Goal: Transaction & Acquisition: Book appointment/travel/reservation

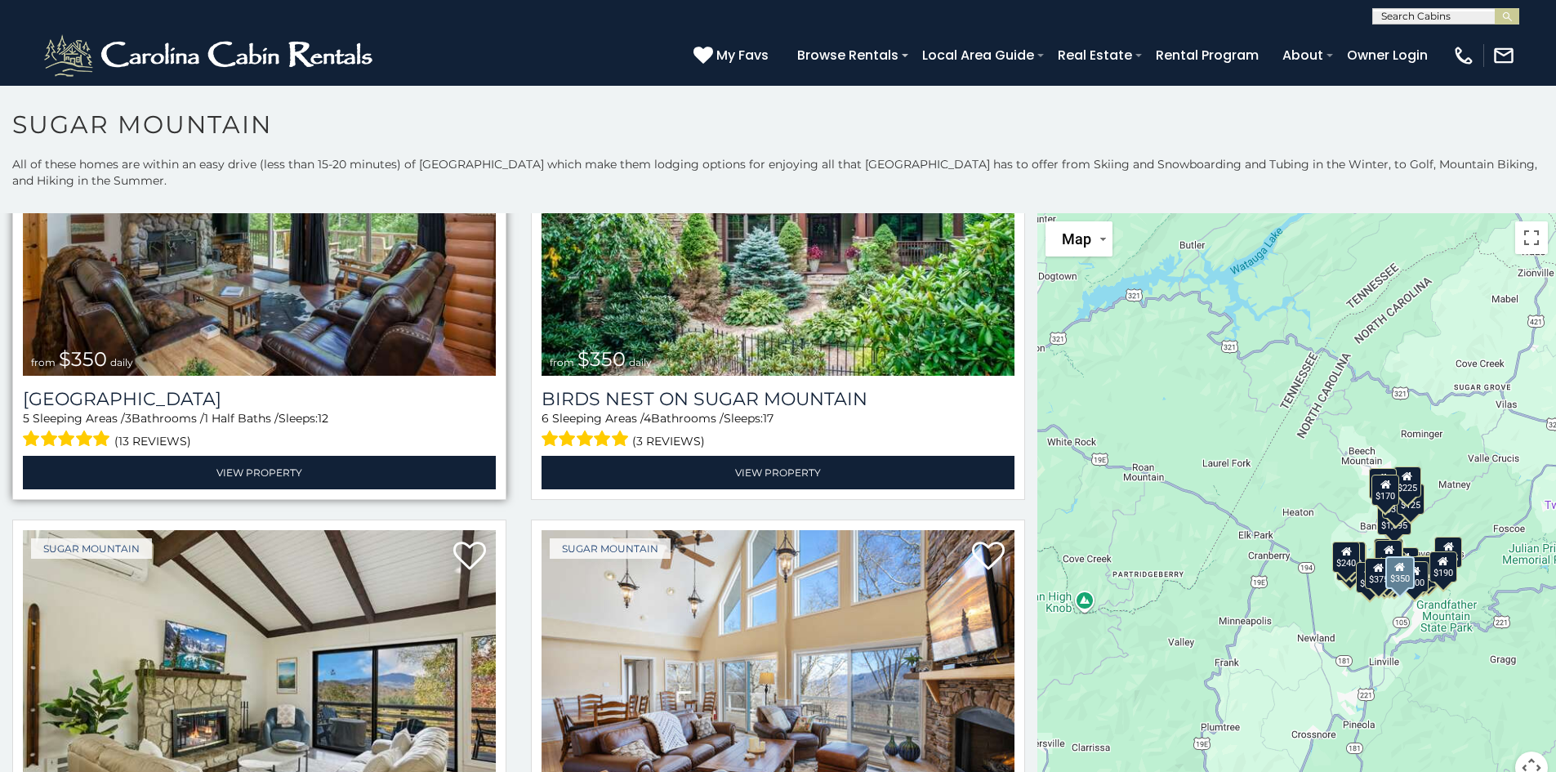
scroll to position [735, 0]
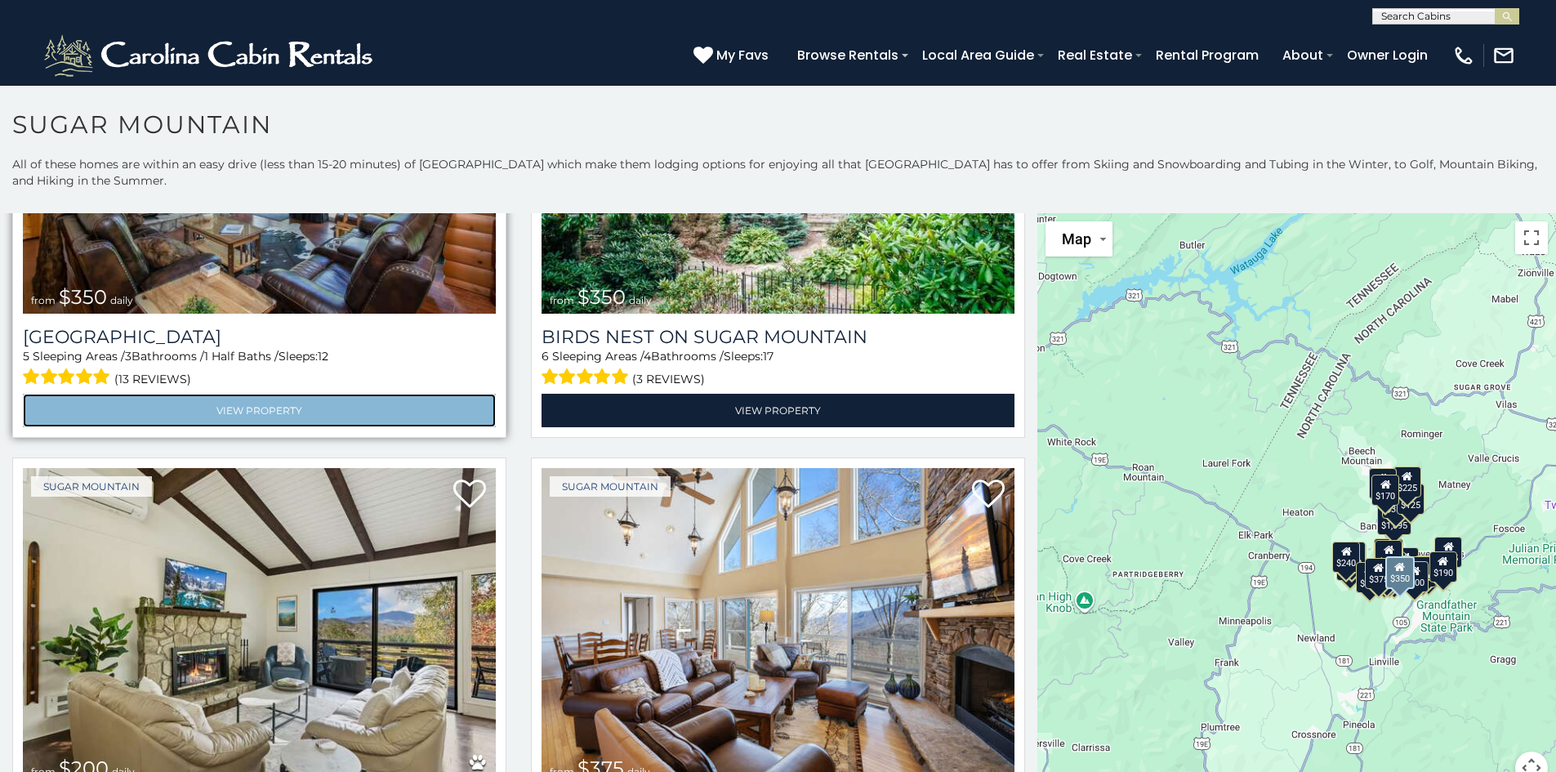
click at [299, 400] on link "View Property" at bounding box center [259, 410] width 473 height 33
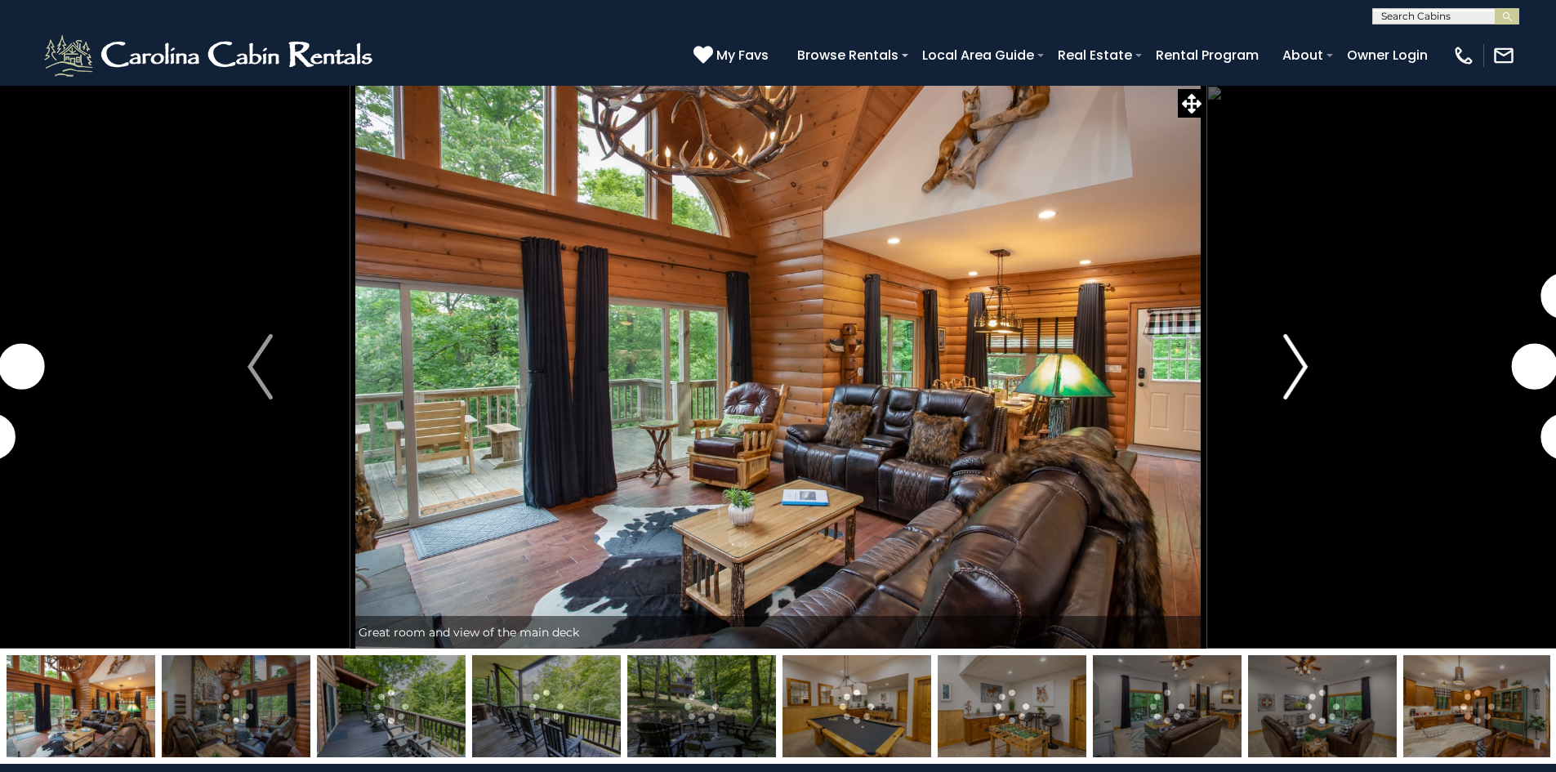
click at [1293, 384] on img "Next" at bounding box center [1295, 366] width 25 height 65
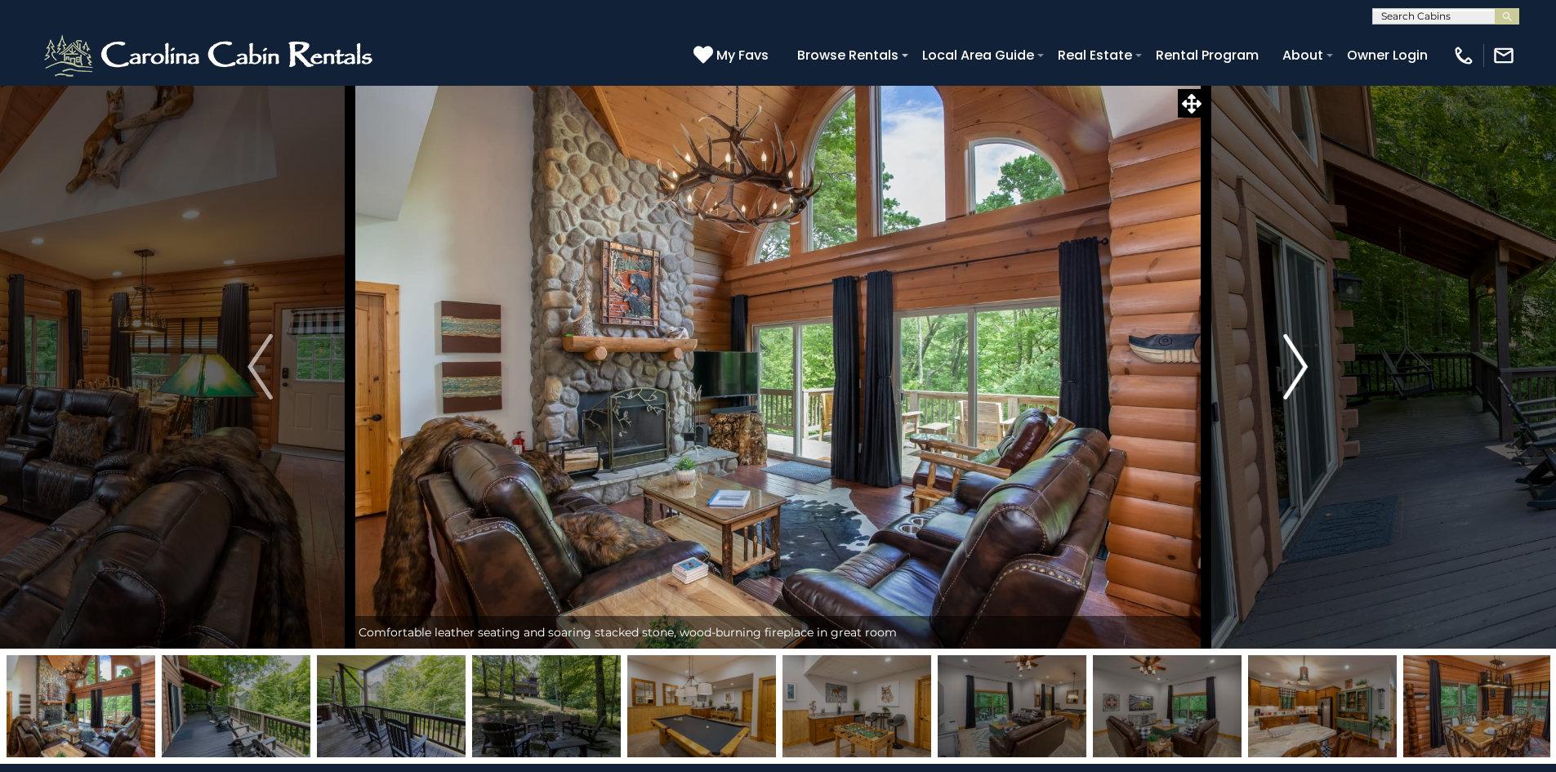
click at [1293, 384] on img "Next" at bounding box center [1295, 366] width 25 height 65
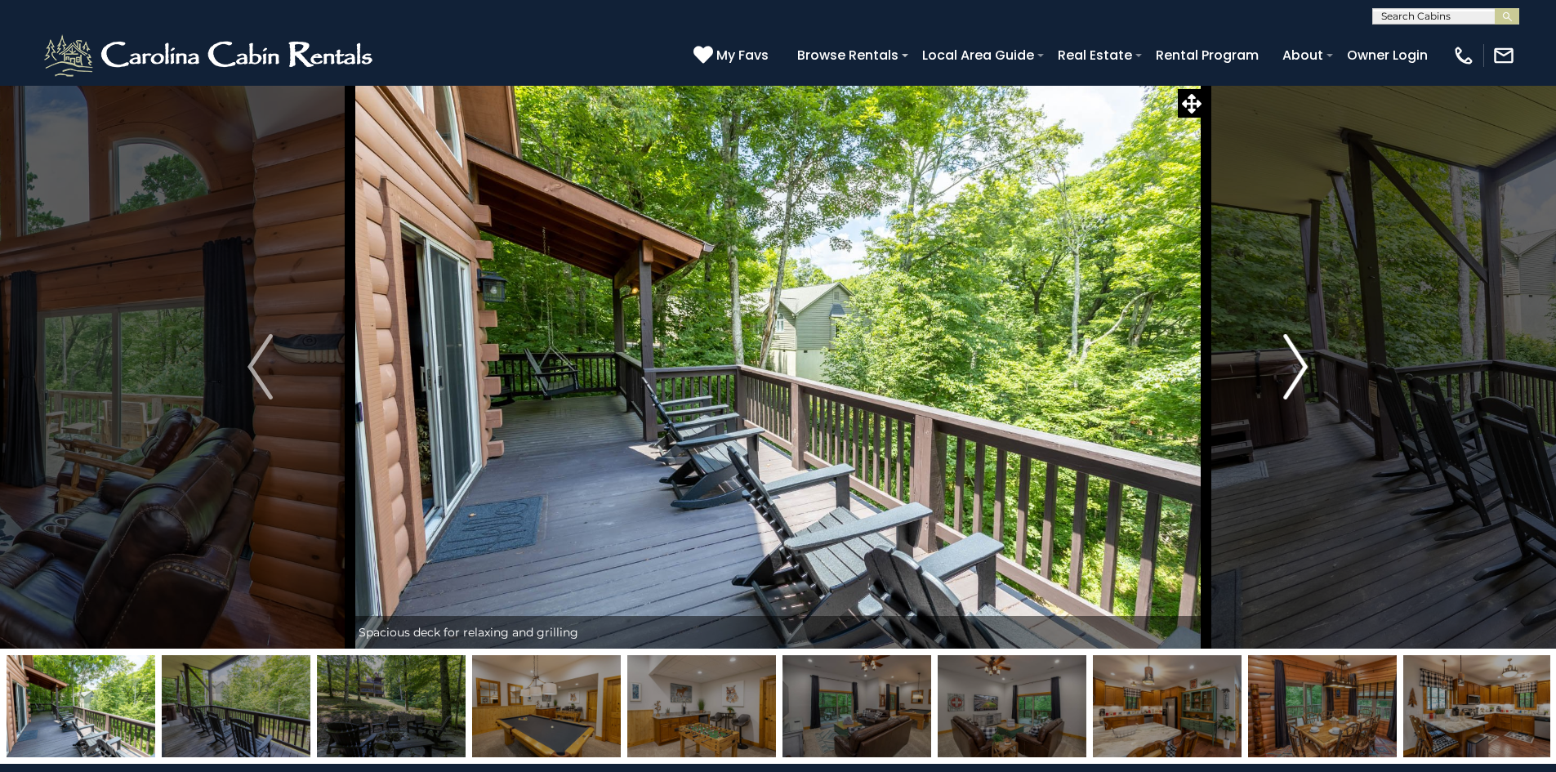
click at [1293, 384] on img "Next" at bounding box center [1295, 366] width 25 height 65
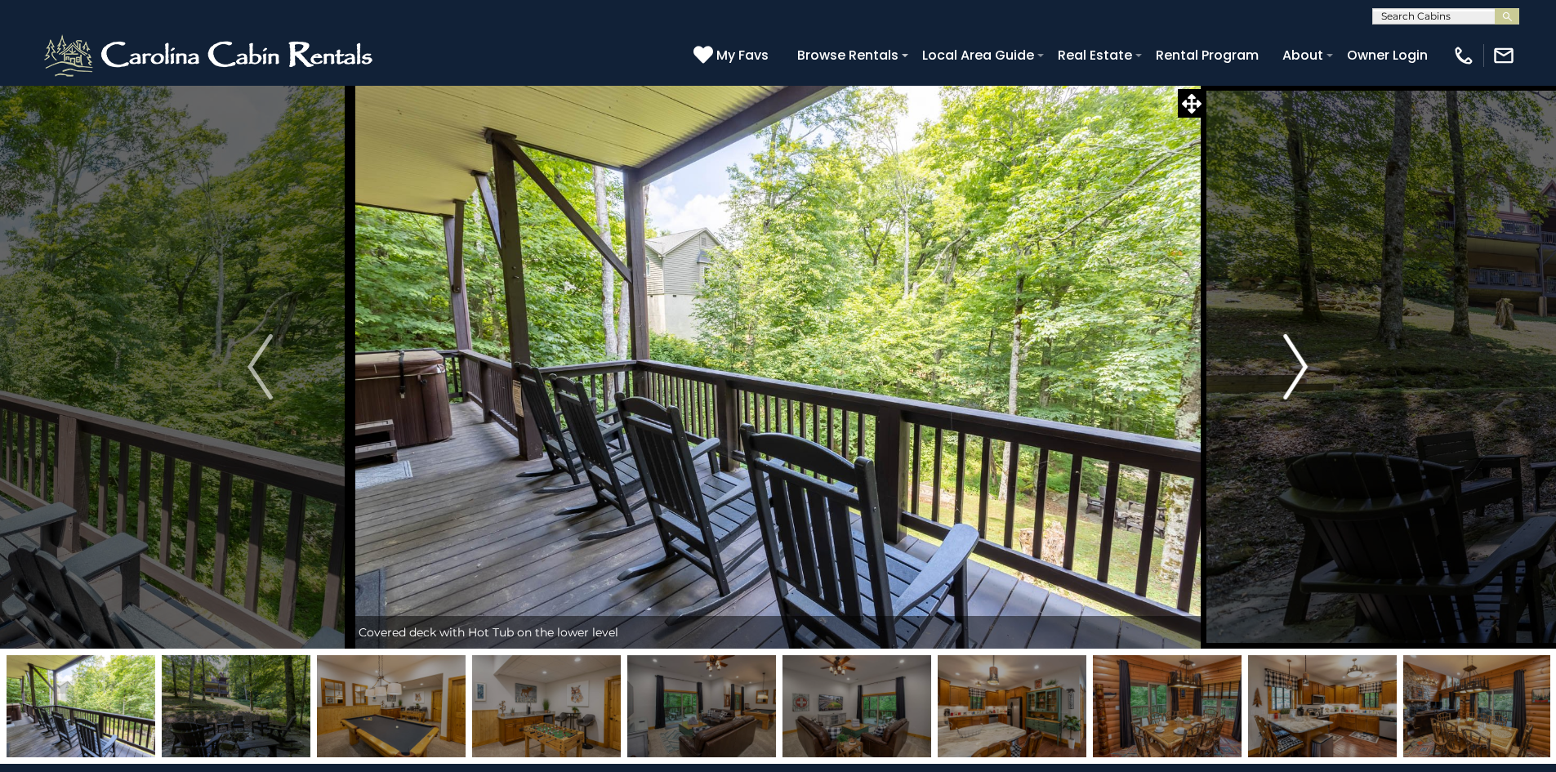
click at [1293, 384] on img "Next" at bounding box center [1295, 366] width 25 height 65
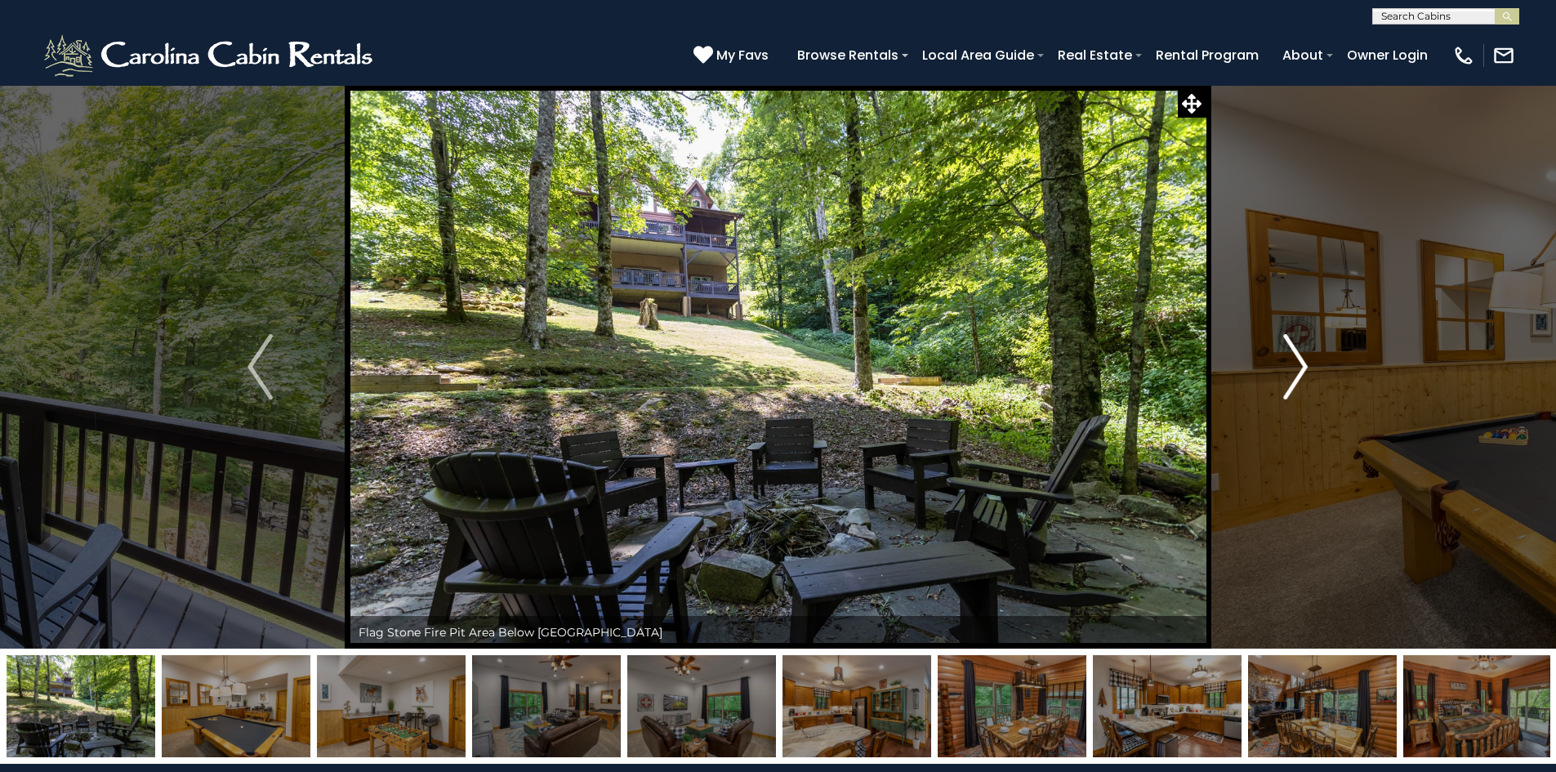
click at [1293, 384] on img "Next" at bounding box center [1295, 366] width 25 height 65
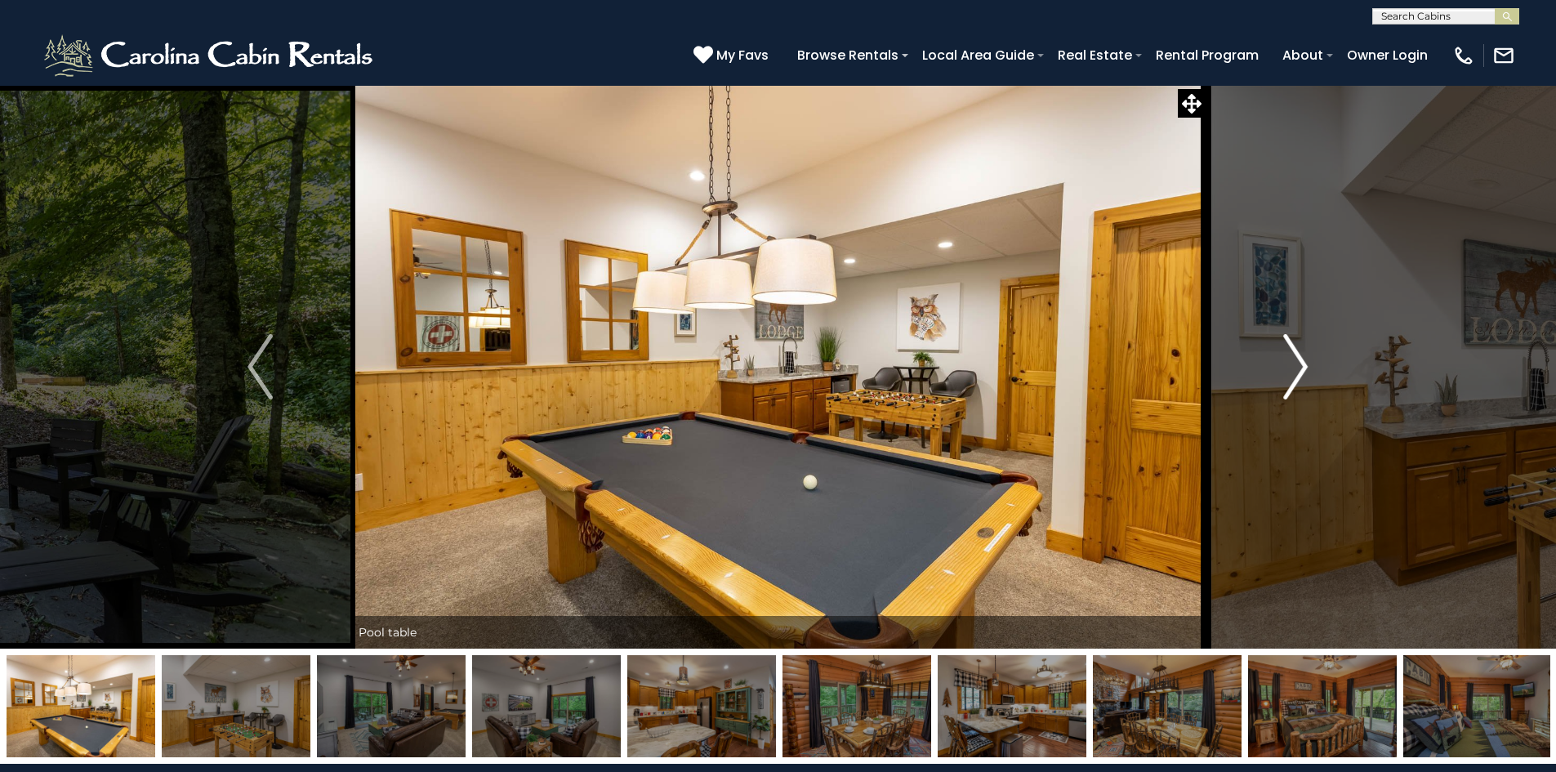
click at [1293, 384] on img "Next" at bounding box center [1295, 366] width 25 height 65
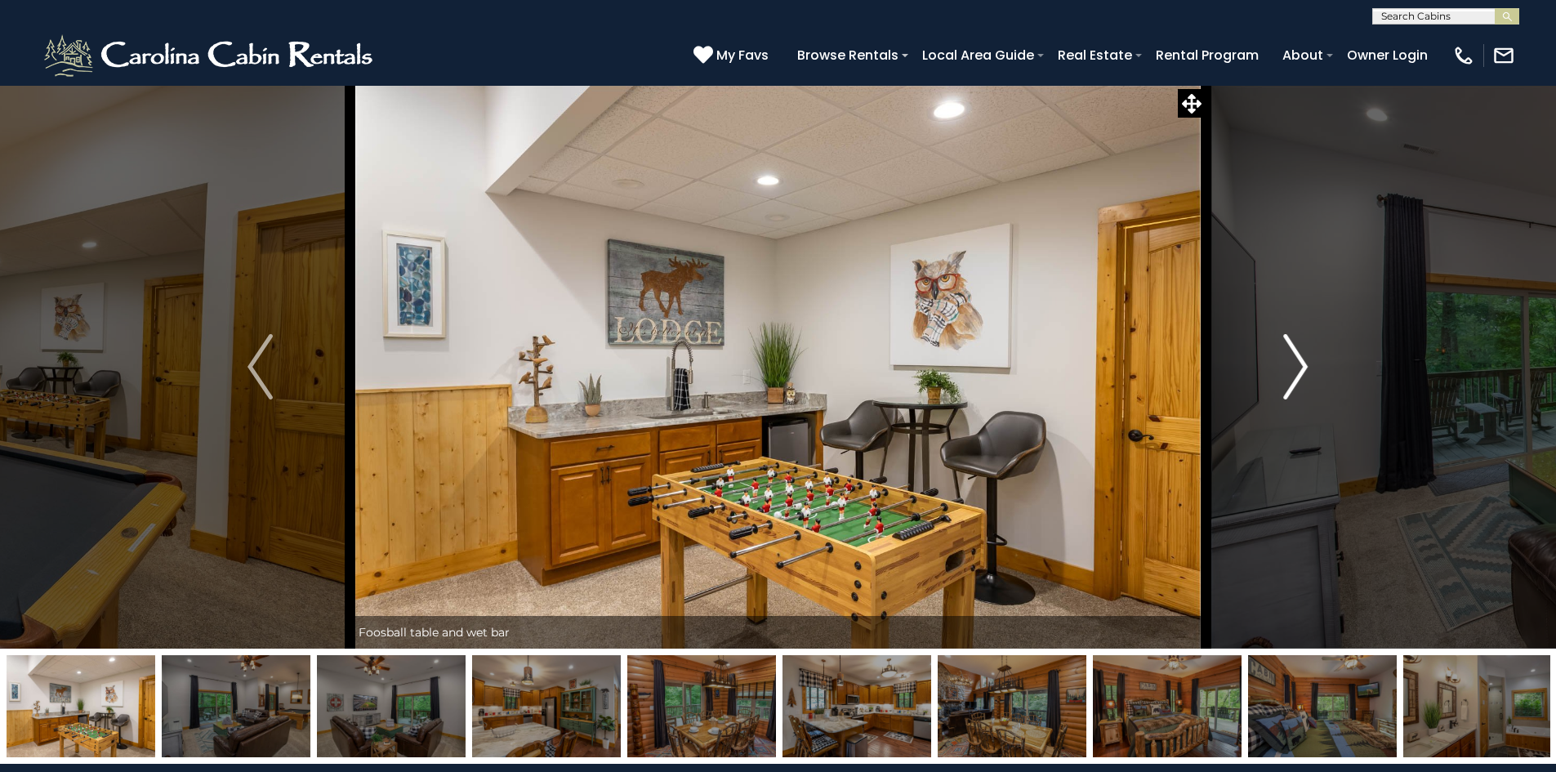
click at [1293, 384] on img "Next" at bounding box center [1295, 366] width 25 height 65
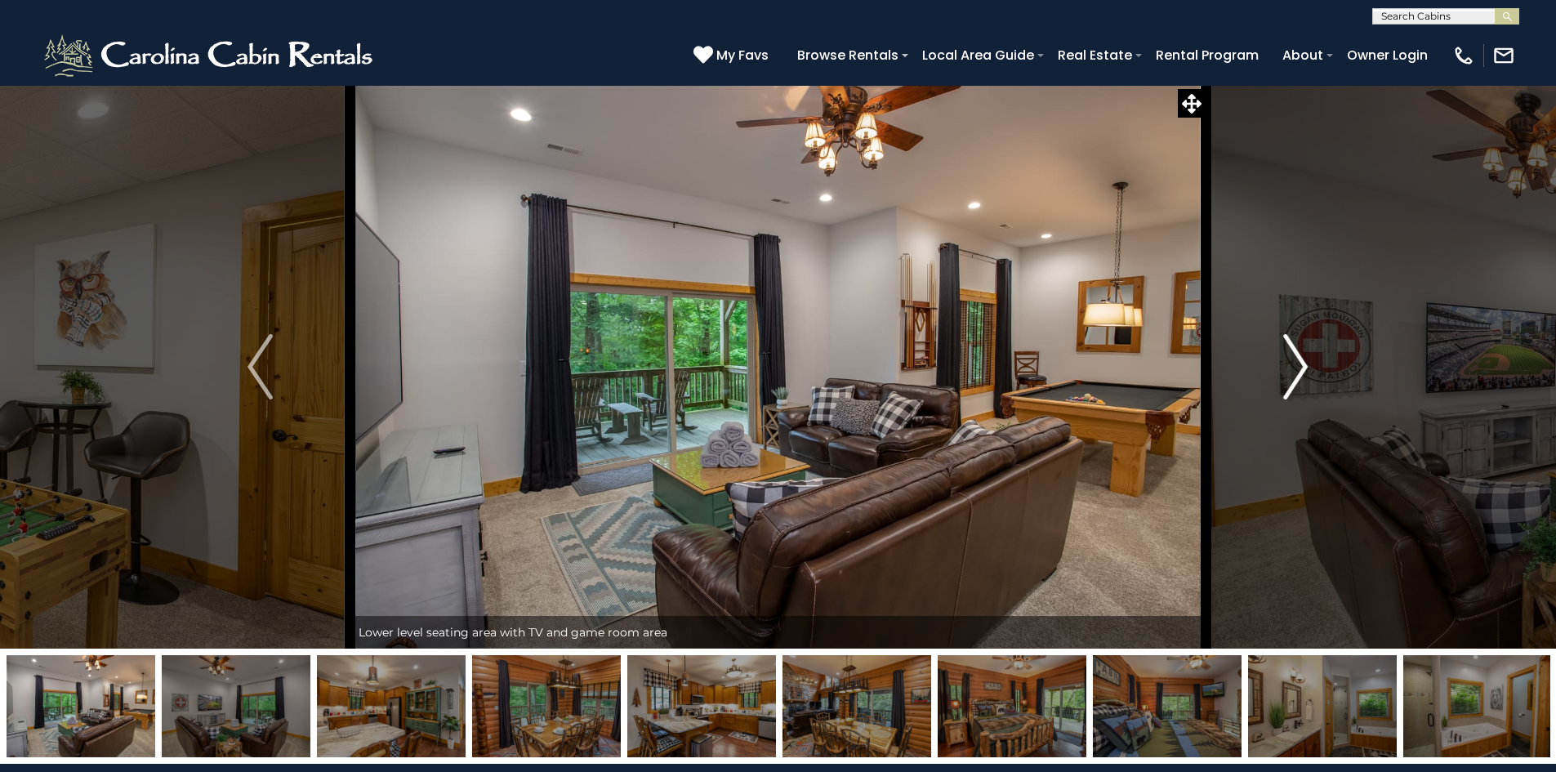
click at [1293, 384] on img "Next" at bounding box center [1295, 366] width 25 height 65
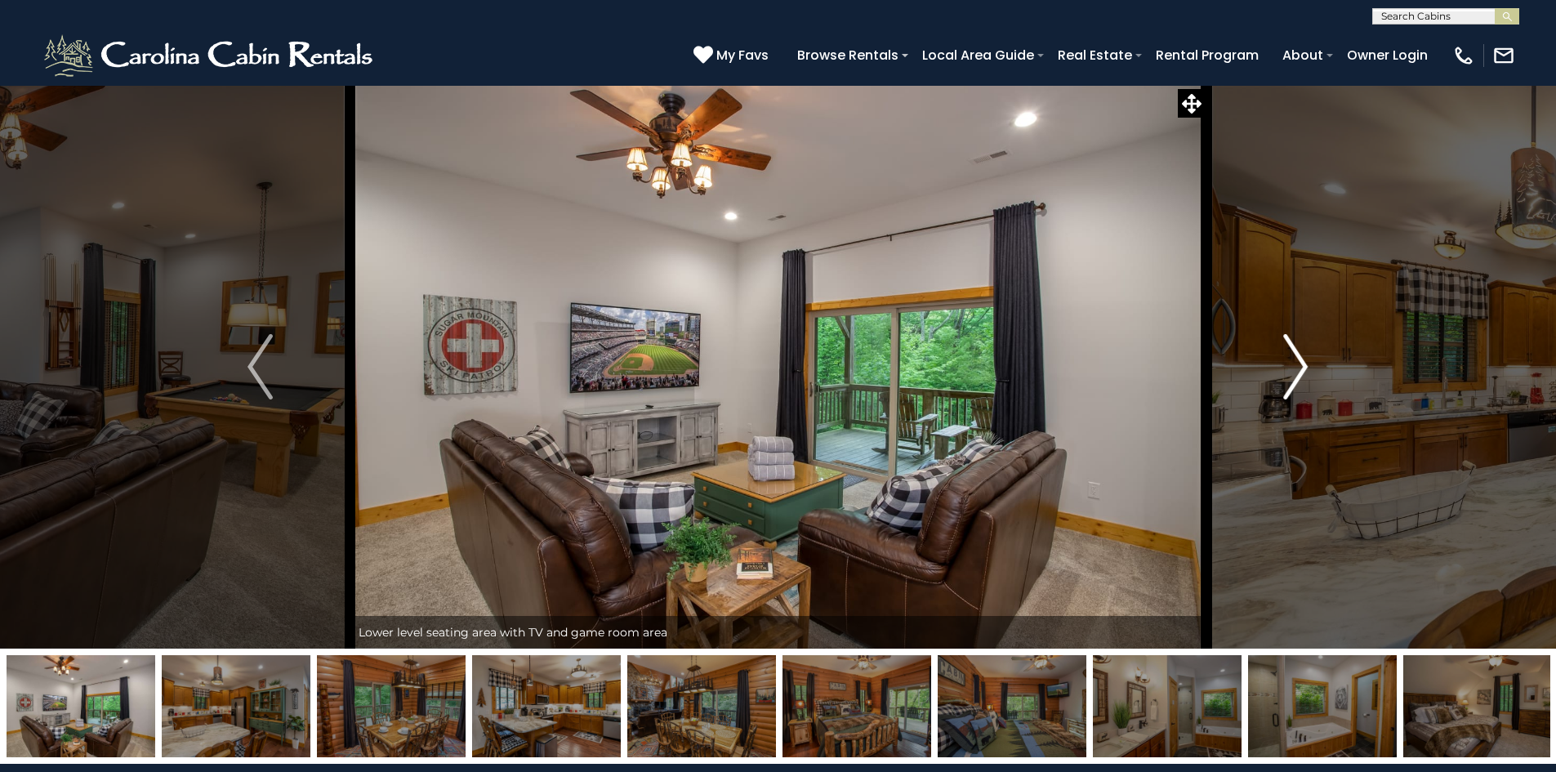
click at [1293, 384] on img "Next" at bounding box center [1295, 366] width 25 height 65
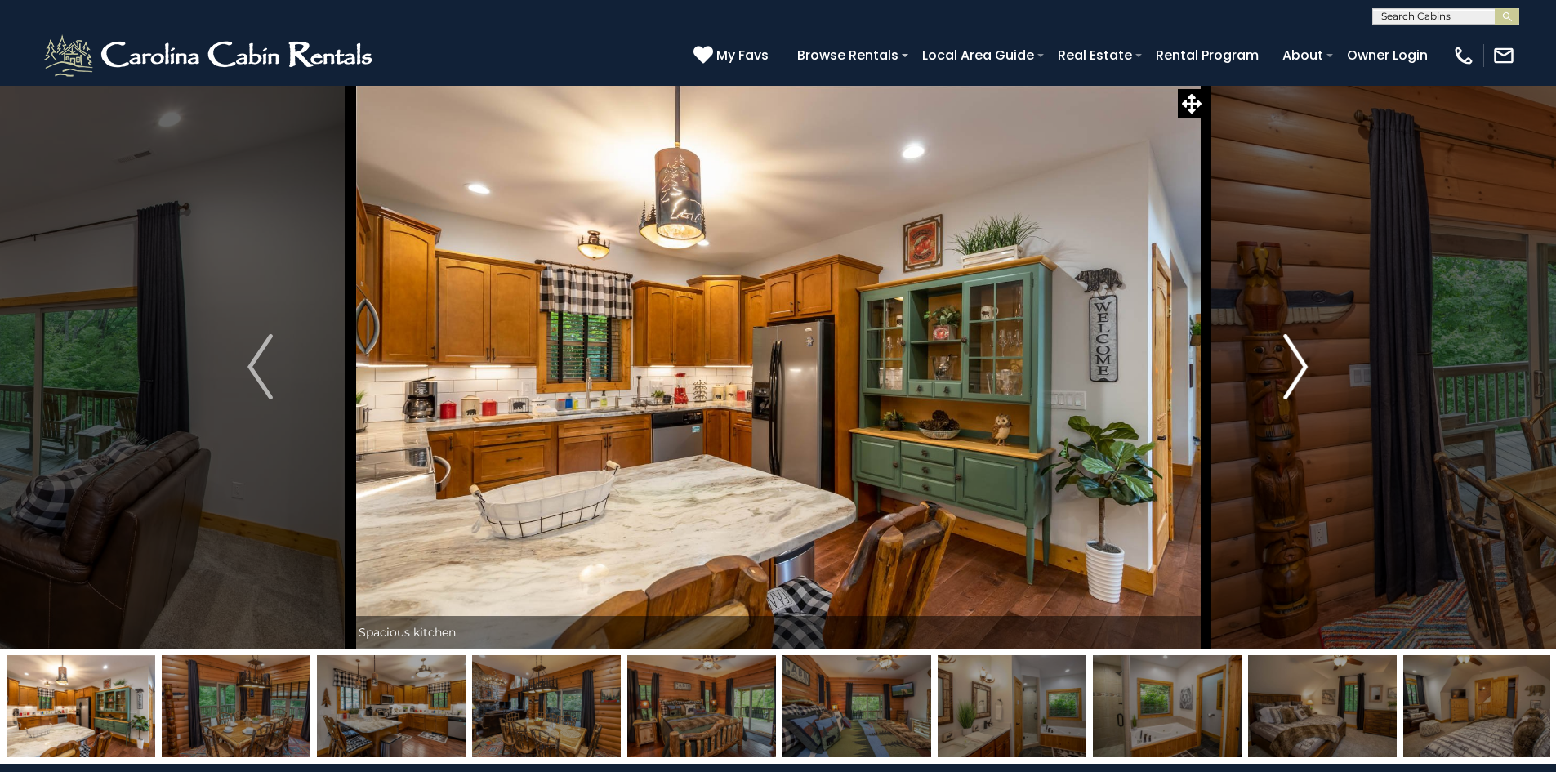
click at [1293, 384] on img "Next" at bounding box center [1295, 366] width 25 height 65
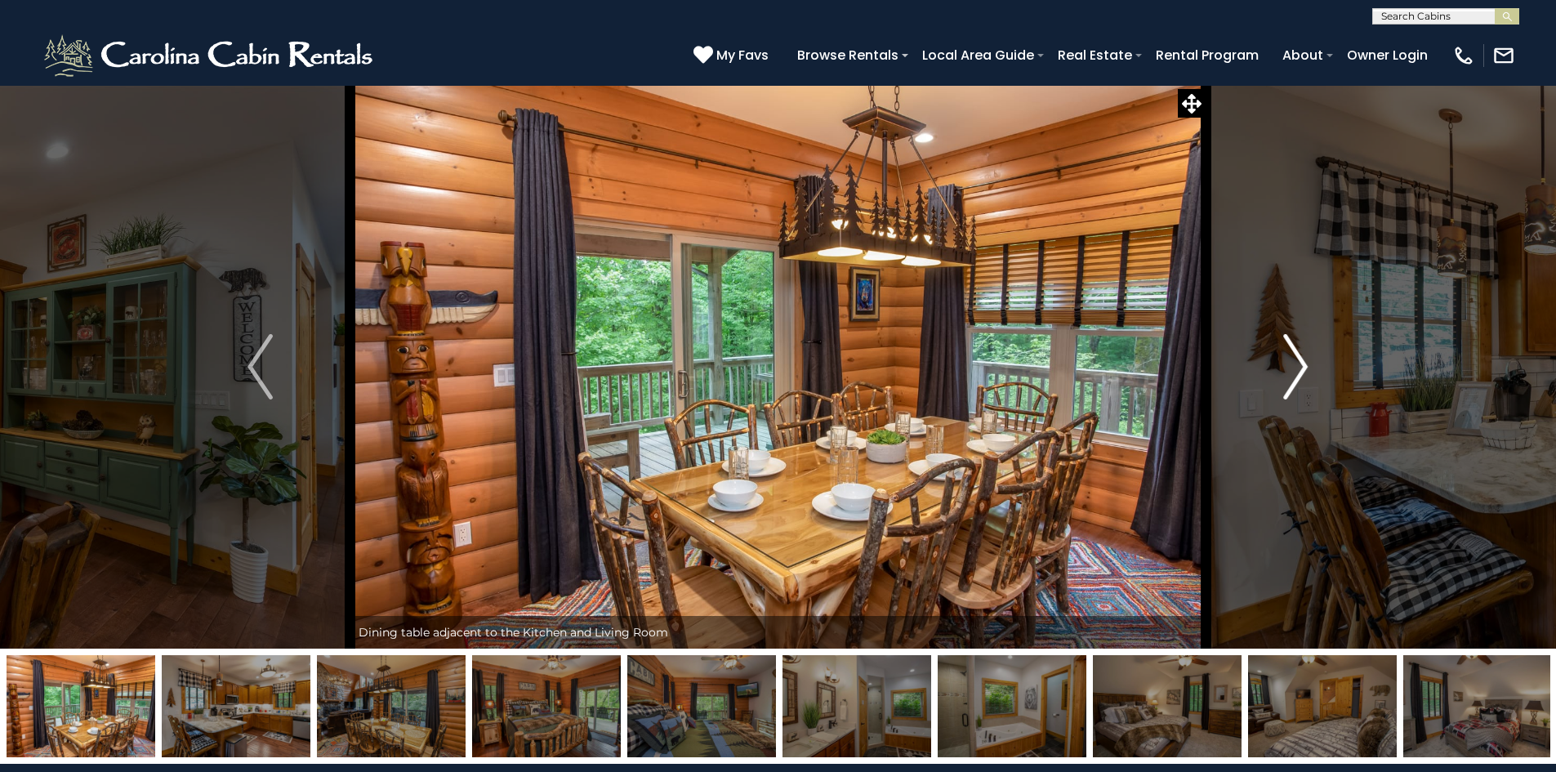
click at [1293, 384] on img "Next" at bounding box center [1295, 366] width 25 height 65
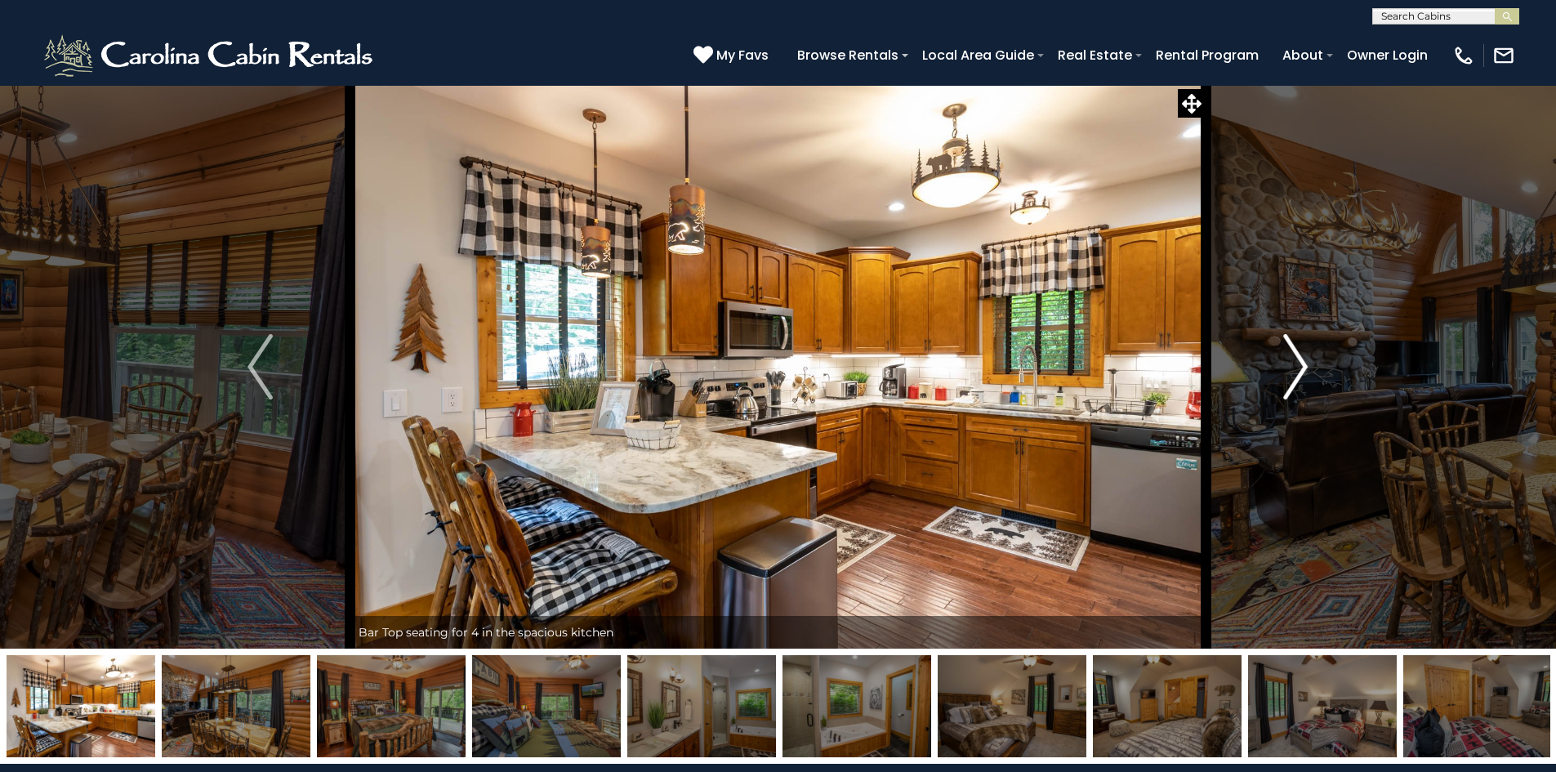
click at [1293, 384] on img "Next" at bounding box center [1295, 366] width 25 height 65
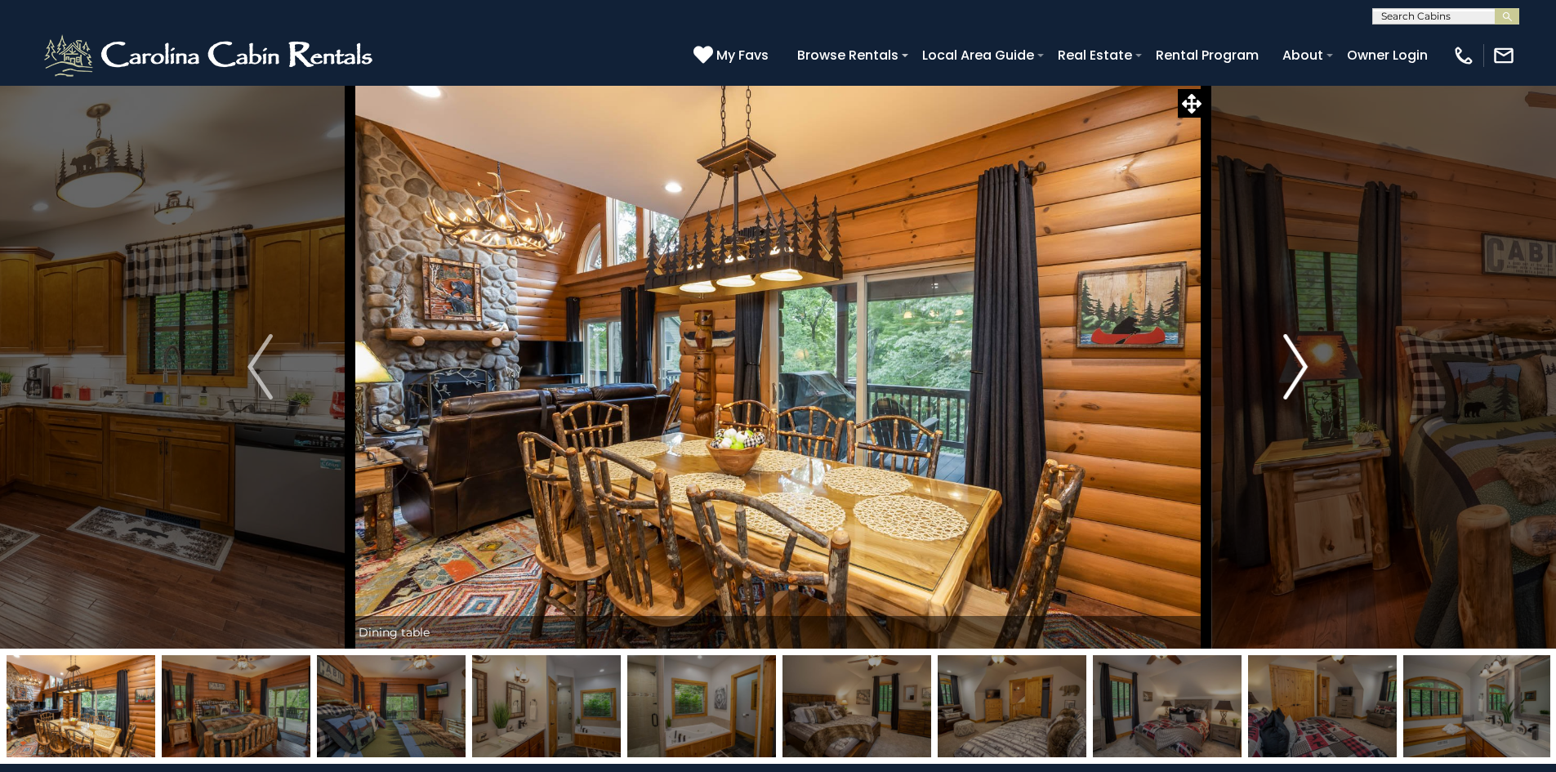
click at [1293, 384] on img "Next" at bounding box center [1295, 366] width 25 height 65
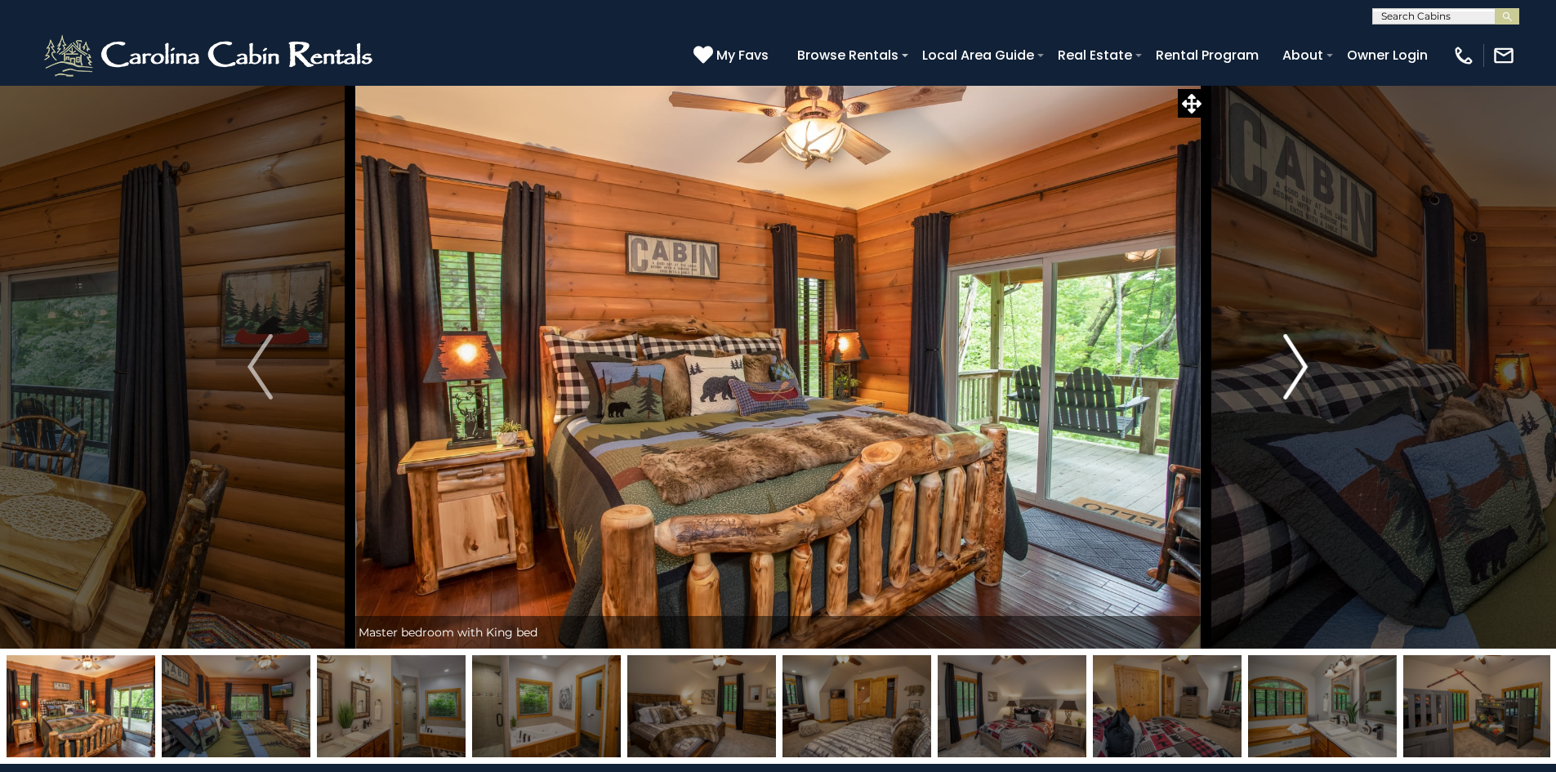
click at [1293, 384] on img "Next" at bounding box center [1295, 366] width 25 height 65
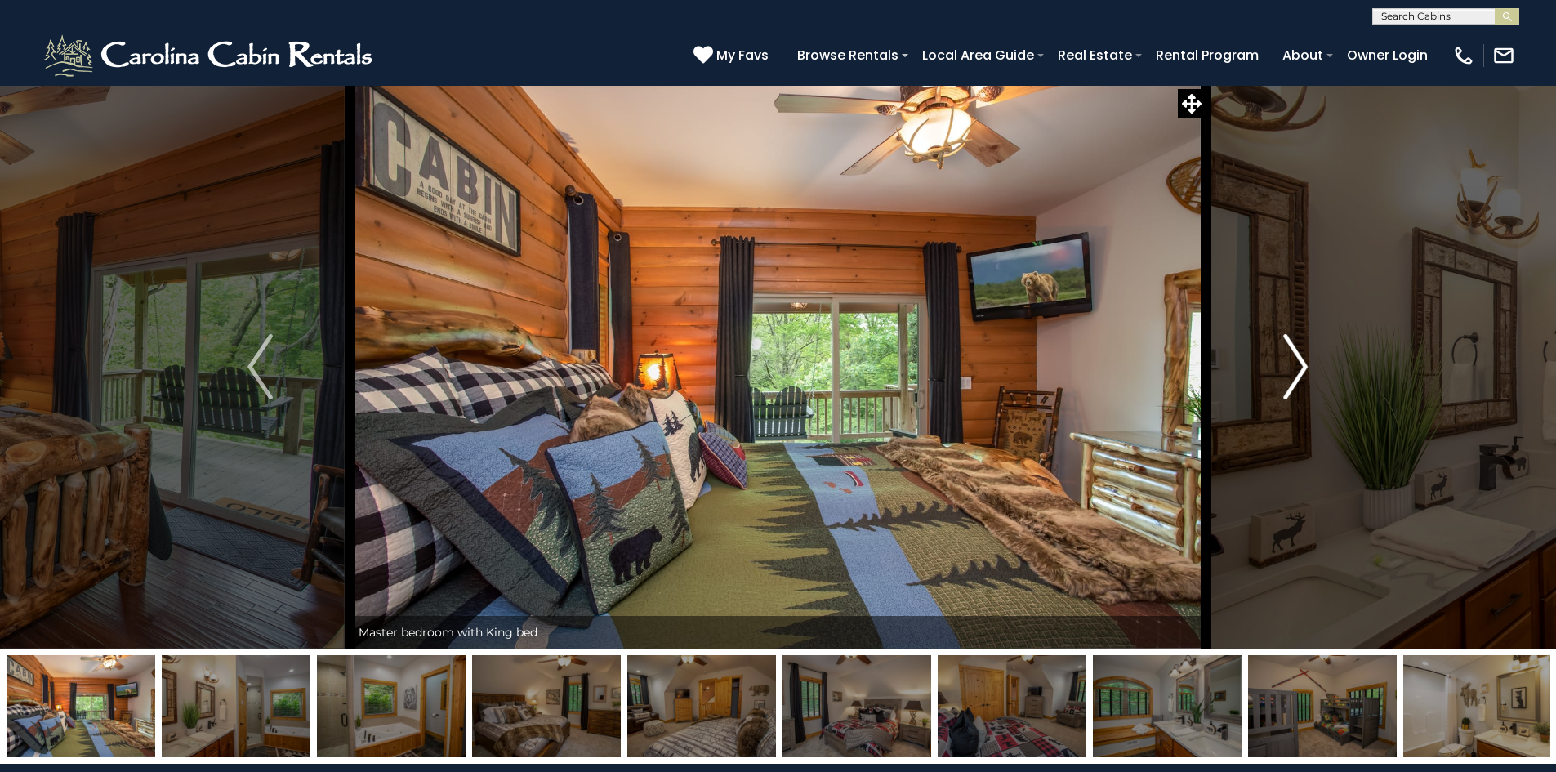
click at [1293, 384] on img "Next" at bounding box center [1295, 366] width 25 height 65
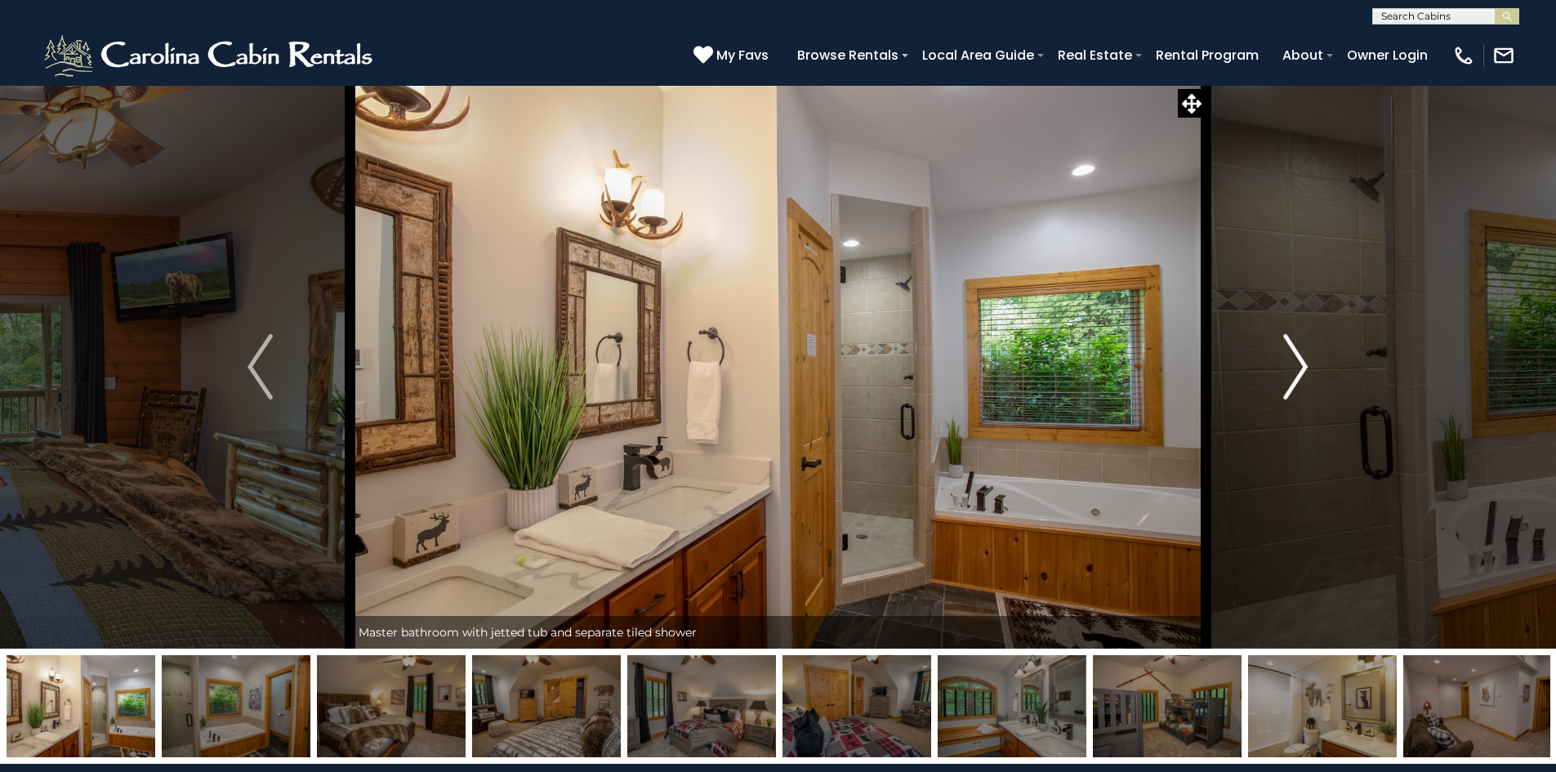
click at [1293, 384] on img "Next" at bounding box center [1295, 366] width 25 height 65
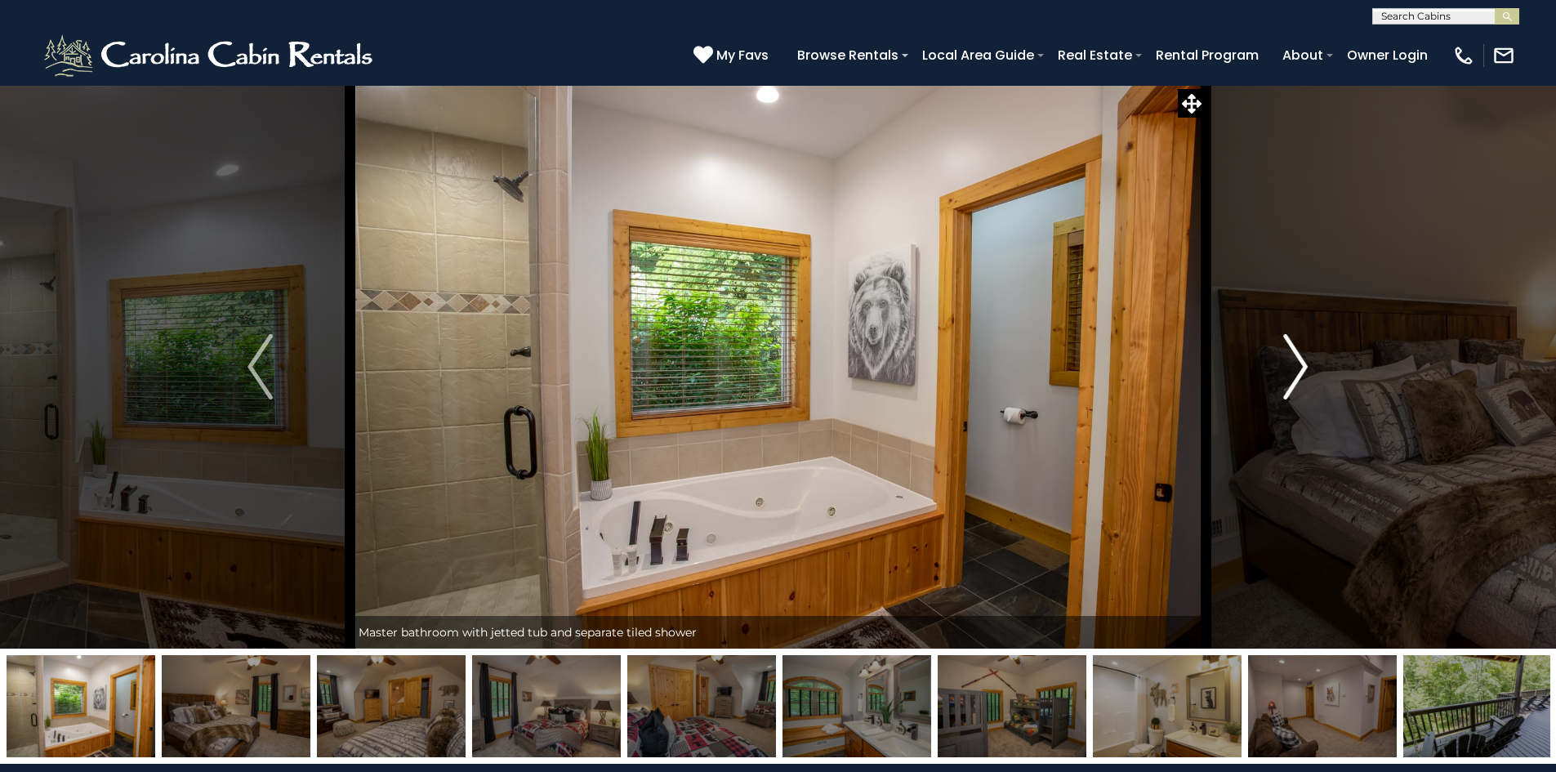
click at [1293, 384] on img "Next" at bounding box center [1295, 366] width 25 height 65
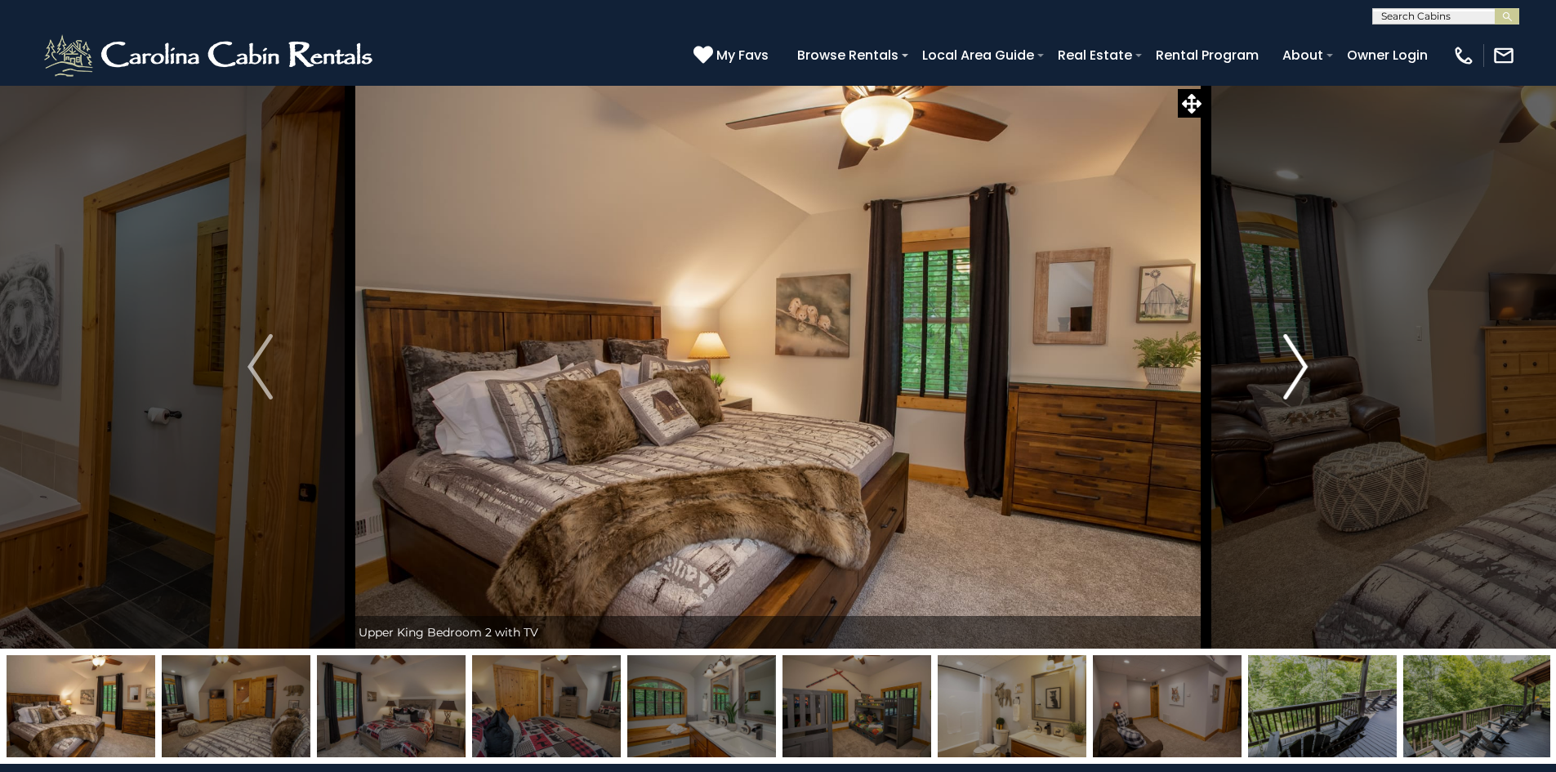
click at [1293, 384] on img "Next" at bounding box center [1295, 366] width 25 height 65
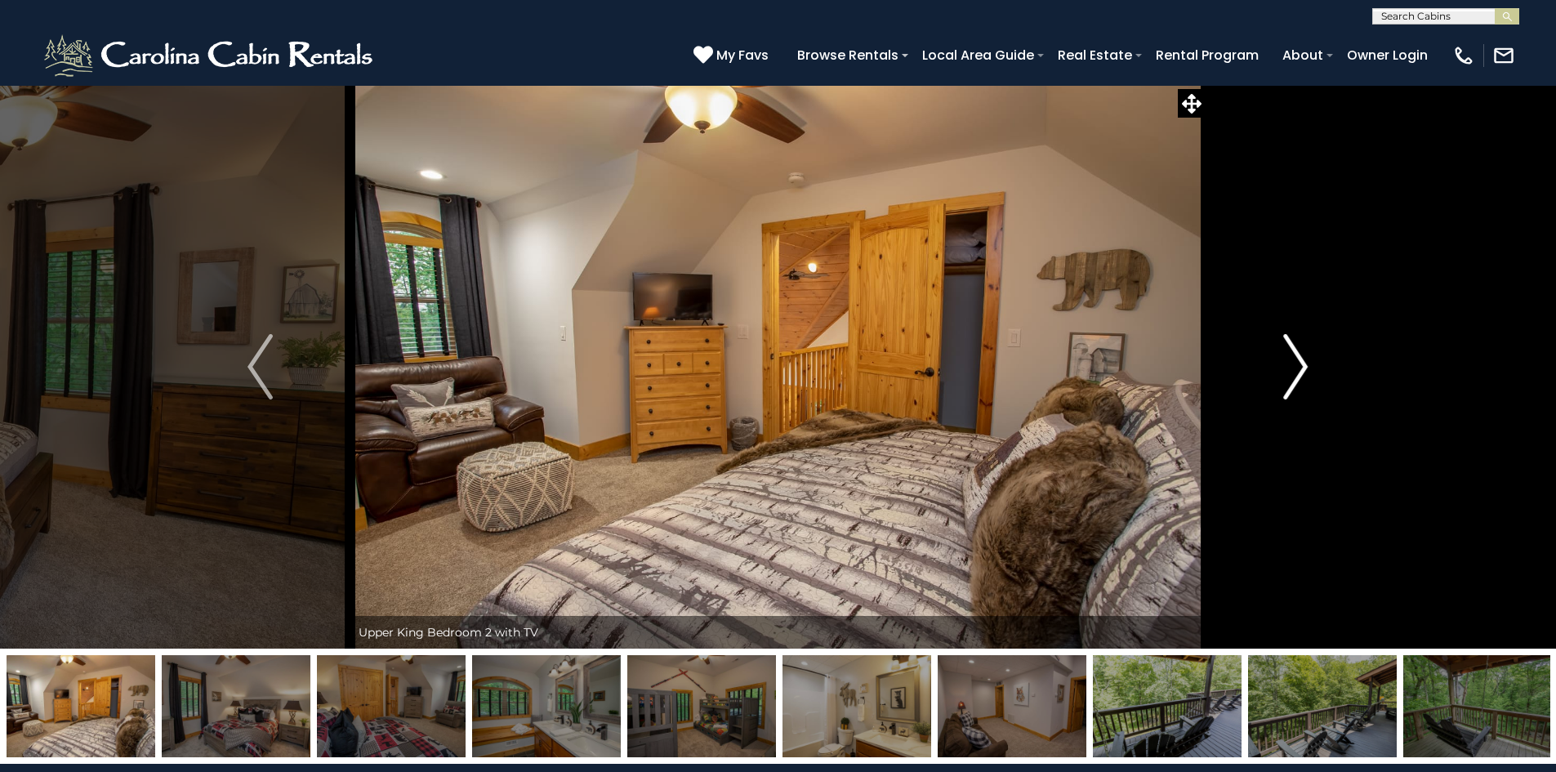
click at [1293, 384] on img "Next" at bounding box center [1295, 366] width 25 height 65
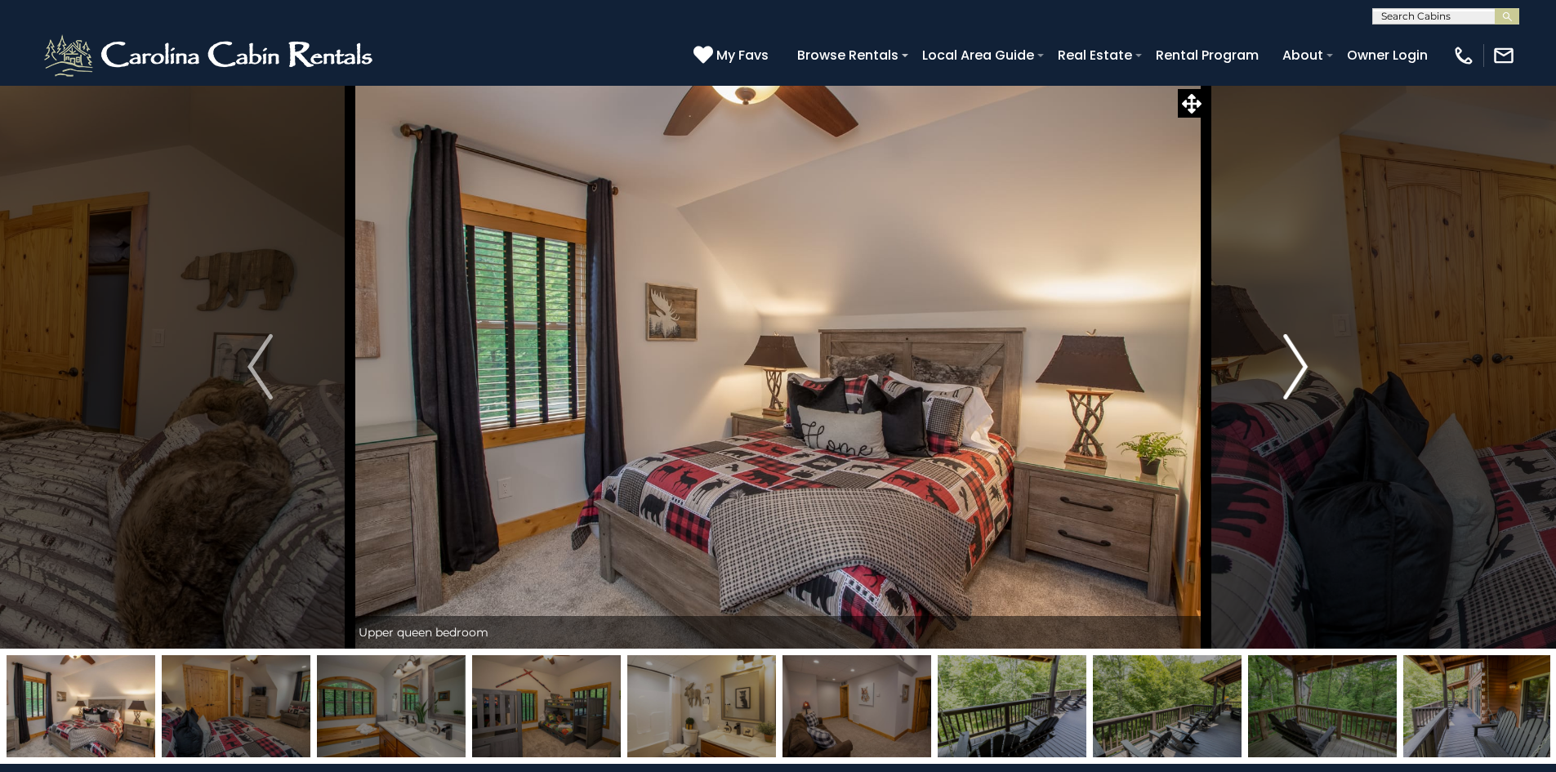
click at [1293, 384] on img "Next" at bounding box center [1295, 366] width 25 height 65
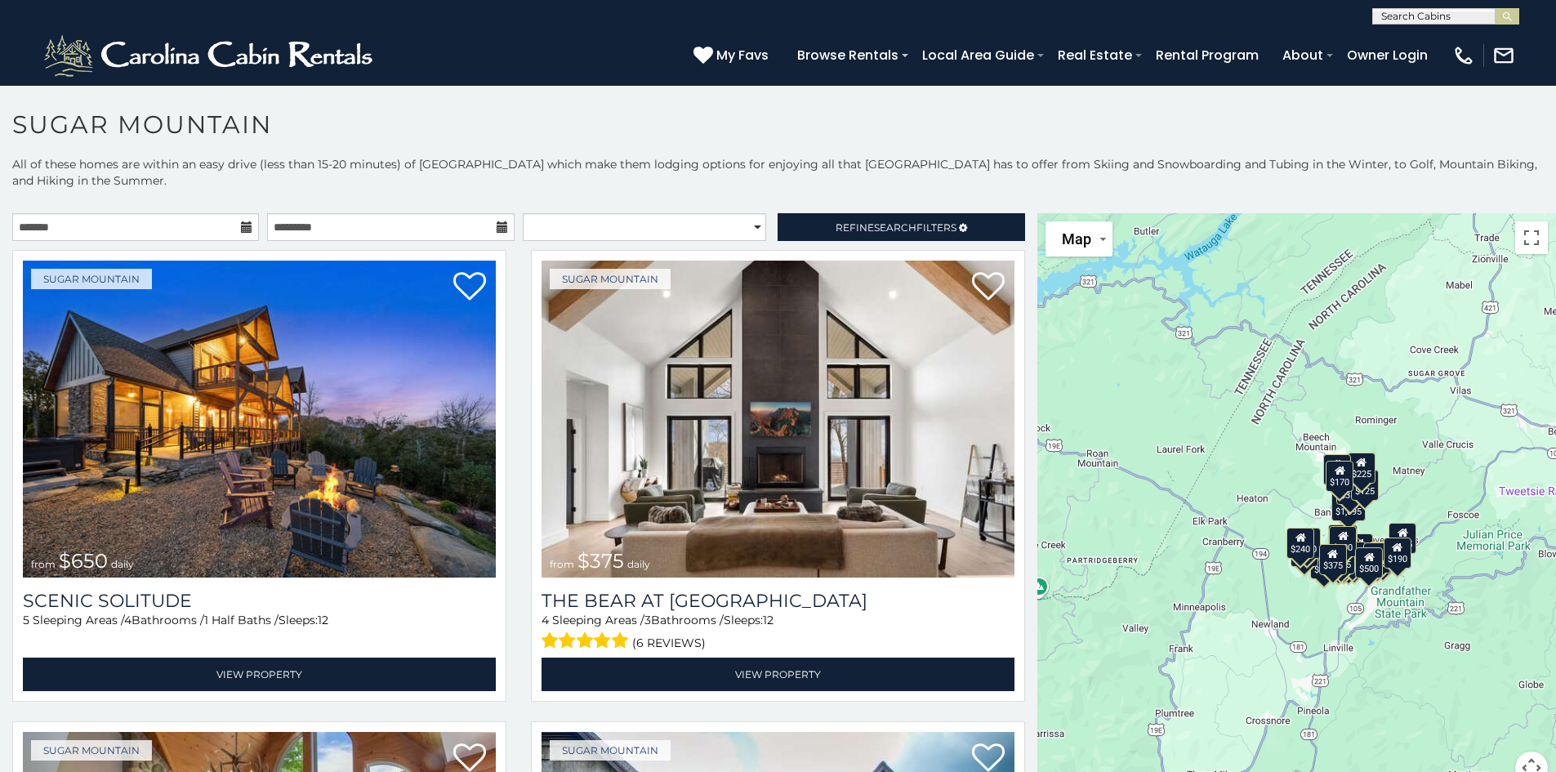
drag, startPoint x: 30, startPoint y: 0, endPoint x: 500, endPoint y: 136, distance: 489.1
click at [500, 136] on h1 "Sugar Mountain" at bounding box center [778, 132] width 1556 height 47
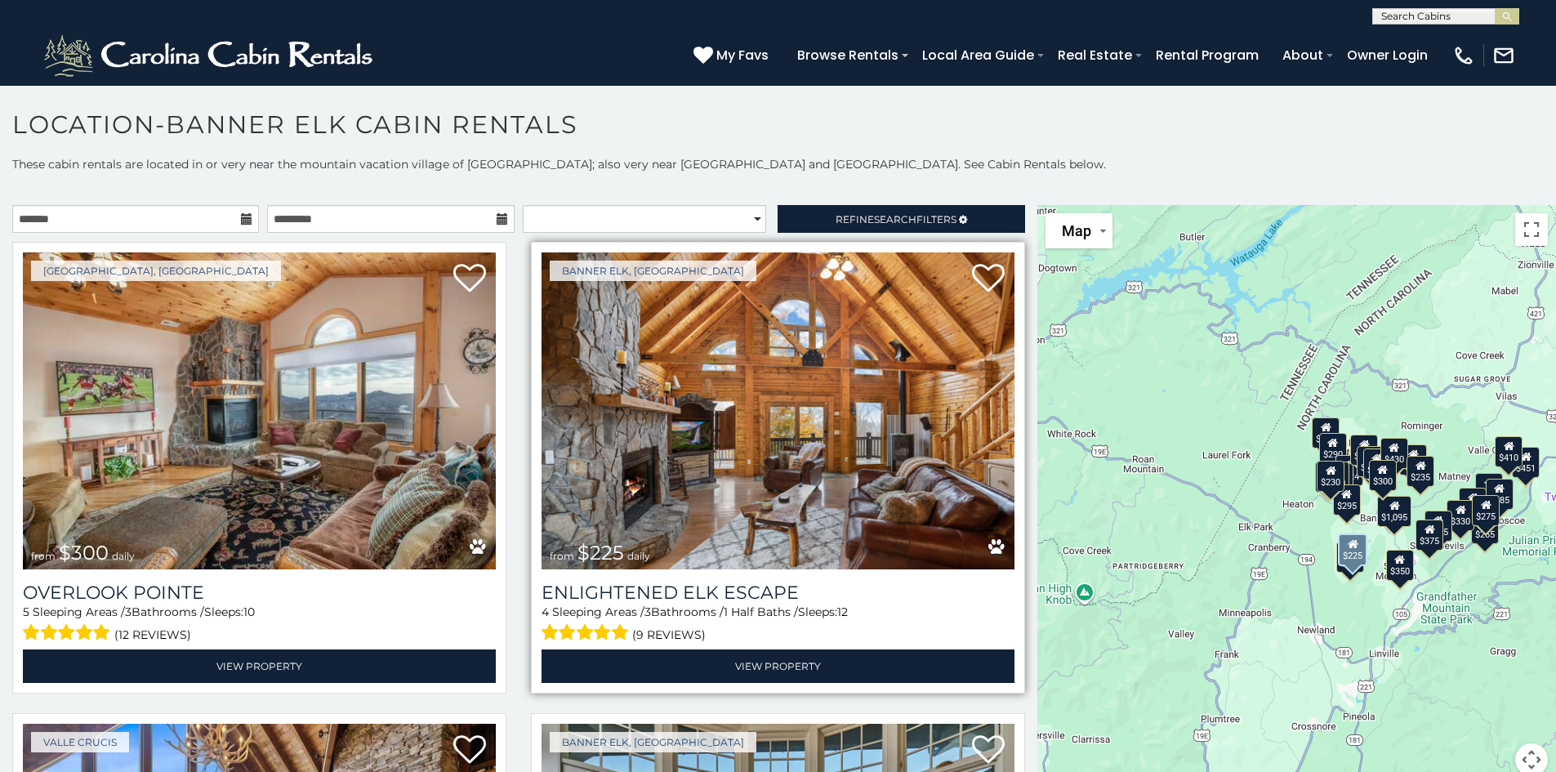
click at [753, 450] on img at bounding box center [778, 410] width 473 height 317
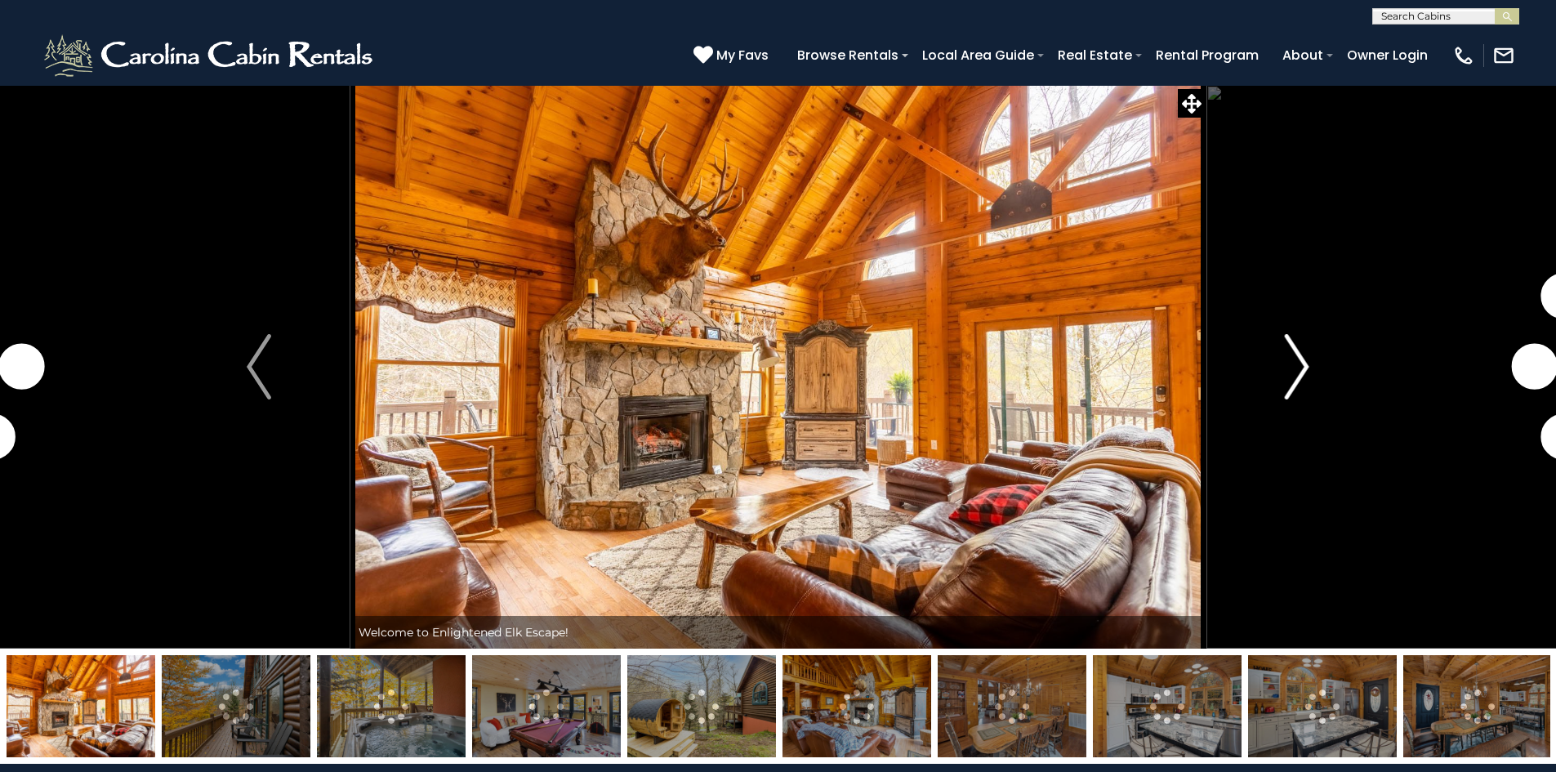
click at [1303, 367] on img "Next" at bounding box center [1297, 366] width 25 height 65
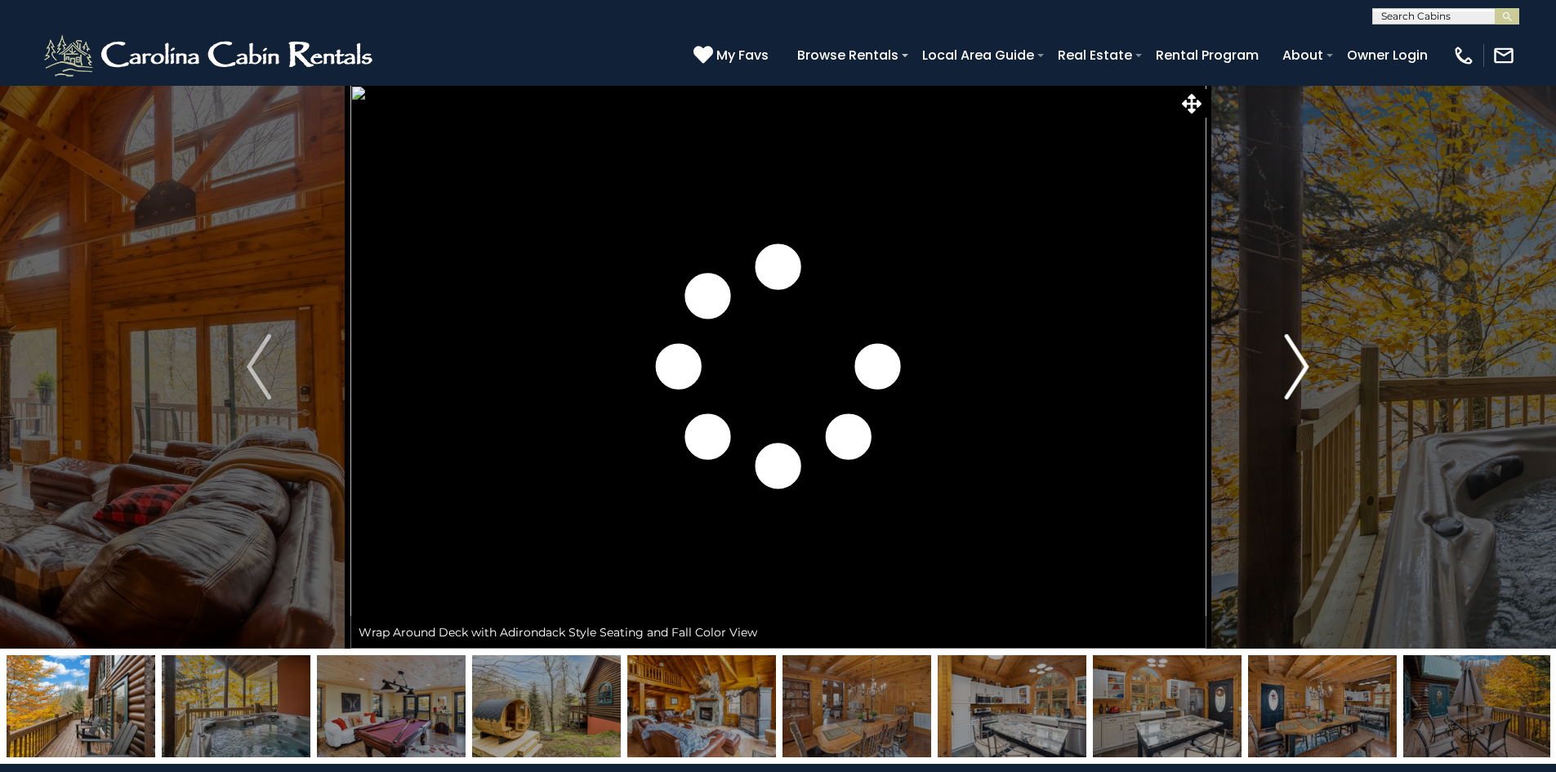
click at [1303, 367] on img "Next" at bounding box center [1297, 366] width 25 height 65
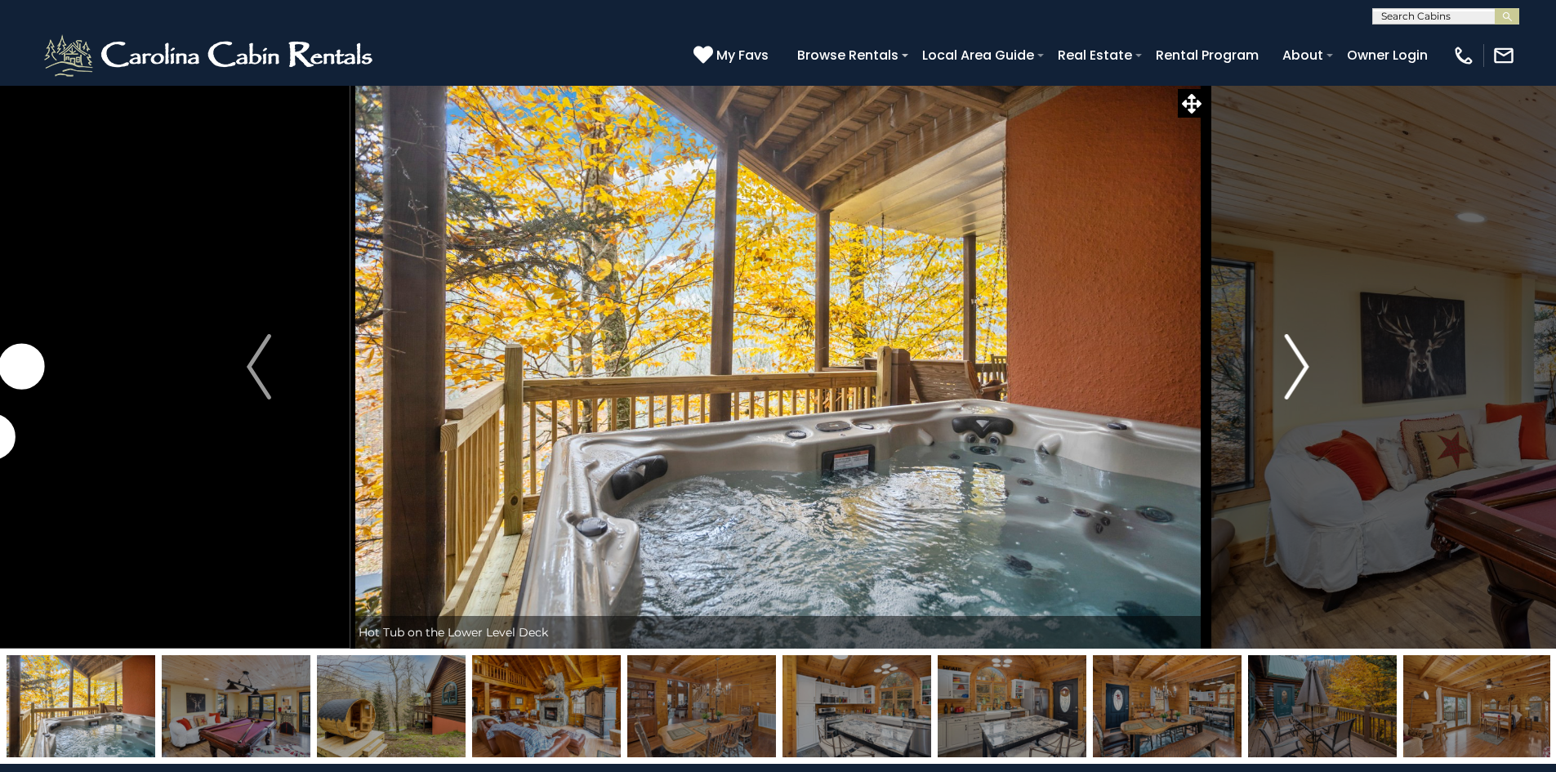
click at [1301, 367] on img "Next" at bounding box center [1297, 366] width 25 height 65
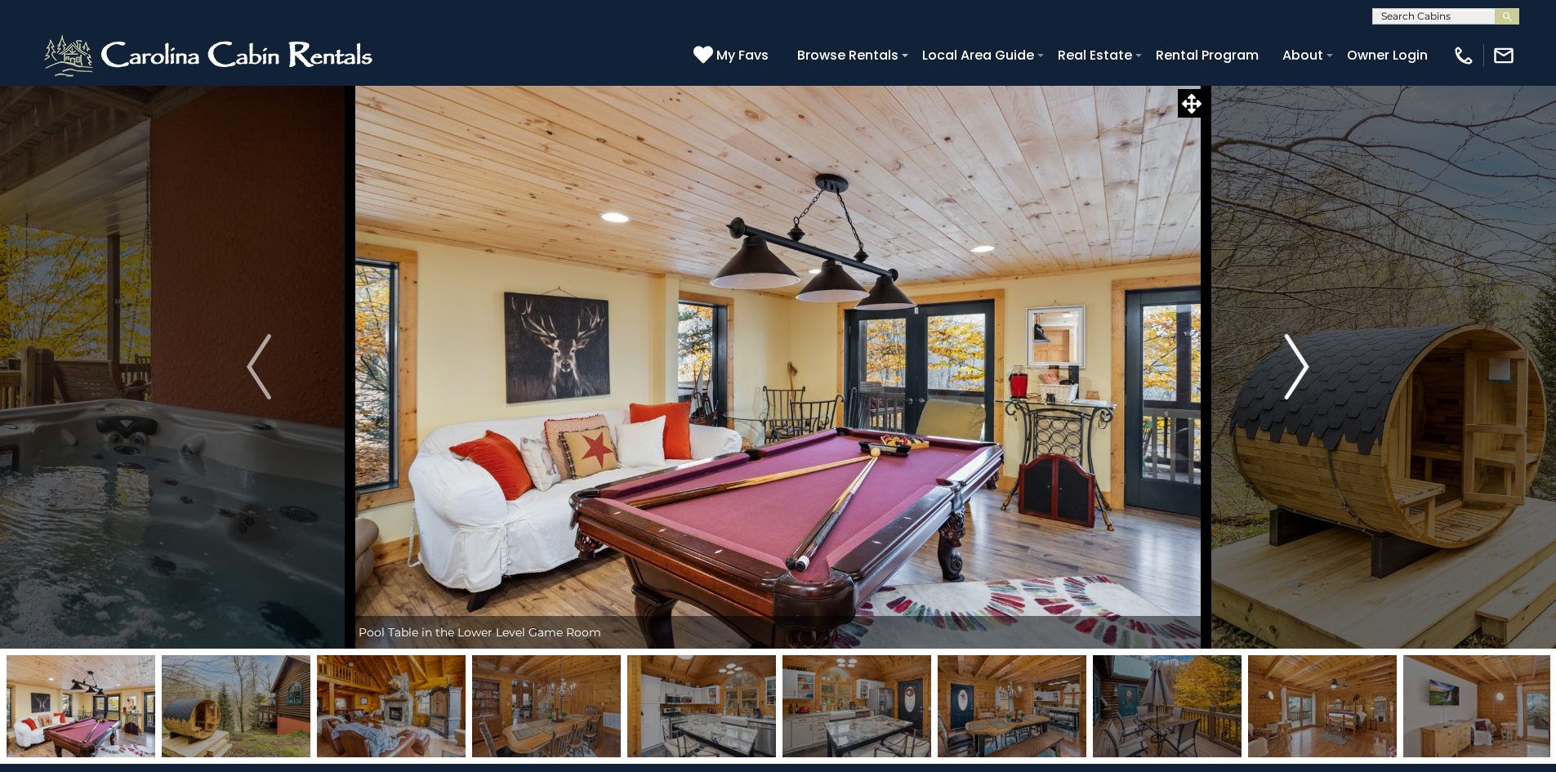
click at [1301, 367] on img "Next" at bounding box center [1297, 366] width 25 height 65
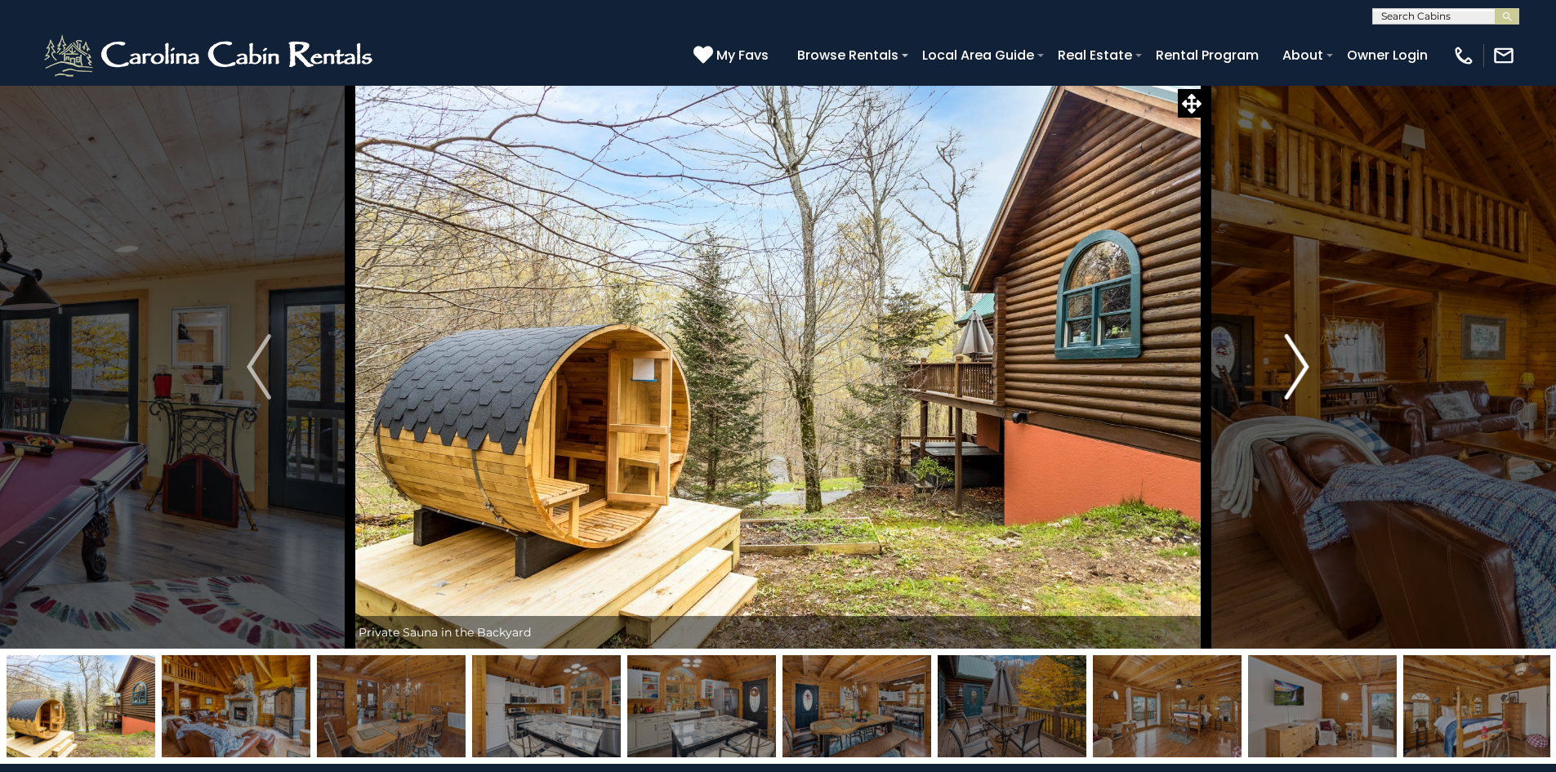
click at [1301, 367] on img "Next" at bounding box center [1297, 366] width 25 height 65
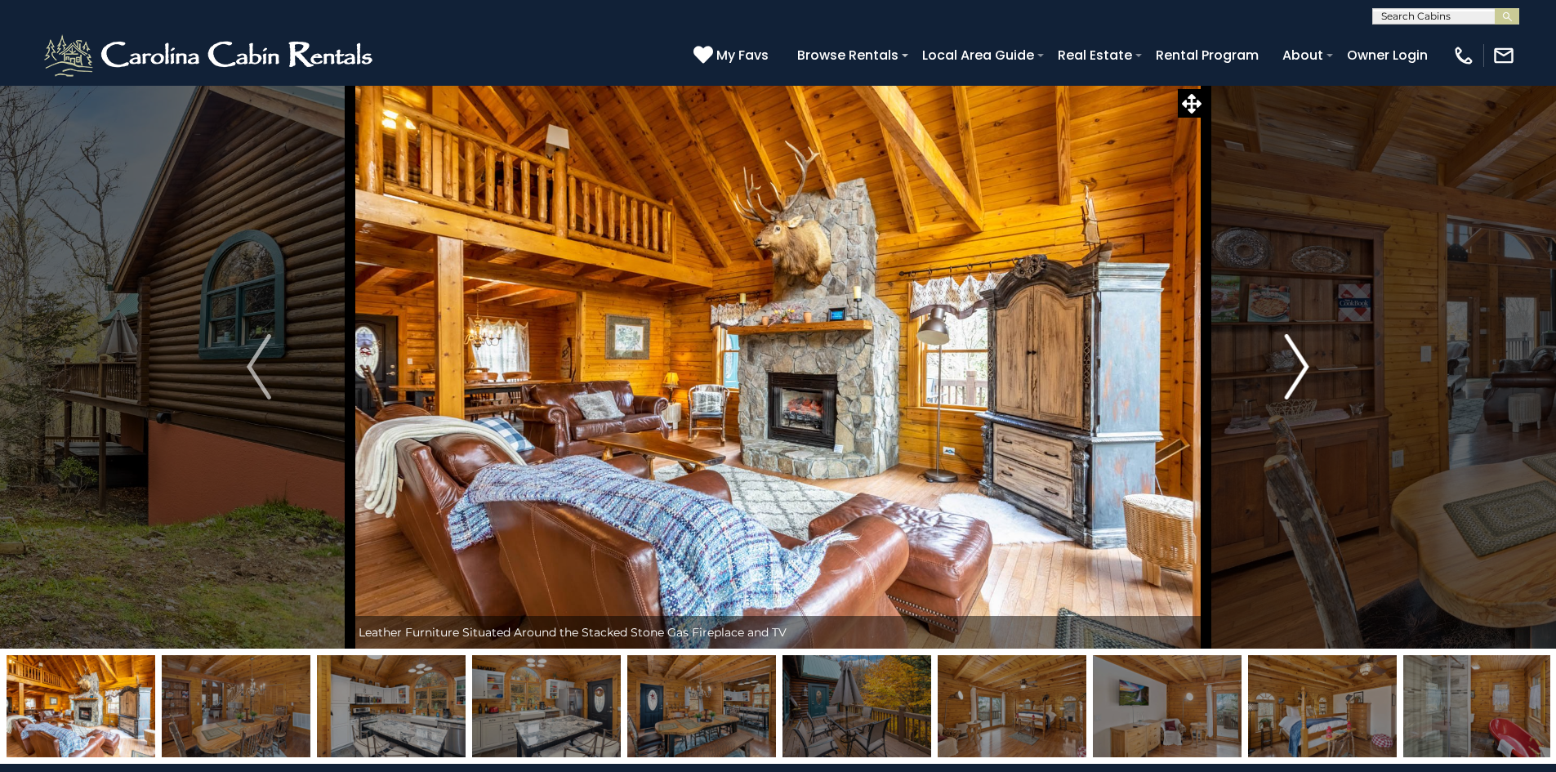
click at [1301, 367] on img "Next" at bounding box center [1297, 366] width 25 height 65
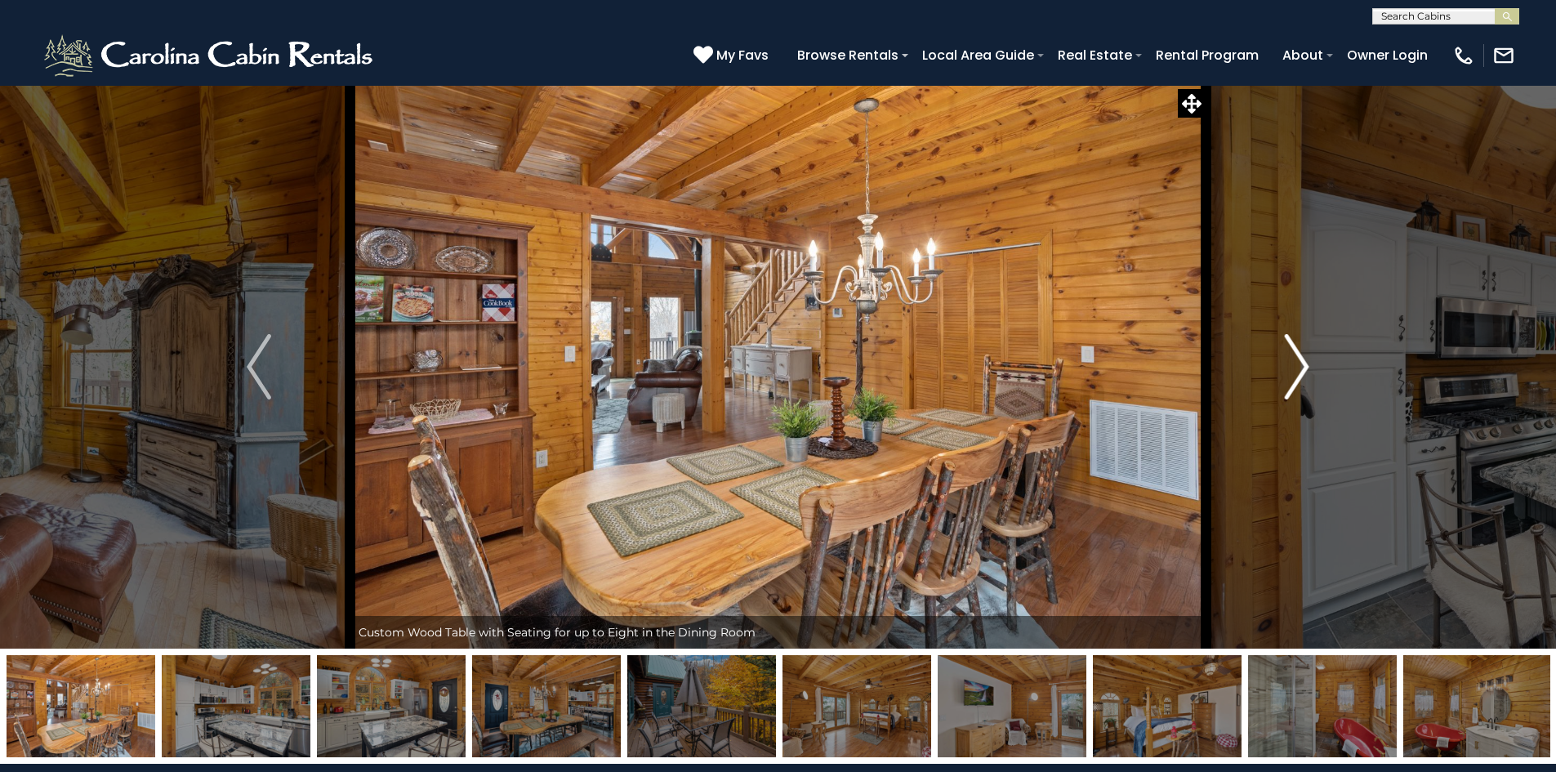
click at [1301, 367] on img "Next" at bounding box center [1297, 366] width 25 height 65
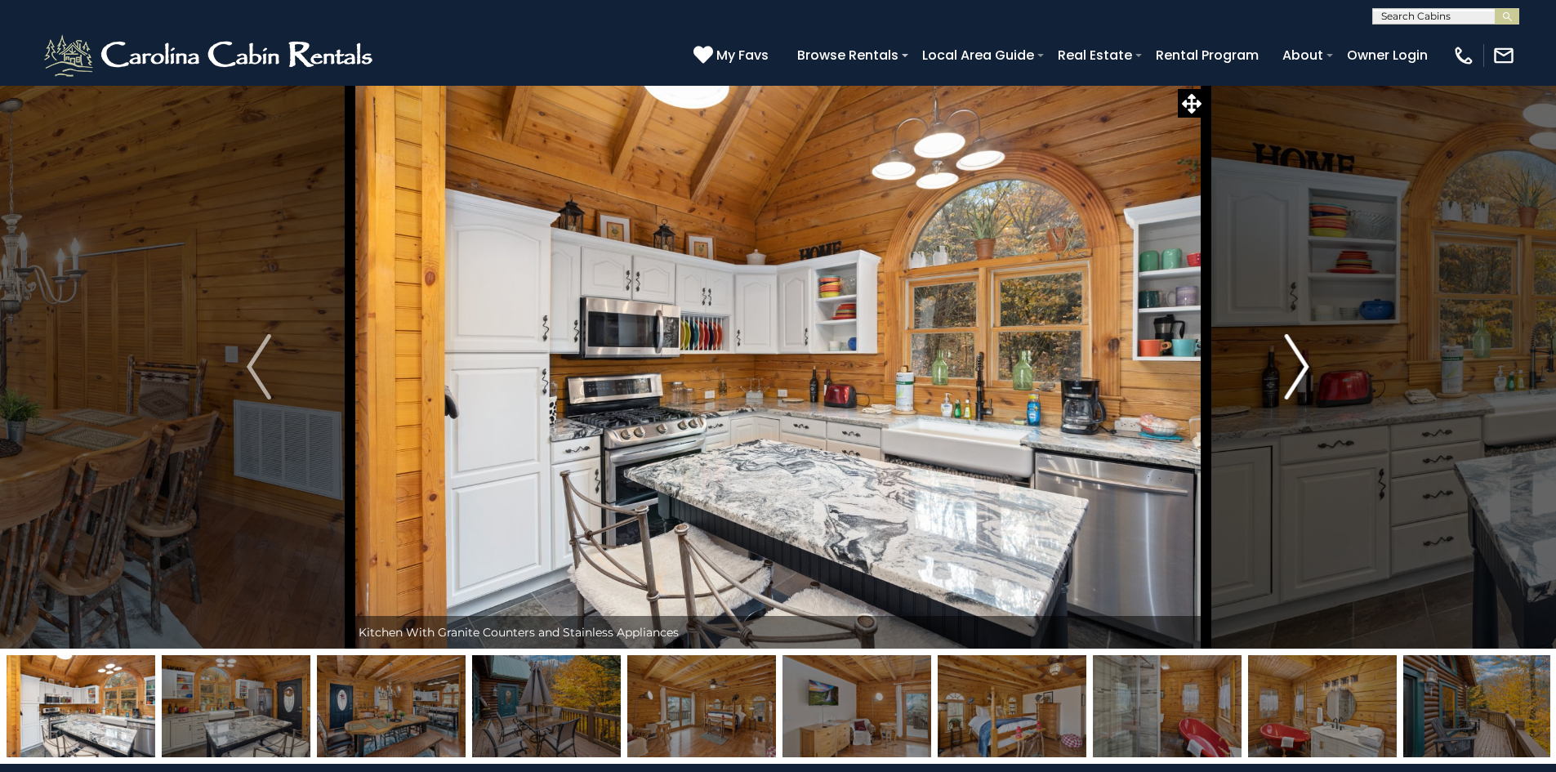
click at [1301, 367] on img "Next" at bounding box center [1297, 366] width 25 height 65
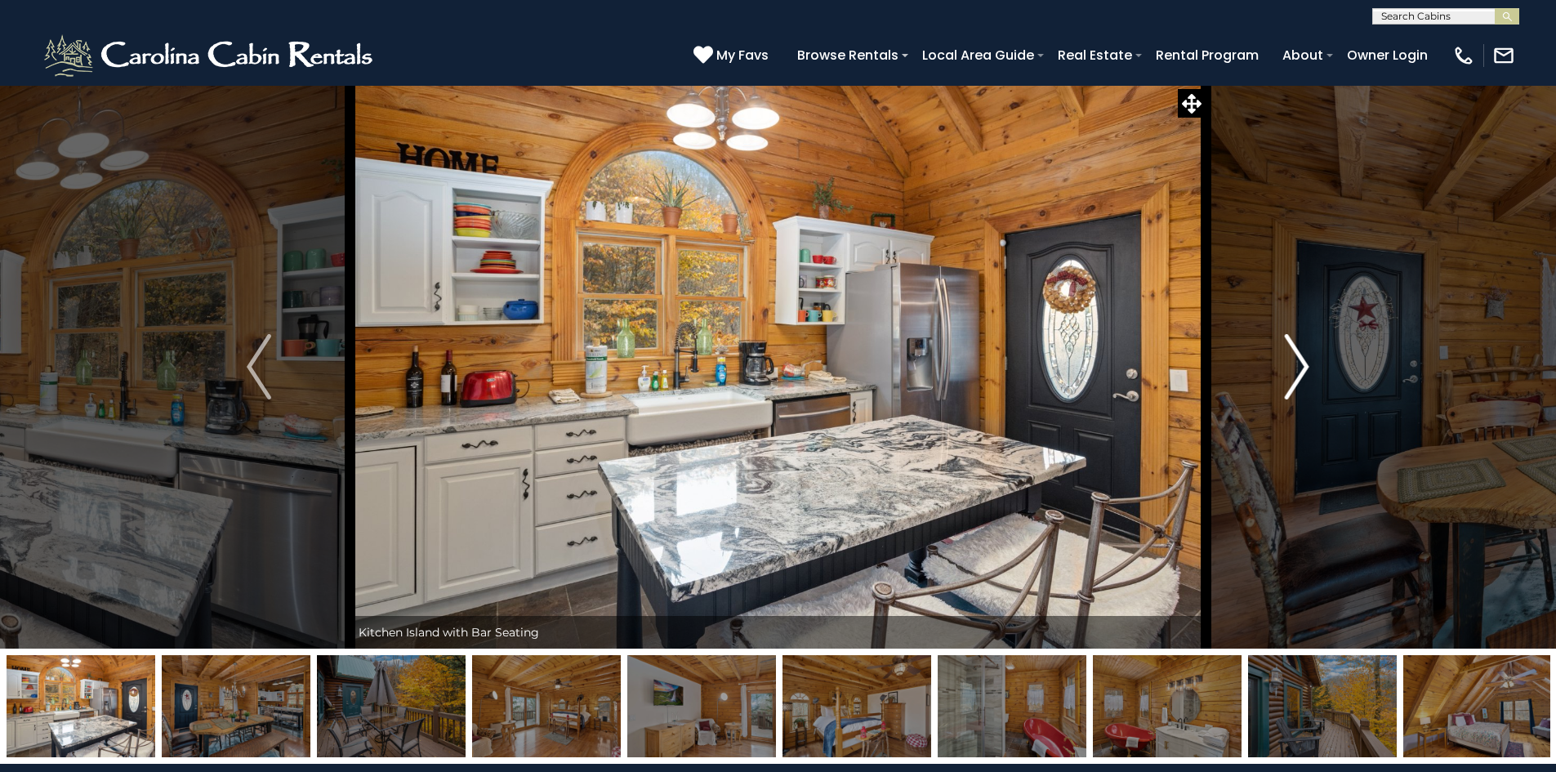
click at [1301, 367] on img "Next" at bounding box center [1297, 366] width 25 height 65
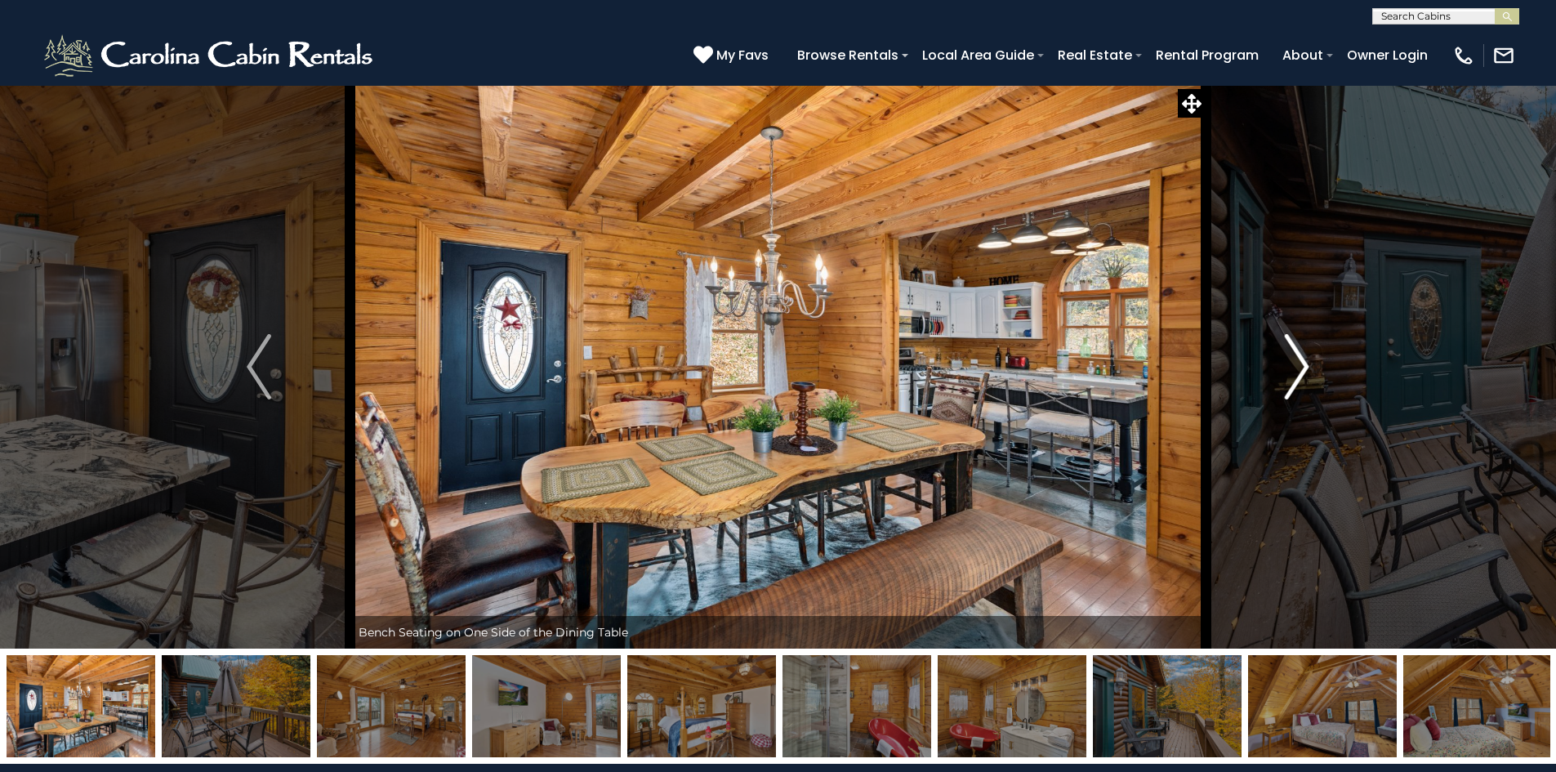
click at [1301, 367] on img "Next" at bounding box center [1297, 366] width 25 height 65
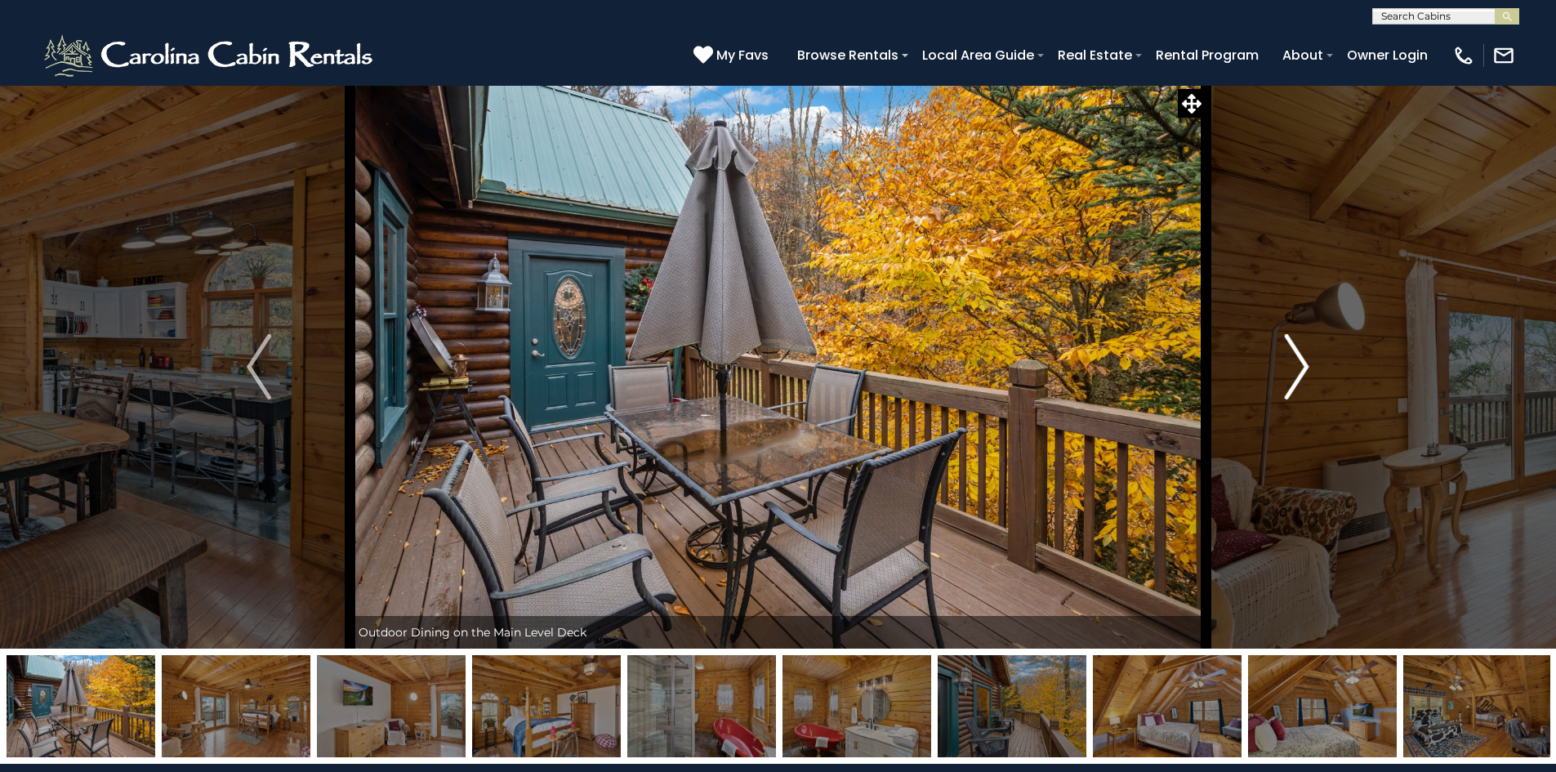
click at [1301, 367] on img "Next" at bounding box center [1297, 366] width 25 height 65
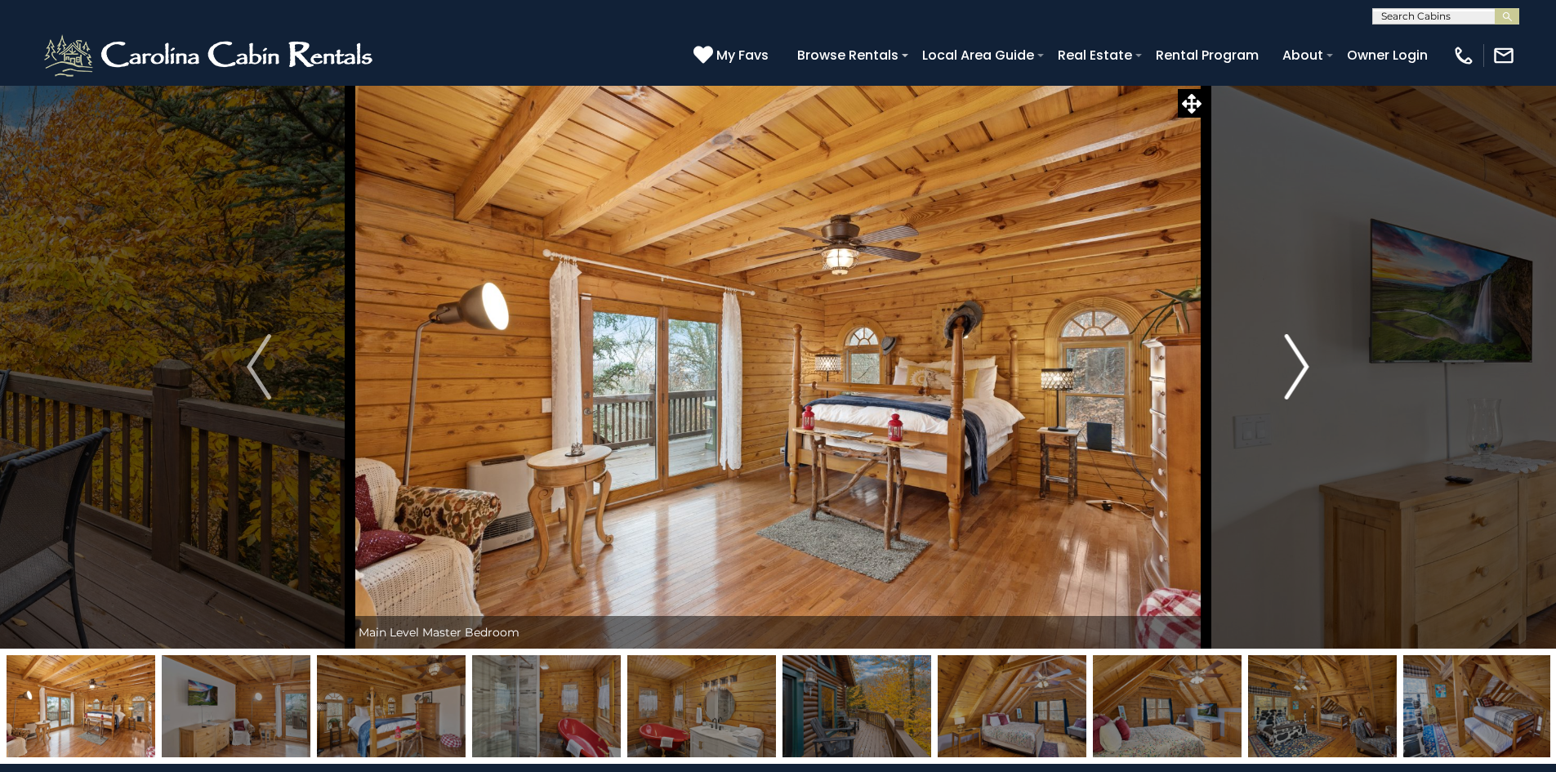
click at [1301, 367] on img "Next" at bounding box center [1297, 366] width 25 height 65
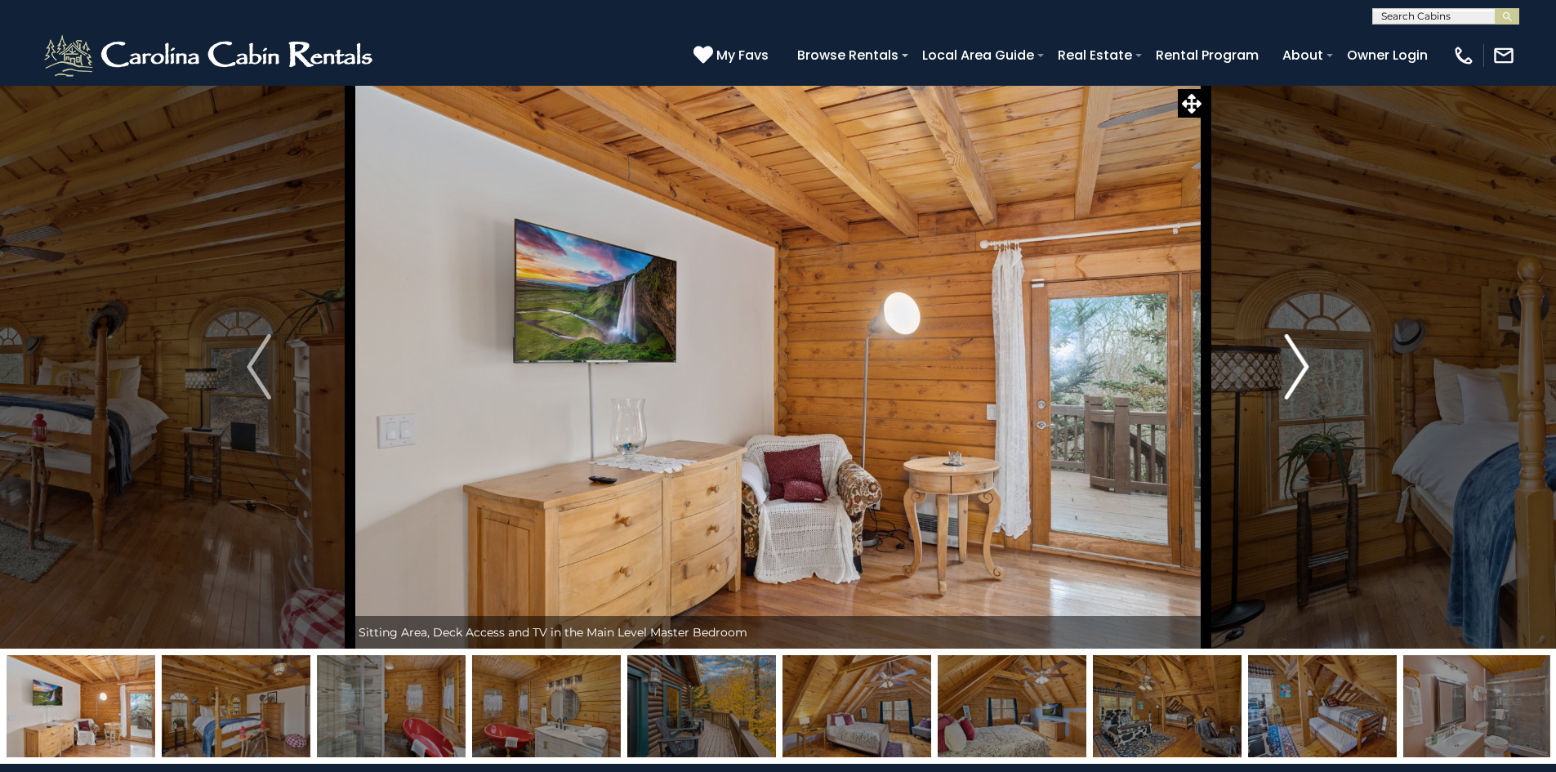
click at [1301, 367] on img "Next" at bounding box center [1297, 366] width 25 height 65
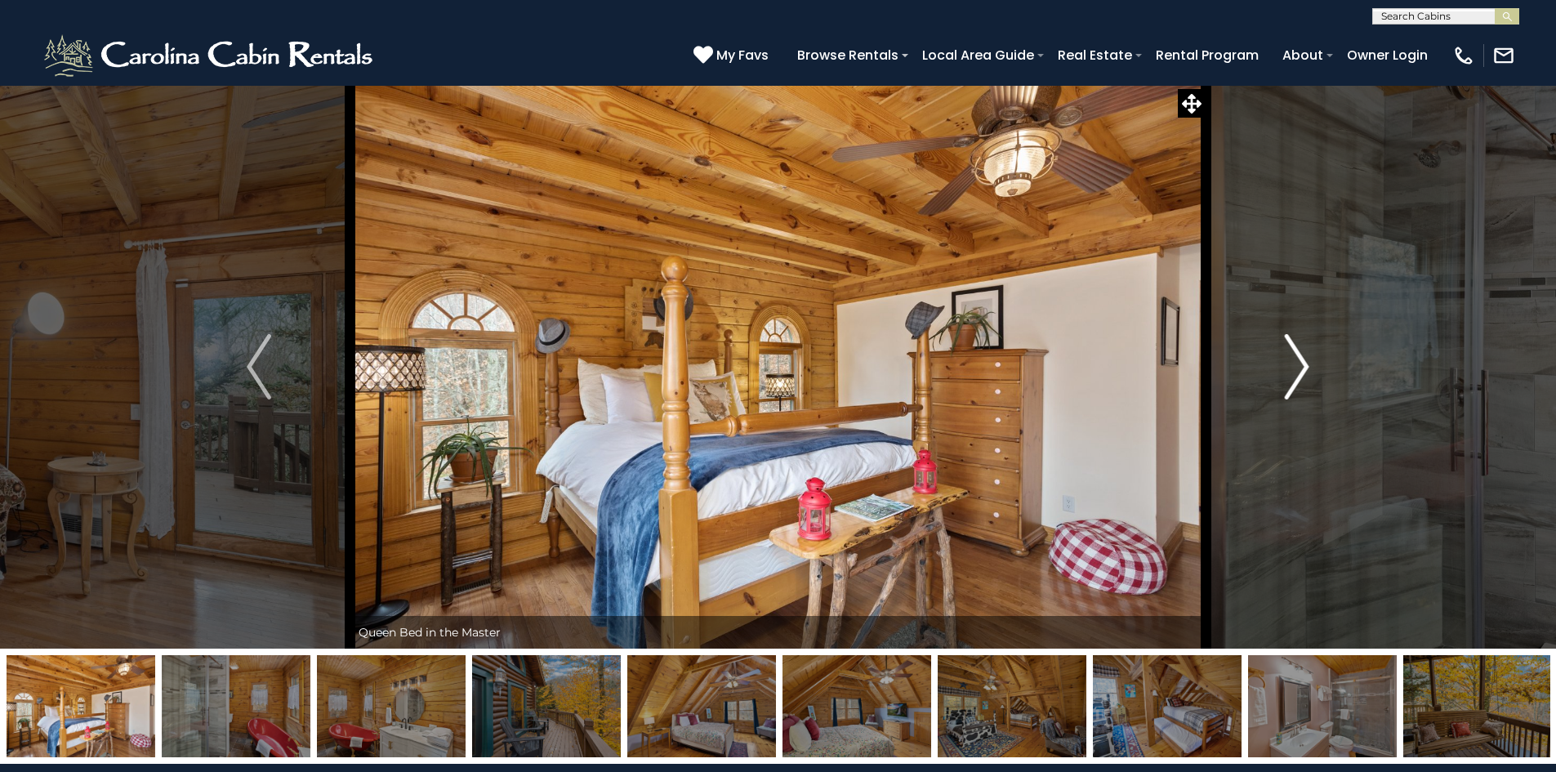
click at [1301, 367] on img "Next" at bounding box center [1297, 366] width 25 height 65
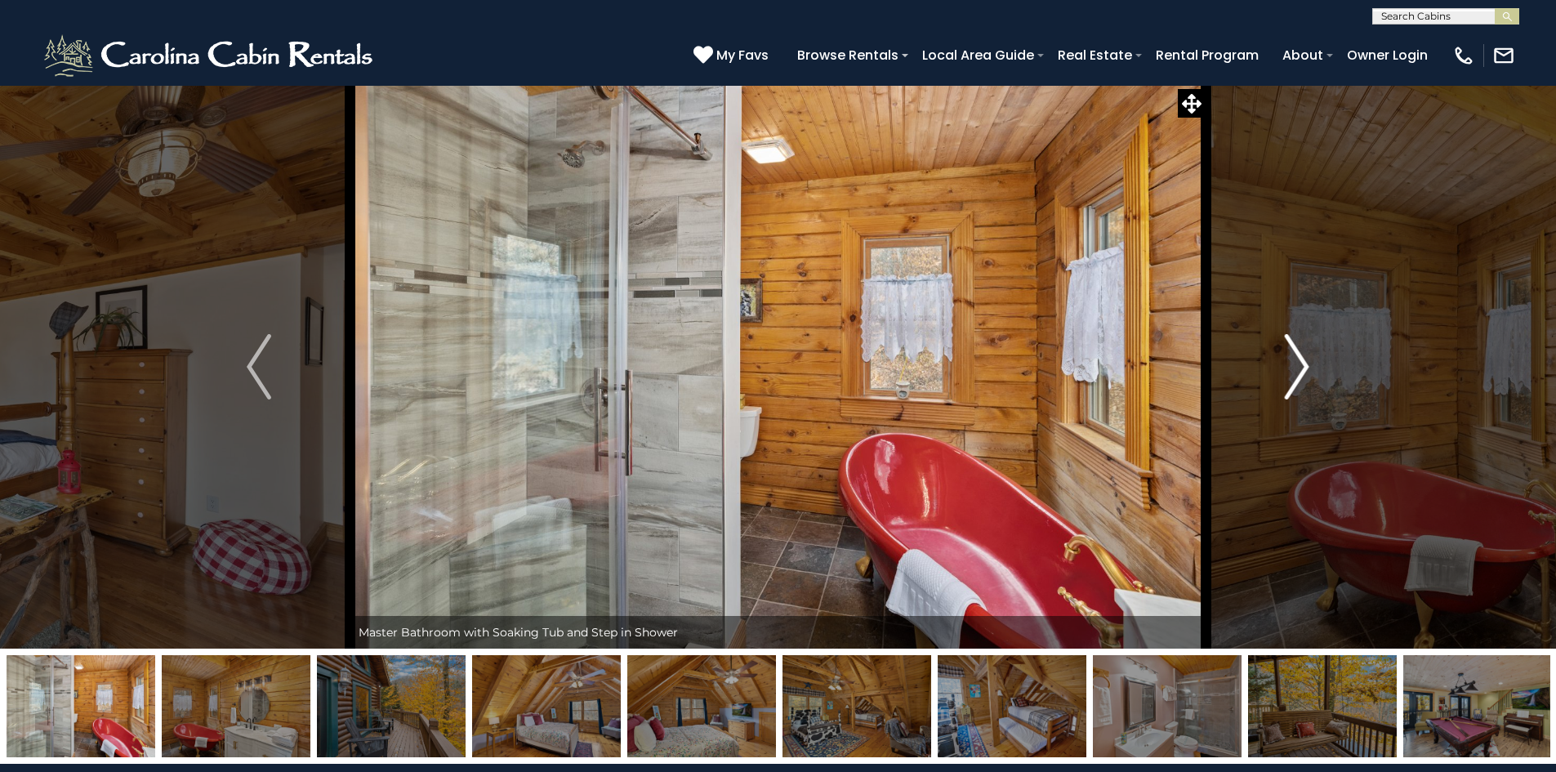
click at [1301, 367] on img "Next" at bounding box center [1297, 366] width 25 height 65
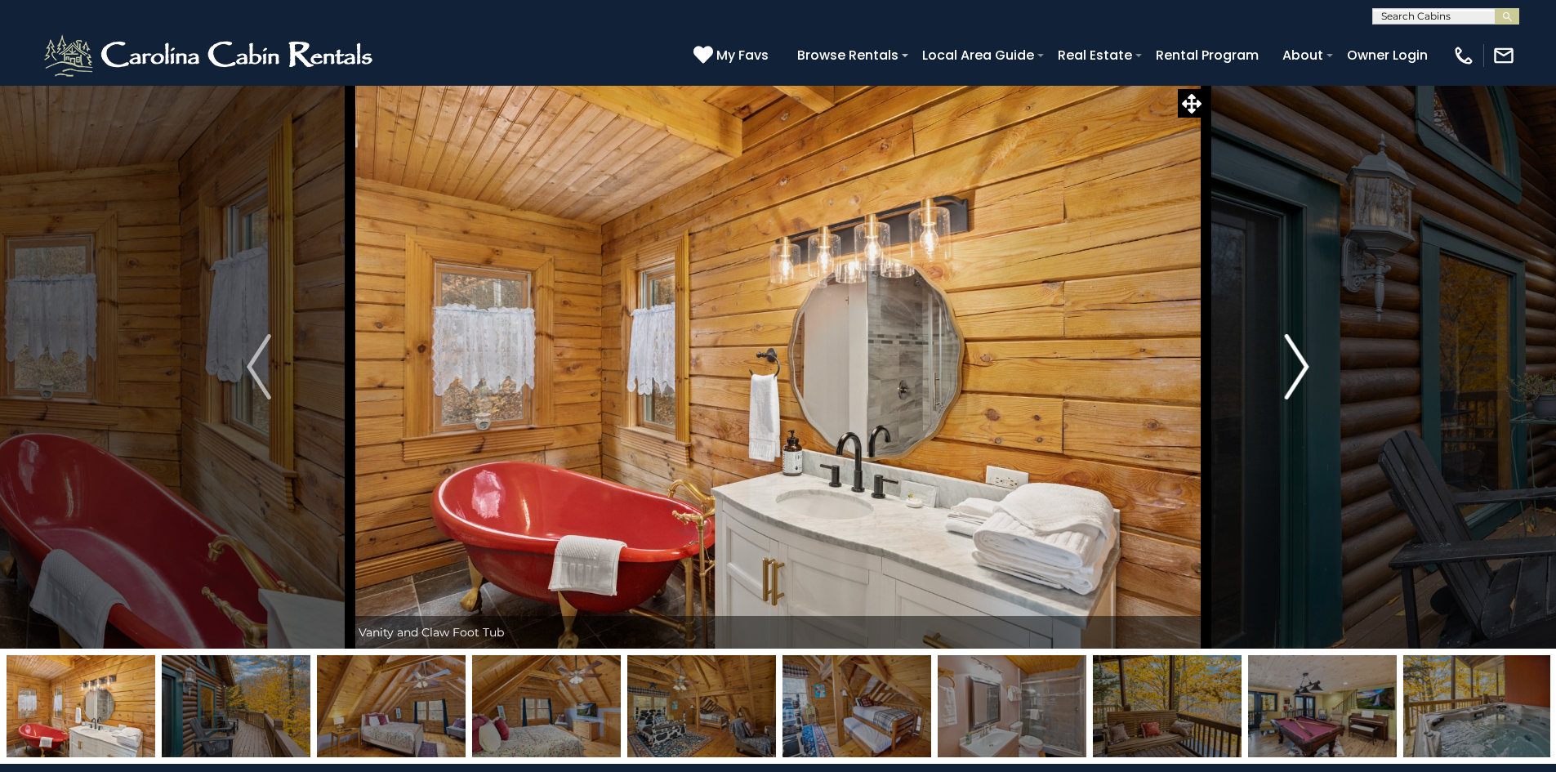
click at [1301, 367] on img "Next" at bounding box center [1297, 366] width 25 height 65
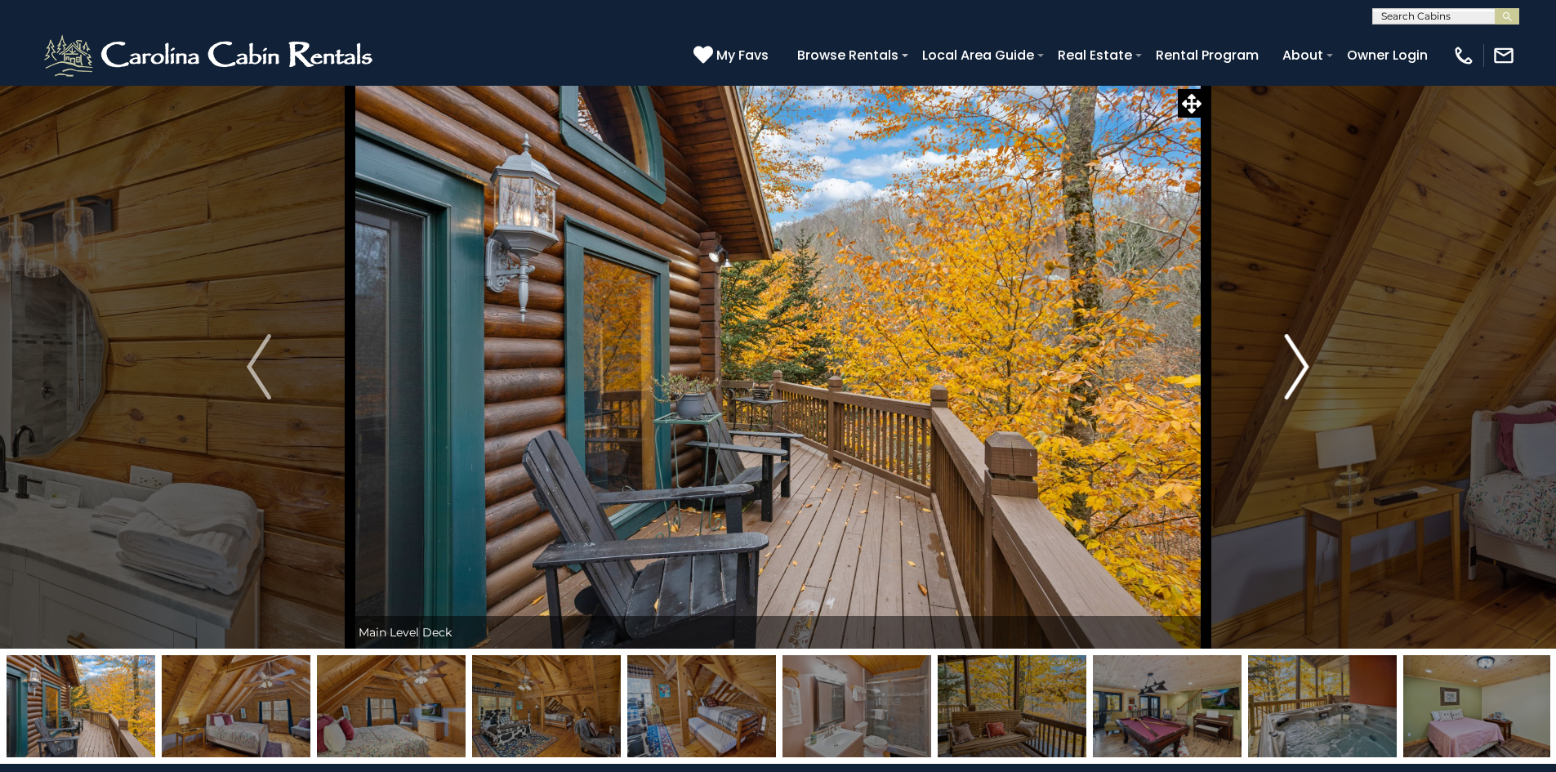
click at [1301, 367] on img "Next" at bounding box center [1297, 366] width 25 height 65
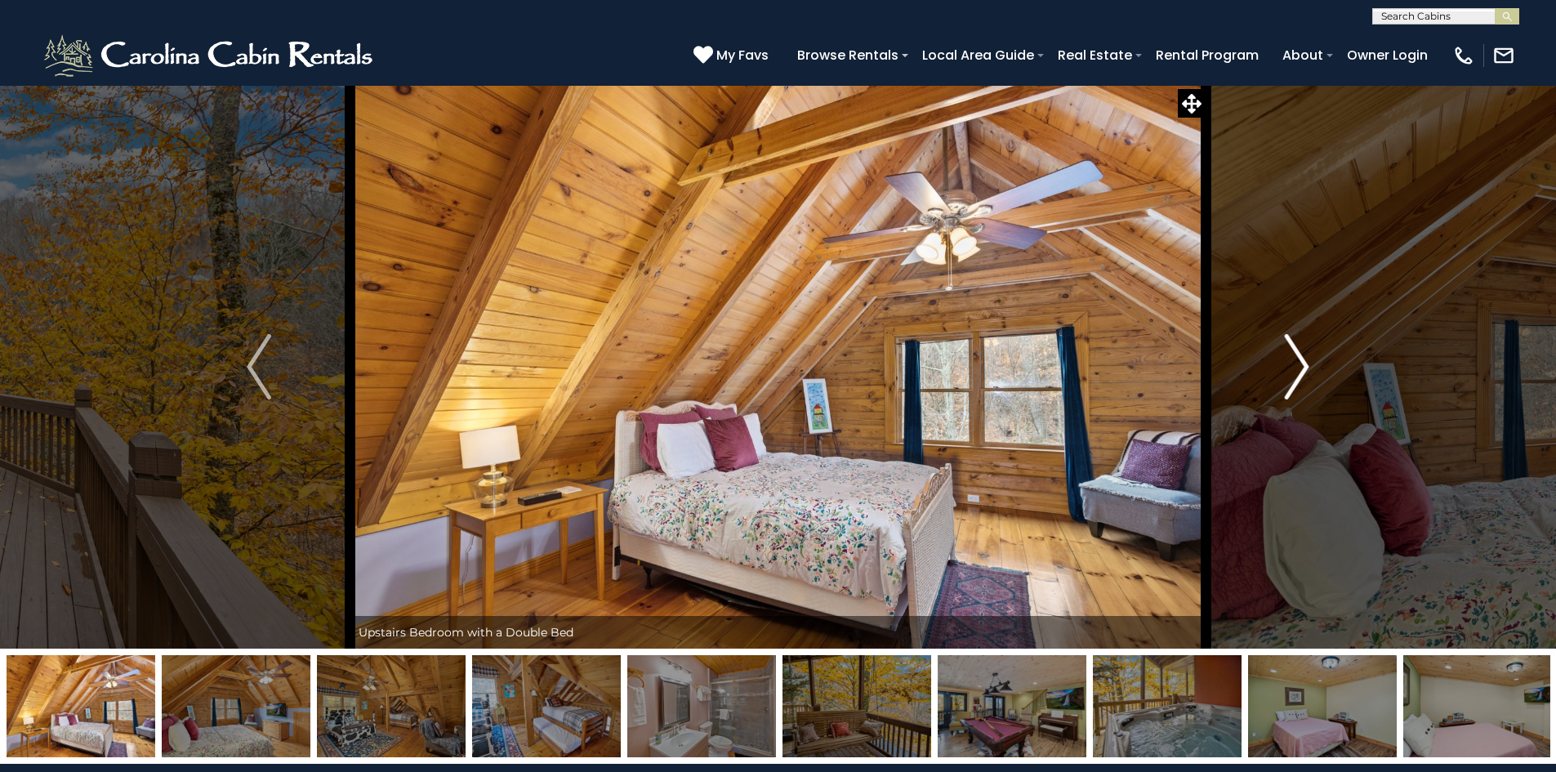
click at [1301, 367] on img "Next" at bounding box center [1297, 366] width 25 height 65
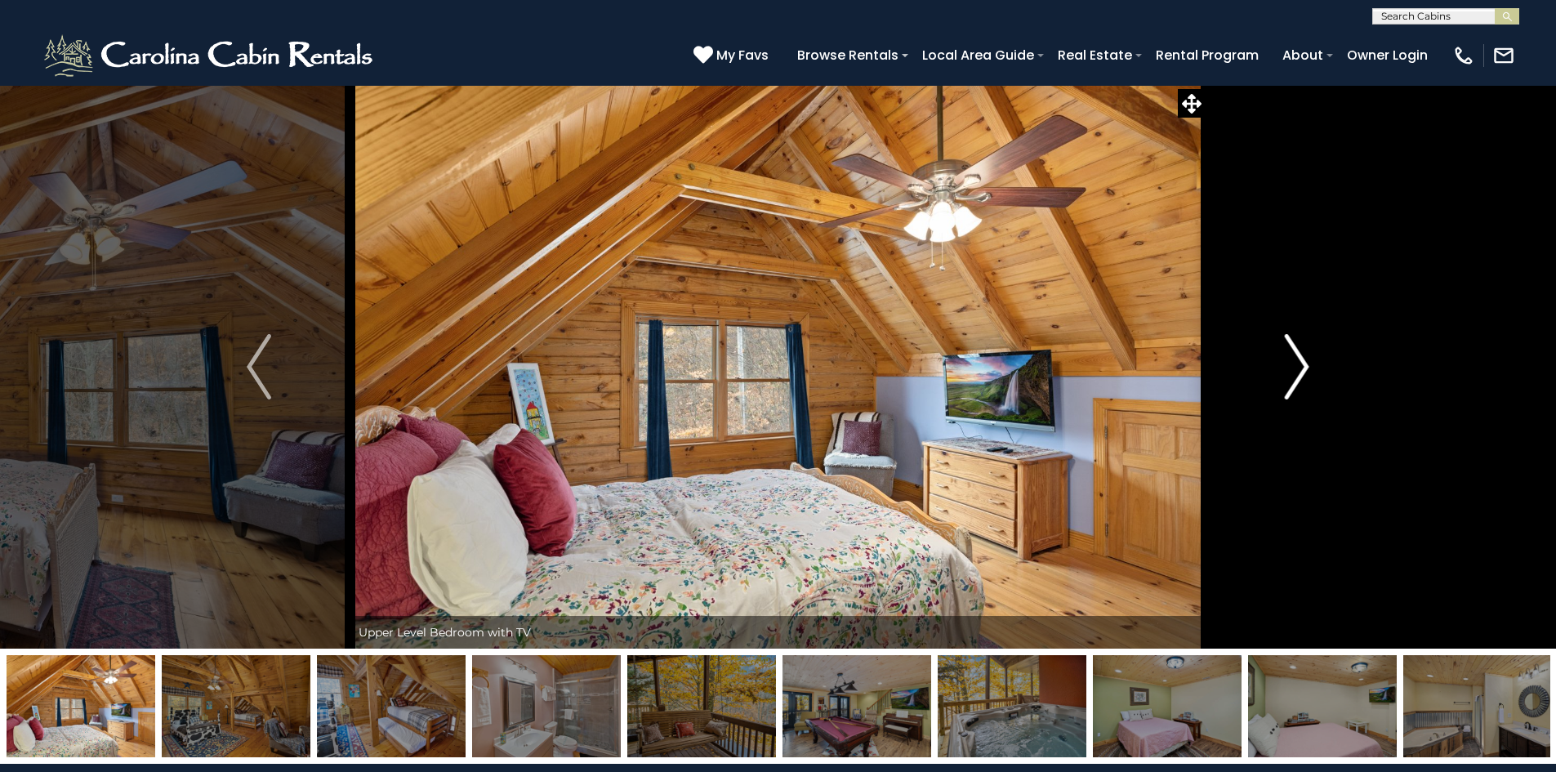
click at [1301, 367] on img "Next" at bounding box center [1297, 366] width 25 height 65
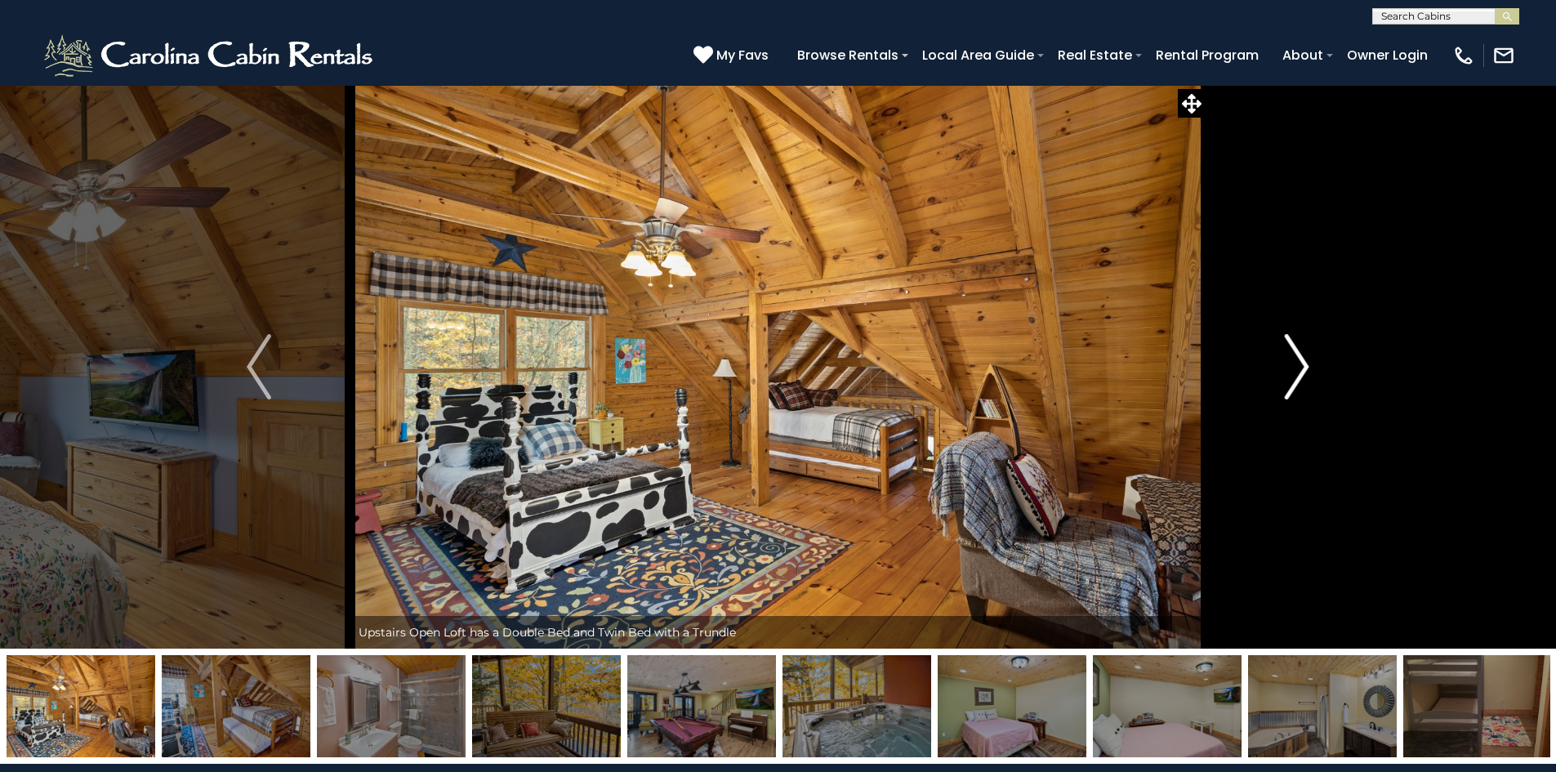
click at [1301, 366] on img "Next" at bounding box center [1297, 366] width 25 height 65
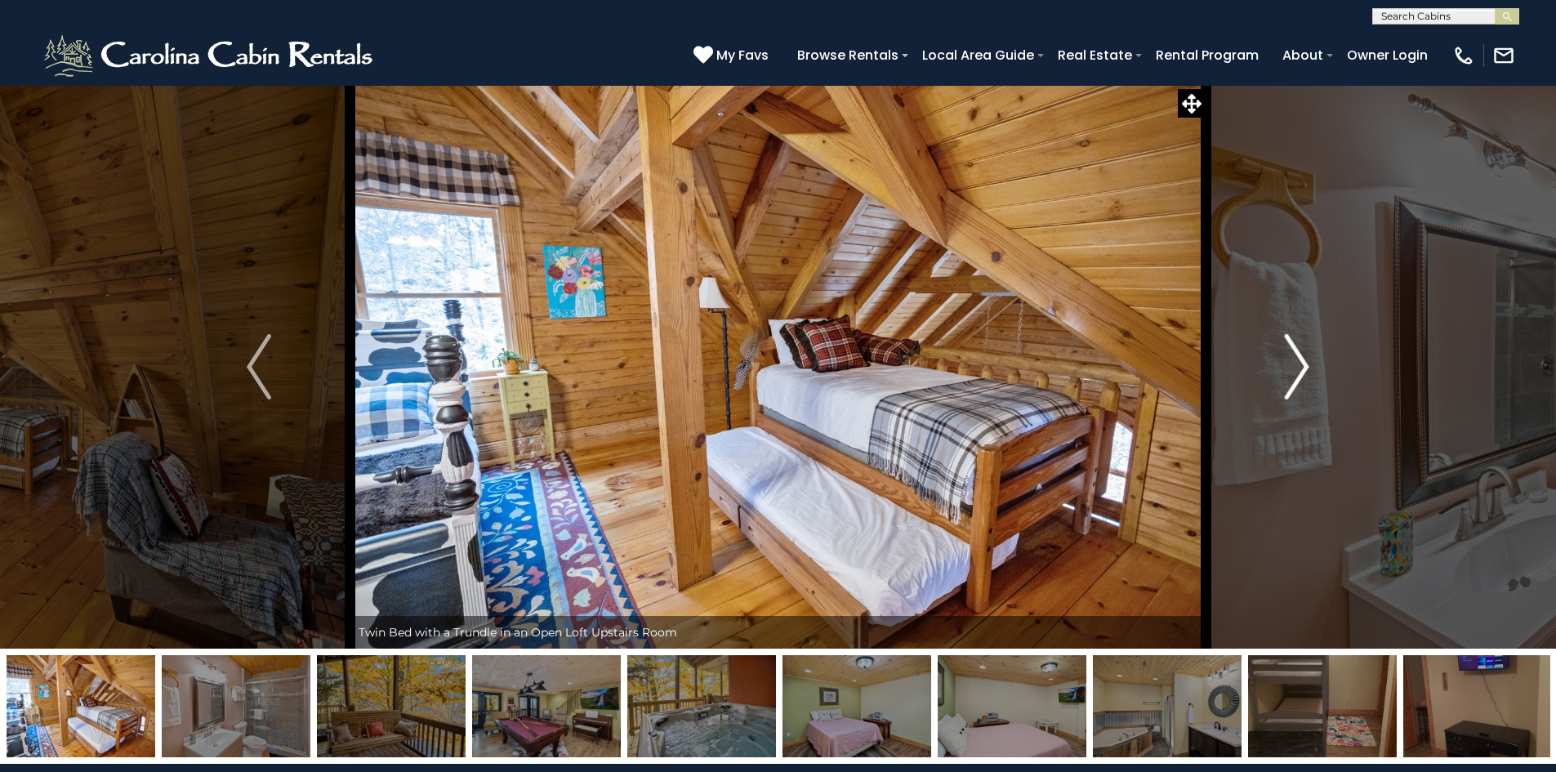
click at [1301, 366] on img "Next" at bounding box center [1297, 366] width 25 height 65
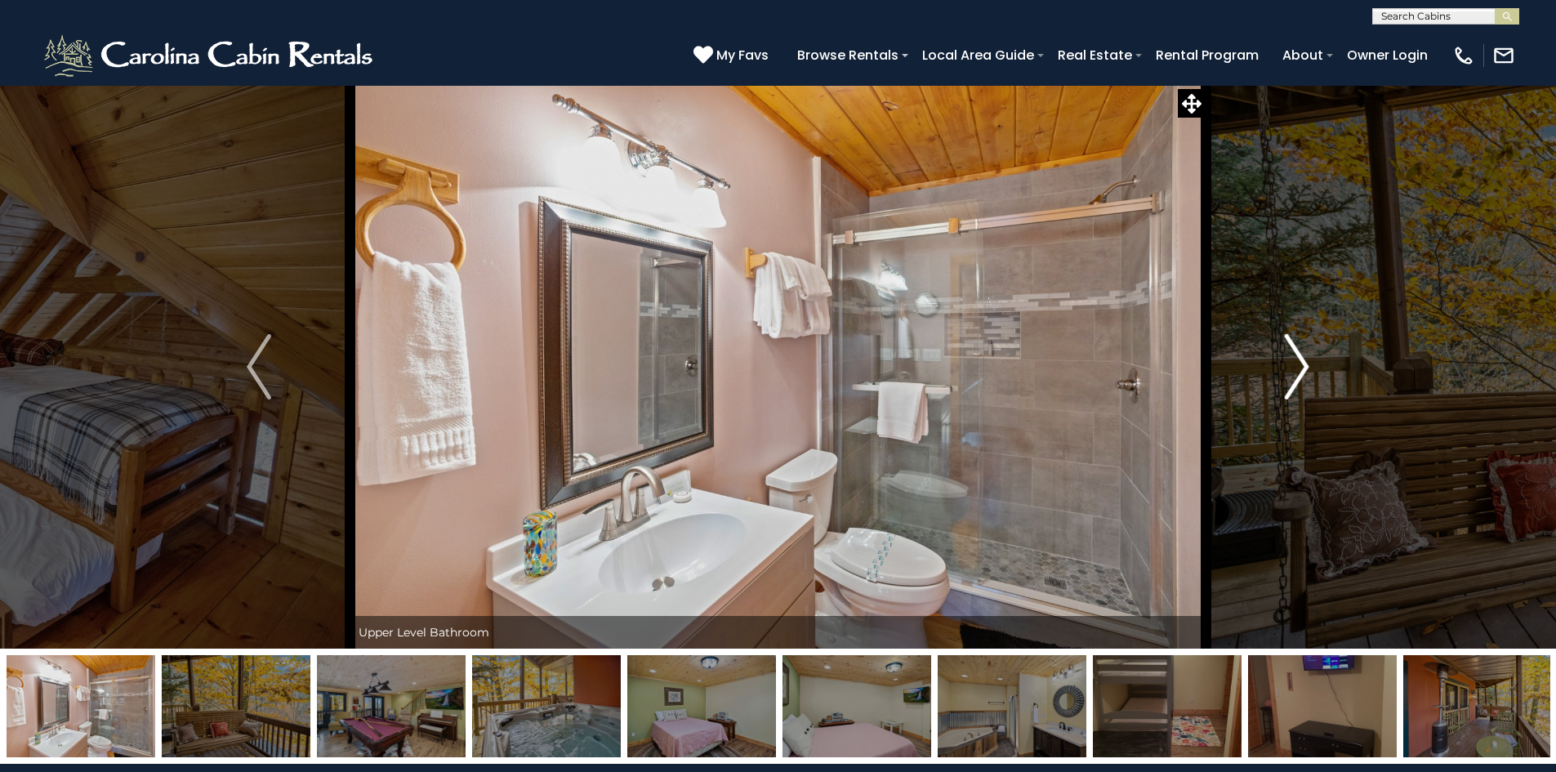
click at [1301, 366] on img "Next" at bounding box center [1297, 366] width 25 height 65
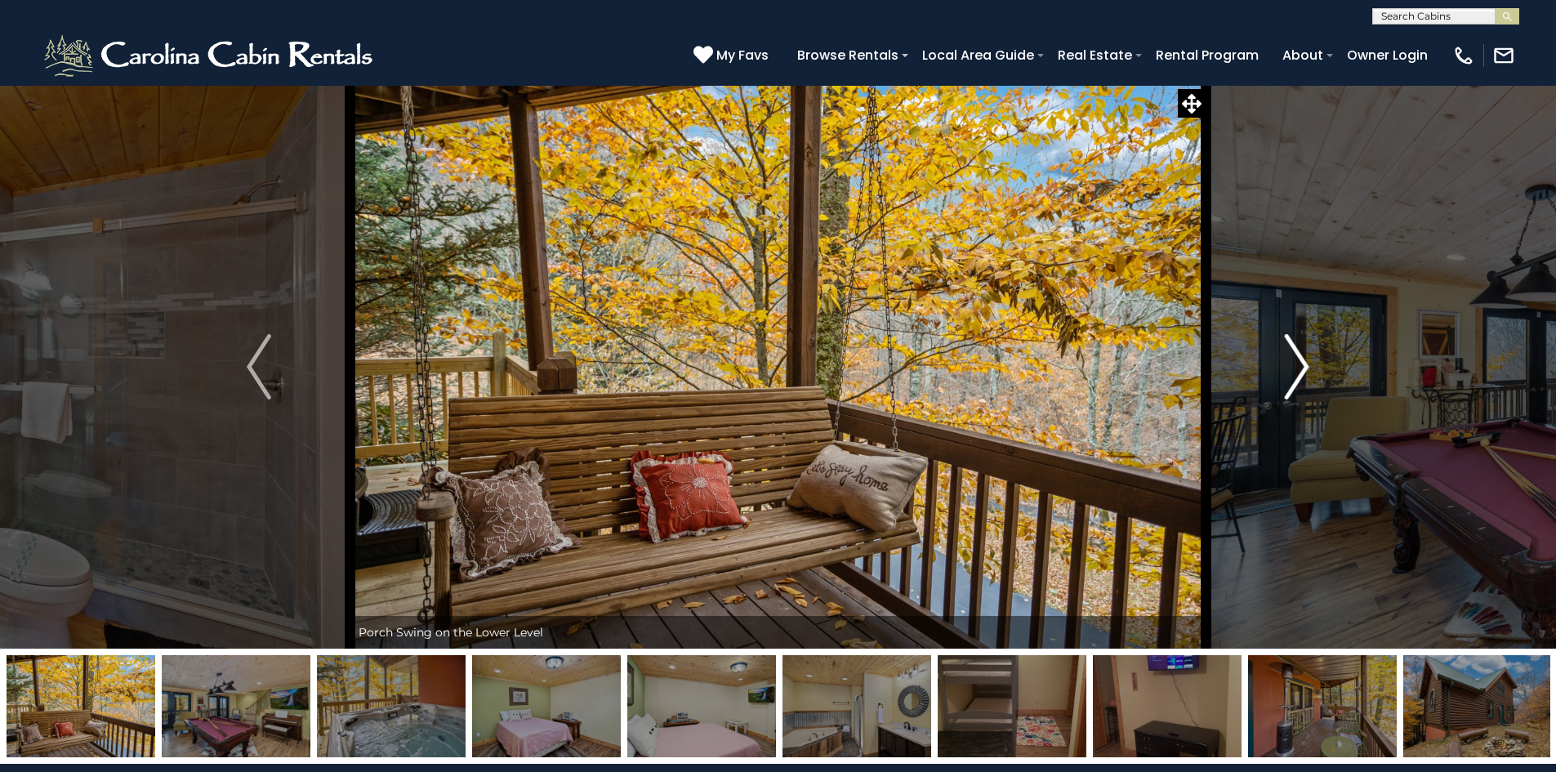
click at [1301, 366] on img "Next" at bounding box center [1297, 366] width 25 height 65
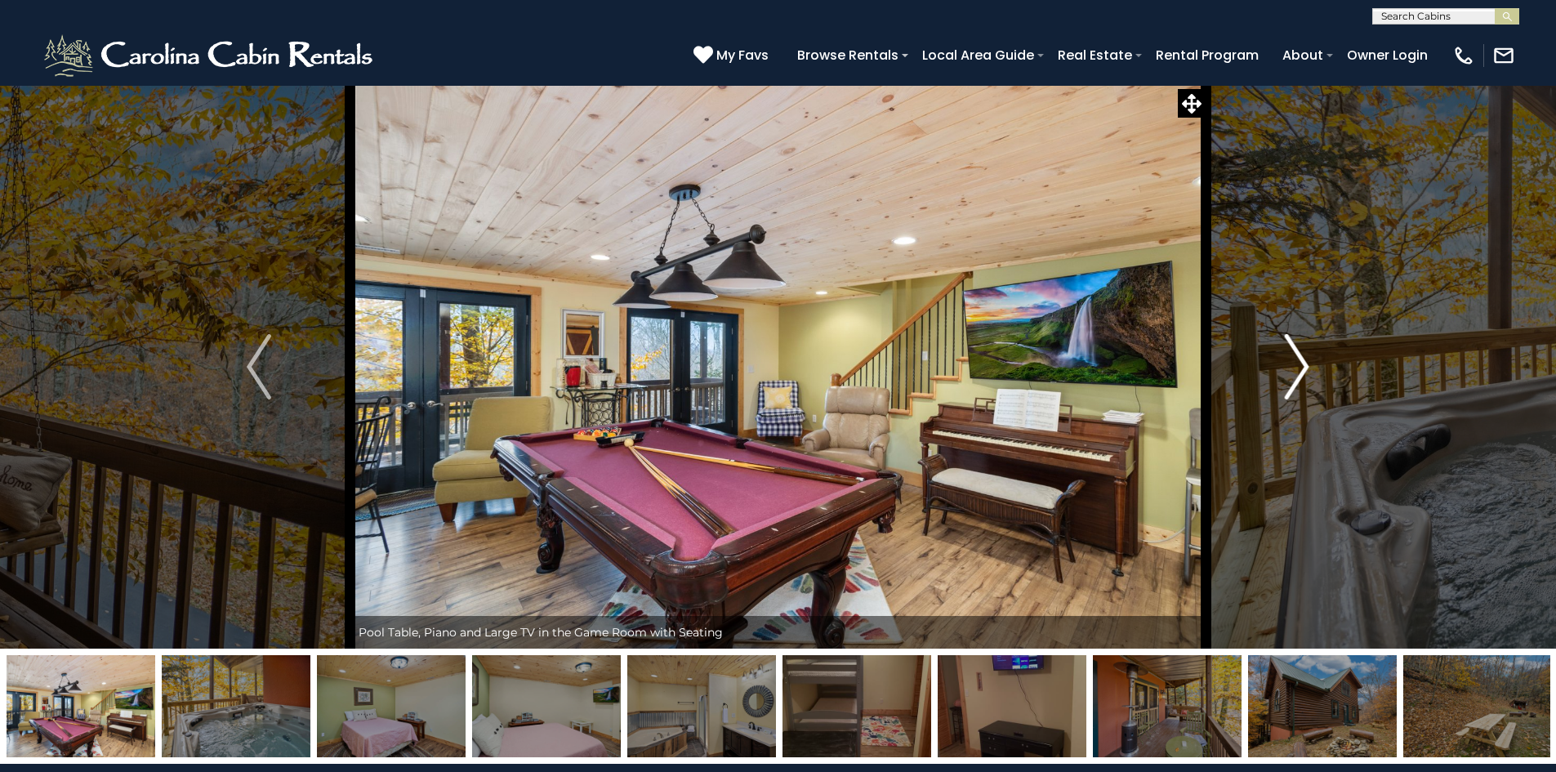
click at [1301, 366] on img "Next" at bounding box center [1297, 366] width 25 height 65
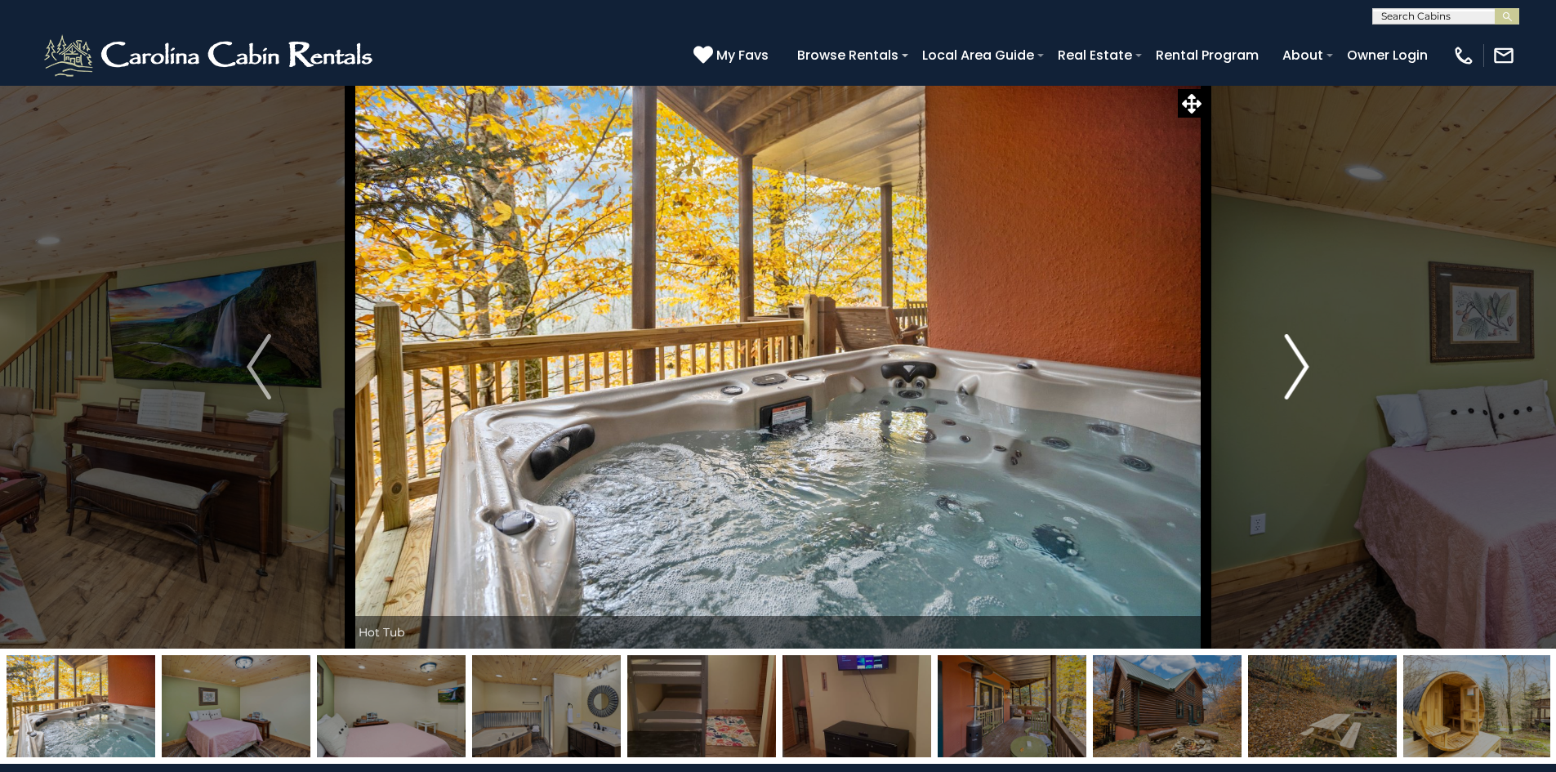
click at [1301, 366] on img "Next" at bounding box center [1297, 366] width 25 height 65
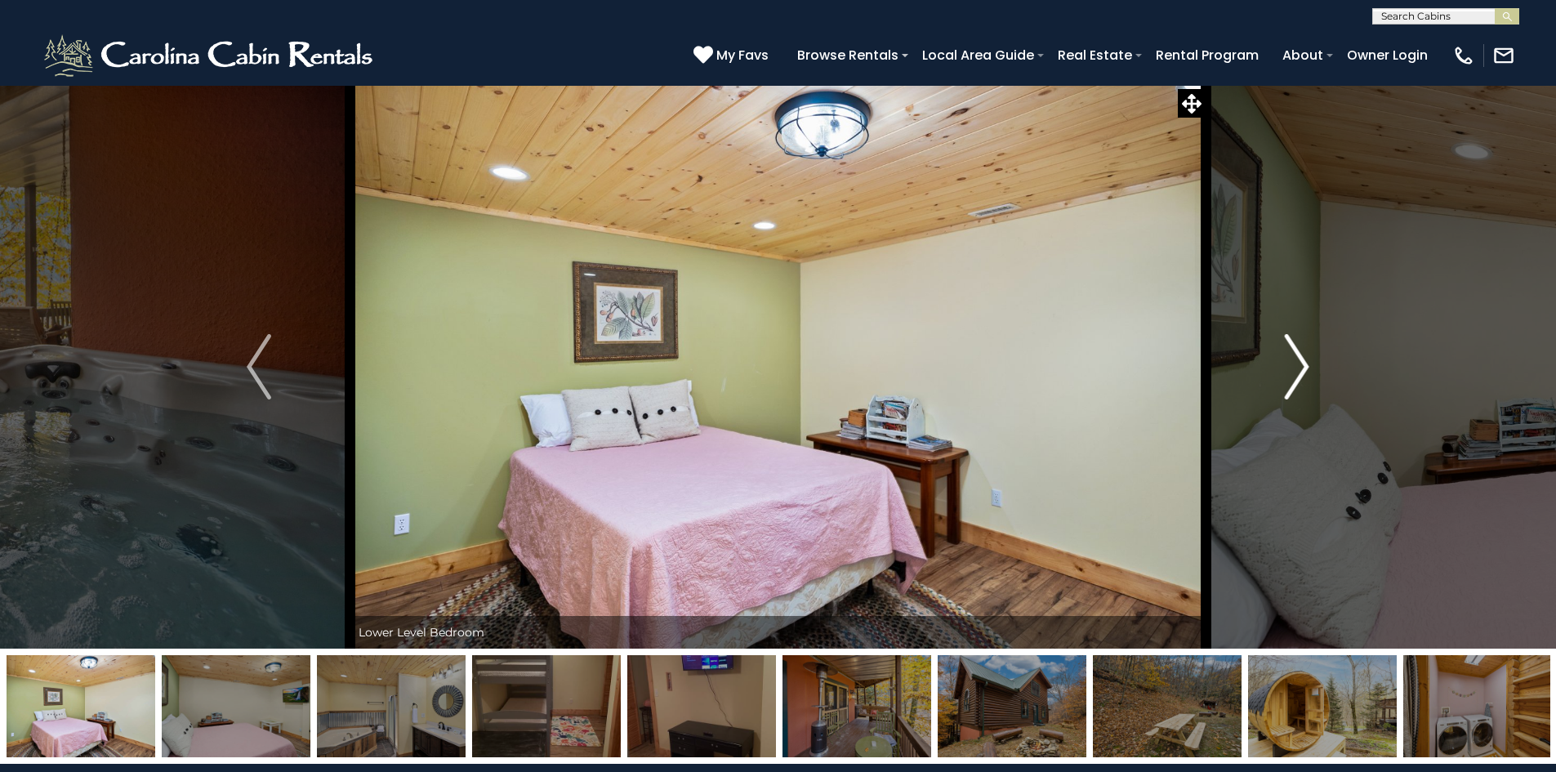
click at [1301, 366] on img "Next" at bounding box center [1297, 366] width 25 height 65
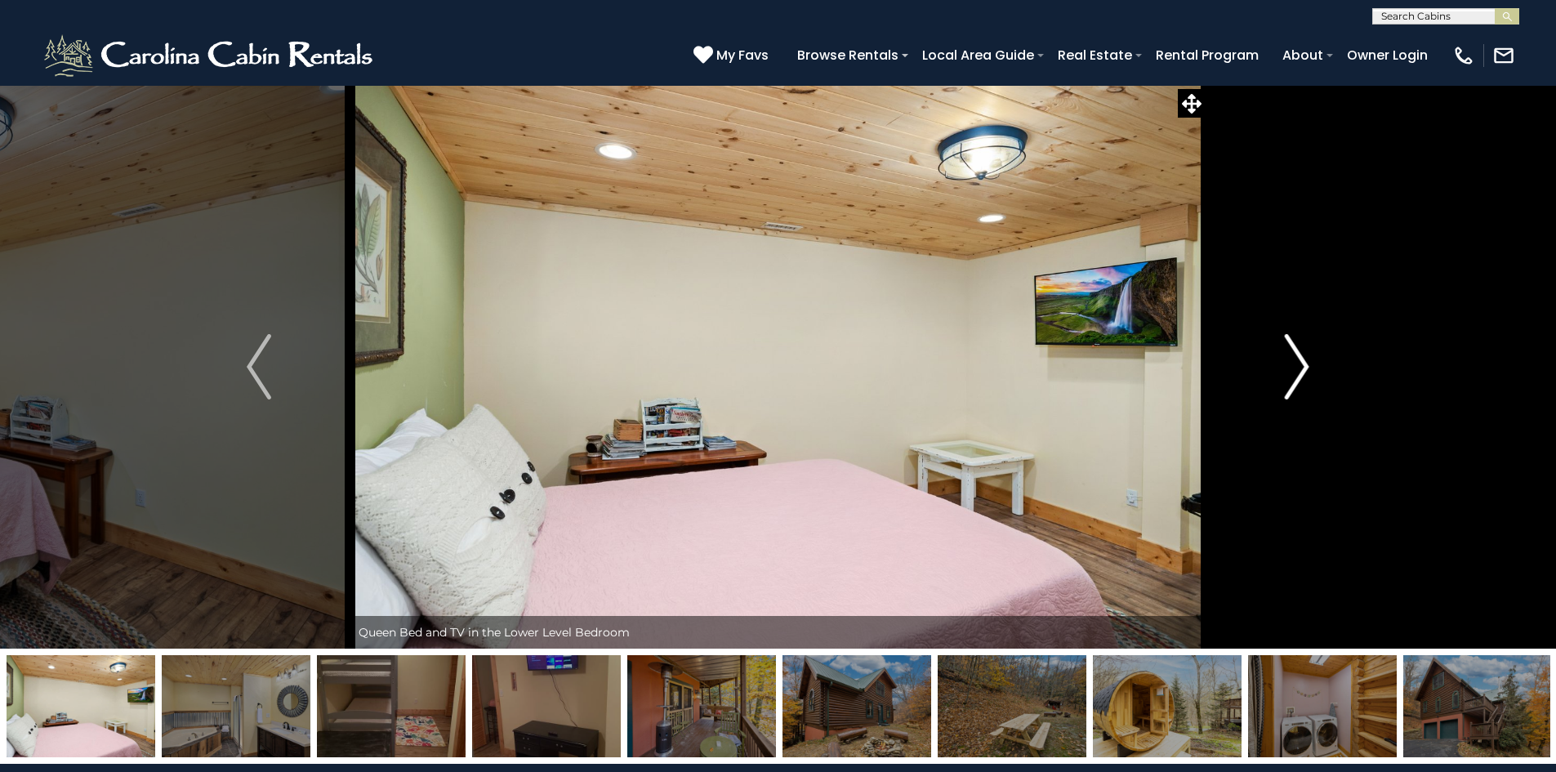
click at [1301, 366] on img "Next" at bounding box center [1297, 366] width 25 height 65
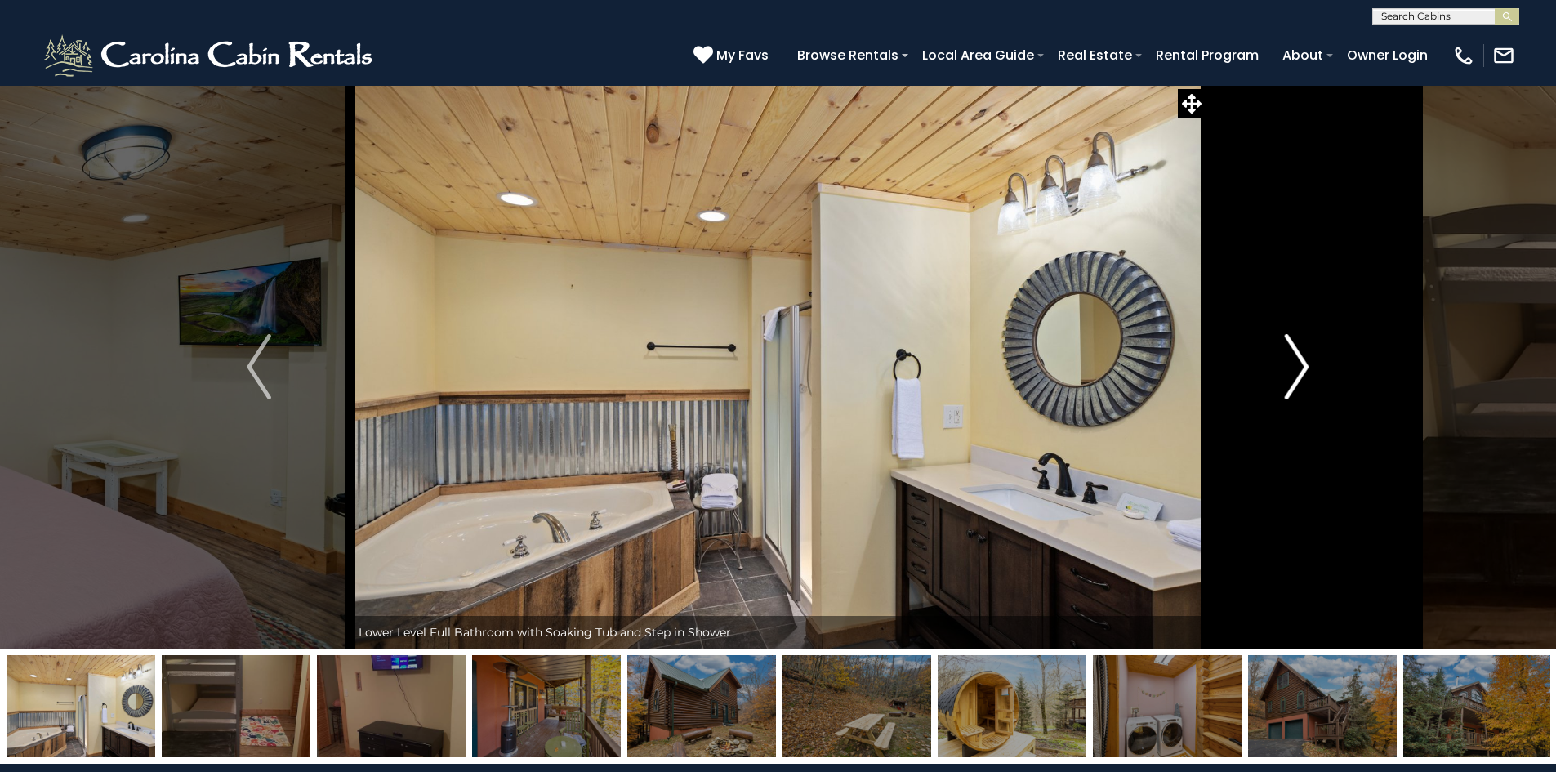
click at [1301, 366] on img "Next" at bounding box center [1297, 366] width 25 height 65
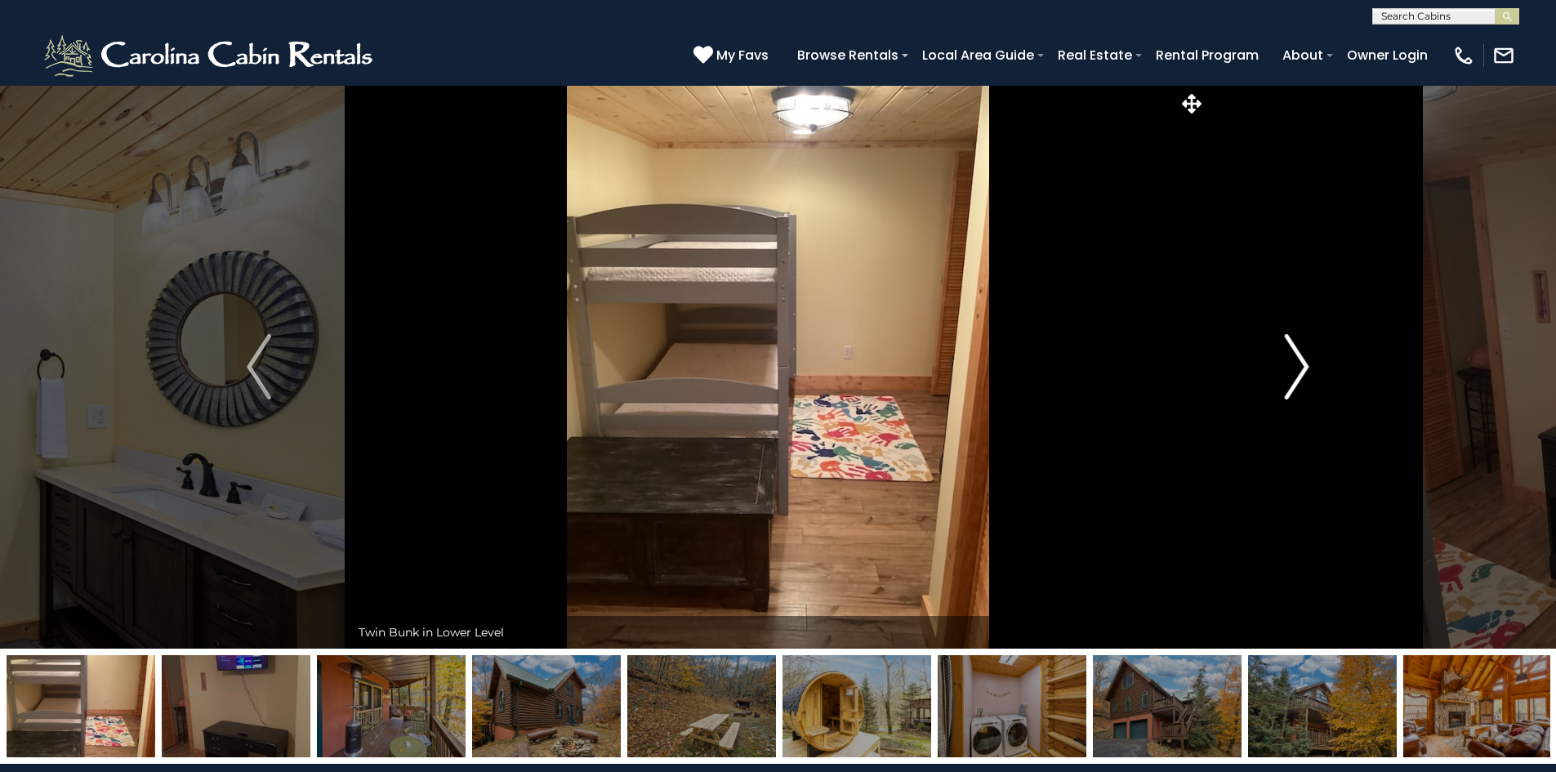
click at [1301, 366] on img "Next" at bounding box center [1297, 366] width 25 height 65
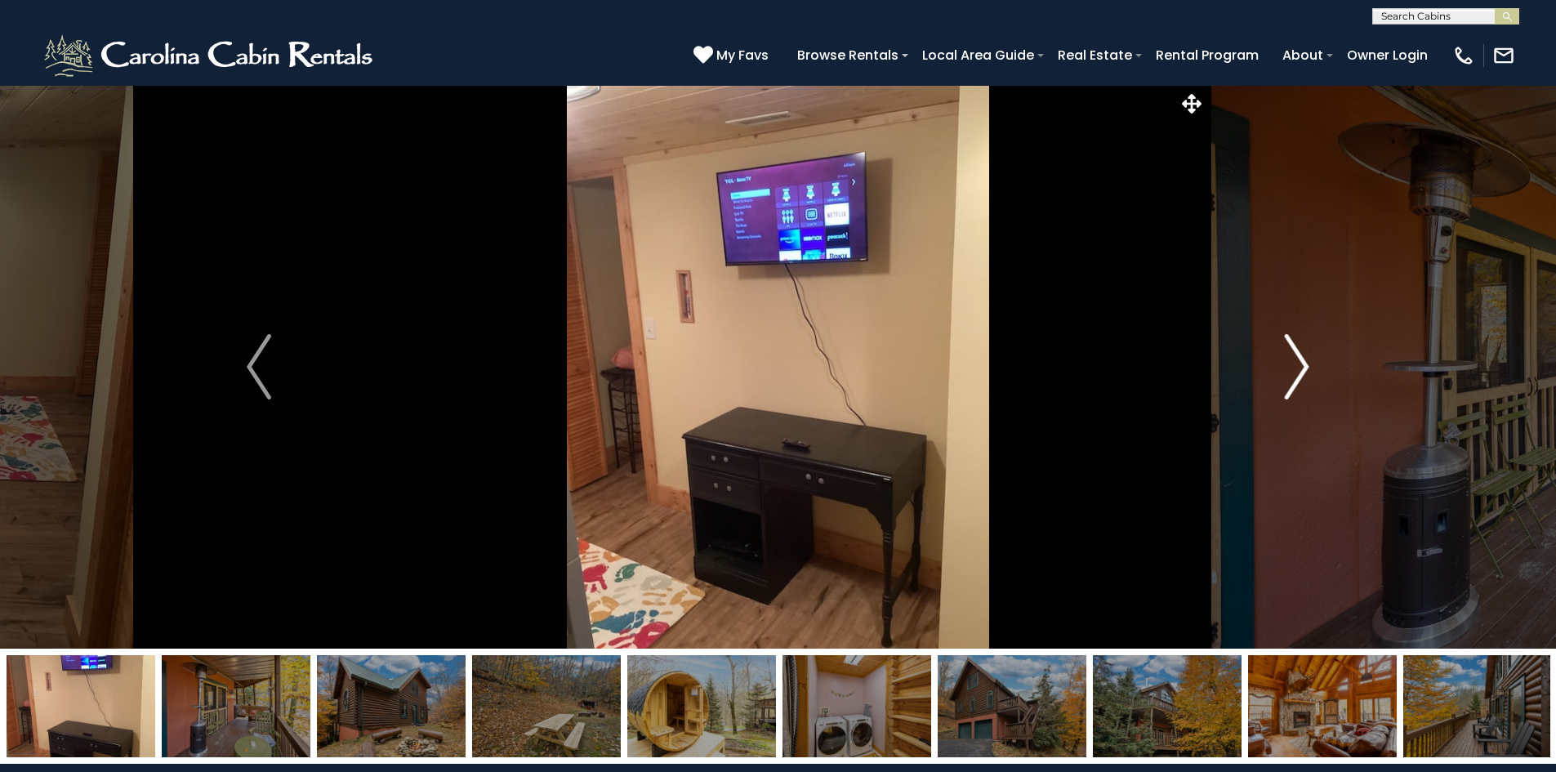
click at [1301, 366] on img "Next" at bounding box center [1297, 366] width 25 height 65
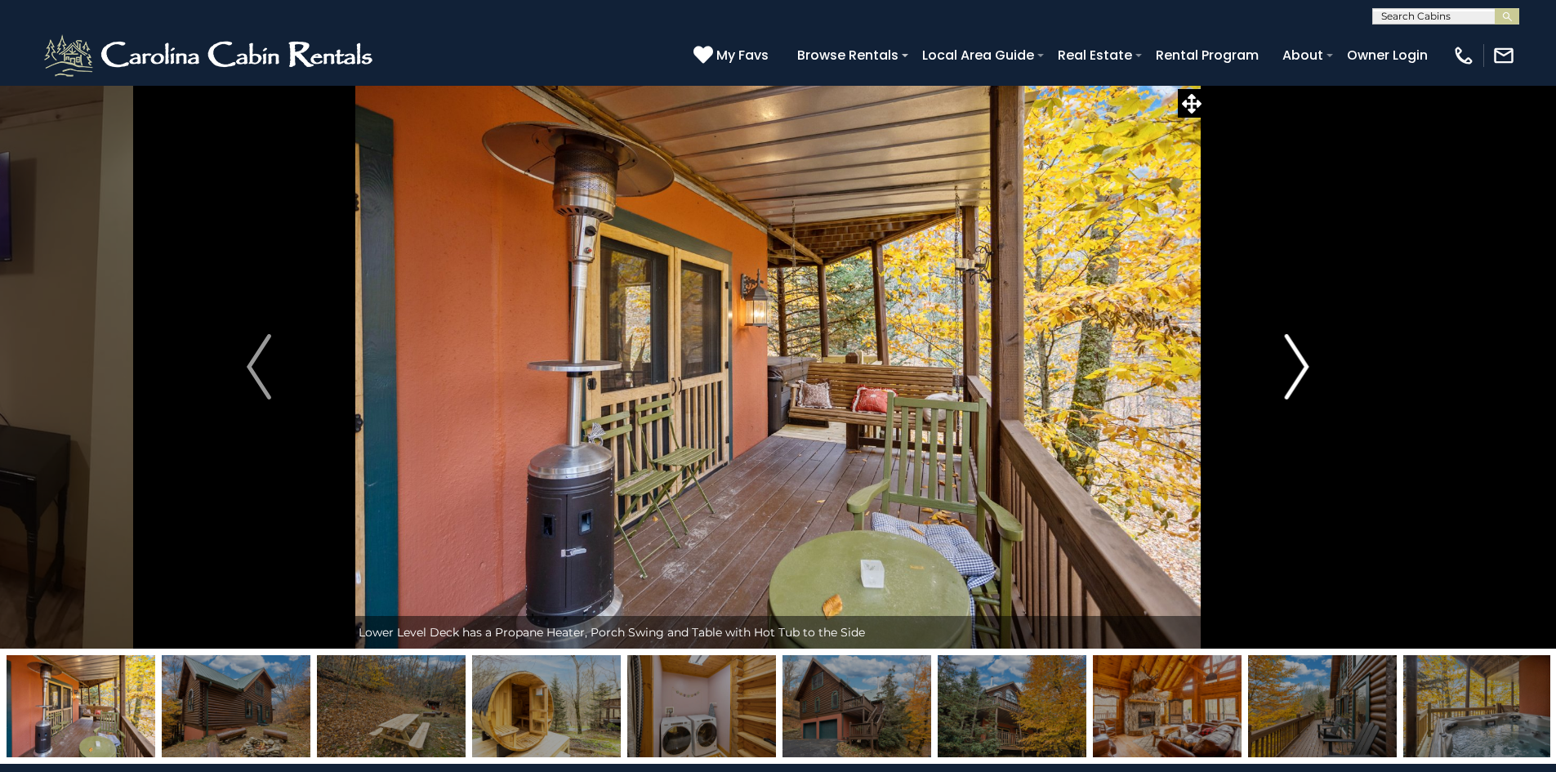
click at [1301, 366] on img "Next" at bounding box center [1297, 366] width 25 height 65
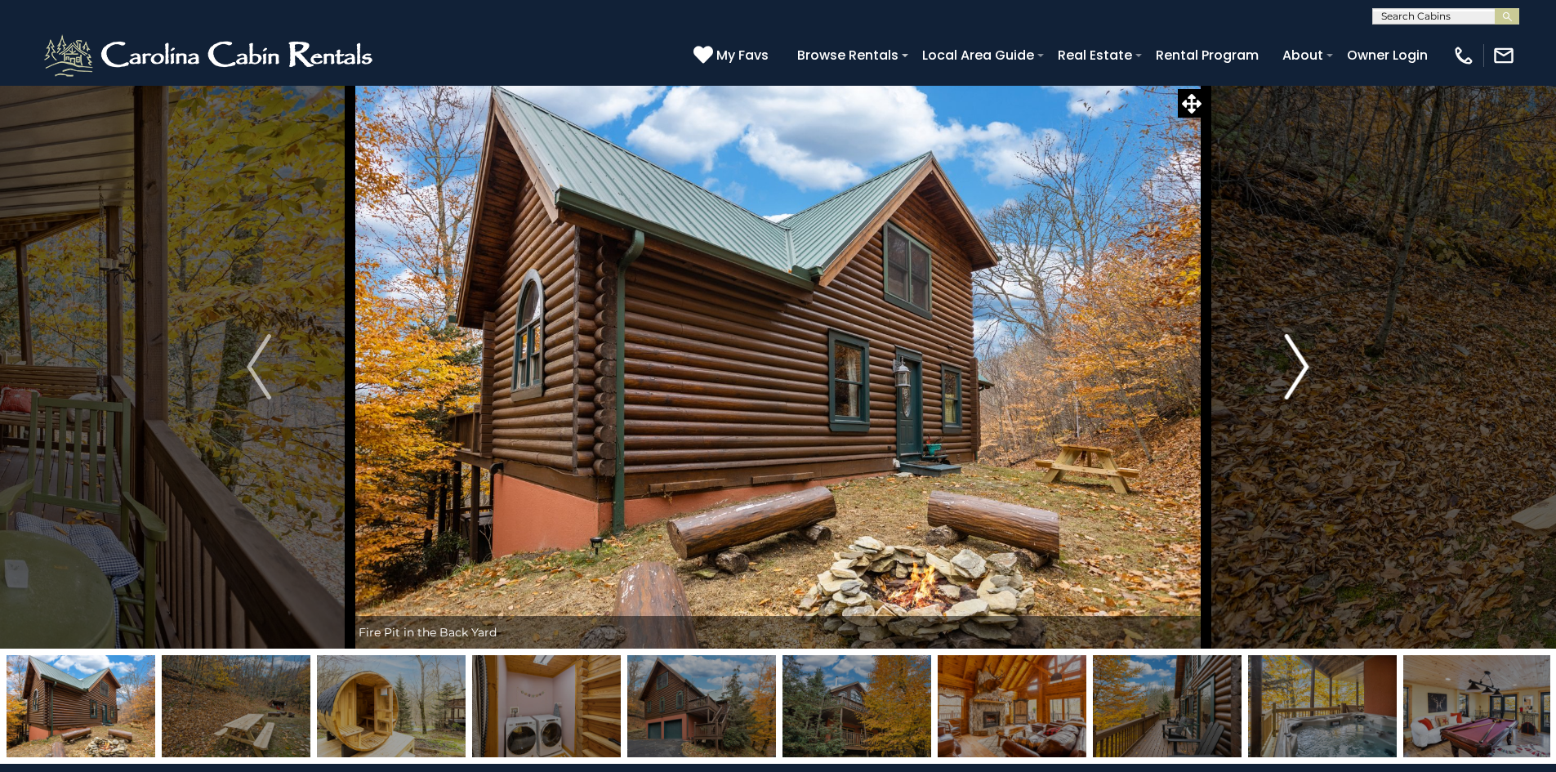
click at [1301, 366] on img "Next" at bounding box center [1297, 366] width 25 height 65
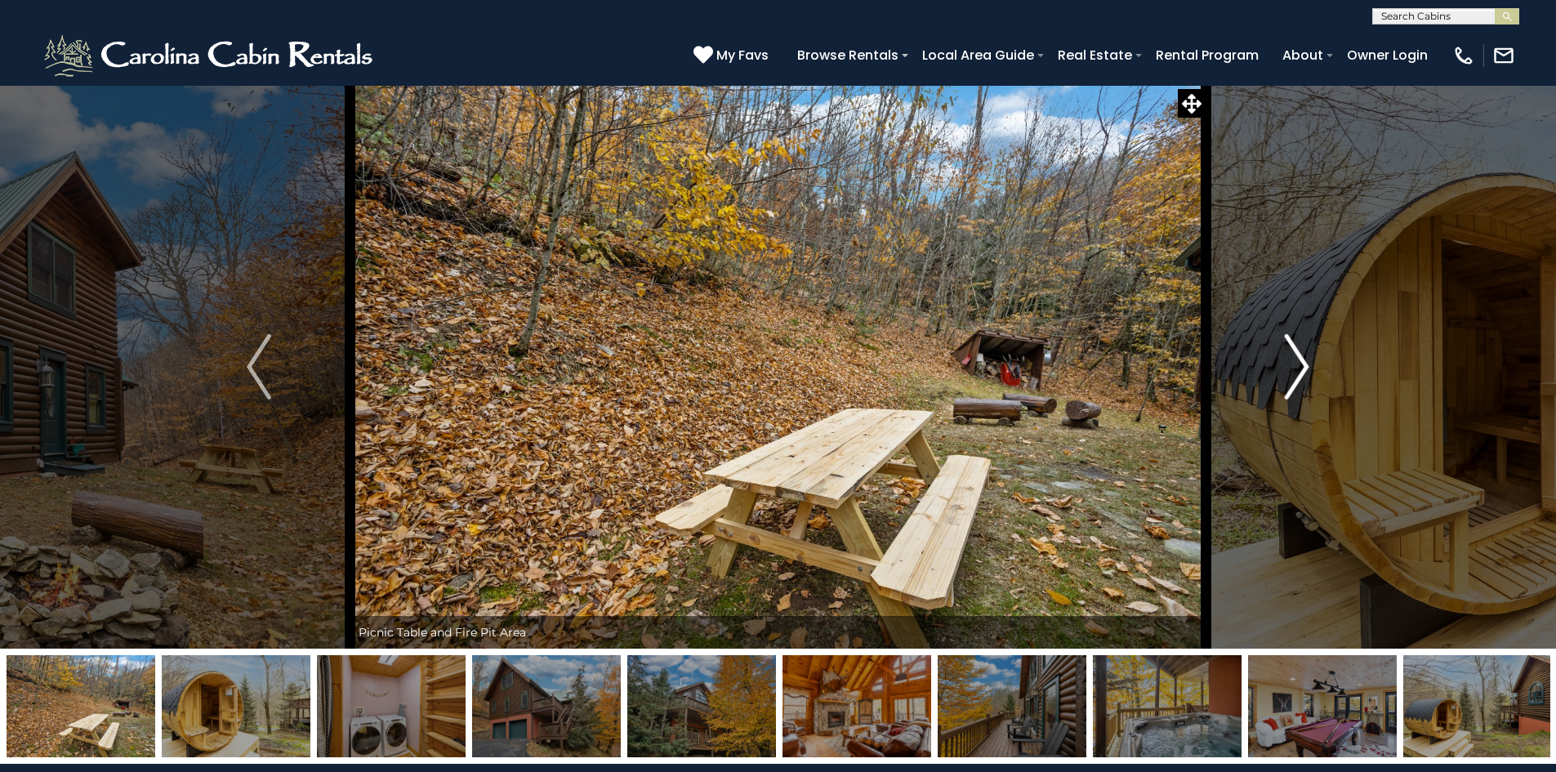
click at [1301, 366] on img "Next" at bounding box center [1297, 366] width 25 height 65
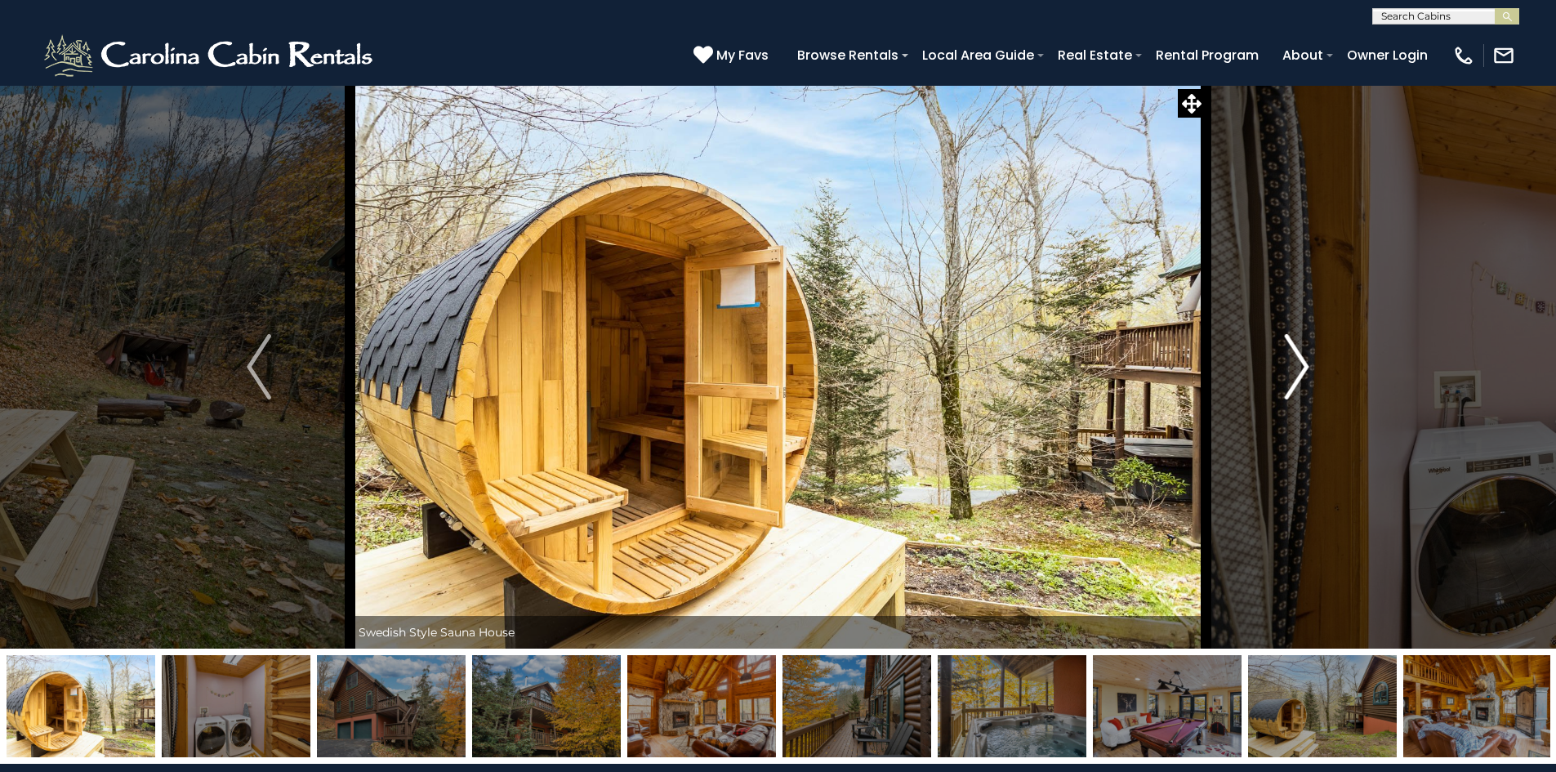
click at [1301, 366] on img "Next" at bounding box center [1297, 366] width 25 height 65
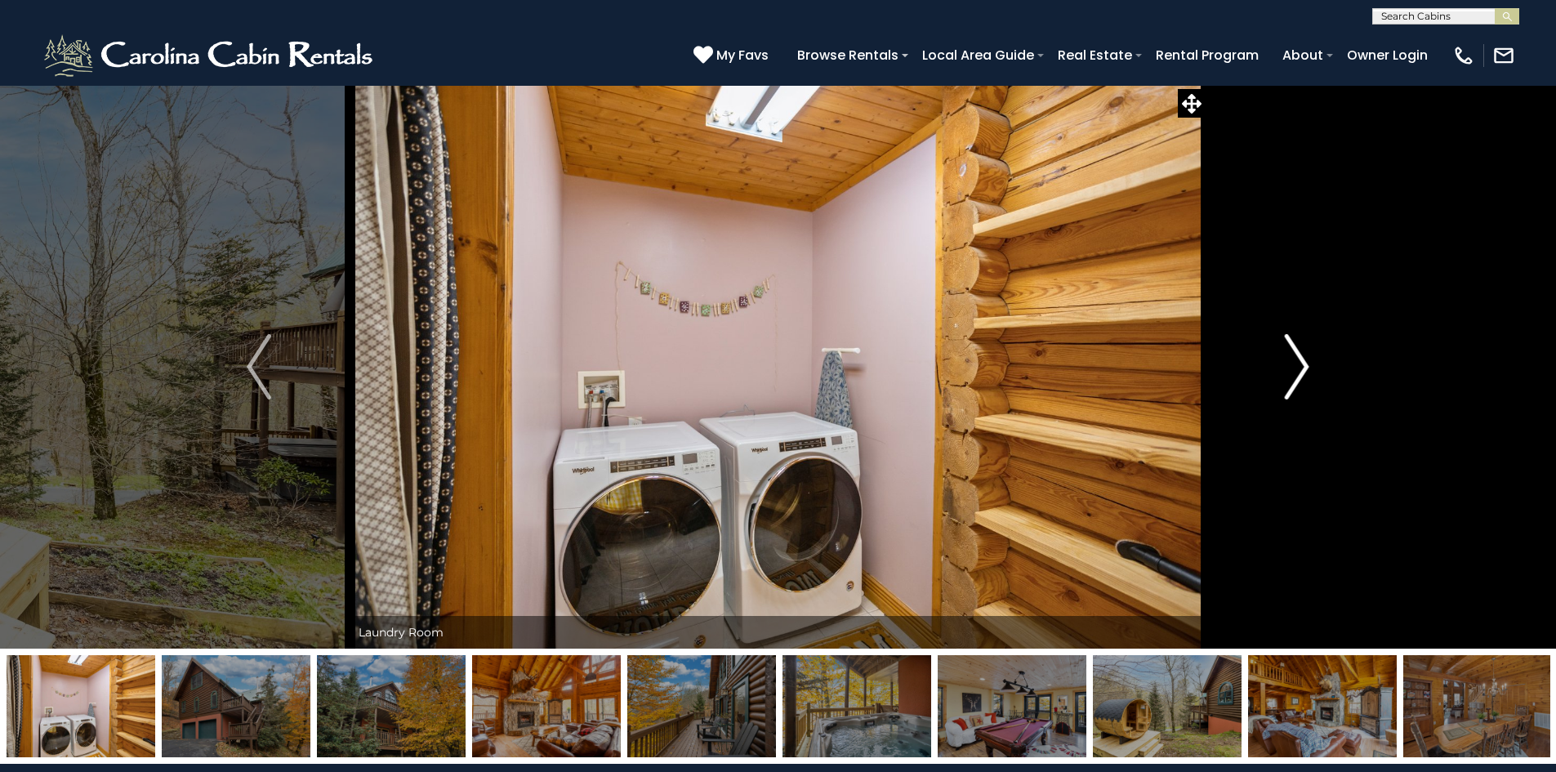
click at [1301, 366] on img "Next" at bounding box center [1297, 366] width 25 height 65
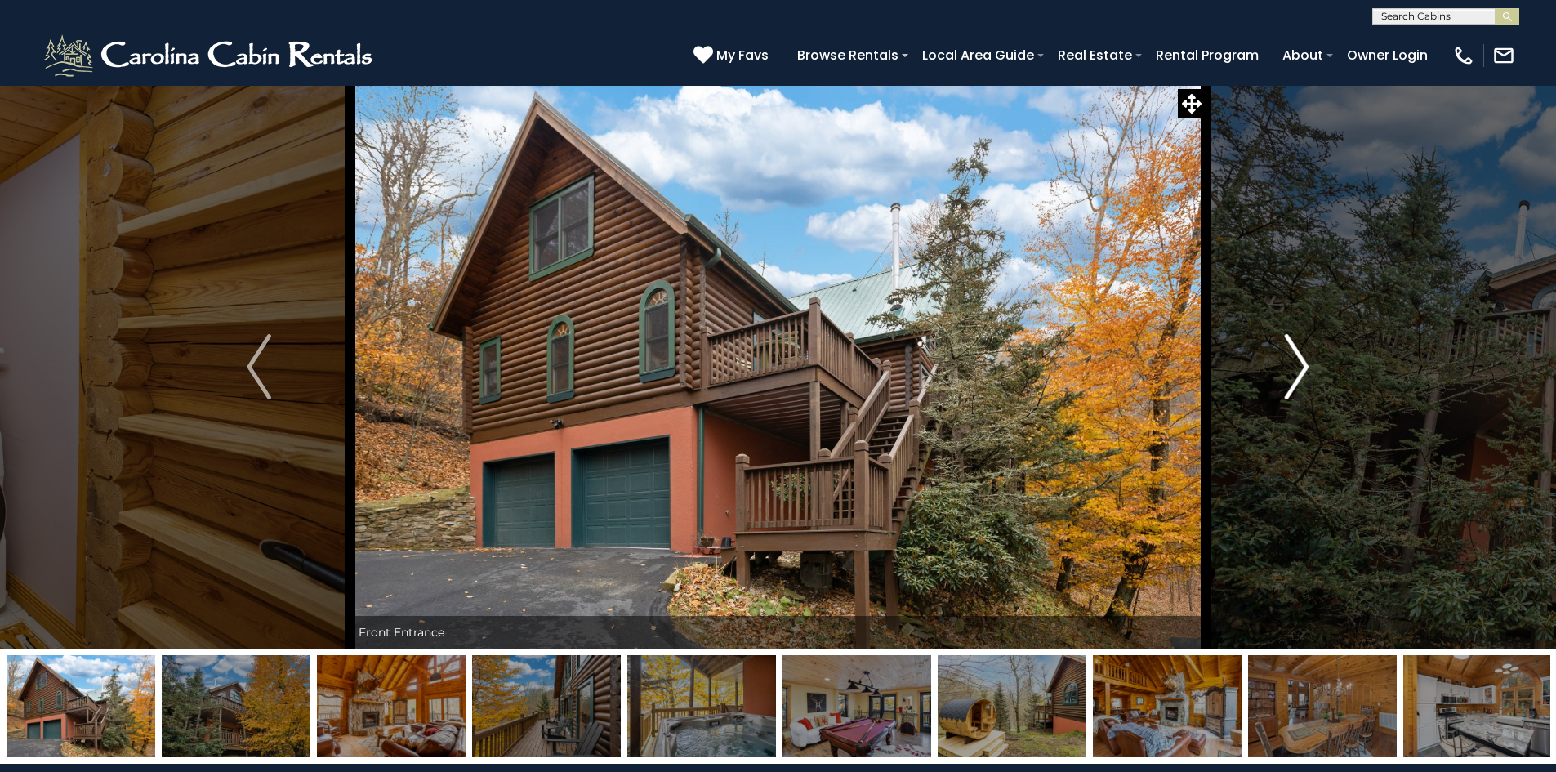
click at [1301, 366] on img "Next" at bounding box center [1297, 366] width 25 height 65
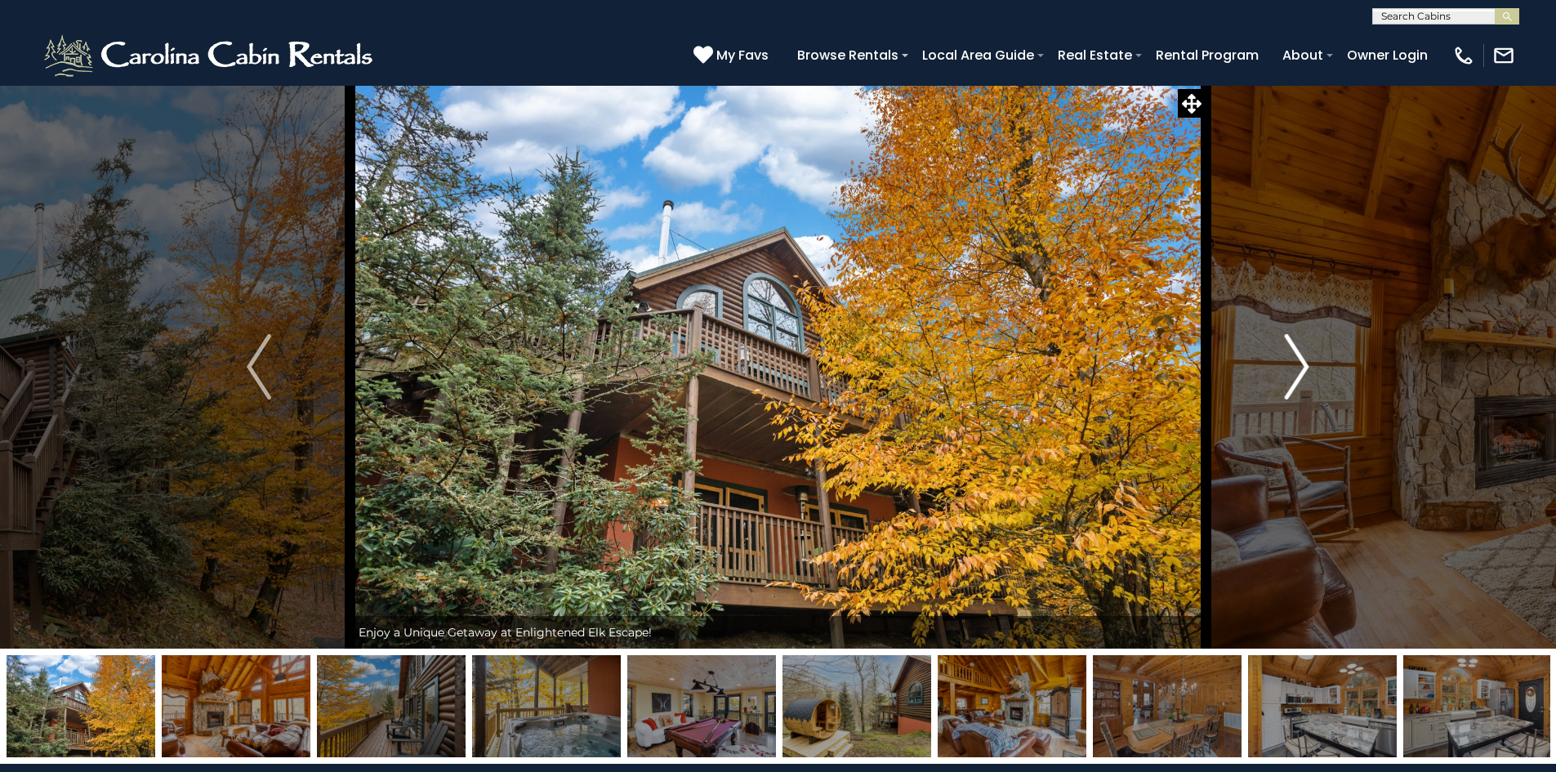
click at [1301, 366] on img "Next" at bounding box center [1297, 366] width 25 height 65
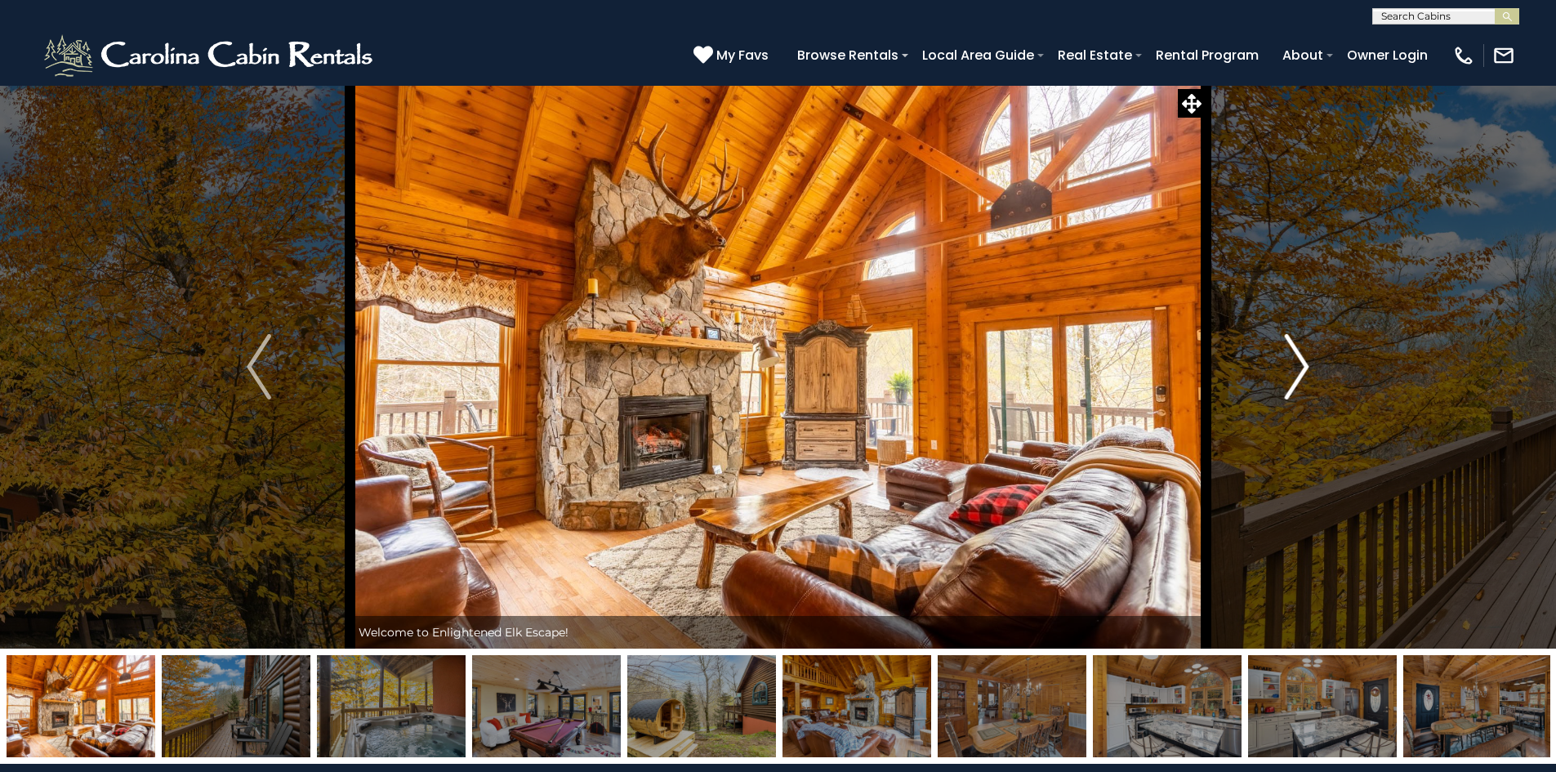
click at [1301, 366] on img "Next" at bounding box center [1297, 366] width 25 height 65
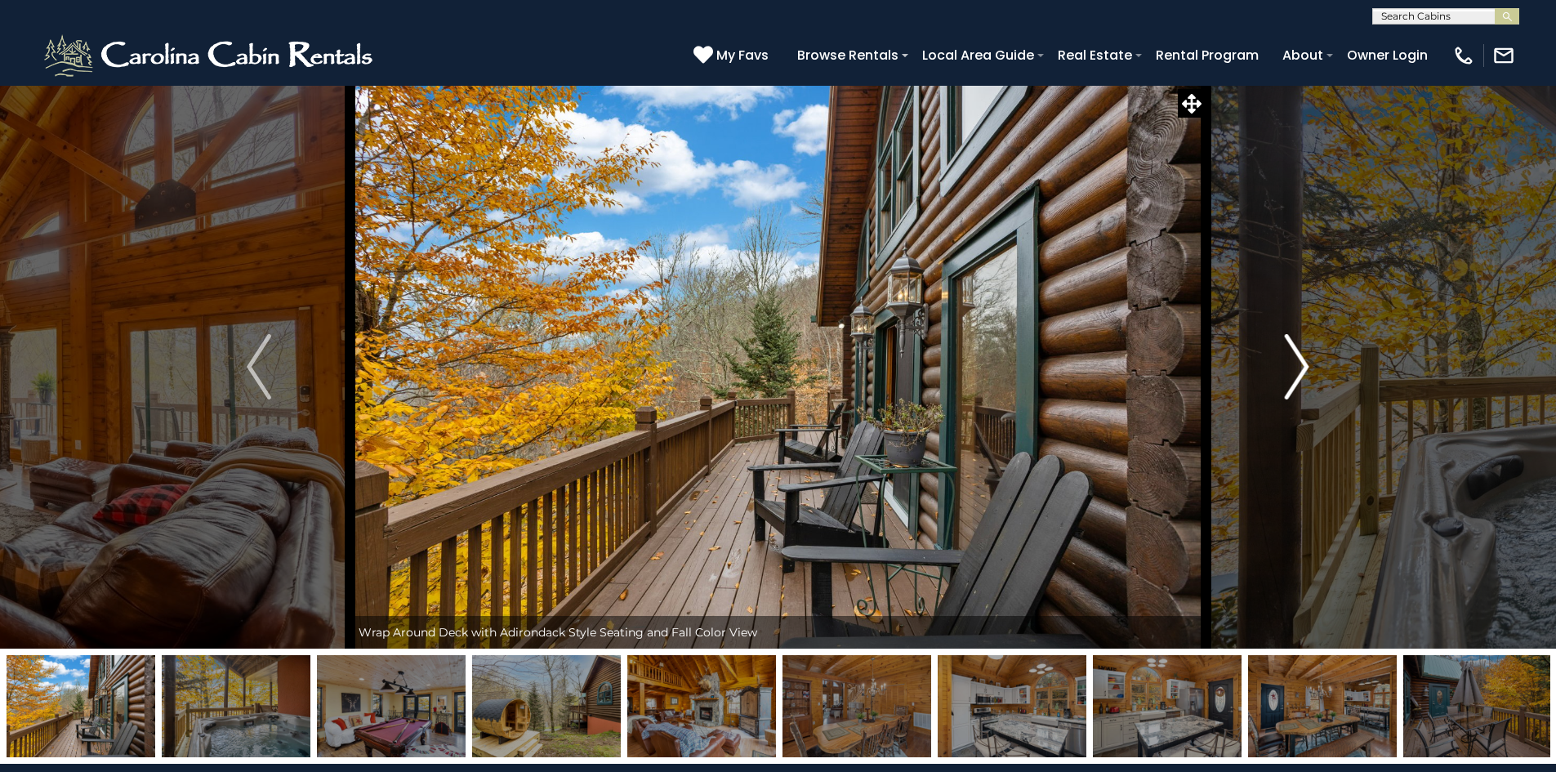
click at [1301, 366] on img "Next" at bounding box center [1297, 366] width 25 height 65
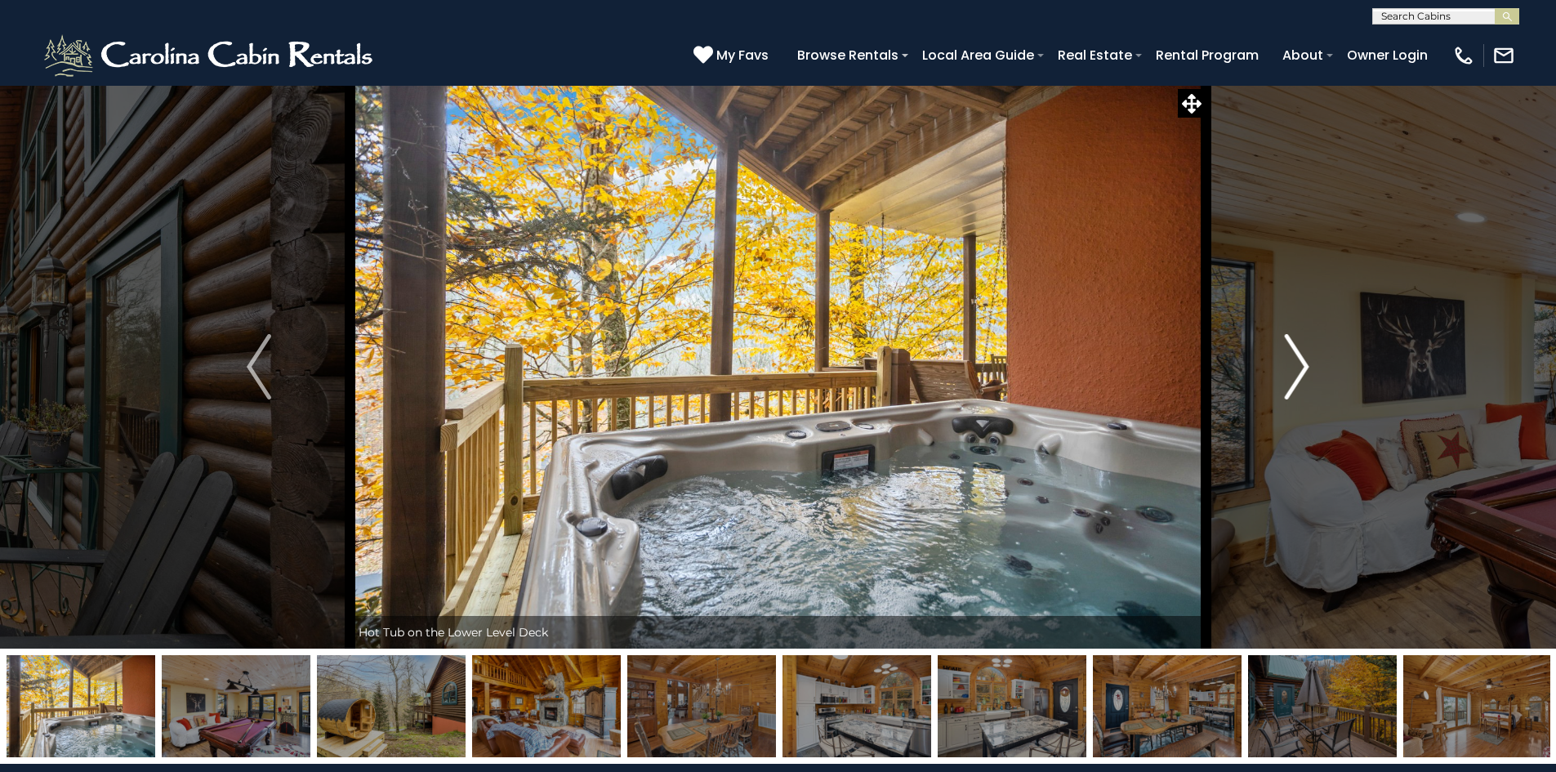
click at [1301, 366] on img "Next" at bounding box center [1297, 366] width 25 height 65
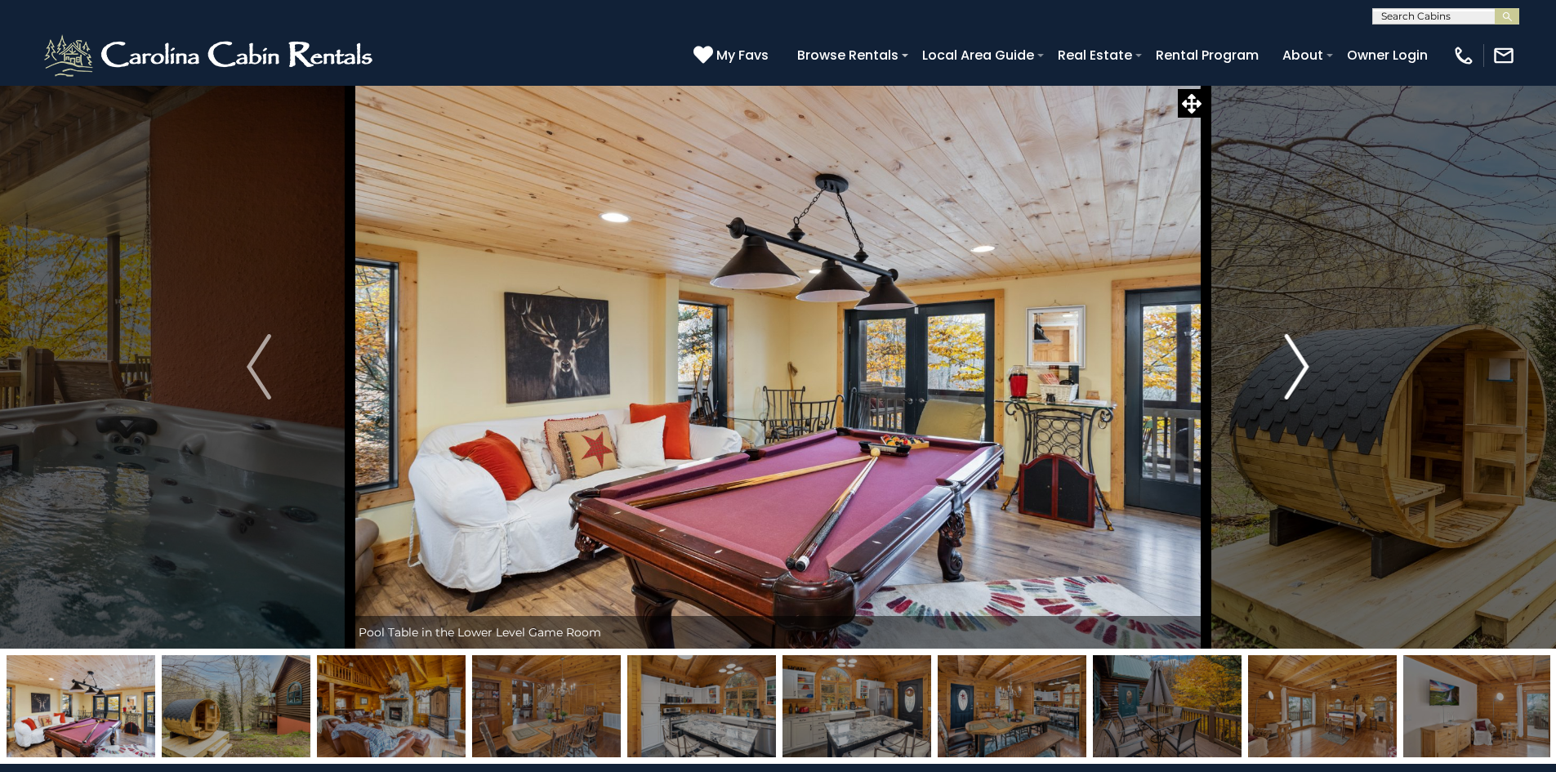
click at [1301, 366] on img "Next" at bounding box center [1297, 366] width 25 height 65
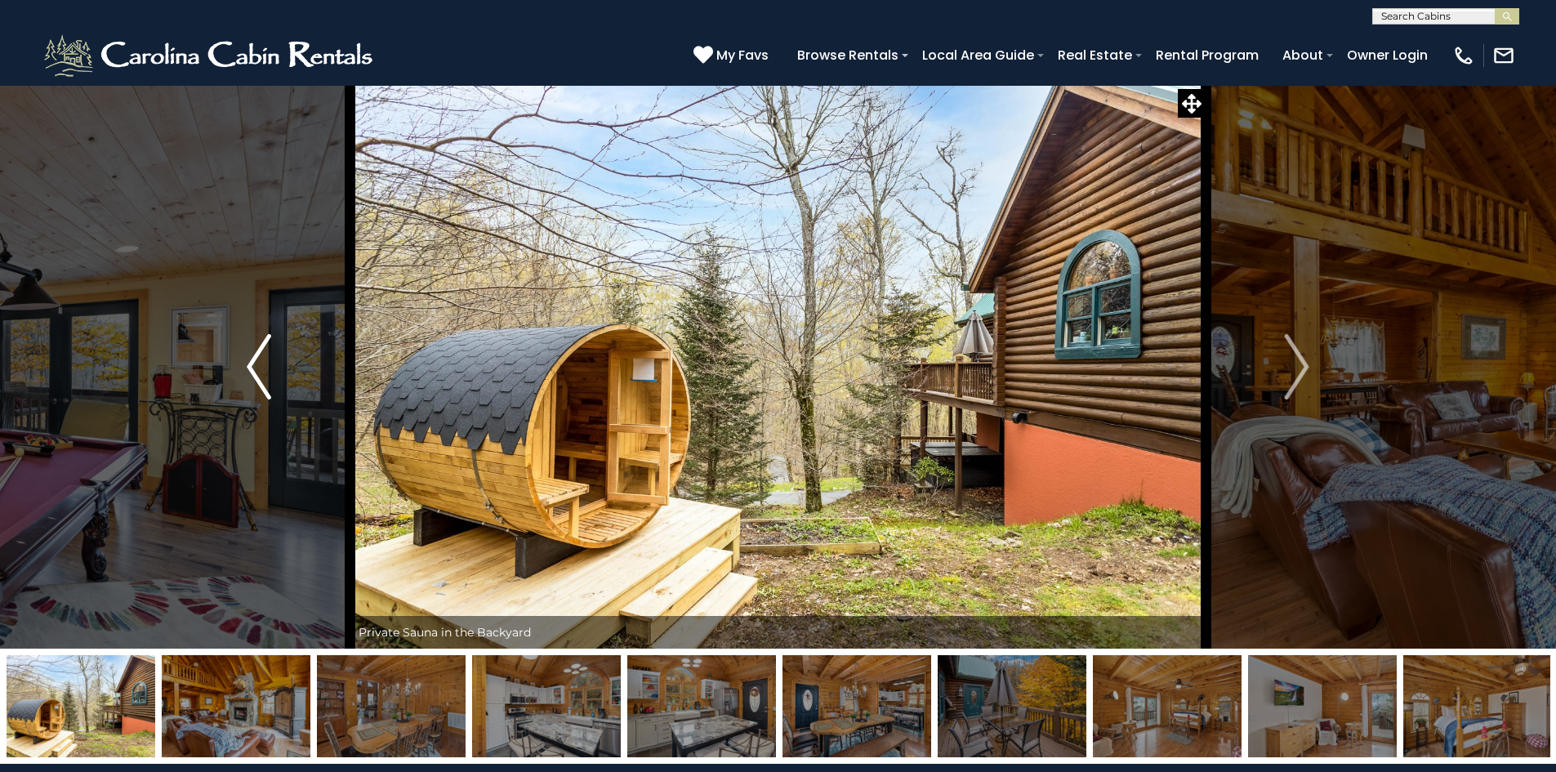
click at [267, 363] on img "Previous" at bounding box center [259, 366] width 25 height 65
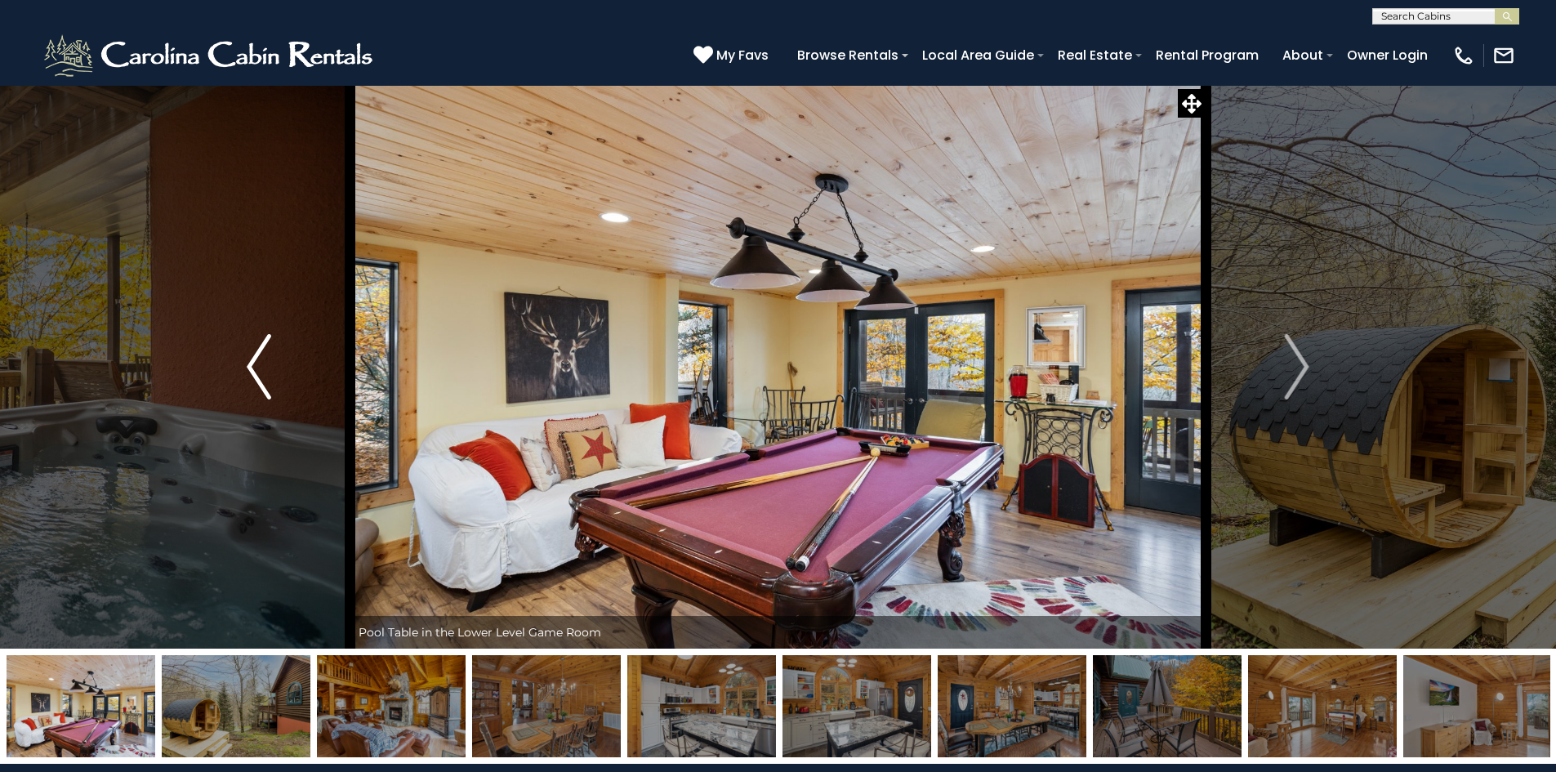
click at [267, 363] on img "Previous" at bounding box center [259, 366] width 25 height 65
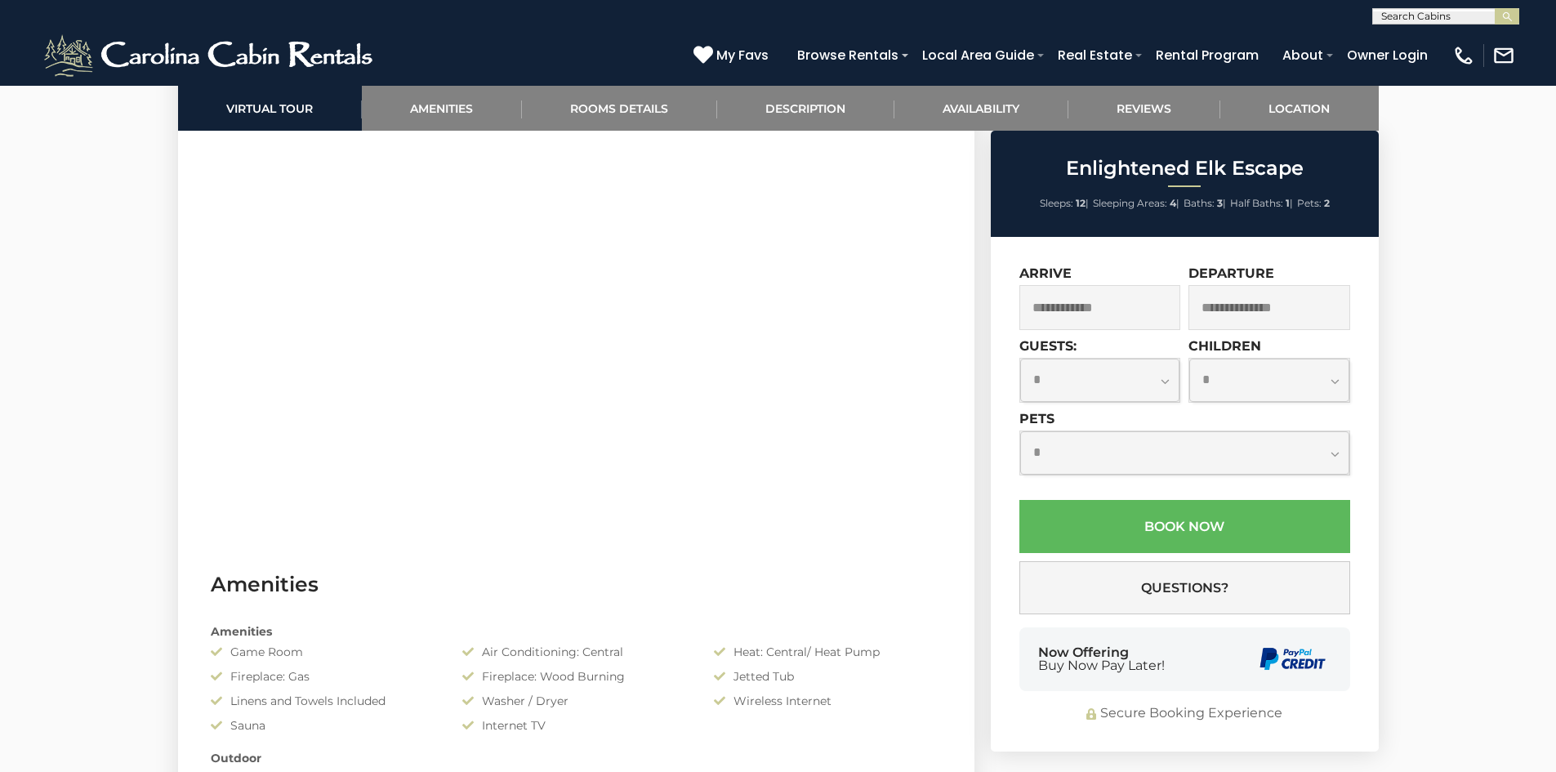
scroll to position [899, 0]
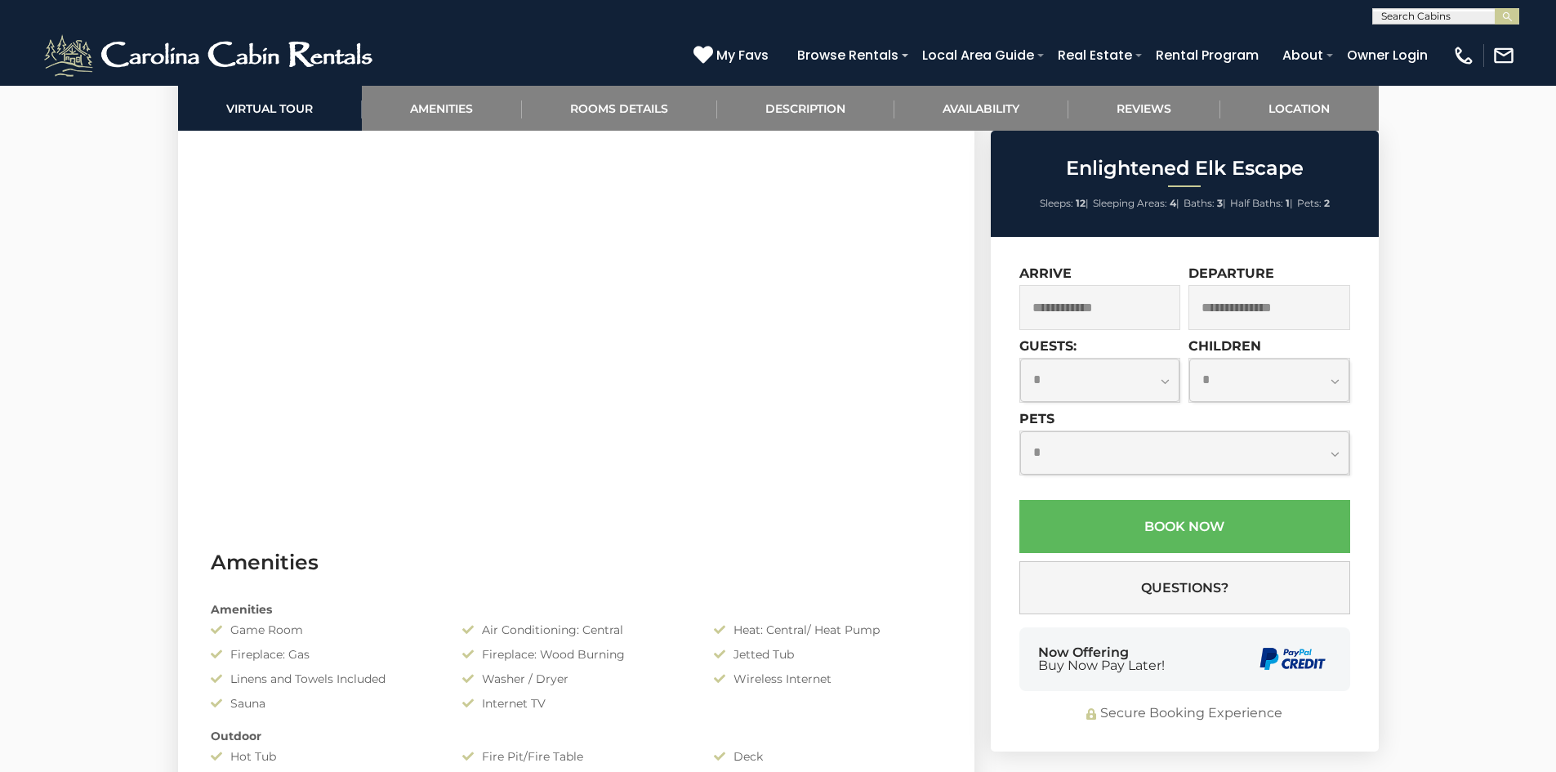
click at [912, 258] on section "Virtual Tour" at bounding box center [576, 274] width 796 height 498
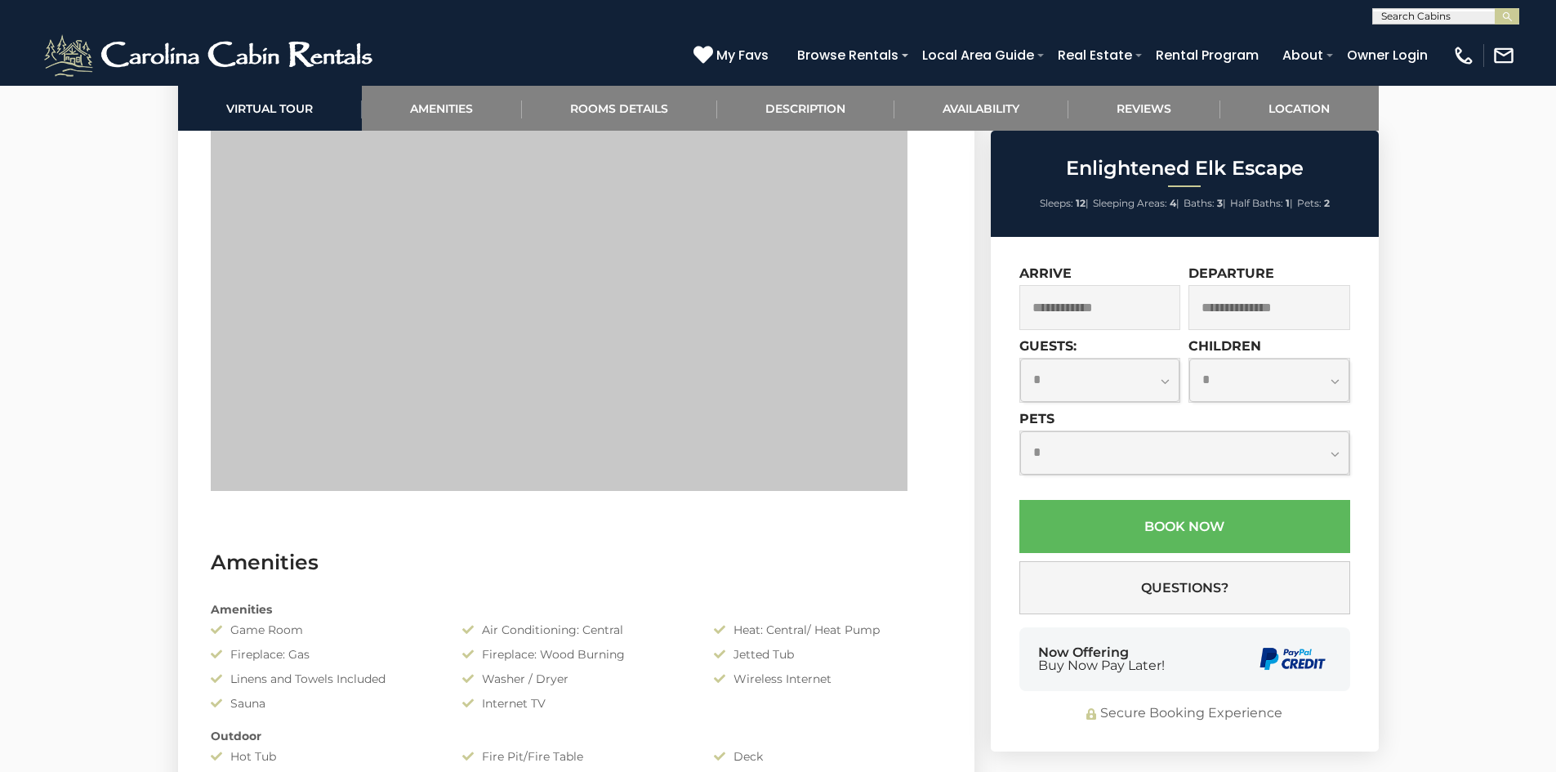
drag, startPoint x: 903, startPoint y: 252, endPoint x: 211, endPoint y: 329, distance: 696.1
drag, startPoint x: 1024, startPoint y: 449, endPoint x: 994, endPoint y: 339, distance: 114.3
click at [987, 339] on div "Enlightened Elk Escape Sleeps: 12 | Sleeping Areas: 4 | Baths: 3 | Half Baths: …" at bounding box center [1187, 441] width 408 height 621
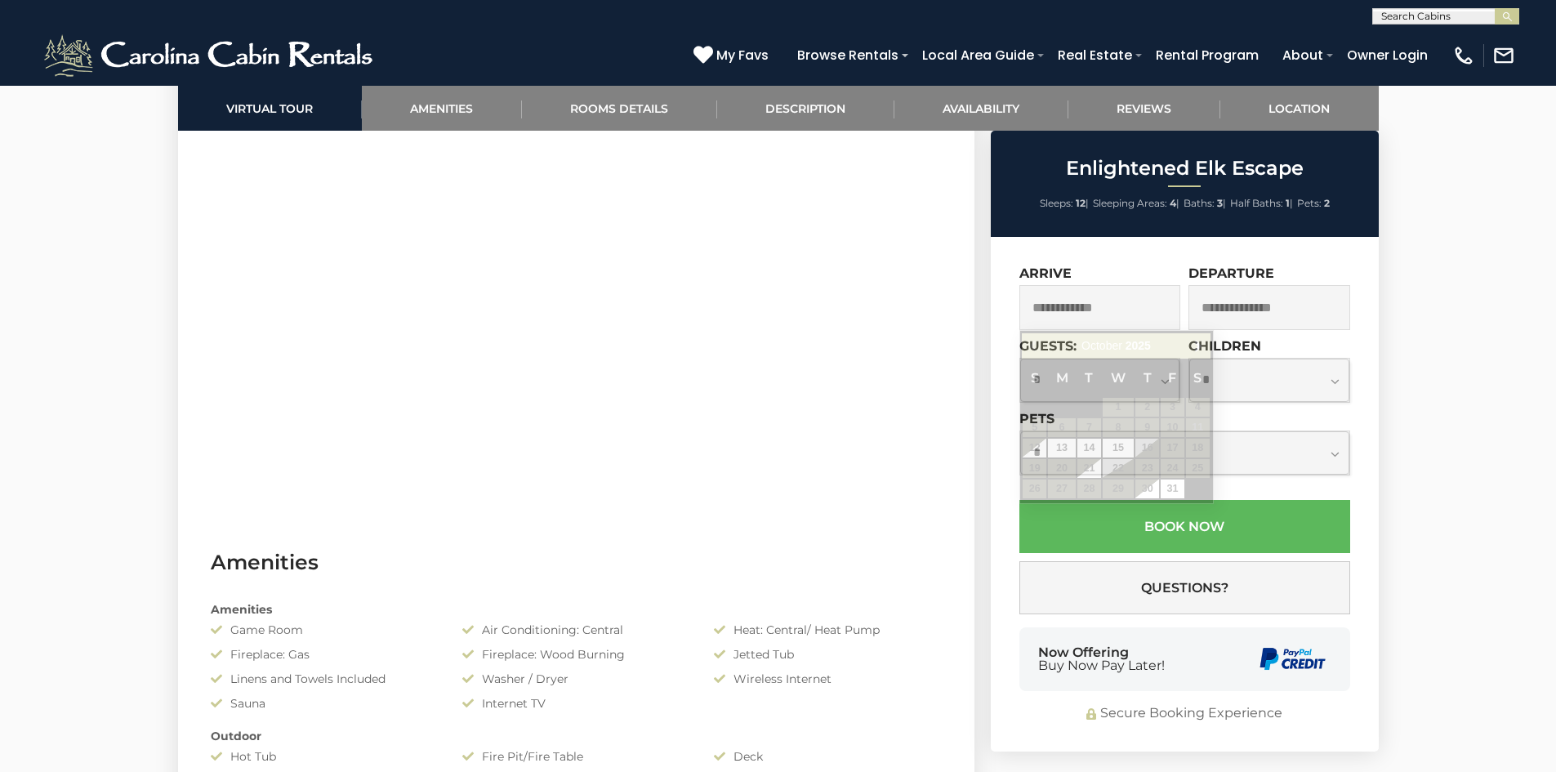
click at [1108, 304] on input "text" at bounding box center [1100, 307] width 162 height 45
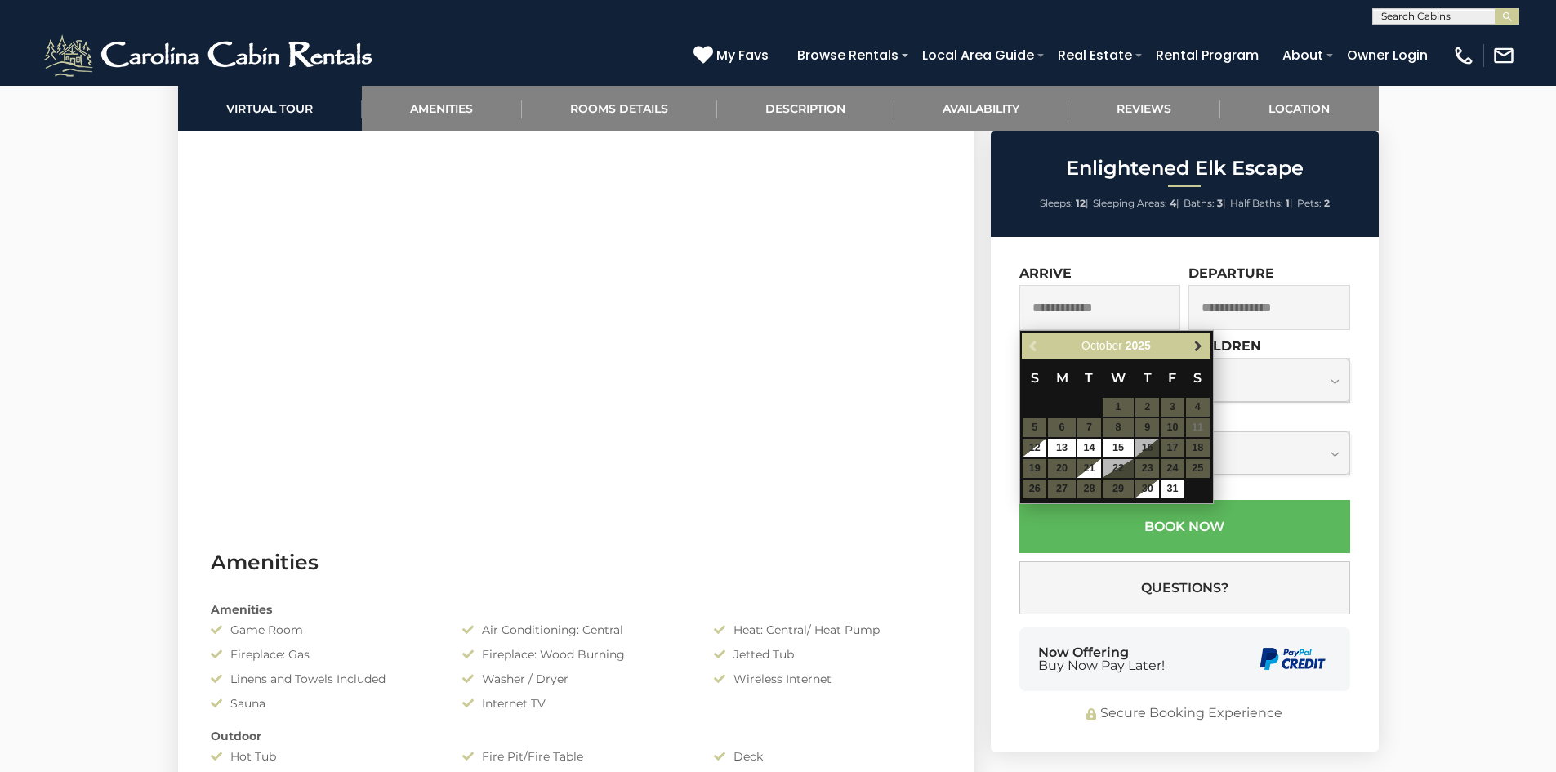
click at [1198, 341] on span "Next" at bounding box center [1198, 346] width 13 height 13
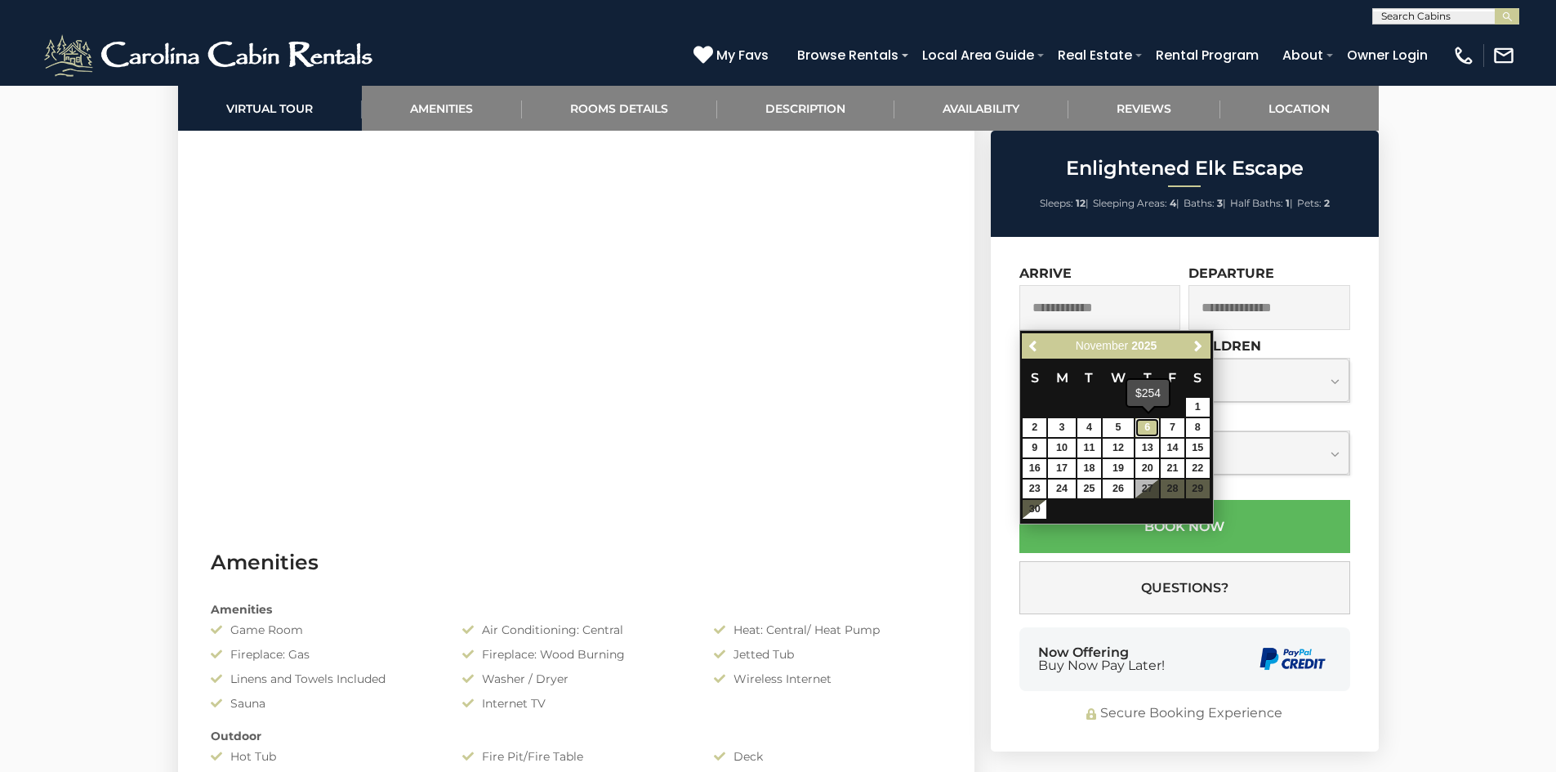
click at [1144, 429] on link "6" at bounding box center [1147, 427] width 24 height 19
type input "**********"
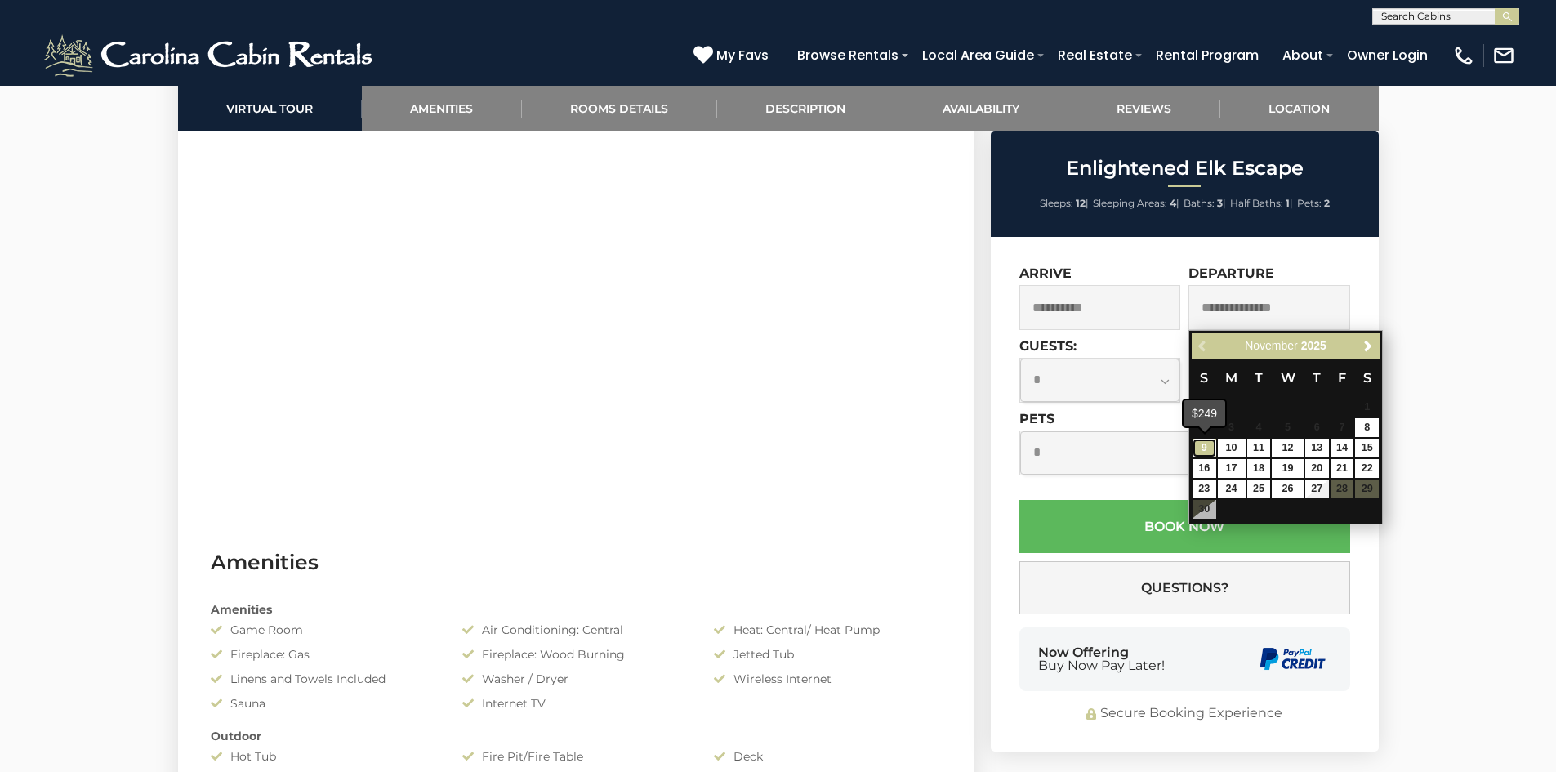
click at [1204, 448] on link "9" at bounding box center [1205, 448] width 24 height 19
type input "**********"
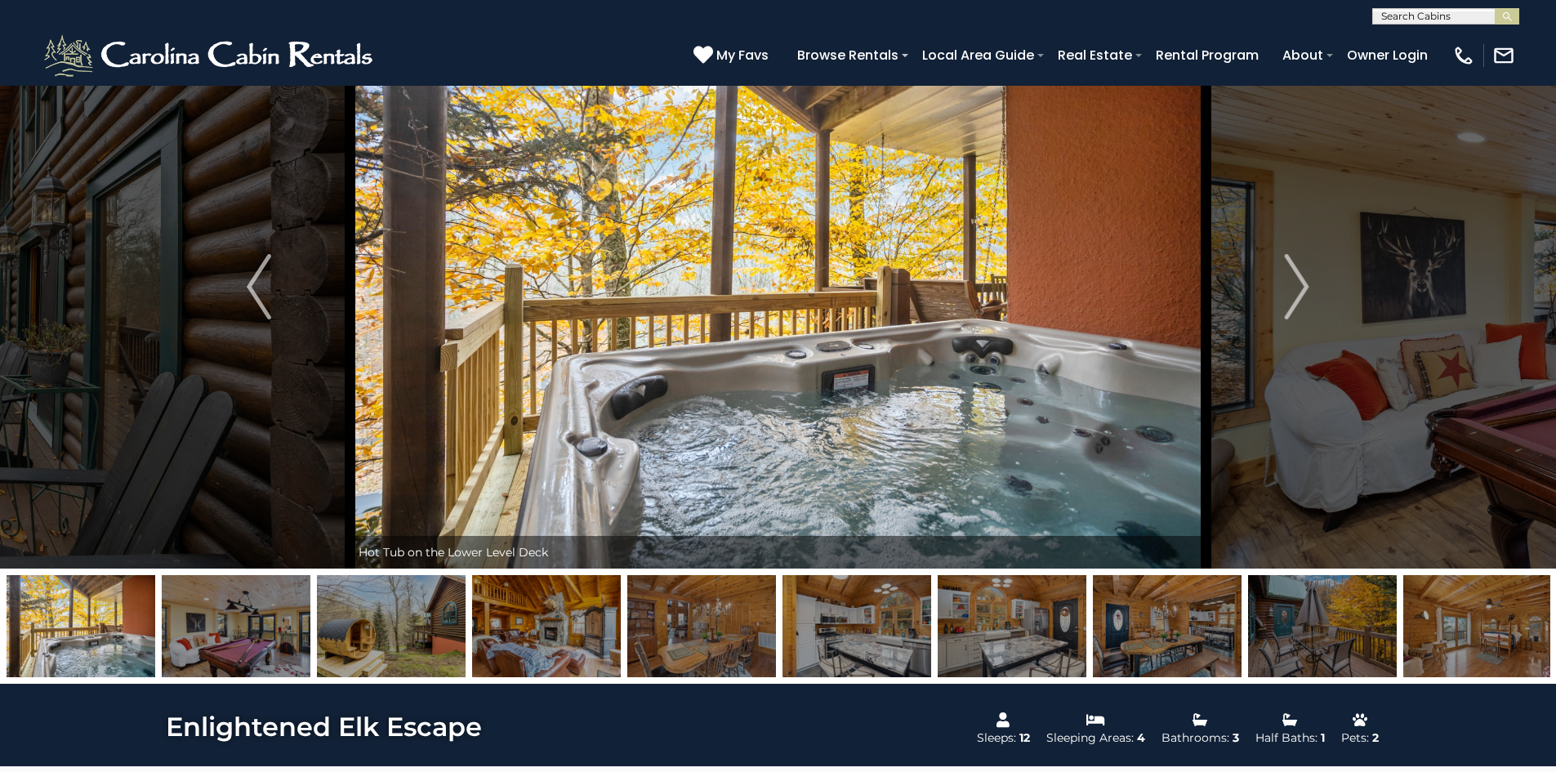
scroll to position [0, 0]
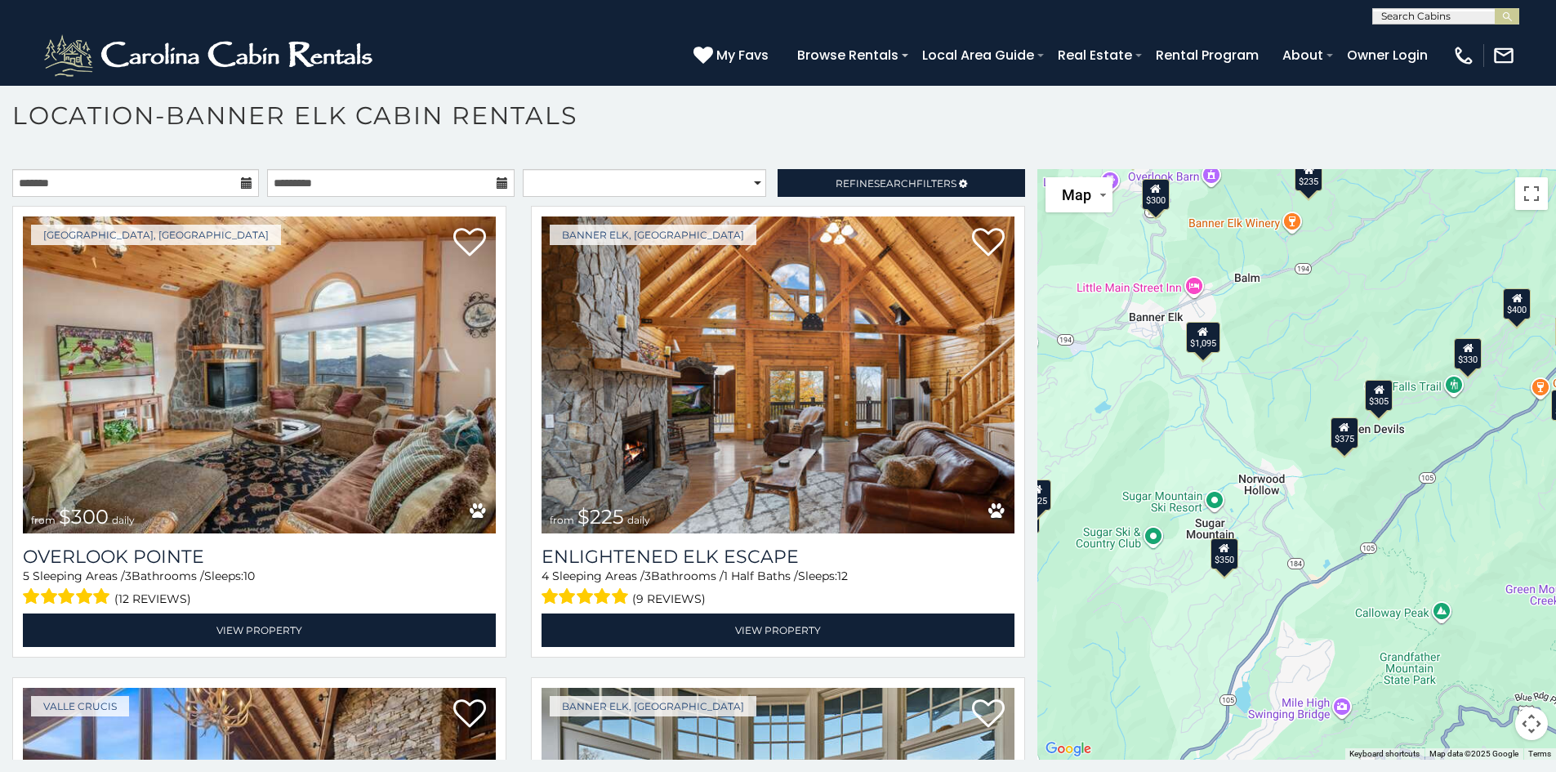
scroll to position [39, 0]
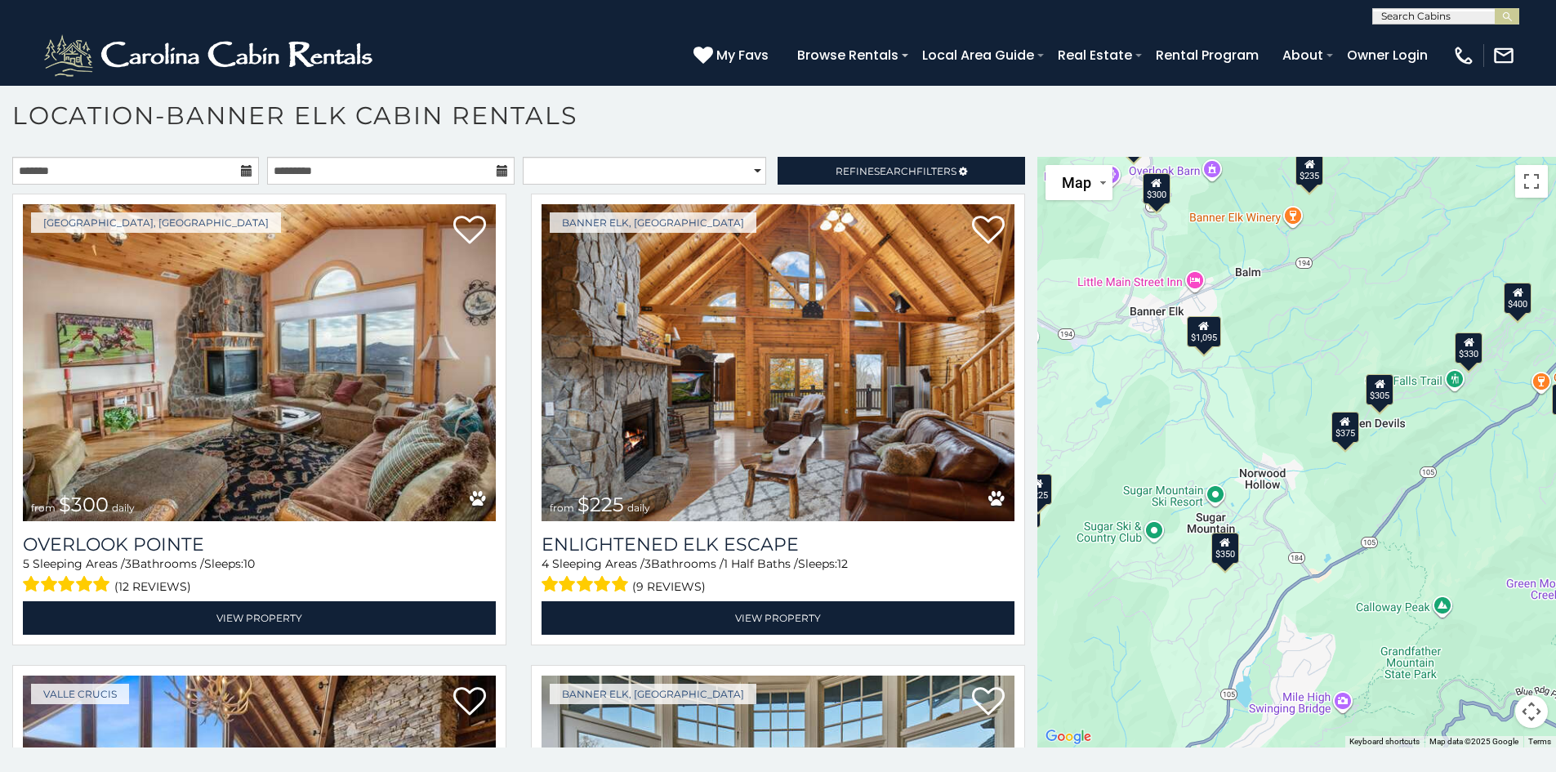
click at [1488, 558] on div "$300 $225 $451 $1,095 $400 $355 $720 $650 $410 $235 $290 $424 $265 $535 $400 $4…" at bounding box center [1296, 452] width 519 height 591
click at [1309, 174] on div "$235" at bounding box center [1310, 169] width 28 height 31
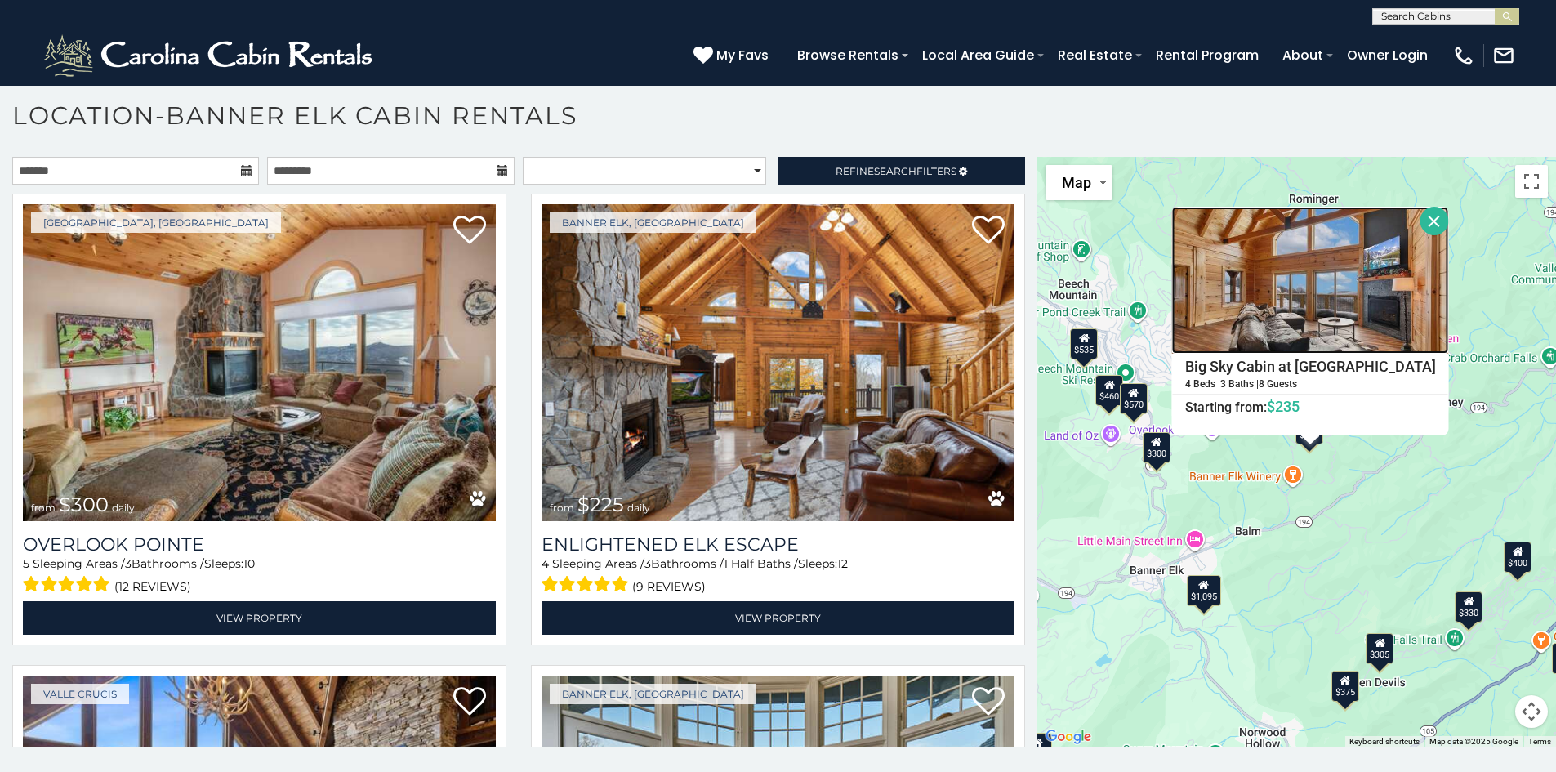
click at [1291, 308] on img at bounding box center [1310, 280] width 277 height 147
click at [1377, 531] on div "$300 $225 $451 $1,095 $400 $355 $720 $650 $410 $235 $290 $424 $265 $535 $400 $4…" at bounding box center [1296, 452] width 519 height 591
click at [1242, 457] on div "$300 $225 $451 $1,095 $400 $355 $720 $650 $410 $235 $290 $424 $265 $535 $400 $4…" at bounding box center [1296, 452] width 519 height 591
click at [1421, 210] on button "Close" at bounding box center [1435, 221] width 29 height 29
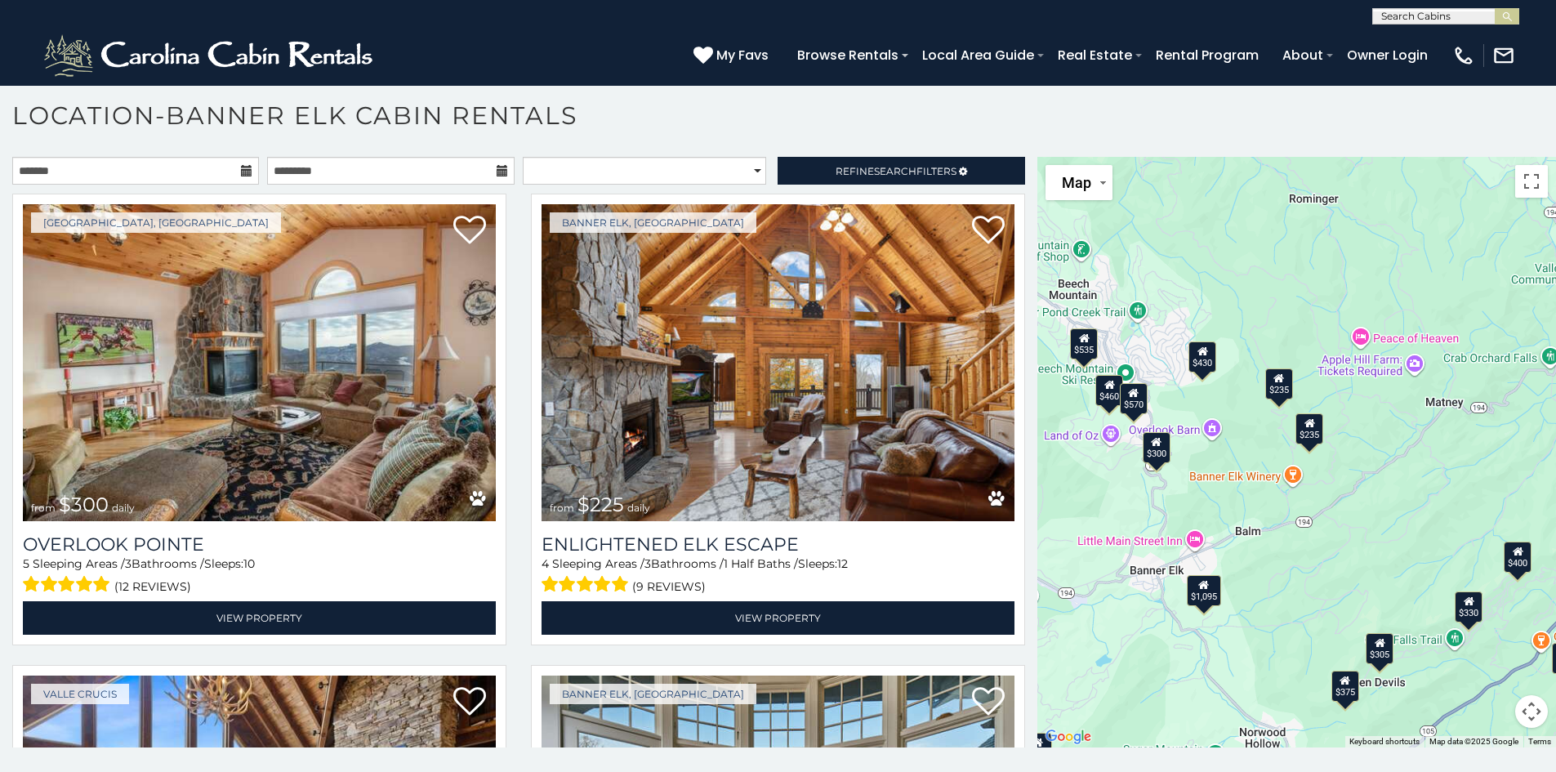
click at [1152, 447] on icon at bounding box center [1157, 440] width 11 height 11
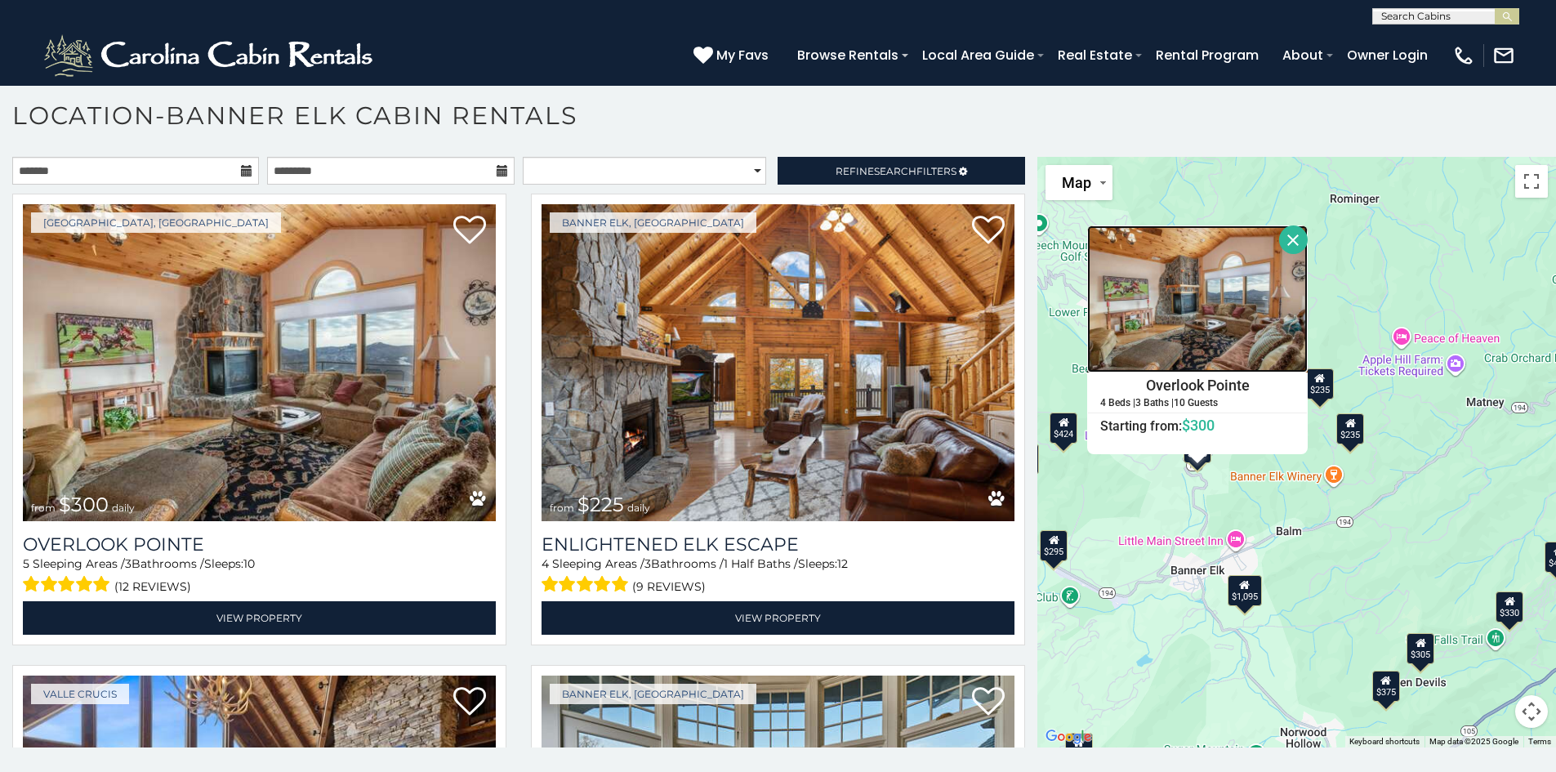
click at [1189, 317] on img at bounding box center [1197, 298] width 221 height 147
click at [1294, 232] on button "Close" at bounding box center [1293, 239] width 29 height 29
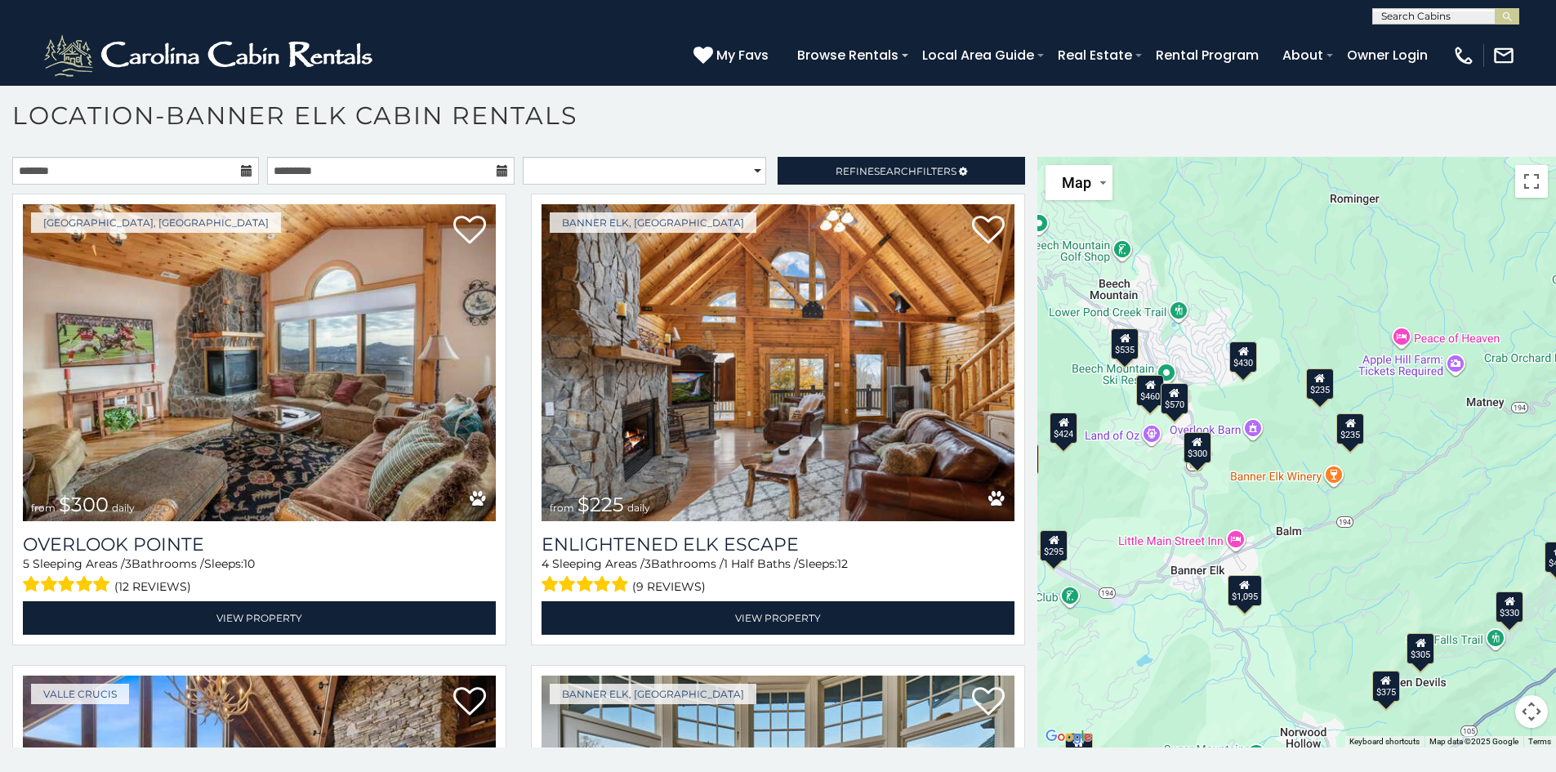
click at [1243, 593] on div "$1,095" at bounding box center [1245, 589] width 34 height 31
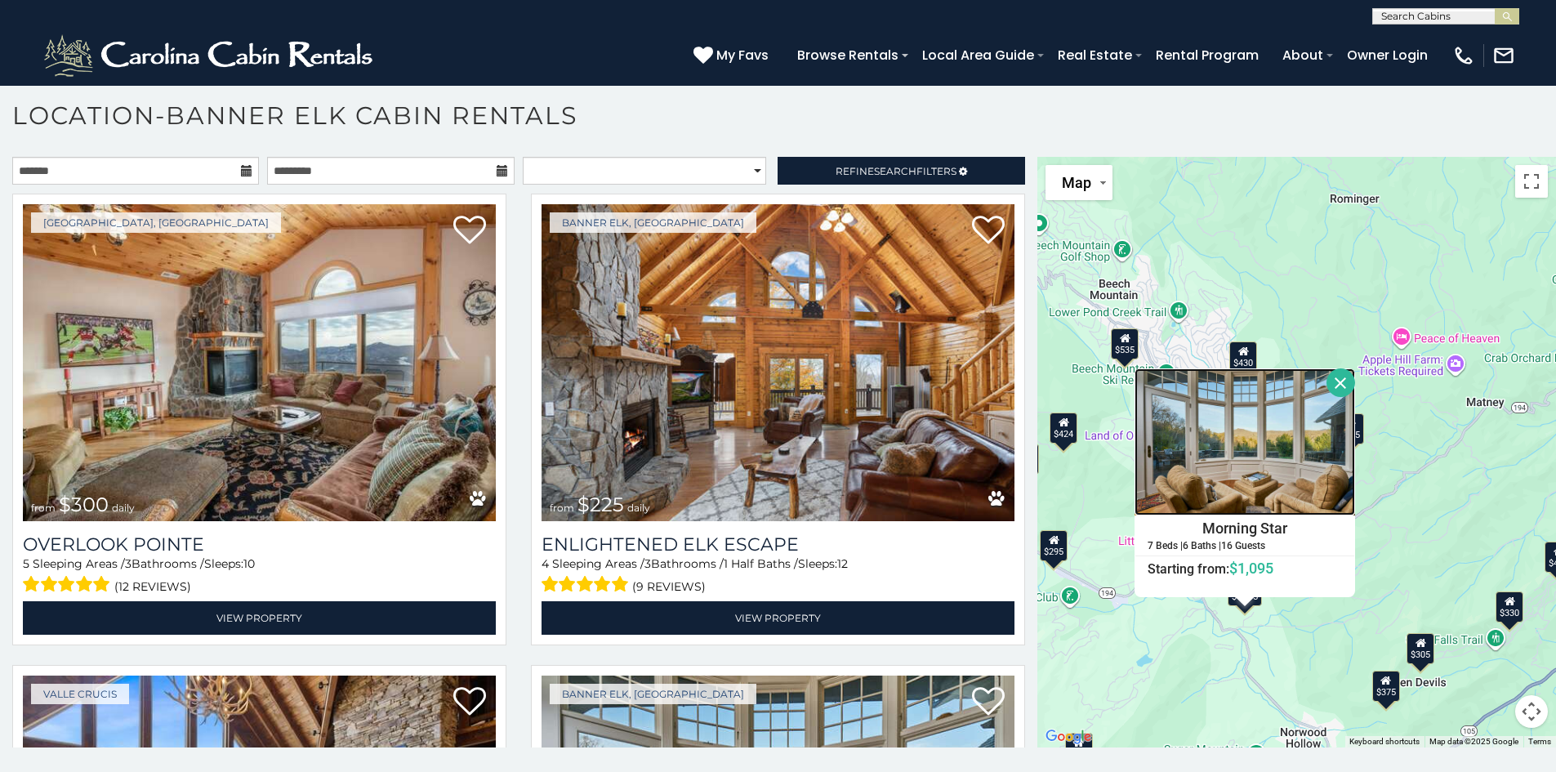
click at [1216, 430] on img at bounding box center [1245, 441] width 221 height 147
click at [1336, 380] on button "Close" at bounding box center [1341, 382] width 29 height 29
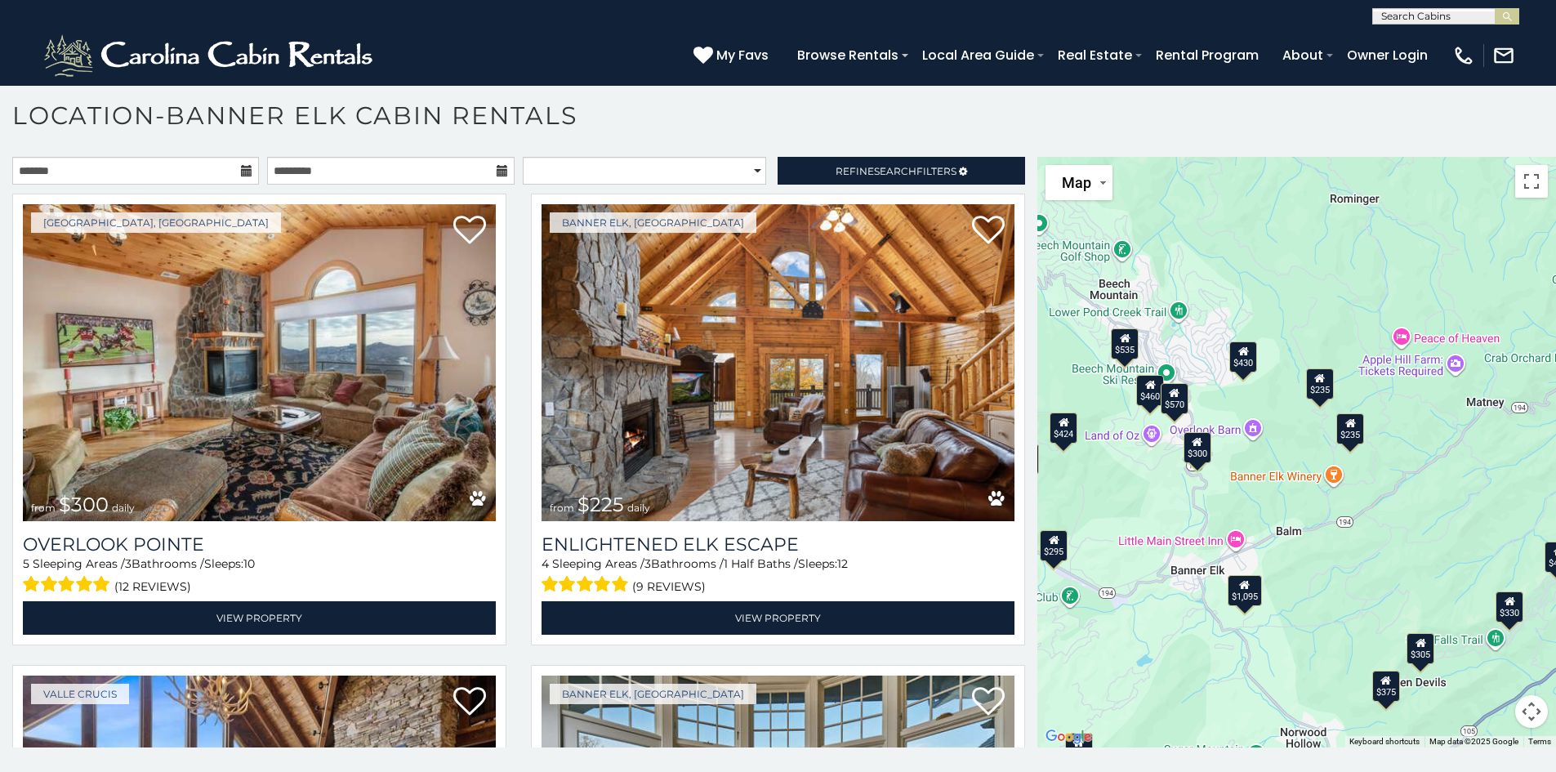
click at [1381, 690] on div "$375" at bounding box center [1386, 685] width 28 height 31
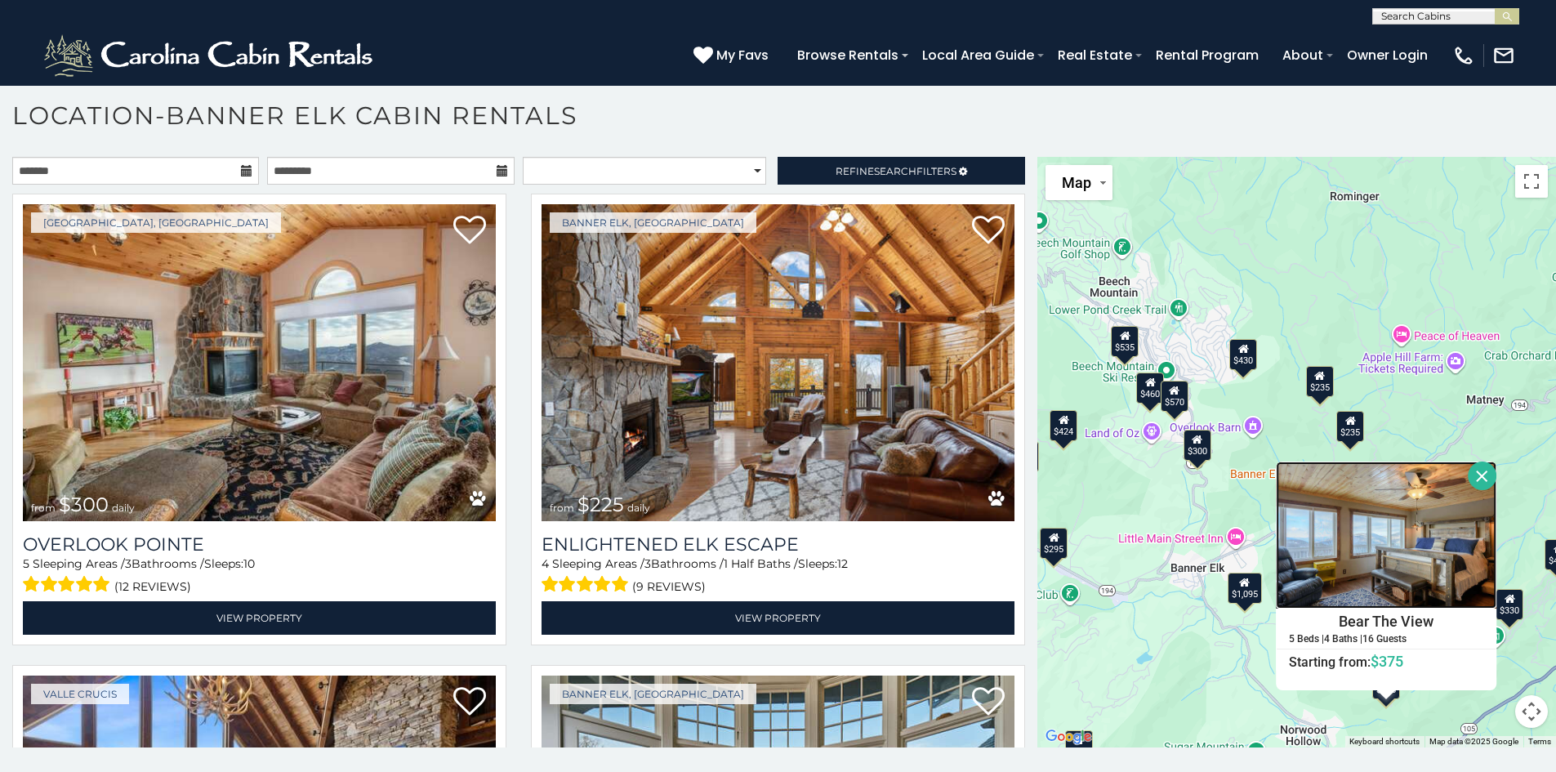
click at [1403, 563] on img at bounding box center [1387, 535] width 221 height 147
click at [1483, 479] on button "Close" at bounding box center [1482, 476] width 29 height 29
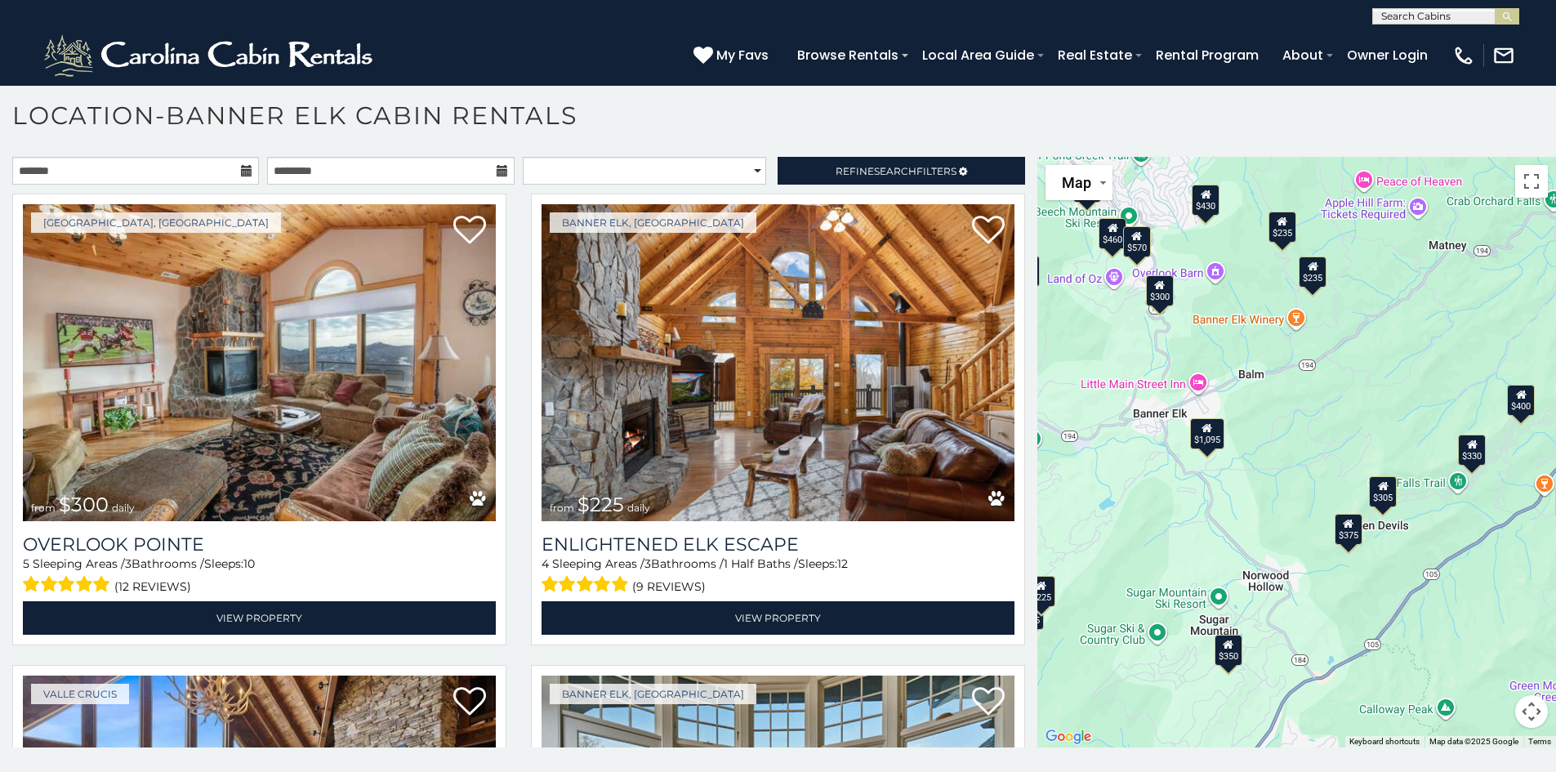
drag, startPoint x: 1436, startPoint y: 709, endPoint x: 1398, endPoint y: 551, distance: 162.3
click at [1398, 551] on div "$300 $225 $451 $1,095 $400 $355 $720 $650 $410 $235 $290 $424 $265 $535 $400 $4…" at bounding box center [1296, 452] width 519 height 591
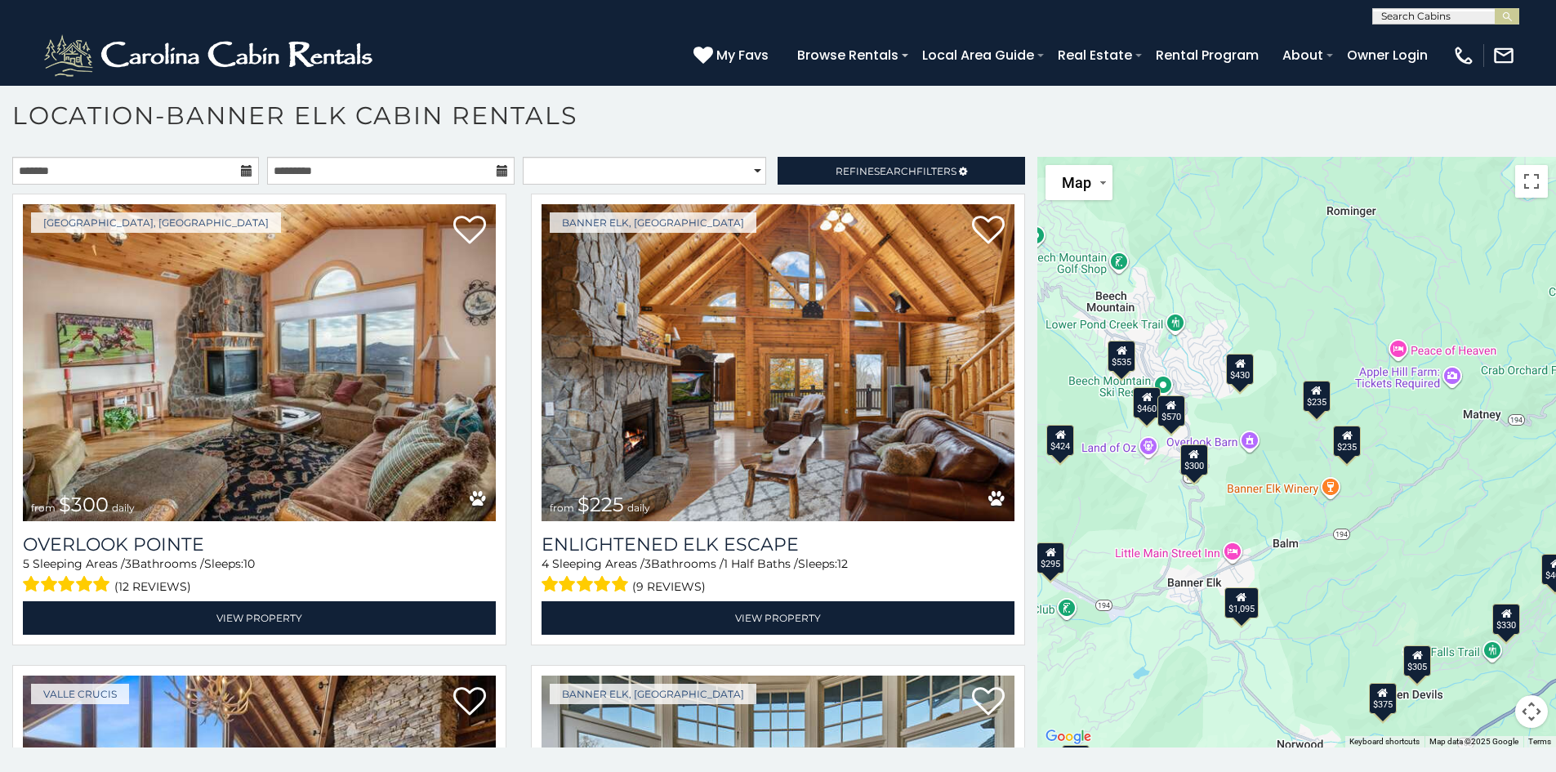
drag, startPoint x: 1157, startPoint y: 292, endPoint x: 1191, endPoint y: 464, distance: 174.9
click at [1191, 464] on div "$300" at bounding box center [1194, 459] width 28 height 31
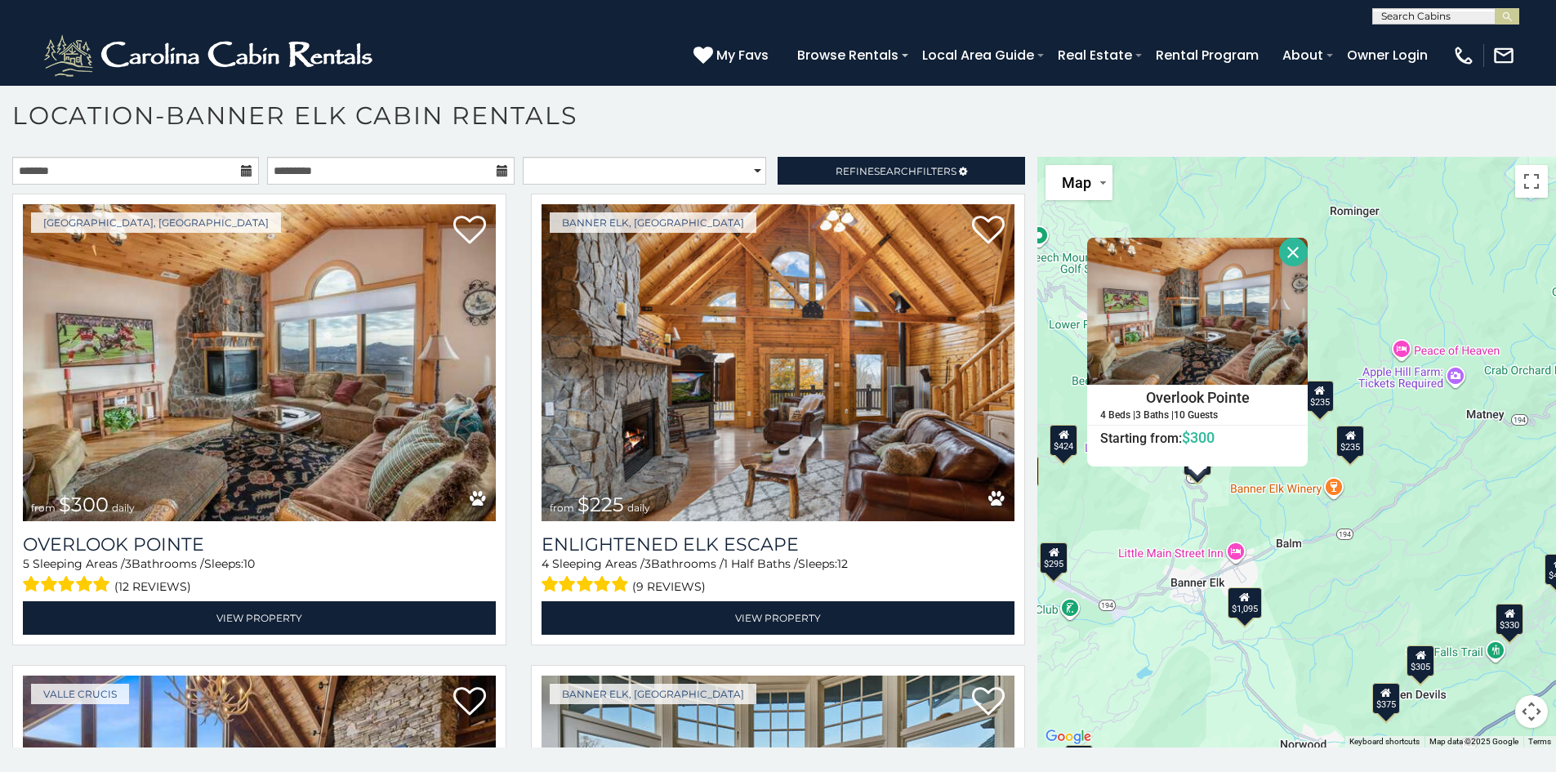
click at [1165, 652] on div "$300 $225 $451 $1,095 $400 $355 $720 $650 $410 $235 $290 $424 $265 $535 $400 $4…" at bounding box center [1296, 452] width 519 height 591
click at [1287, 255] on button "Close" at bounding box center [1293, 252] width 29 height 29
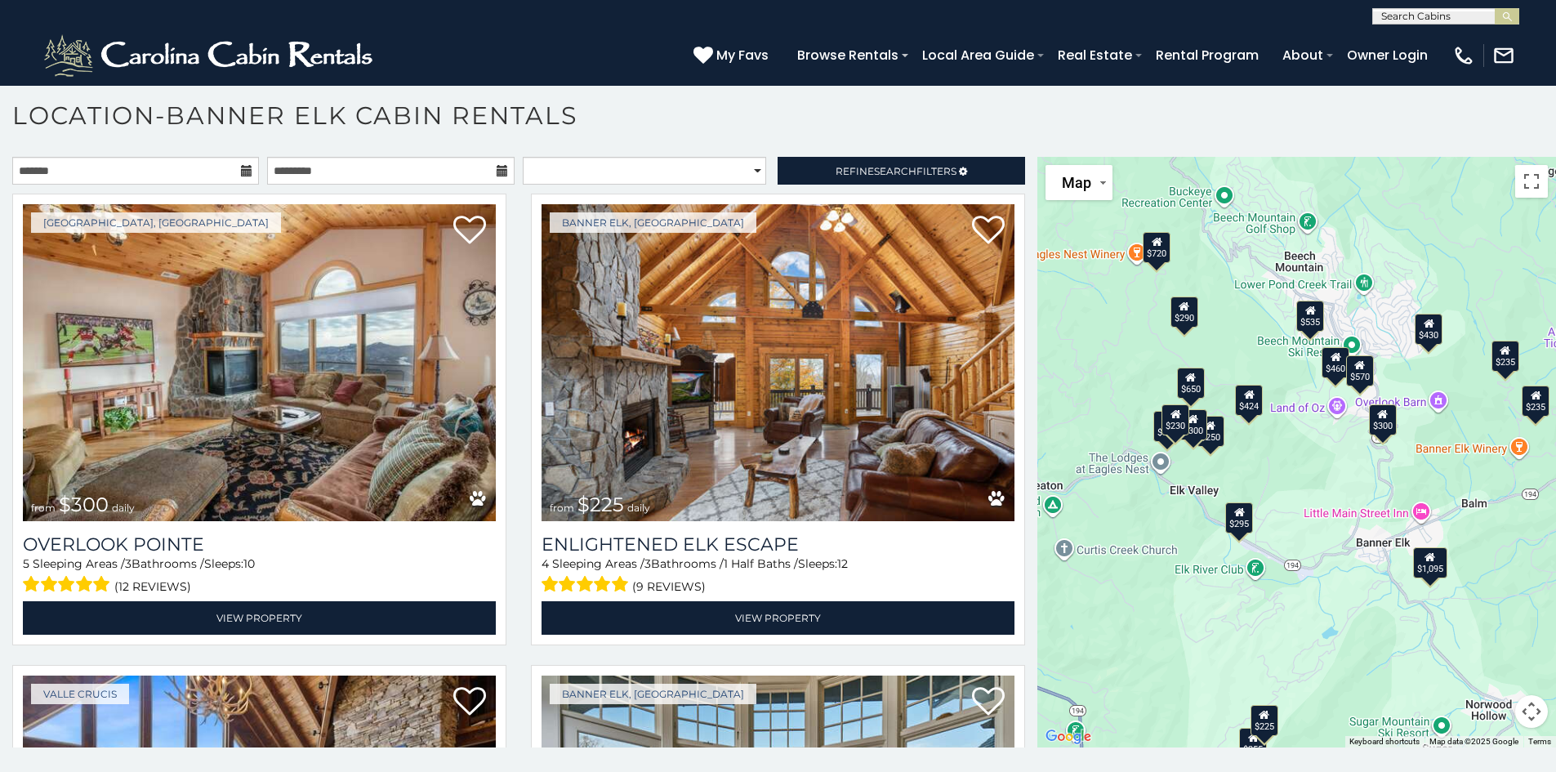
drag, startPoint x: 1157, startPoint y: 342, endPoint x: 1344, endPoint y: 301, distance: 191.5
click at [1344, 301] on div "$300 $225 $451 $1,095 $400 $355 $720 $650 $410 $235 $290 $424 $265 $535 $400 $4…" at bounding box center [1296, 452] width 519 height 591
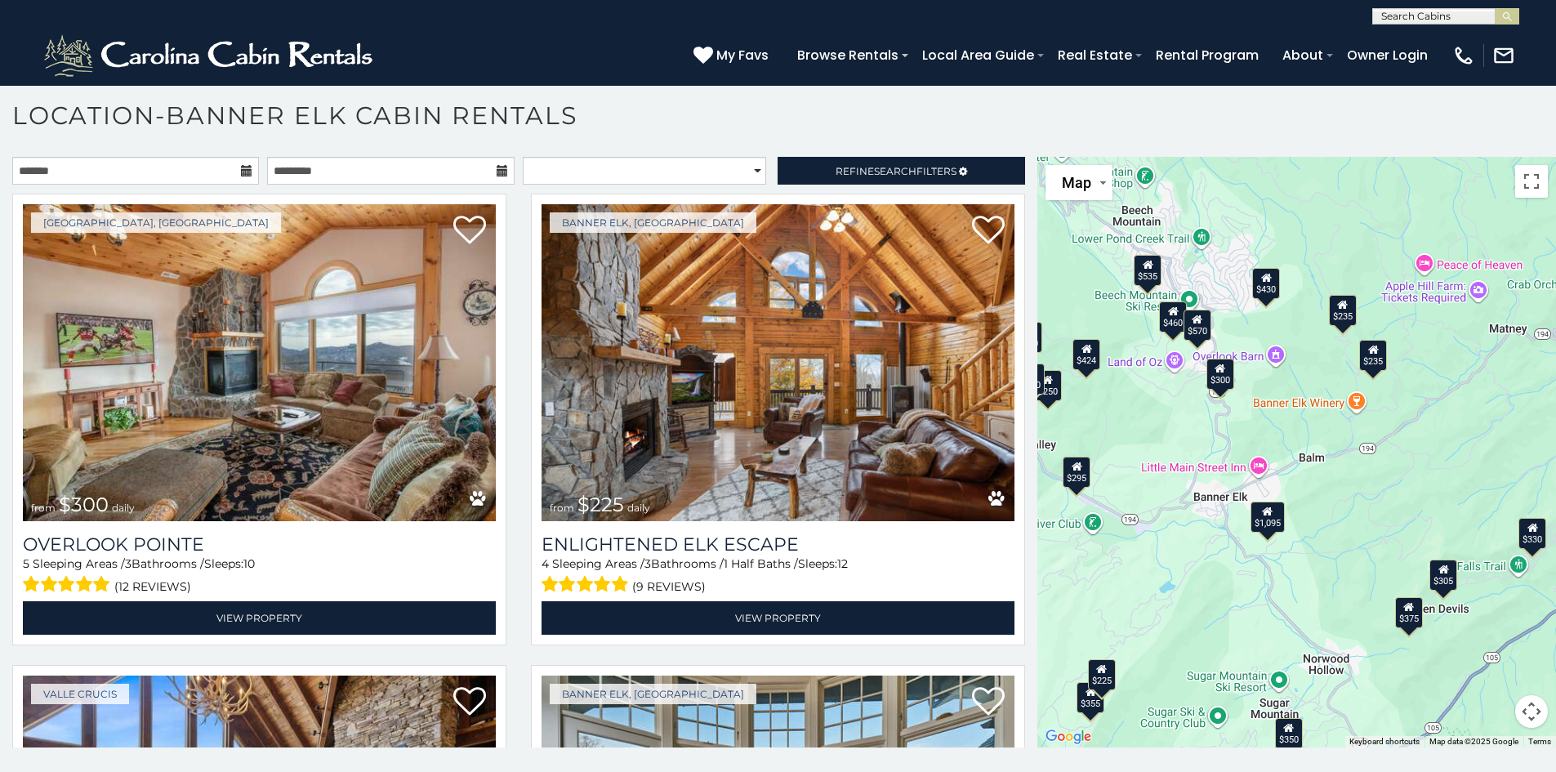
drag, startPoint x: 1287, startPoint y: 502, endPoint x: 1123, endPoint y: 455, distance: 170.7
click at [1123, 455] on div "$300 $225 $451 $1,095 $400 $355 $720 $650 $410 $235 $290 $424 $265 $535 $400 $4…" at bounding box center [1296, 452] width 519 height 591
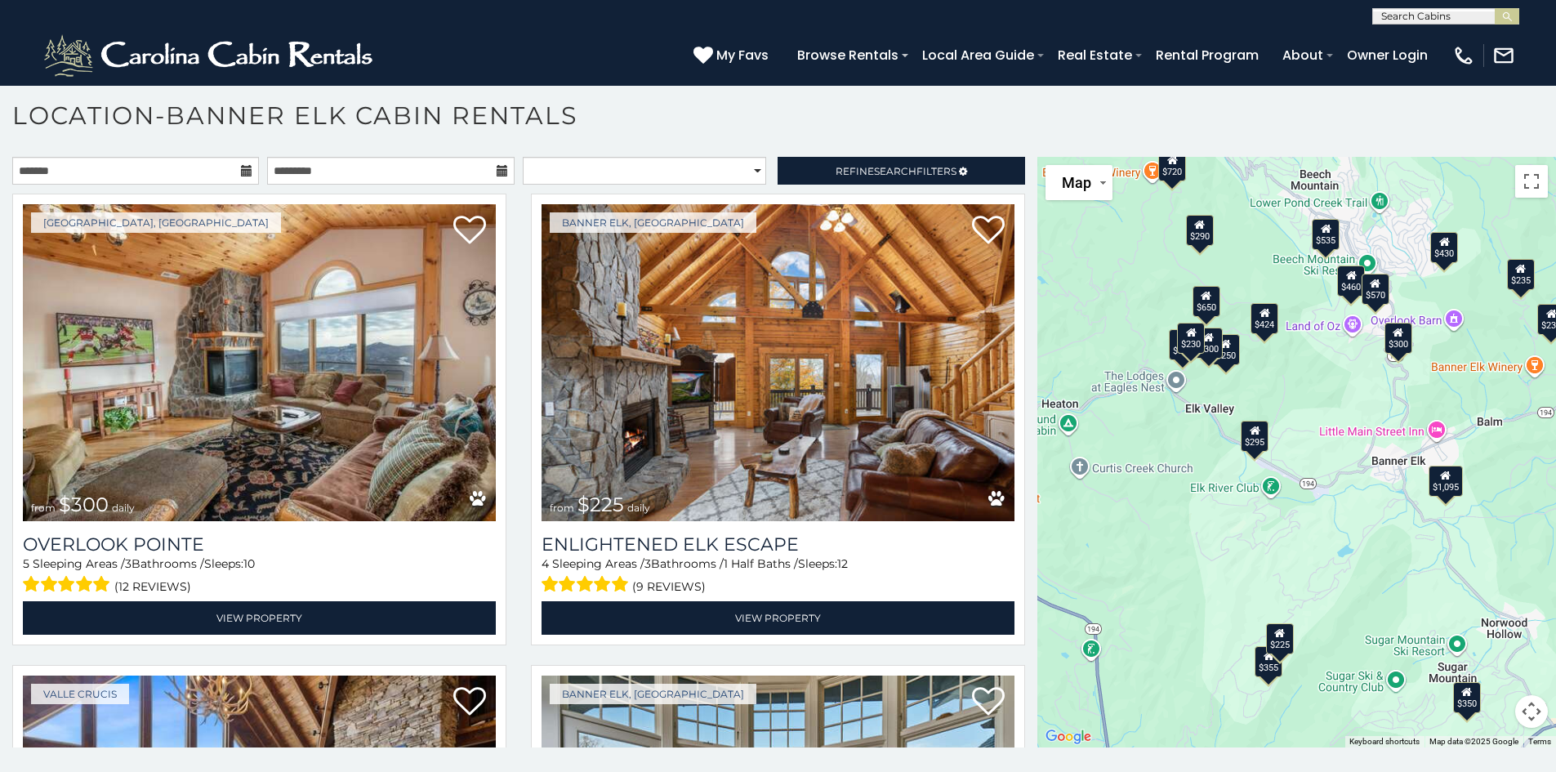
drag, startPoint x: 1163, startPoint y: 389, endPoint x: 1284, endPoint y: 378, distance: 121.4
click at [1284, 378] on div "$300 $225 $451 $1,095 $400 $355 $720 $650 $410 $235 $290 $424 $265 $535 $400 $4…" at bounding box center [1296, 452] width 519 height 591
click at [1265, 316] on div "$424" at bounding box center [1265, 317] width 28 height 31
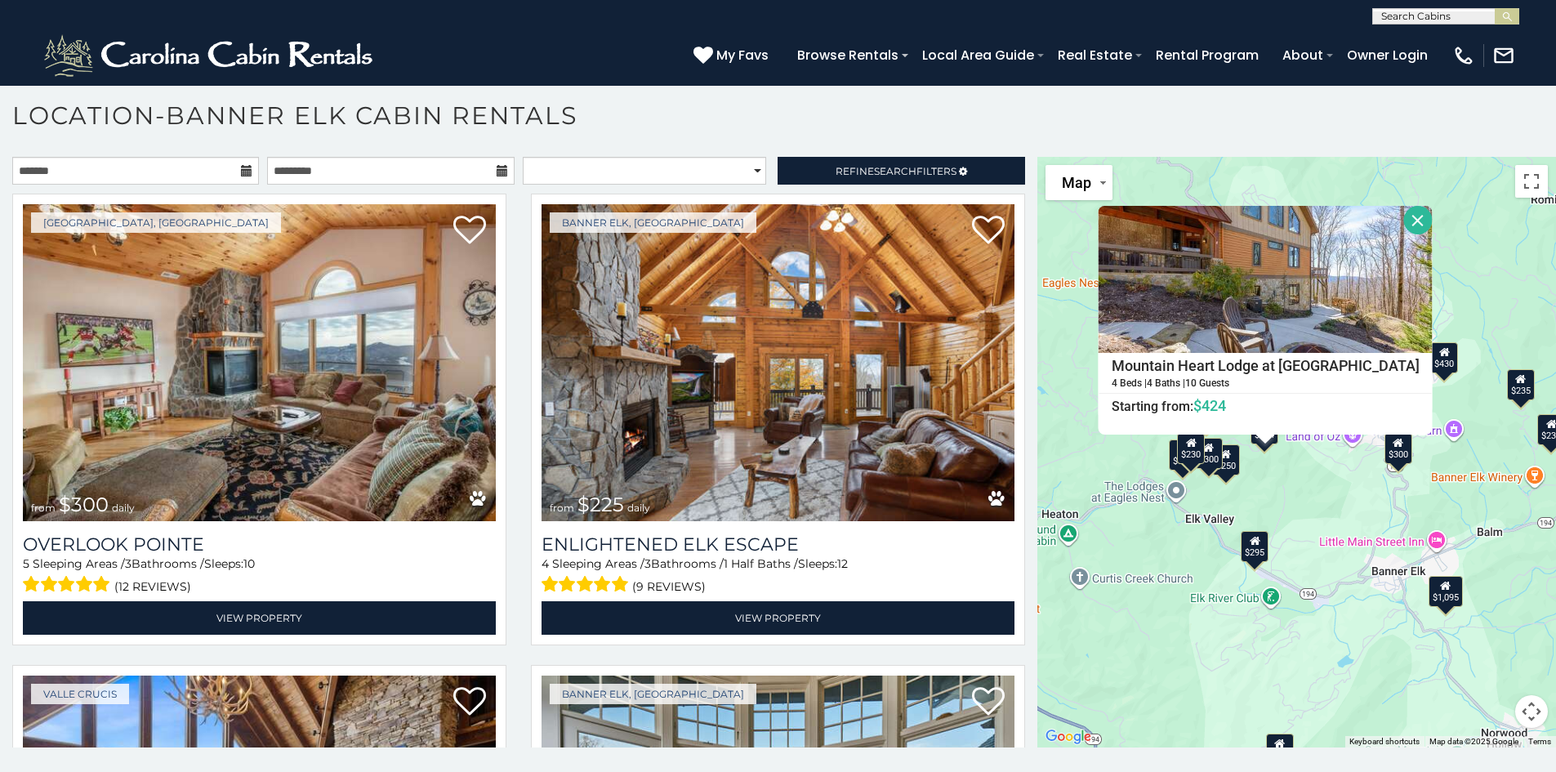
click at [1404, 223] on button "Close" at bounding box center [1418, 220] width 29 height 29
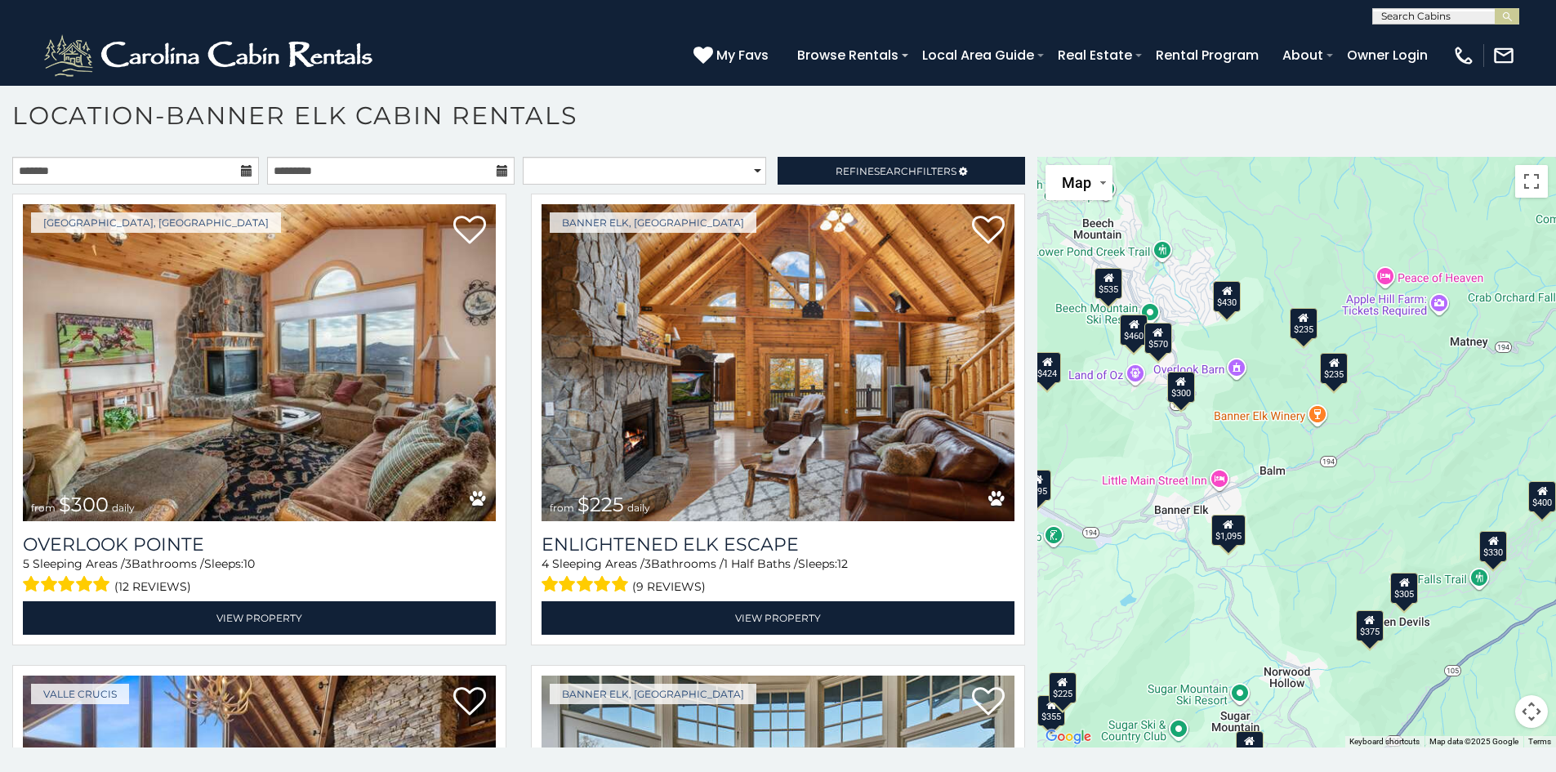
drag, startPoint x: 1391, startPoint y: 522, endPoint x: 1244, endPoint y: 479, distance: 153.0
click at [1244, 479] on div "$300 $225 $451 $1,095 $400 $355 $720 $650 $410 $235 $290 $424 $265 $535 $400 $4…" at bounding box center [1296, 452] width 519 height 591
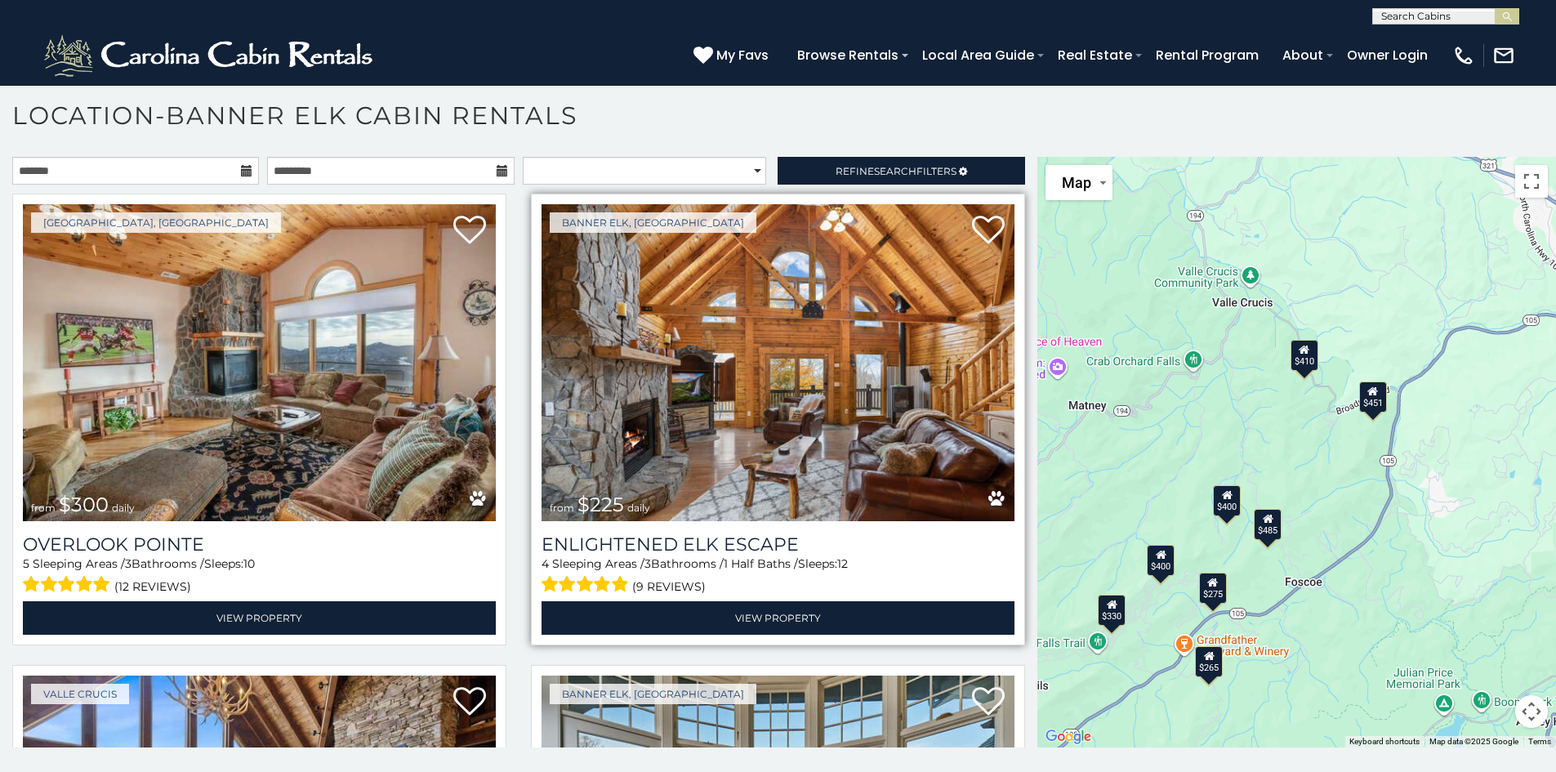
drag, startPoint x: 1337, startPoint y: 470, endPoint x: 988, endPoint y: 514, distance: 352.4
click at [980, 157] on main "**********" at bounding box center [778, 157] width 1556 height 0
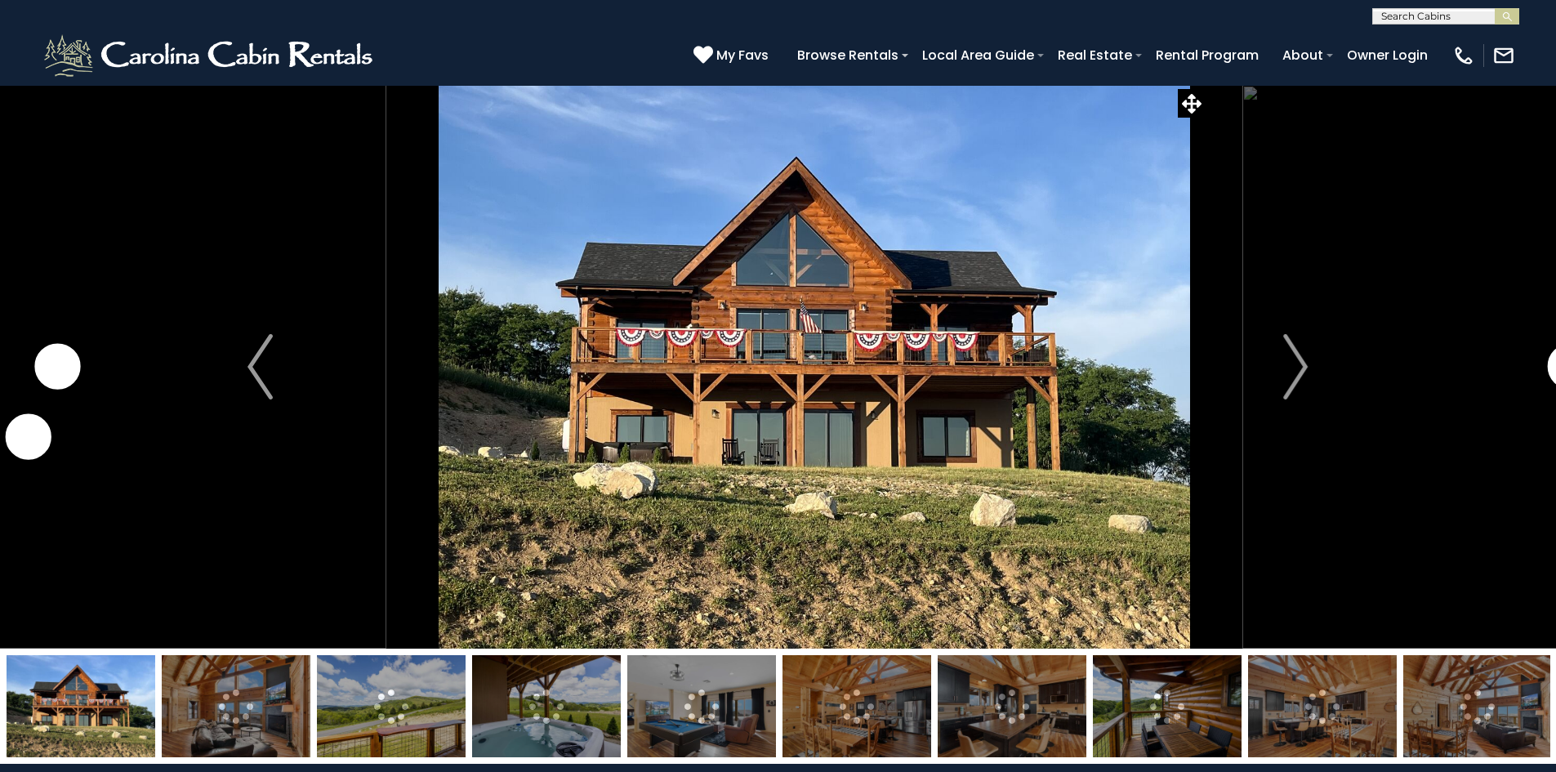
drag, startPoint x: 875, startPoint y: 407, endPoint x: 1047, endPoint y: 327, distance: 190.0
click at [1047, 327] on img at bounding box center [814, 367] width 856 height 564
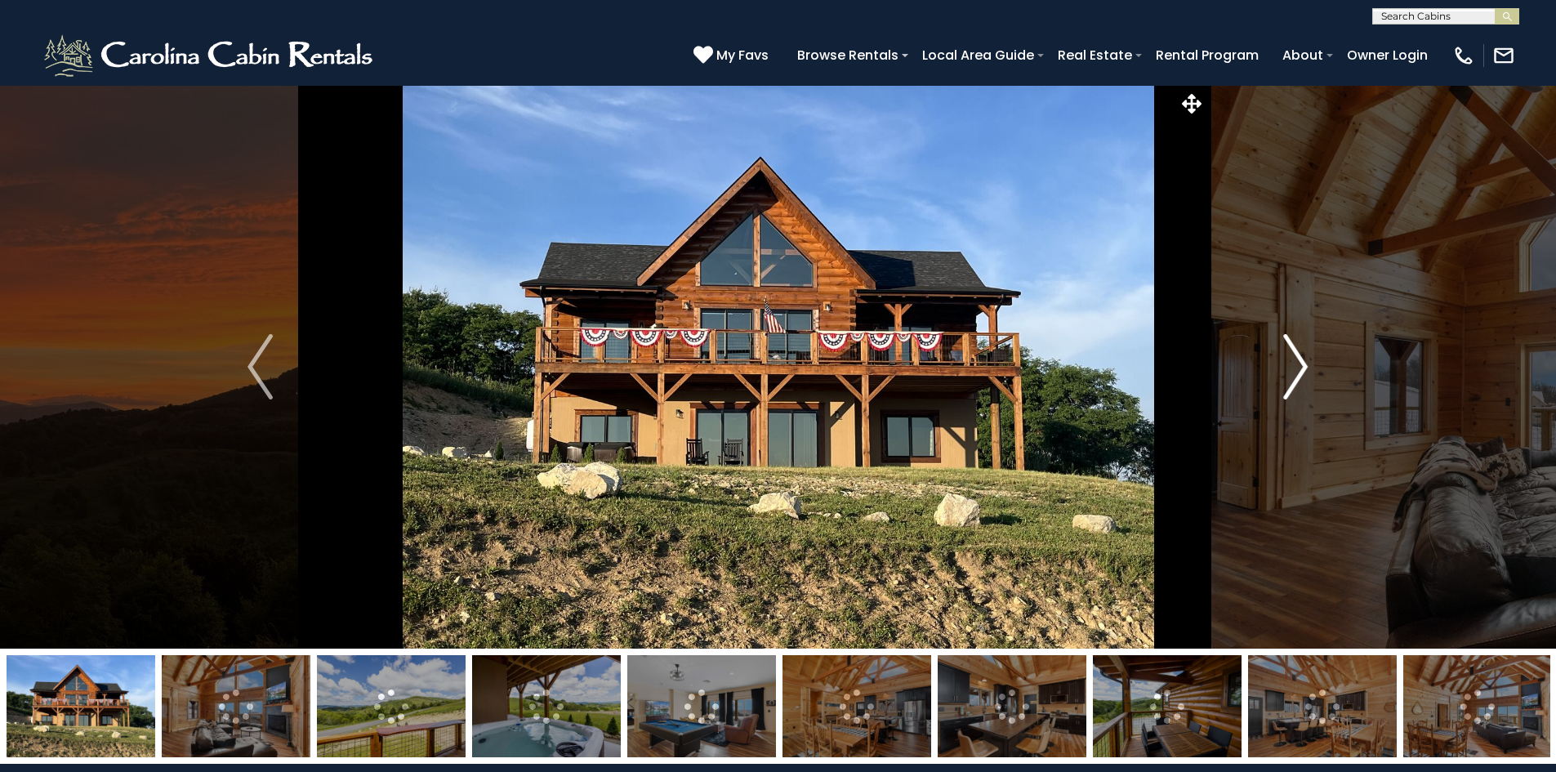
click at [1315, 355] on button "Next" at bounding box center [1296, 367] width 180 height 564
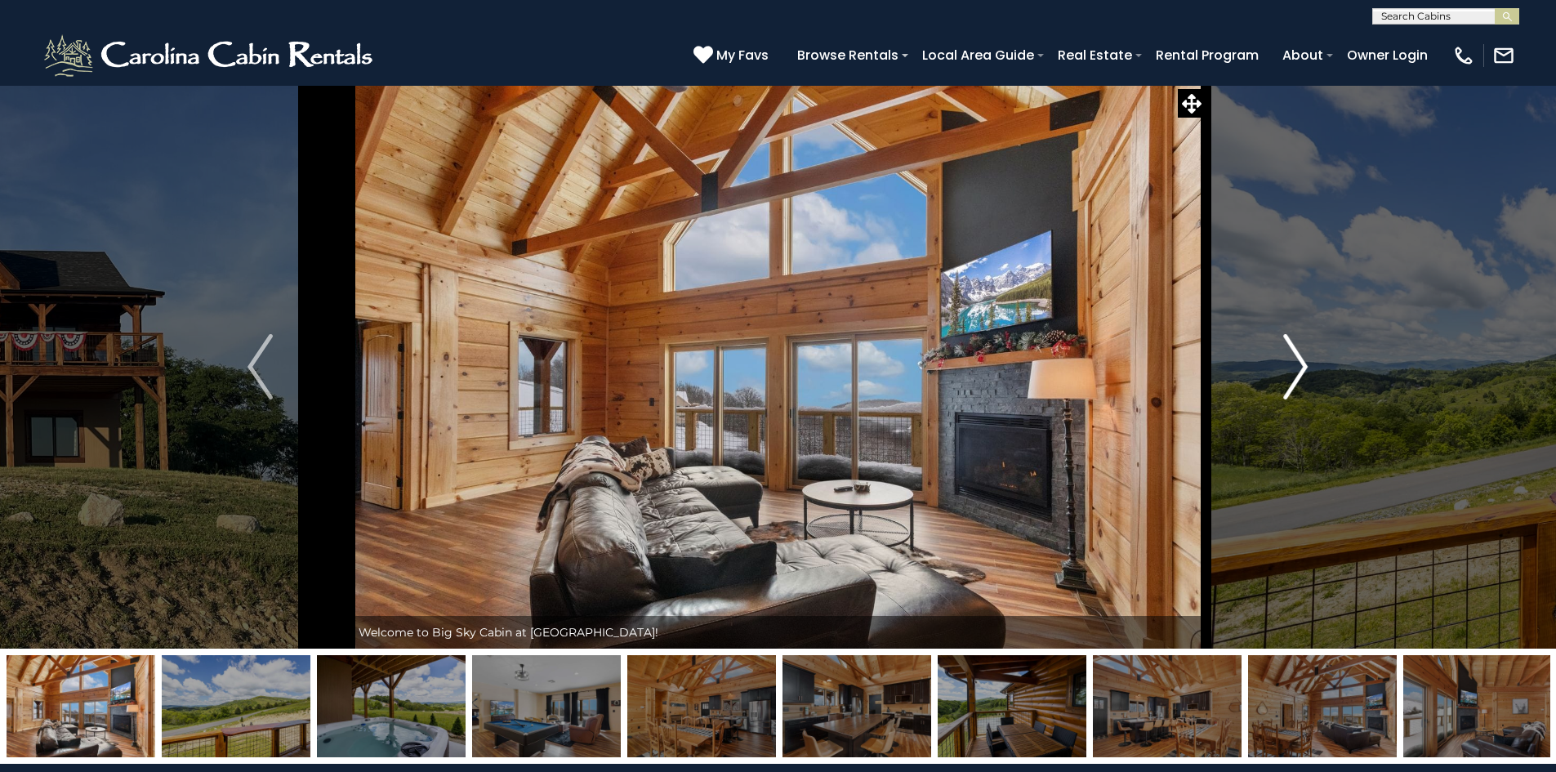
click at [1307, 356] on img "Next" at bounding box center [1295, 366] width 25 height 65
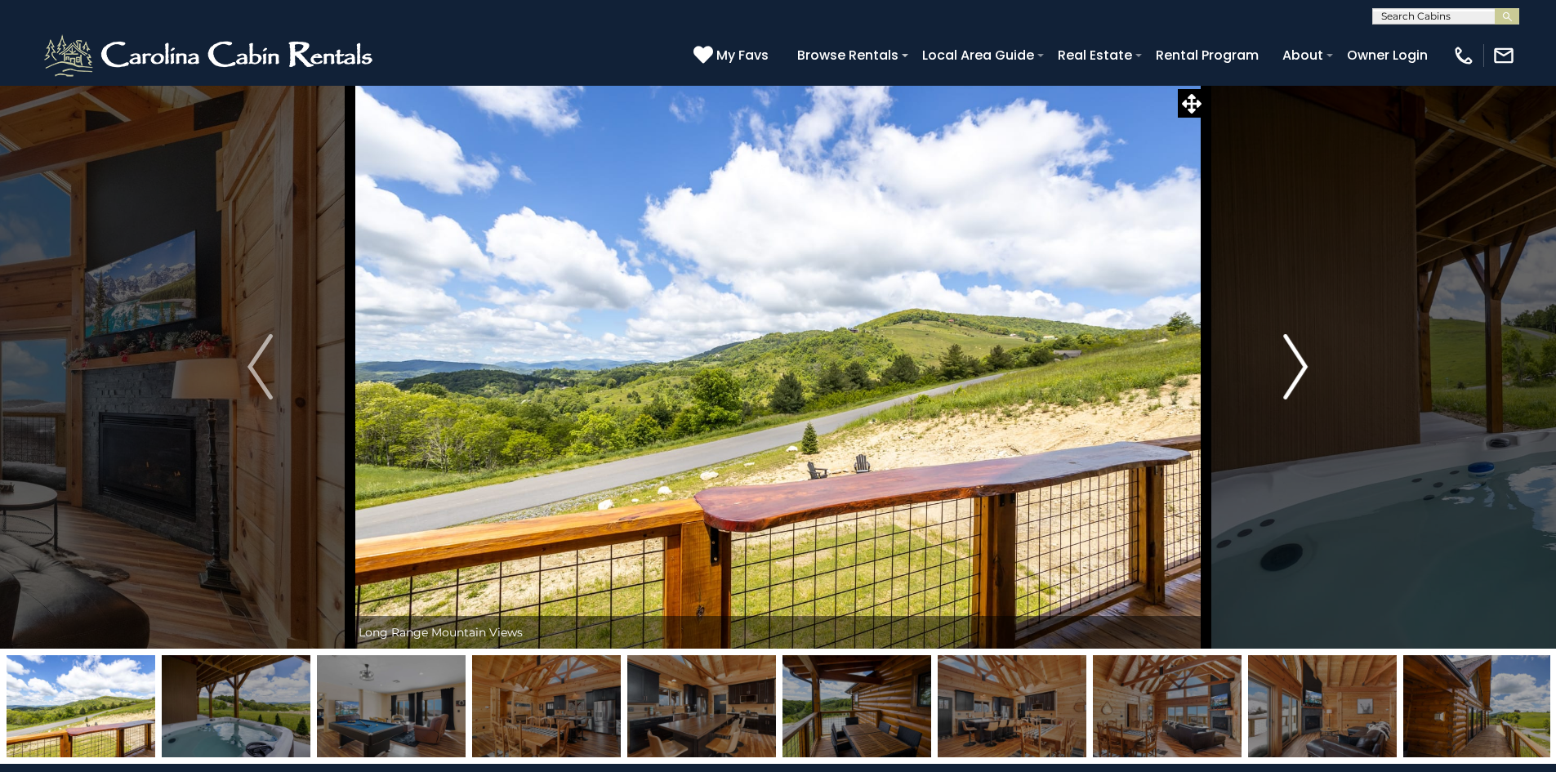
click at [1307, 356] on img "Next" at bounding box center [1295, 366] width 25 height 65
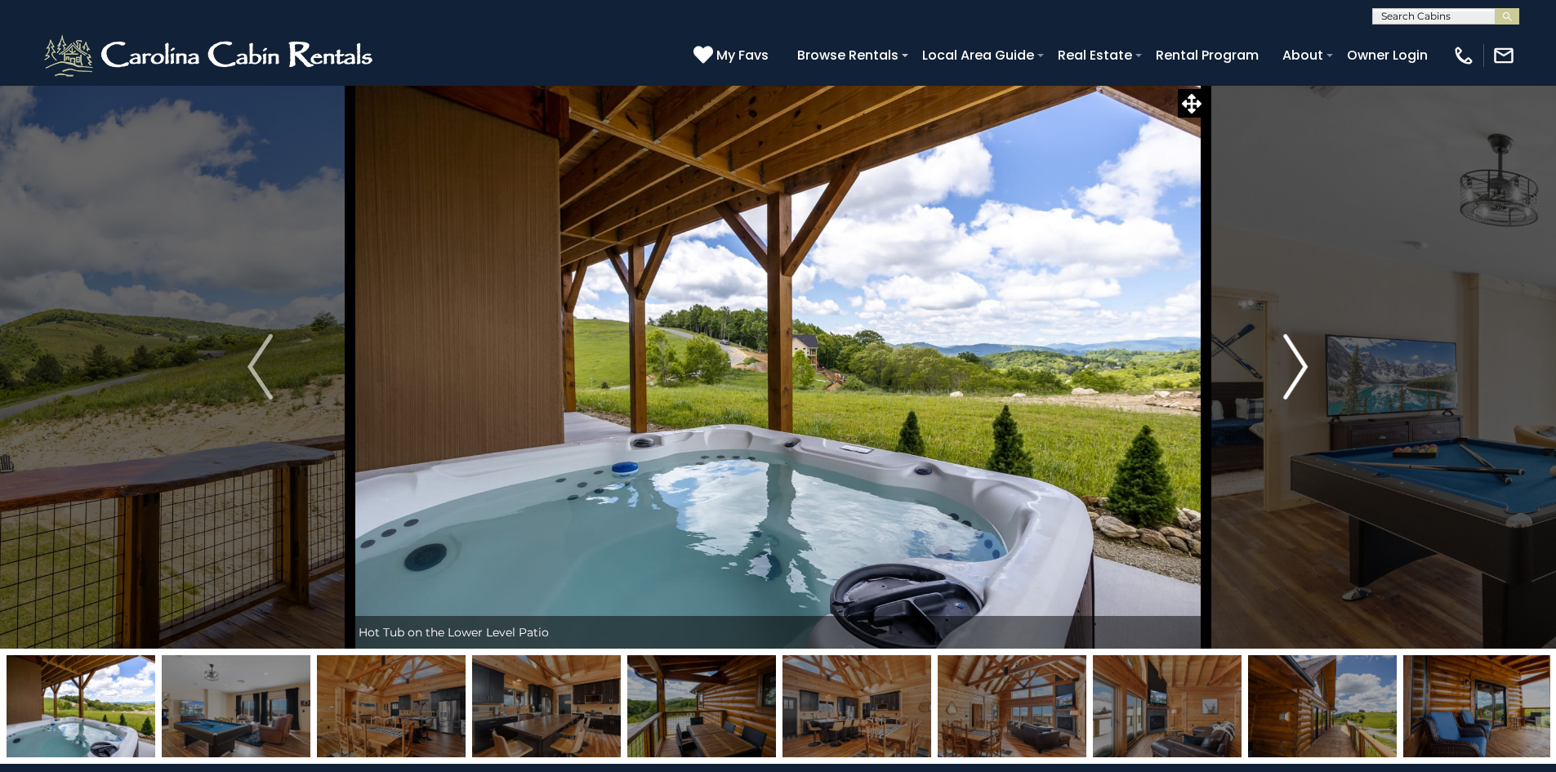
click at [1307, 356] on img "Next" at bounding box center [1295, 366] width 25 height 65
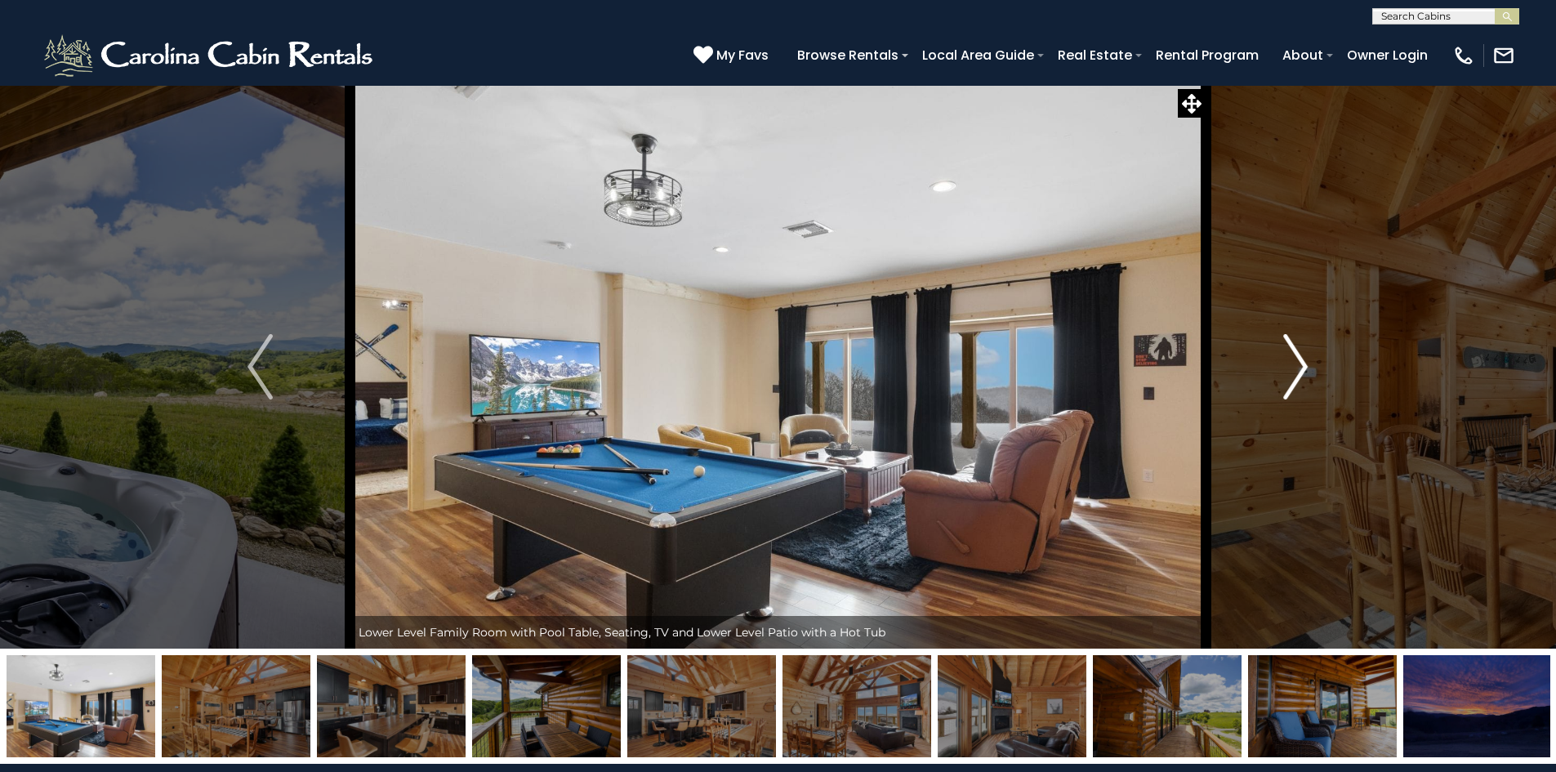
click at [1307, 356] on img "Next" at bounding box center [1295, 366] width 25 height 65
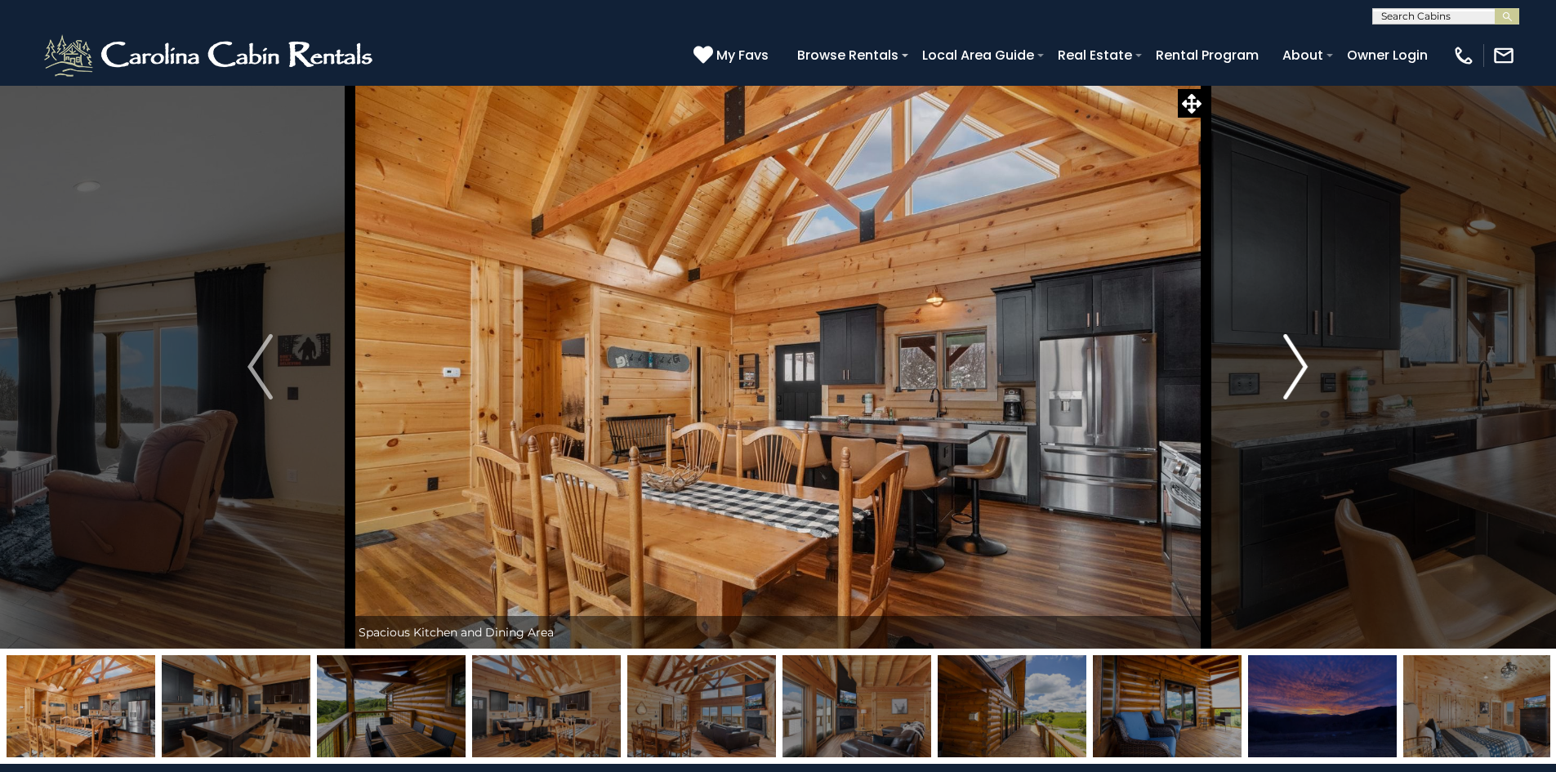
click at [1307, 356] on img "Next" at bounding box center [1295, 366] width 25 height 65
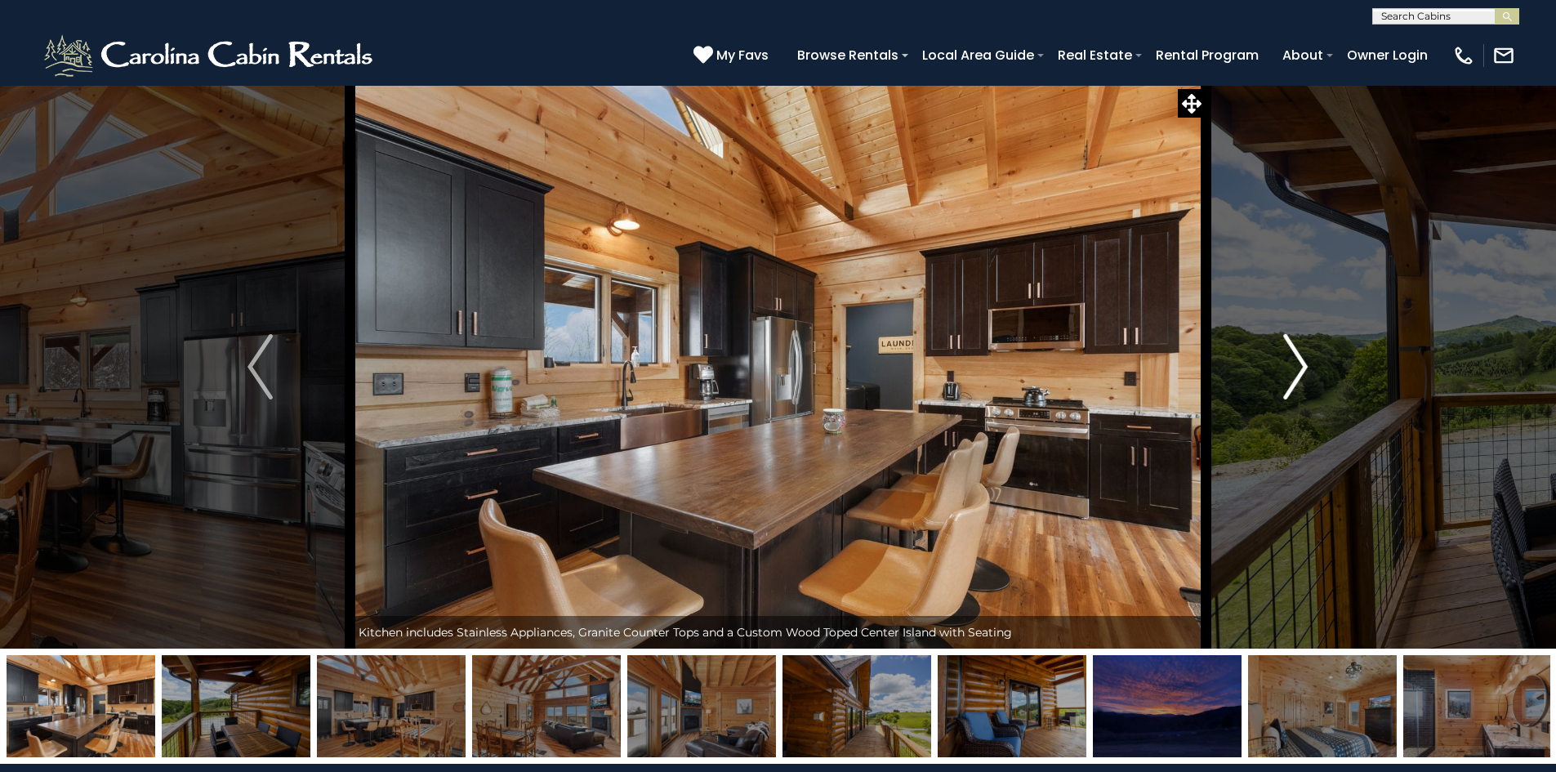
click at [1307, 356] on img "Next" at bounding box center [1295, 366] width 25 height 65
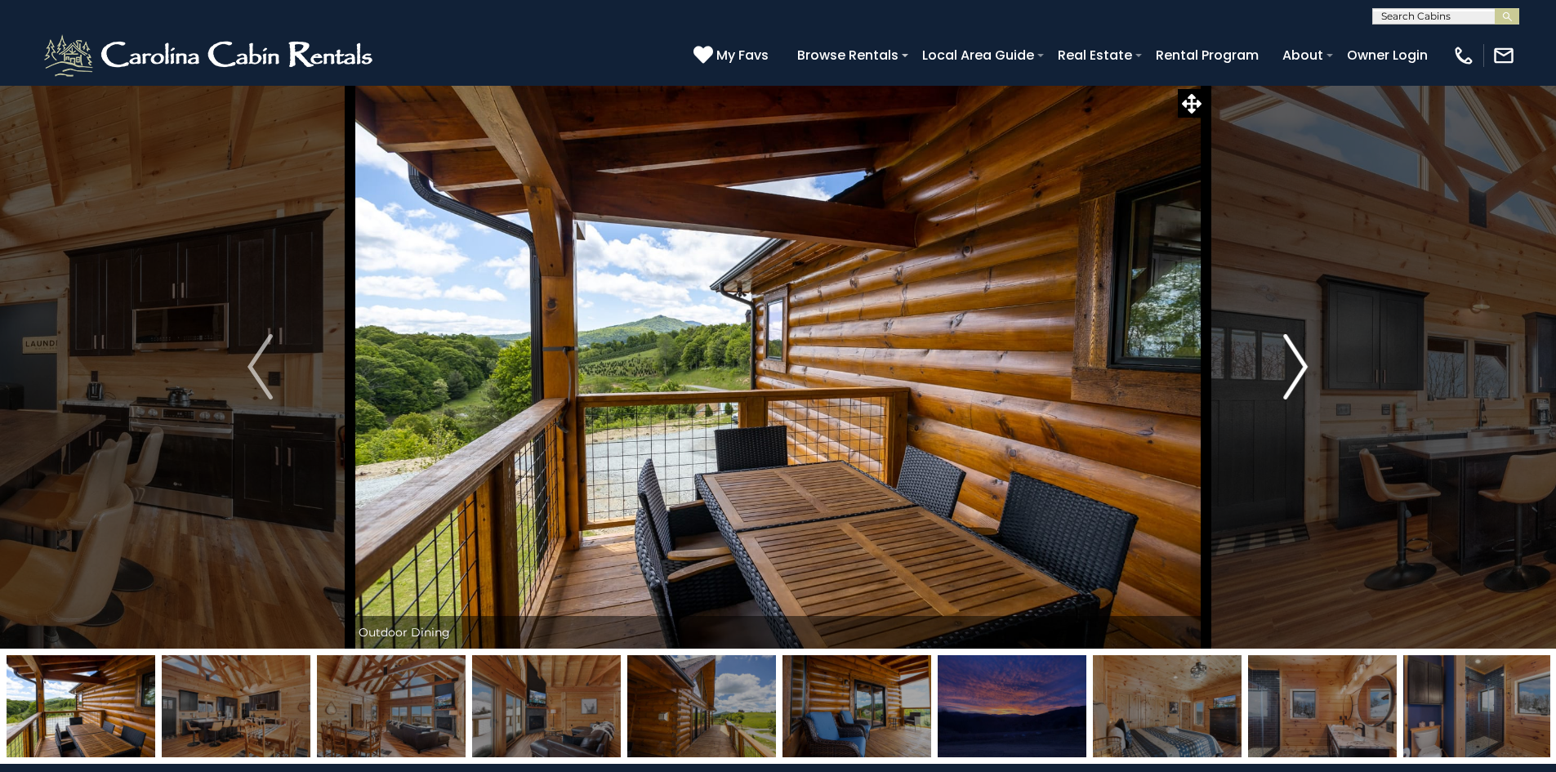
click at [1307, 356] on img "Next" at bounding box center [1295, 366] width 25 height 65
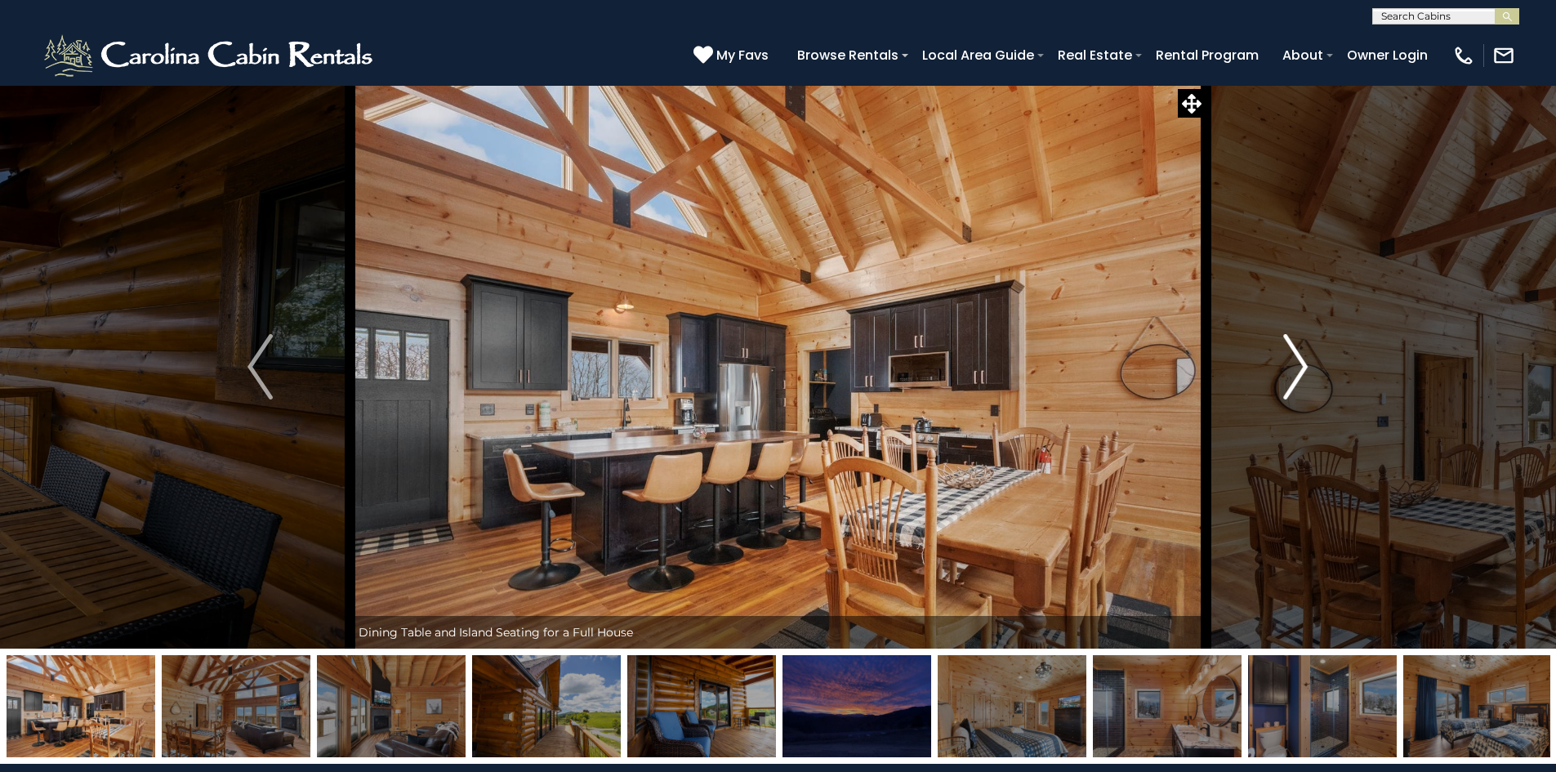
click at [1307, 356] on img "Next" at bounding box center [1295, 366] width 25 height 65
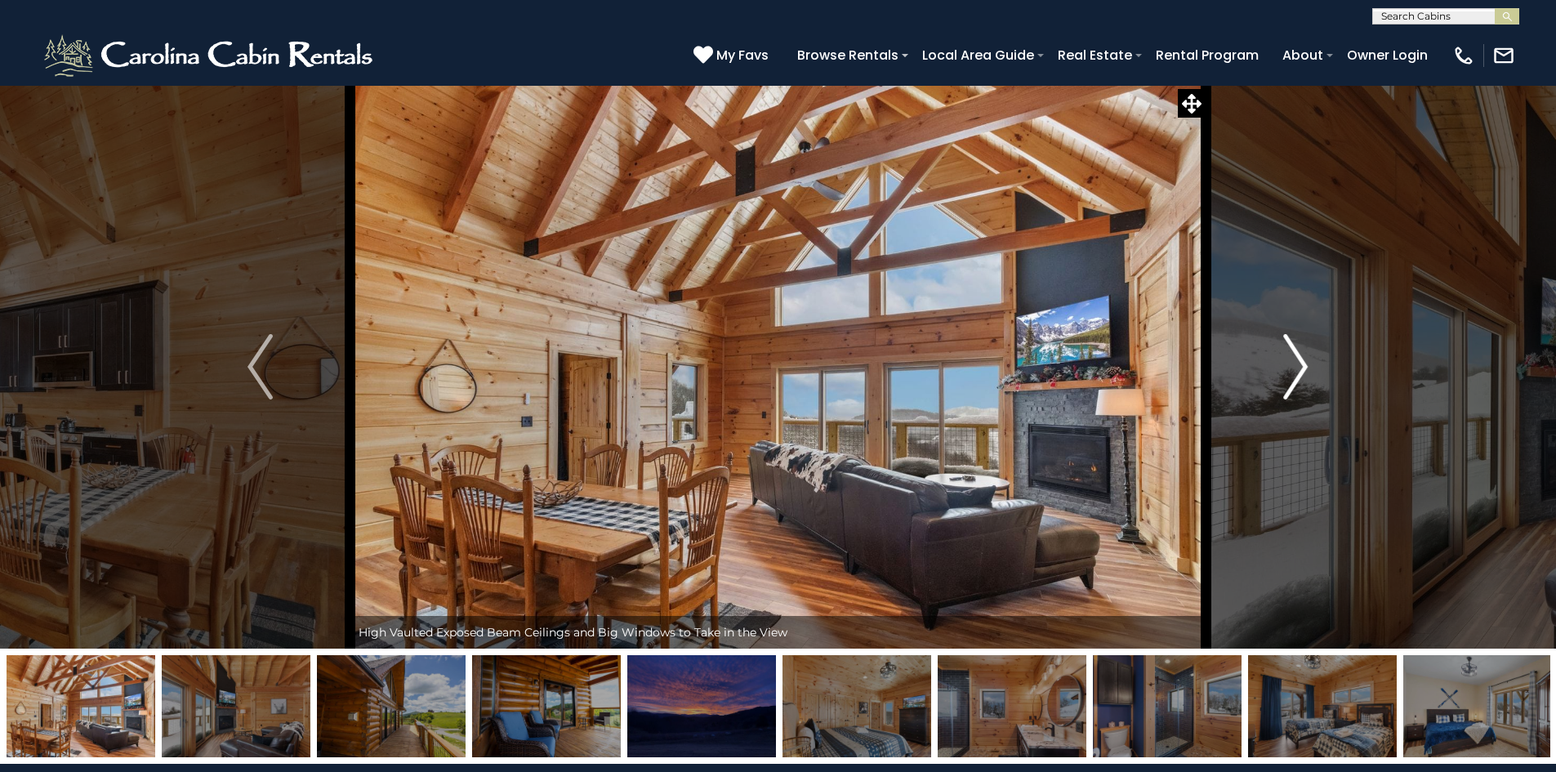
click at [1307, 356] on img "Next" at bounding box center [1295, 366] width 25 height 65
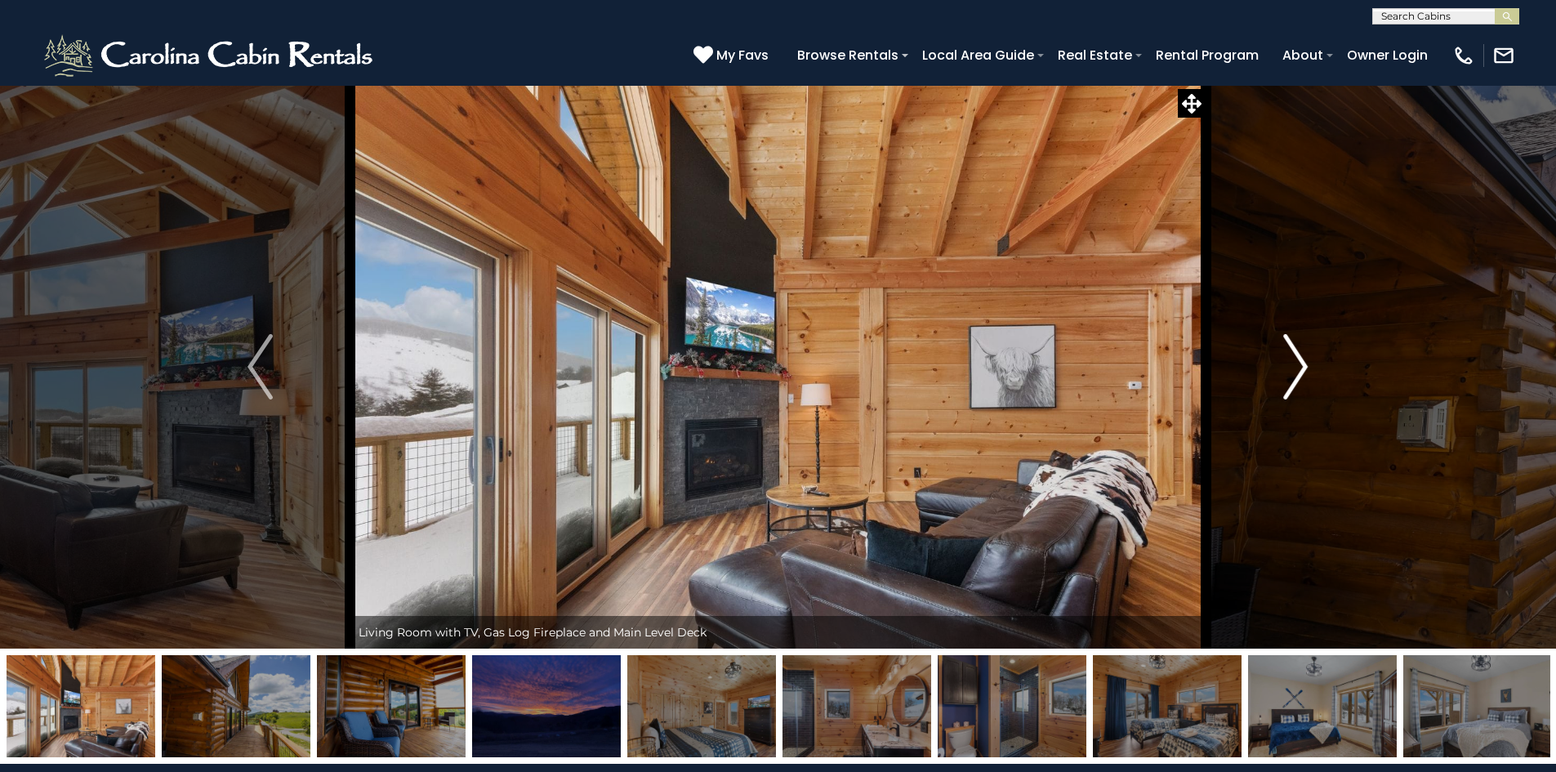
click at [1307, 356] on img "Next" at bounding box center [1295, 366] width 25 height 65
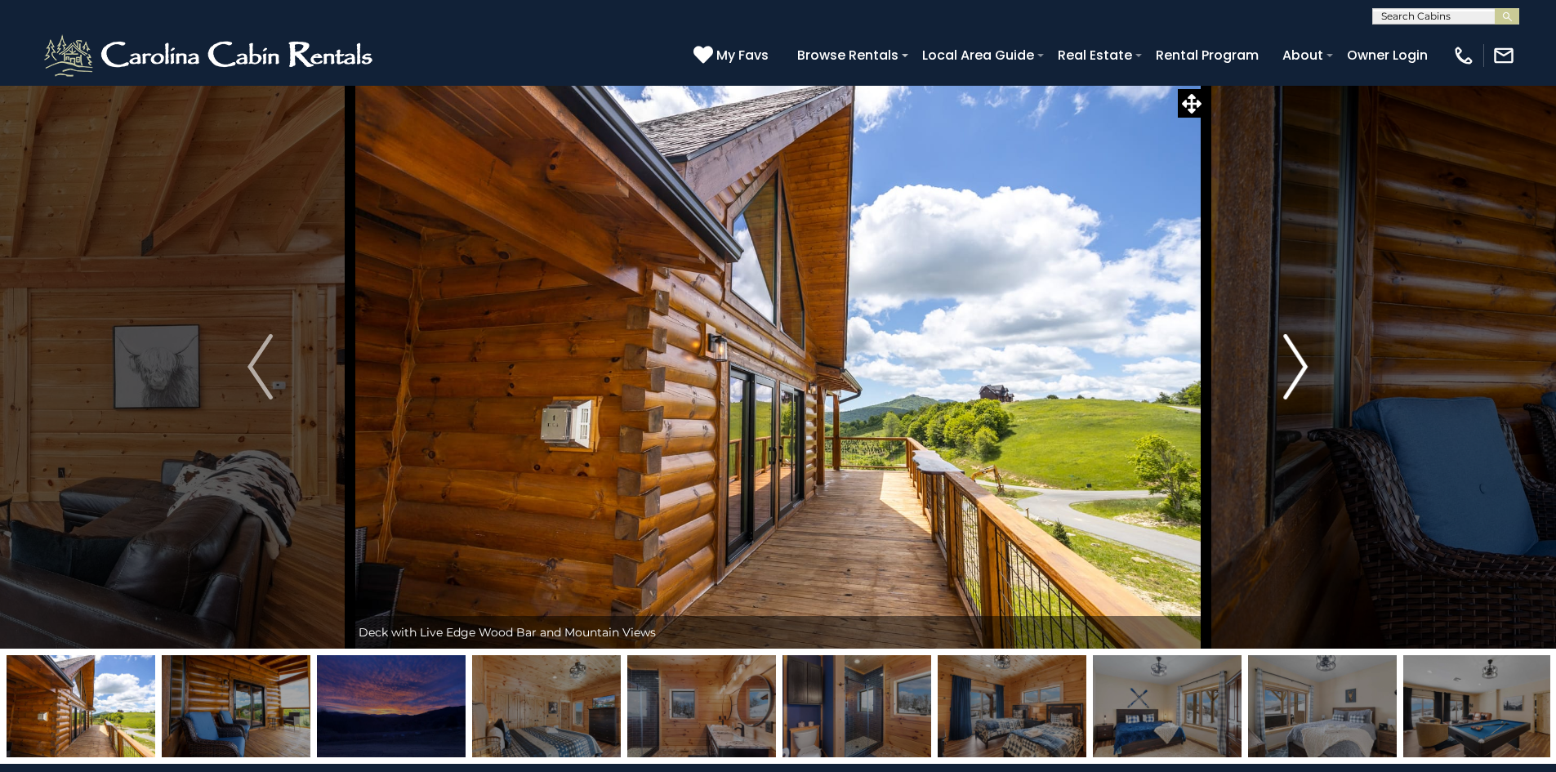
click at [1307, 356] on img "Next" at bounding box center [1295, 366] width 25 height 65
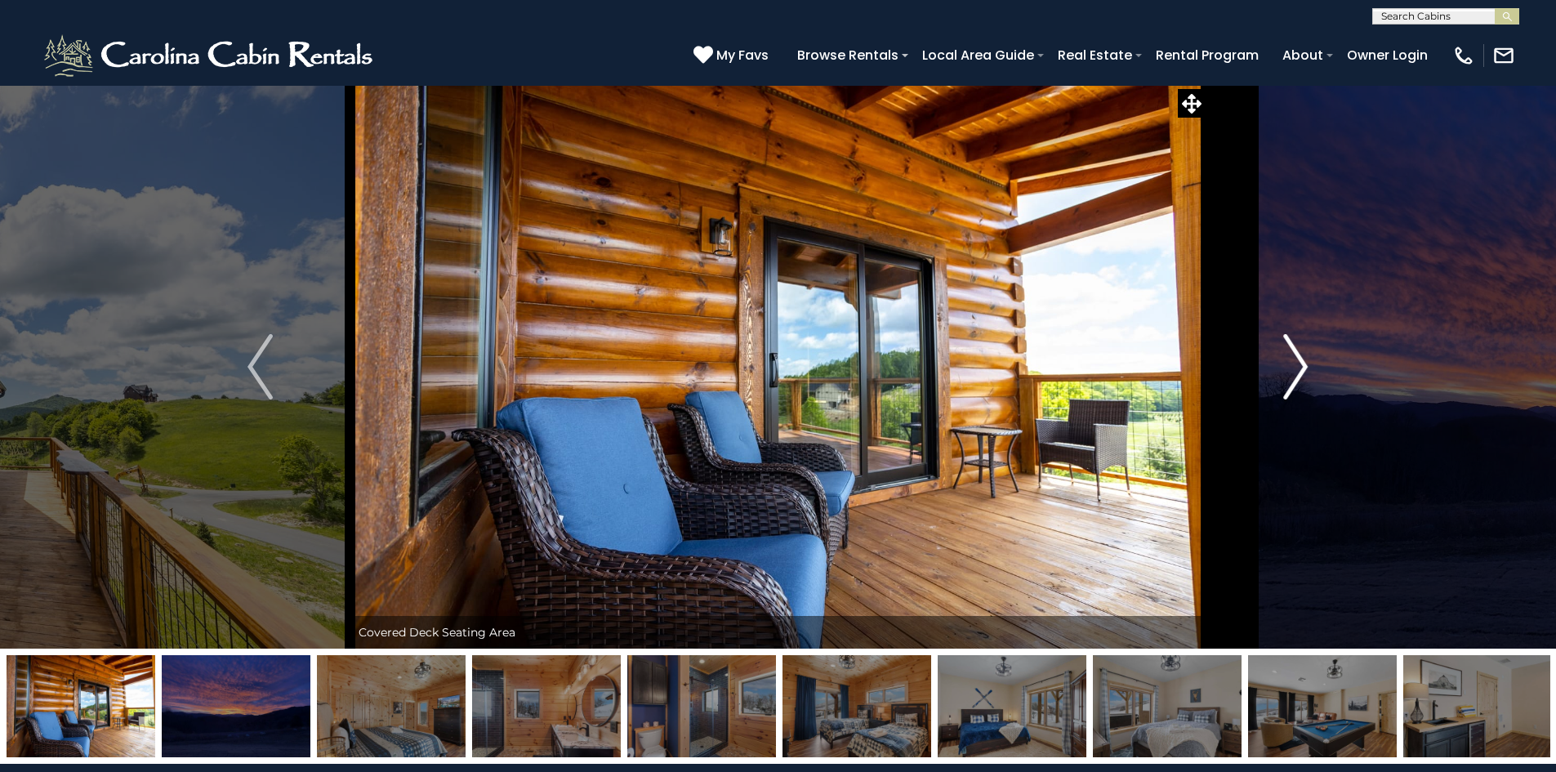
click at [1307, 356] on img "Next" at bounding box center [1295, 366] width 25 height 65
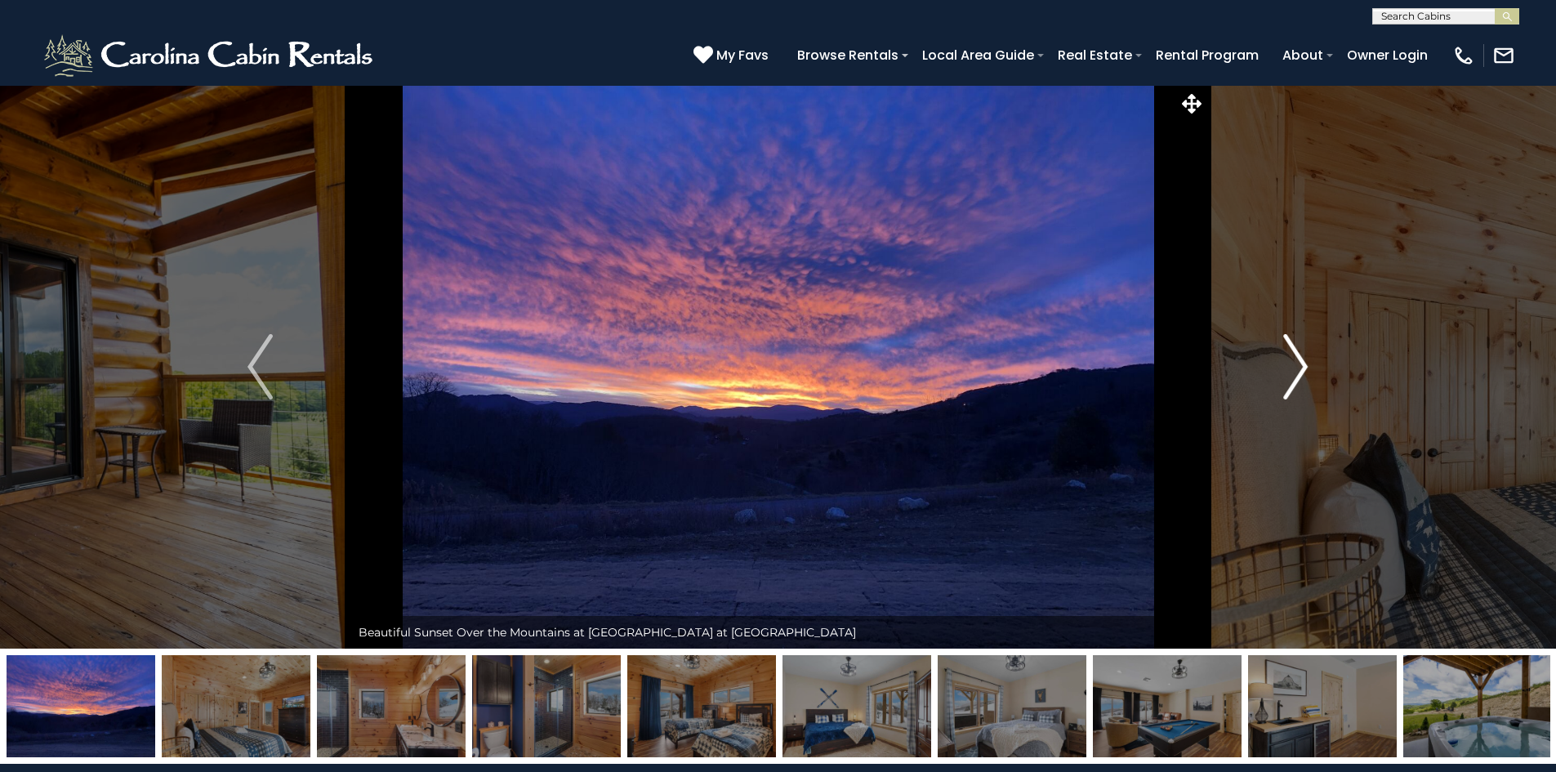
click at [1307, 356] on img "Next" at bounding box center [1295, 366] width 25 height 65
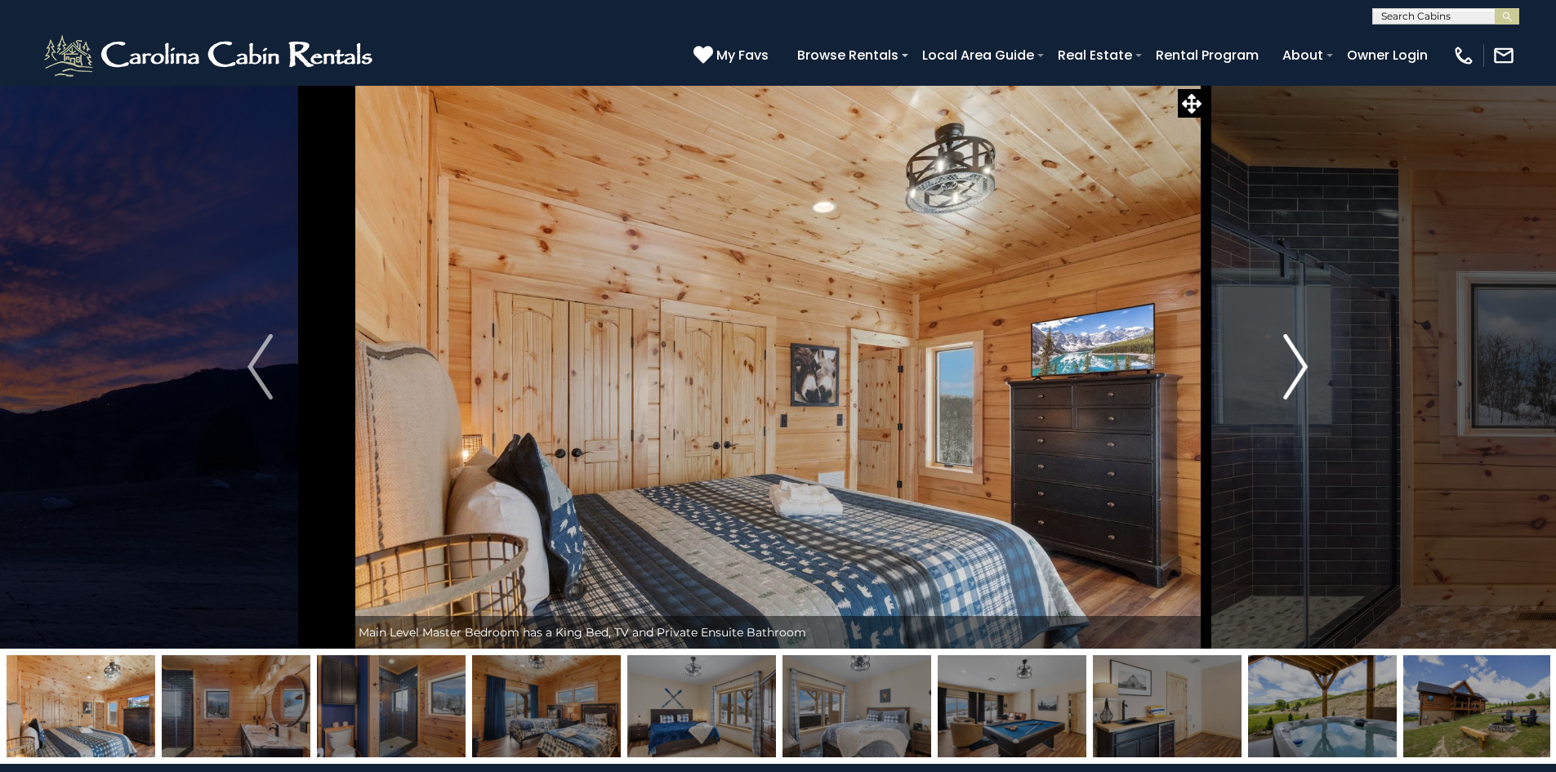
click at [1307, 356] on img "Next" at bounding box center [1295, 366] width 25 height 65
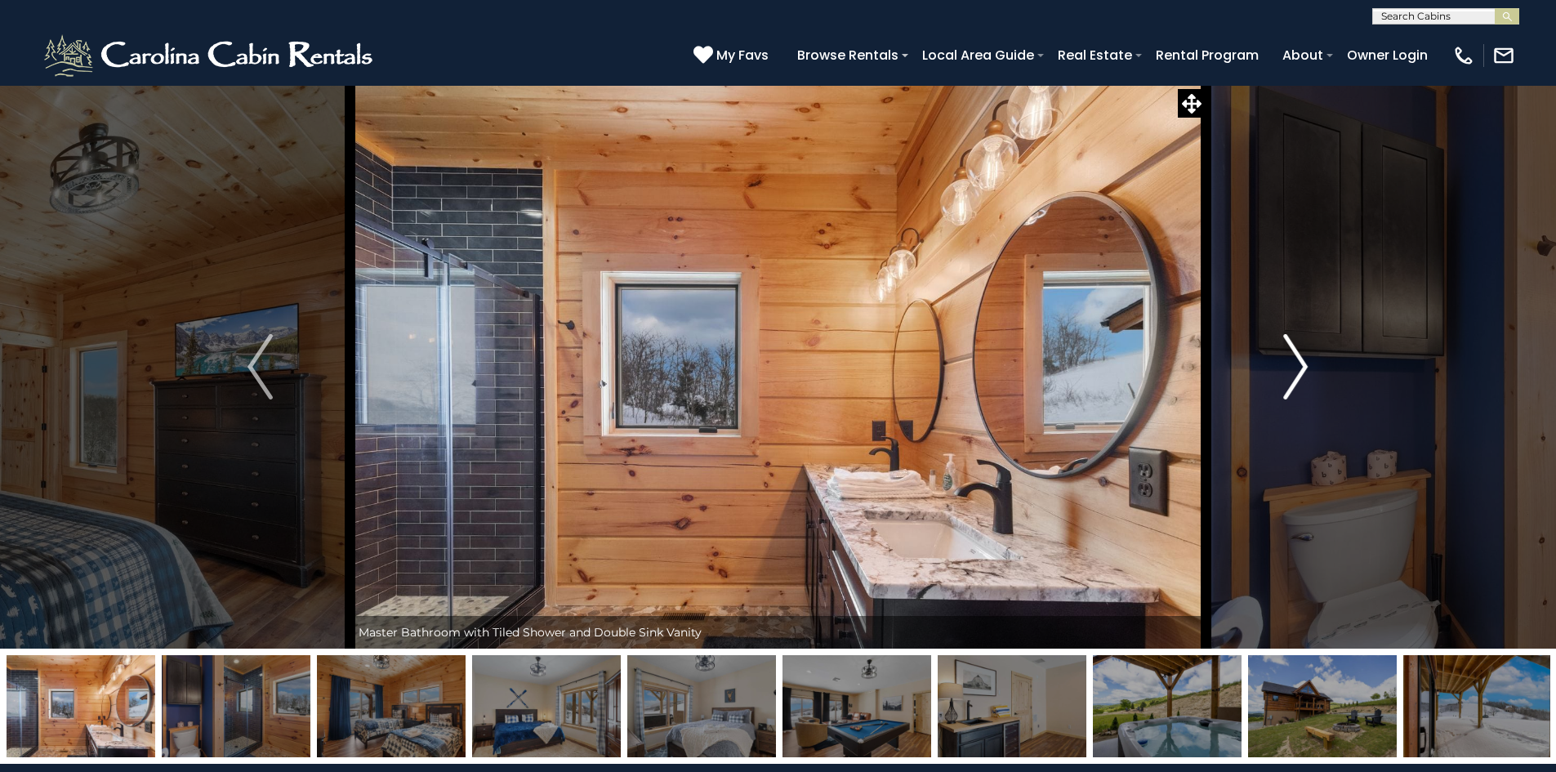
click at [1307, 356] on img "Next" at bounding box center [1295, 366] width 25 height 65
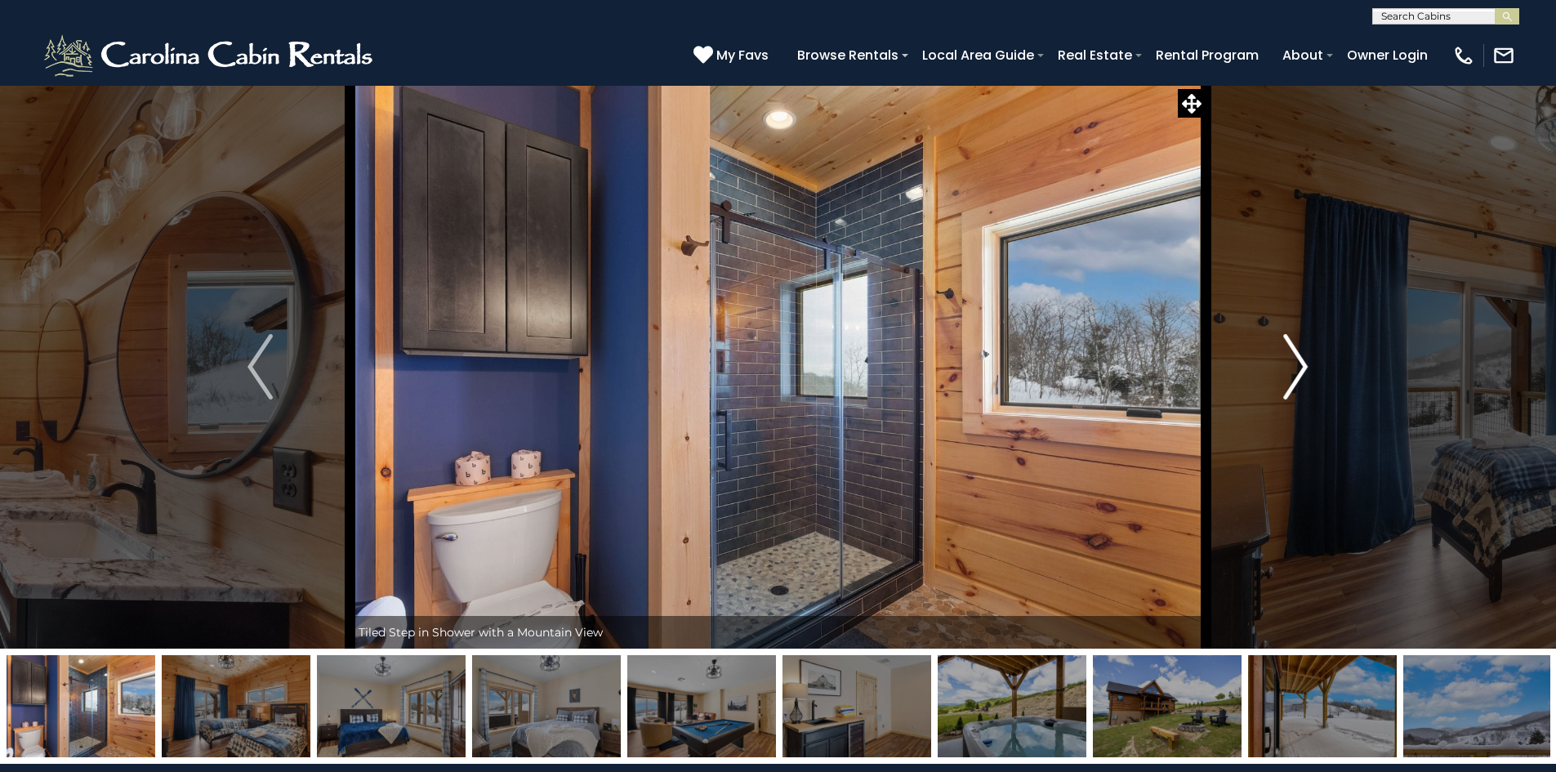
click at [1307, 356] on img "Next" at bounding box center [1295, 366] width 25 height 65
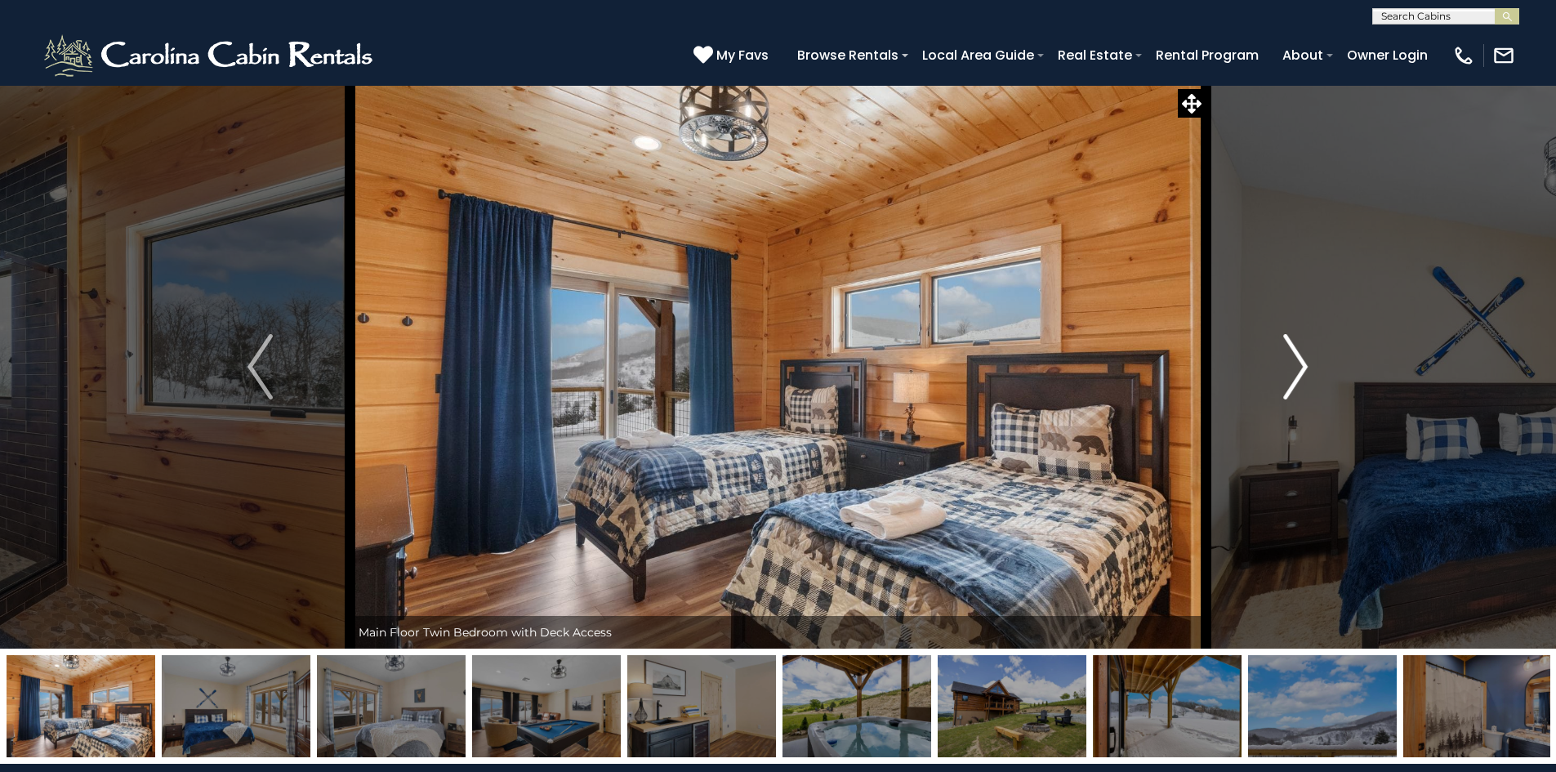
click at [1307, 356] on img "Next" at bounding box center [1295, 366] width 25 height 65
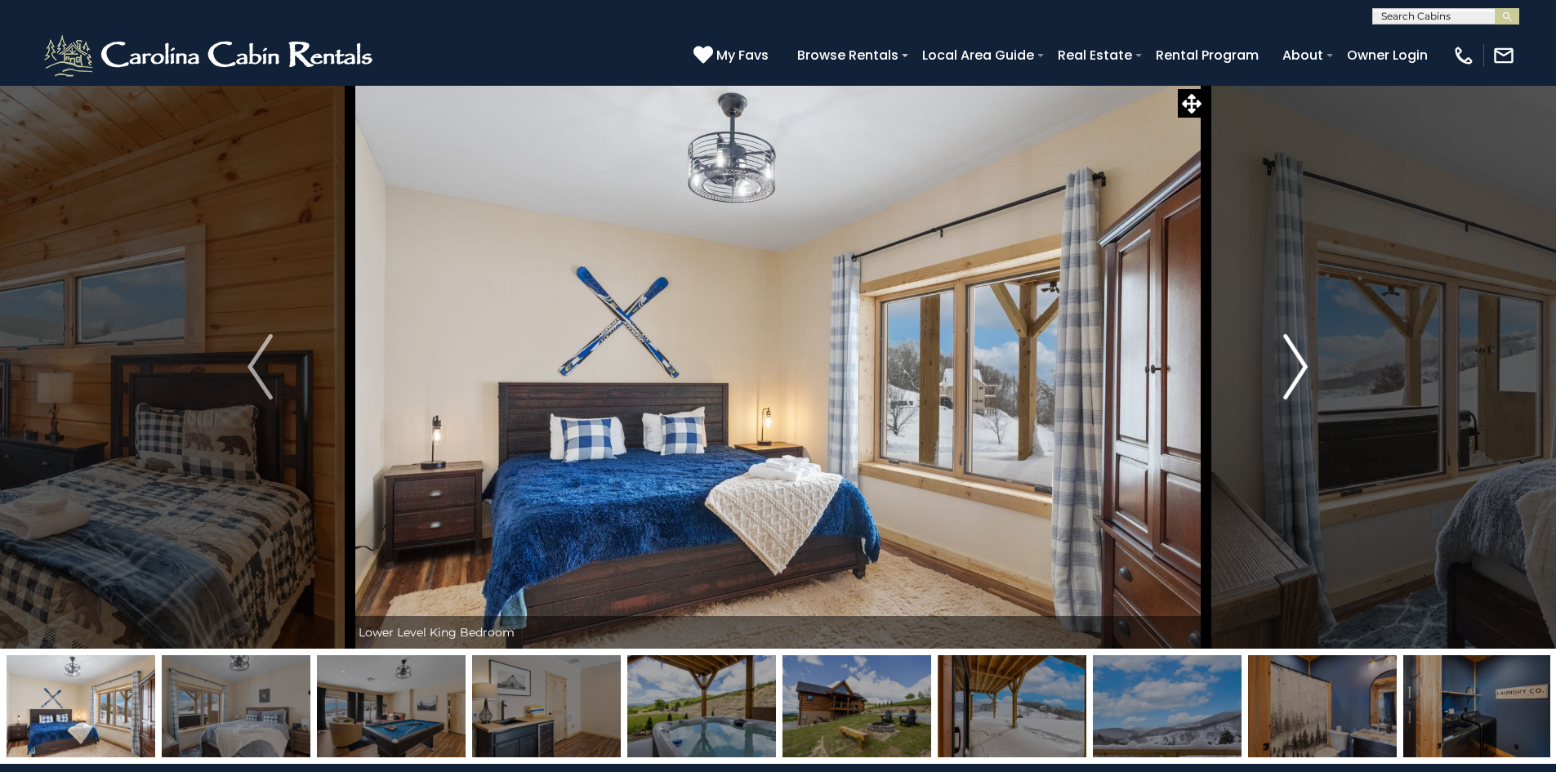
click at [1307, 356] on img "Next" at bounding box center [1295, 366] width 25 height 65
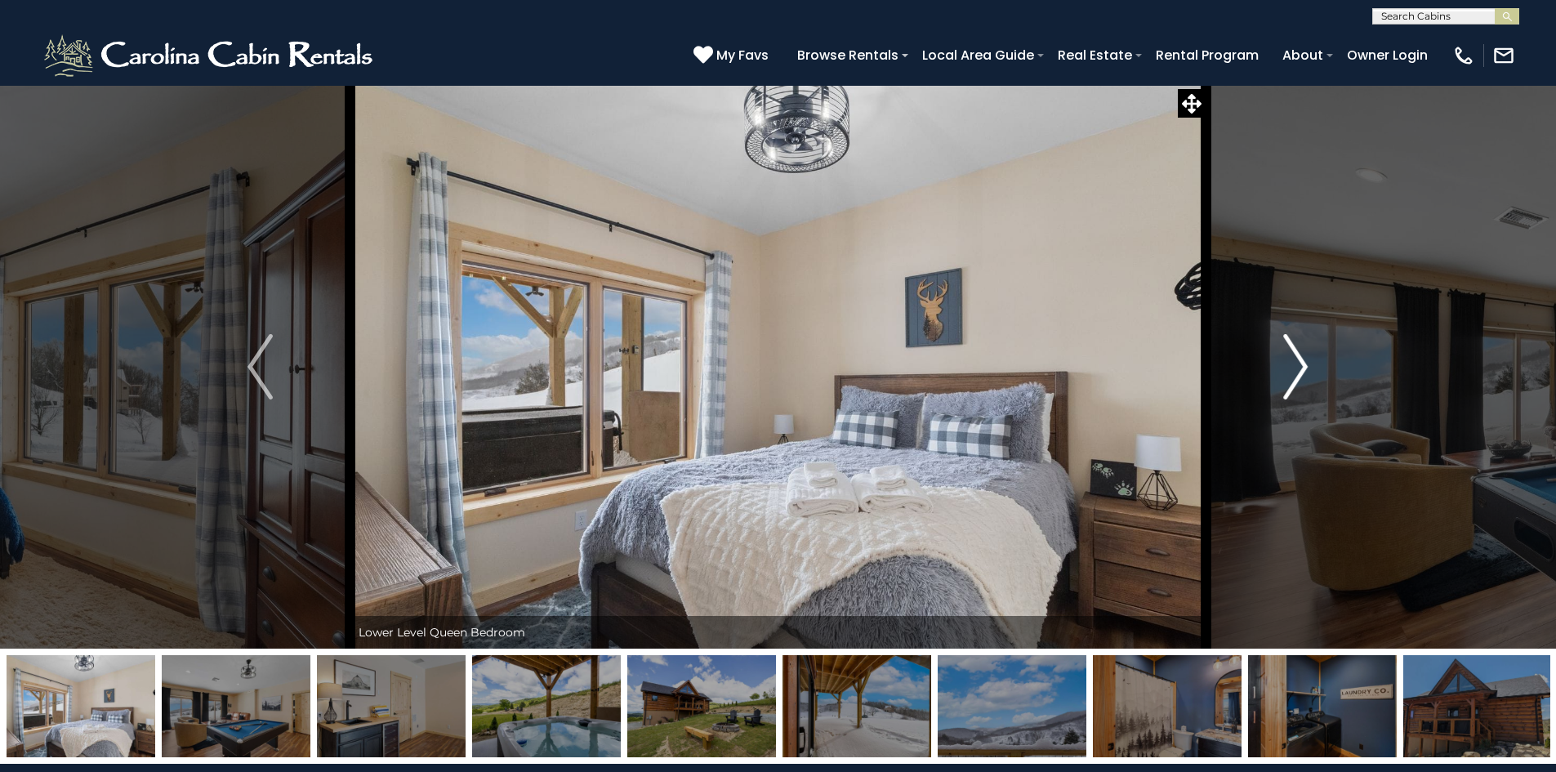
click at [1307, 356] on img "Next" at bounding box center [1295, 366] width 25 height 65
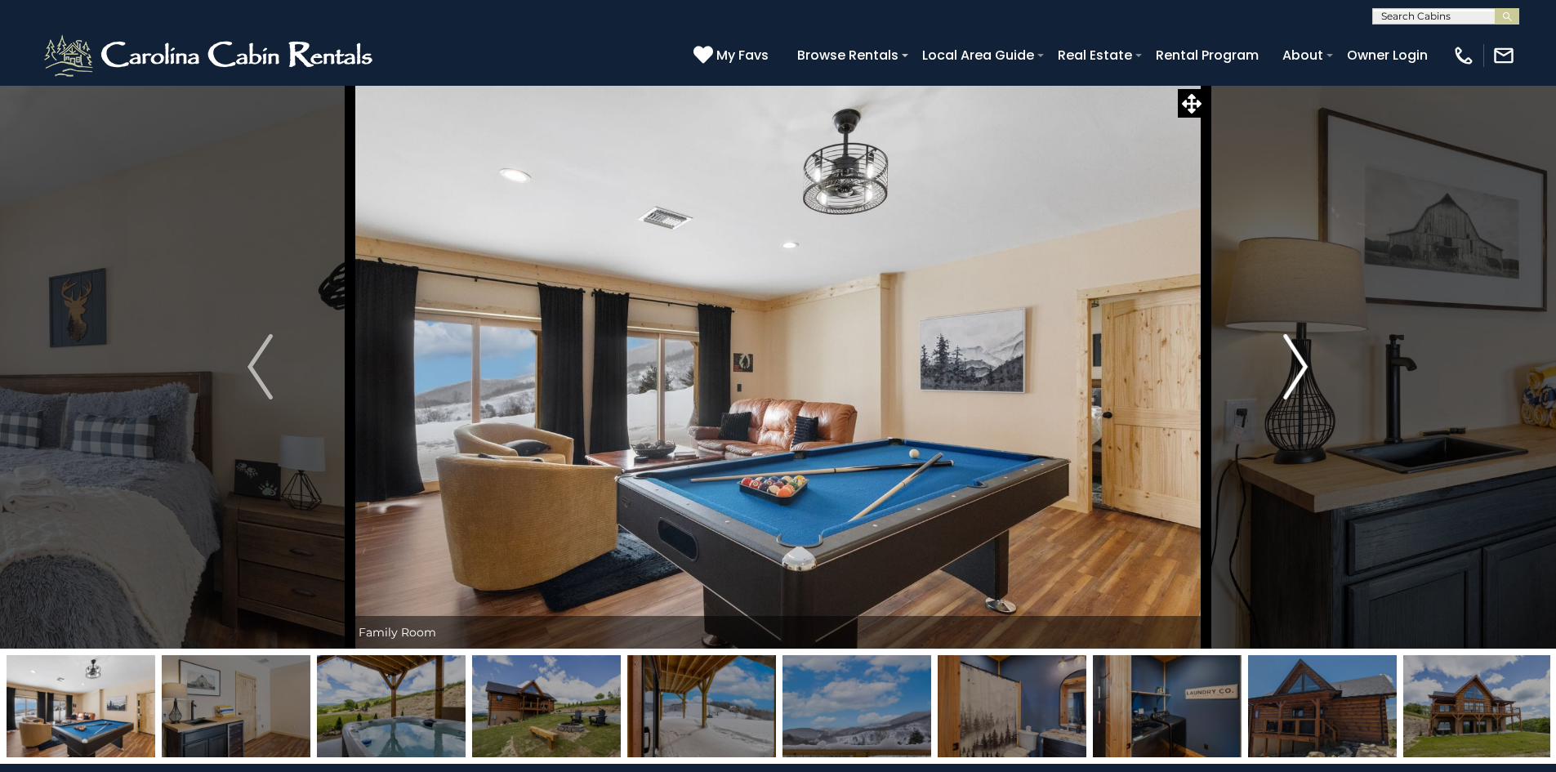
click at [1307, 356] on img "Next" at bounding box center [1295, 366] width 25 height 65
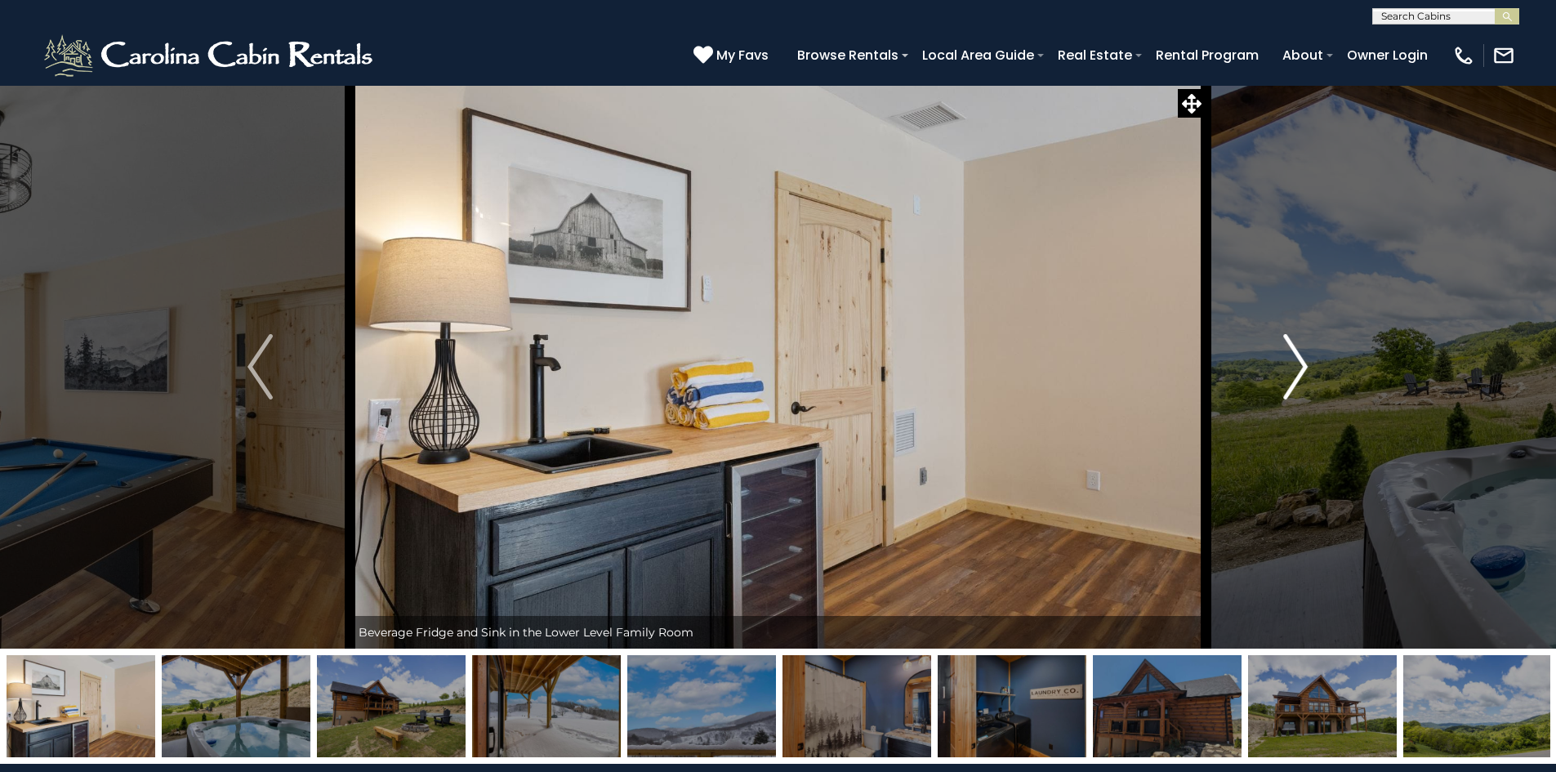
click at [1307, 356] on img "Next" at bounding box center [1295, 366] width 25 height 65
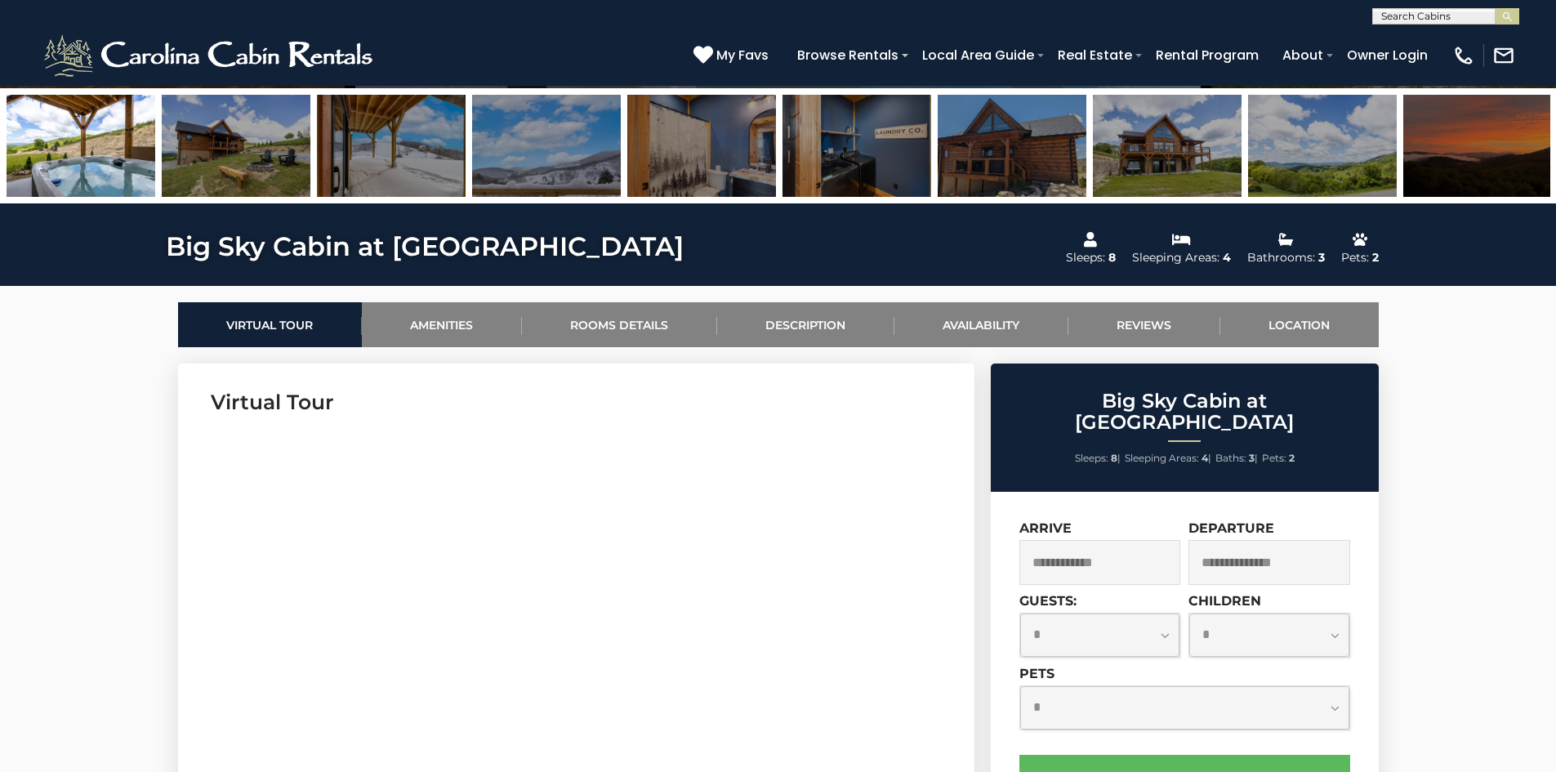
scroll to position [163, 0]
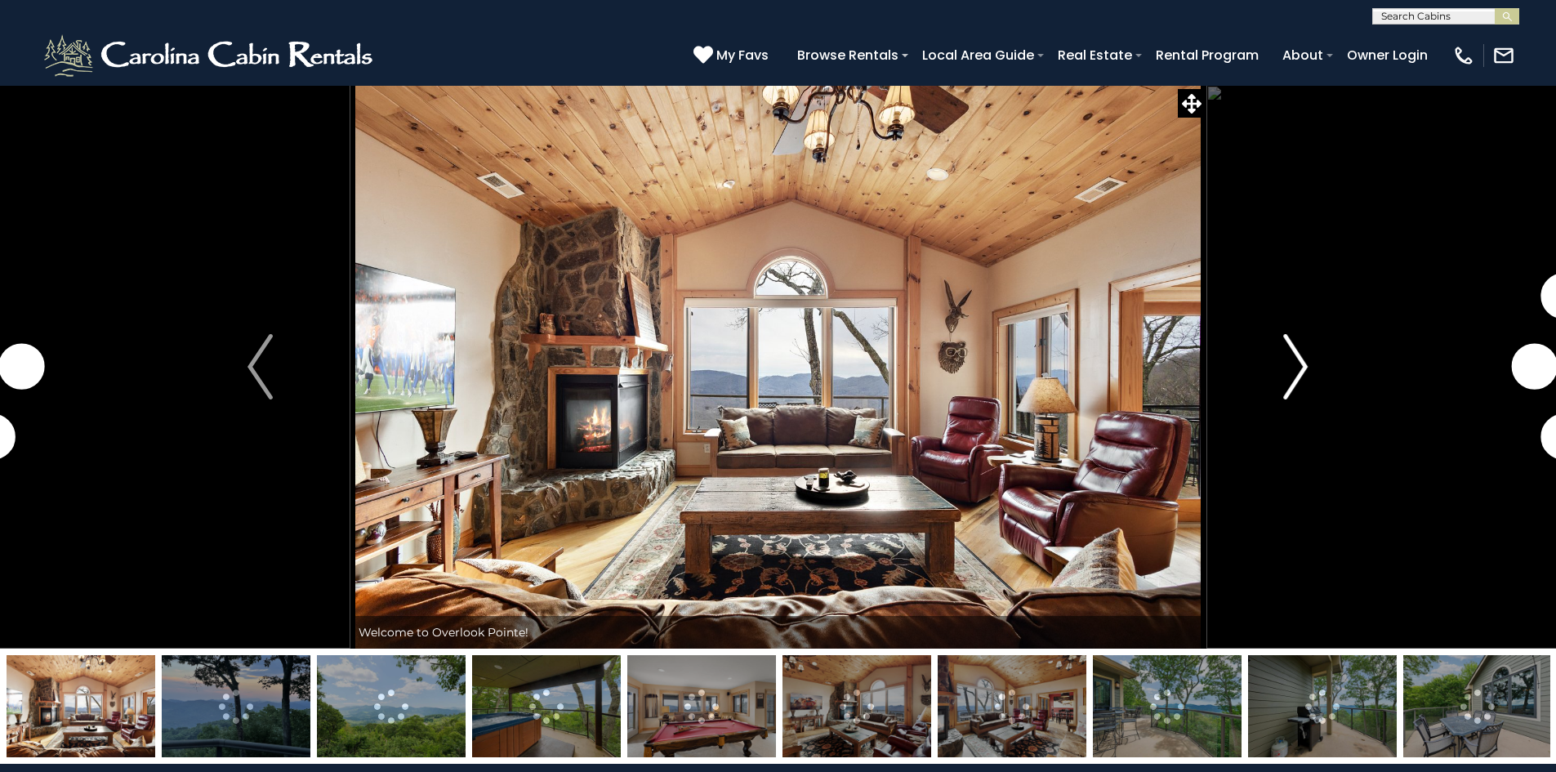
click at [1298, 363] on img "Next" at bounding box center [1295, 366] width 25 height 65
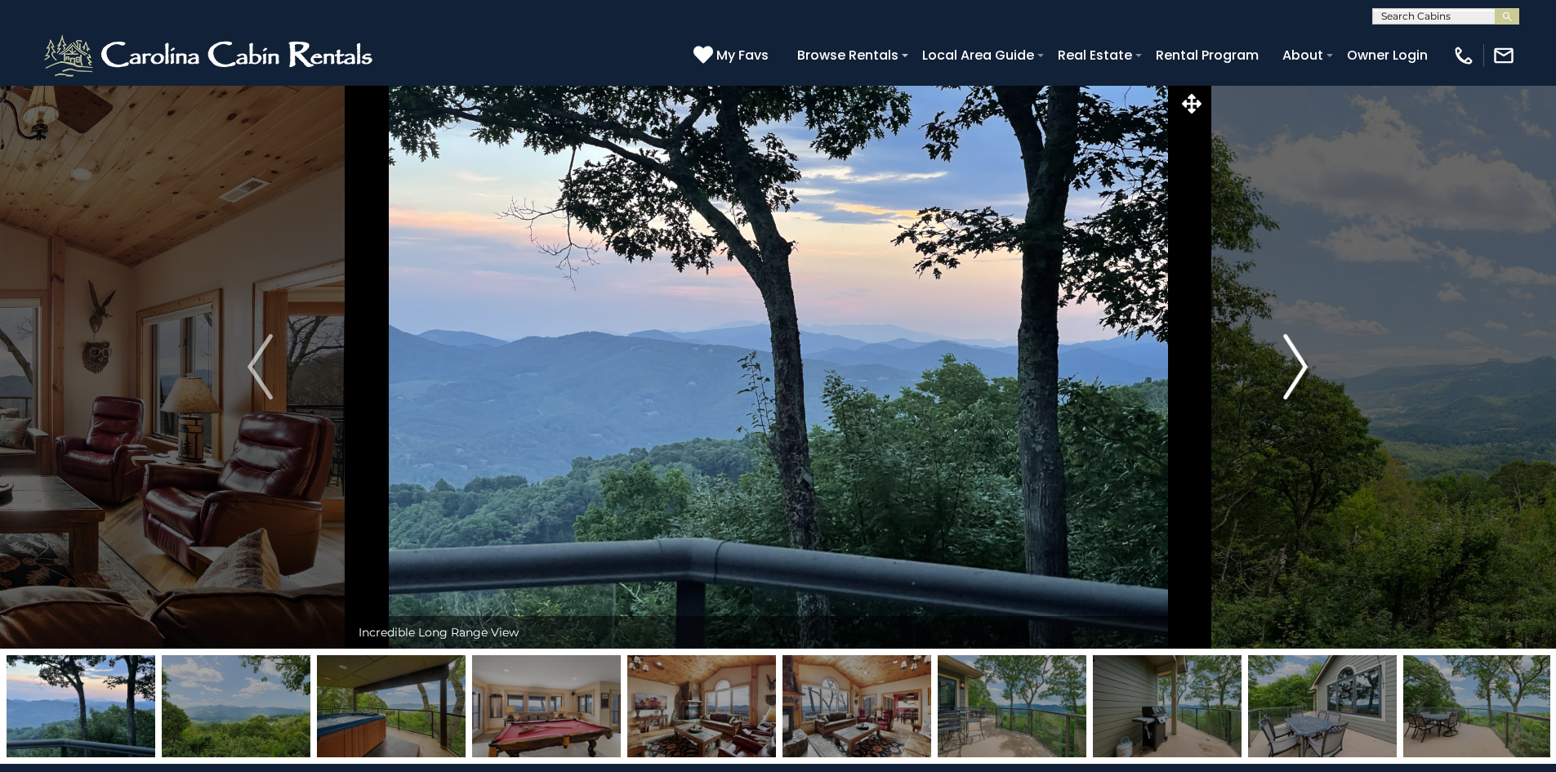
click at [1298, 366] on img "Next" at bounding box center [1295, 366] width 25 height 65
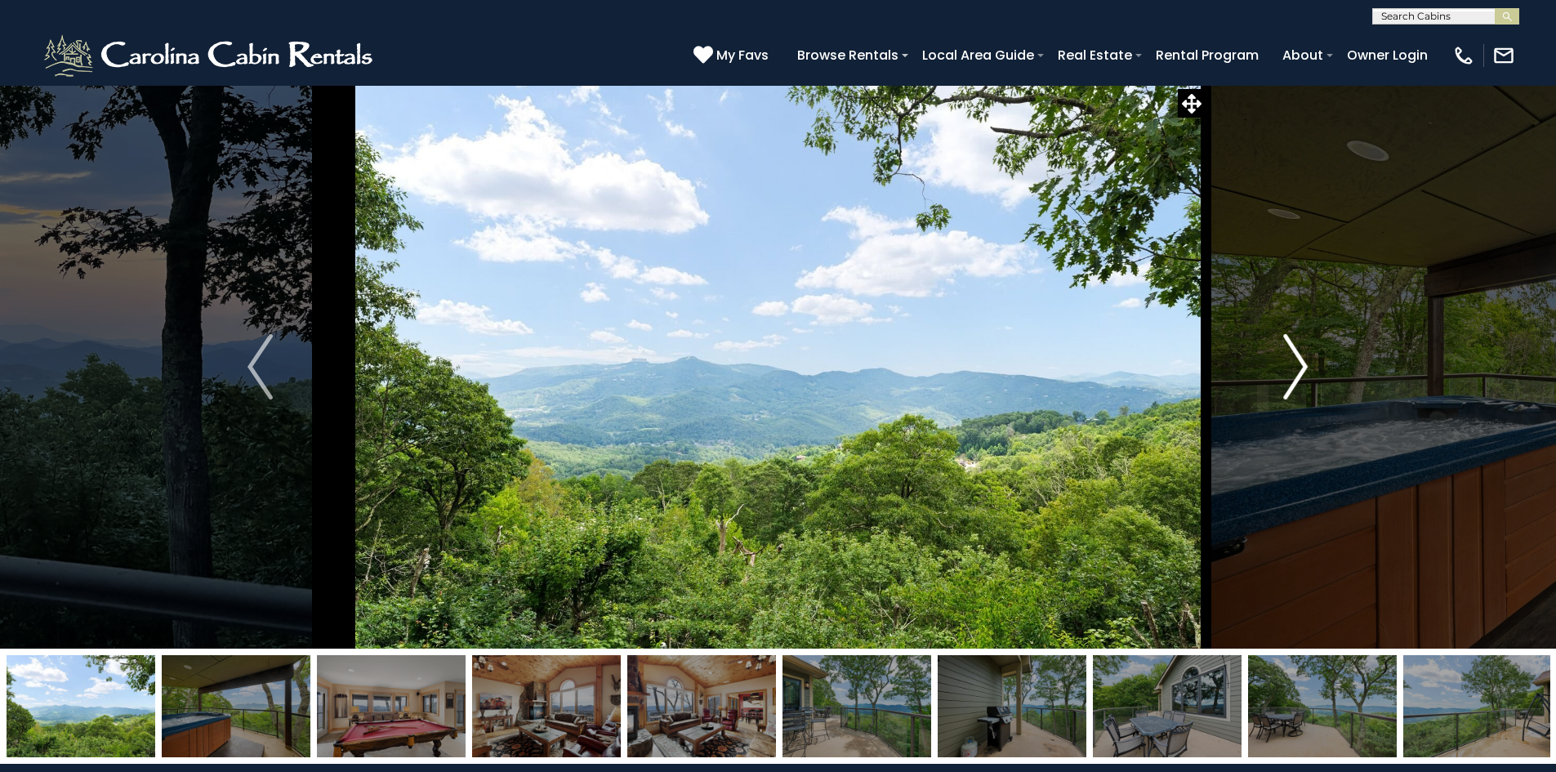
click at [1298, 366] on img "Next" at bounding box center [1295, 366] width 25 height 65
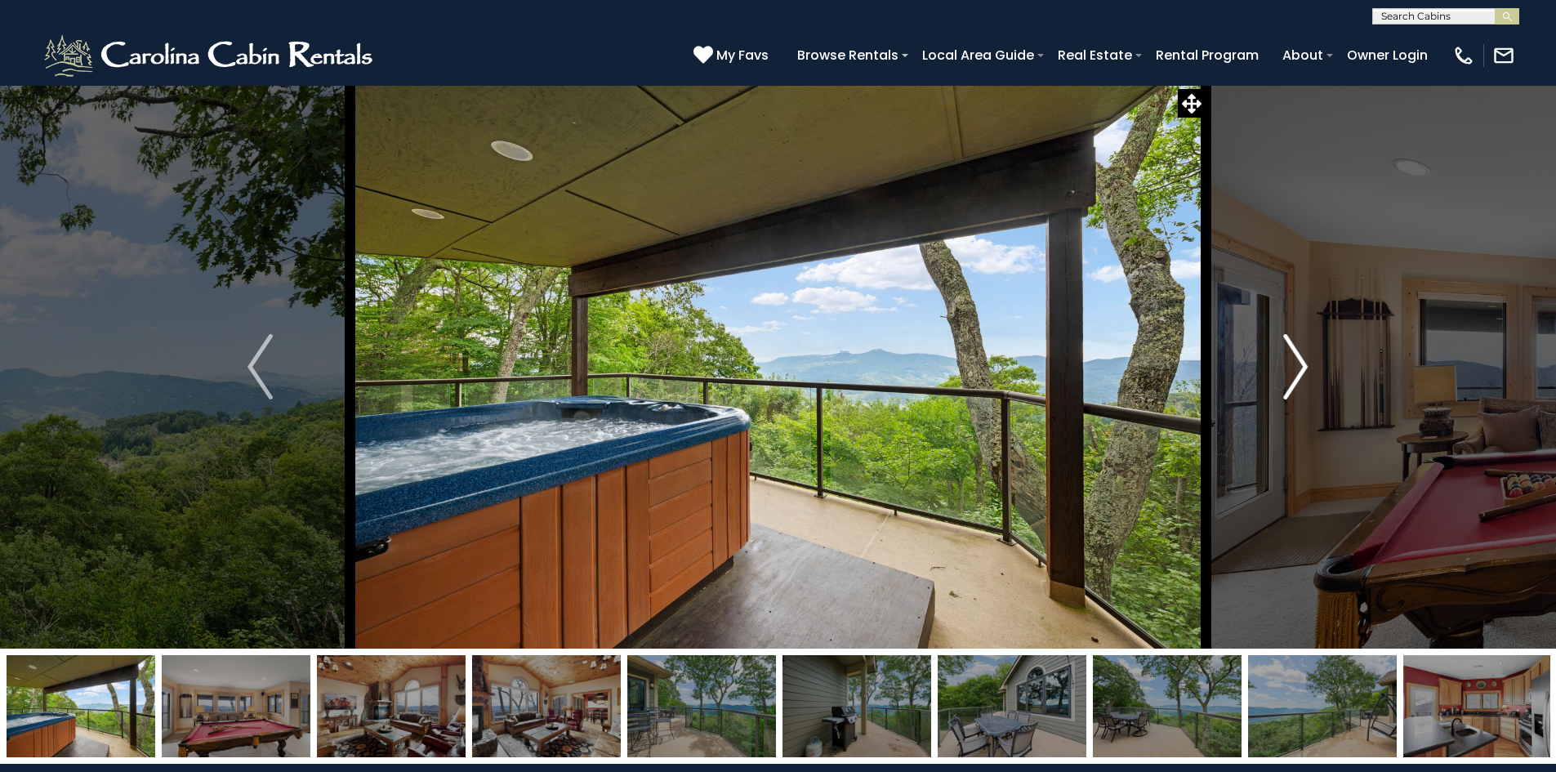
click at [1298, 366] on img "Next" at bounding box center [1295, 366] width 25 height 65
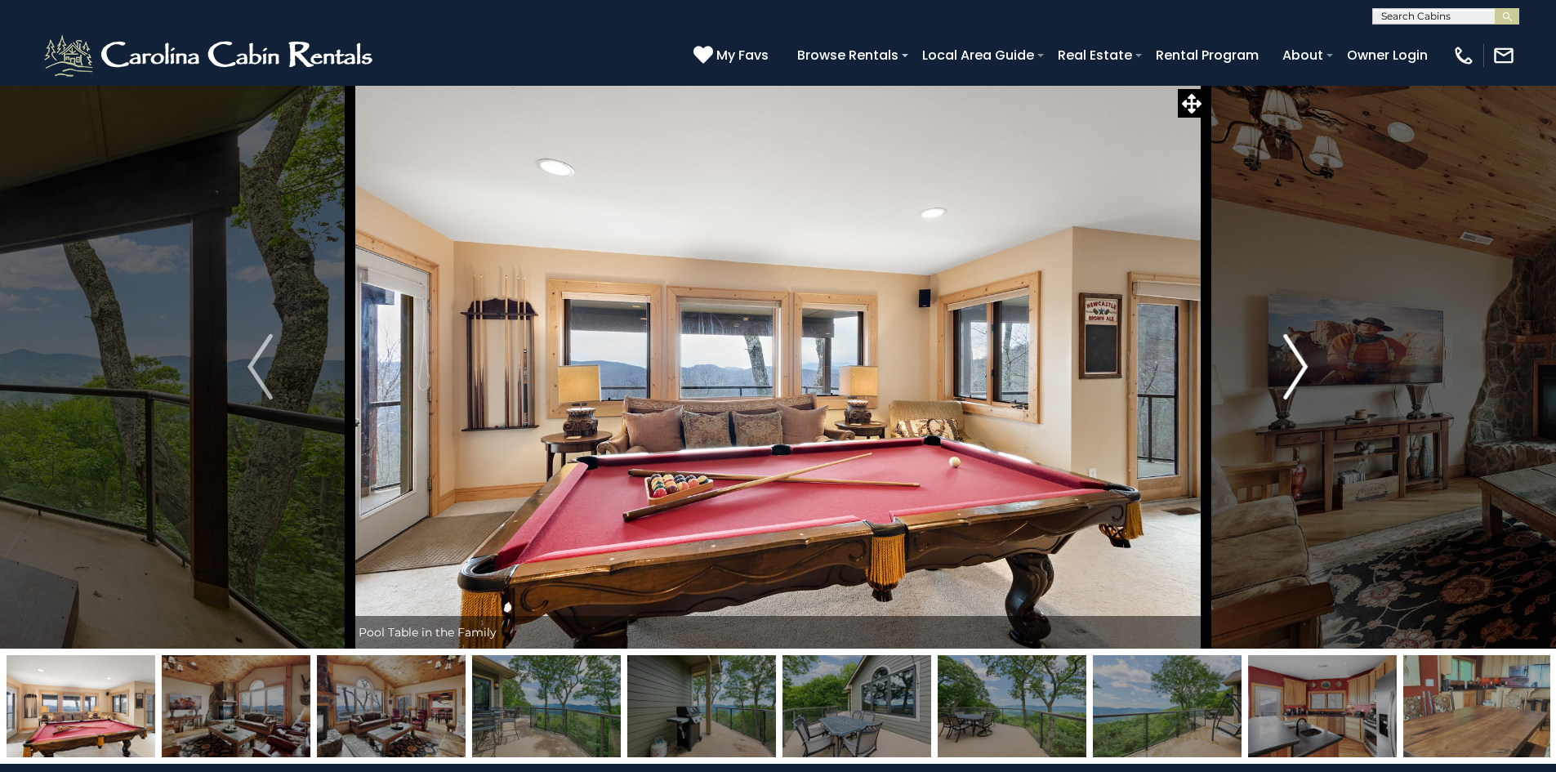
click at [1298, 366] on img "Next" at bounding box center [1295, 366] width 25 height 65
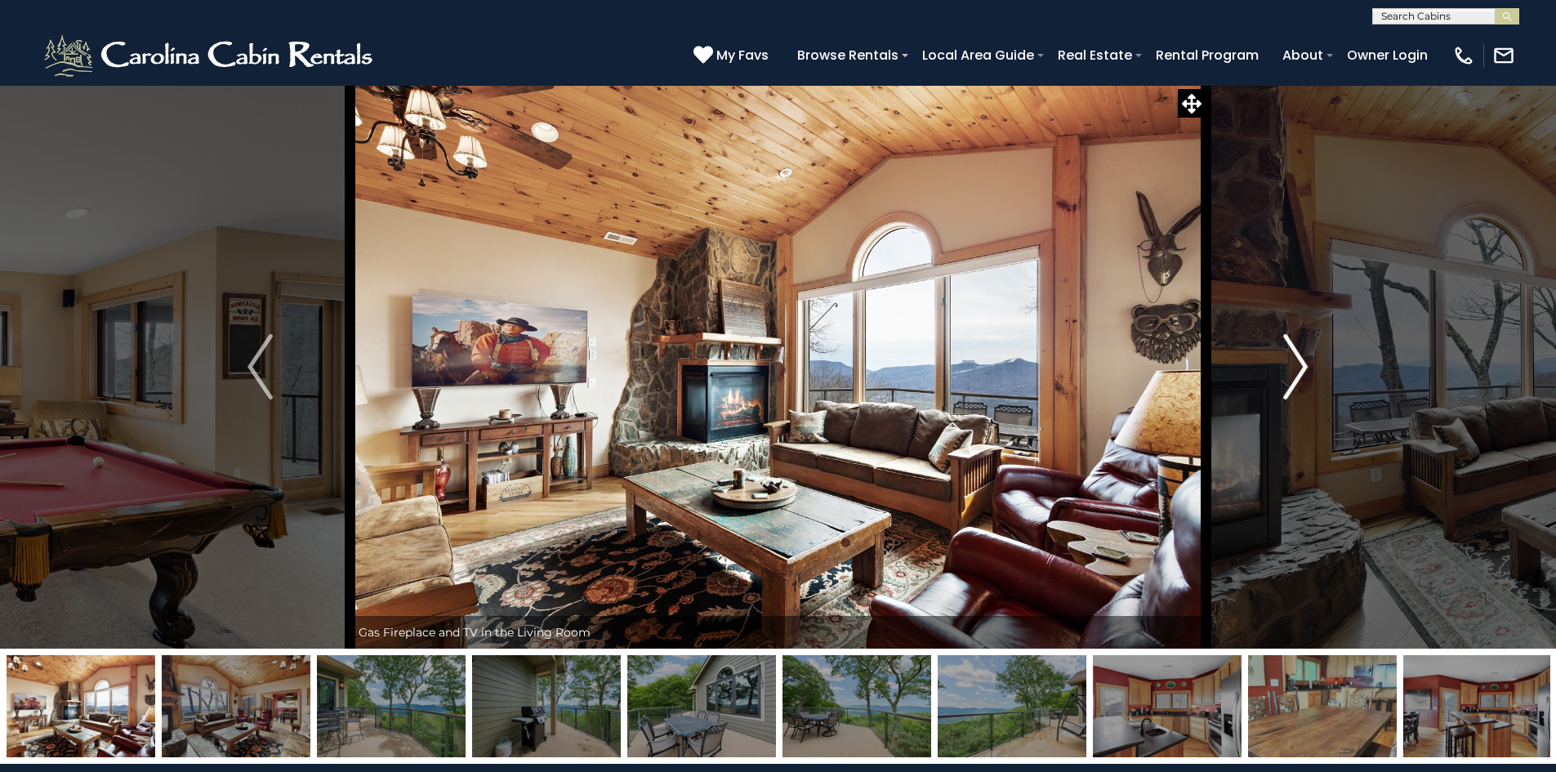
click at [1298, 366] on img "Next" at bounding box center [1295, 366] width 25 height 65
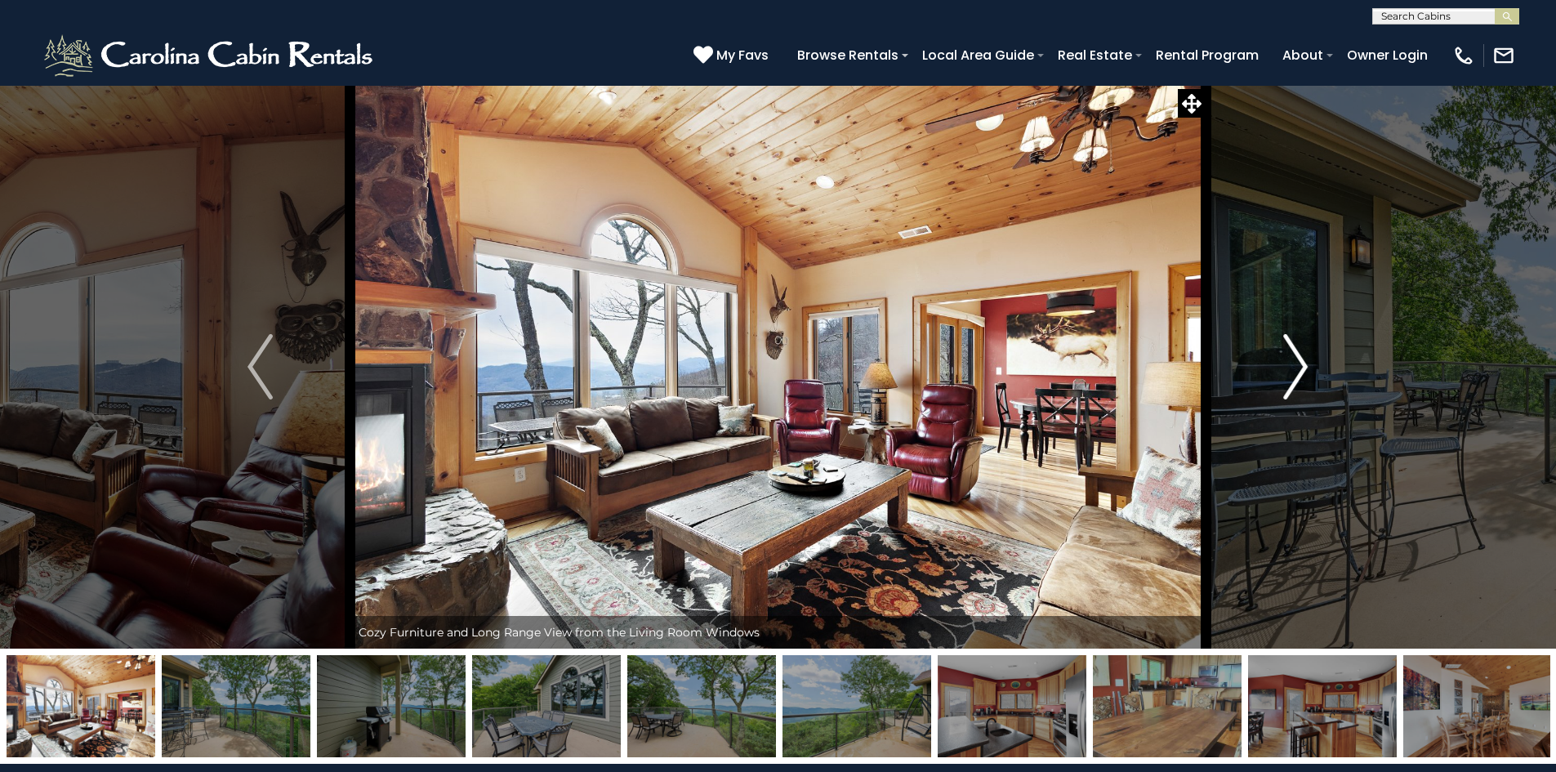
click at [1298, 366] on img "Next" at bounding box center [1295, 366] width 25 height 65
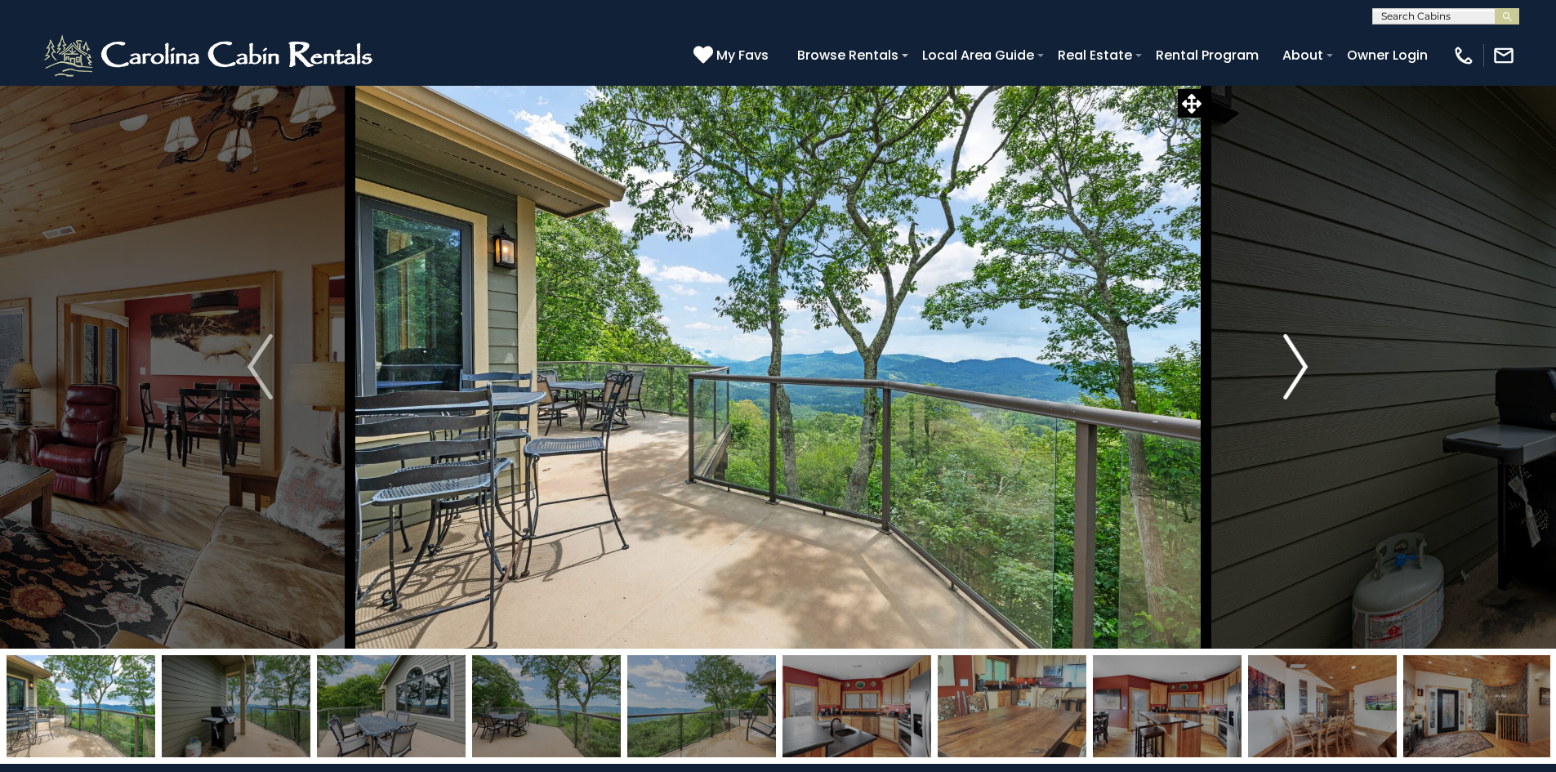
click at [1298, 366] on img "Next" at bounding box center [1295, 366] width 25 height 65
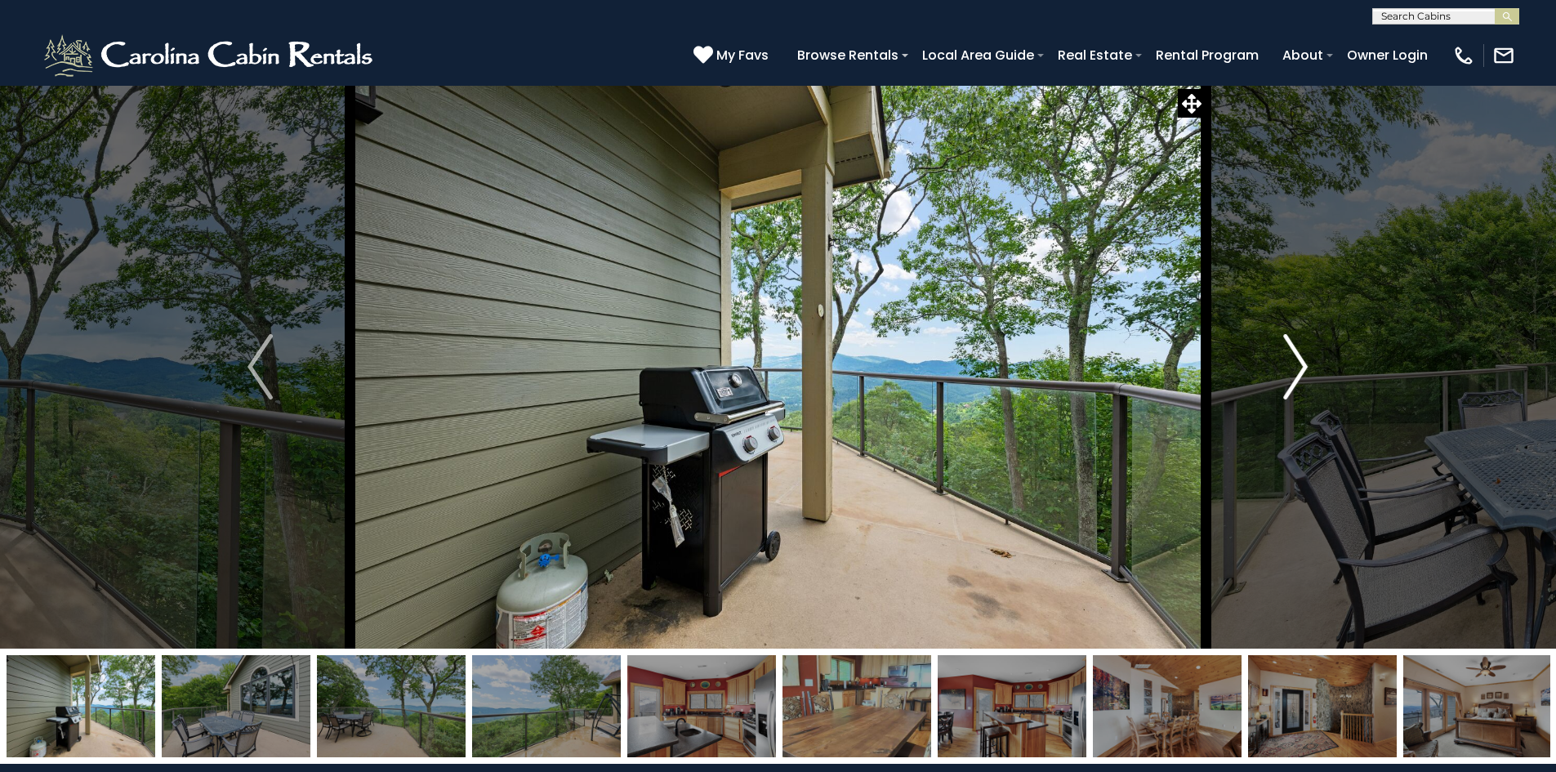
click at [1298, 366] on img "Next" at bounding box center [1295, 366] width 25 height 65
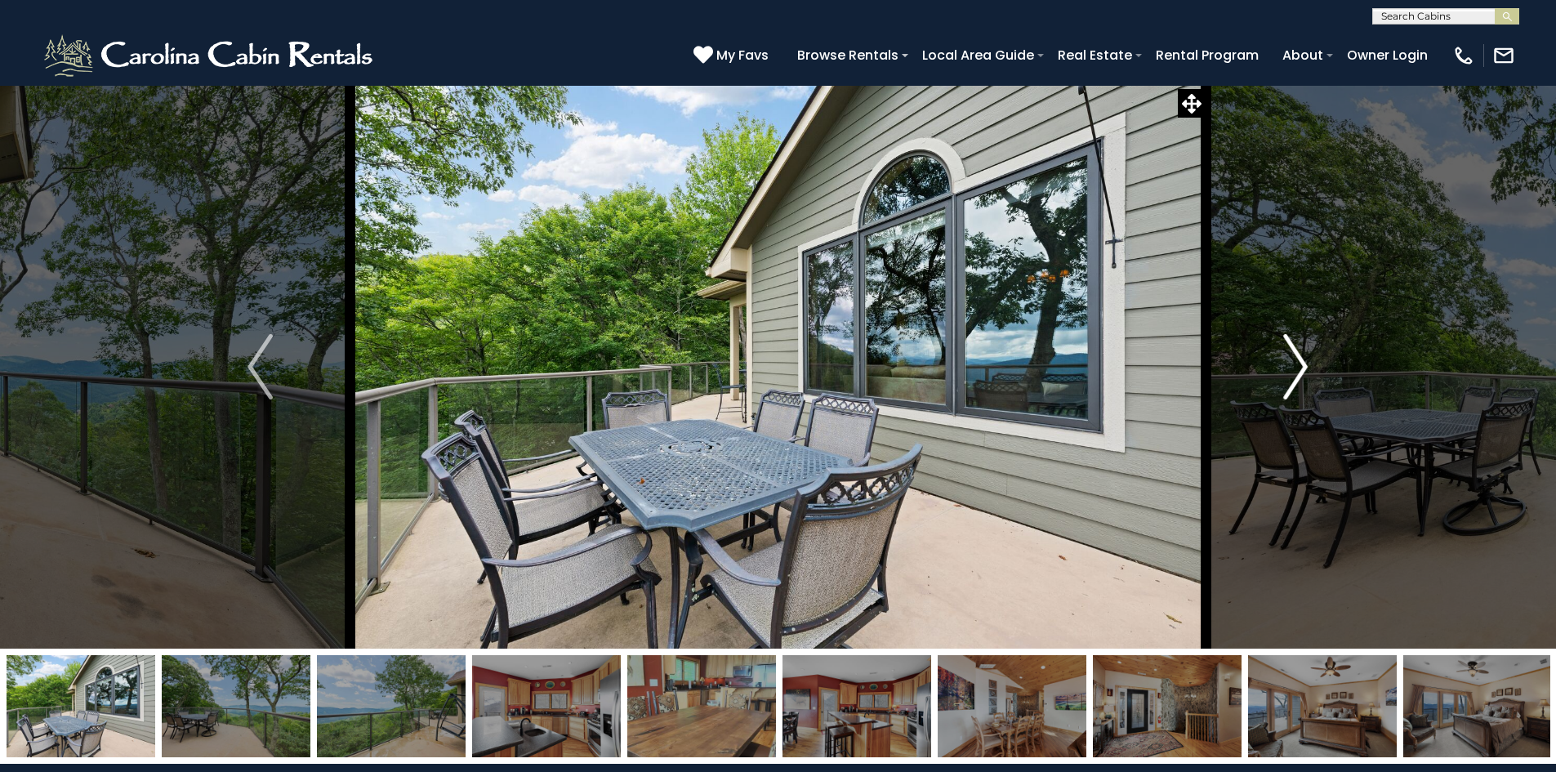
click at [1298, 366] on img "Next" at bounding box center [1295, 366] width 25 height 65
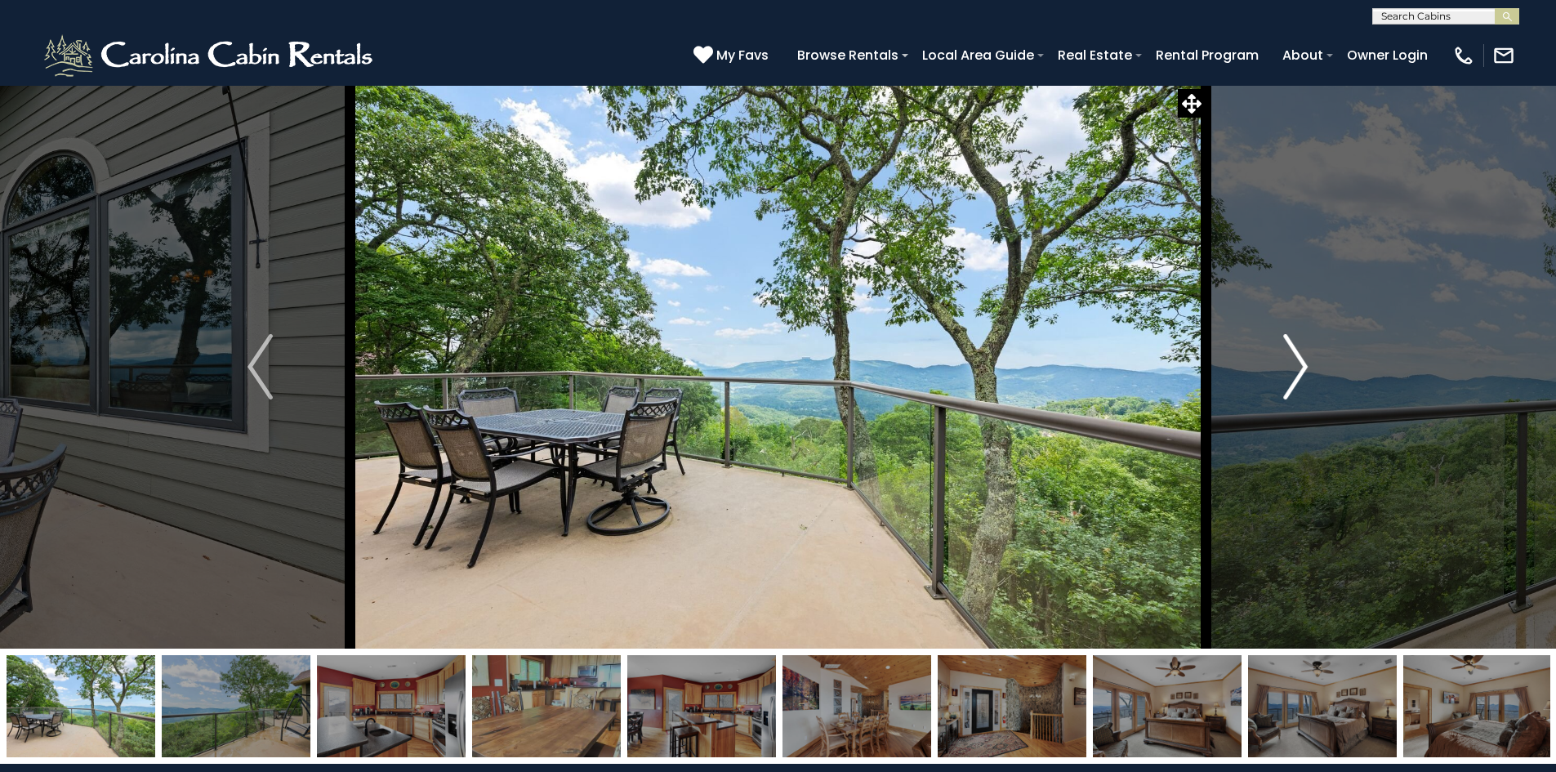
click at [1298, 366] on img "Next" at bounding box center [1295, 366] width 25 height 65
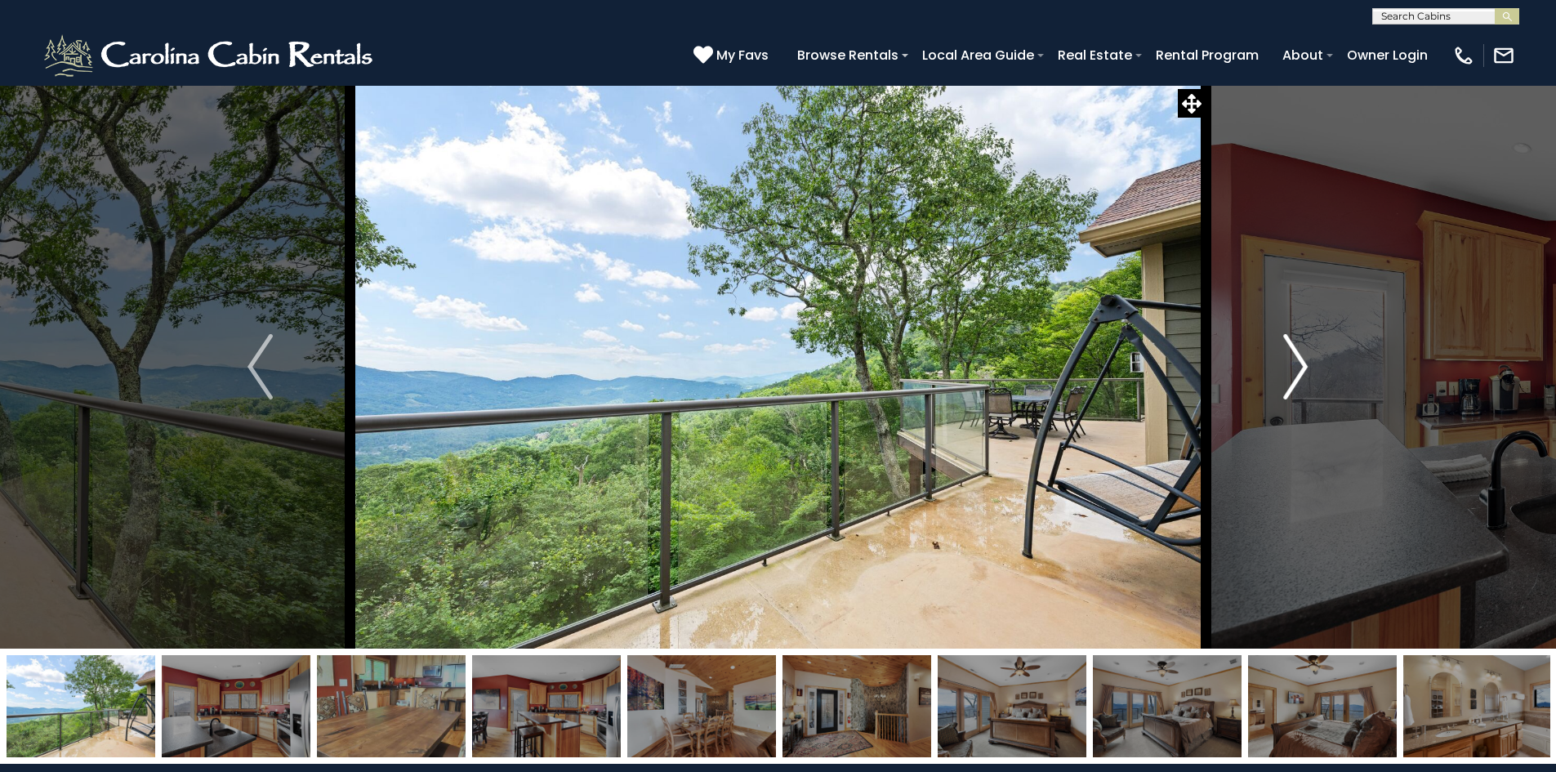
click at [1298, 366] on img "Next" at bounding box center [1295, 366] width 25 height 65
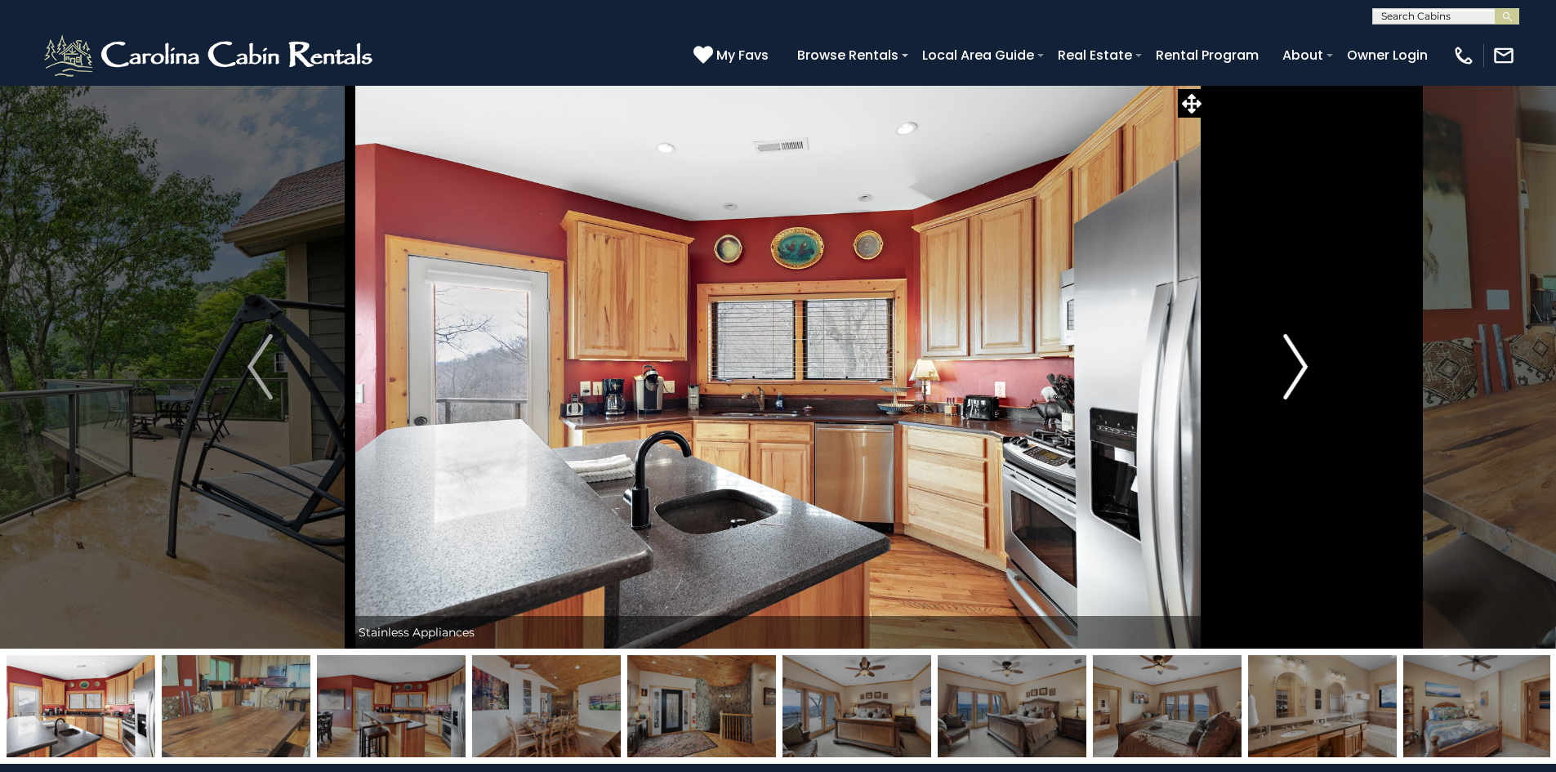
click at [1298, 366] on img "Next" at bounding box center [1295, 366] width 25 height 65
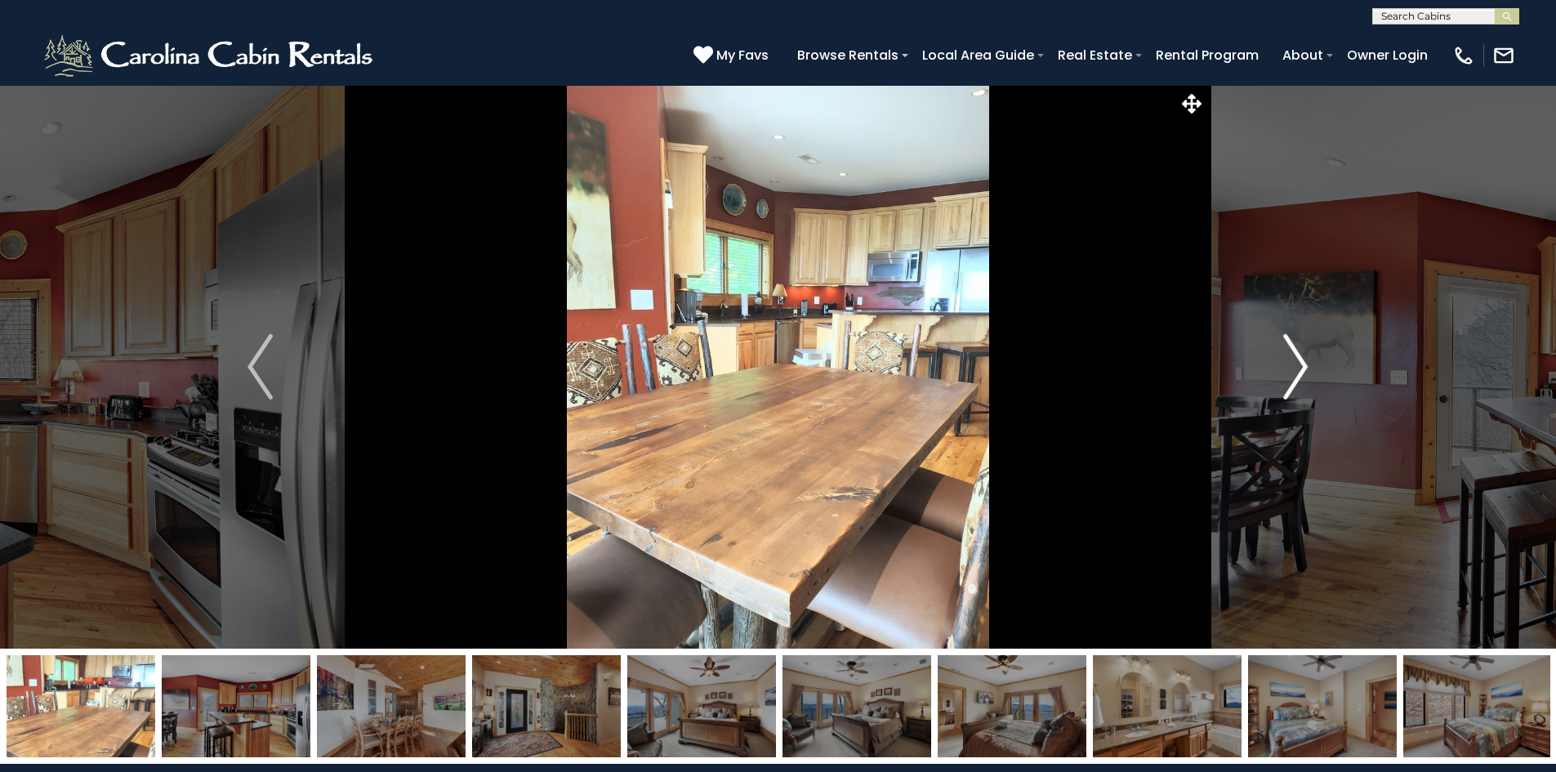
click at [1298, 366] on img "Next" at bounding box center [1295, 366] width 25 height 65
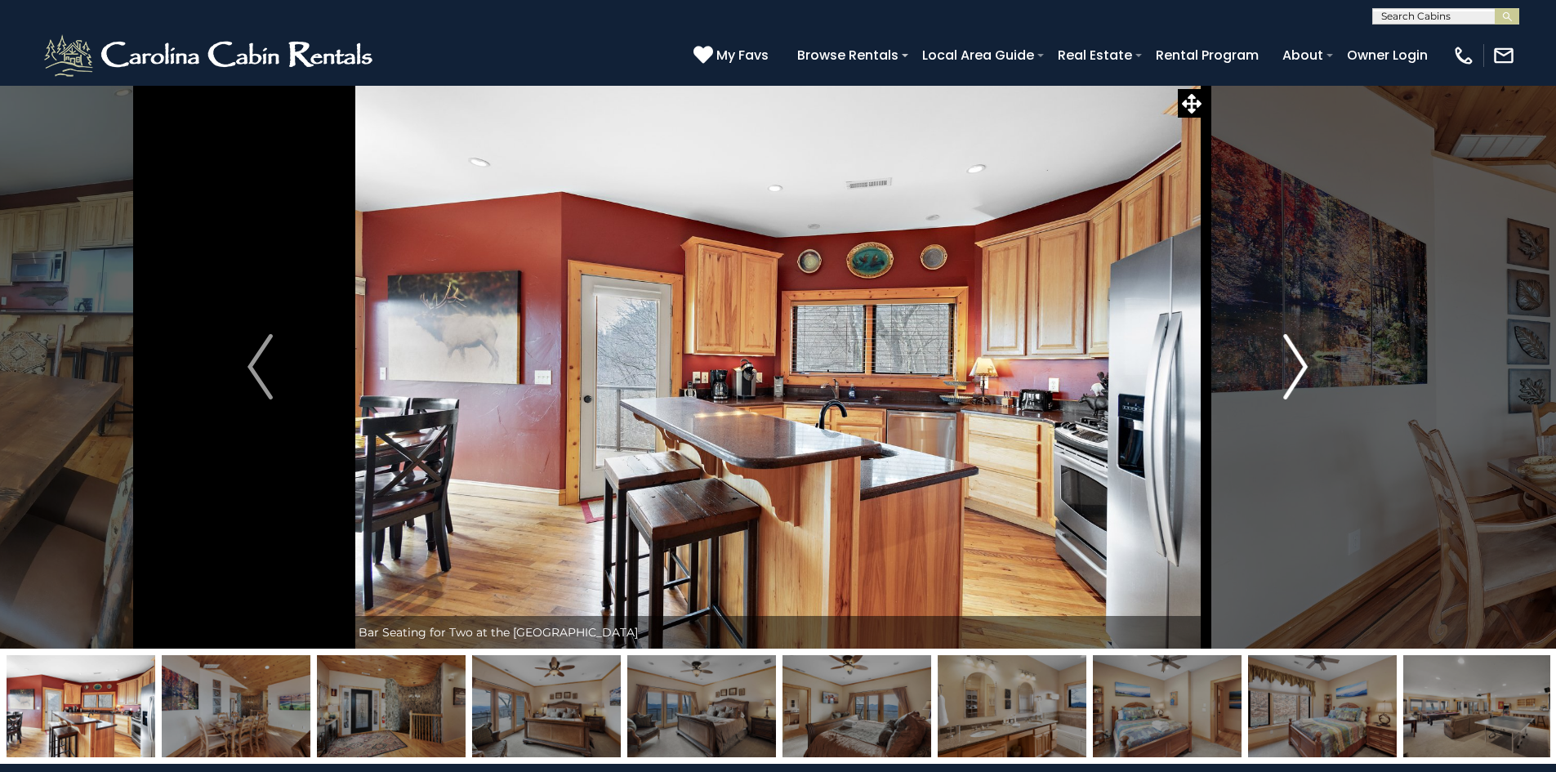
click at [1298, 366] on img "Next" at bounding box center [1295, 366] width 25 height 65
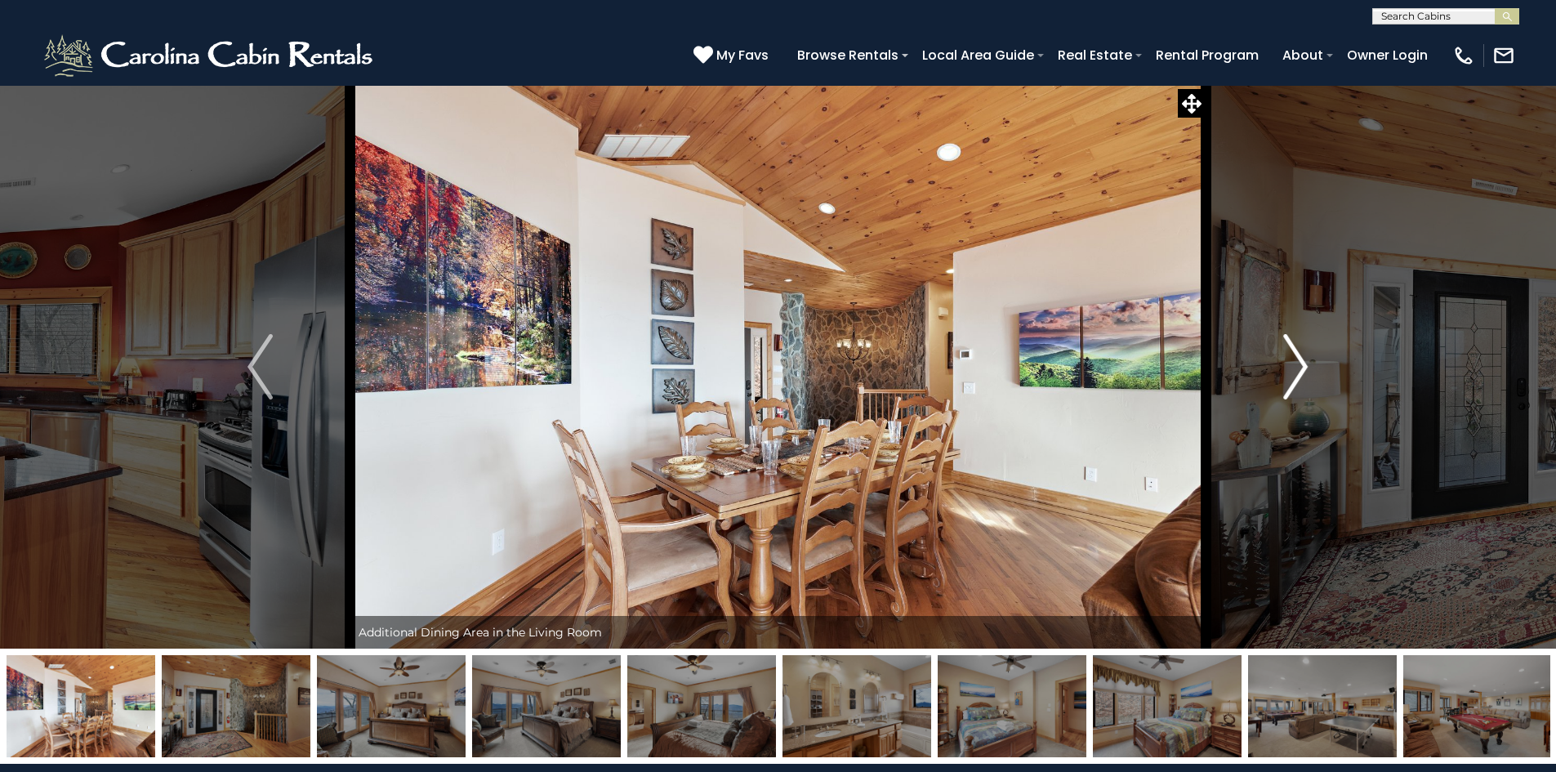
click at [1298, 366] on img "Next" at bounding box center [1295, 366] width 25 height 65
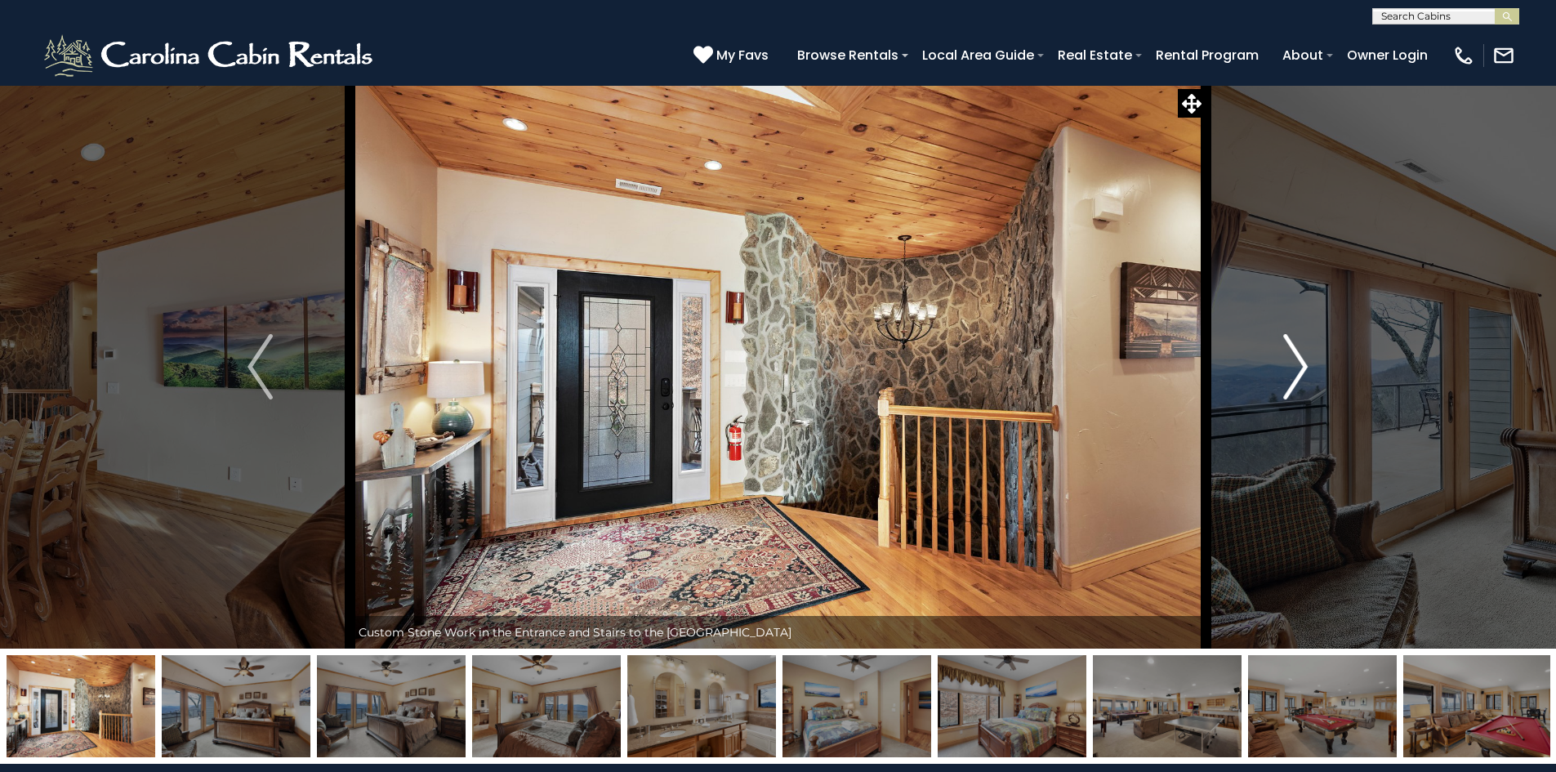
click at [1298, 366] on img "Next" at bounding box center [1295, 366] width 25 height 65
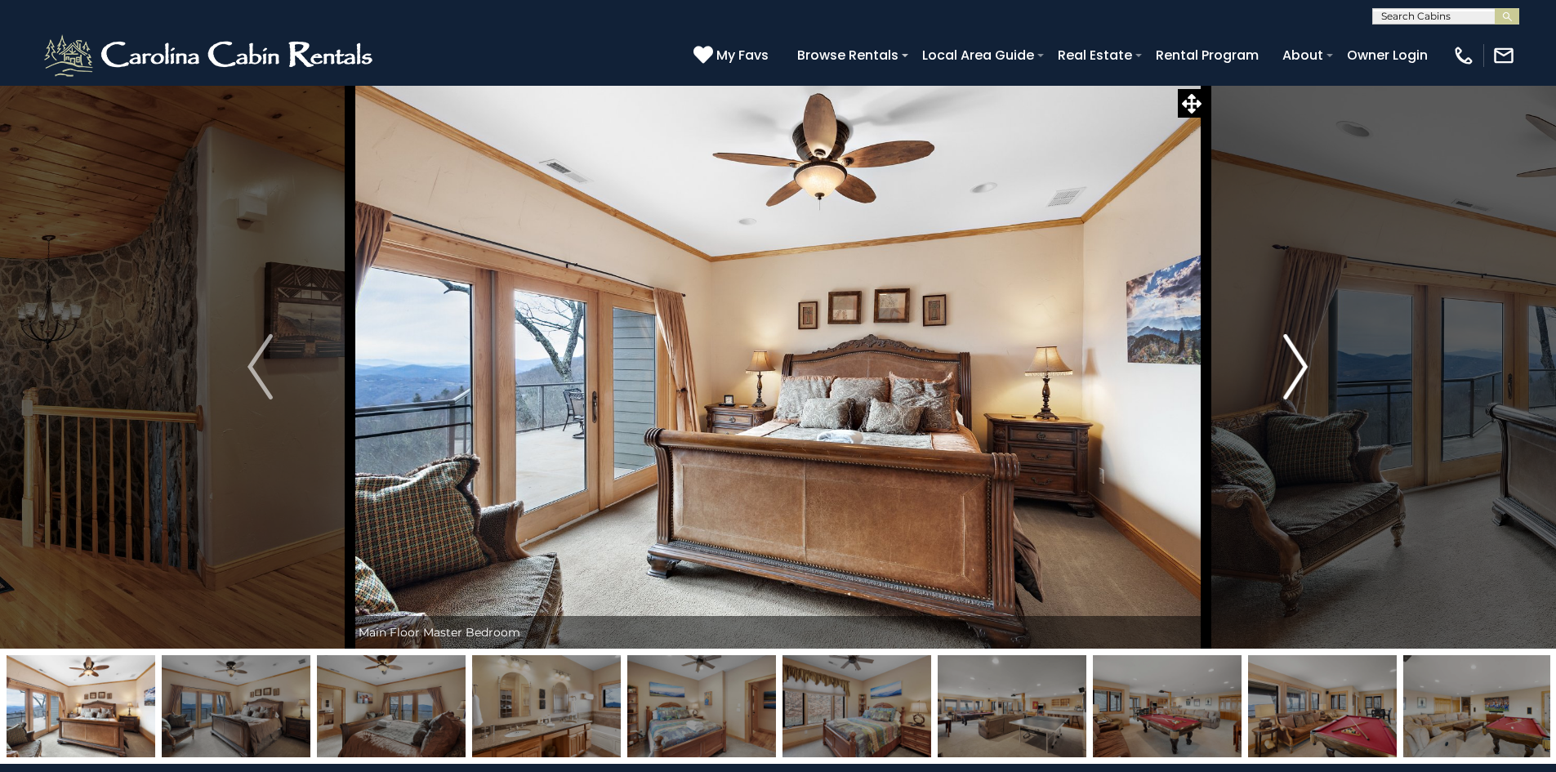
click at [1298, 366] on img "Next" at bounding box center [1295, 366] width 25 height 65
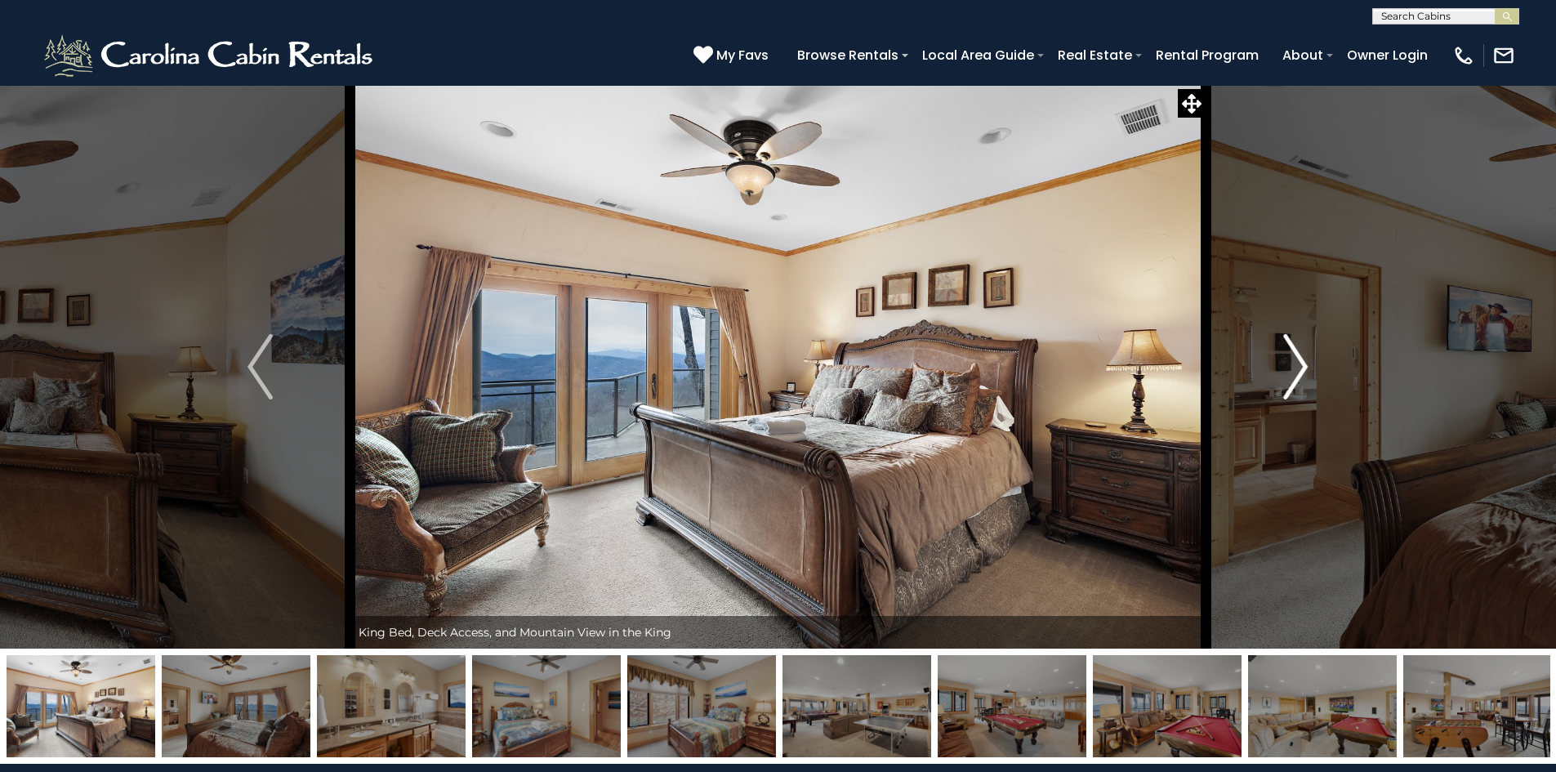
click at [1298, 366] on img "Next" at bounding box center [1295, 366] width 25 height 65
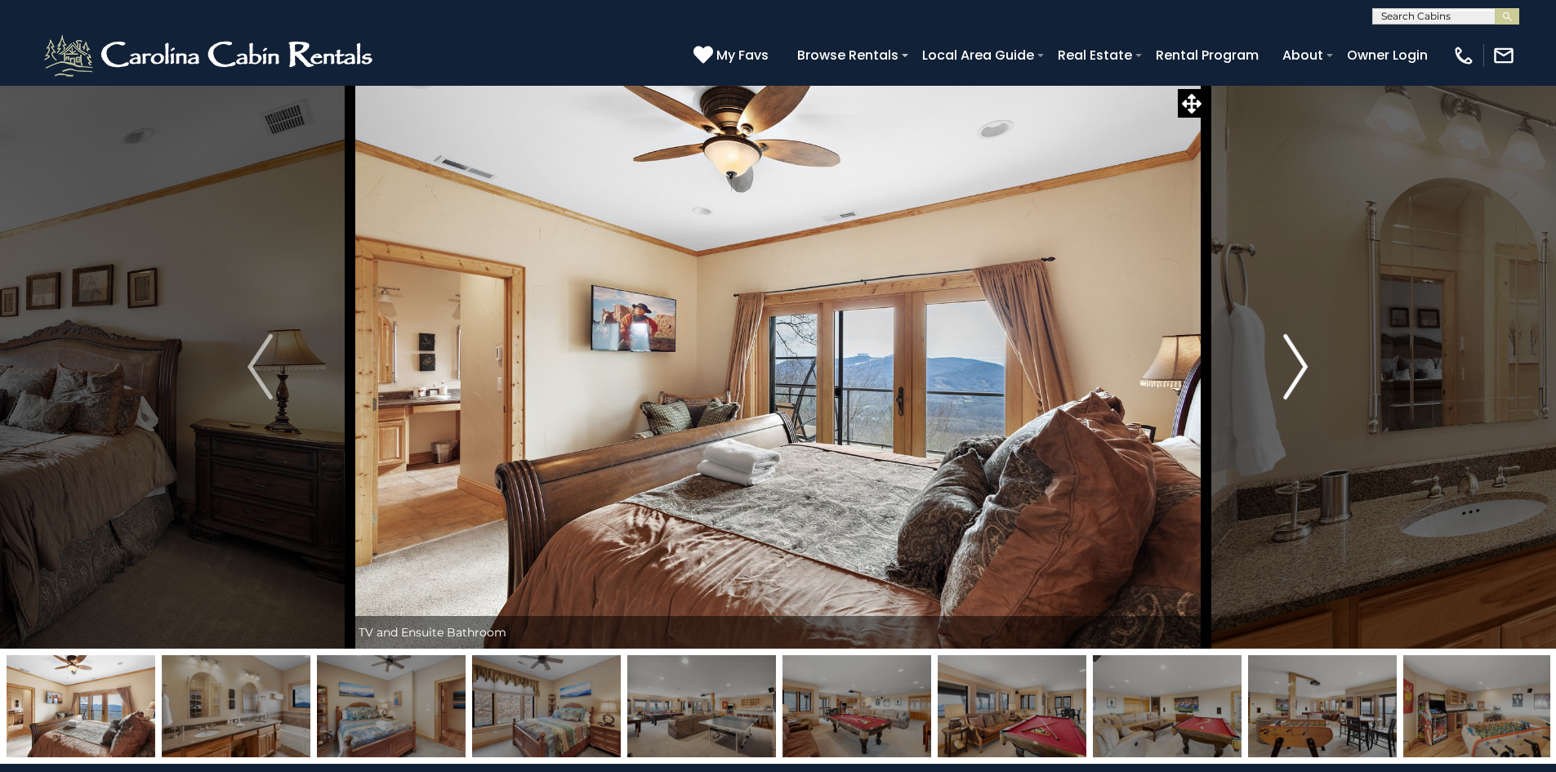
click at [1298, 366] on img "Next" at bounding box center [1295, 366] width 25 height 65
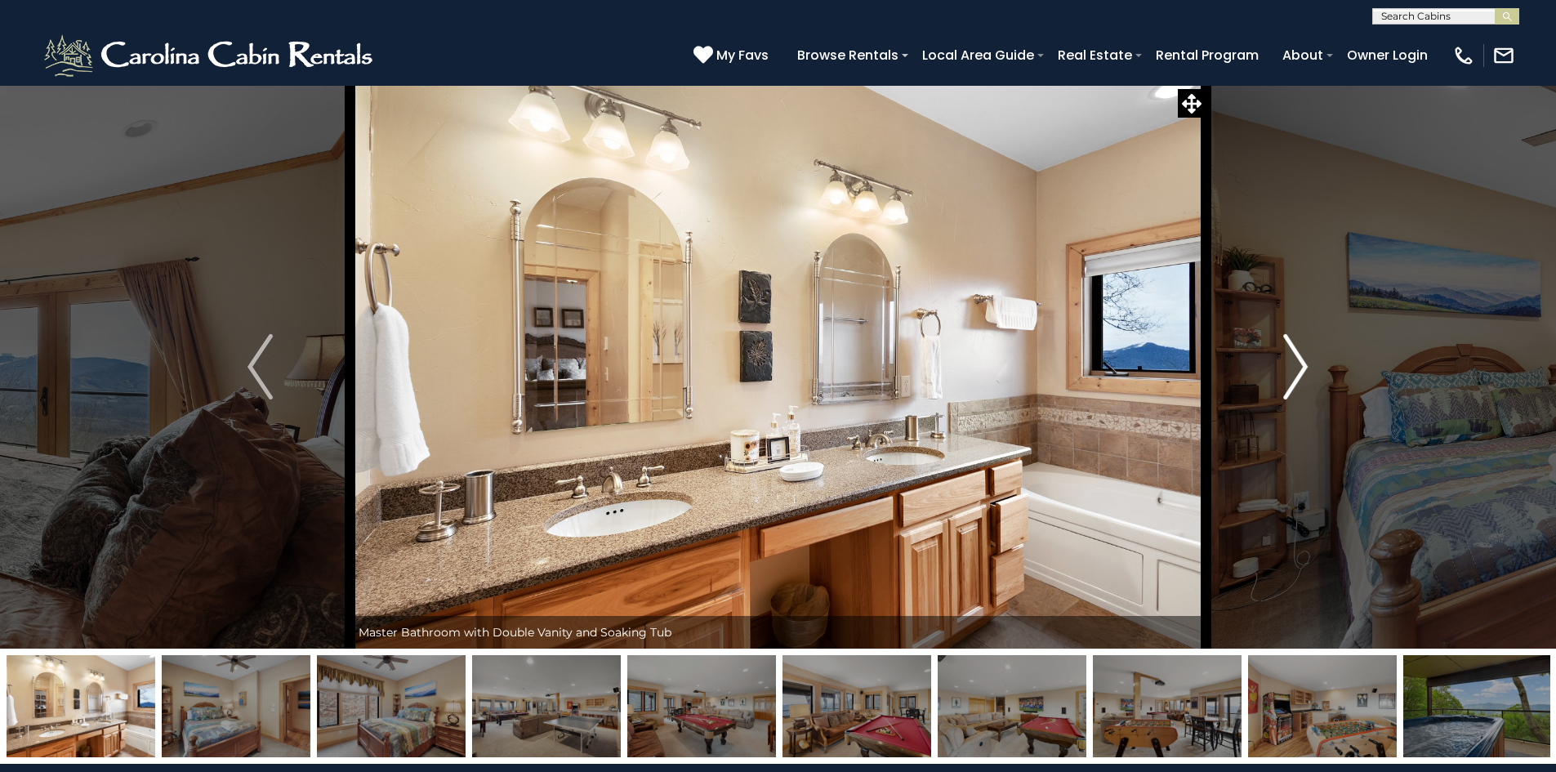
click at [1298, 366] on img "Next" at bounding box center [1295, 366] width 25 height 65
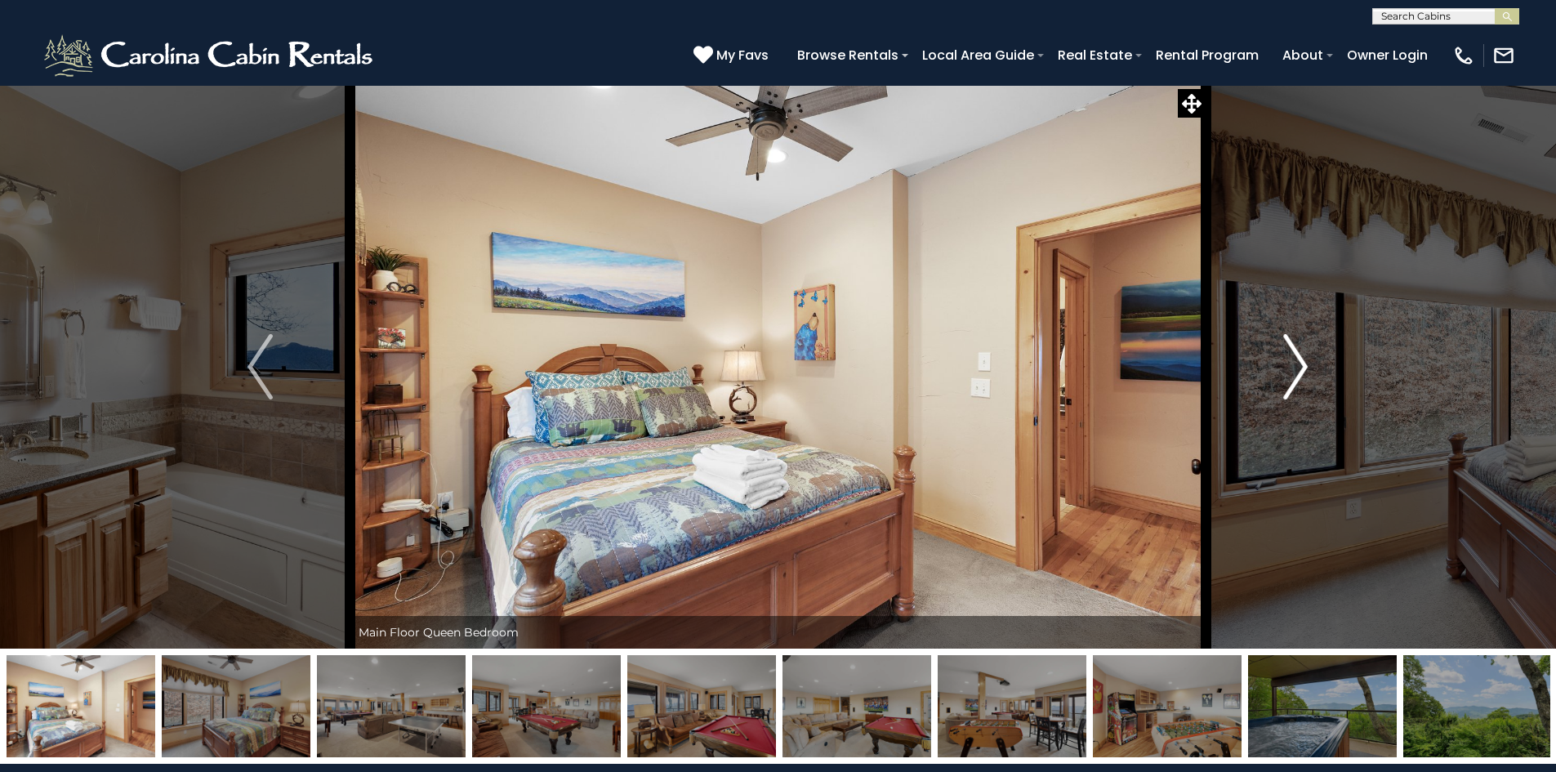
click at [1298, 366] on img "Next" at bounding box center [1295, 366] width 25 height 65
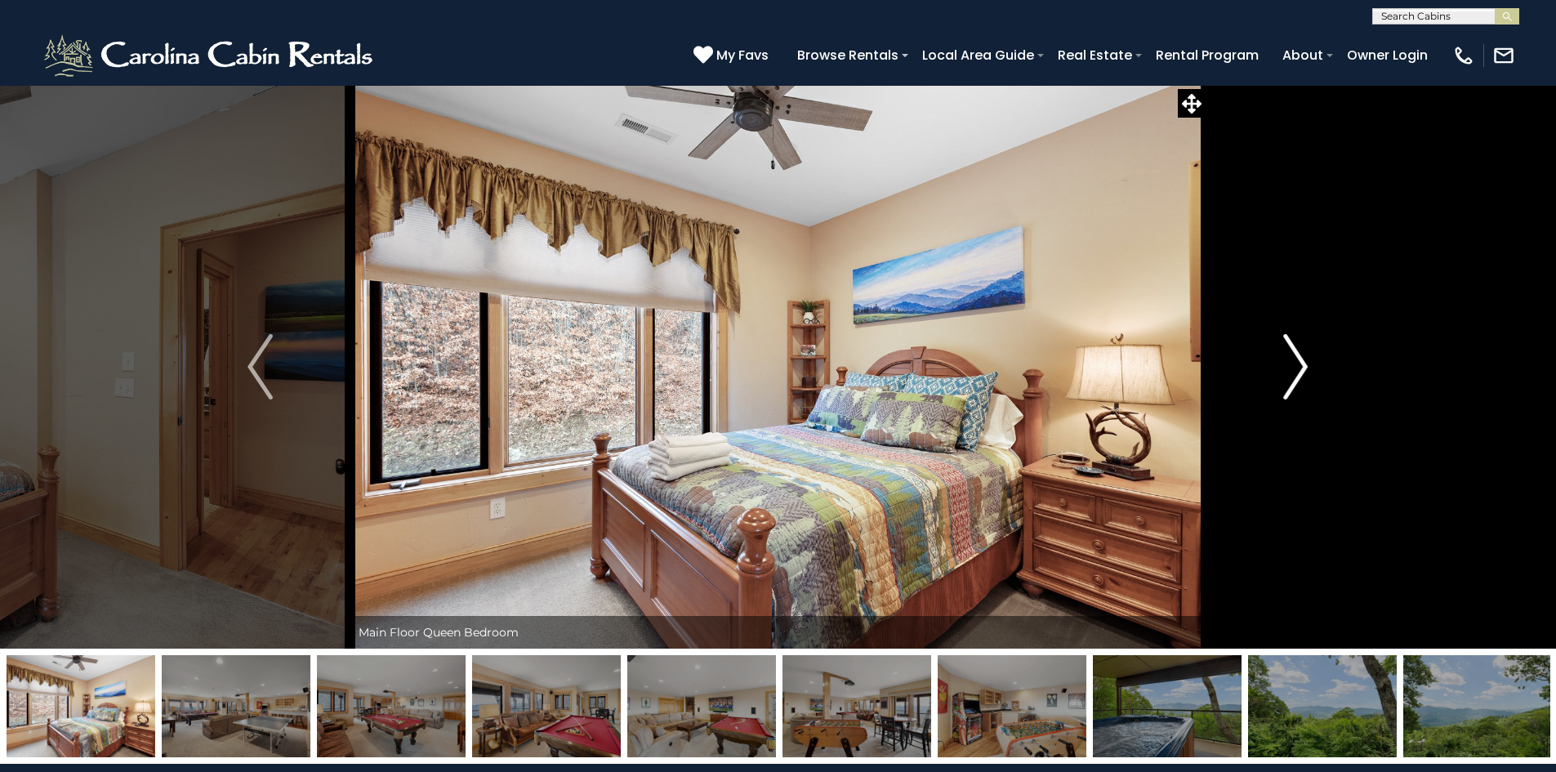
click at [1298, 366] on img "Next" at bounding box center [1295, 366] width 25 height 65
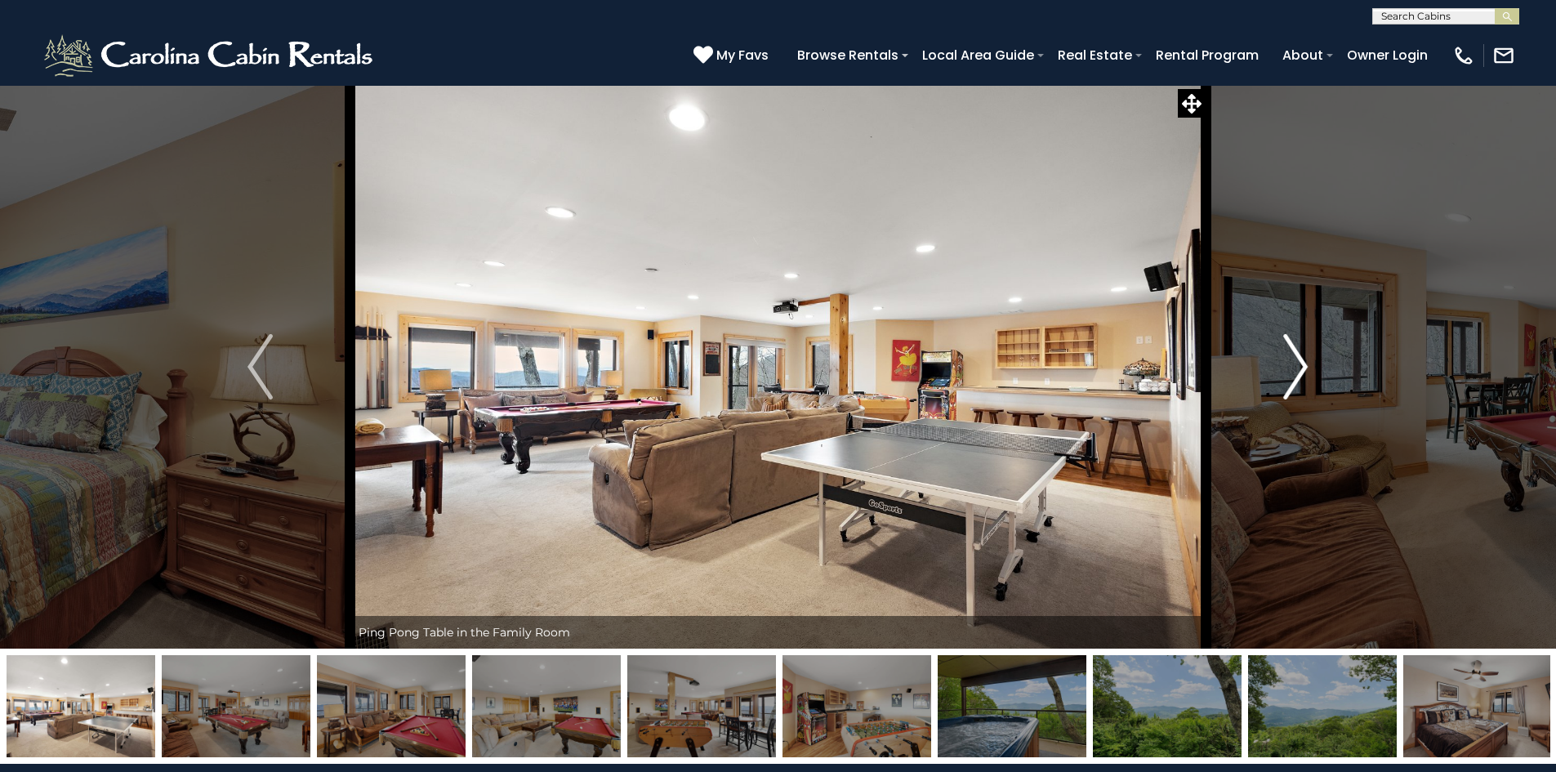
click at [1298, 366] on img "Next" at bounding box center [1295, 366] width 25 height 65
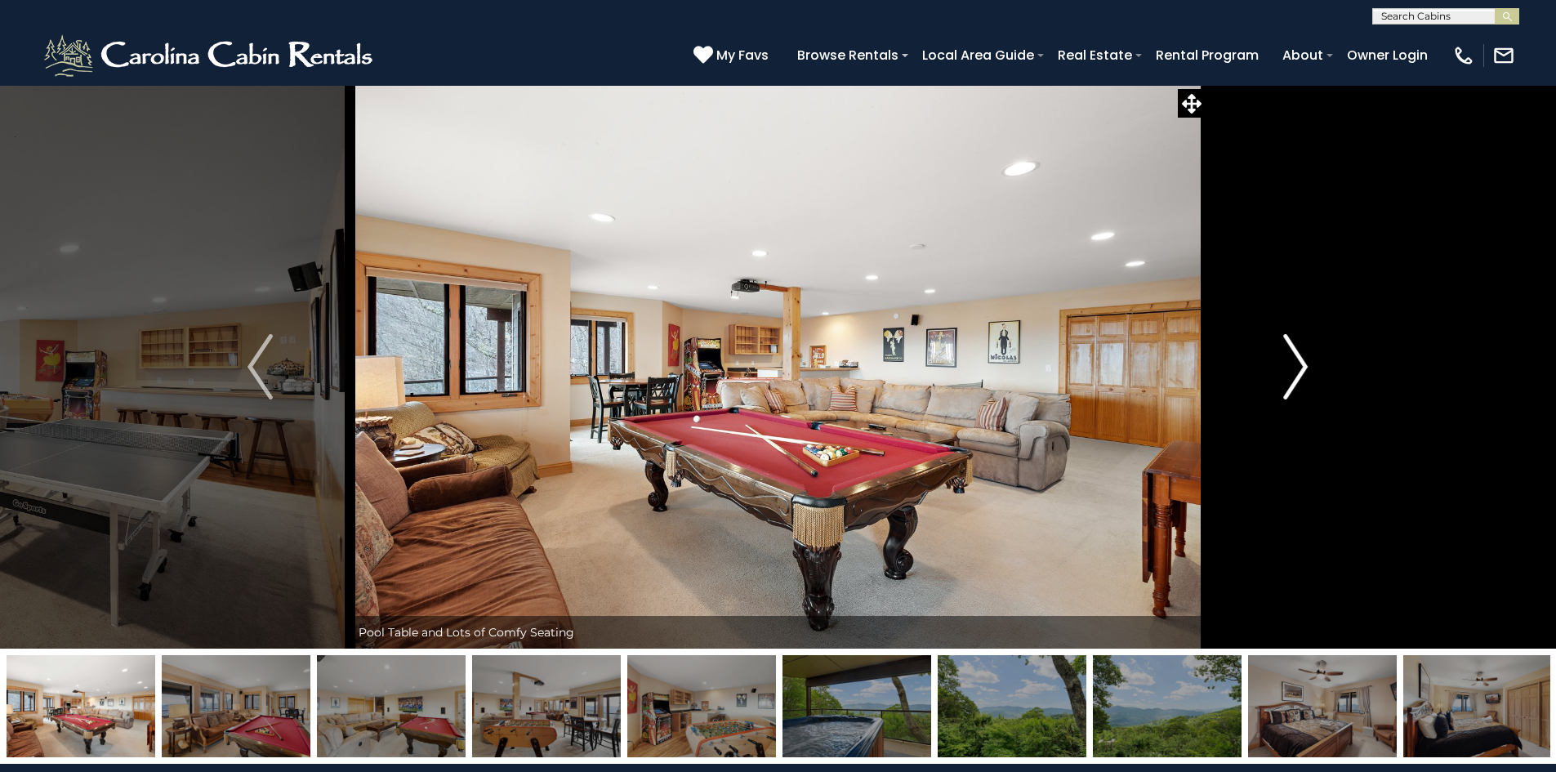
click at [1298, 366] on img "Next" at bounding box center [1295, 366] width 25 height 65
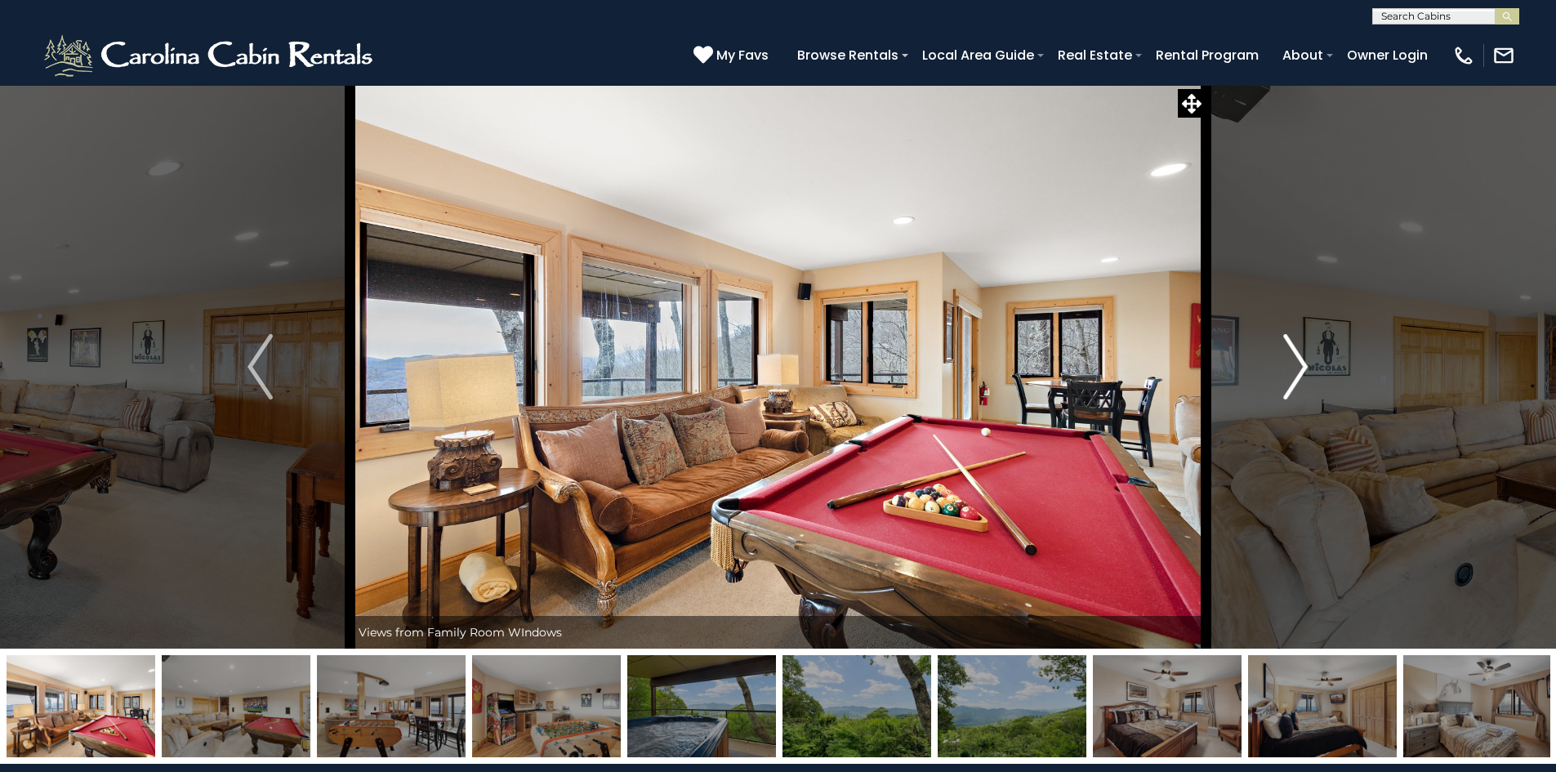
click at [1298, 366] on img "Next" at bounding box center [1295, 366] width 25 height 65
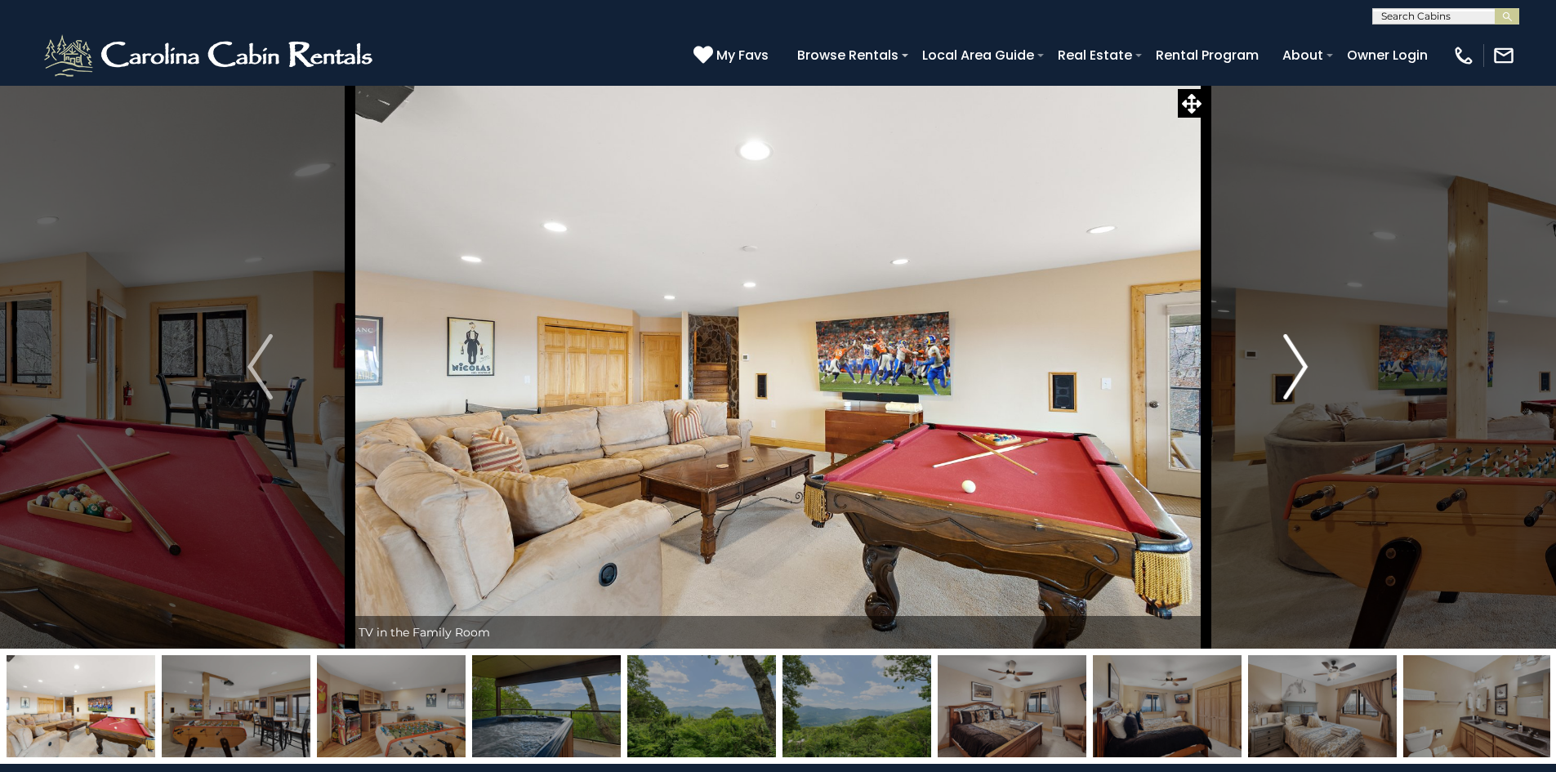
click at [1298, 366] on img "Next" at bounding box center [1295, 366] width 25 height 65
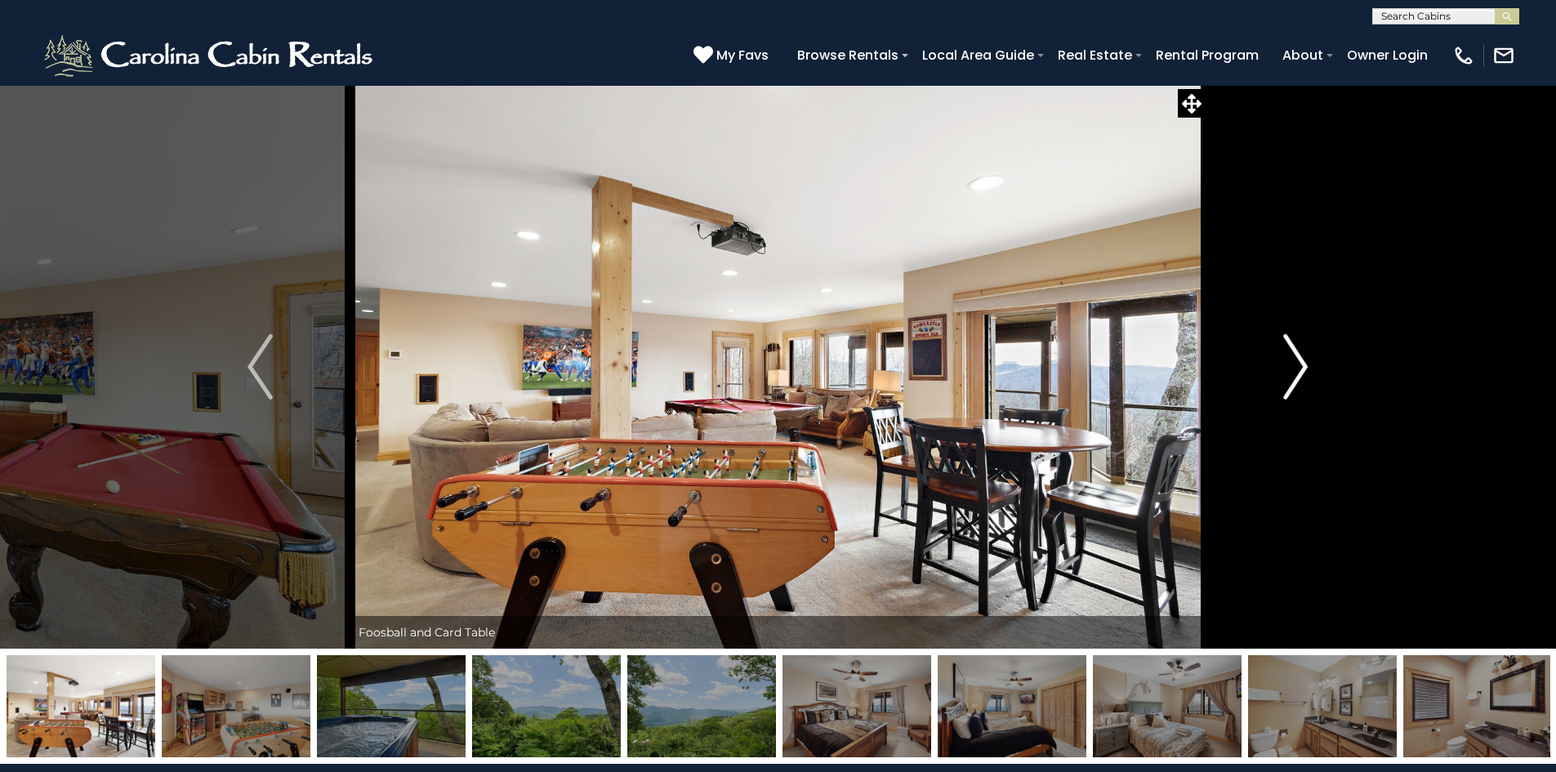
click at [1298, 366] on img "Next" at bounding box center [1295, 366] width 25 height 65
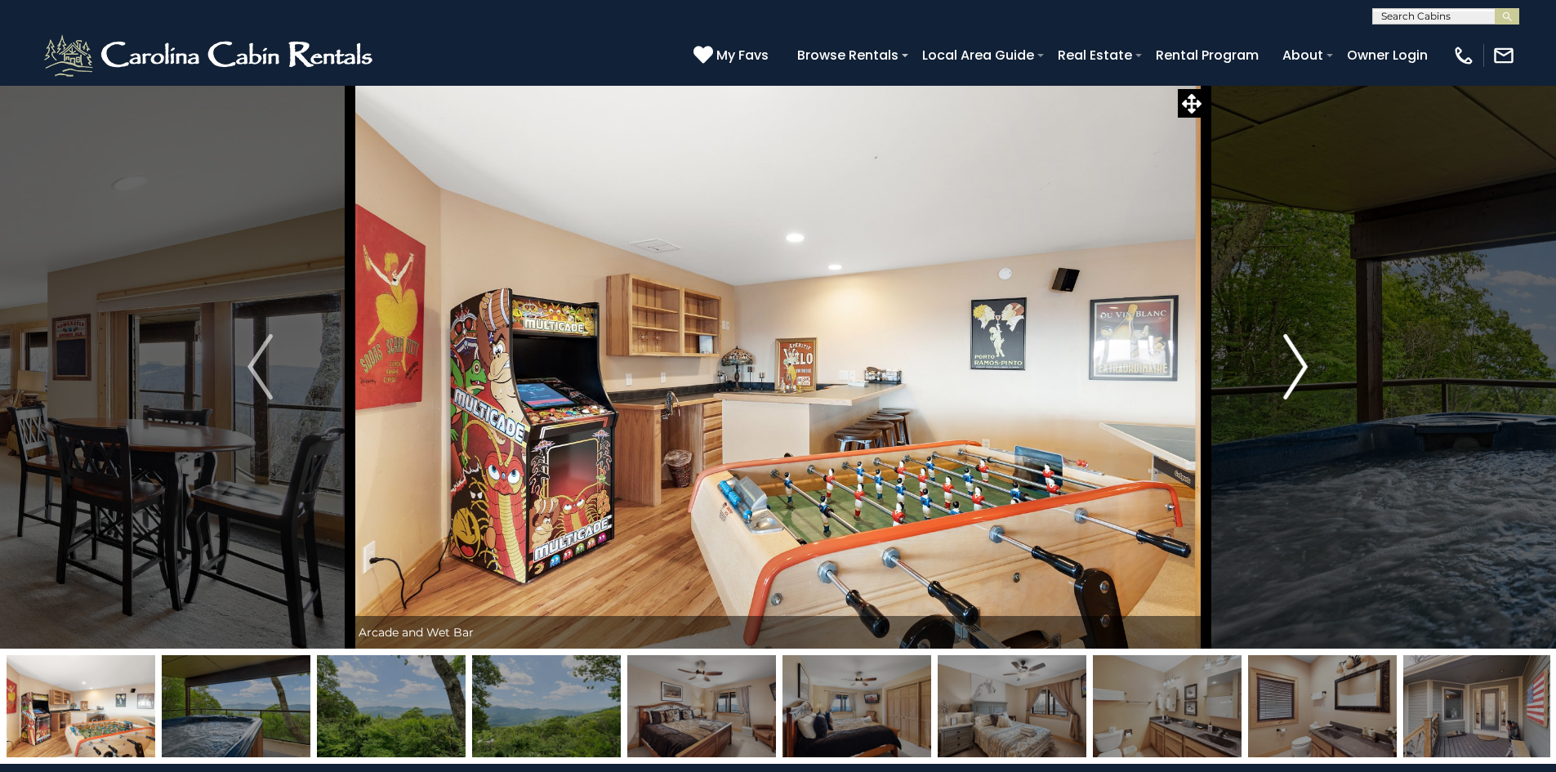
click at [1298, 366] on img "Next" at bounding box center [1295, 366] width 25 height 65
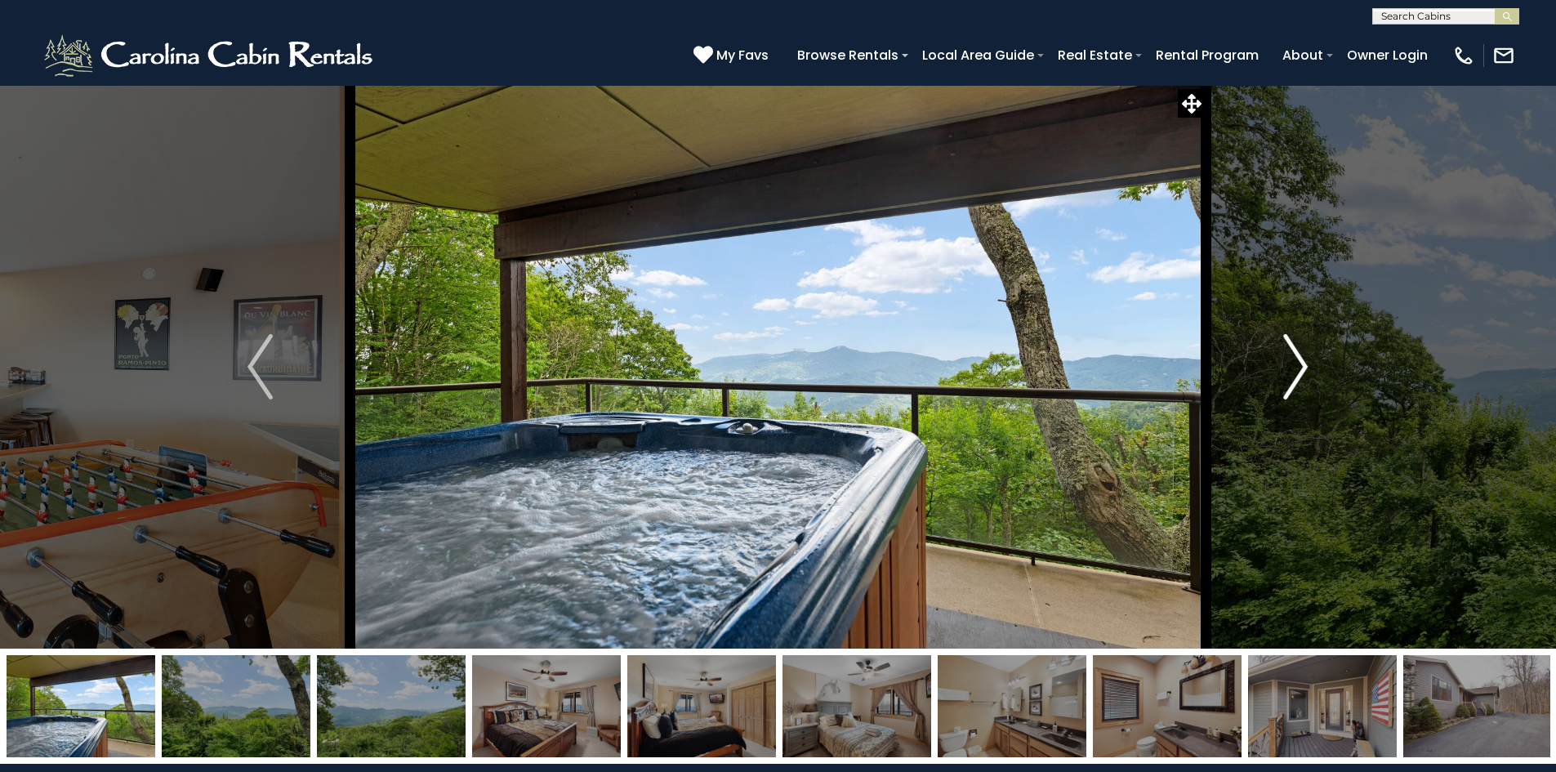
click at [1298, 366] on img "Next" at bounding box center [1295, 366] width 25 height 65
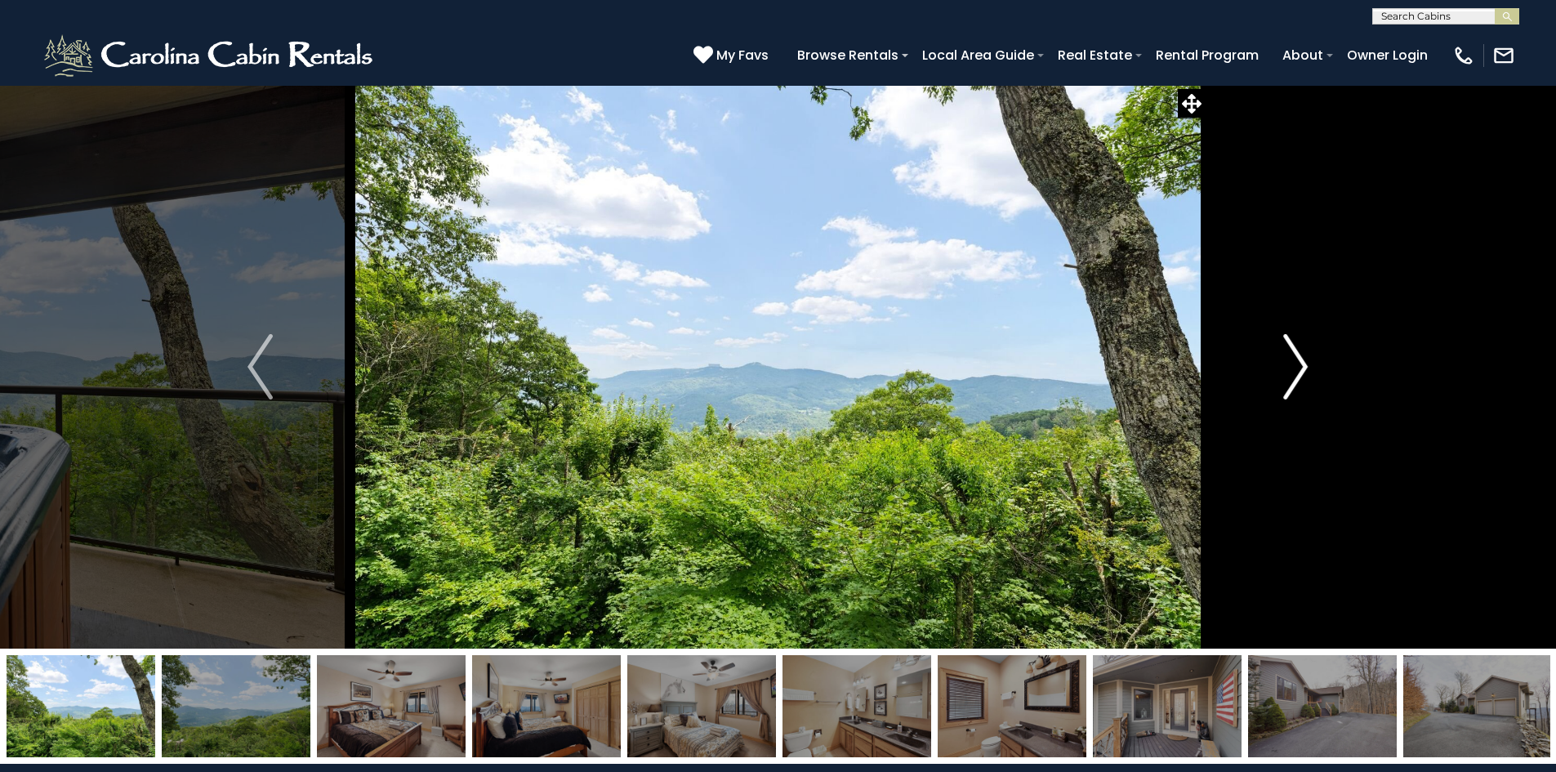
click at [1298, 366] on img "Next" at bounding box center [1295, 366] width 25 height 65
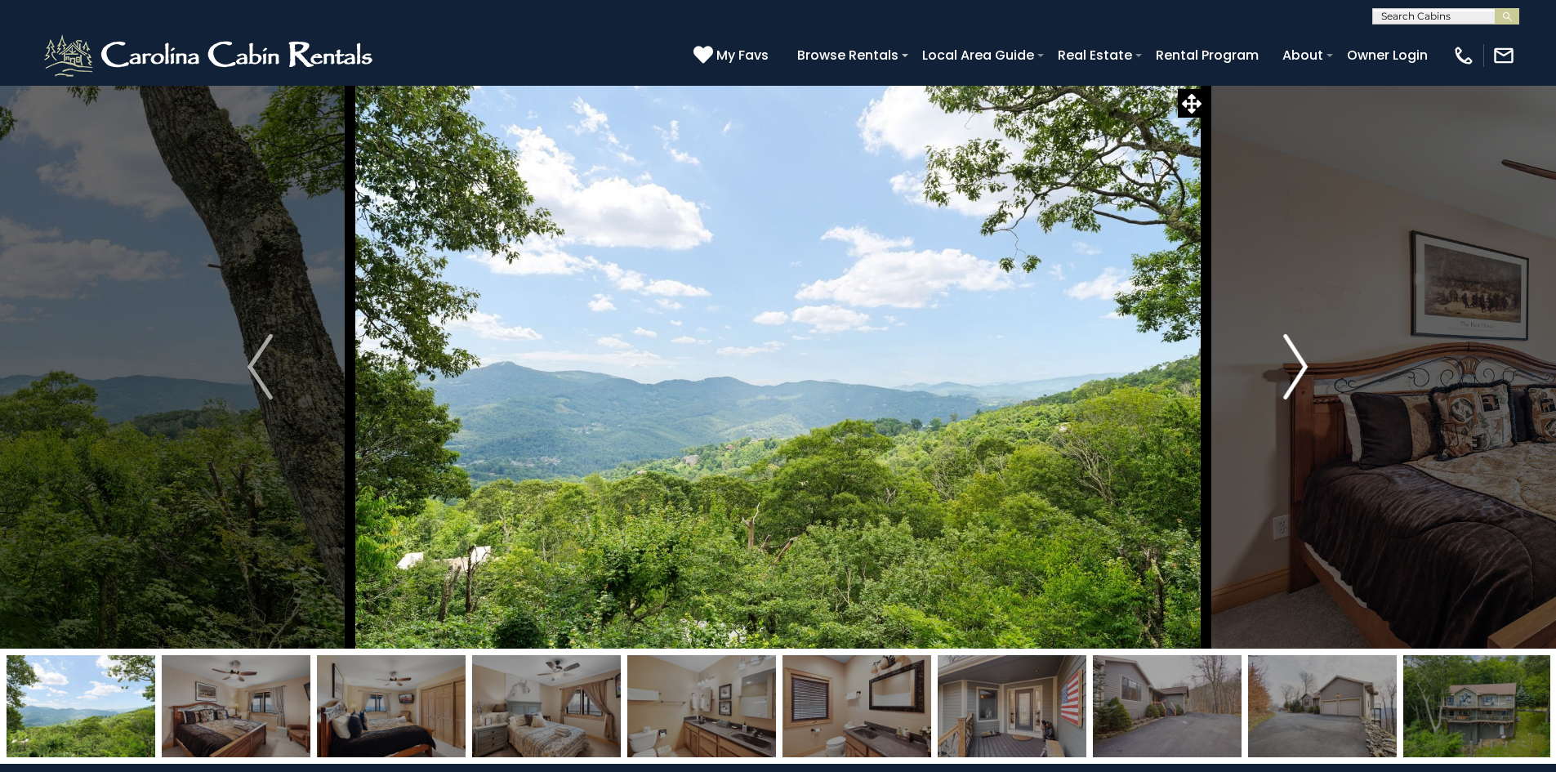
drag, startPoint x: 1298, startPoint y: 366, endPoint x: 1281, endPoint y: 278, distance: 89.9
click at [1281, 278] on button "Next" at bounding box center [1296, 367] width 180 height 564
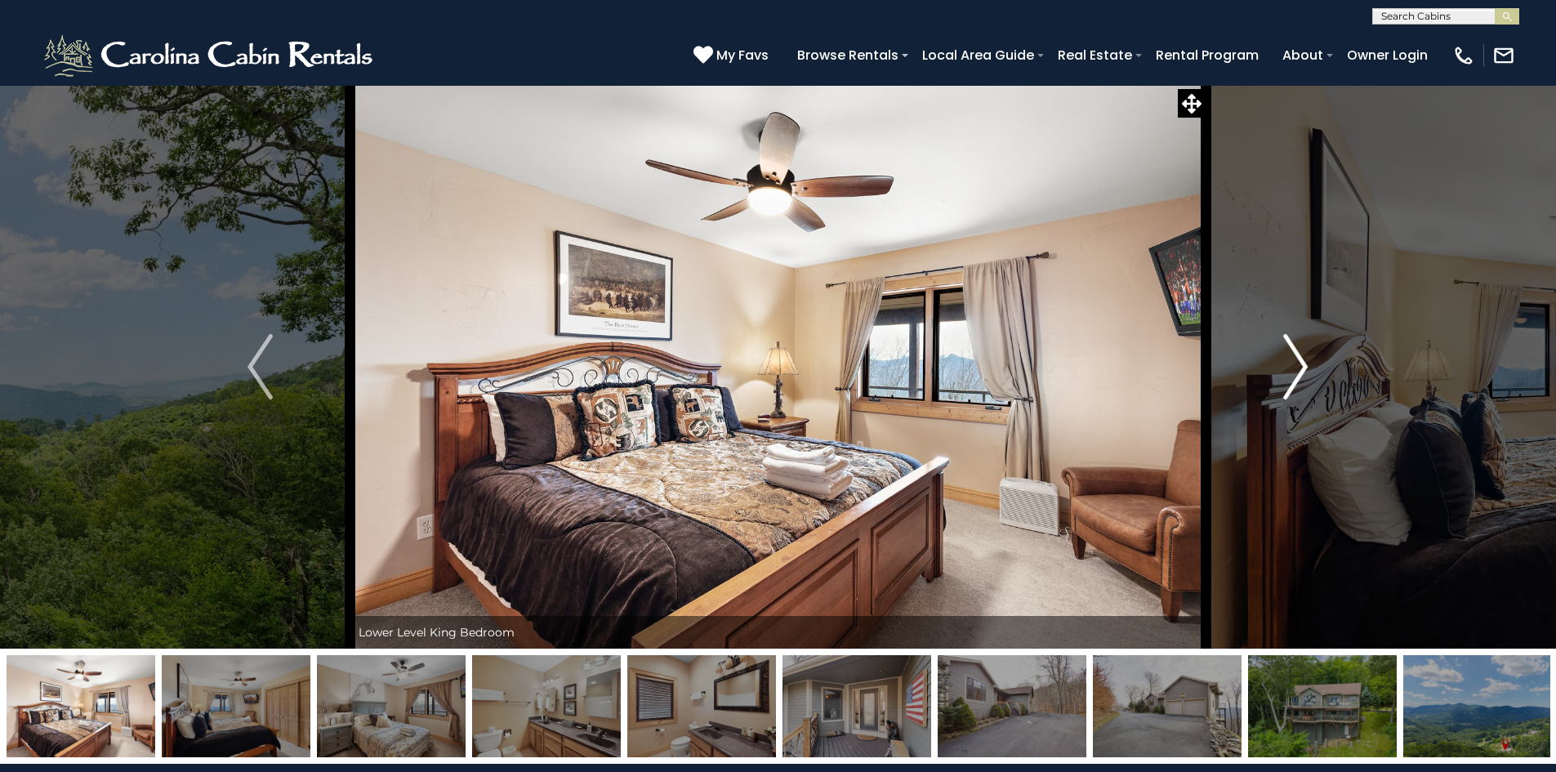
click at [1286, 370] on img "Next" at bounding box center [1295, 366] width 25 height 65
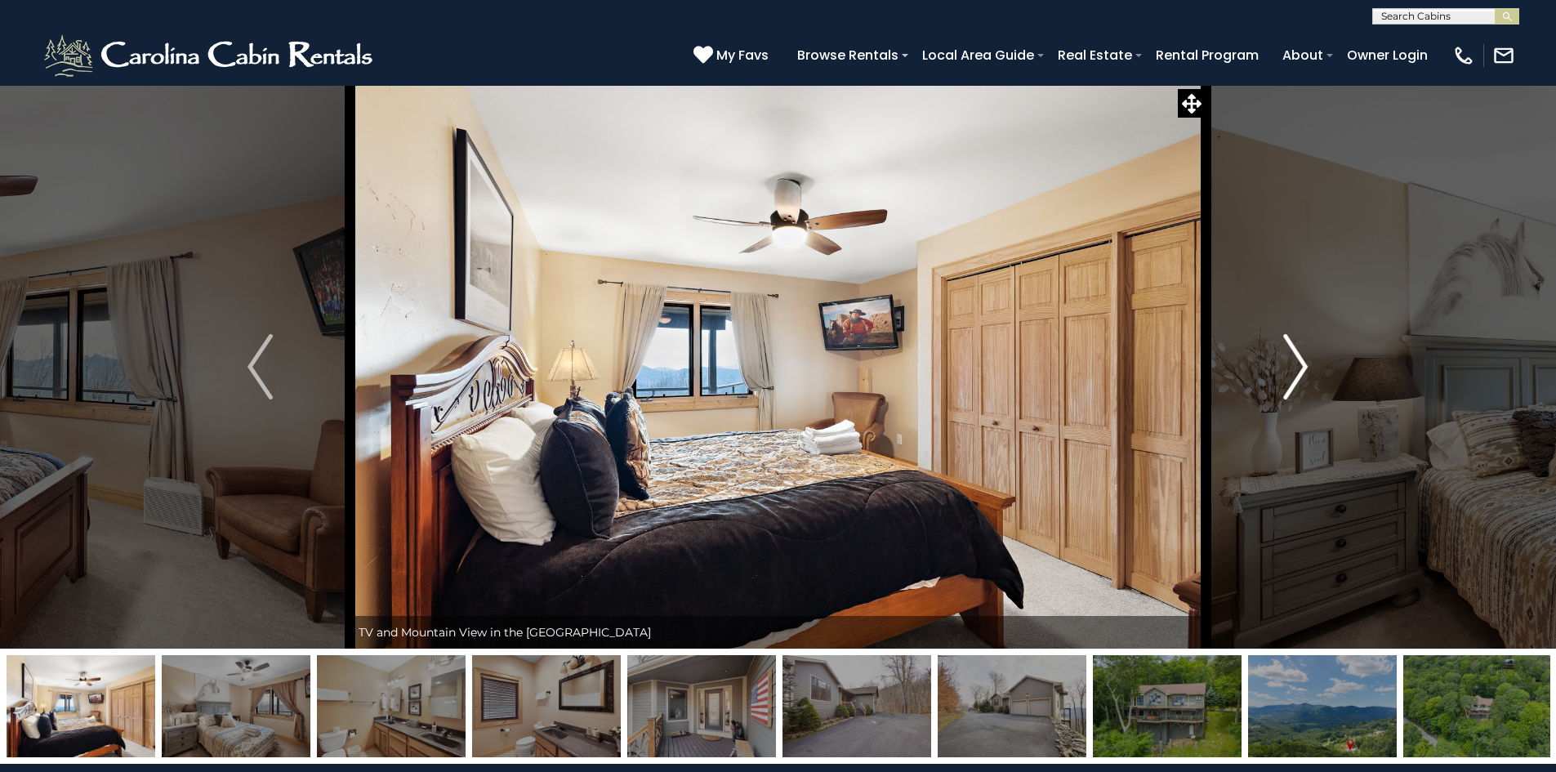
click at [1286, 370] on img "Next" at bounding box center [1295, 366] width 25 height 65
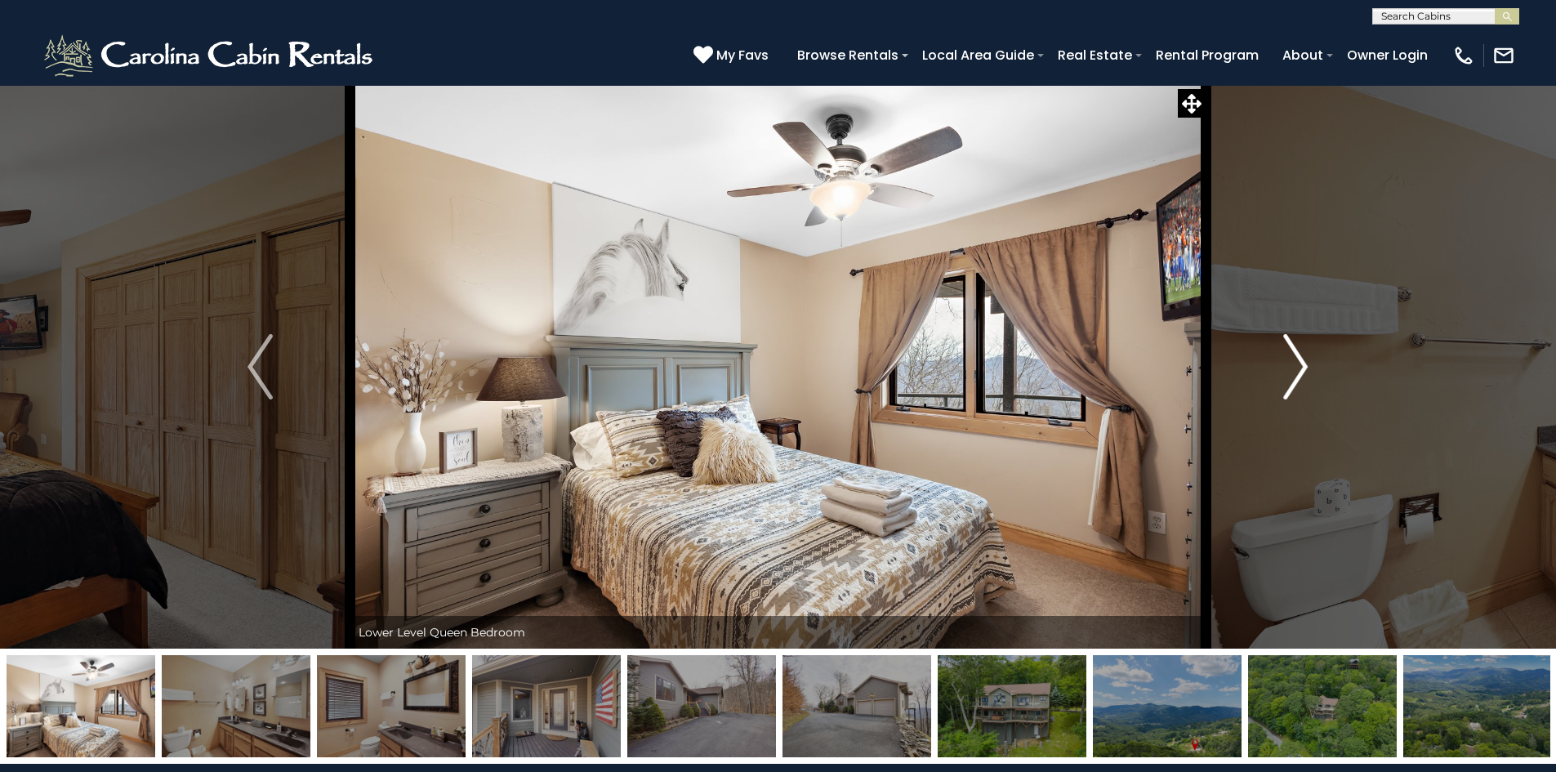
click at [1286, 370] on img "Next" at bounding box center [1295, 366] width 25 height 65
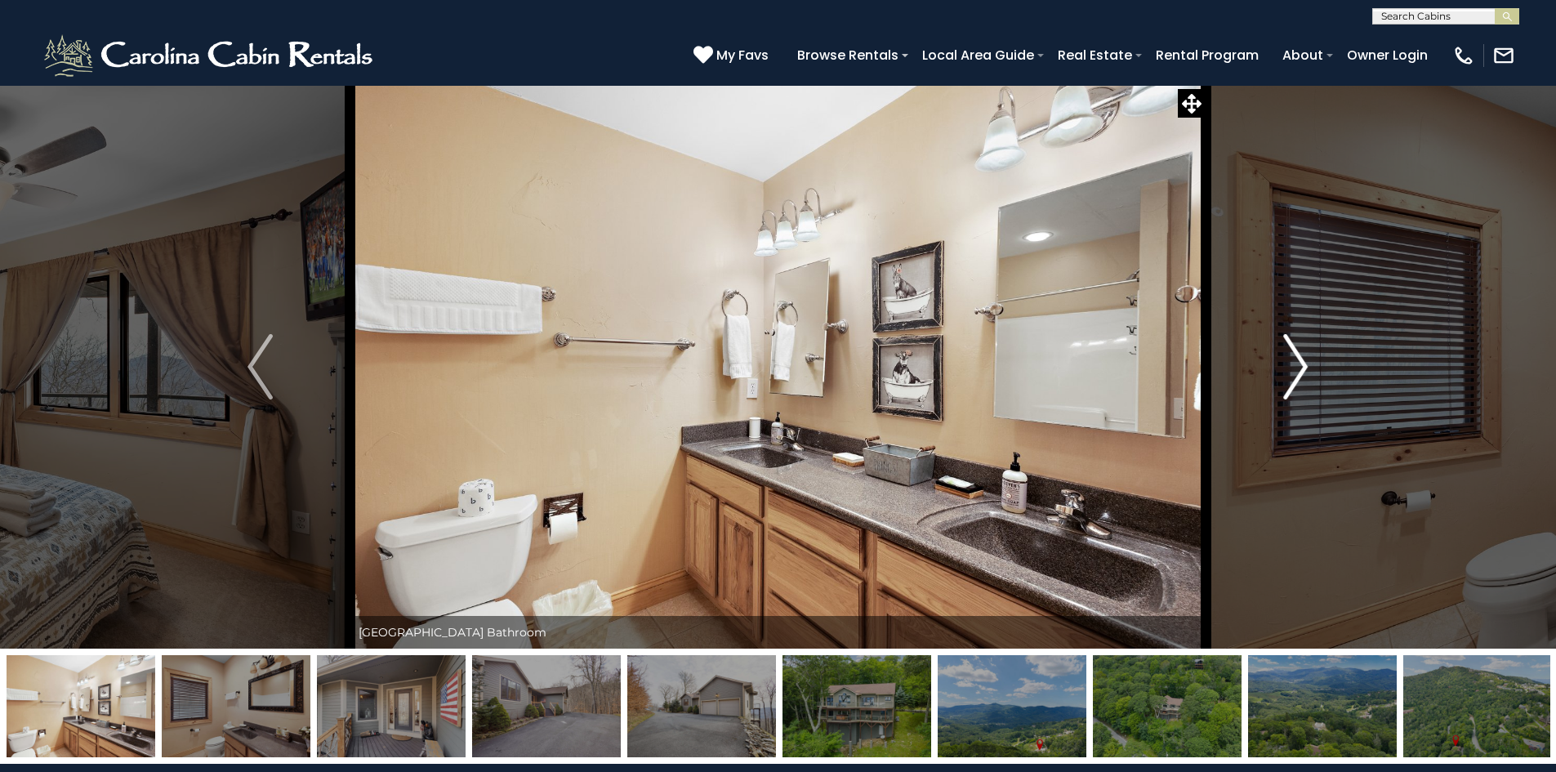
click at [1286, 370] on img "Next" at bounding box center [1295, 366] width 25 height 65
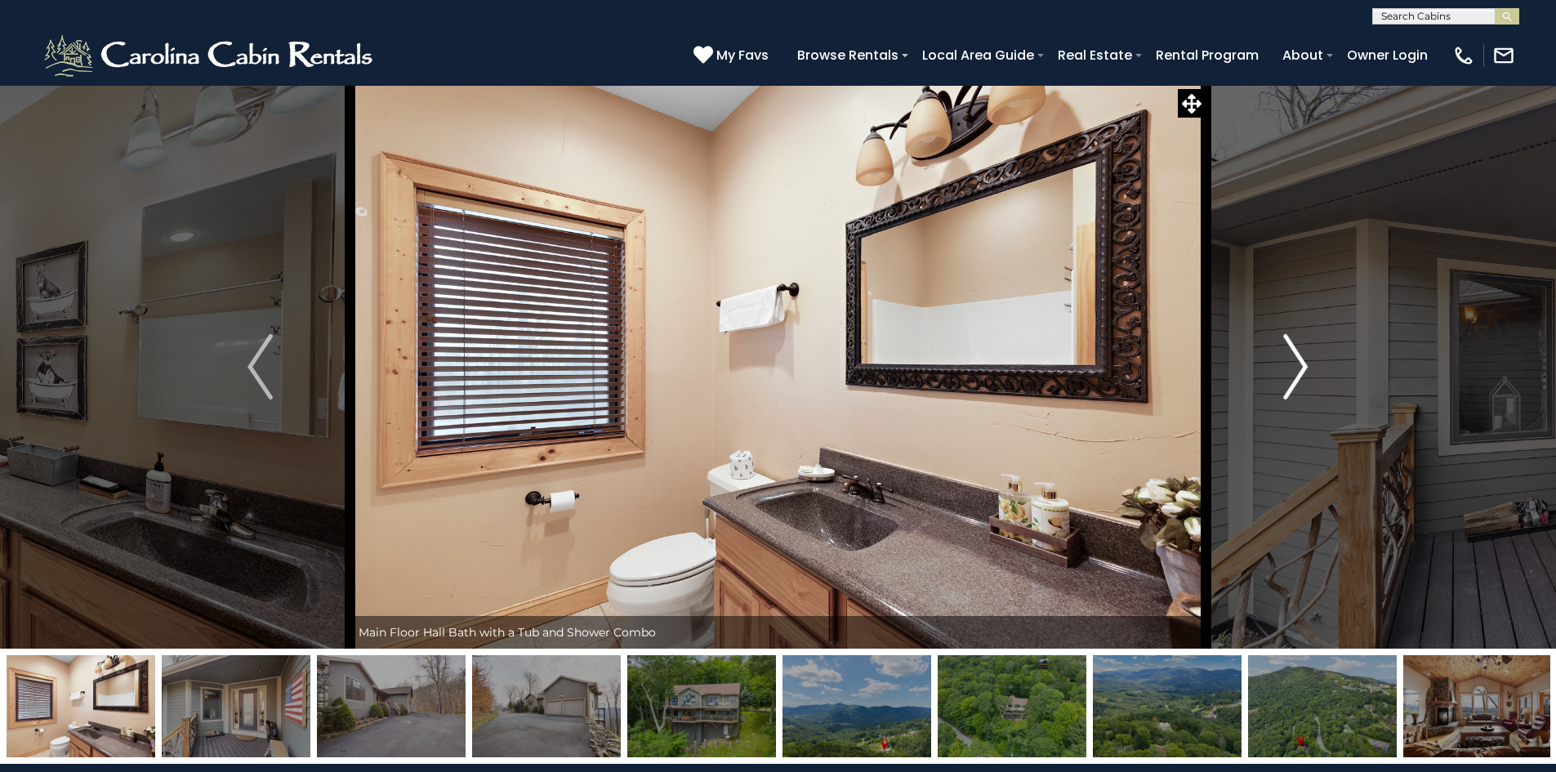
click at [1286, 370] on img "Next" at bounding box center [1295, 366] width 25 height 65
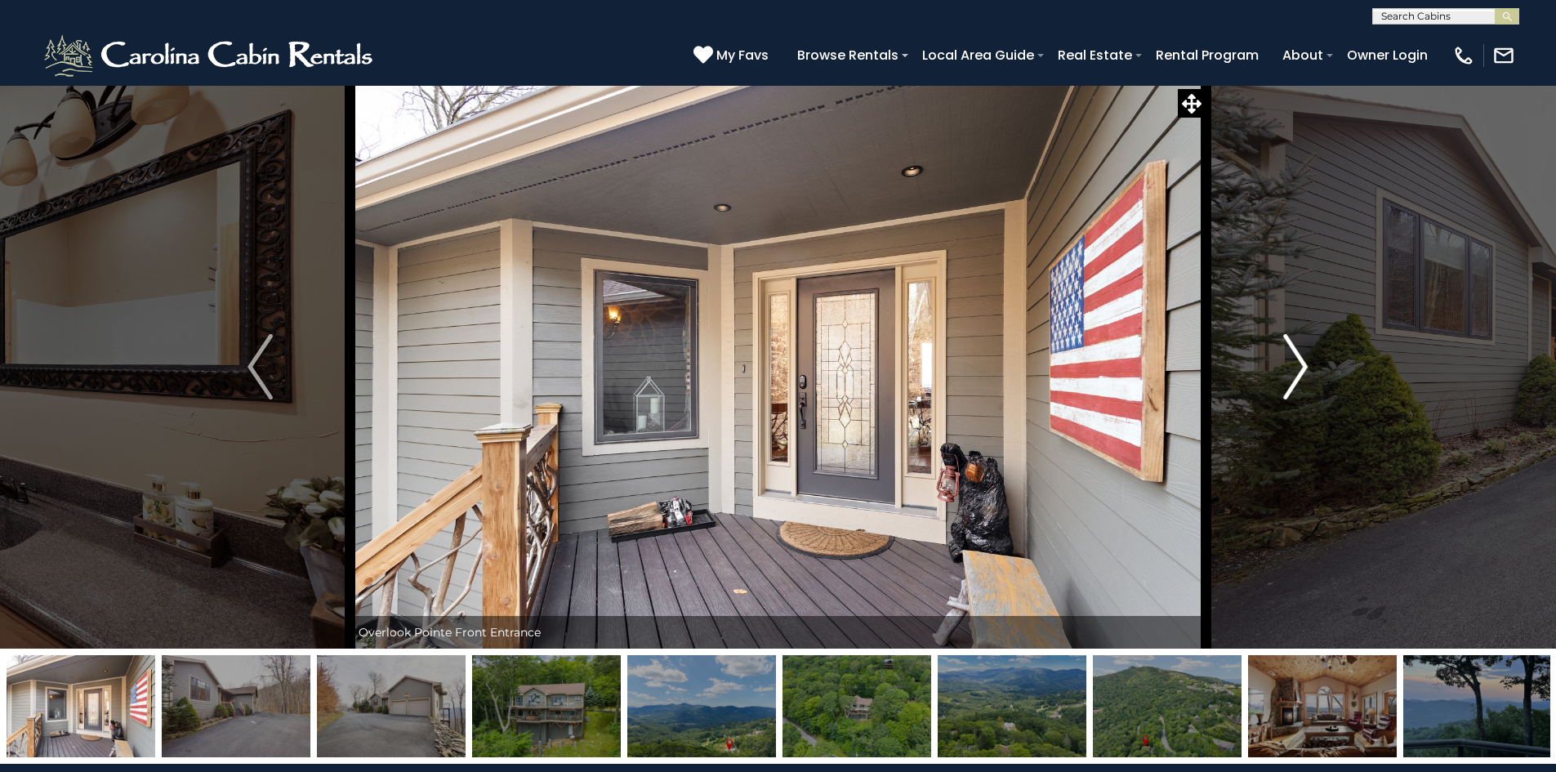
click at [1286, 370] on img "Next" at bounding box center [1295, 366] width 25 height 65
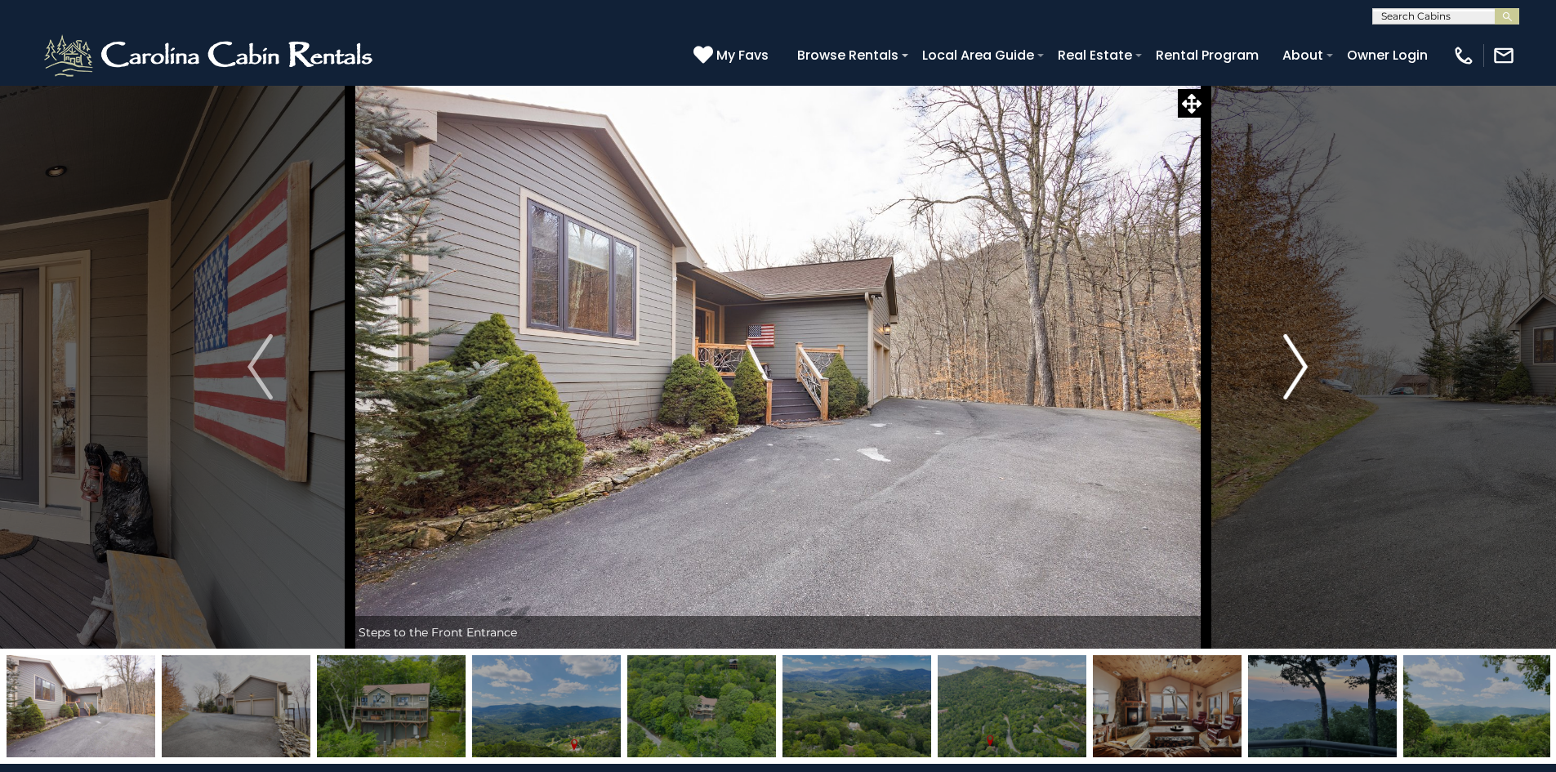
click at [1286, 370] on img "Next" at bounding box center [1295, 366] width 25 height 65
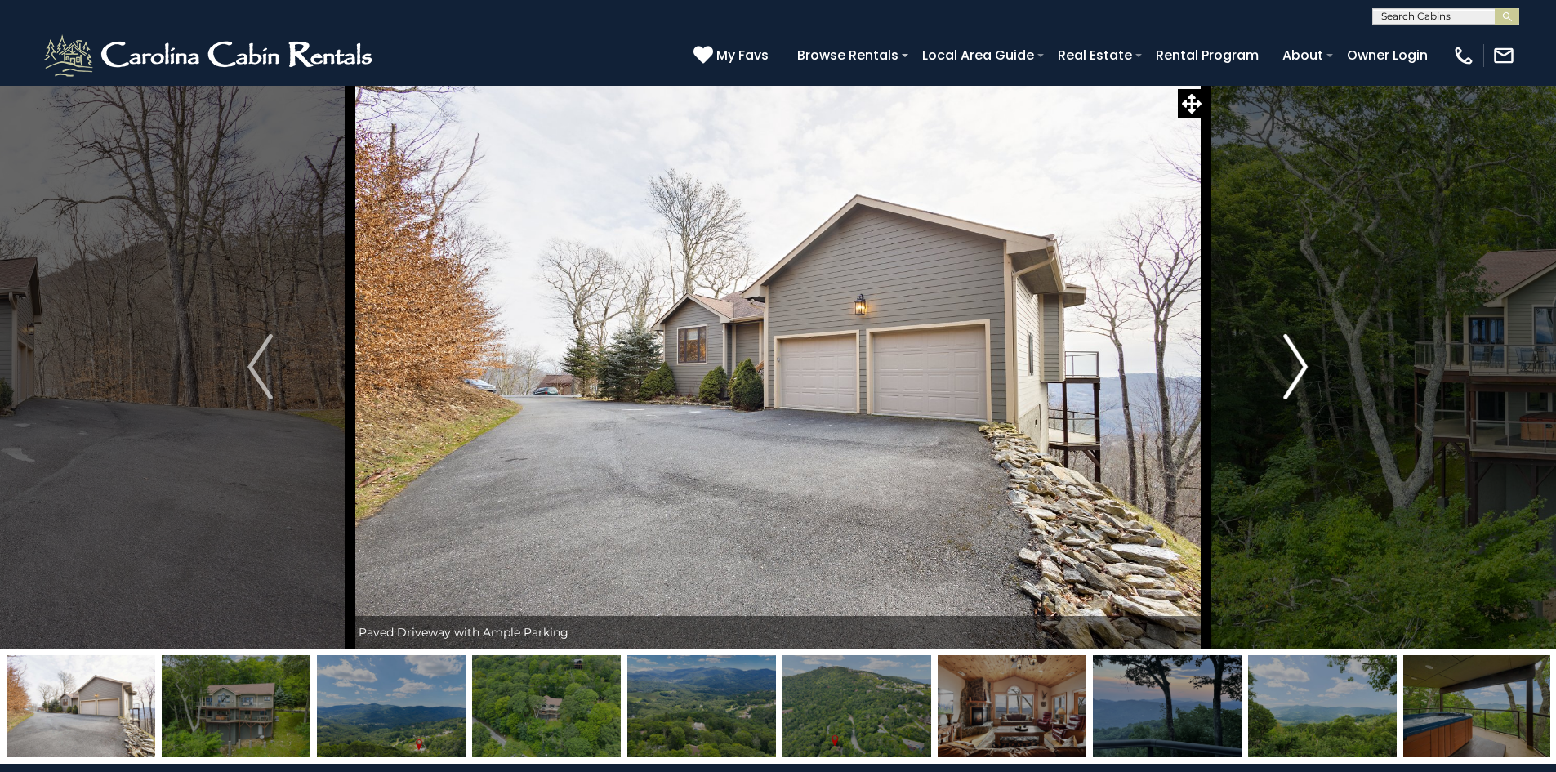
click at [1285, 370] on img "Next" at bounding box center [1295, 366] width 25 height 65
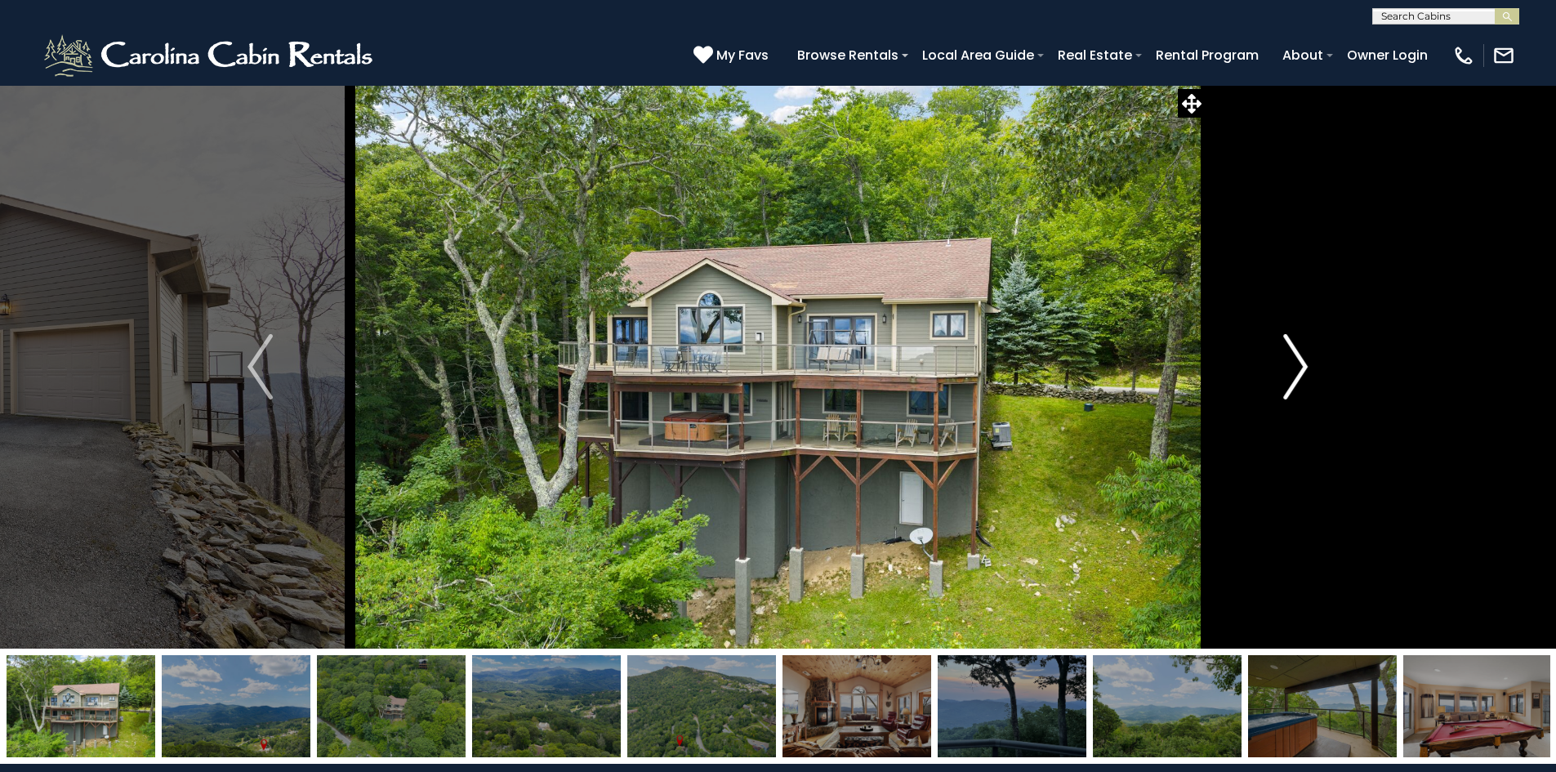
click at [1285, 371] on img "Next" at bounding box center [1295, 366] width 25 height 65
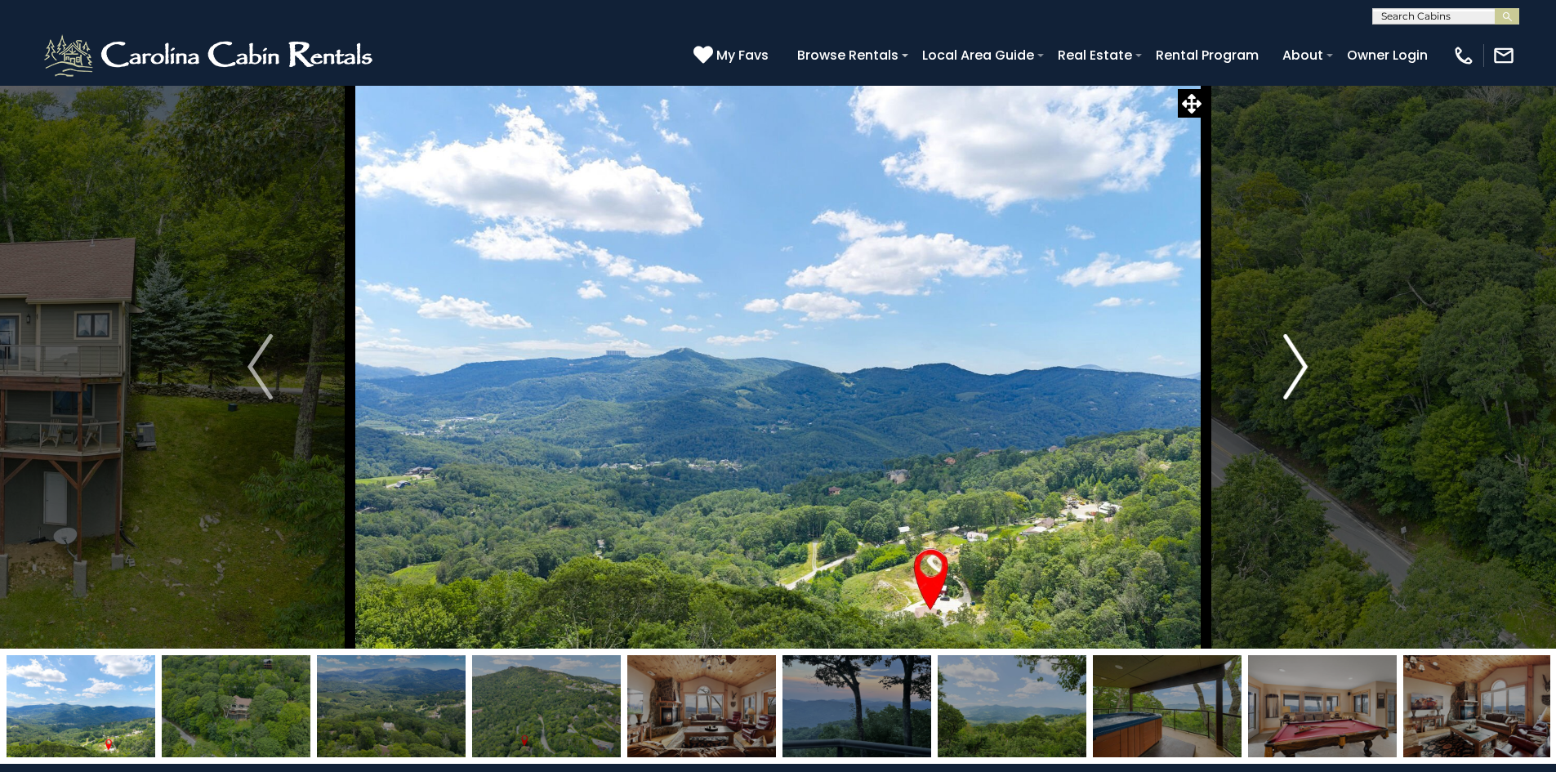
click at [1296, 373] on img "Next" at bounding box center [1295, 366] width 25 height 65
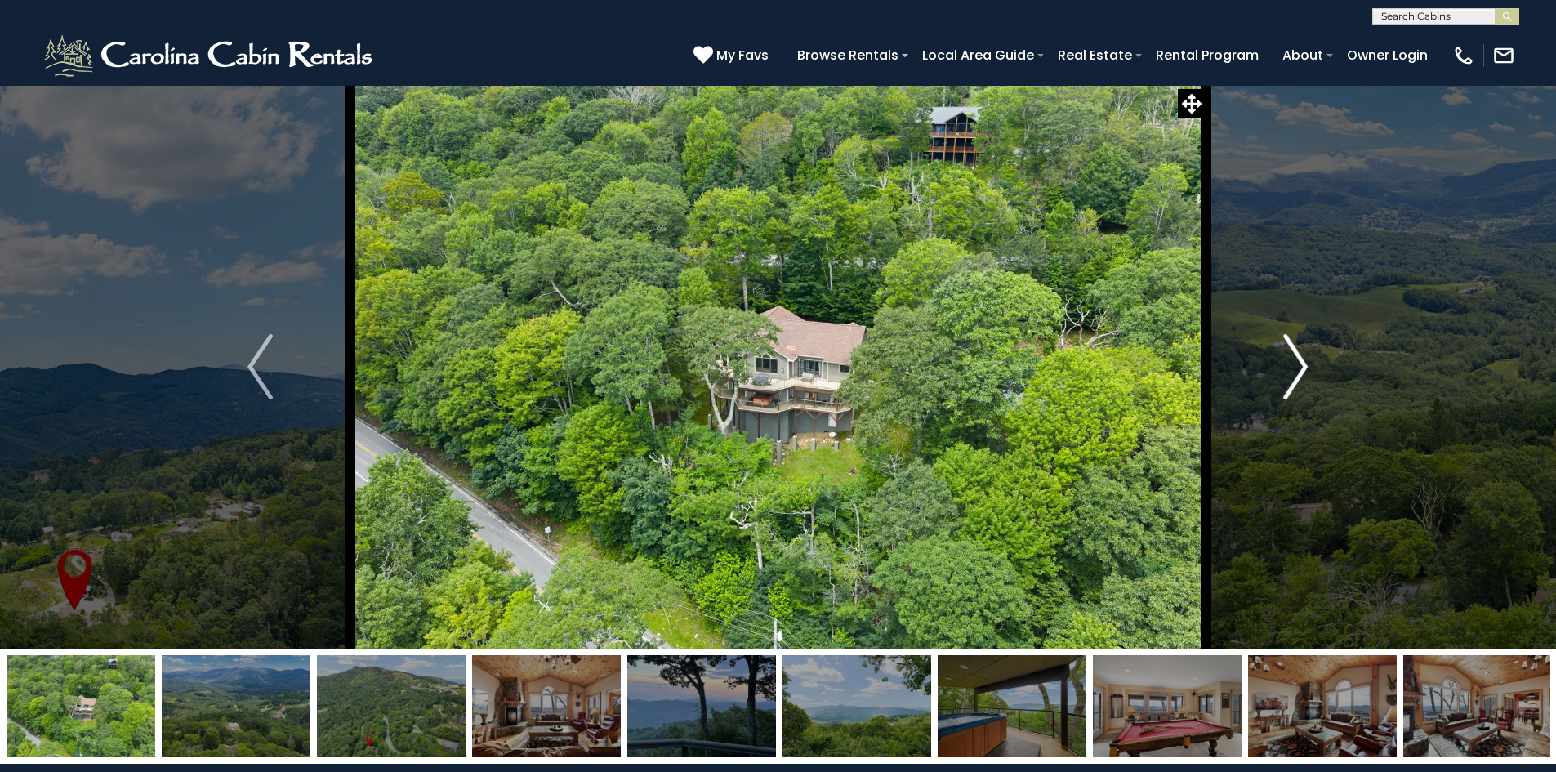
click at [1295, 373] on img "Next" at bounding box center [1295, 366] width 25 height 65
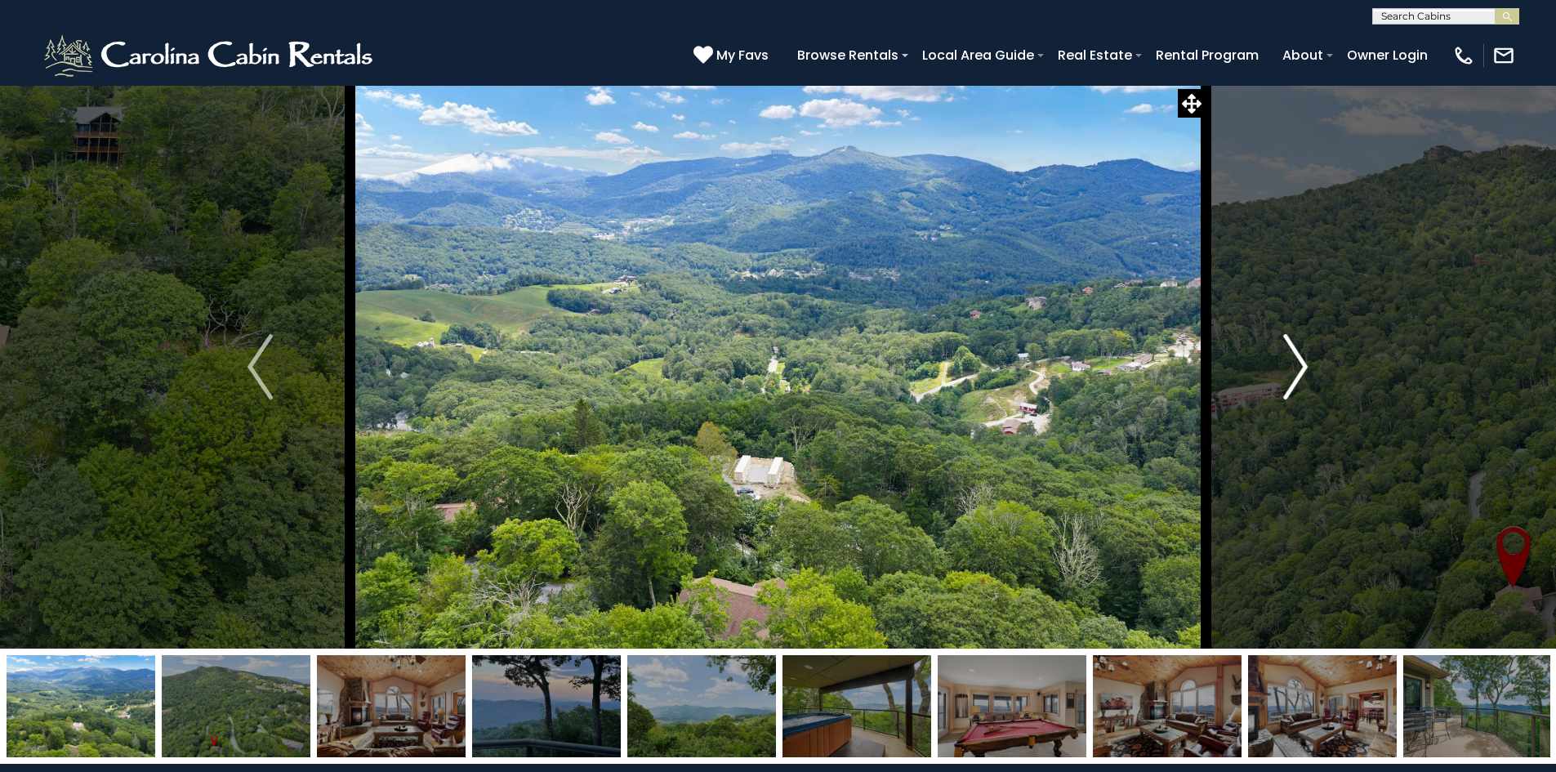
click at [1295, 373] on img "Next" at bounding box center [1295, 366] width 25 height 65
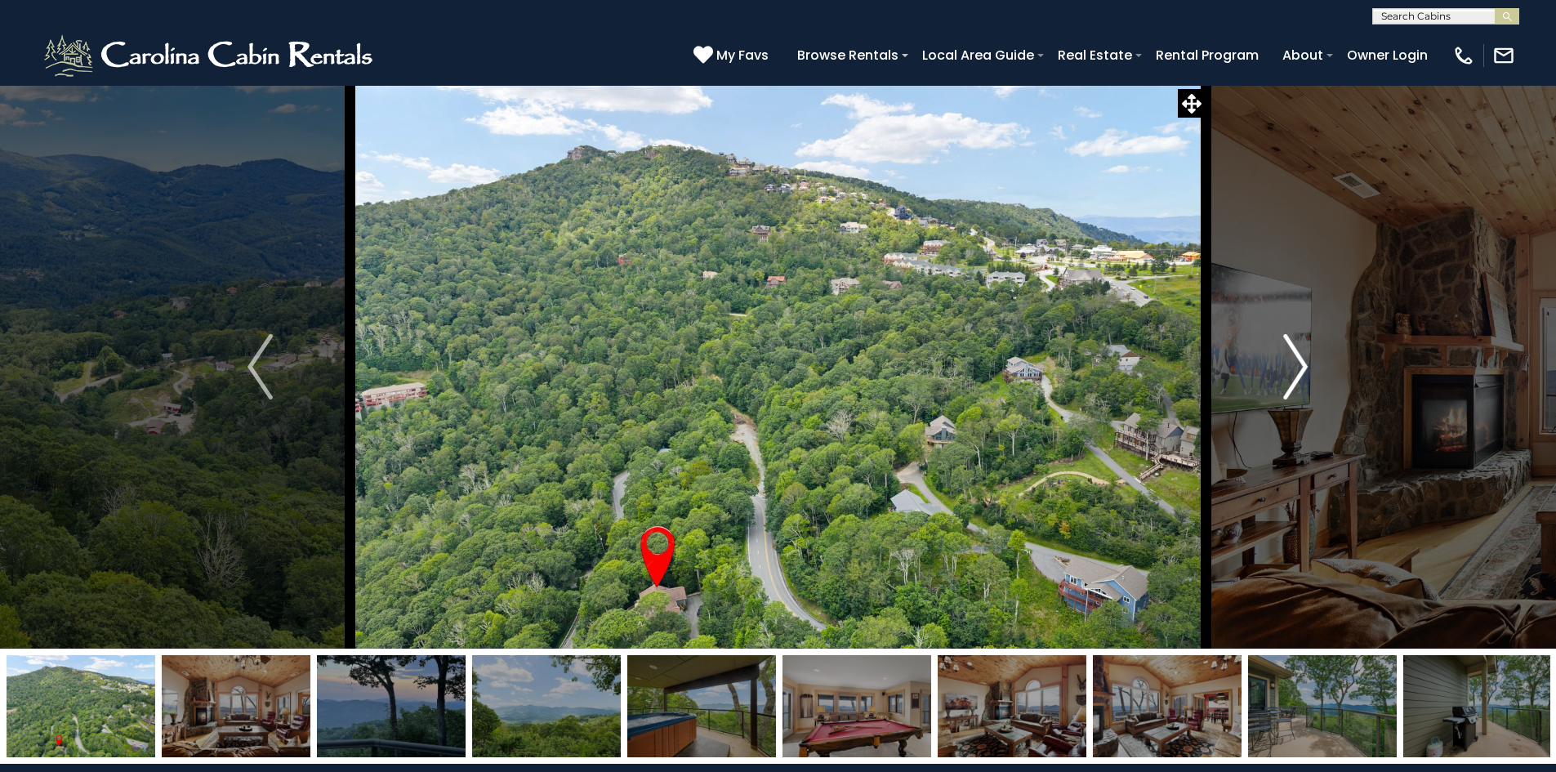
click at [1293, 373] on img "Next" at bounding box center [1295, 366] width 25 height 65
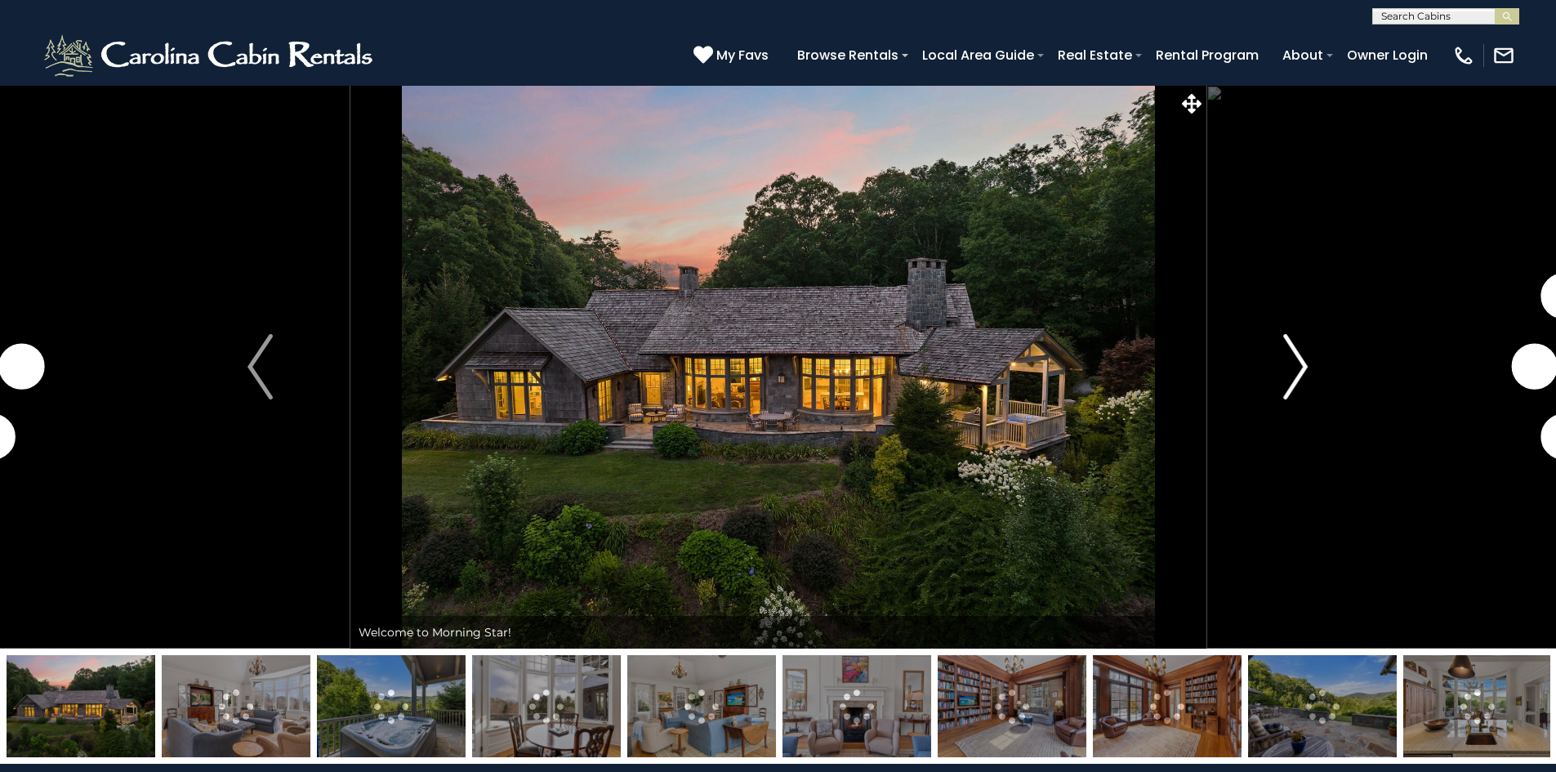
click at [1290, 376] on img "Next" at bounding box center [1295, 366] width 25 height 65
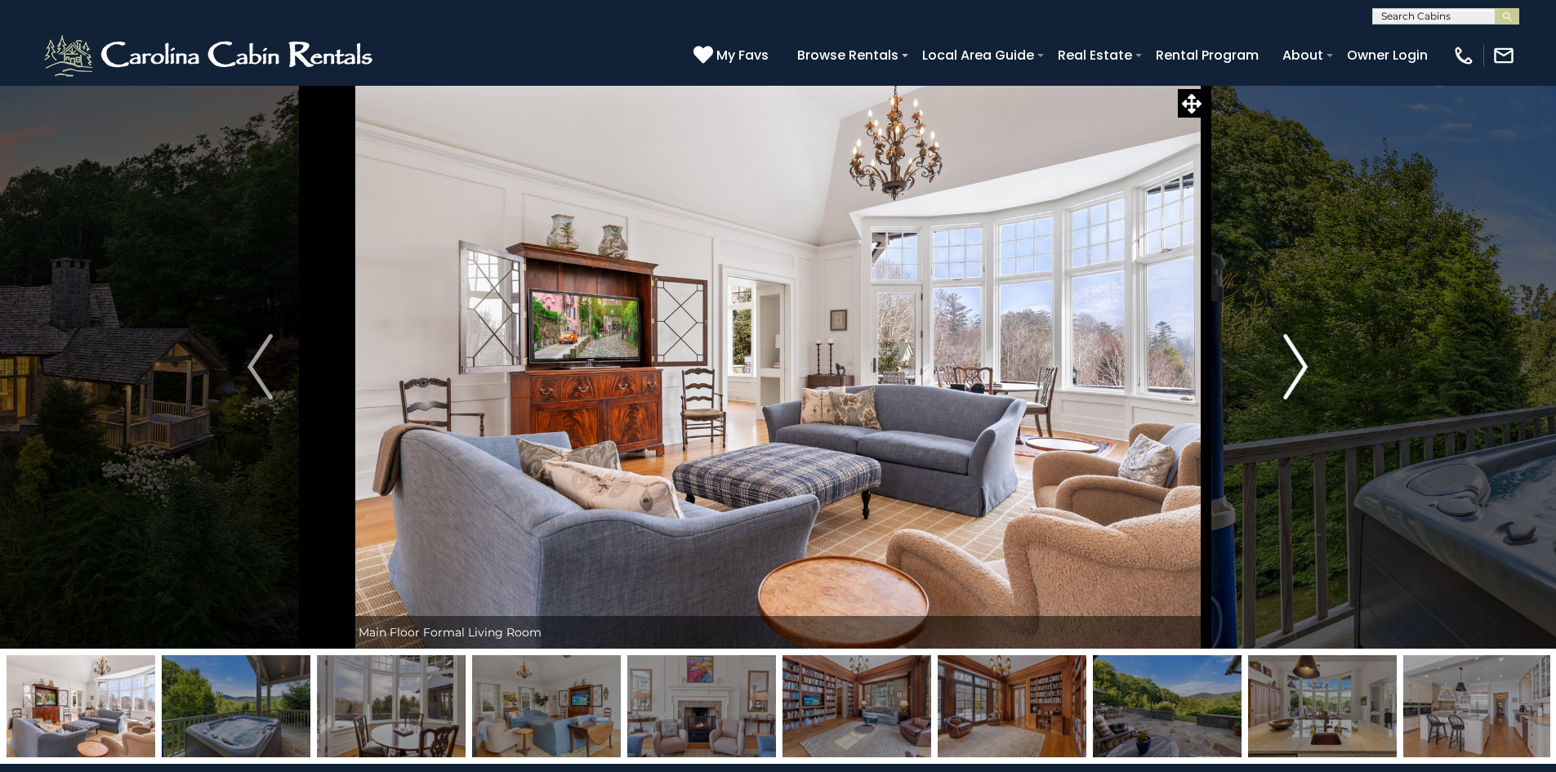
click at [1290, 376] on img "Next" at bounding box center [1295, 366] width 25 height 65
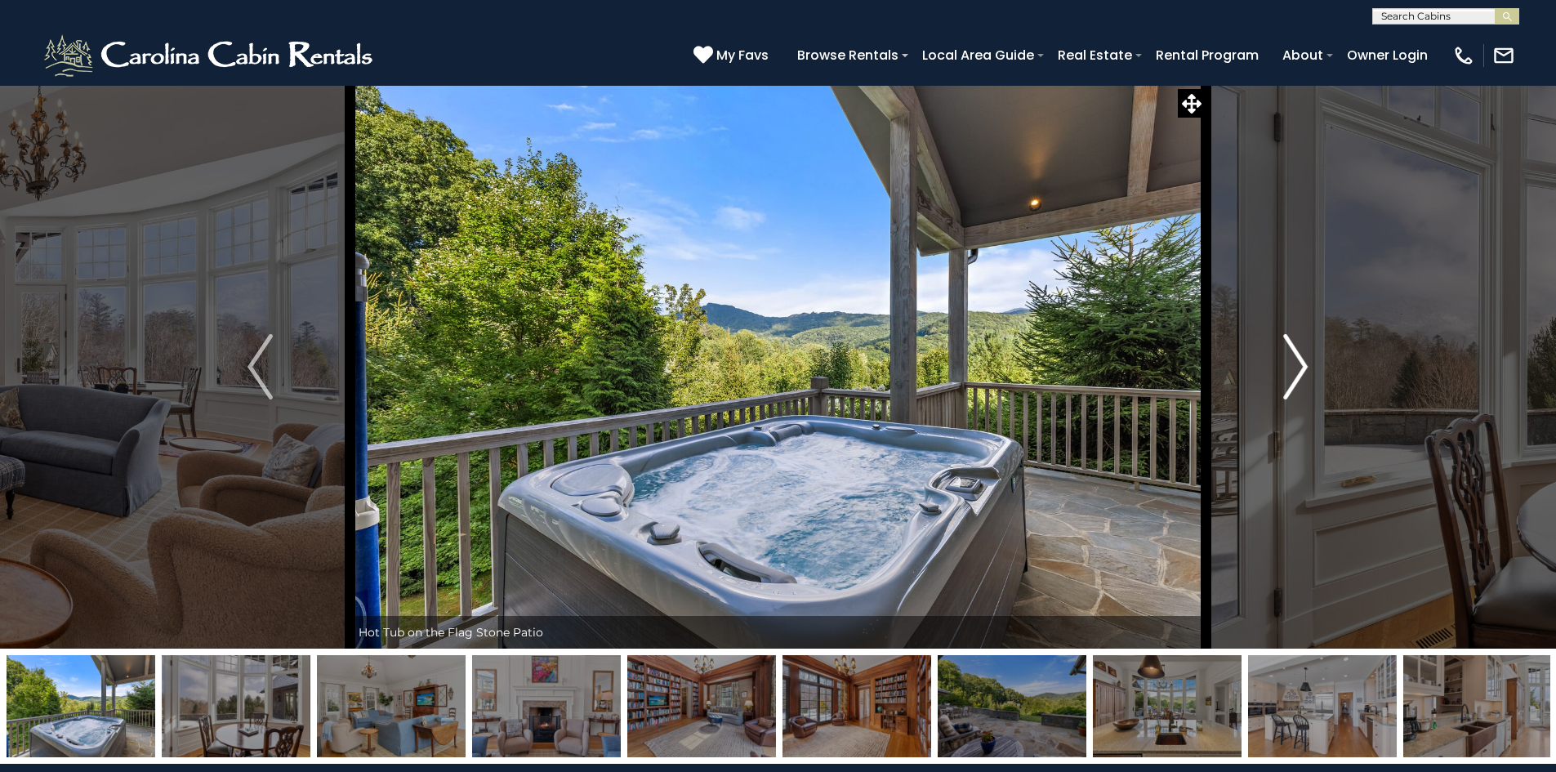
click at [1295, 375] on img "Next" at bounding box center [1295, 366] width 25 height 65
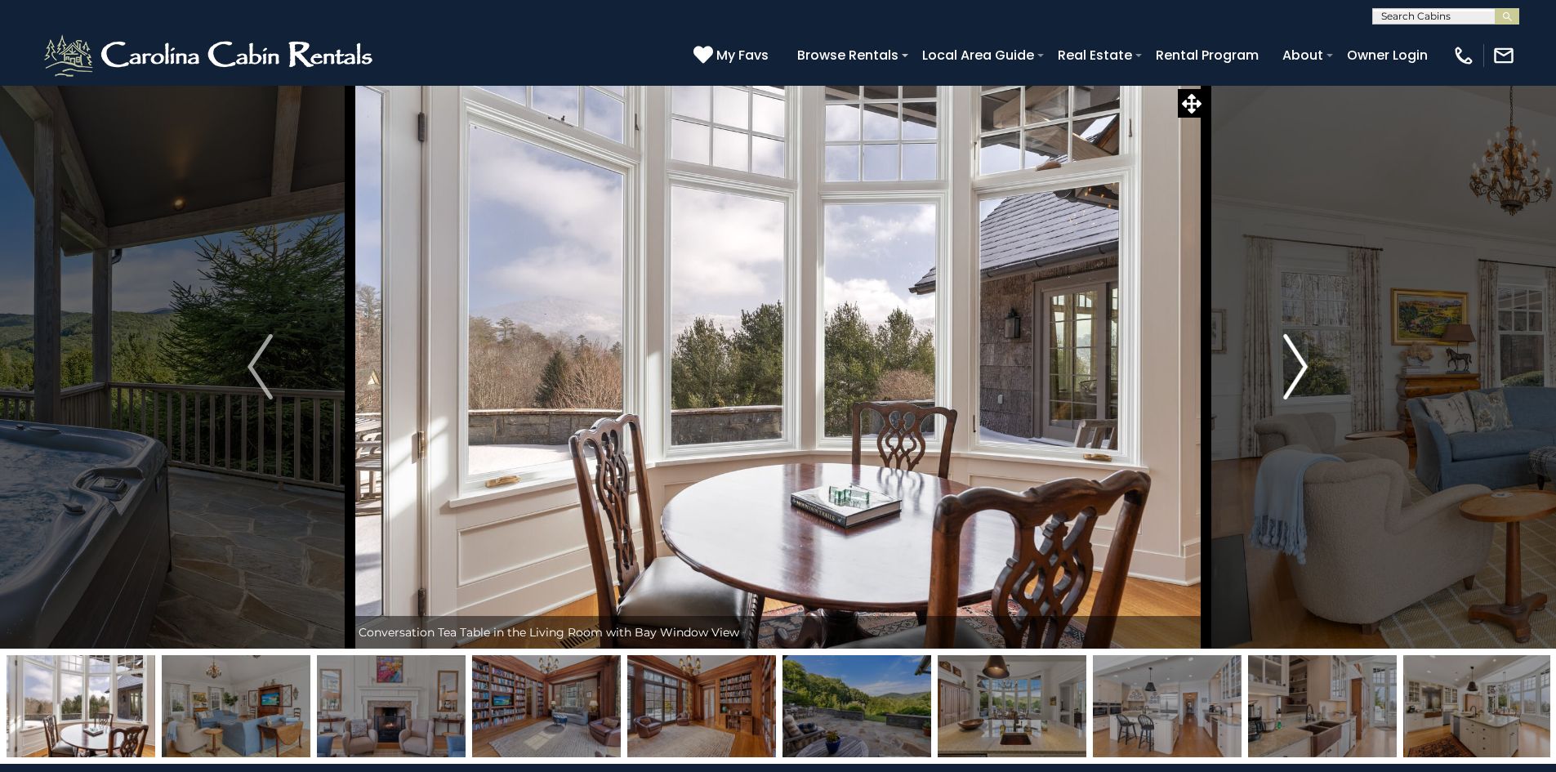
click at [1295, 375] on img "Next" at bounding box center [1295, 366] width 25 height 65
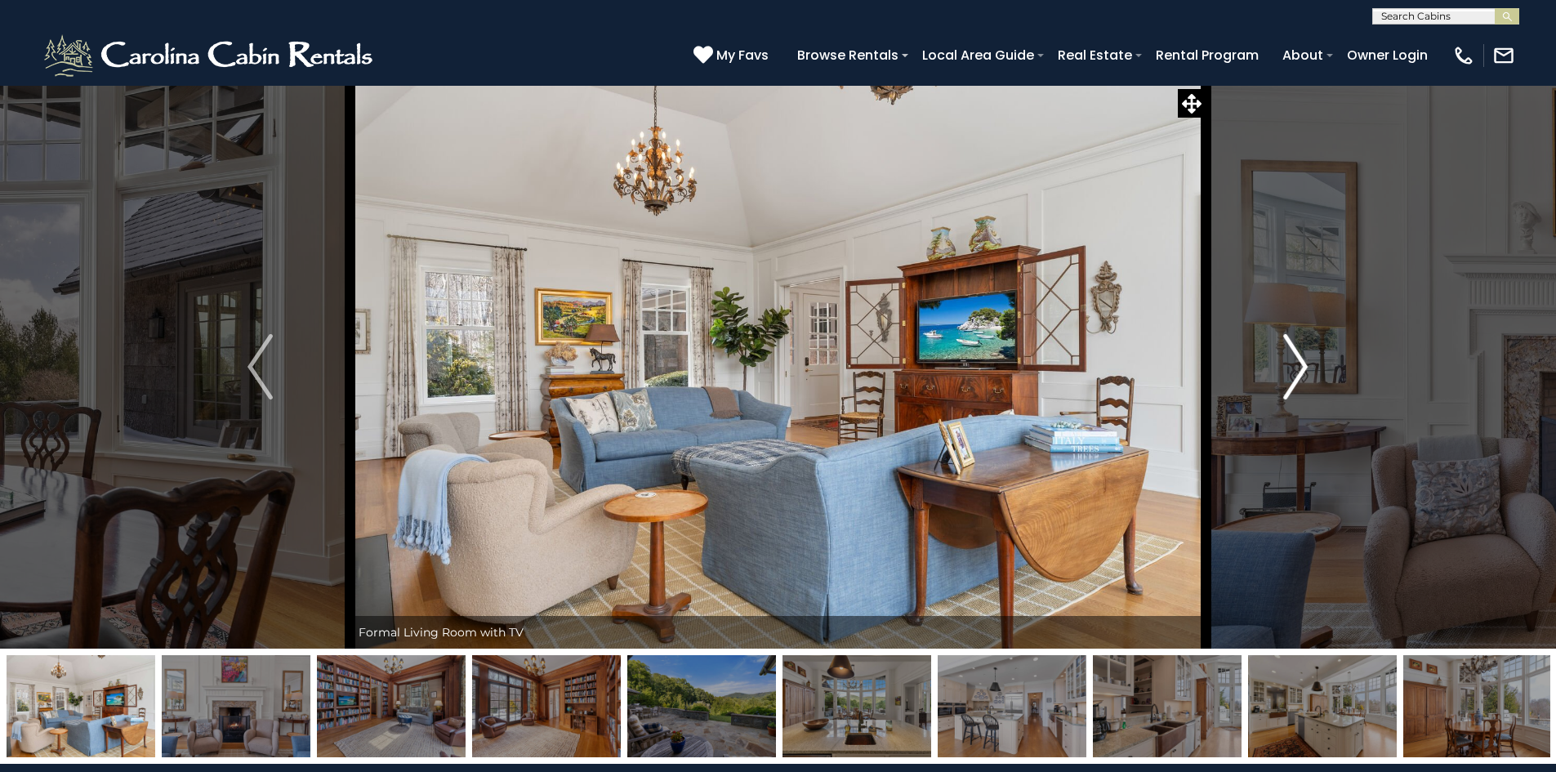
click at [1295, 375] on img "Next" at bounding box center [1295, 366] width 25 height 65
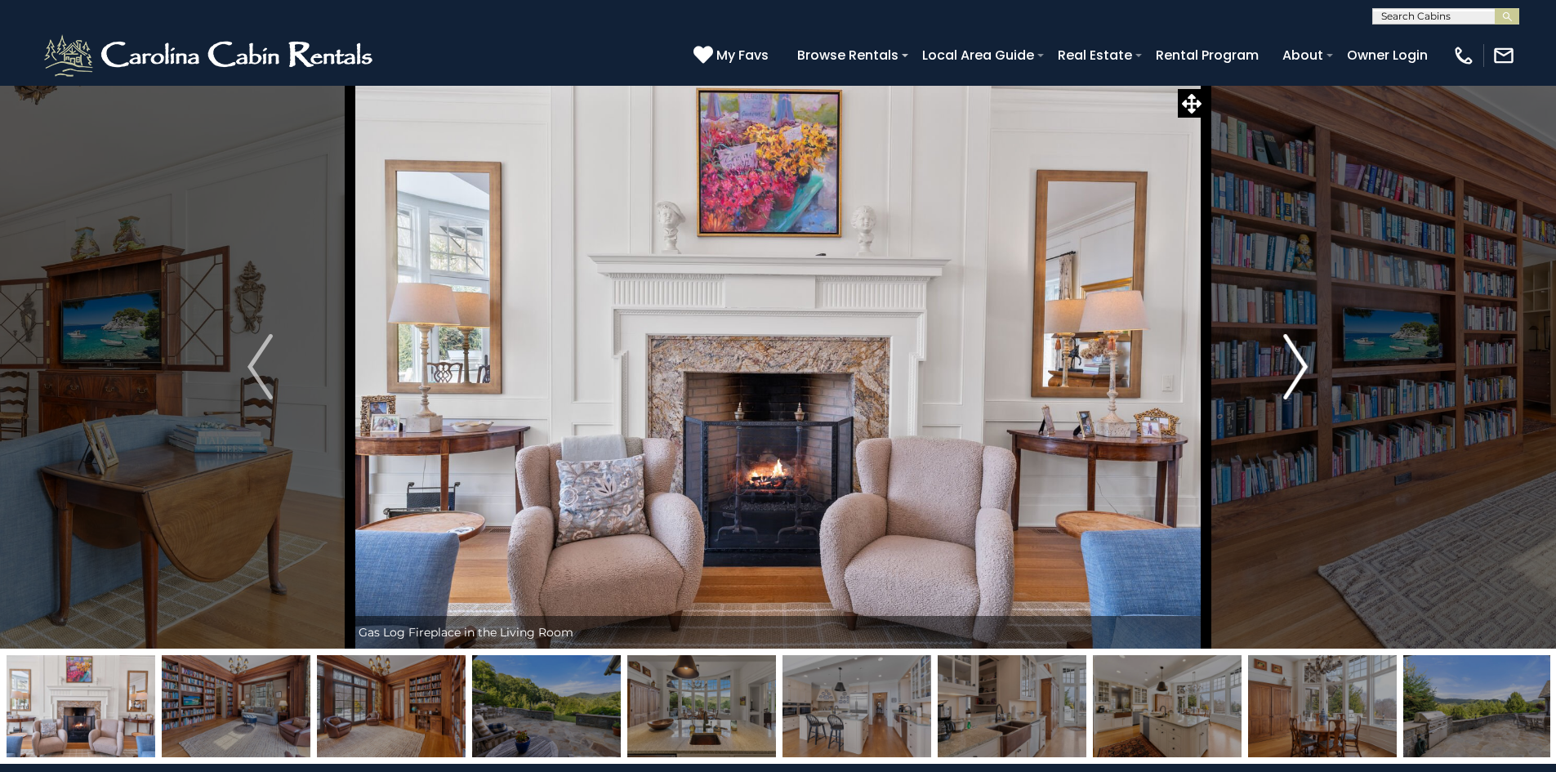
click at [1295, 375] on img "Next" at bounding box center [1295, 366] width 25 height 65
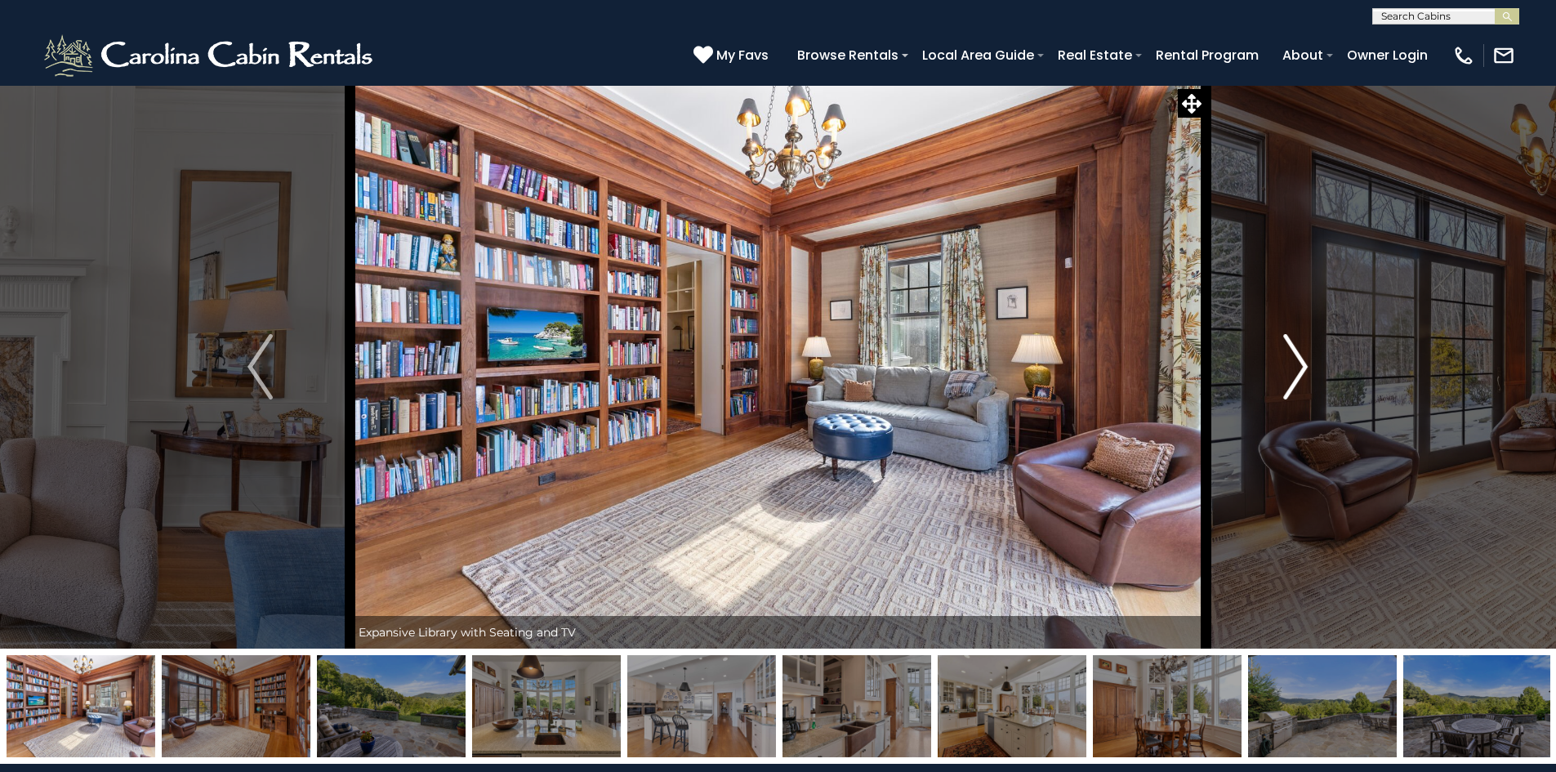
click at [1295, 375] on img "Next" at bounding box center [1295, 366] width 25 height 65
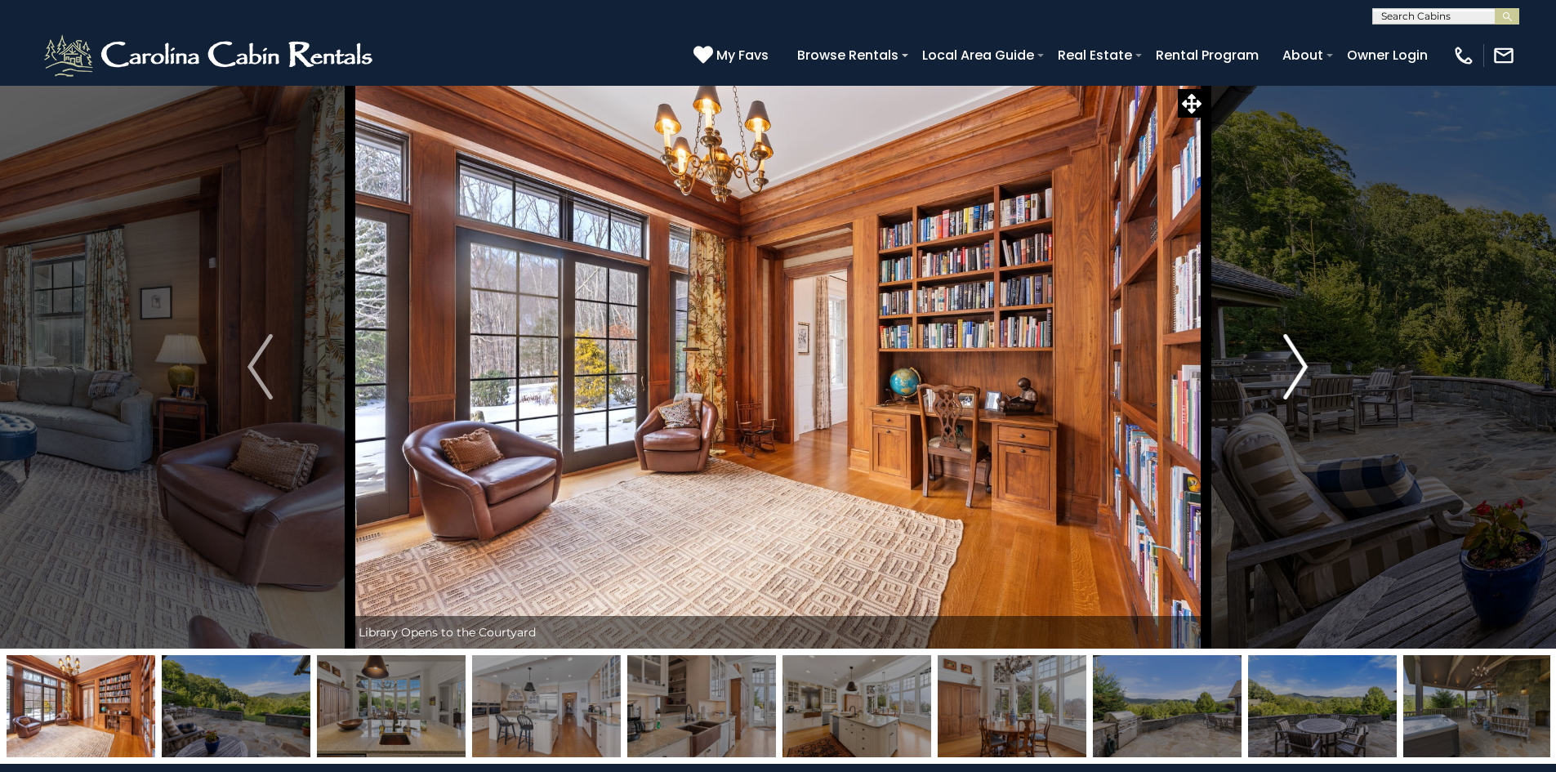
click at [1295, 375] on img "Next" at bounding box center [1295, 366] width 25 height 65
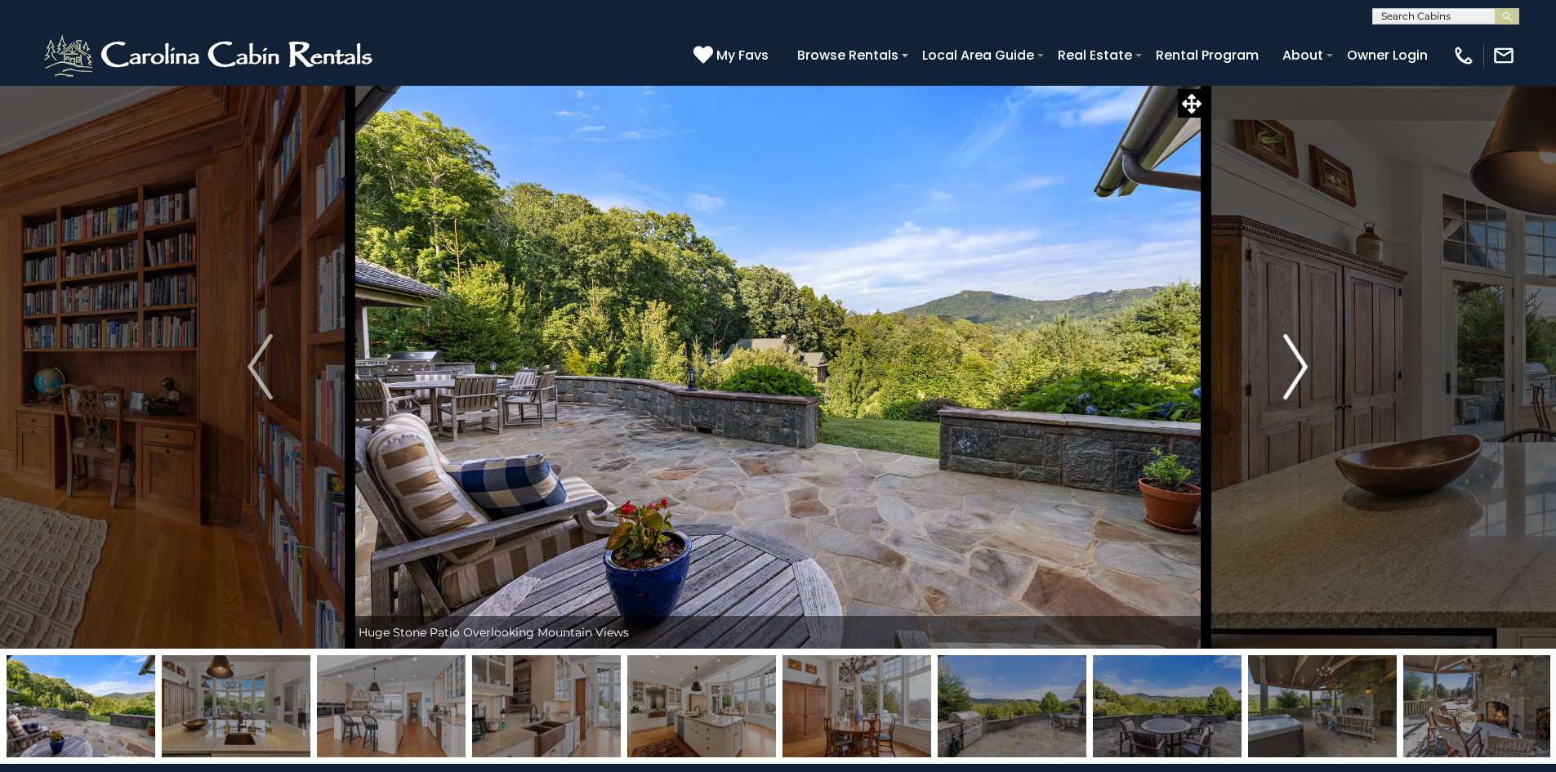
click at [1295, 375] on img "Next" at bounding box center [1295, 366] width 25 height 65
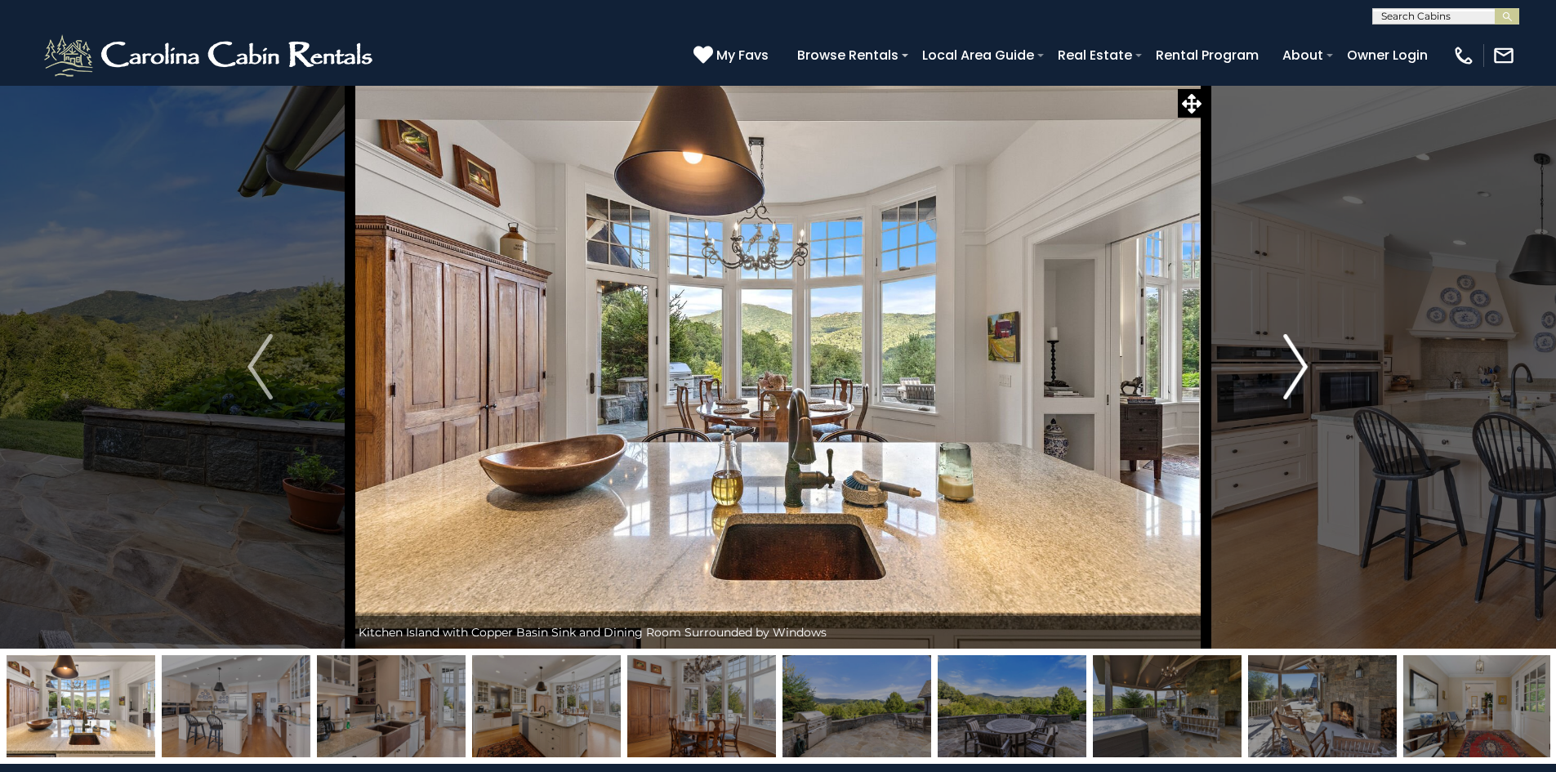
click at [1295, 375] on img "Next" at bounding box center [1295, 366] width 25 height 65
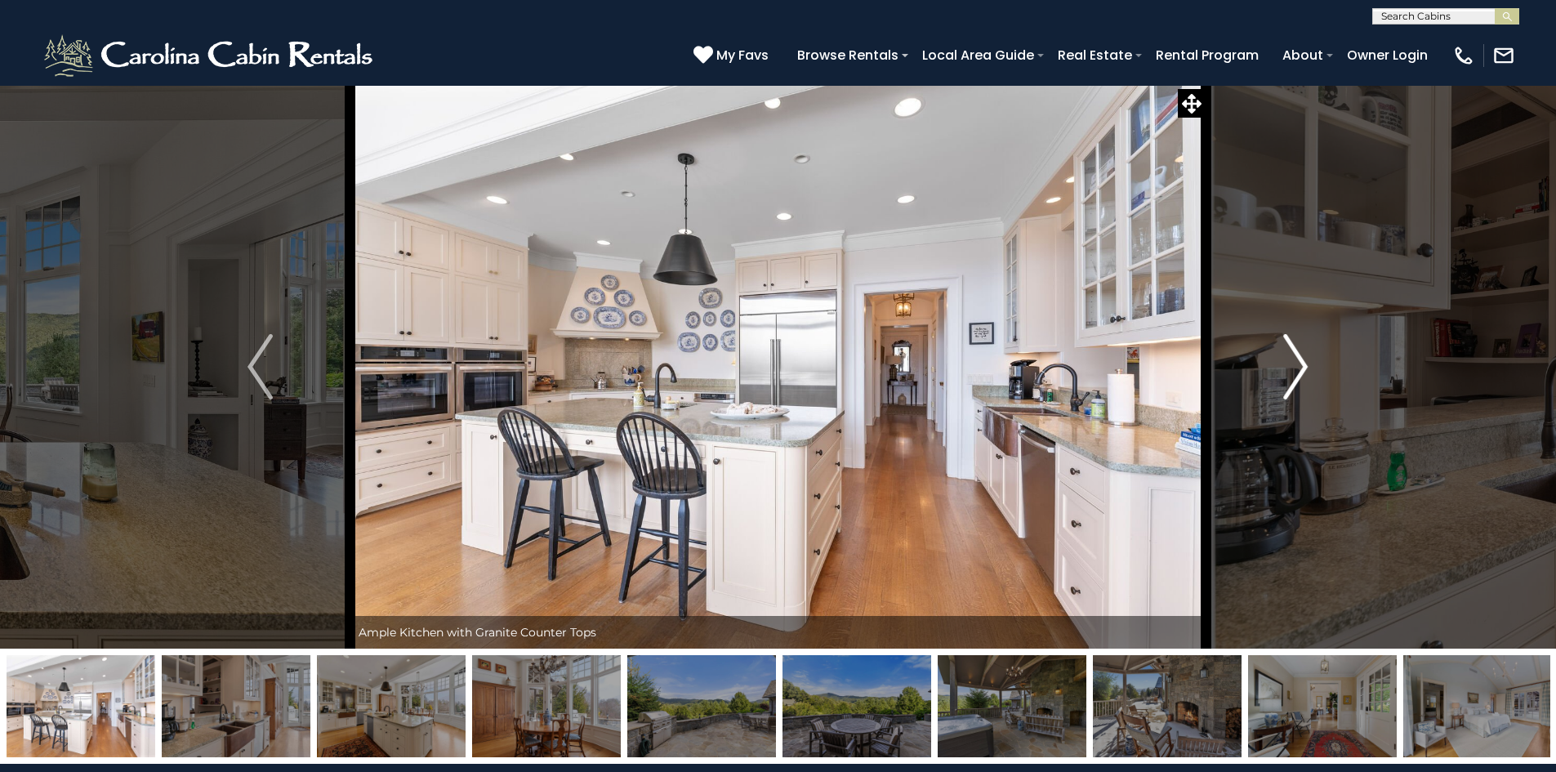
click at [1295, 375] on img "Next" at bounding box center [1295, 366] width 25 height 65
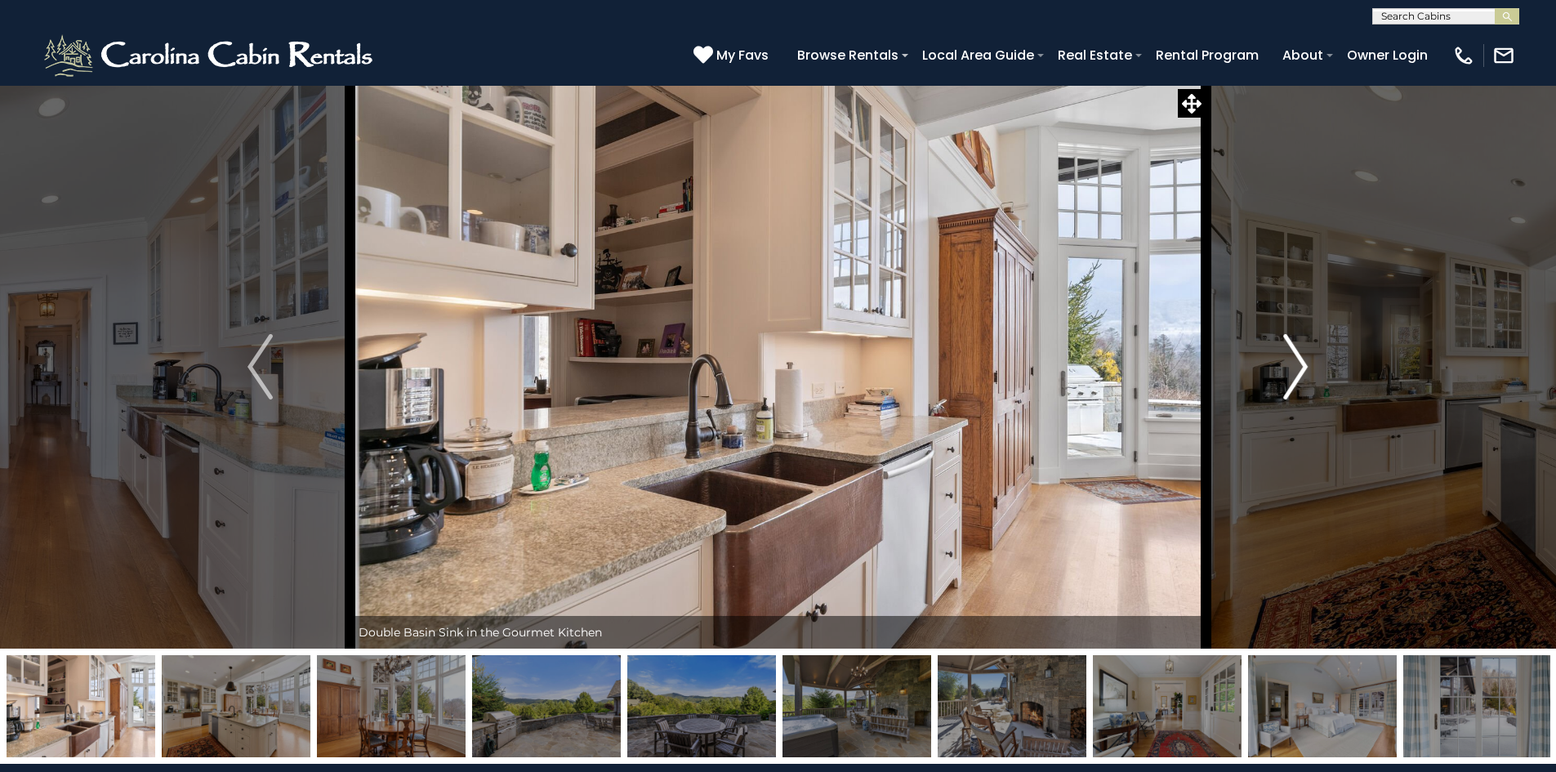
click at [1295, 375] on img "Next" at bounding box center [1295, 366] width 25 height 65
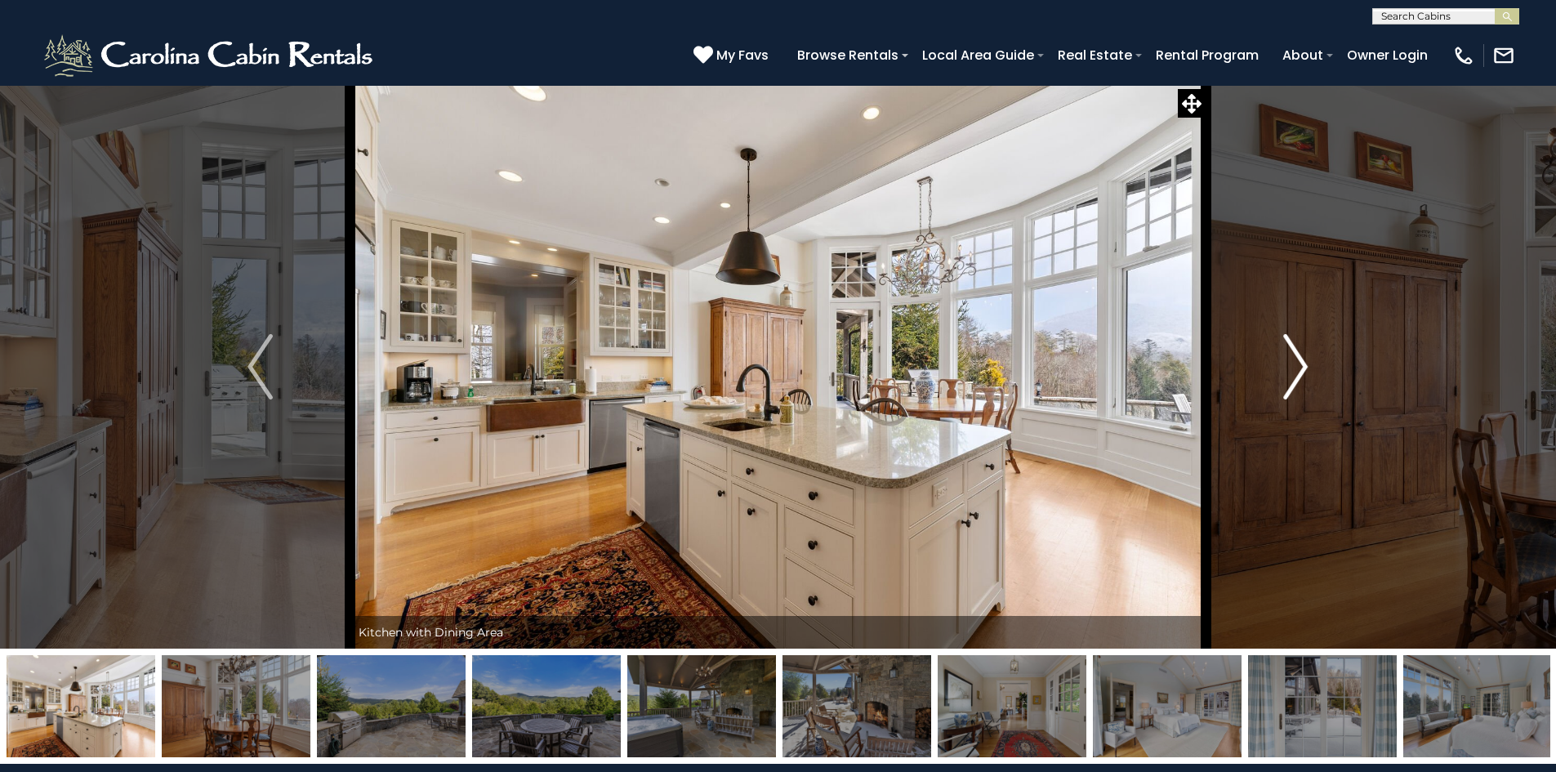
click at [1295, 375] on img "Next" at bounding box center [1295, 366] width 25 height 65
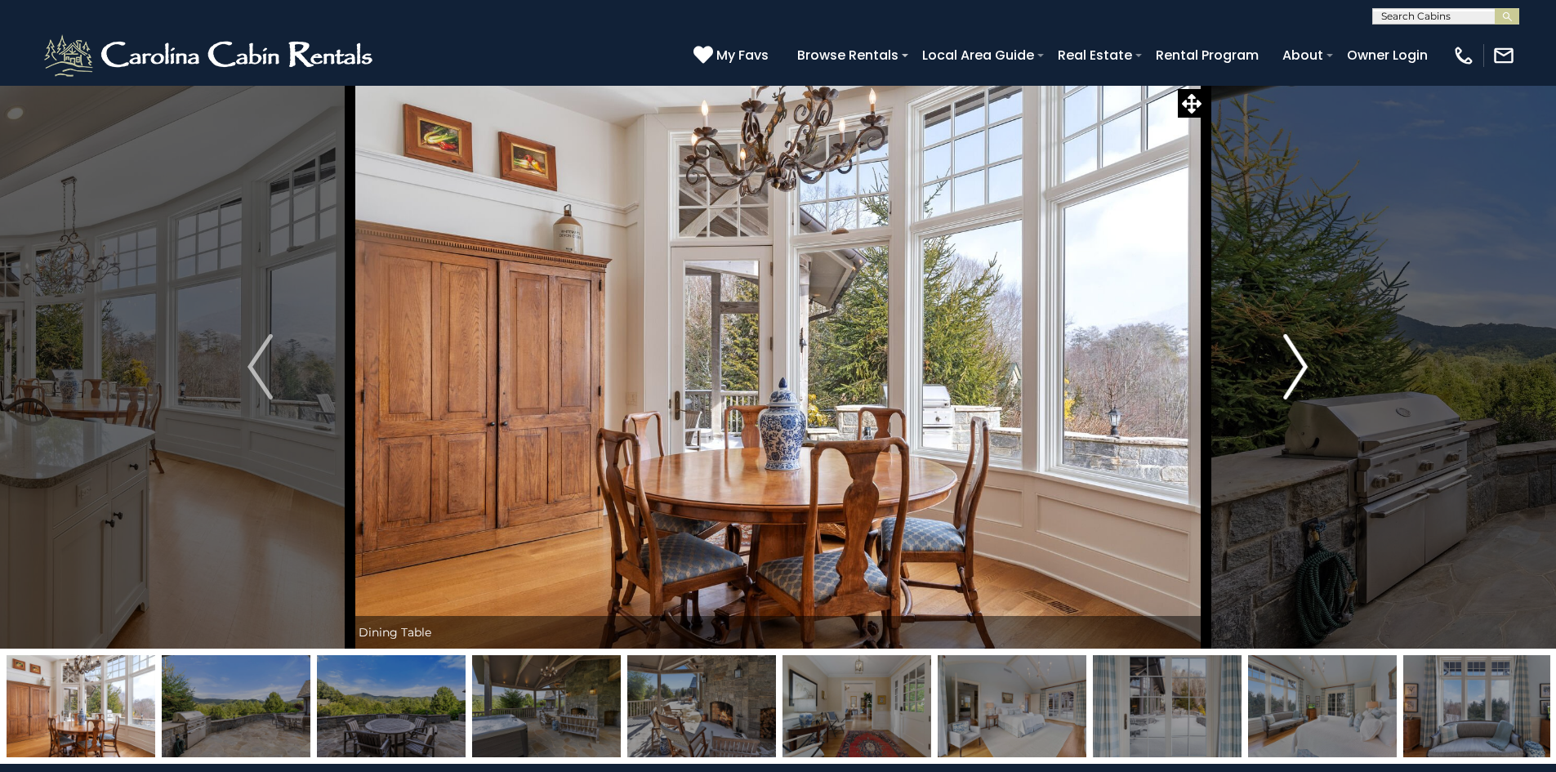
click at [1295, 375] on img "Next" at bounding box center [1295, 366] width 25 height 65
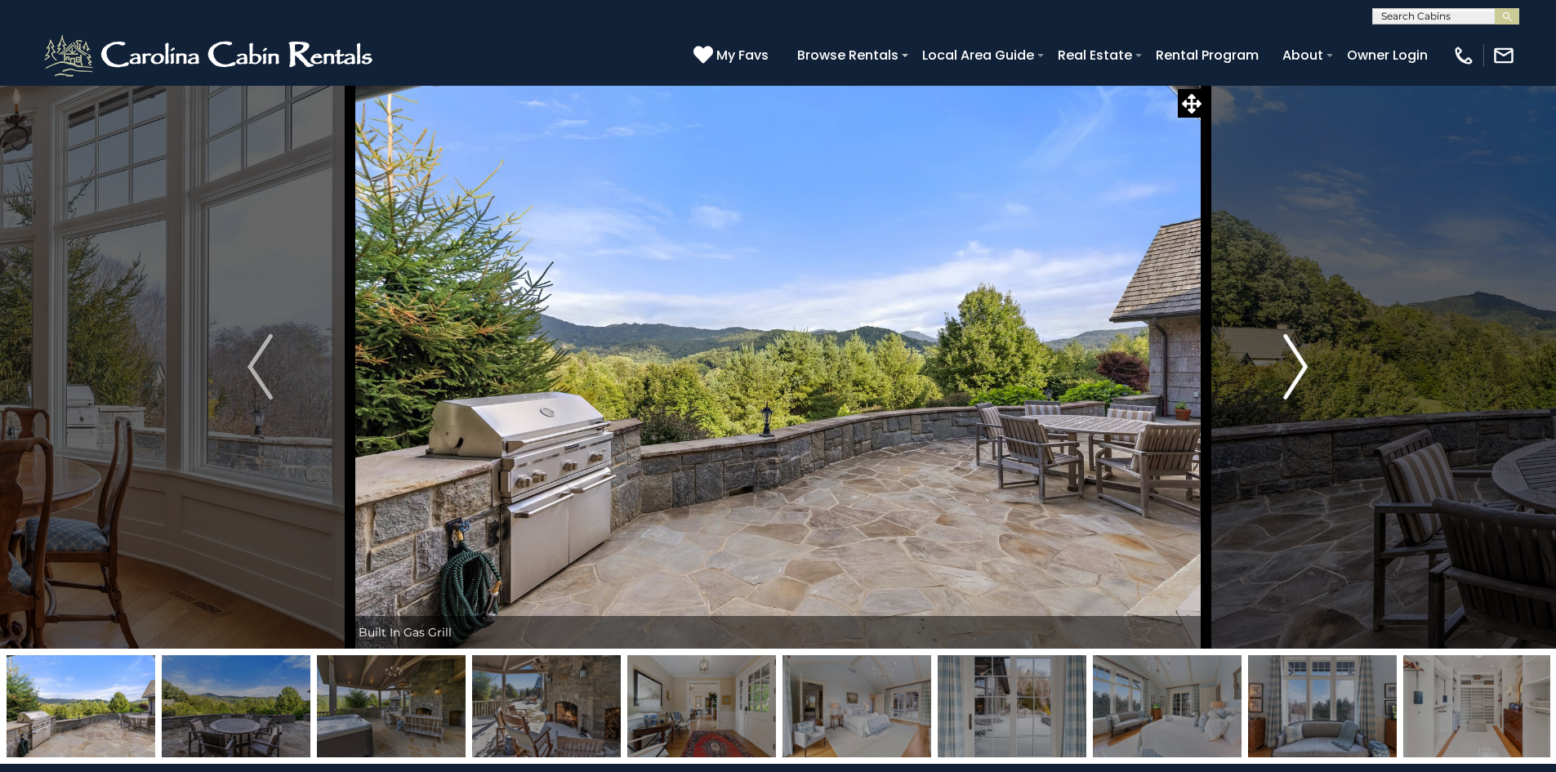
click at [1295, 375] on img "Next" at bounding box center [1295, 366] width 25 height 65
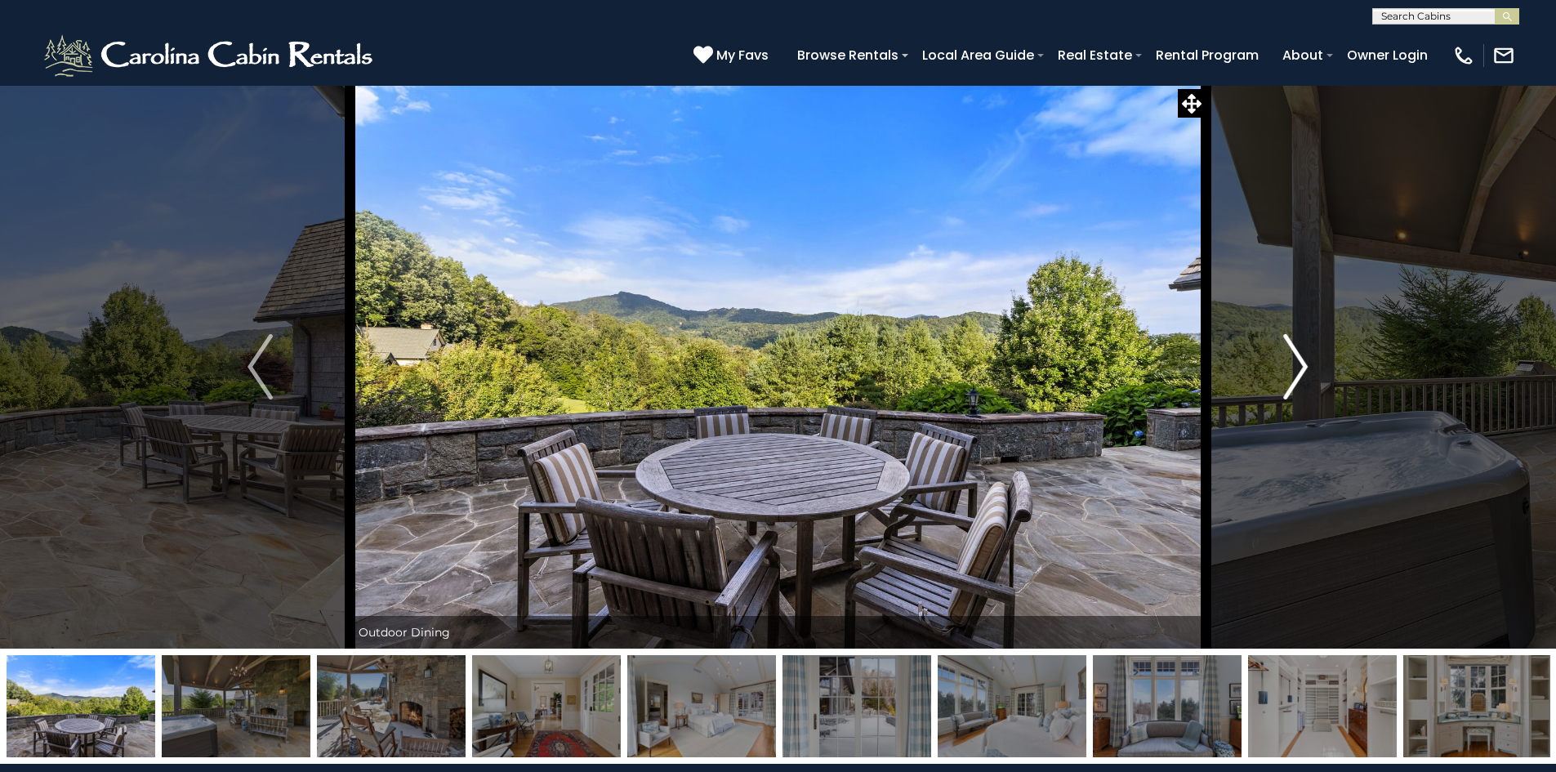
click at [1295, 375] on img "Next" at bounding box center [1295, 366] width 25 height 65
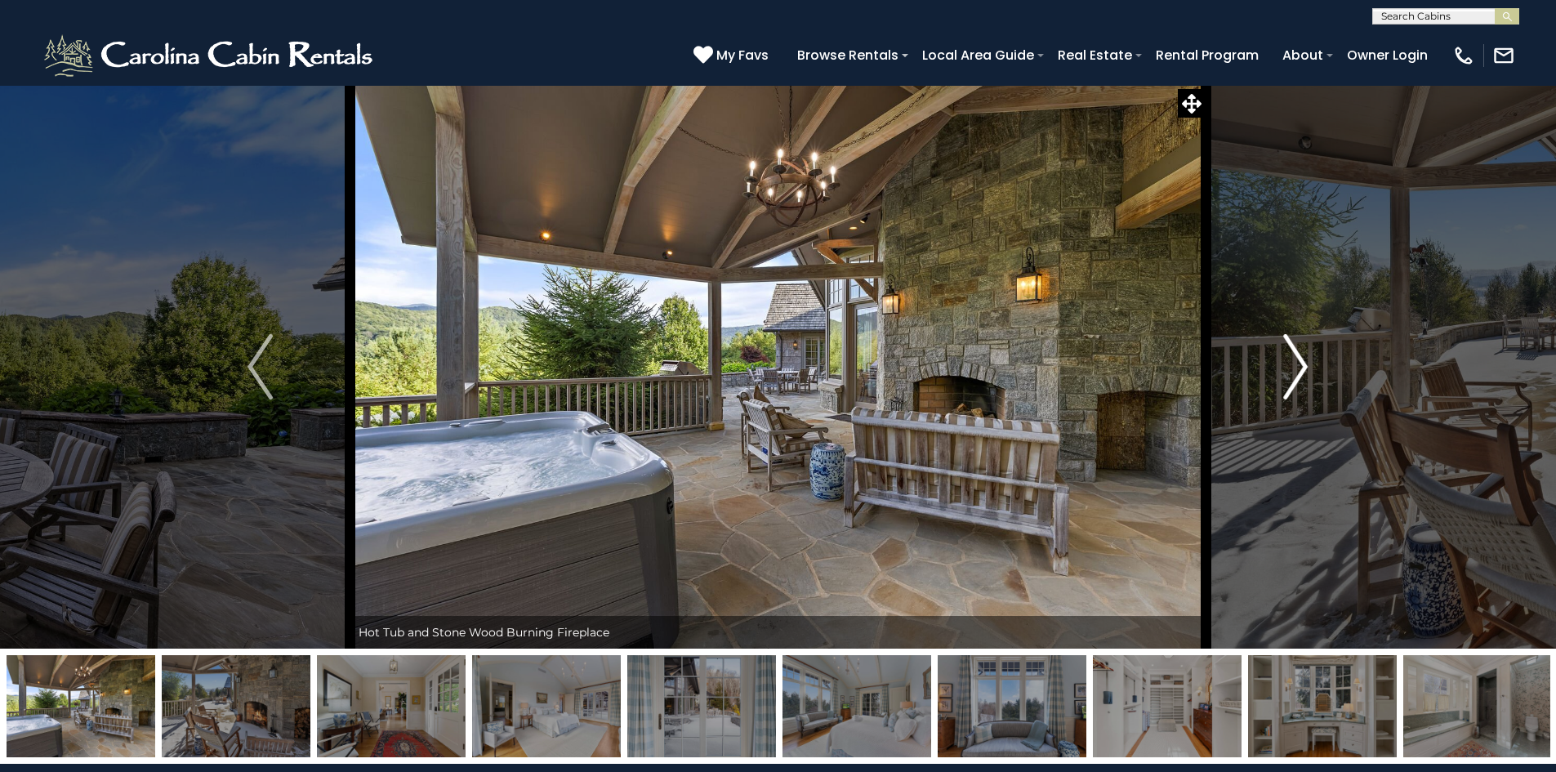
click at [1295, 375] on img "Next" at bounding box center [1295, 366] width 25 height 65
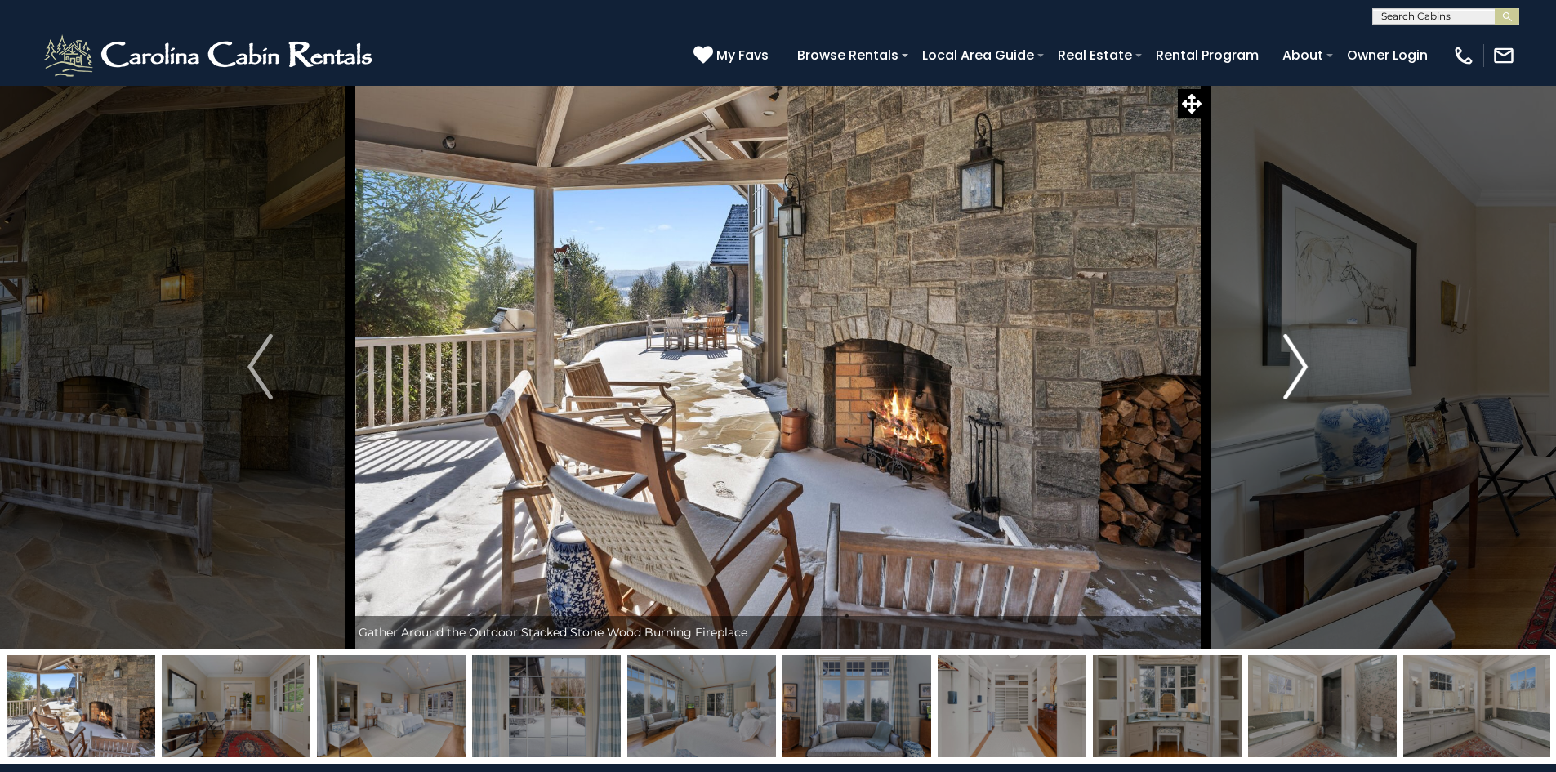
click at [1295, 375] on img "Next" at bounding box center [1295, 366] width 25 height 65
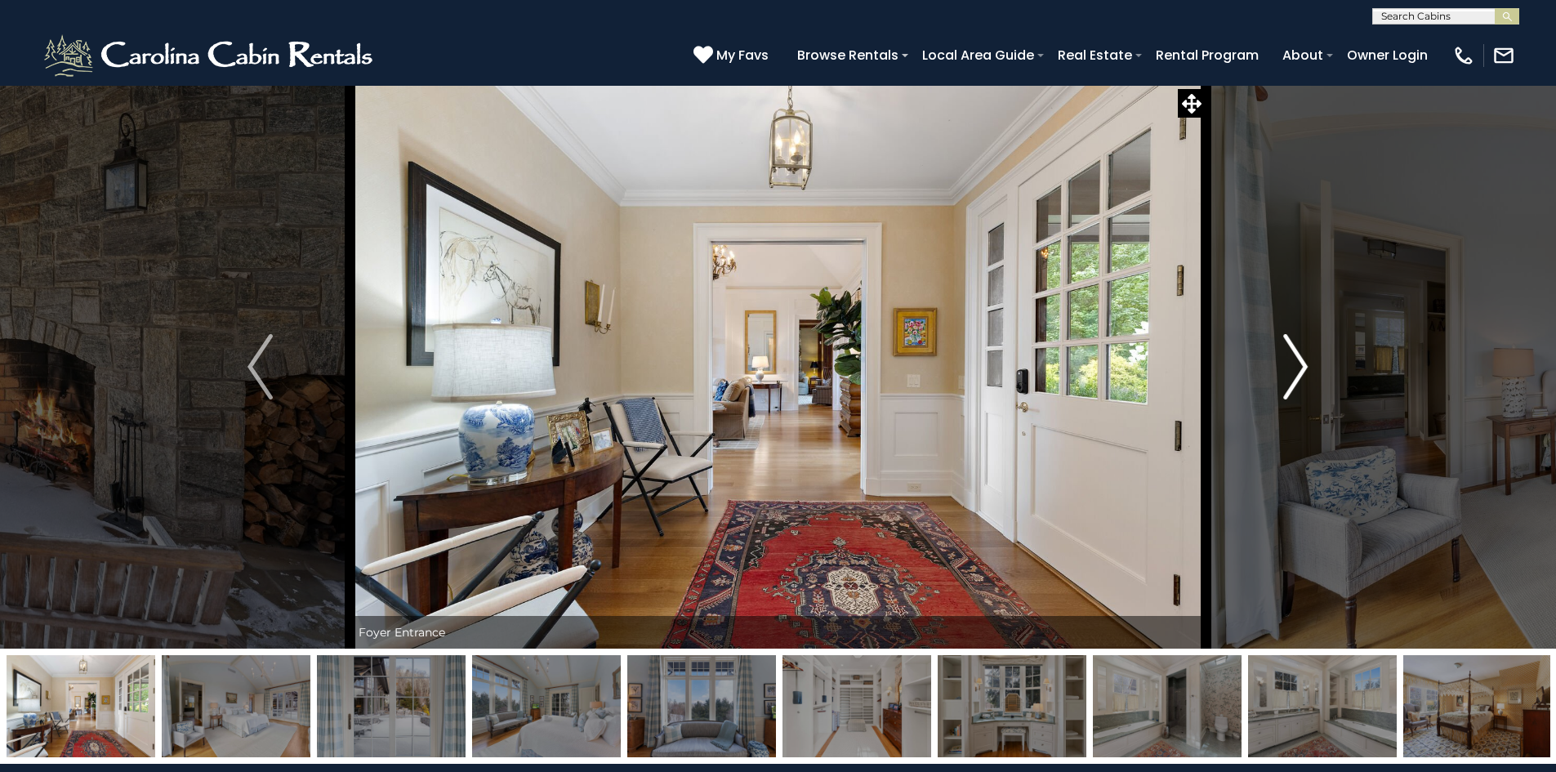
click at [1295, 375] on img "Next" at bounding box center [1295, 366] width 25 height 65
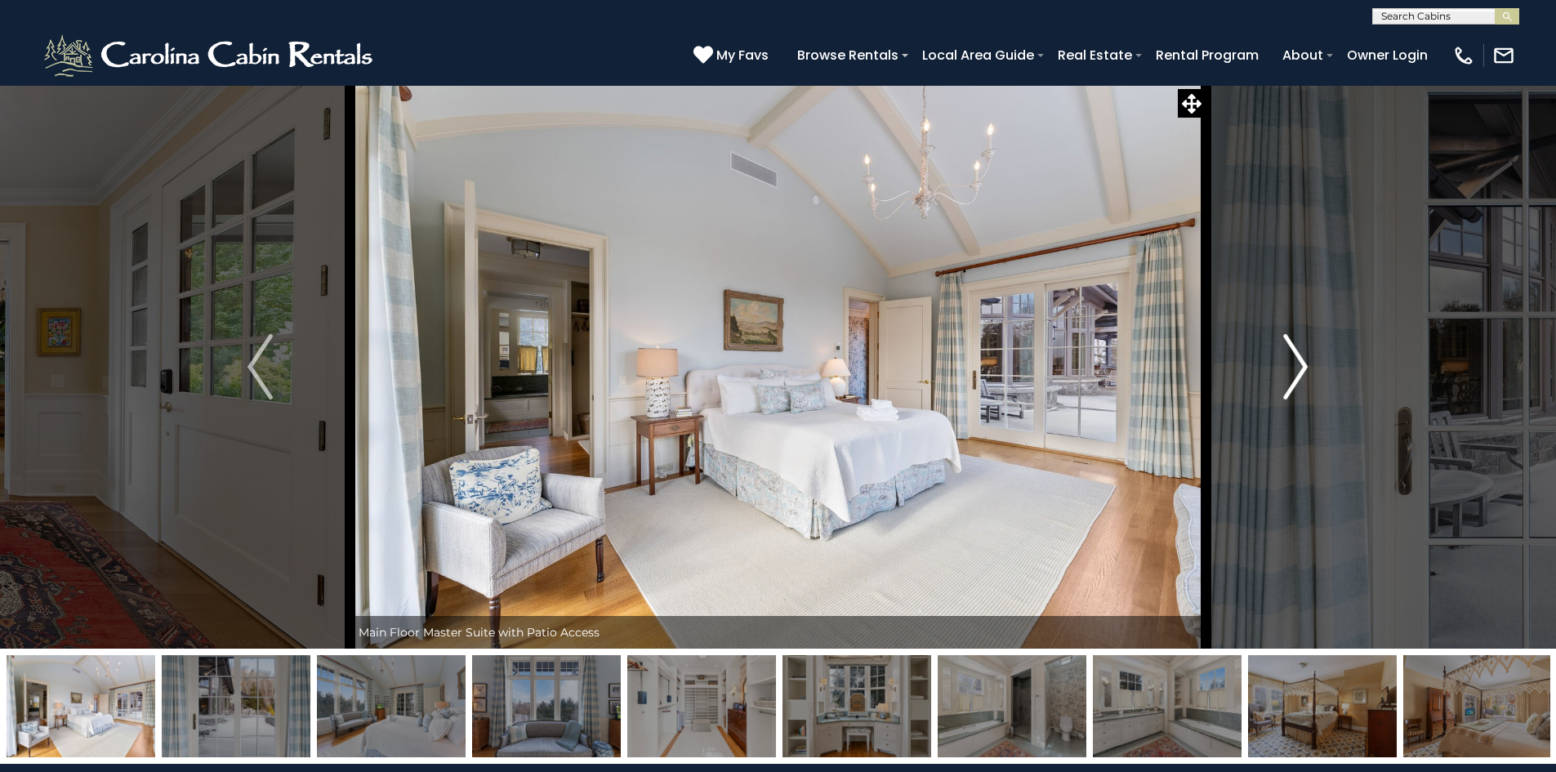
click at [1295, 375] on img "Next" at bounding box center [1295, 366] width 25 height 65
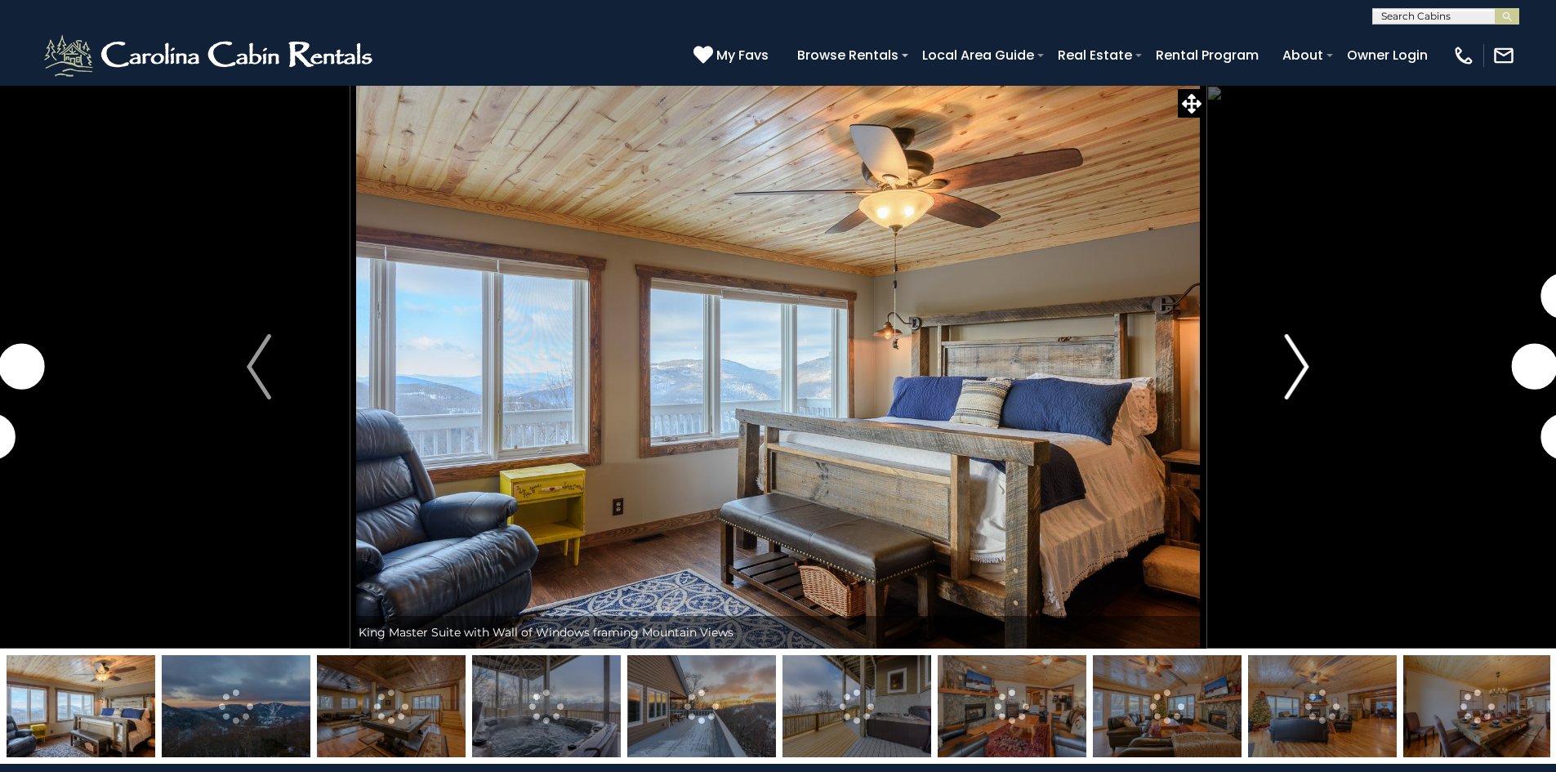
click at [1285, 372] on img "Next" at bounding box center [1297, 366] width 25 height 65
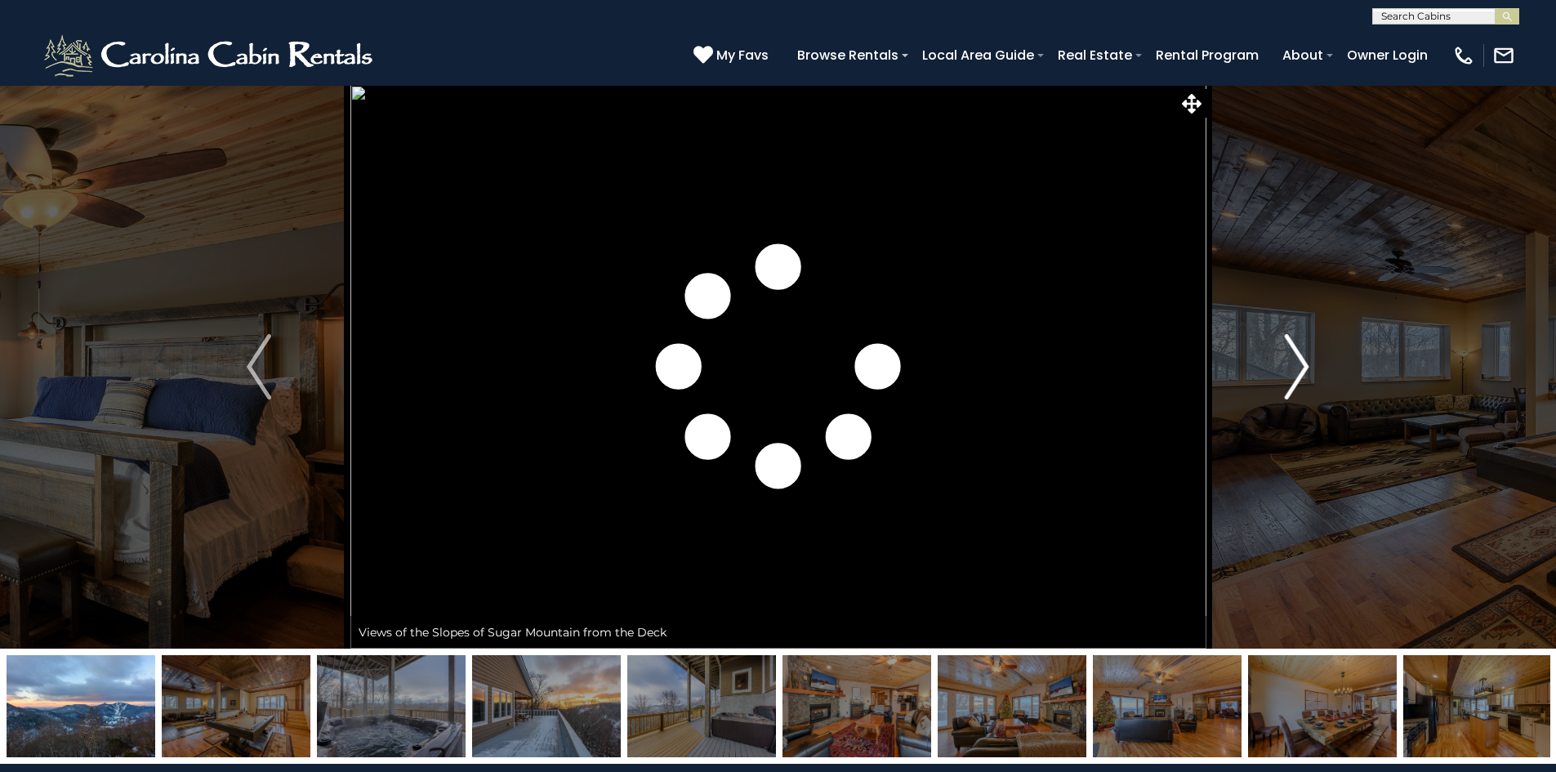
click at [1285, 372] on img "Next" at bounding box center [1297, 366] width 25 height 65
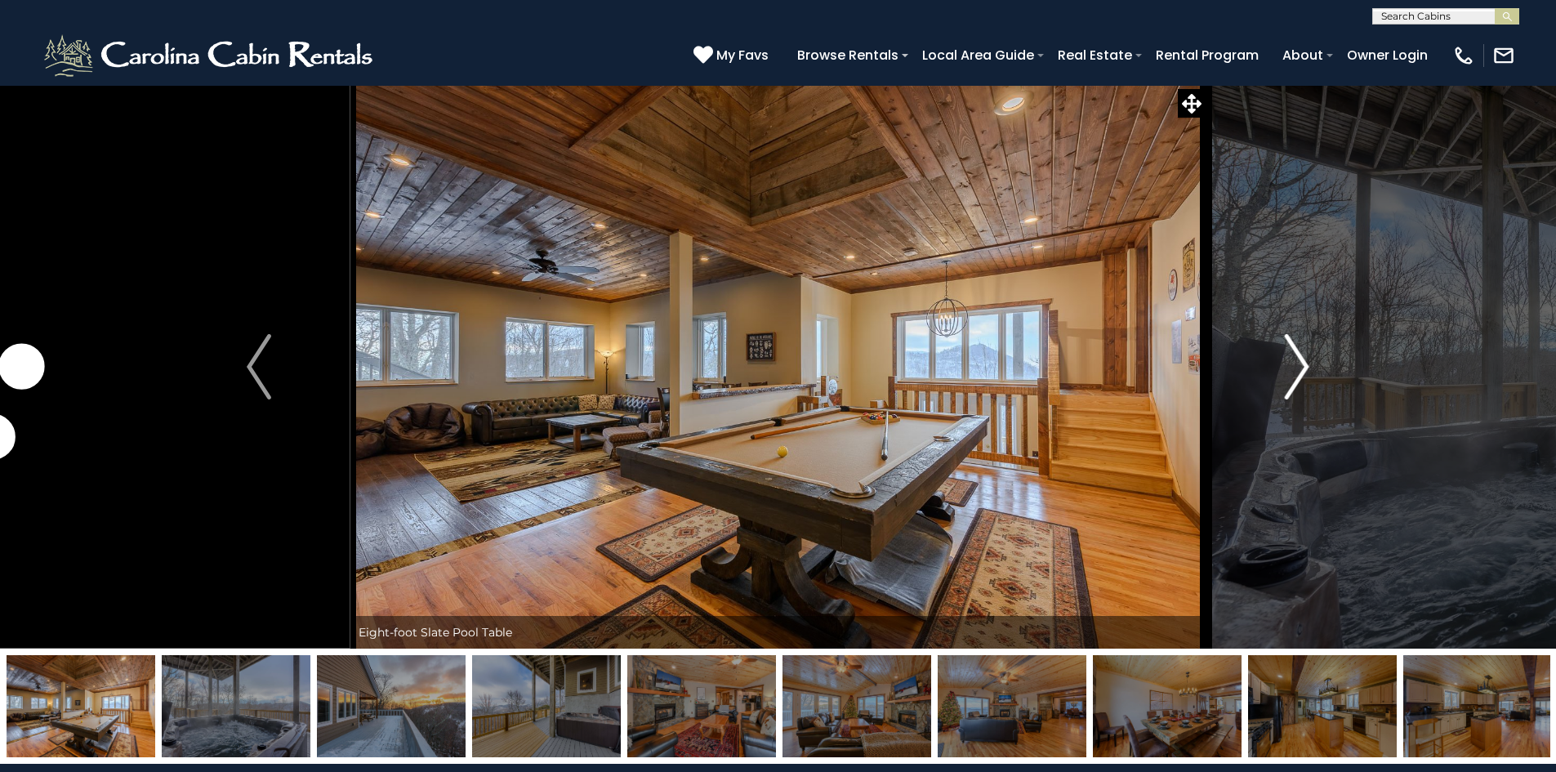
click at [1285, 372] on img "Next" at bounding box center [1297, 366] width 25 height 65
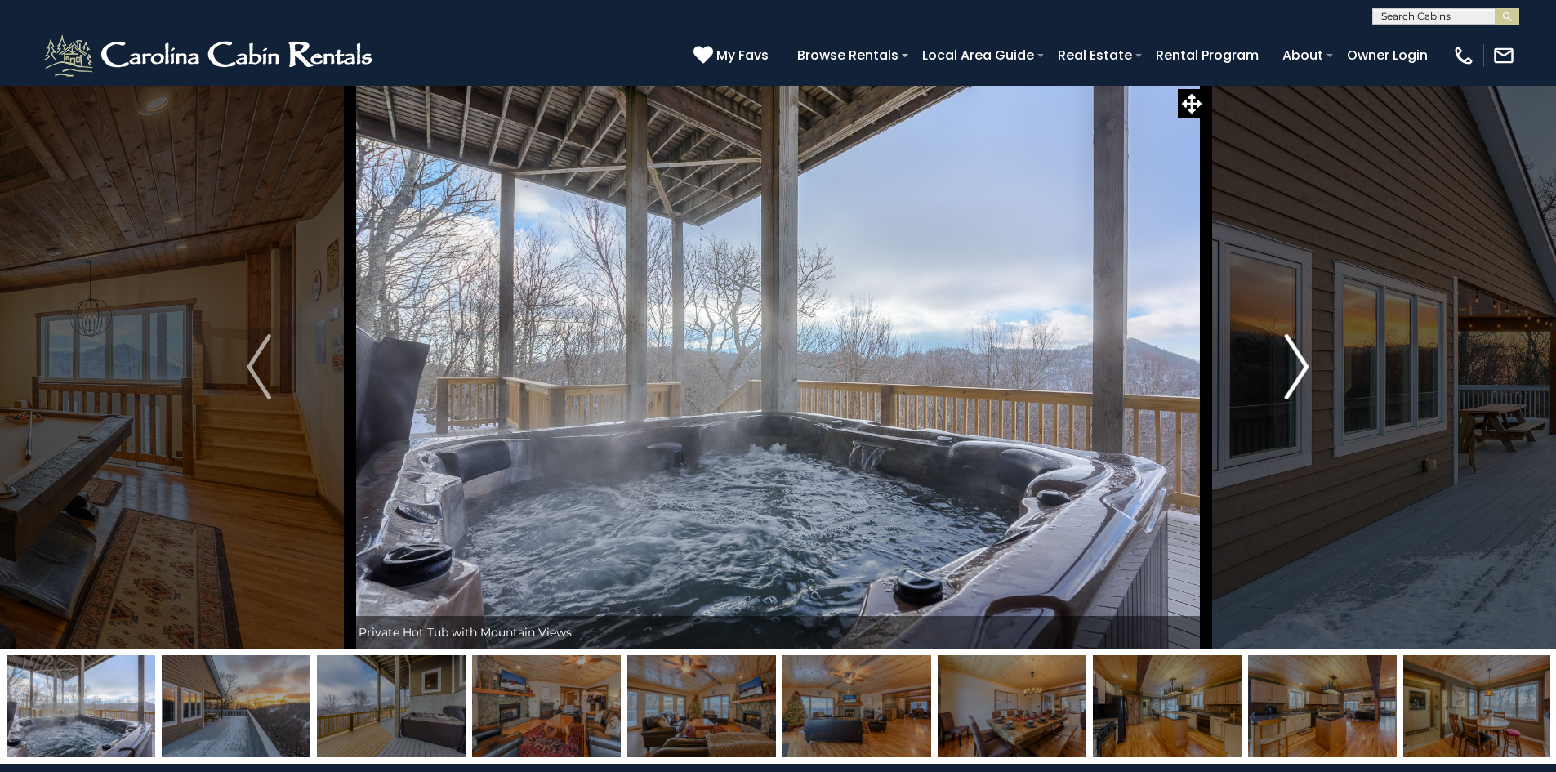
click at [1285, 372] on img "Next" at bounding box center [1297, 366] width 25 height 65
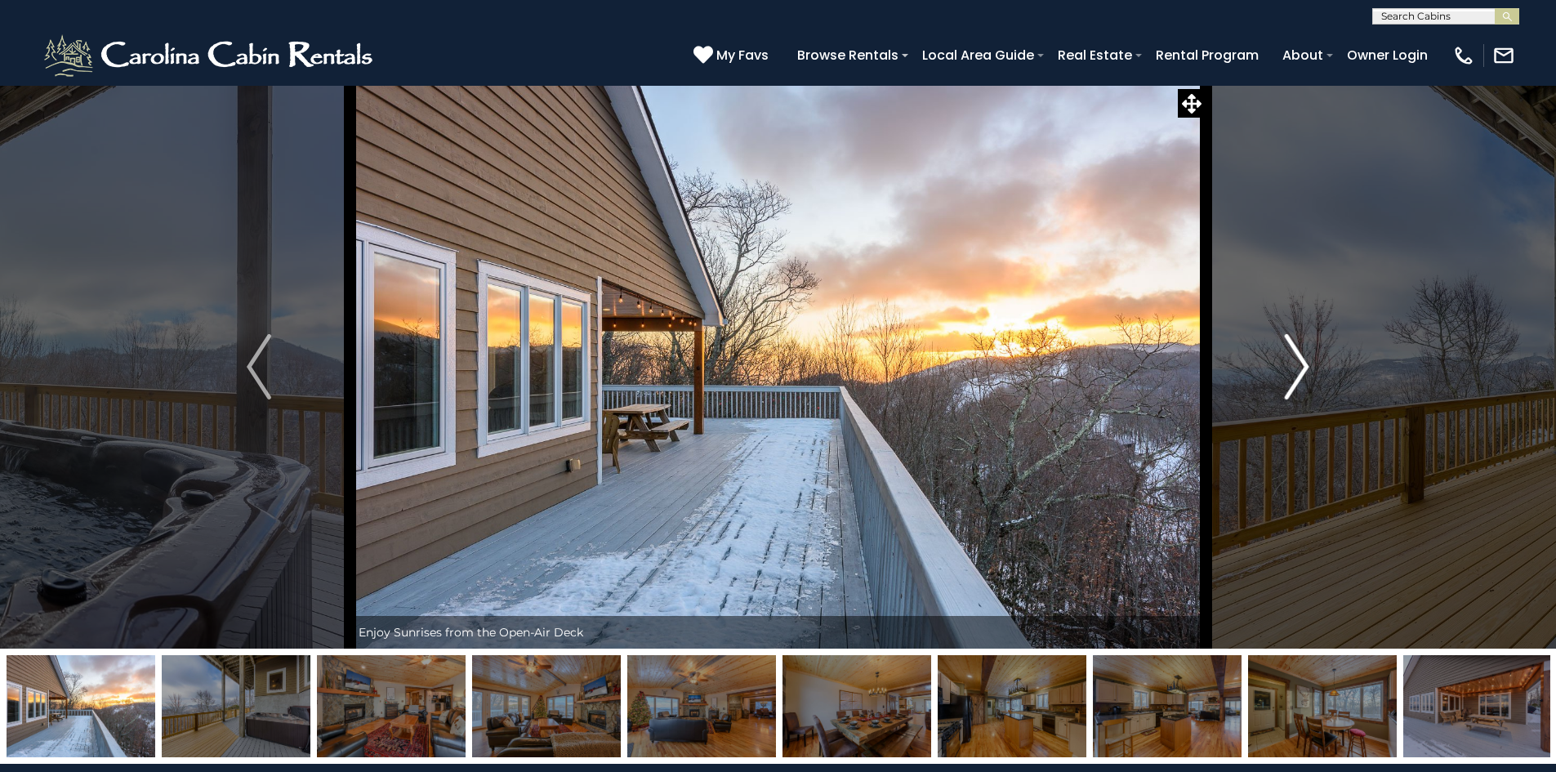
click at [1285, 372] on img "Next" at bounding box center [1297, 366] width 25 height 65
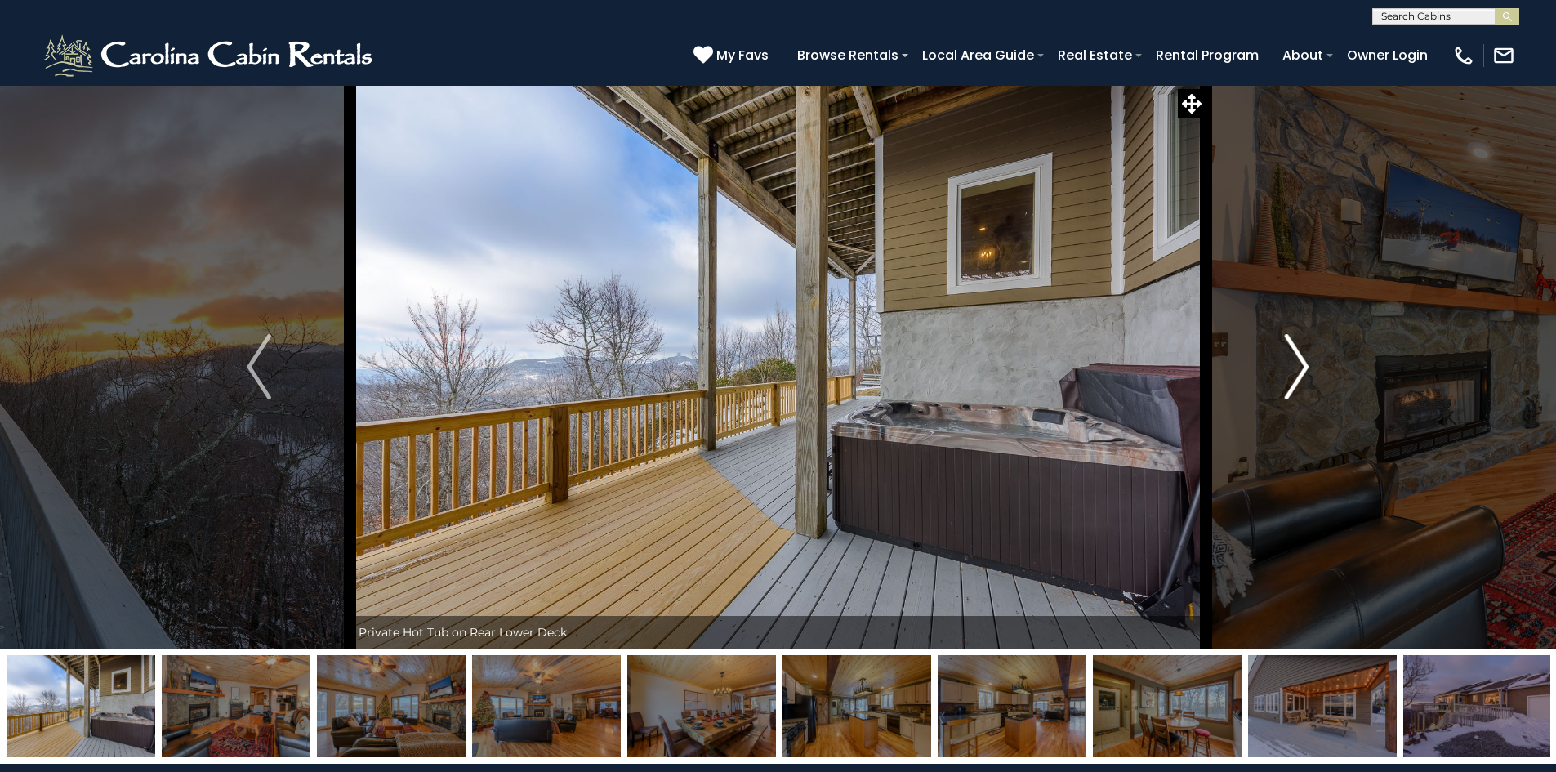
click at [1285, 372] on img "Next" at bounding box center [1297, 366] width 25 height 65
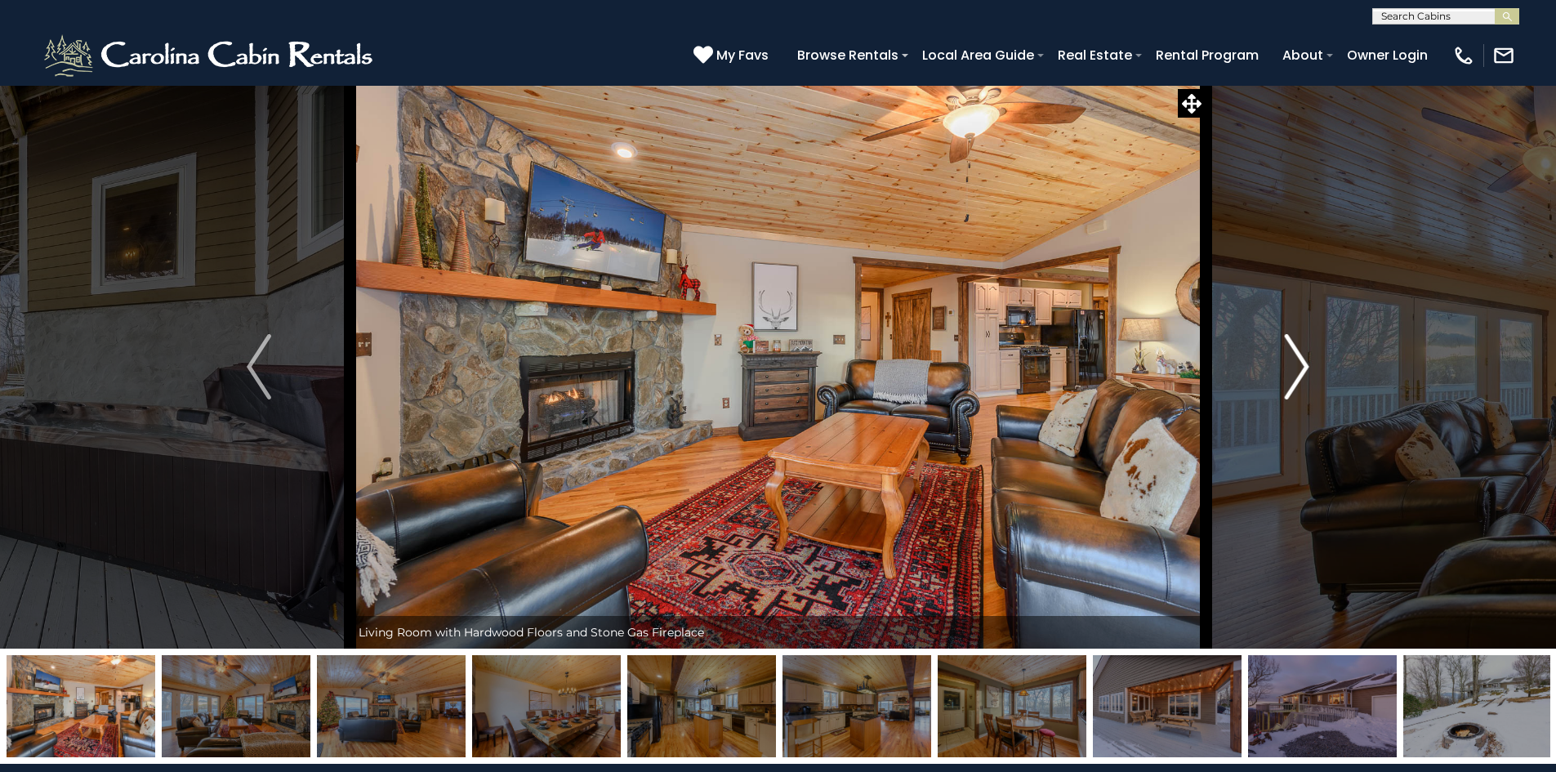
click at [1285, 372] on img "Next" at bounding box center [1297, 366] width 25 height 65
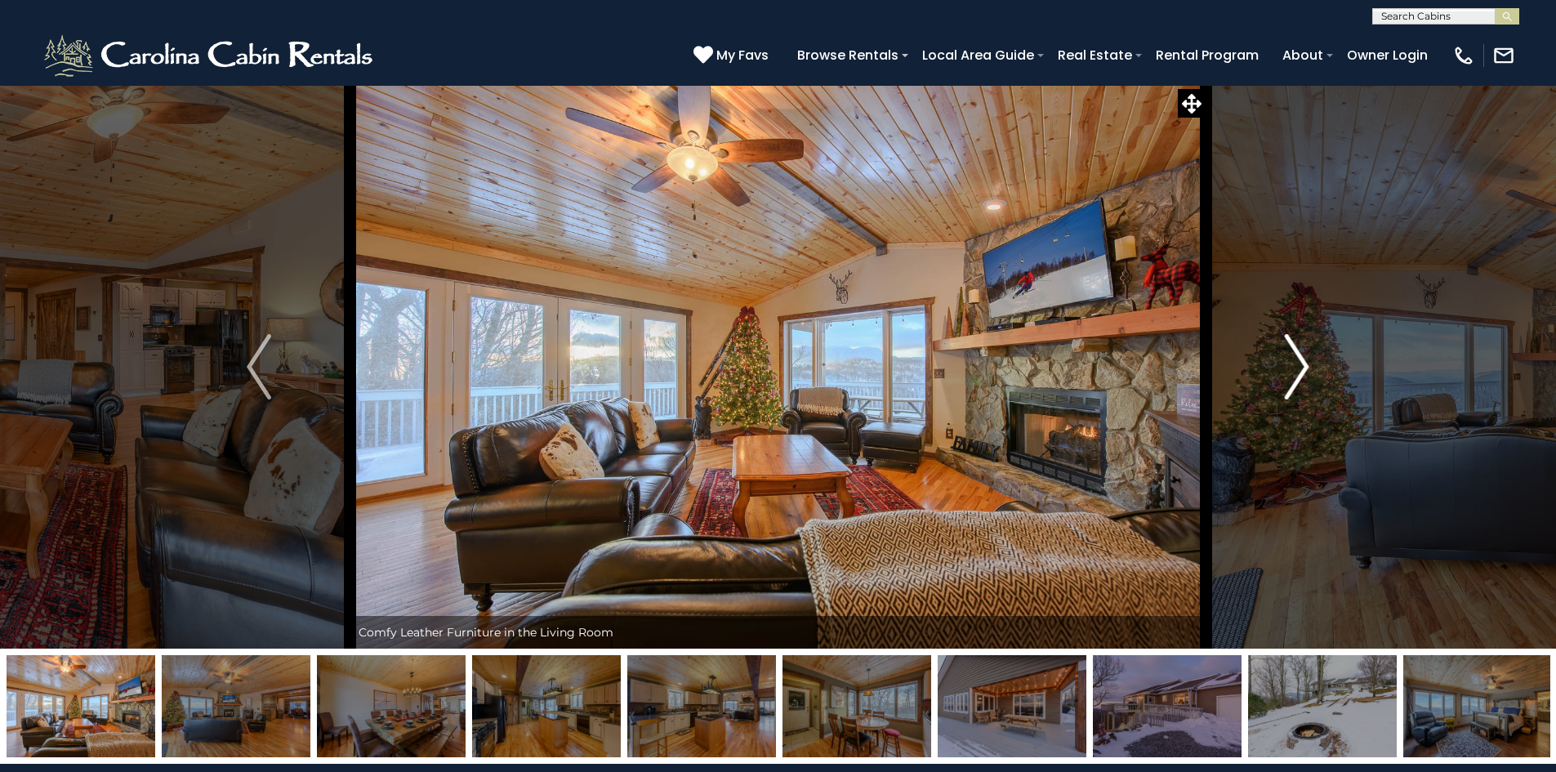
click at [1285, 372] on img "Next" at bounding box center [1297, 366] width 25 height 65
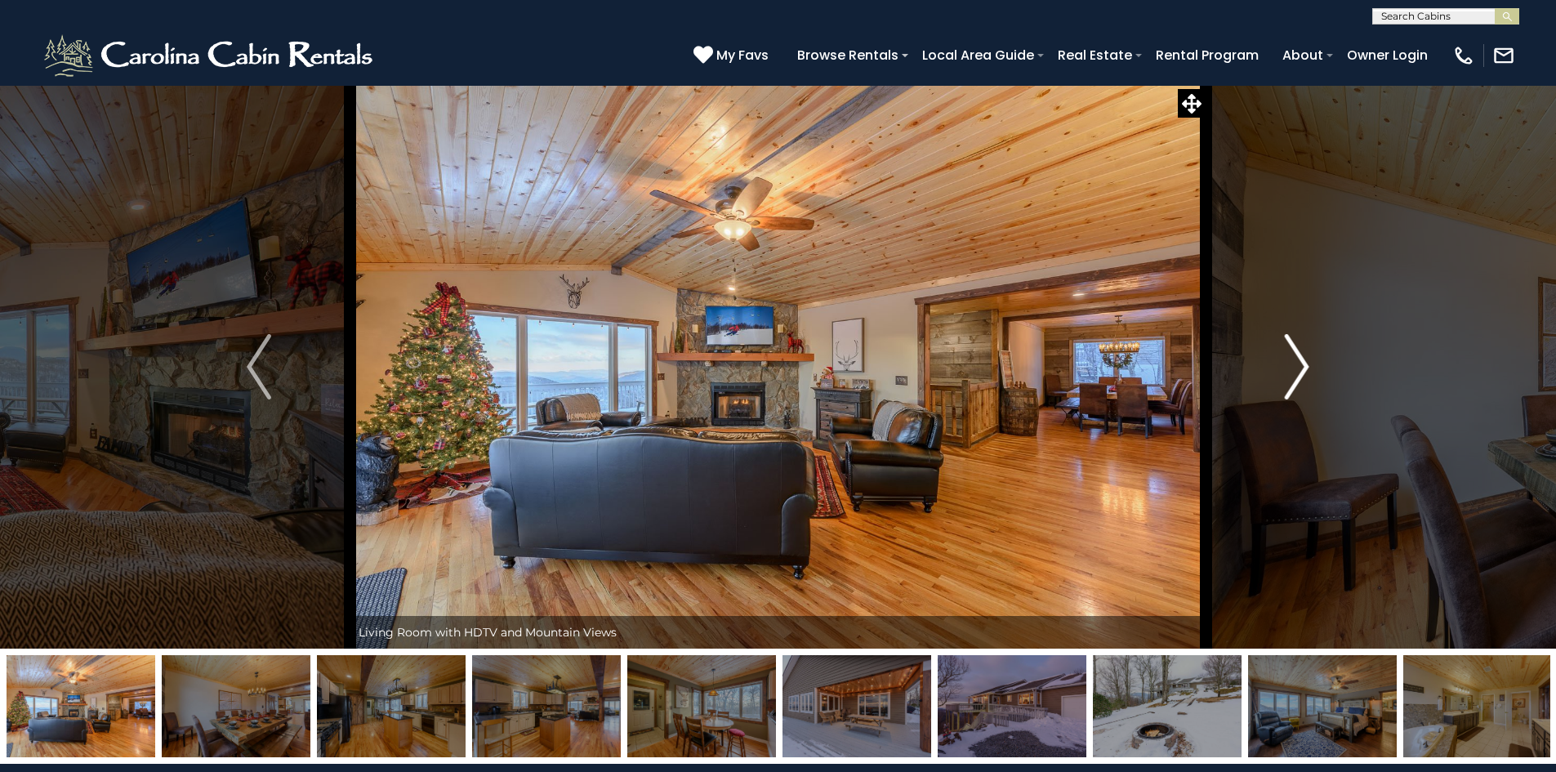
click at [1285, 372] on img "Next" at bounding box center [1297, 366] width 25 height 65
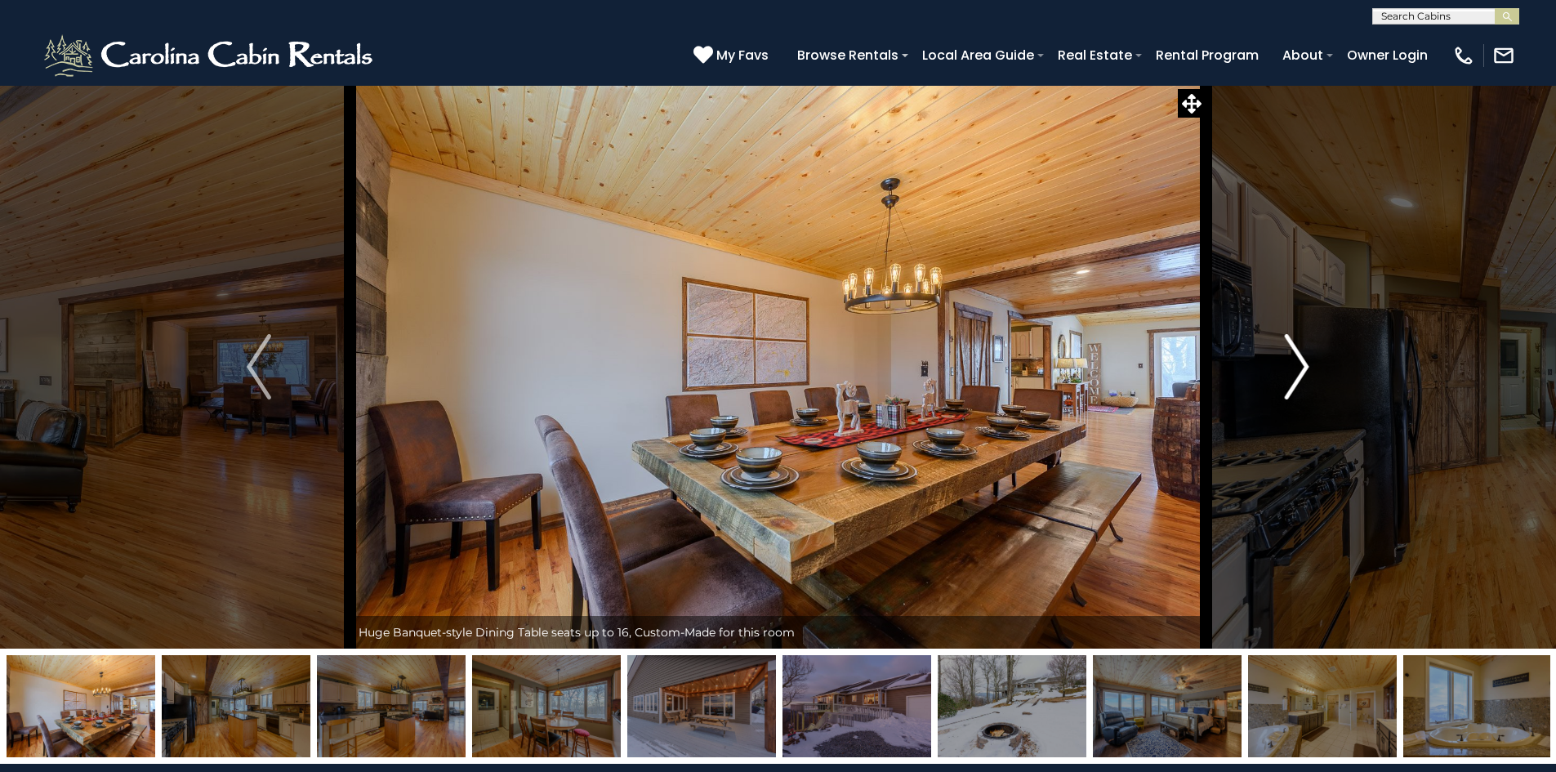
click at [1285, 372] on img "Next" at bounding box center [1297, 366] width 25 height 65
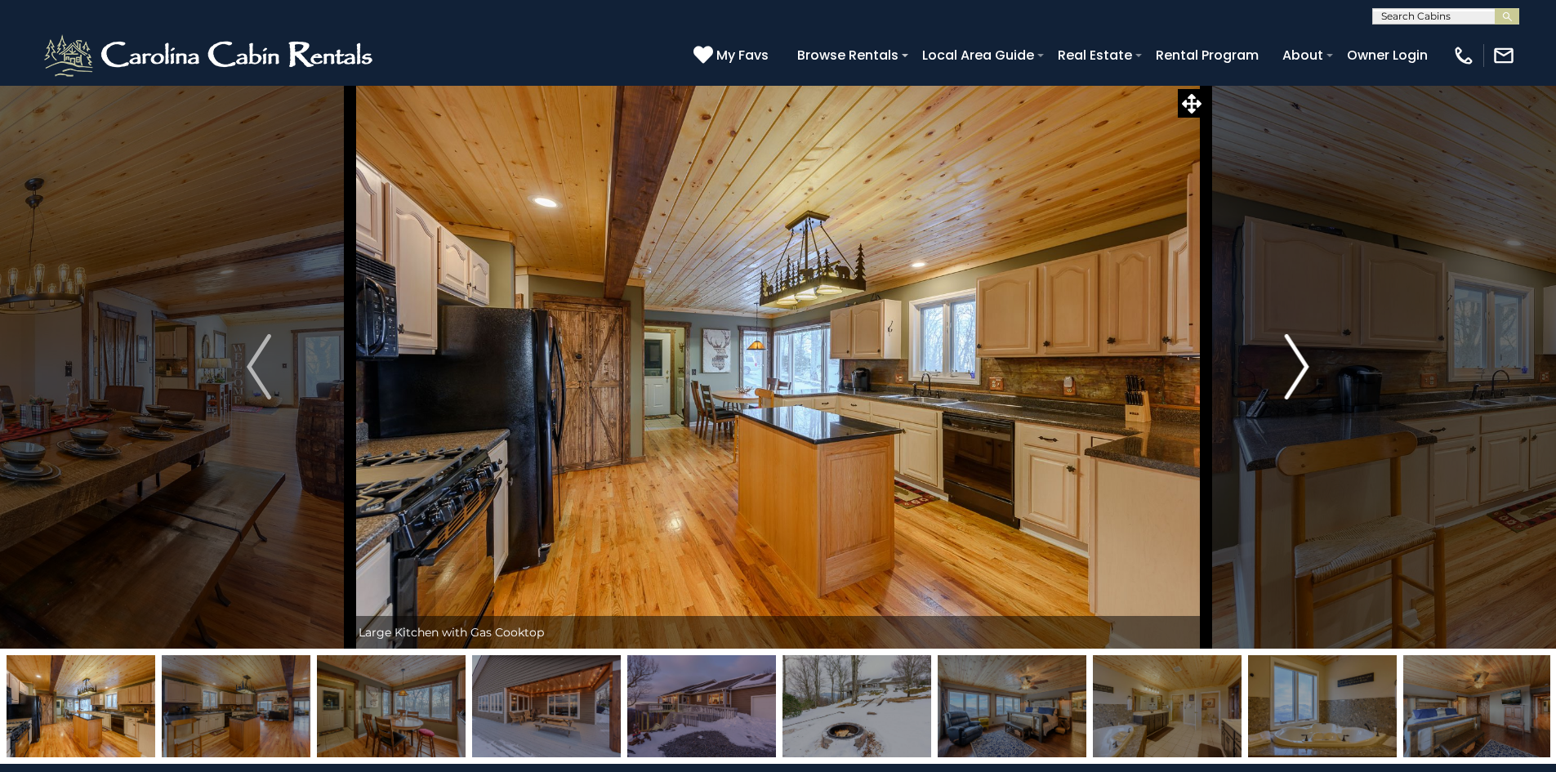
click at [1285, 372] on img "Next" at bounding box center [1297, 366] width 25 height 65
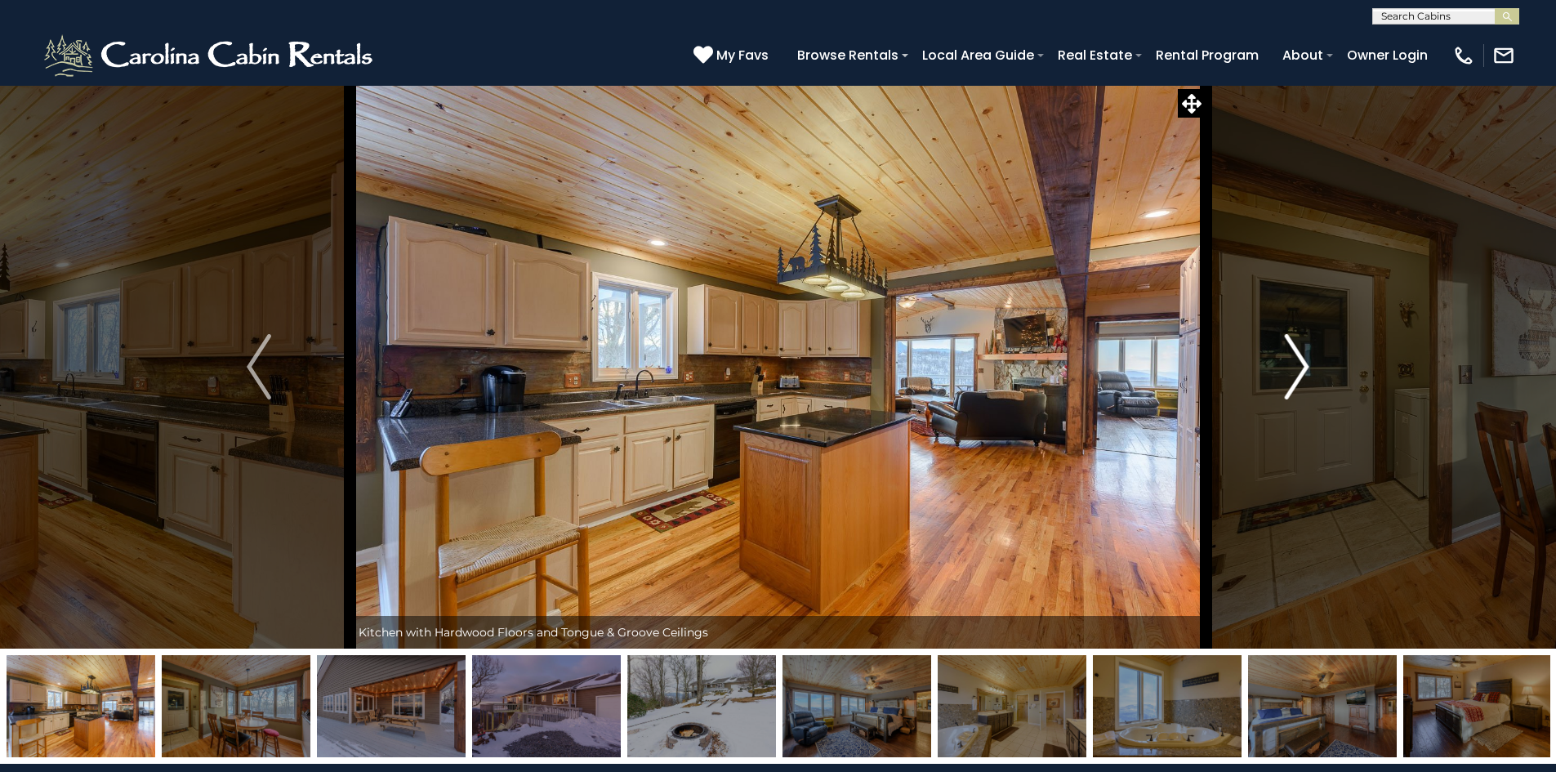
click at [1285, 372] on img "Next" at bounding box center [1297, 366] width 25 height 65
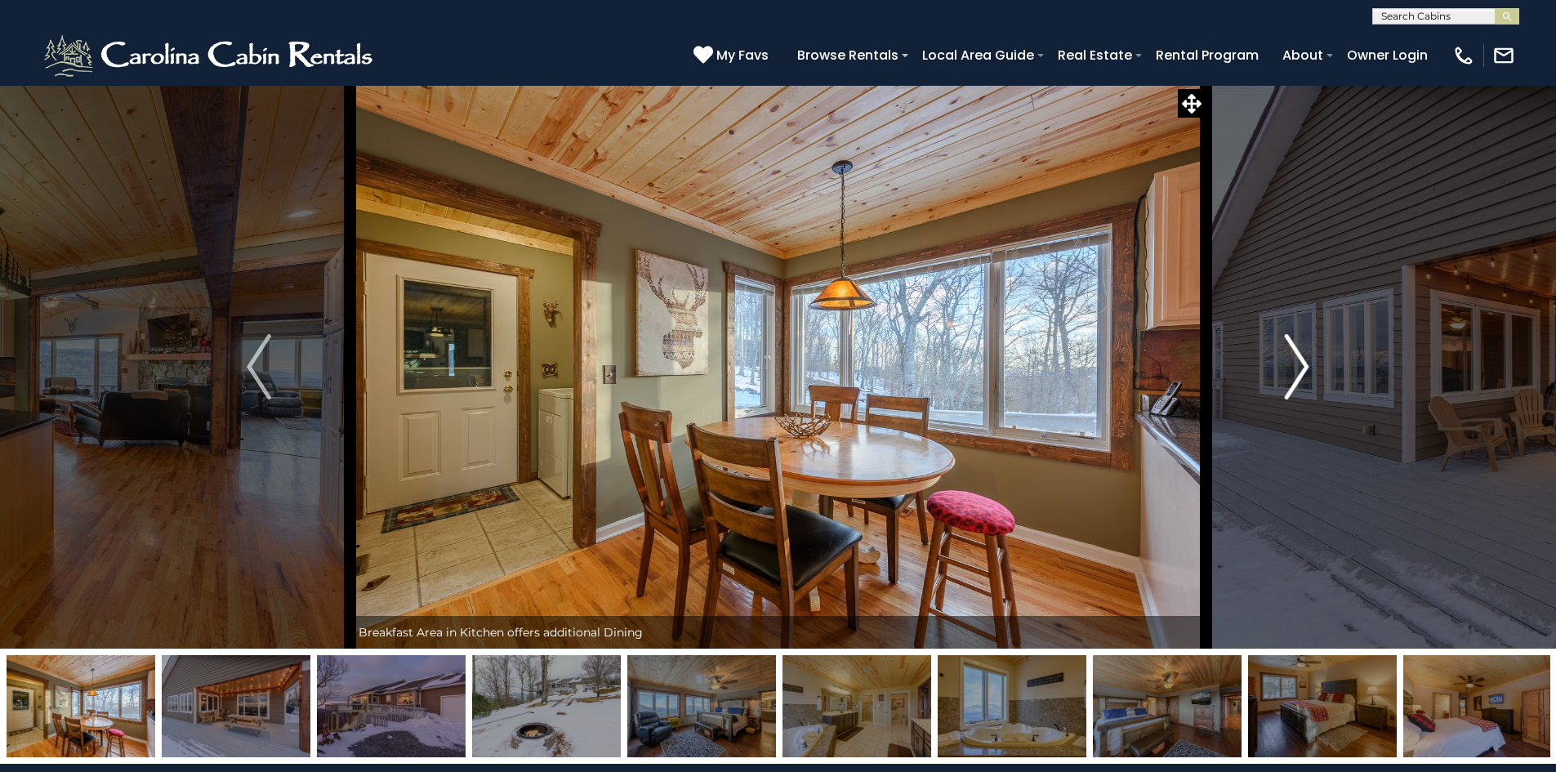
click at [1285, 372] on img "Next" at bounding box center [1297, 366] width 25 height 65
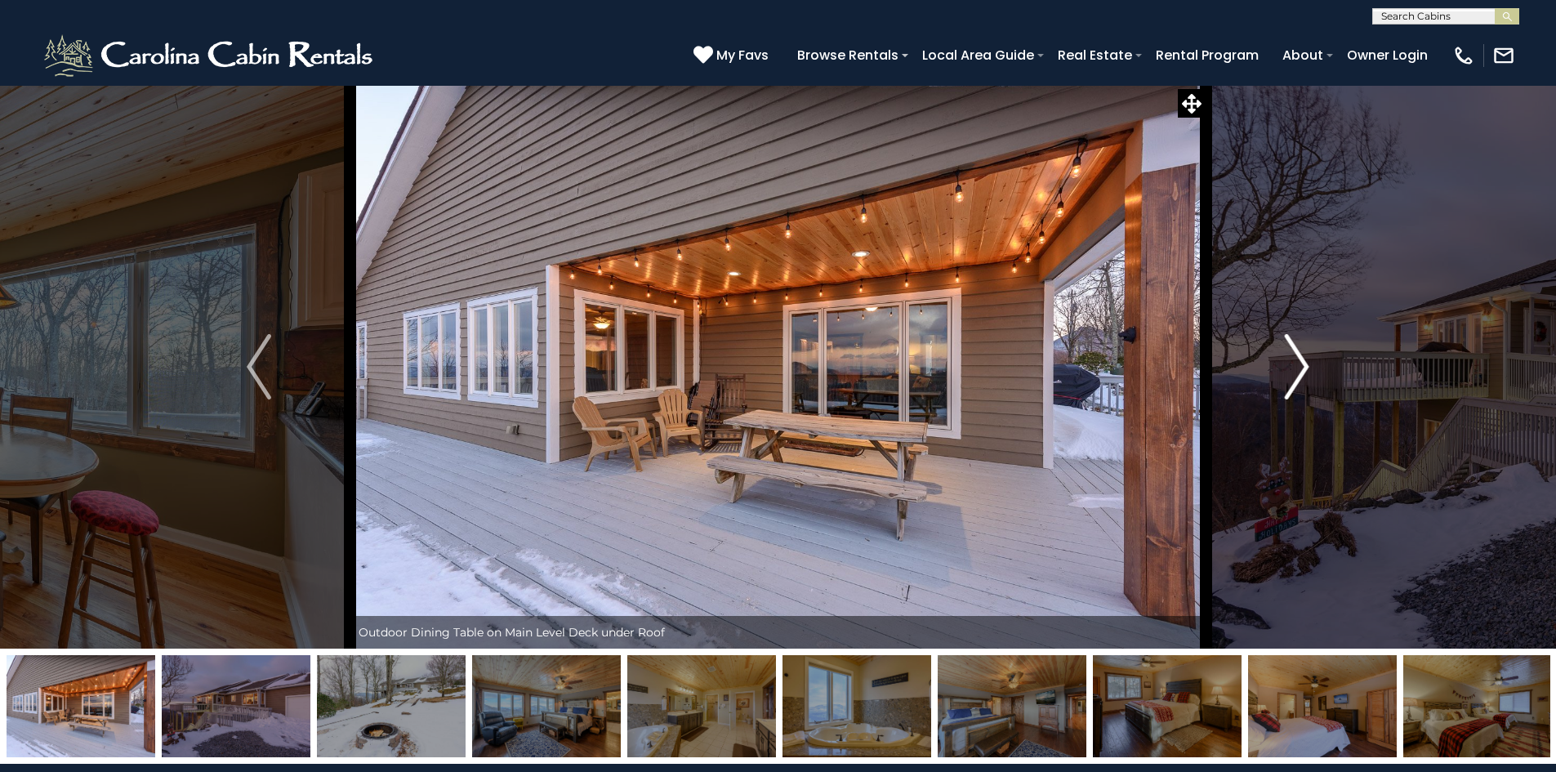
click at [1285, 372] on img "Next" at bounding box center [1297, 366] width 25 height 65
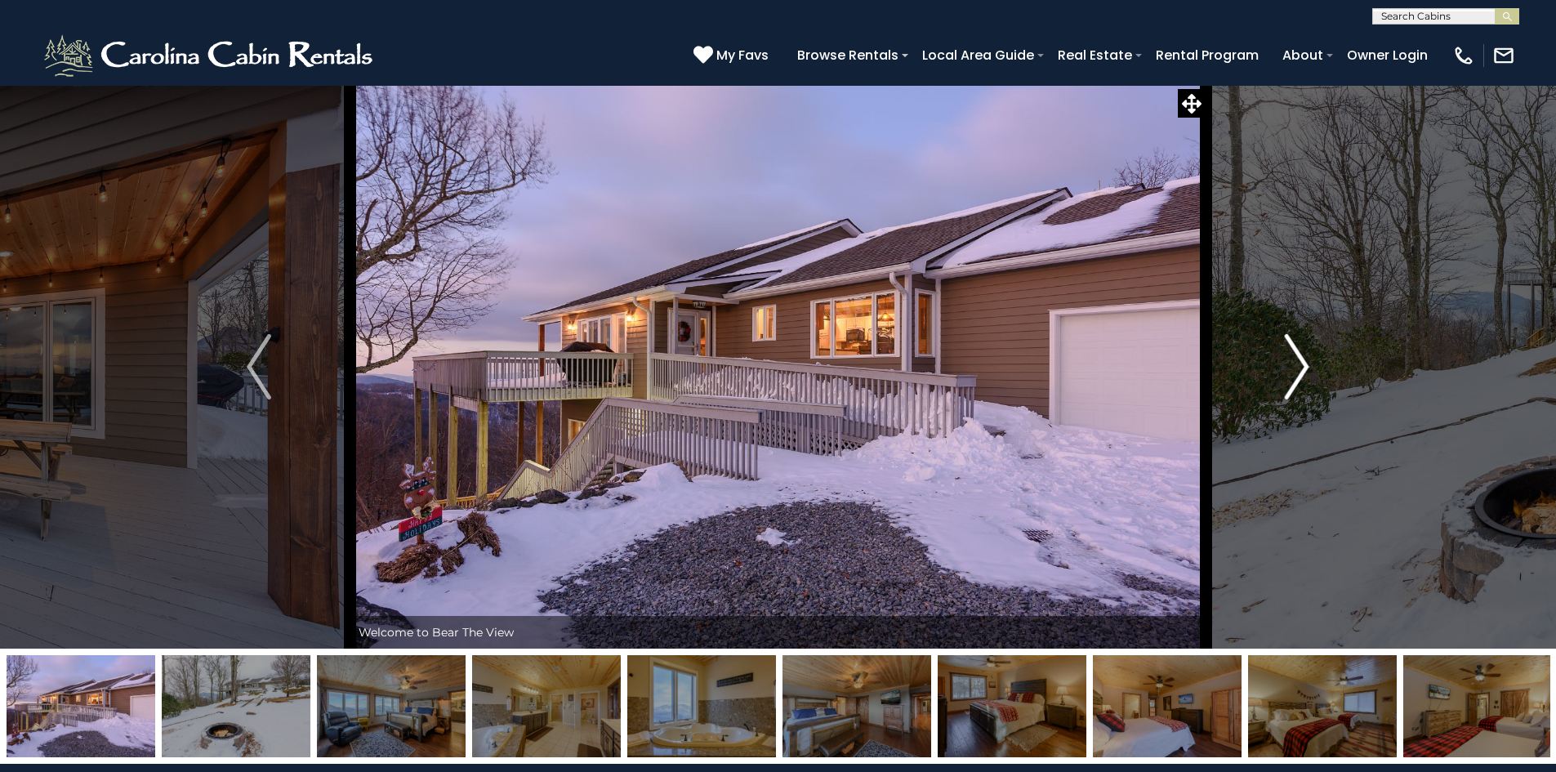
click at [1285, 372] on img "Next" at bounding box center [1297, 366] width 25 height 65
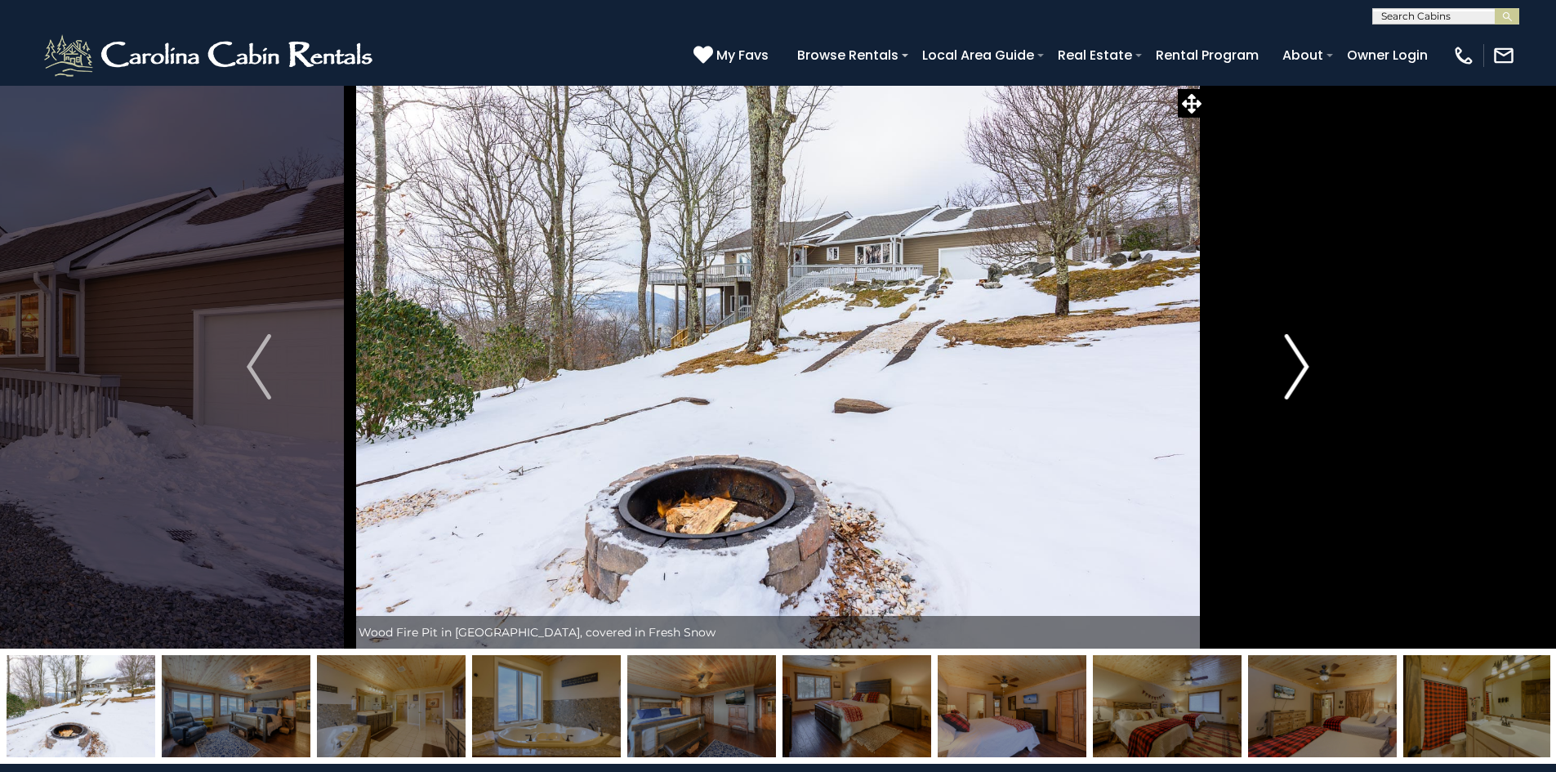
click at [1283, 372] on button "Next" at bounding box center [1297, 367] width 182 height 564
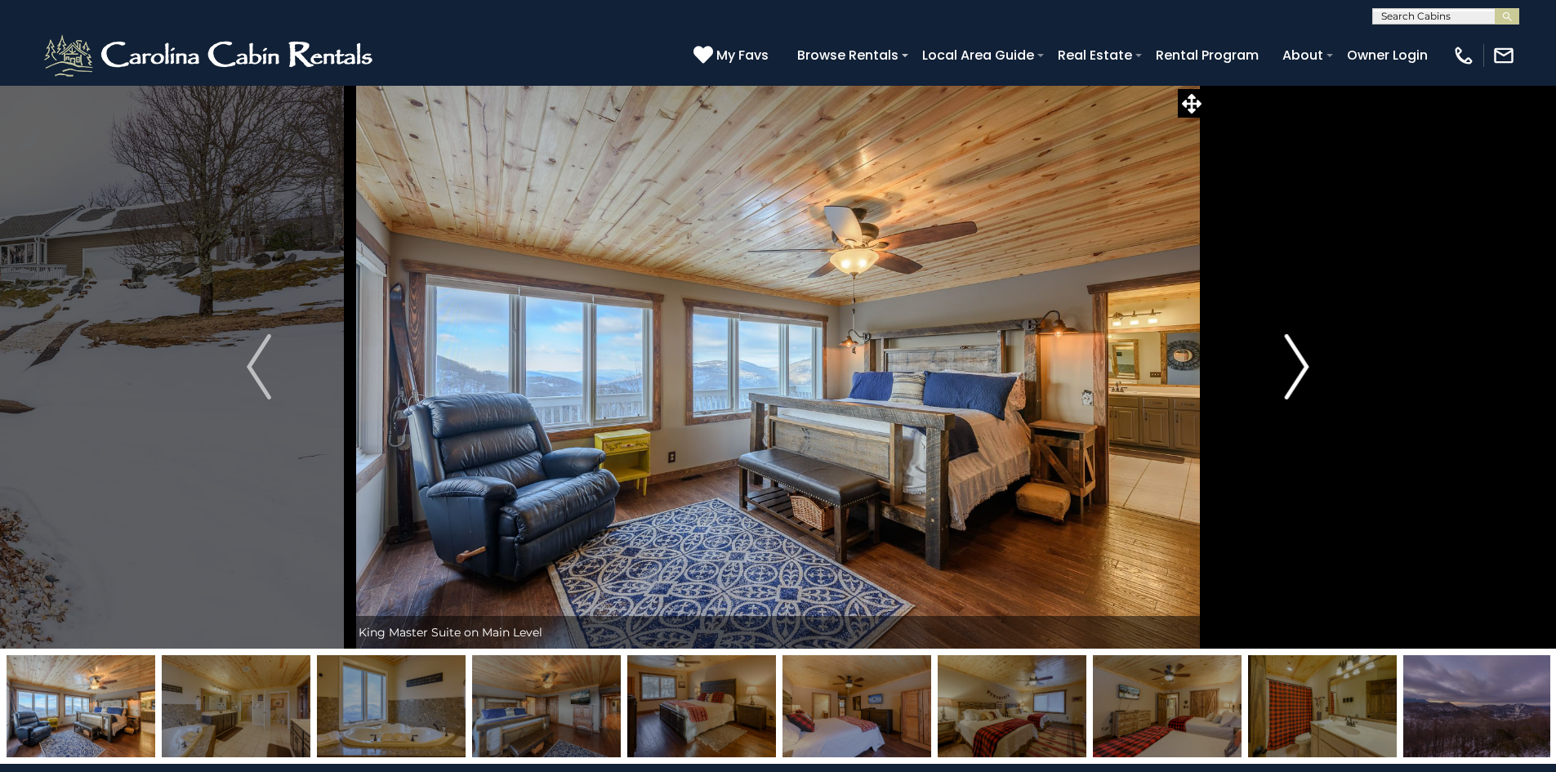
click at [1283, 372] on button "Next" at bounding box center [1297, 367] width 182 height 564
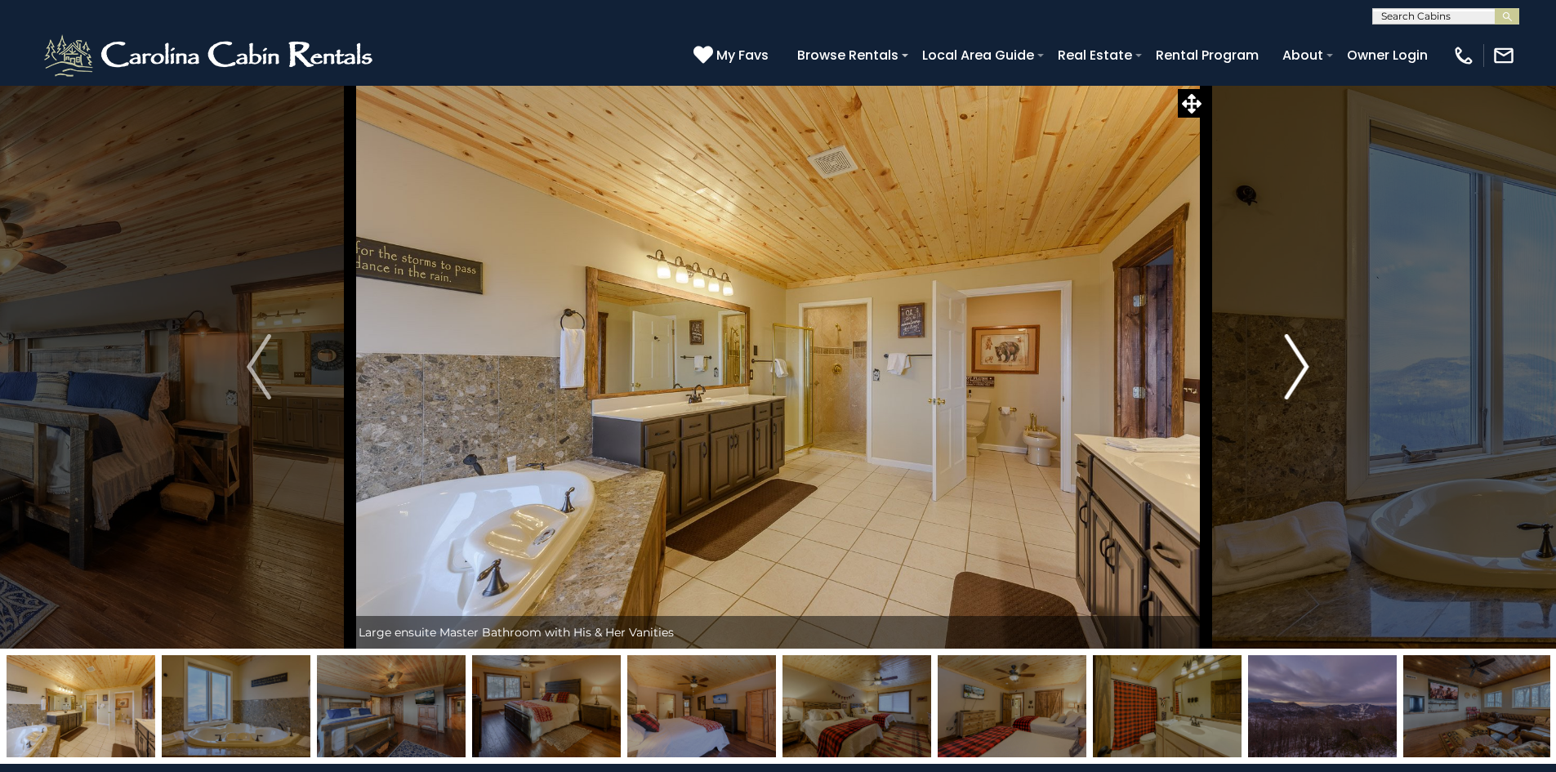
click at [1283, 372] on button "Next" at bounding box center [1297, 367] width 182 height 564
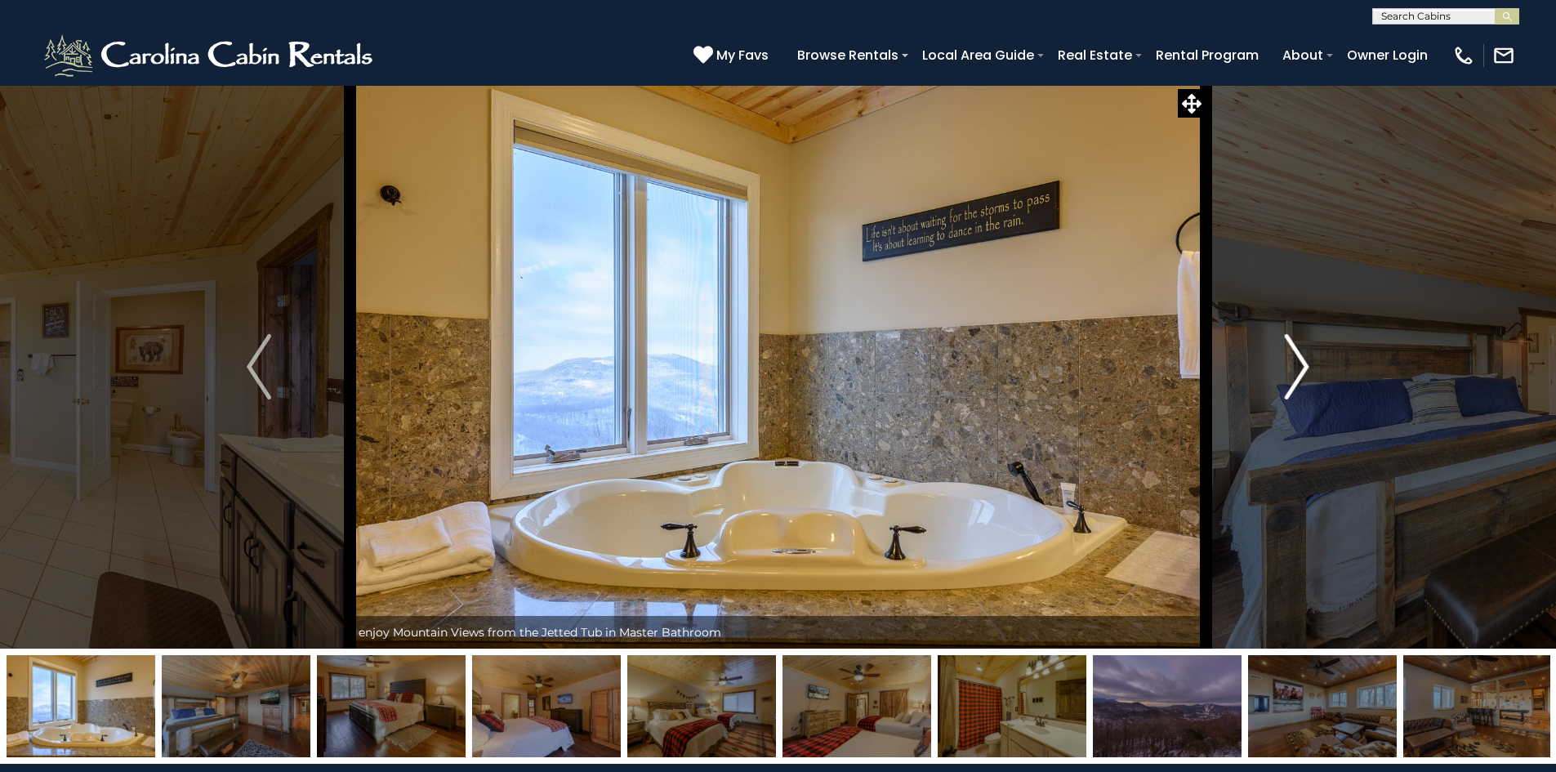
click at [1283, 372] on button "Next" at bounding box center [1297, 367] width 182 height 564
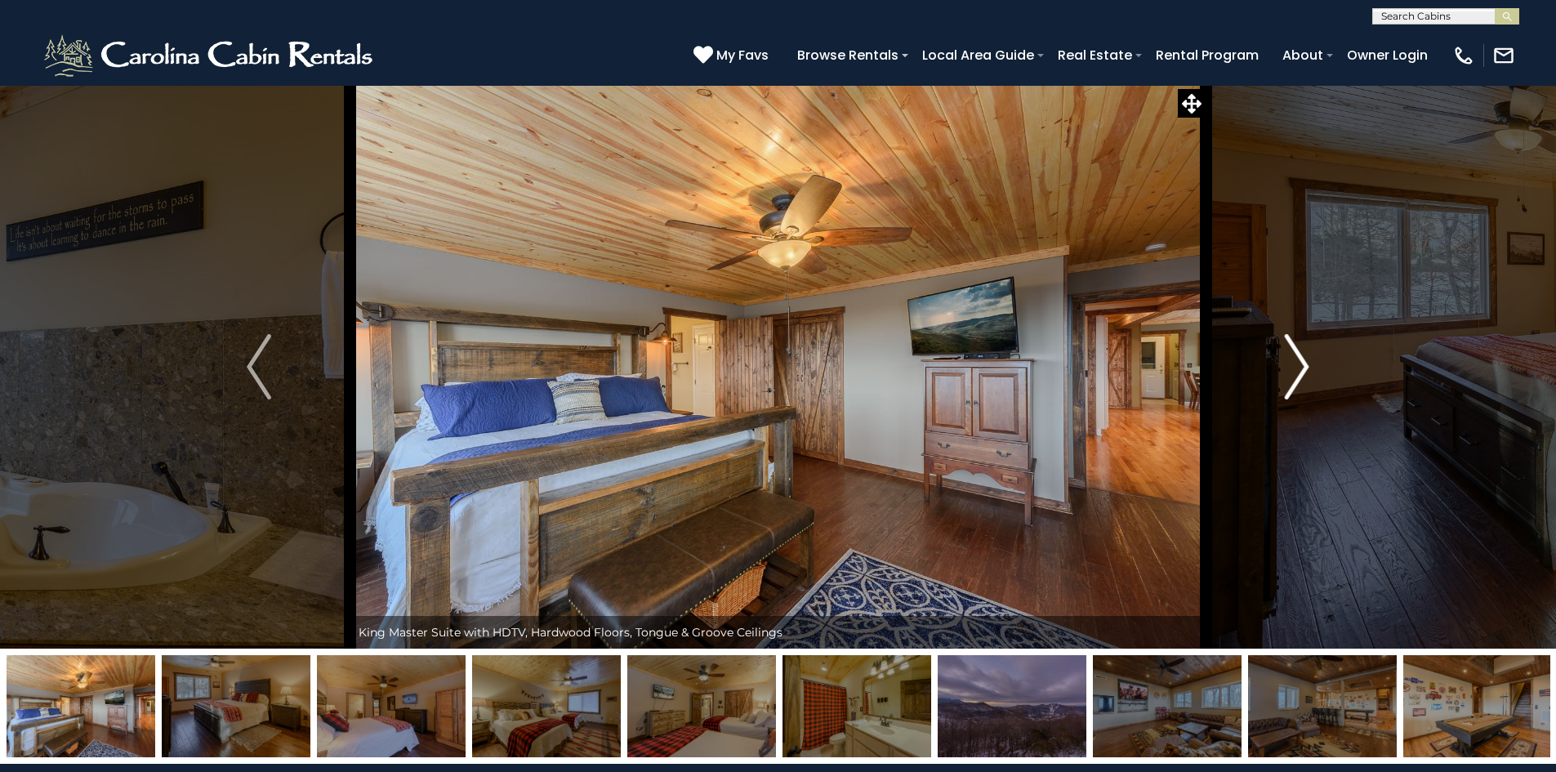
click at [1283, 372] on button "Next" at bounding box center [1297, 367] width 182 height 564
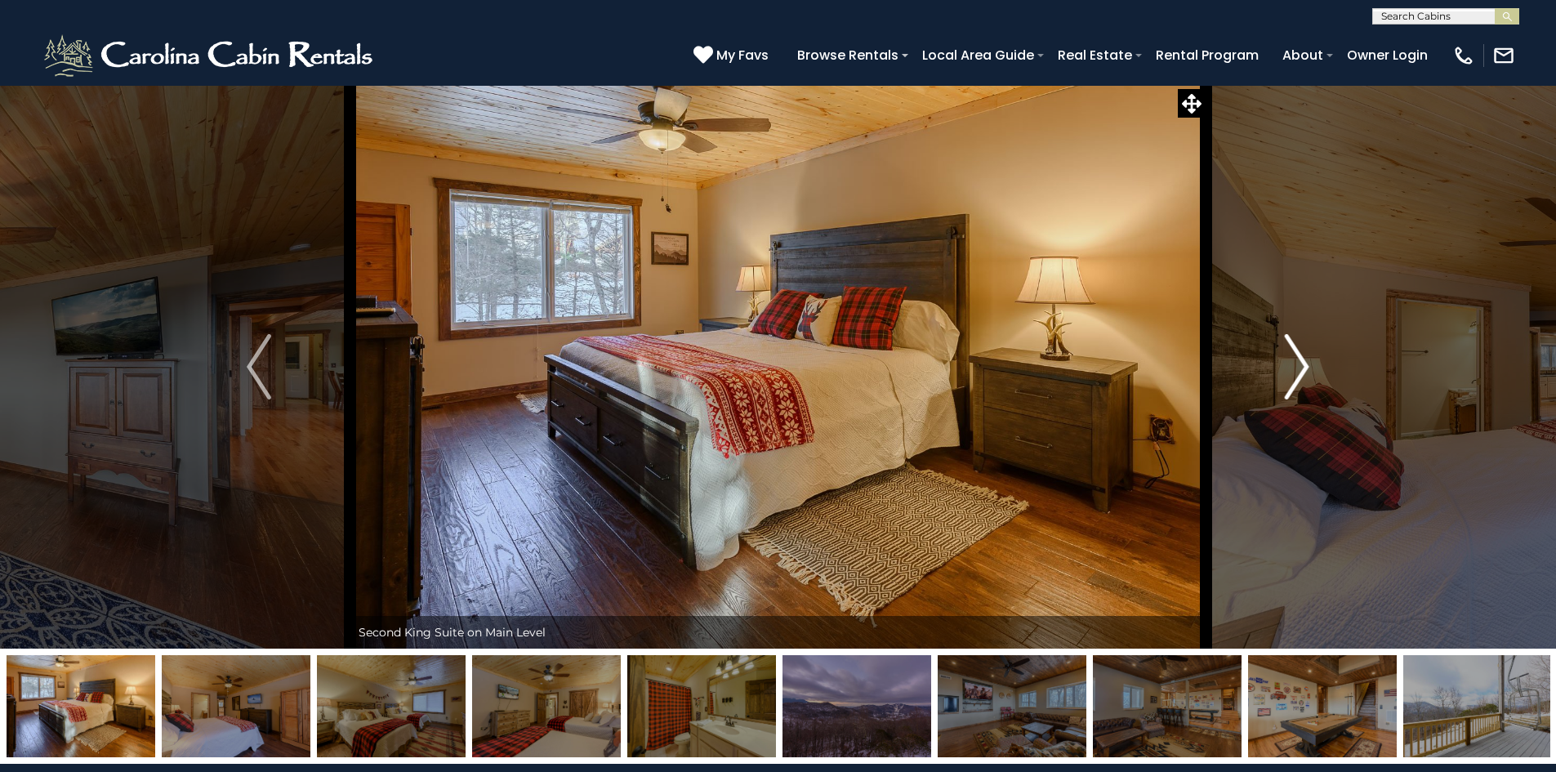
click at [1283, 372] on button "Next" at bounding box center [1297, 367] width 182 height 564
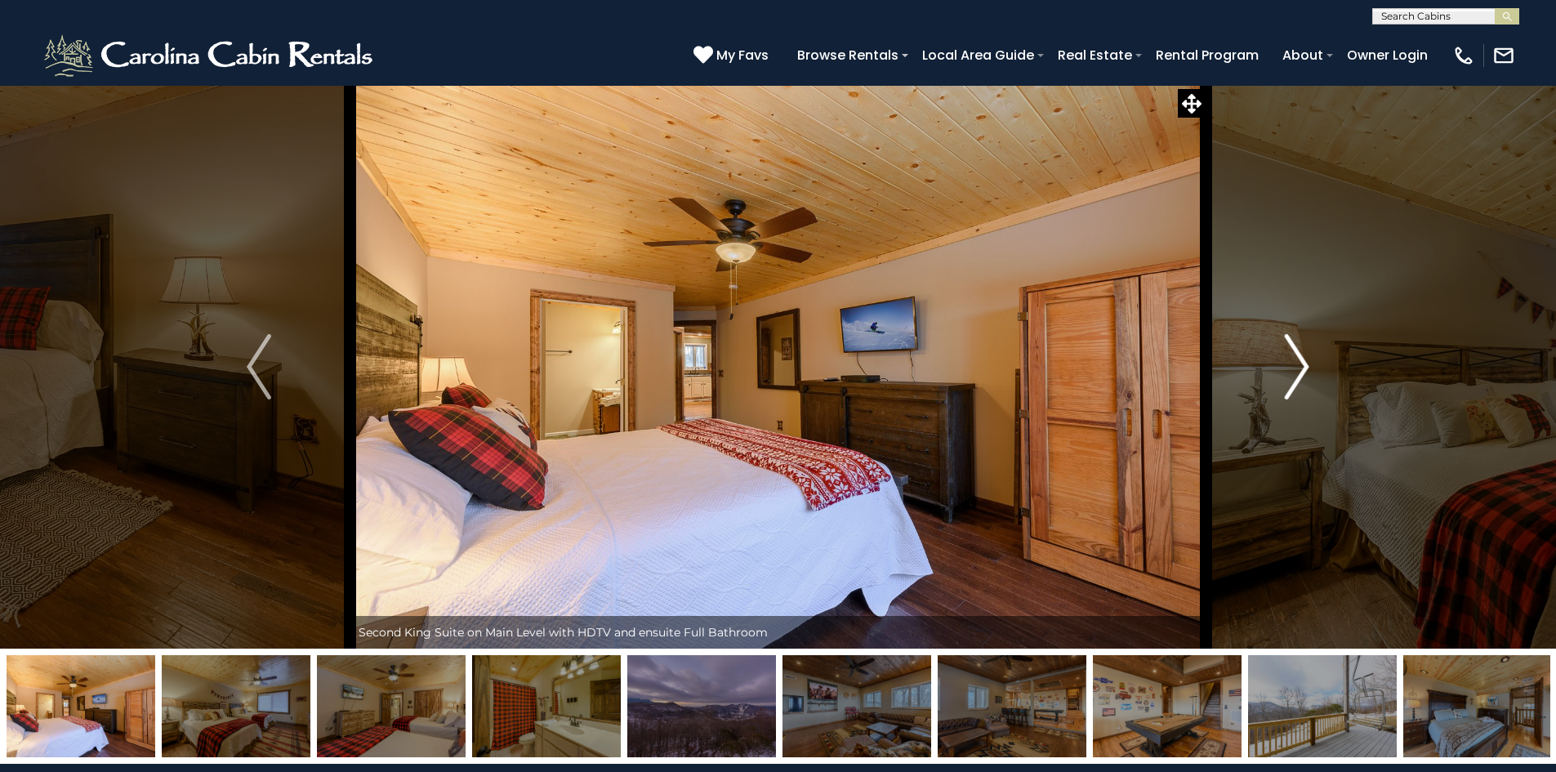
click at [1283, 372] on button "Next" at bounding box center [1297, 367] width 182 height 564
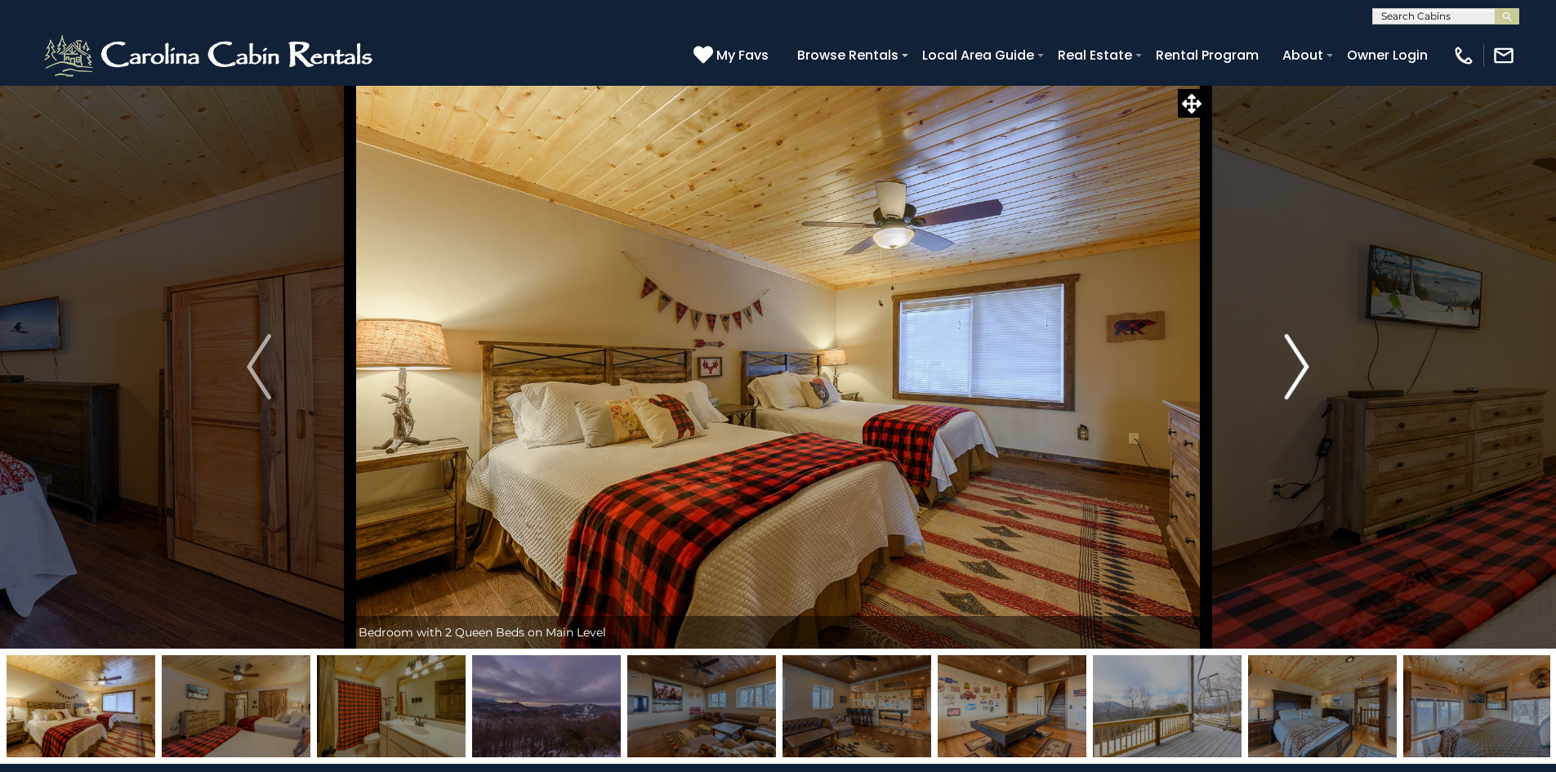
click at [1283, 372] on button "Next" at bounding box center [1297, 367] width 182 height 564
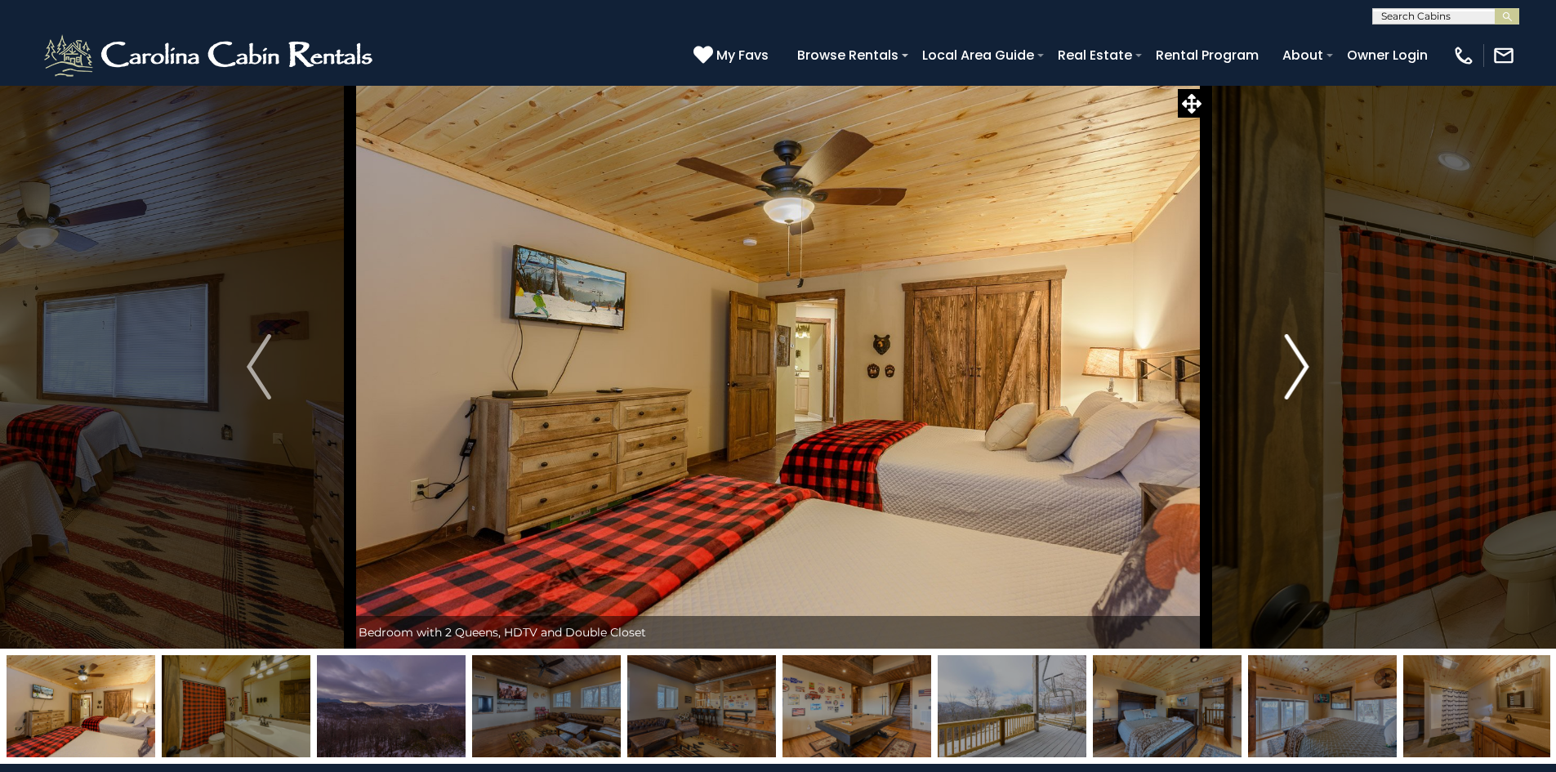
click at [1283, 372] on button "Next" at bounding box center [1297, 367] width 182 height 564
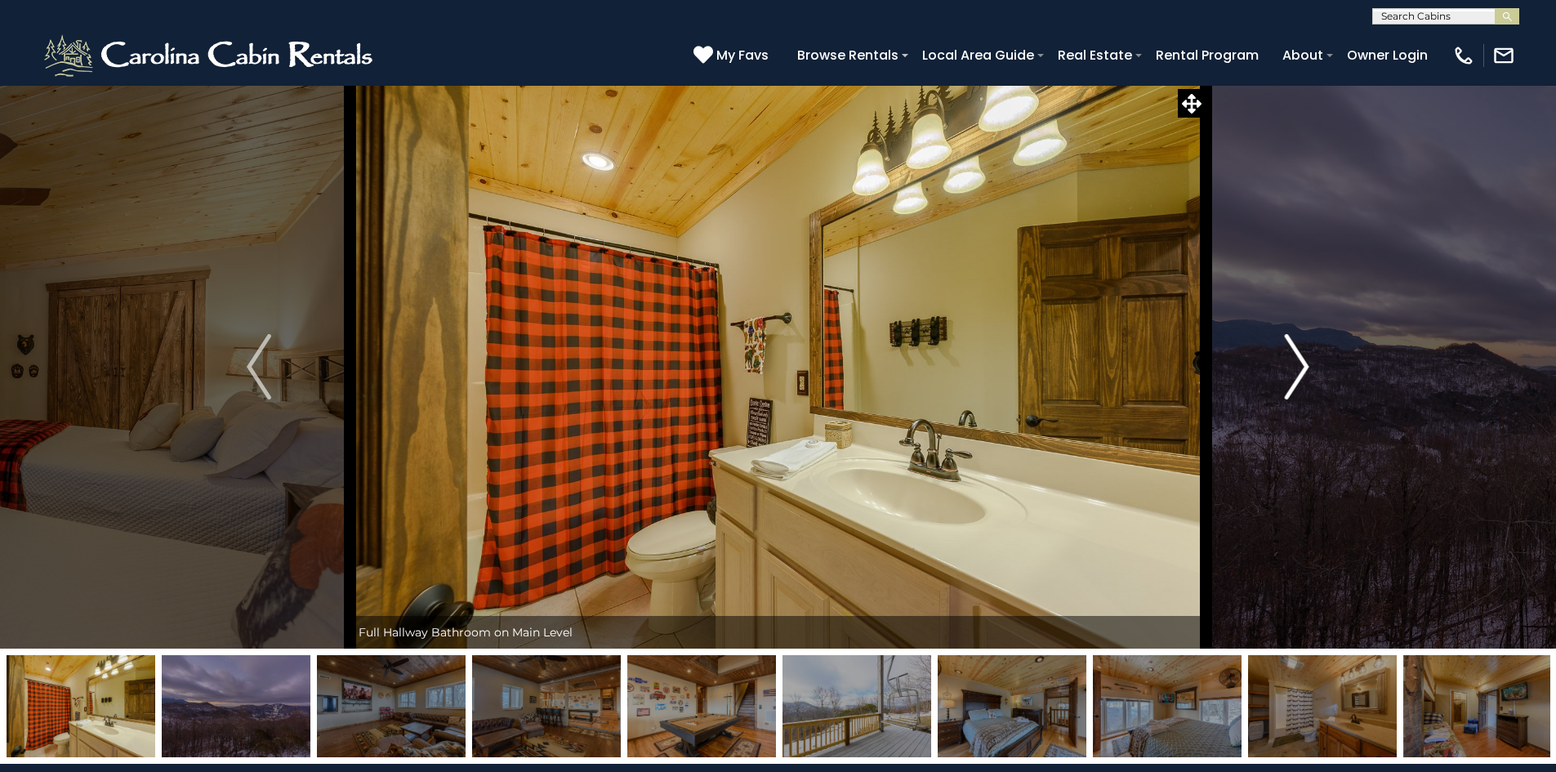
click at [1283, 372] on button "Next" at bounding box center [1297, 367] width 182 height 564
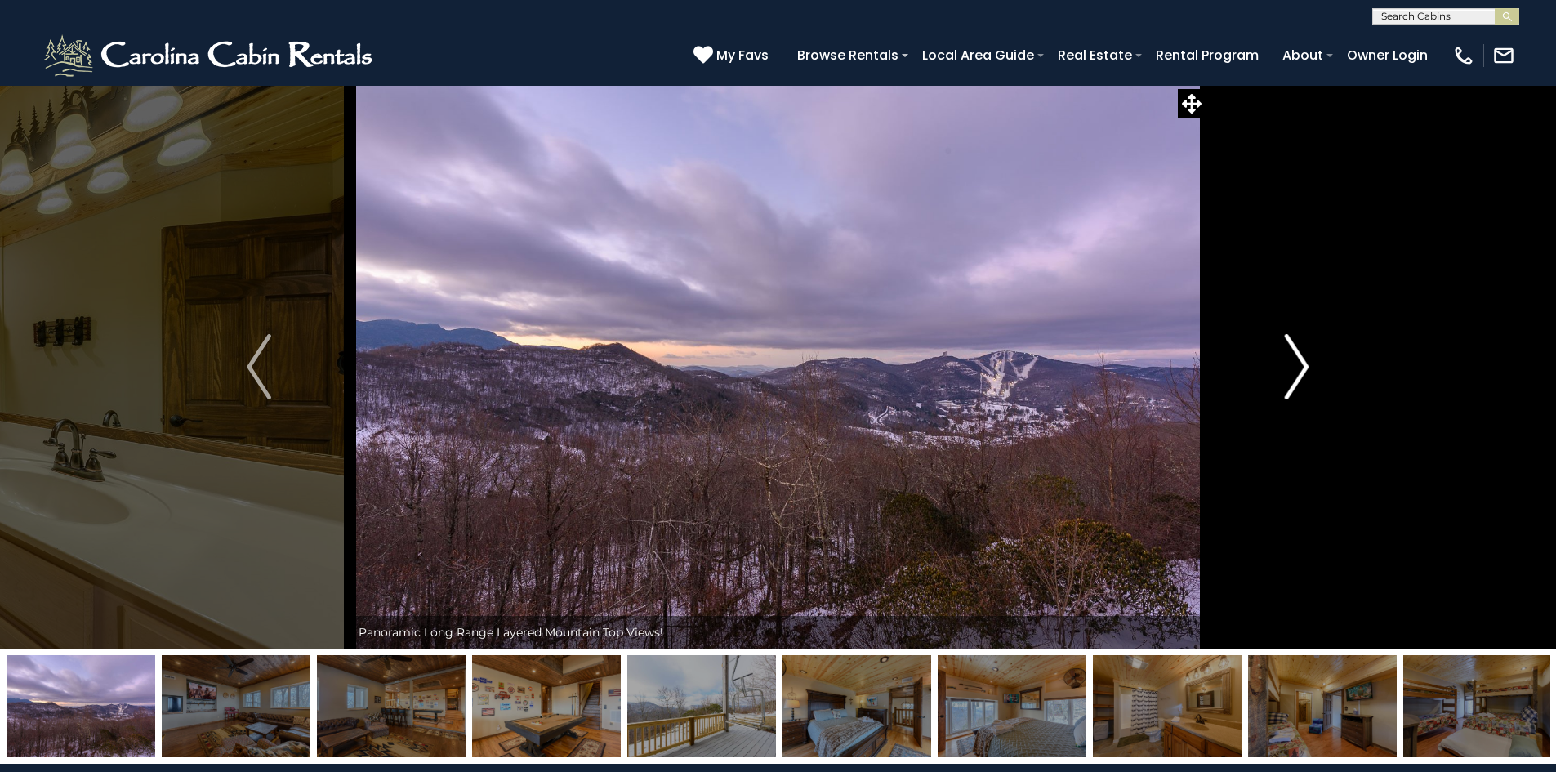
click at [1283, 372] on button "Next" at bounding box center [1297, 367] width 182 height 564
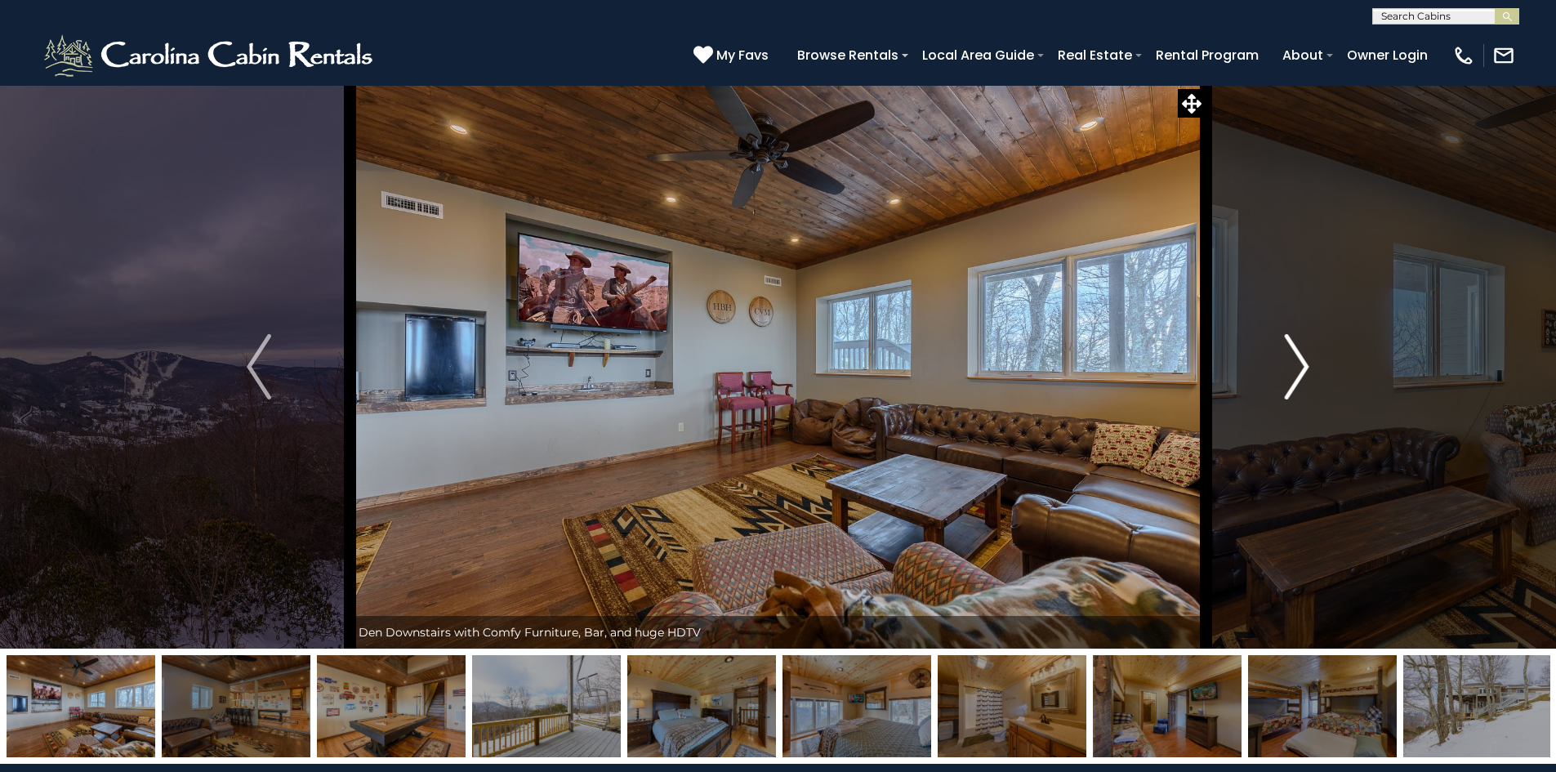
click at [1283, 372] on button "Next" at bounding box center [1297, 367] width 182 height 564
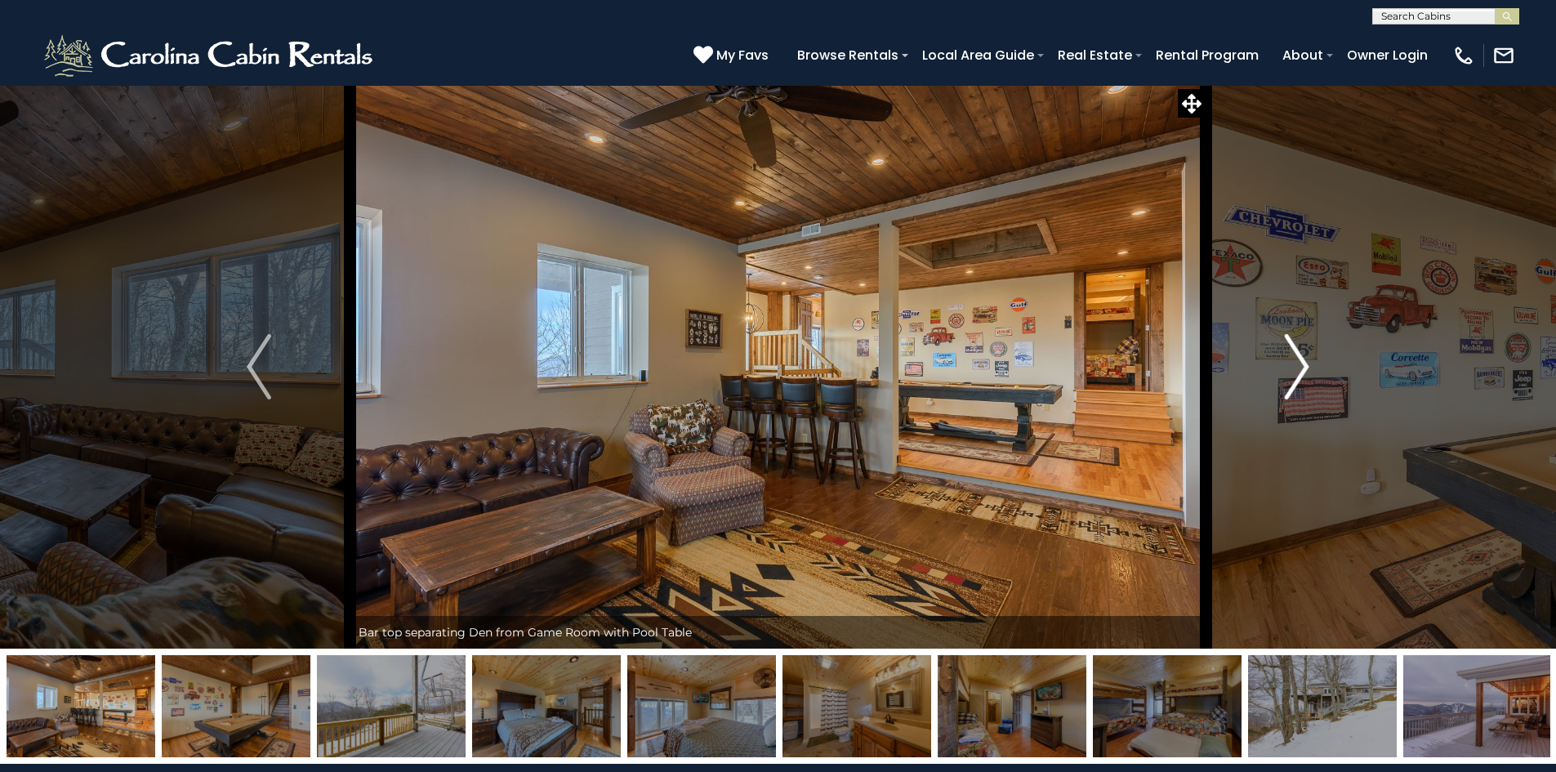
click at [1283, 372] on button "Next" at bounding box center [1297, 367] width 182 height 564
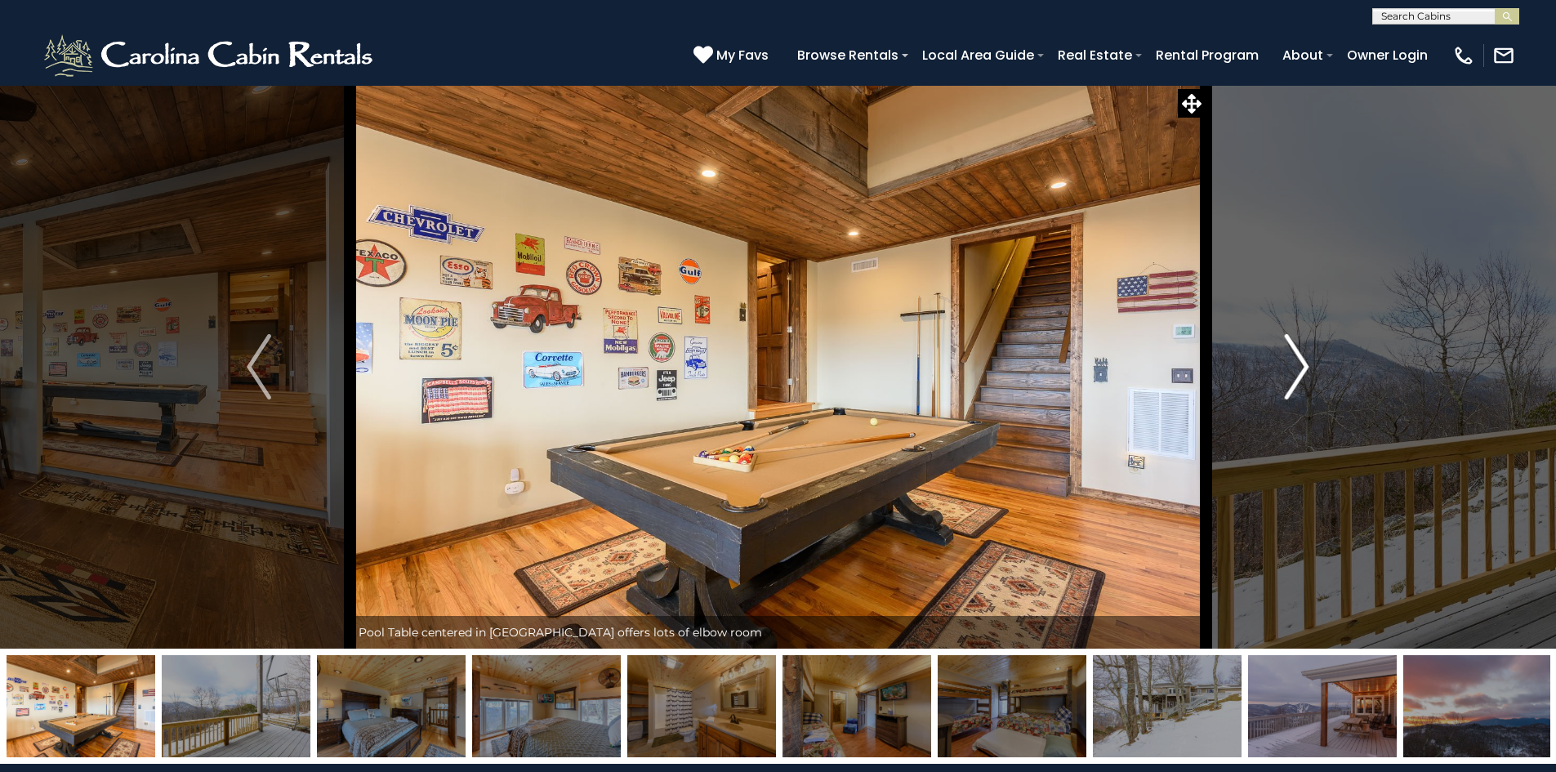
click at [1283, 372] on button "Next" at bounding box center [1297, 367] width 182 height 564
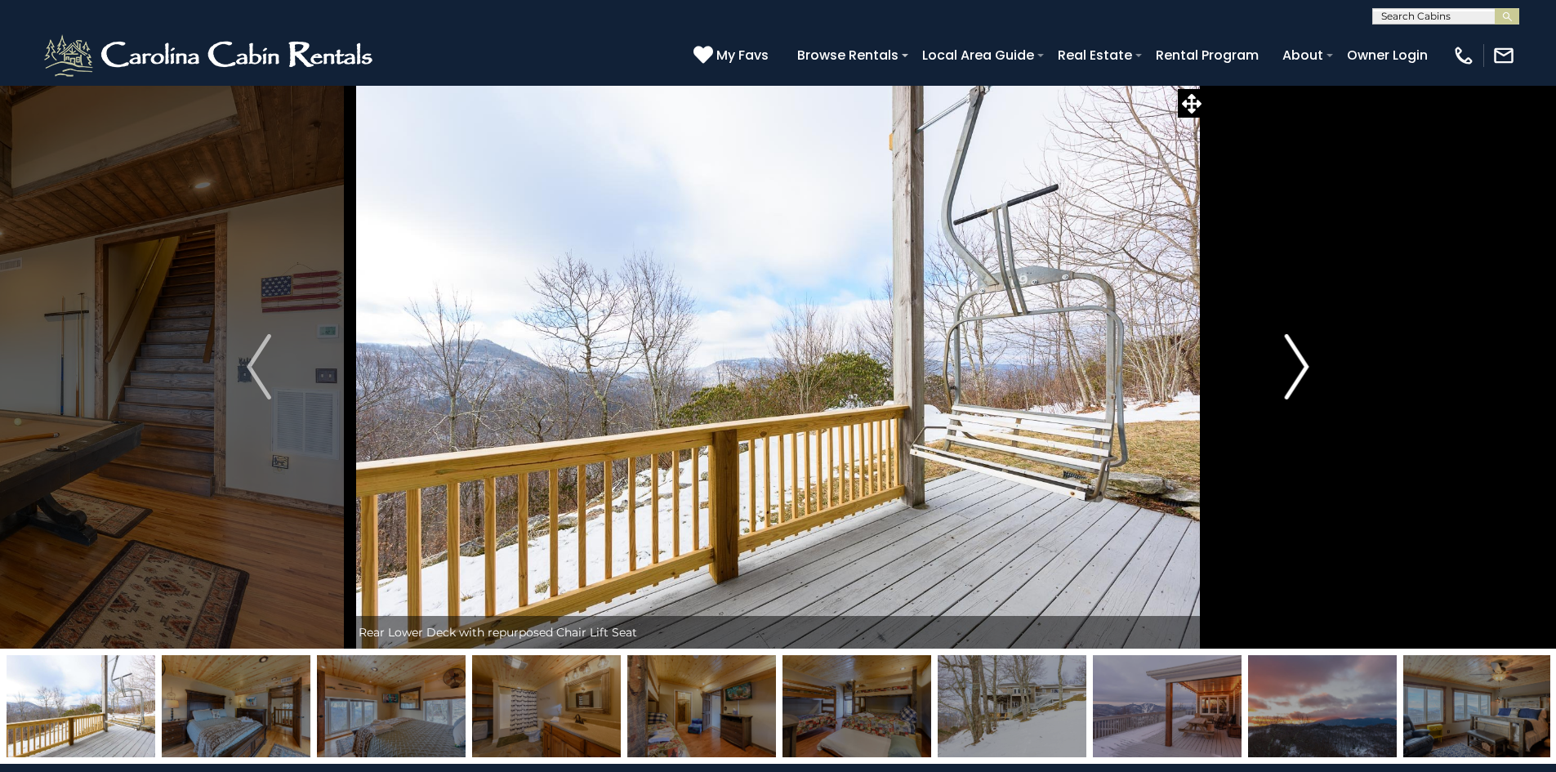
click at [1283, 372] on button "Next" at bounding box center [1297, 367] width 182 height 564
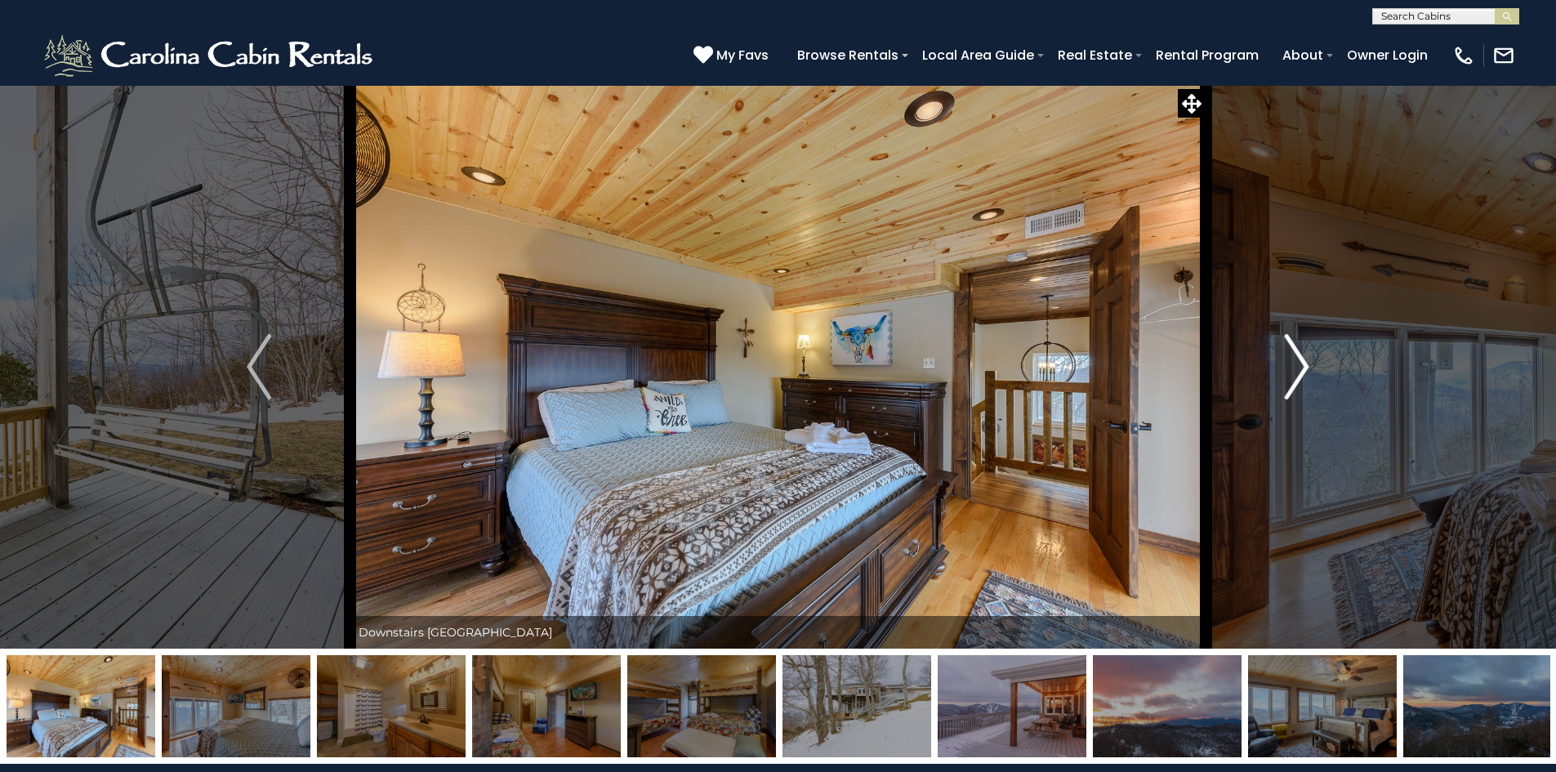
click at [1283, 372] on button "Next" at bounding box center [1297, 367] width 182 height 564
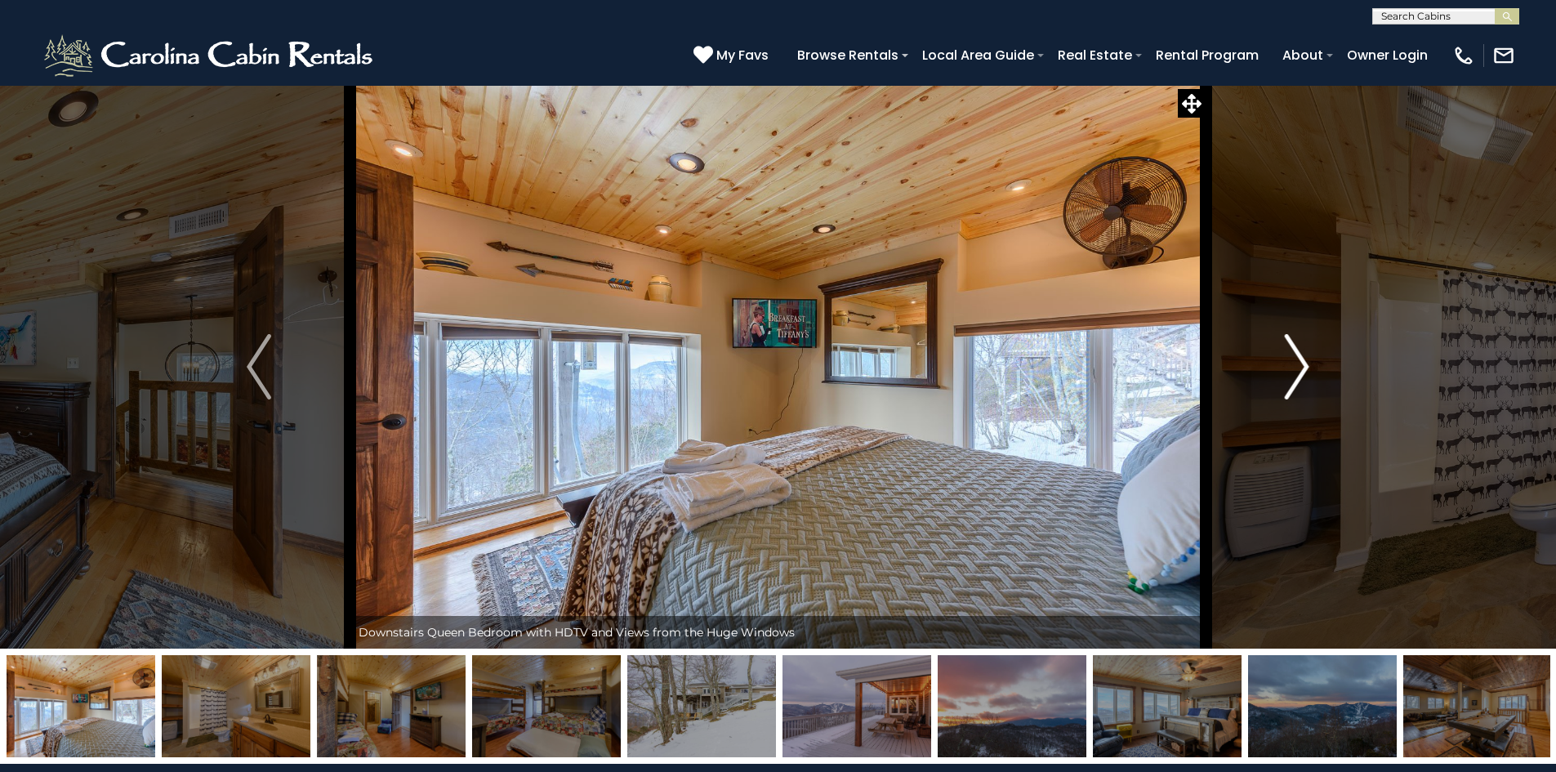
click at [1283, 372] on button "Next" at bounding box center [1297, 367] width 182 height 564
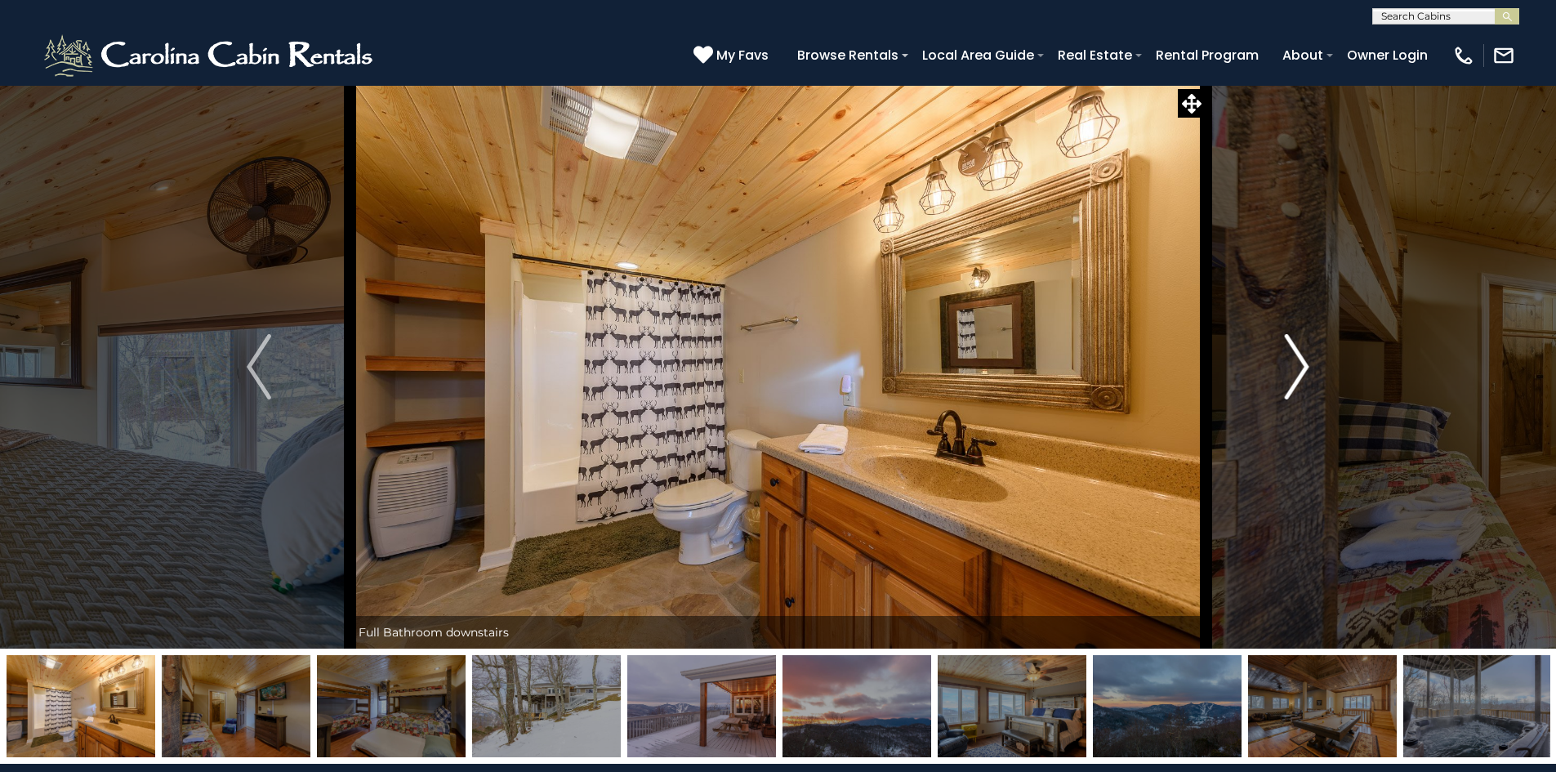
click at [1283, 372] on button "Next" at bounding box center [1297, 367] width 182 height 564
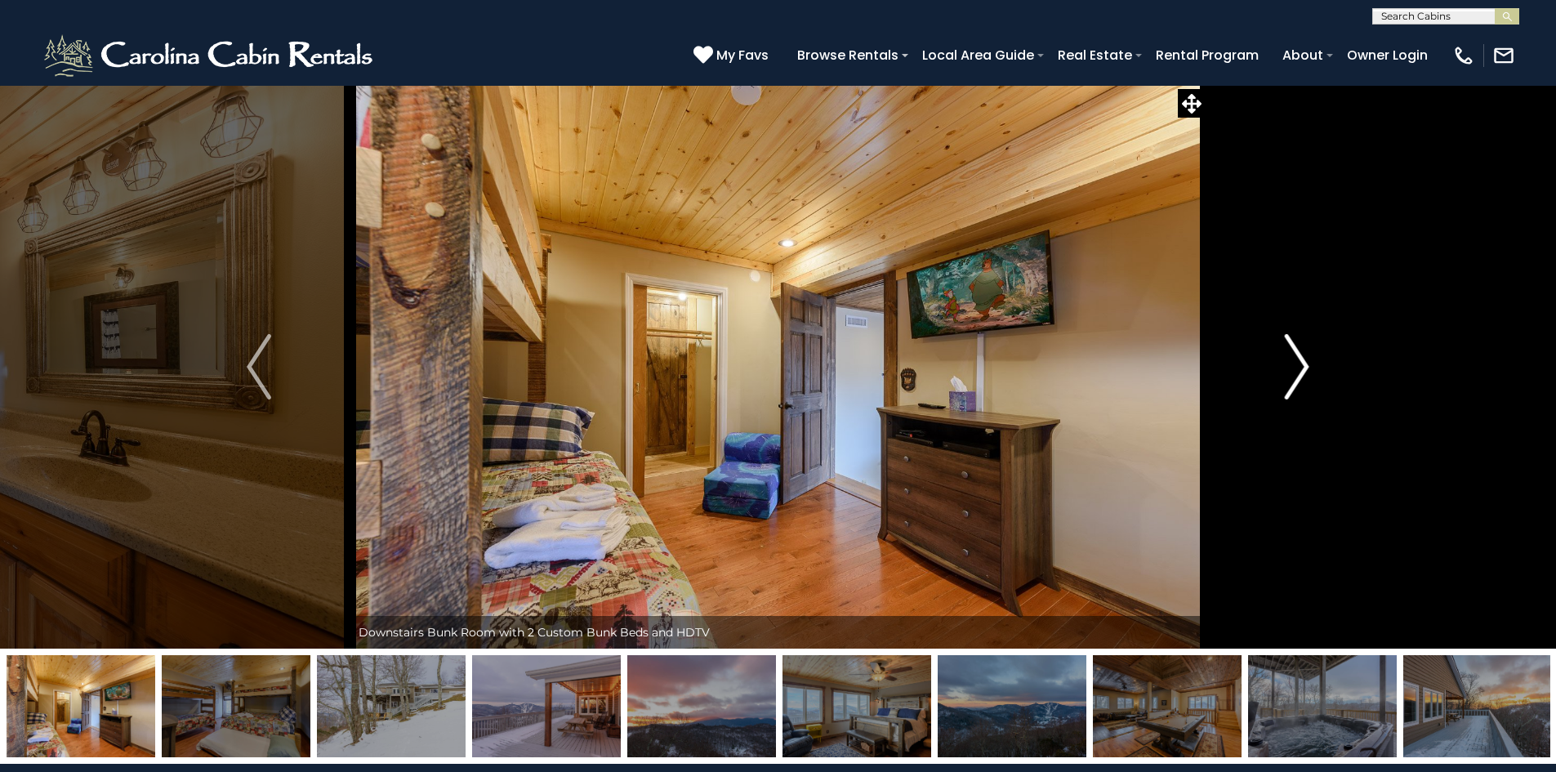
click at [1283, 372] on button "Next" at bounding box center [1297, 367] width 182 height 564
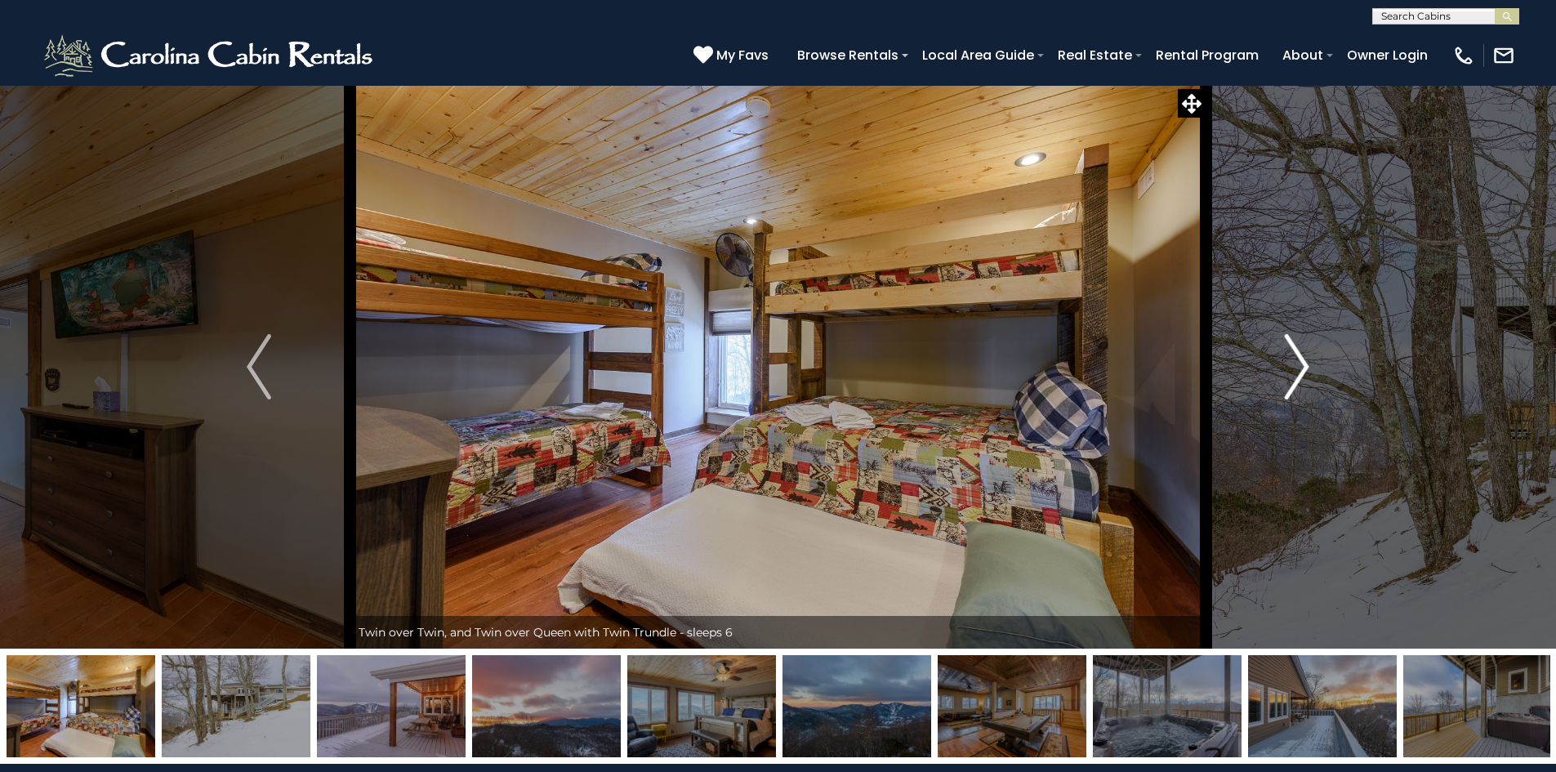
click at [1283, 372] on button "Next" at bounding box center [1297, 367] width 182 height 564
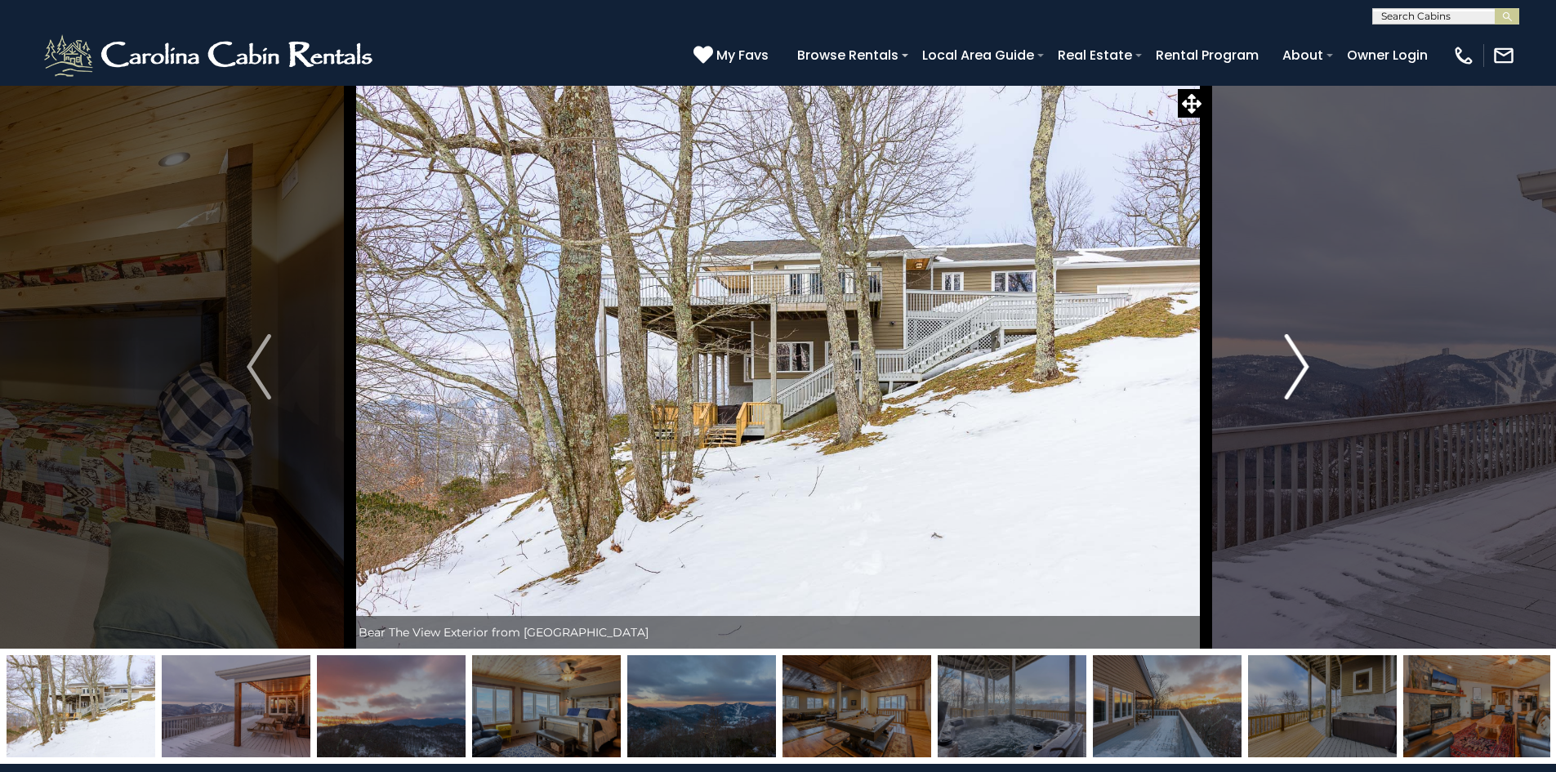
click at [1283, 372] on button "Next" at bounding box center [1297, 367] width 182 height 564
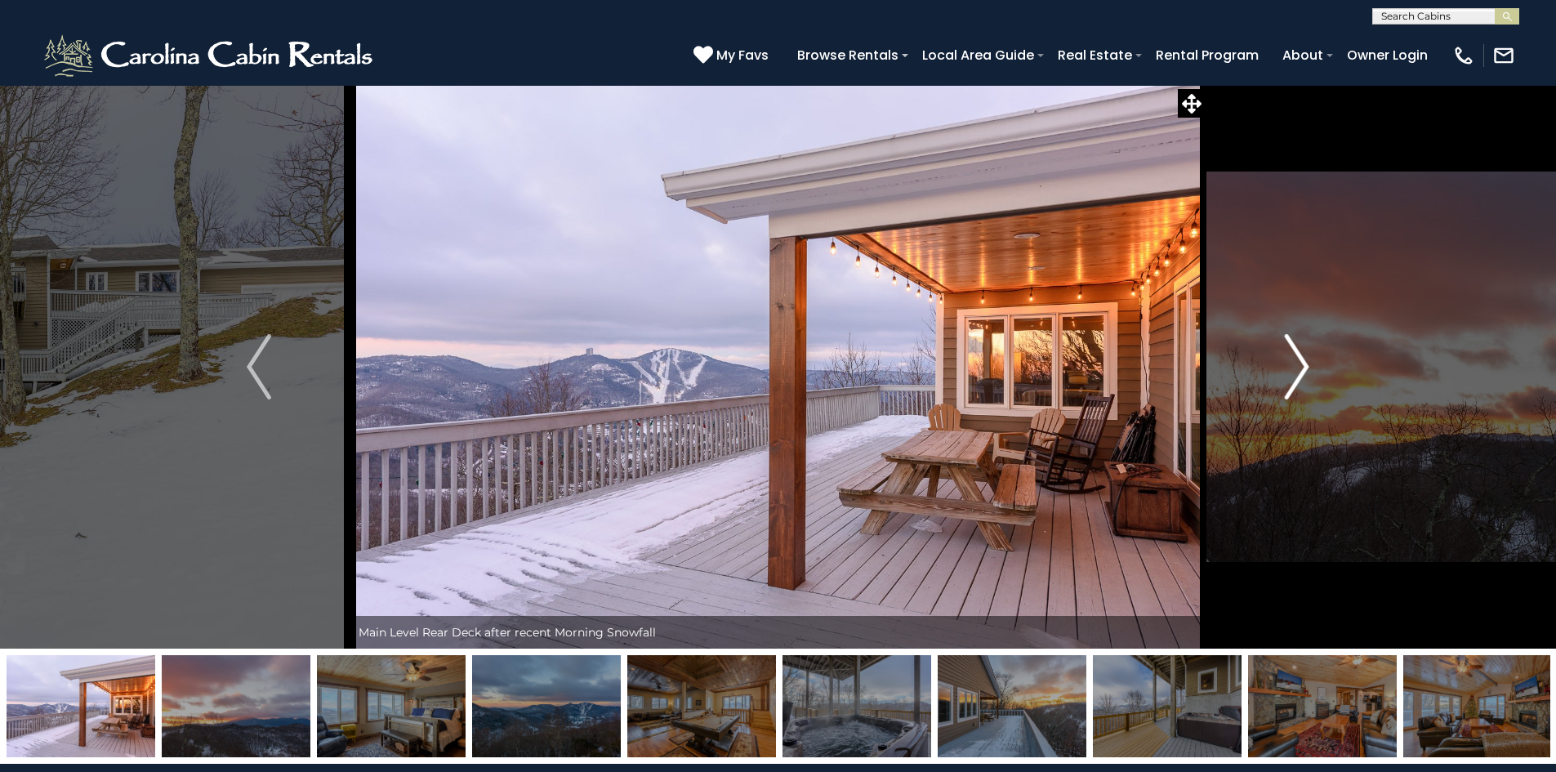
click at [1283, 372] on button "Next" at bounding box center [1297, 367] width 182 height 564
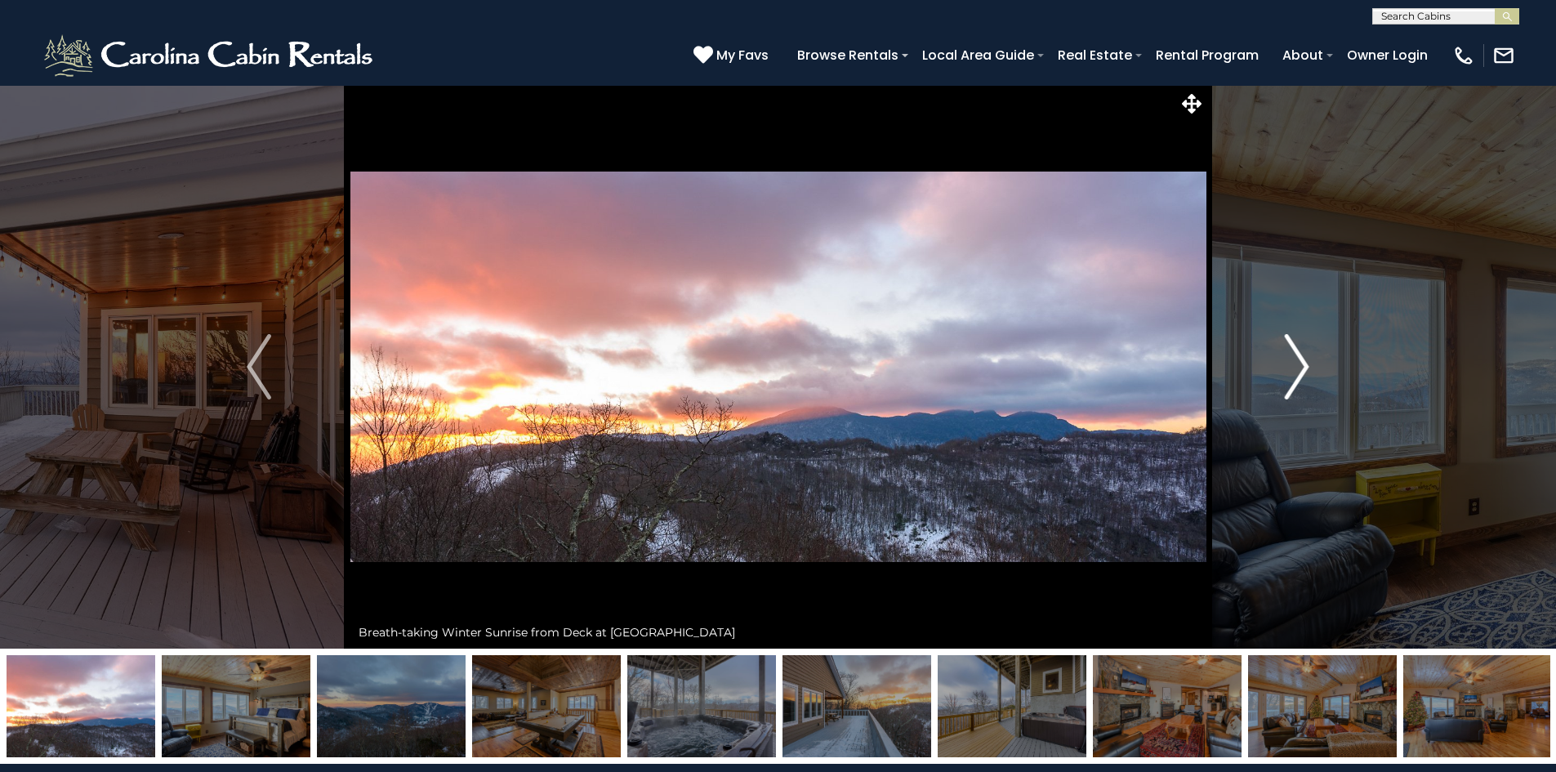
click at [1283, 372] on button "Next" at bounding box center [1297, 367] width 182 height 564
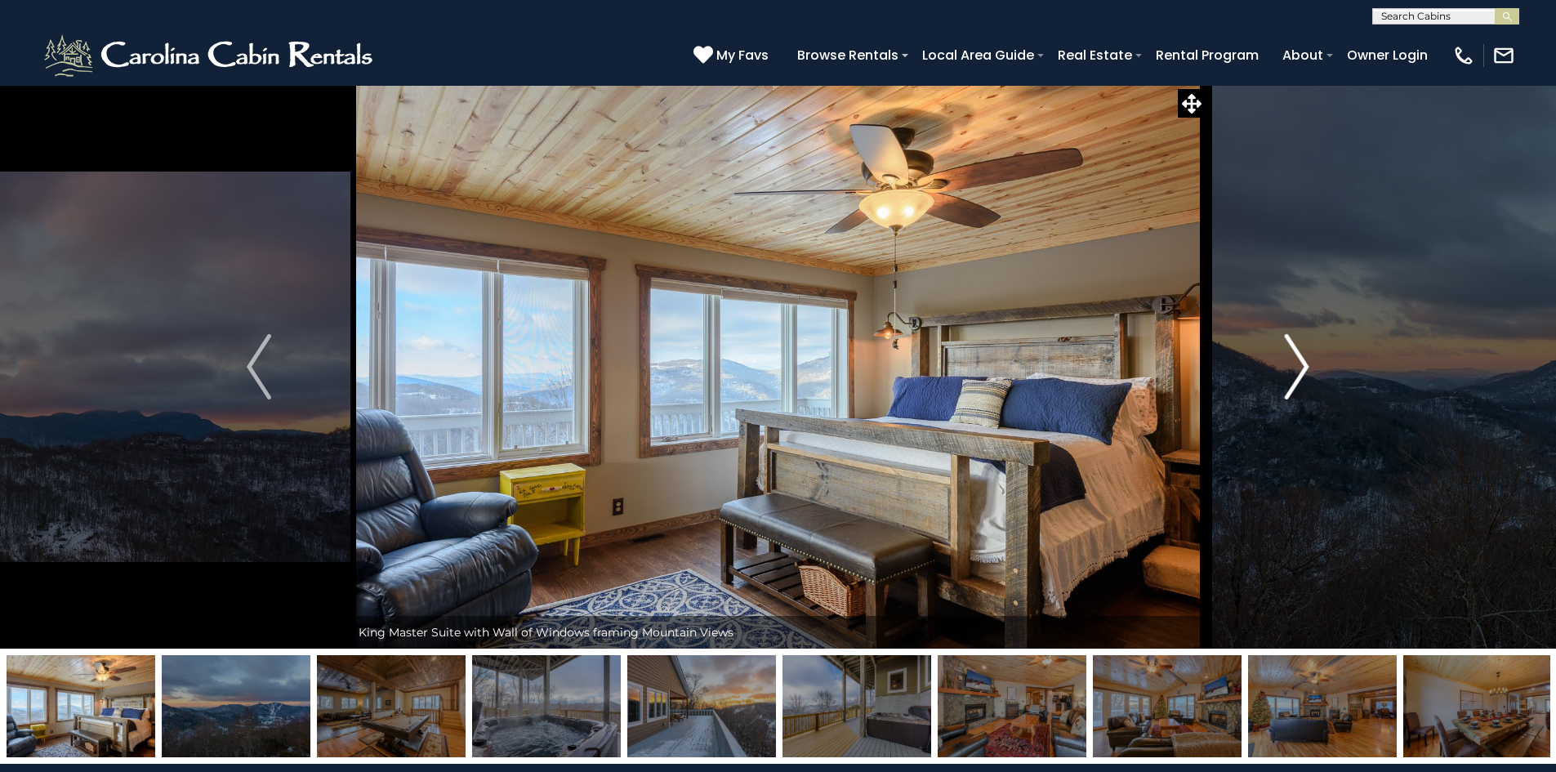
click at [1283, 372] on button "Next" at bounding box center [1297, 367] width 182 height 564
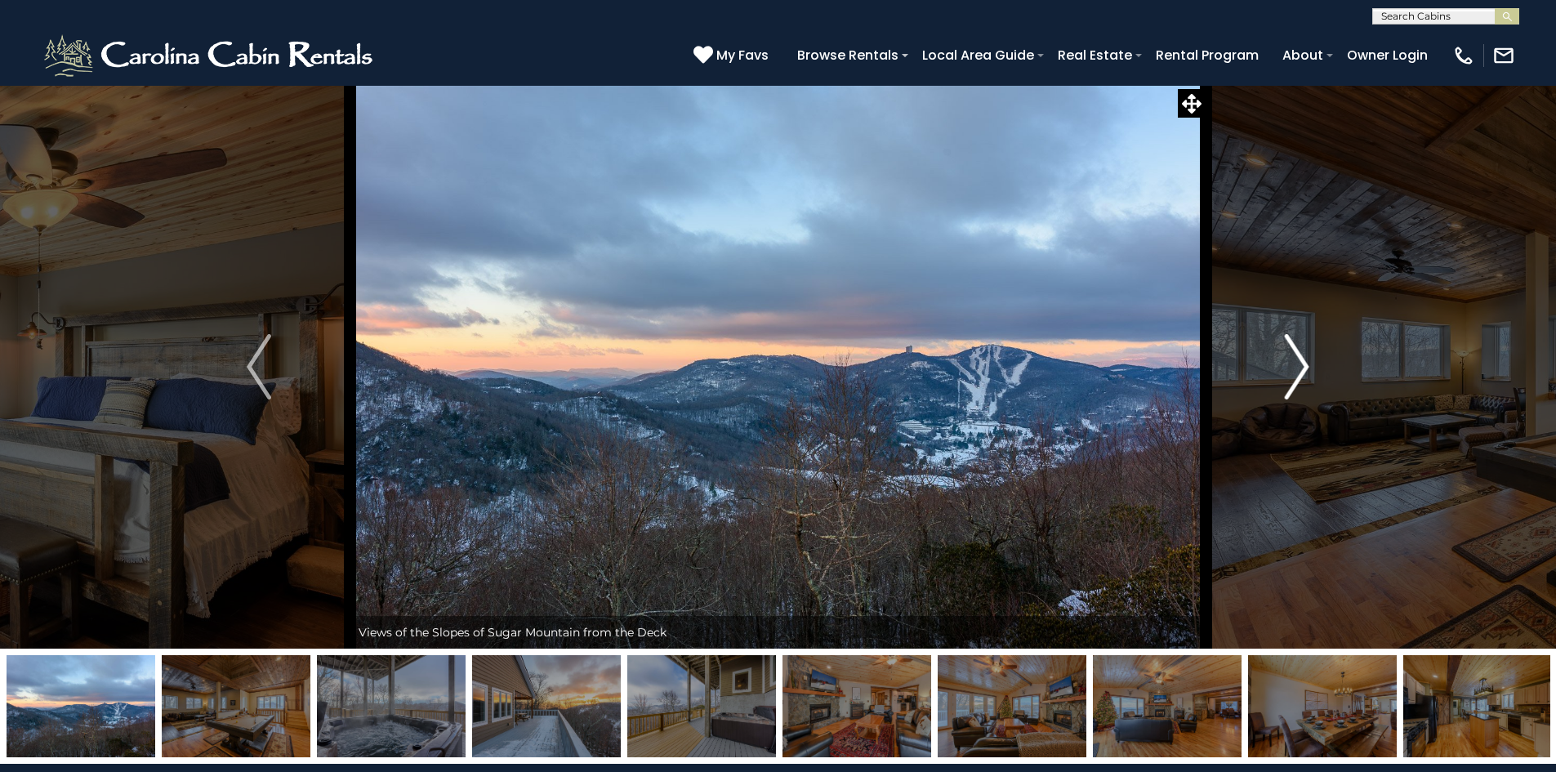
click at [1283, 372] on button "Next" at bounding box center [1297, 367] width 182 height 564
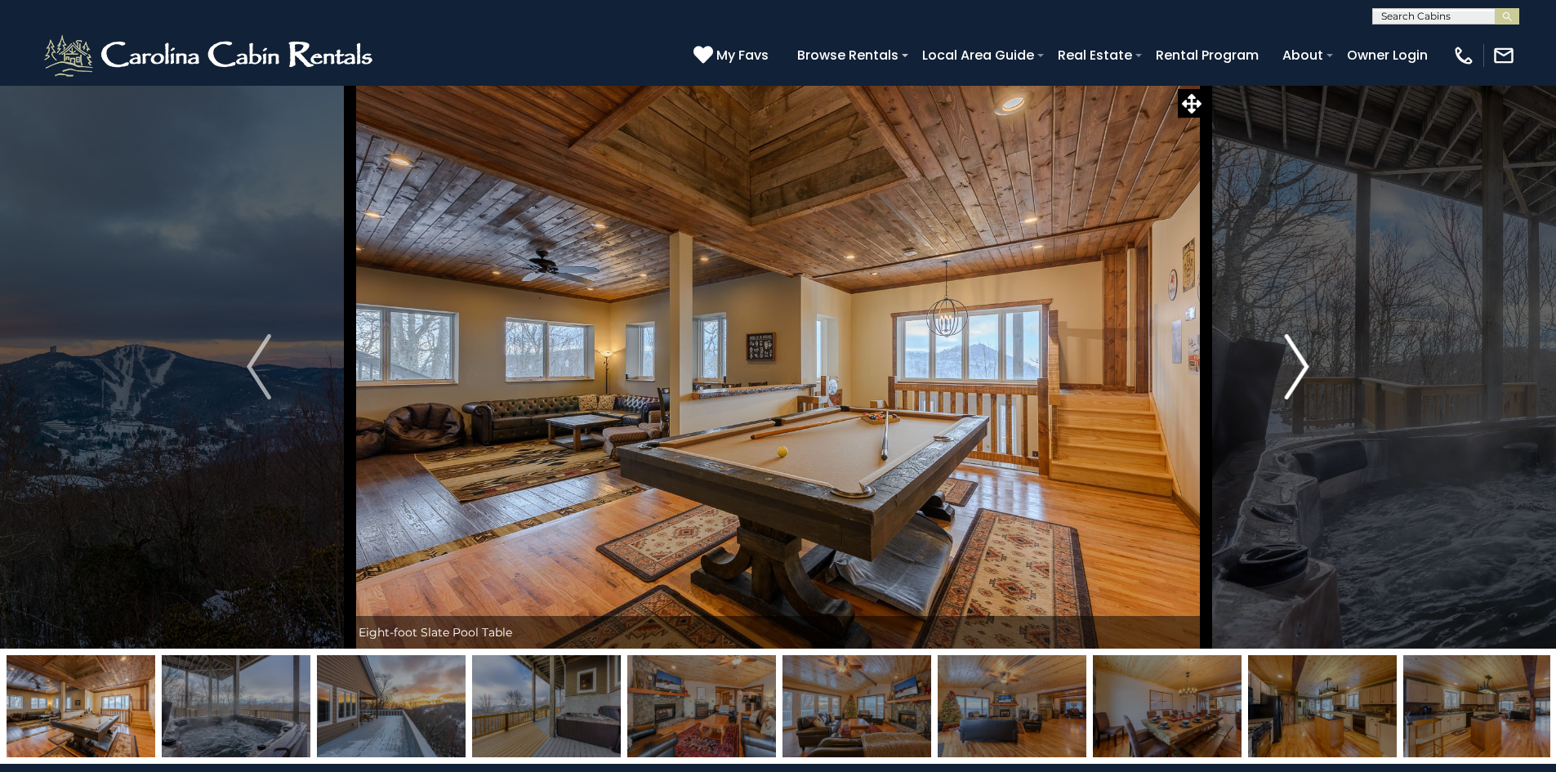
click at [1283, 372] on button "Next" at bounding box center [1297, 367] width 182 height 564
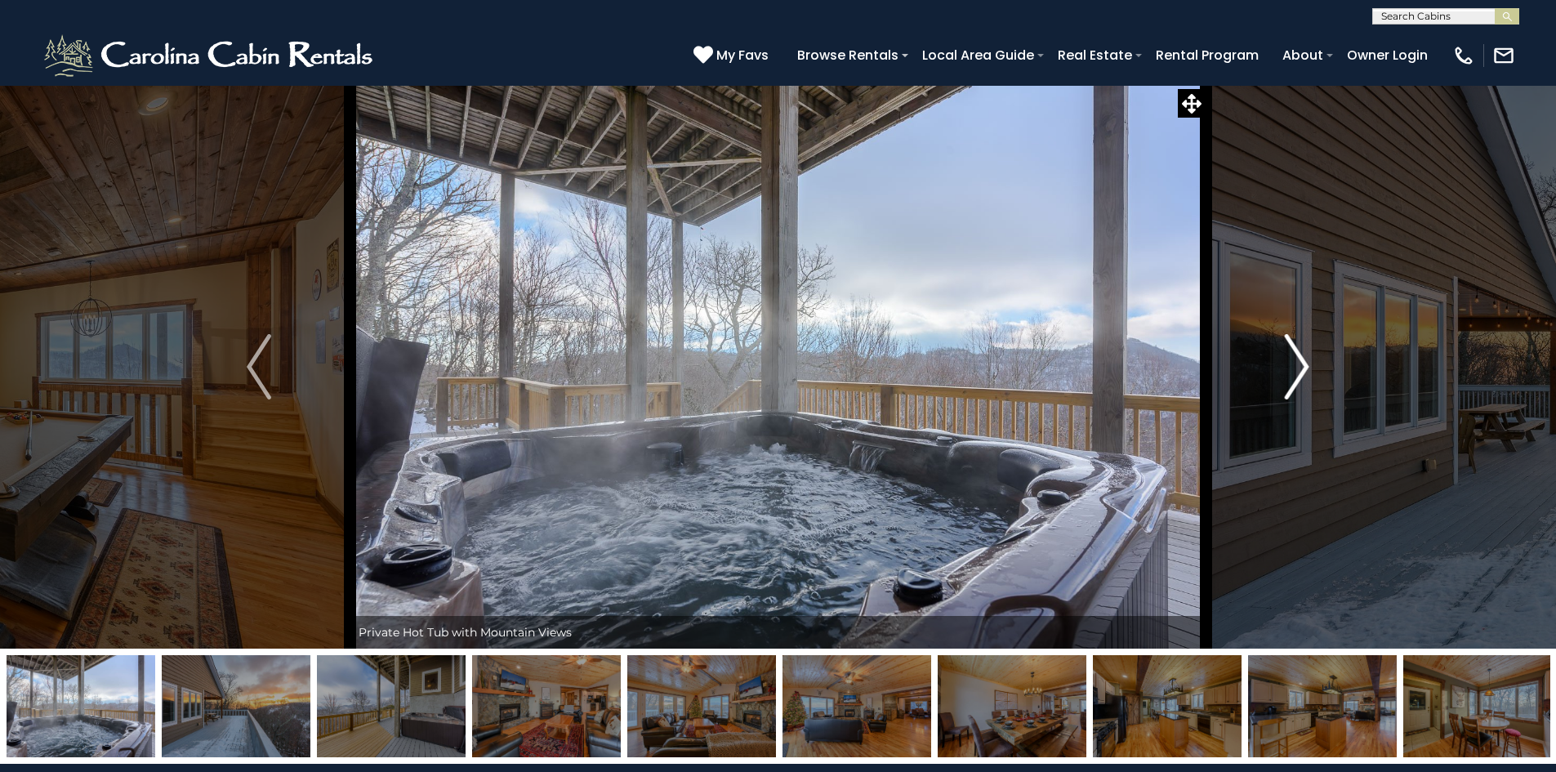
click at [1283, 372] on button "Next" at bounding box center [1297, 367] width 182 height 564
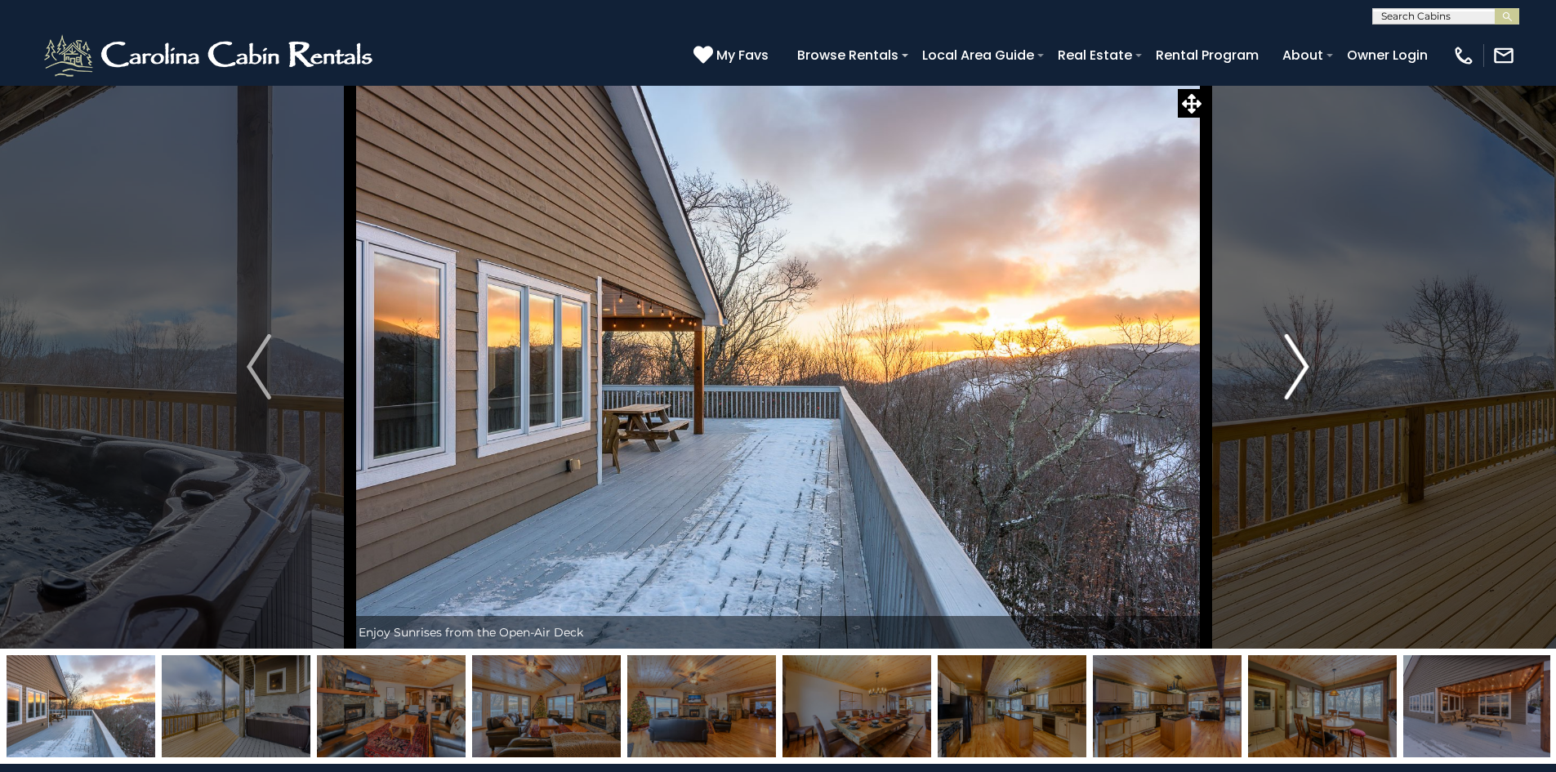
click at [1283, 372] on button "Next" at bounding box center [1297, 367] width 182 height 564
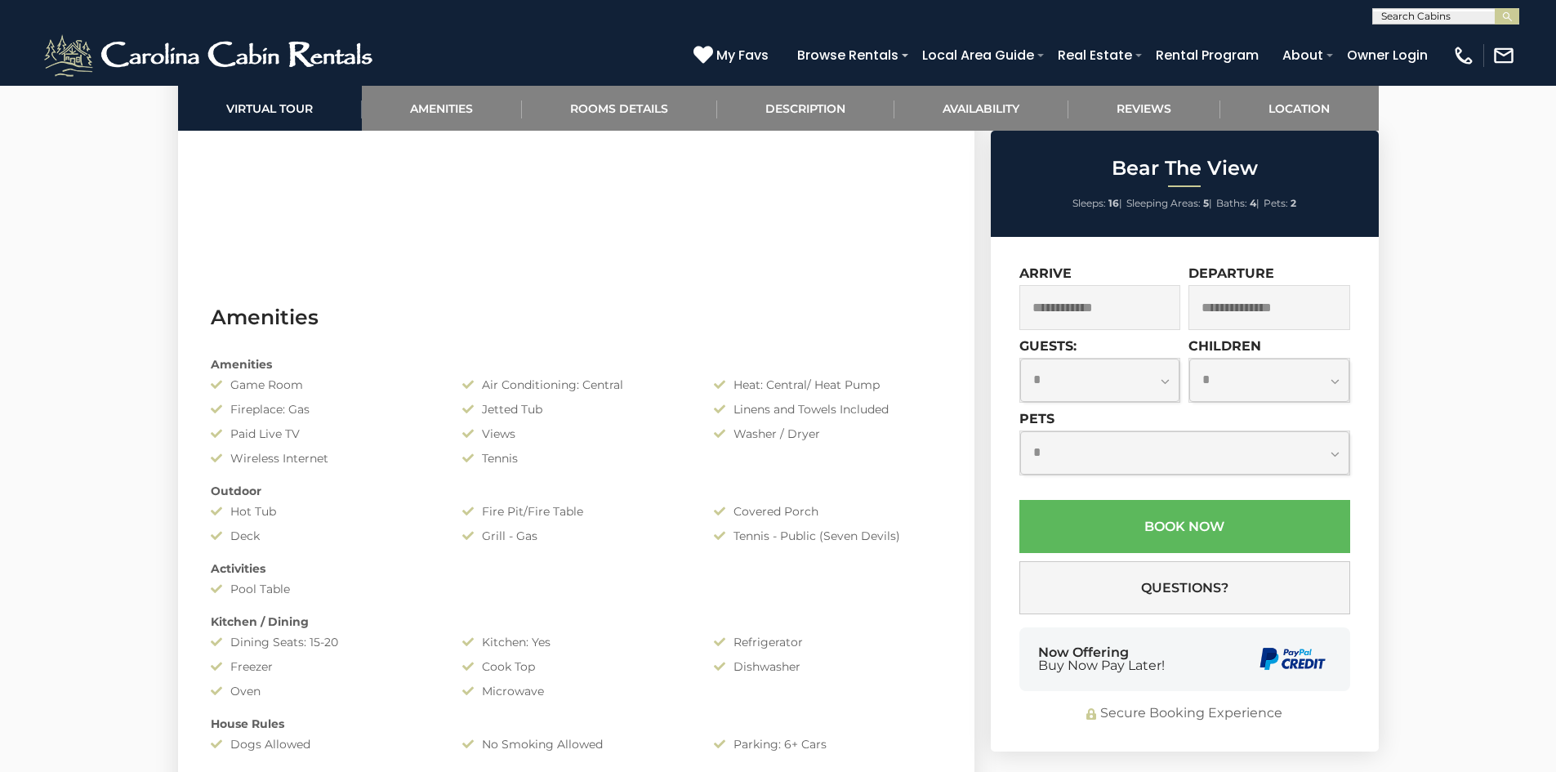
scroll to position [817, 0]
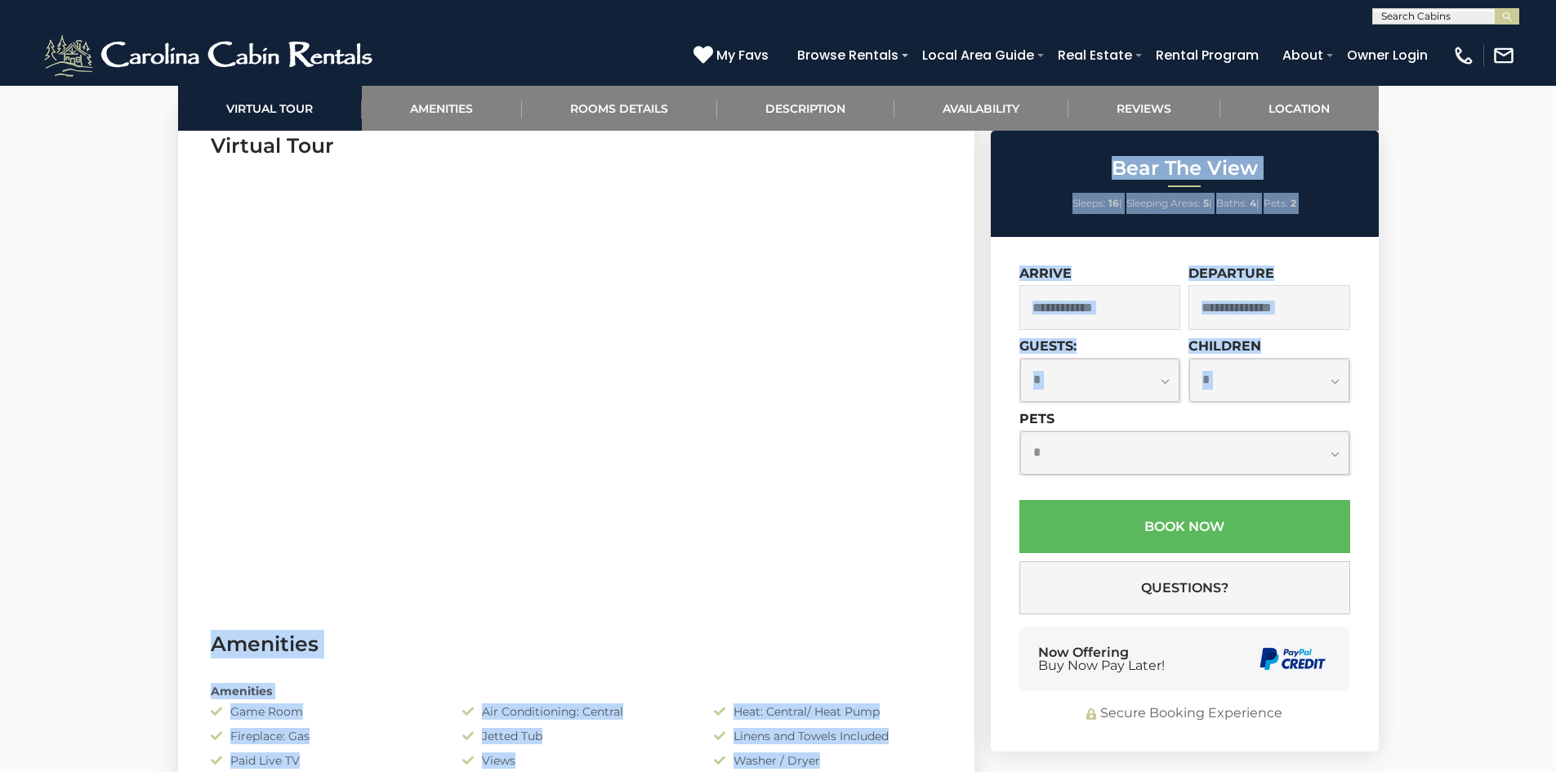
drag, startPoint x: 928, startPoint y: 418, endPoint x: 896, endPoint y: 416, distance: 32.0
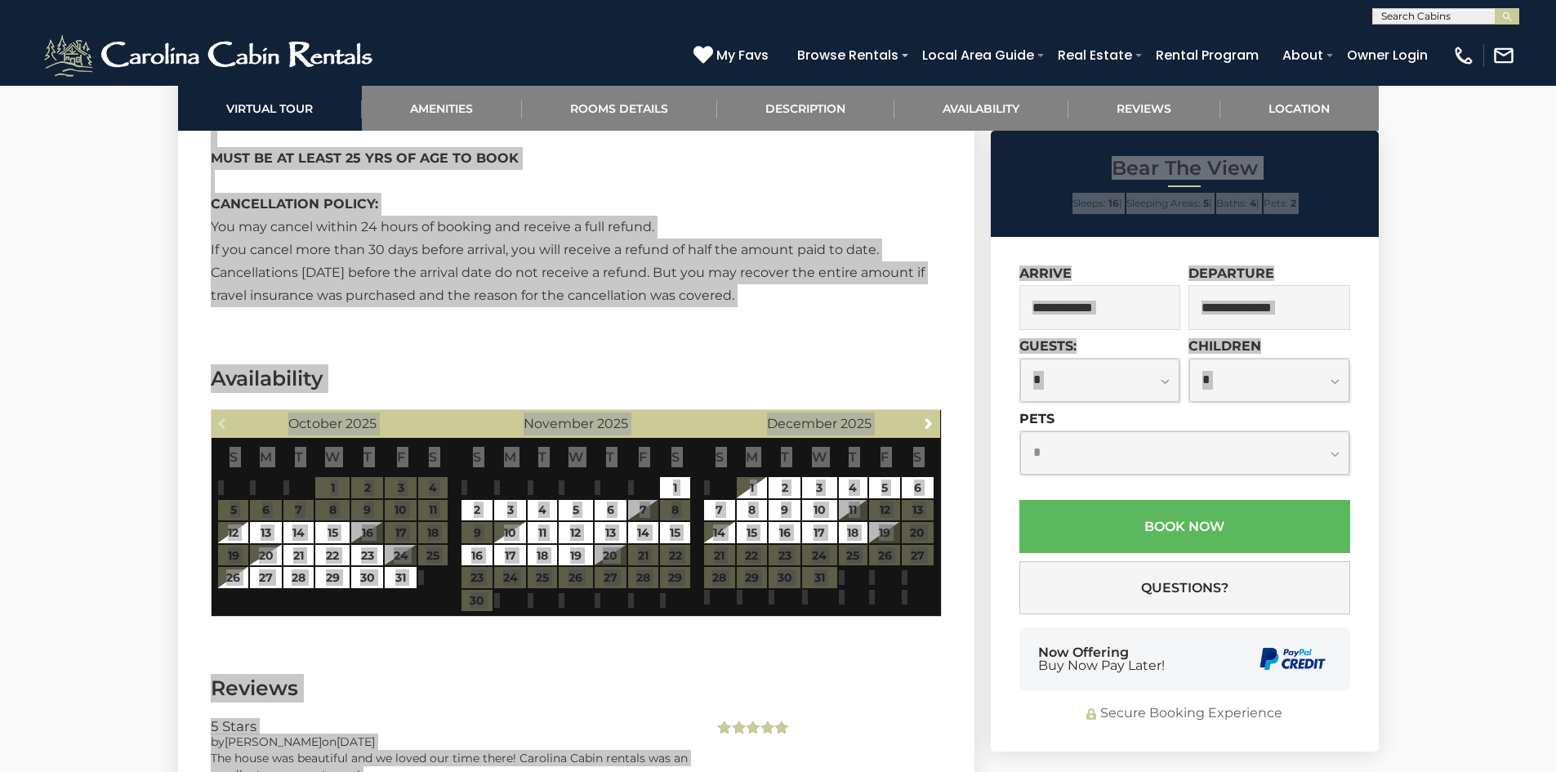
scroll to position [3022, 0]
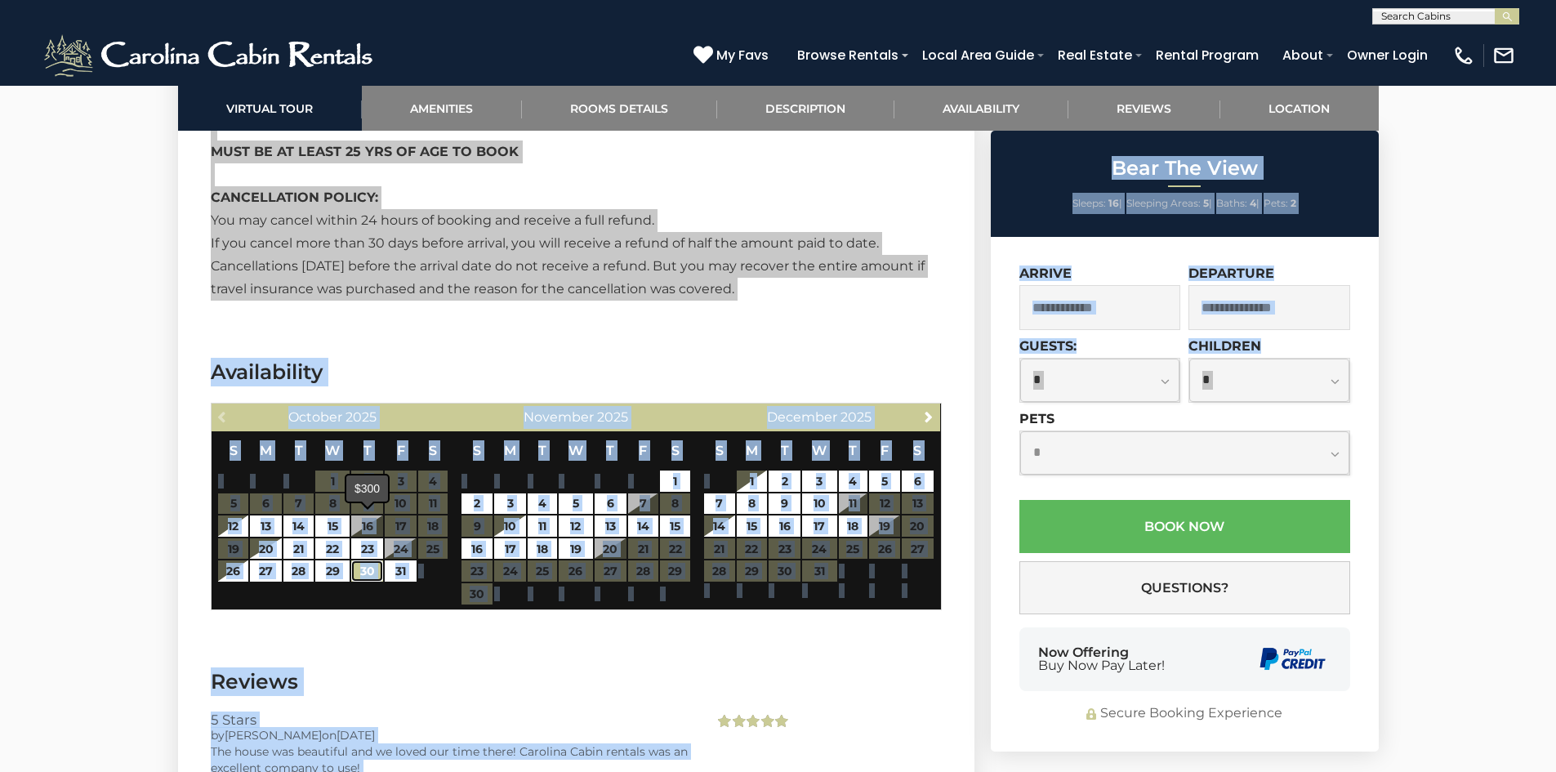
click at [366, 560] on link "30" at bounding box center [367, 570] width 32 height 21
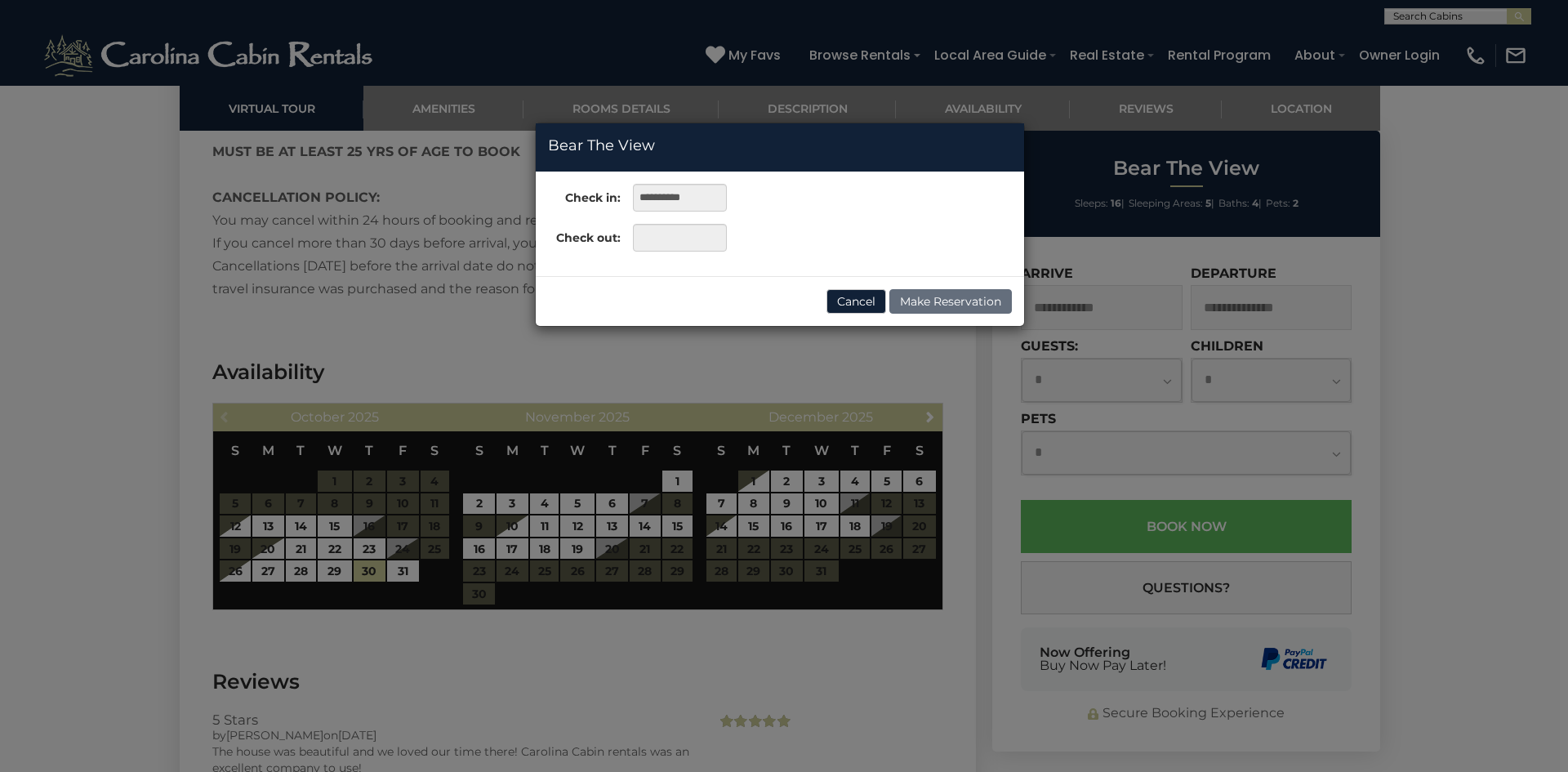
click at [475, 612] on div "**********" at bounding box center [784, 386] width 1568 height 772
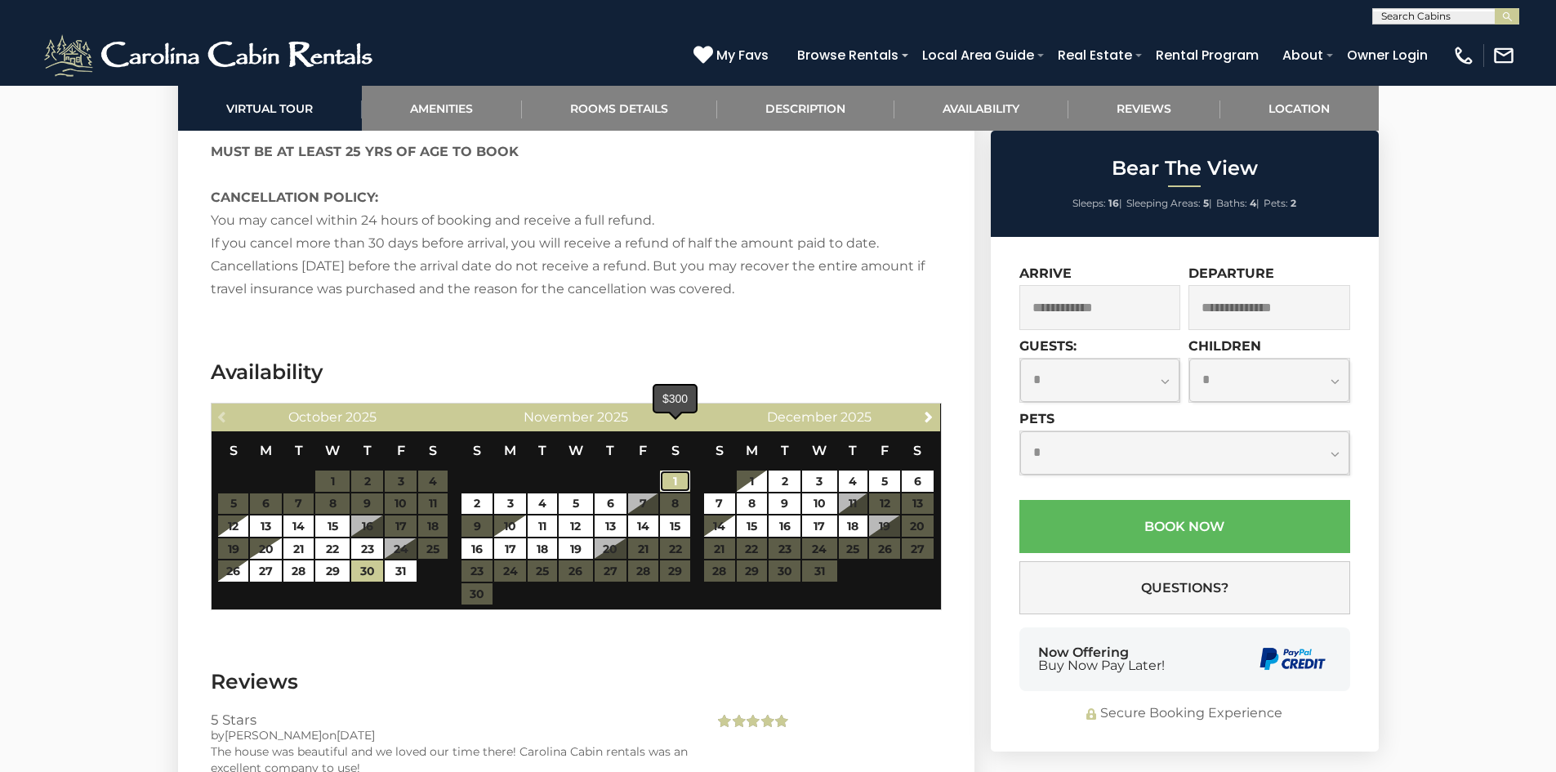
click at [680, 471] on link "1" at bounding box center [675, 481] width 30 height 21
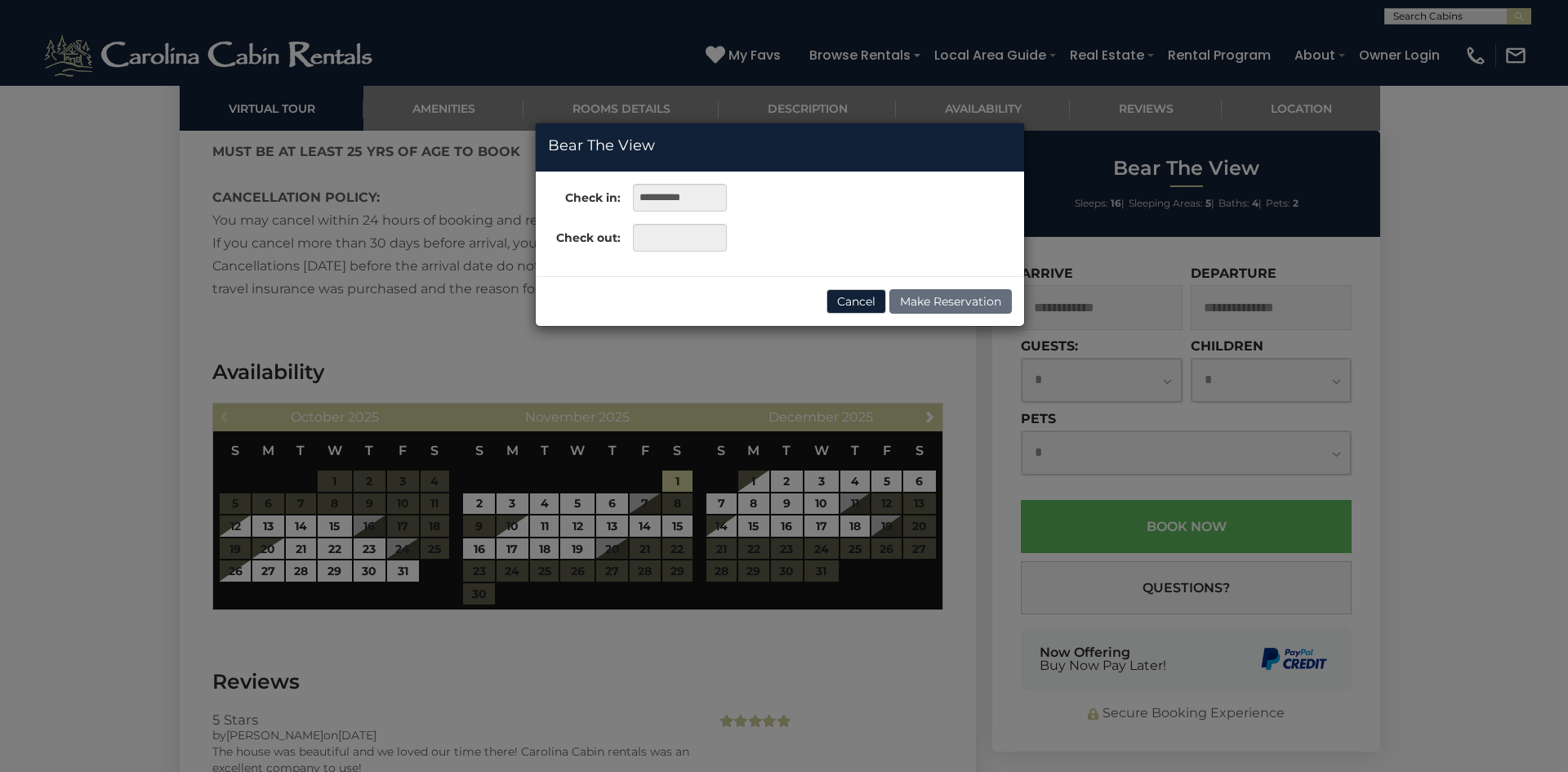
click at [671, 433] on div "**********" at bounding box center [784, 386] width 1568 height 772
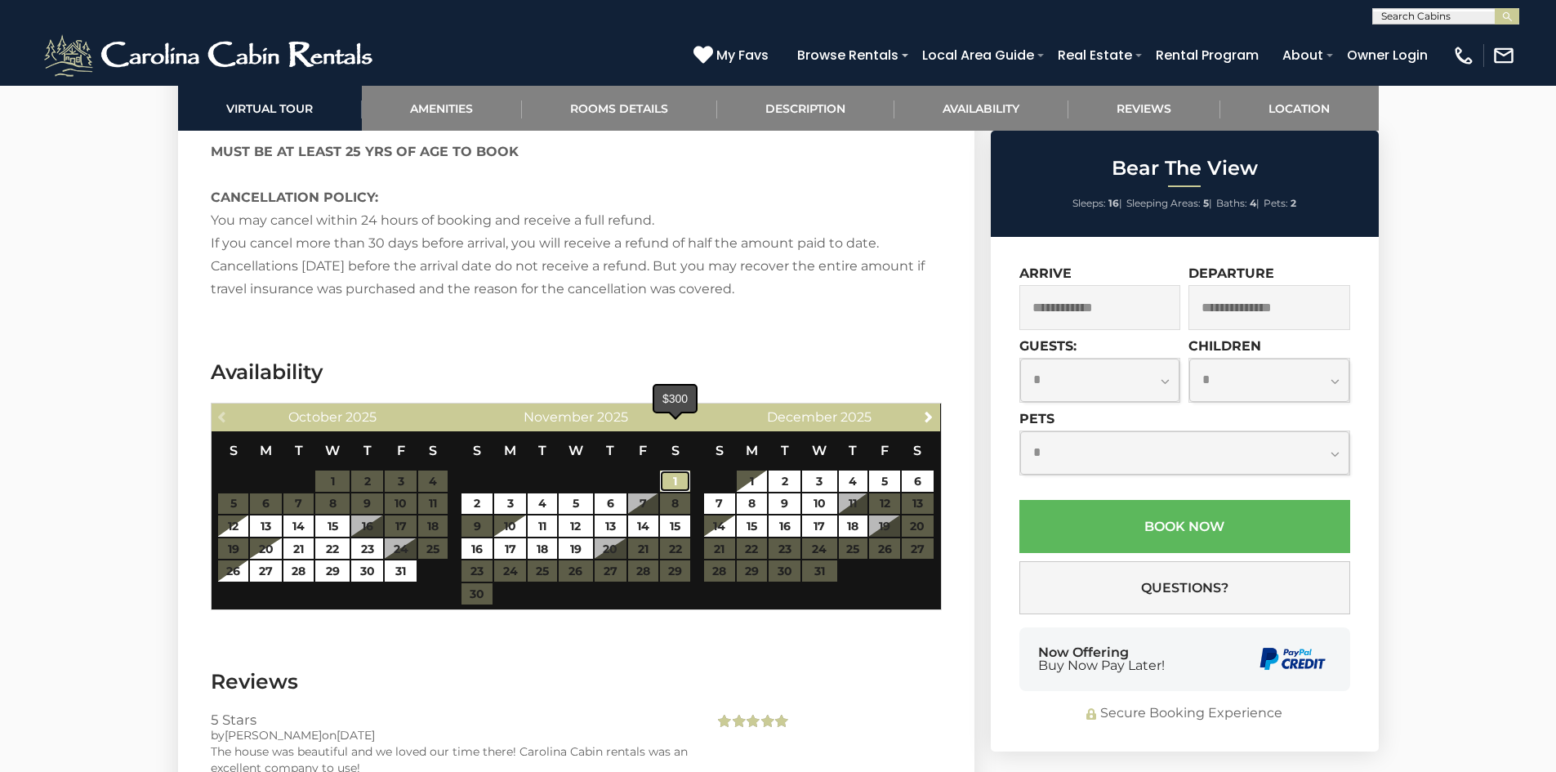
click at [671, 471] on link "1" at bounding box center [675, 481] width 30 height 21
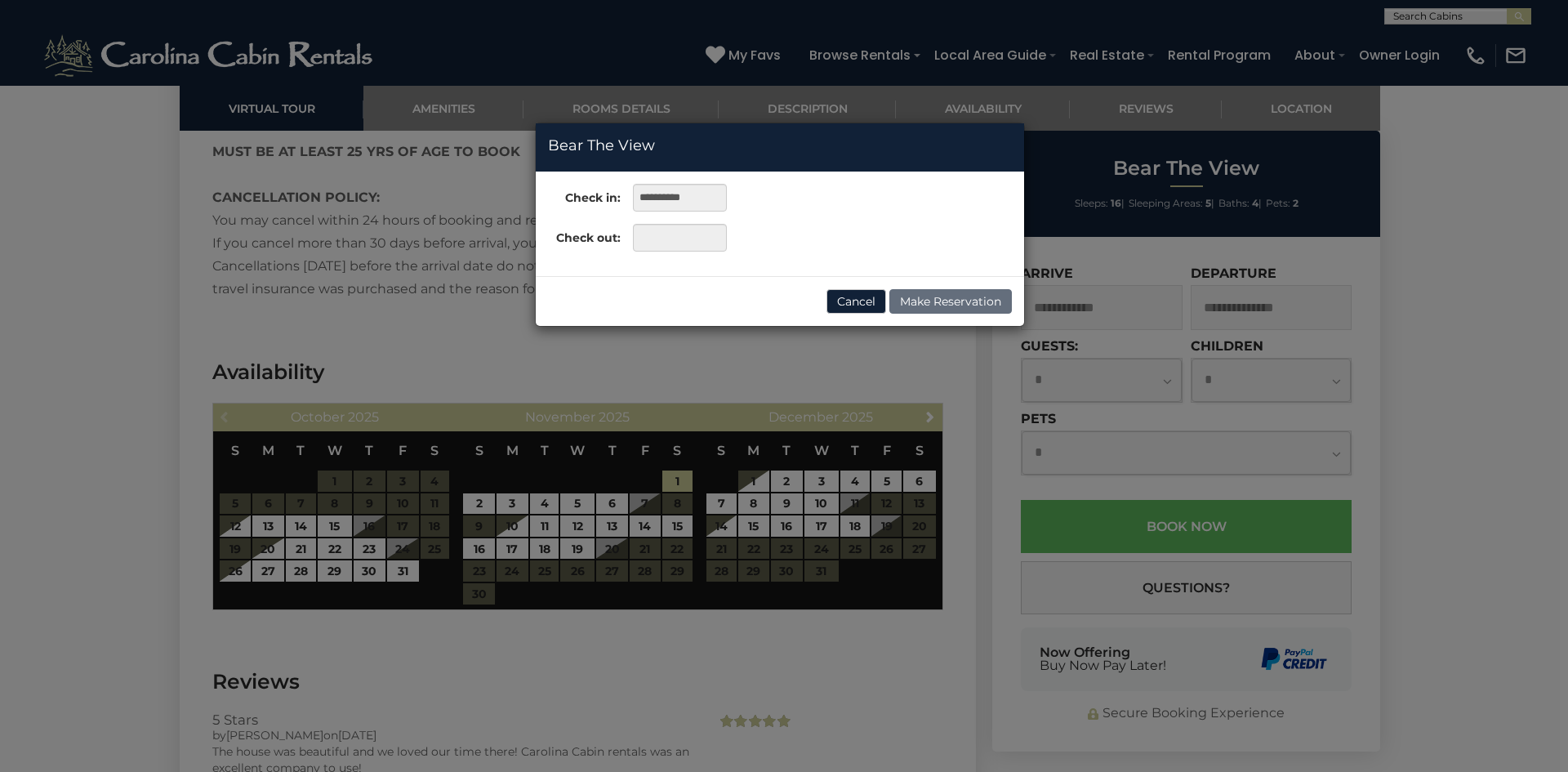
click at [671, 433] on div "**********" at bounding box center [784, 386] width 1568 height 772
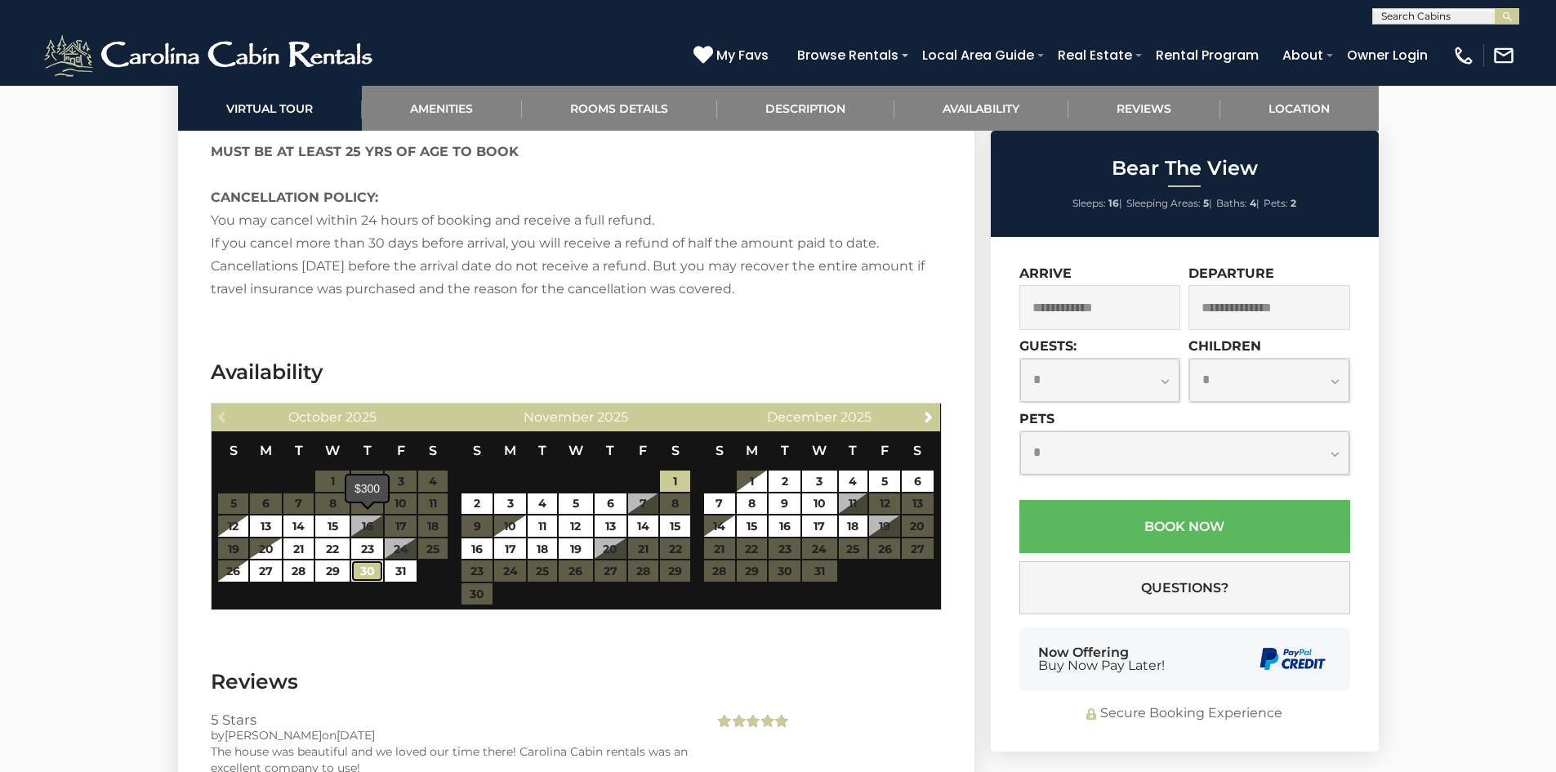
click at [368, 560] on link "30" at bounding box center [367, 570] width 32 height 21
type input "**********"
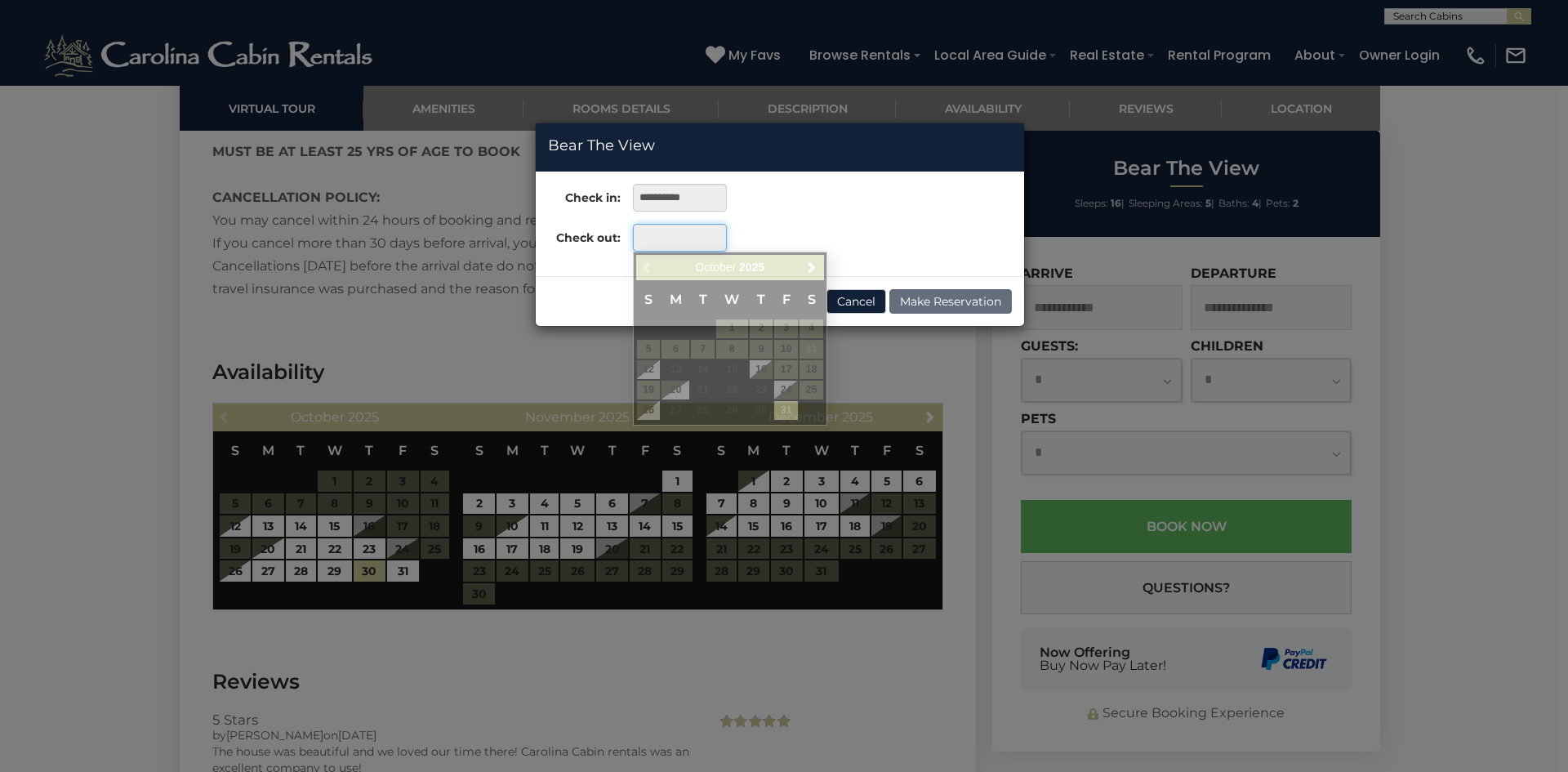
click at [652, 238] on input "text" at bounding box center [680, 238] width 94 height 28
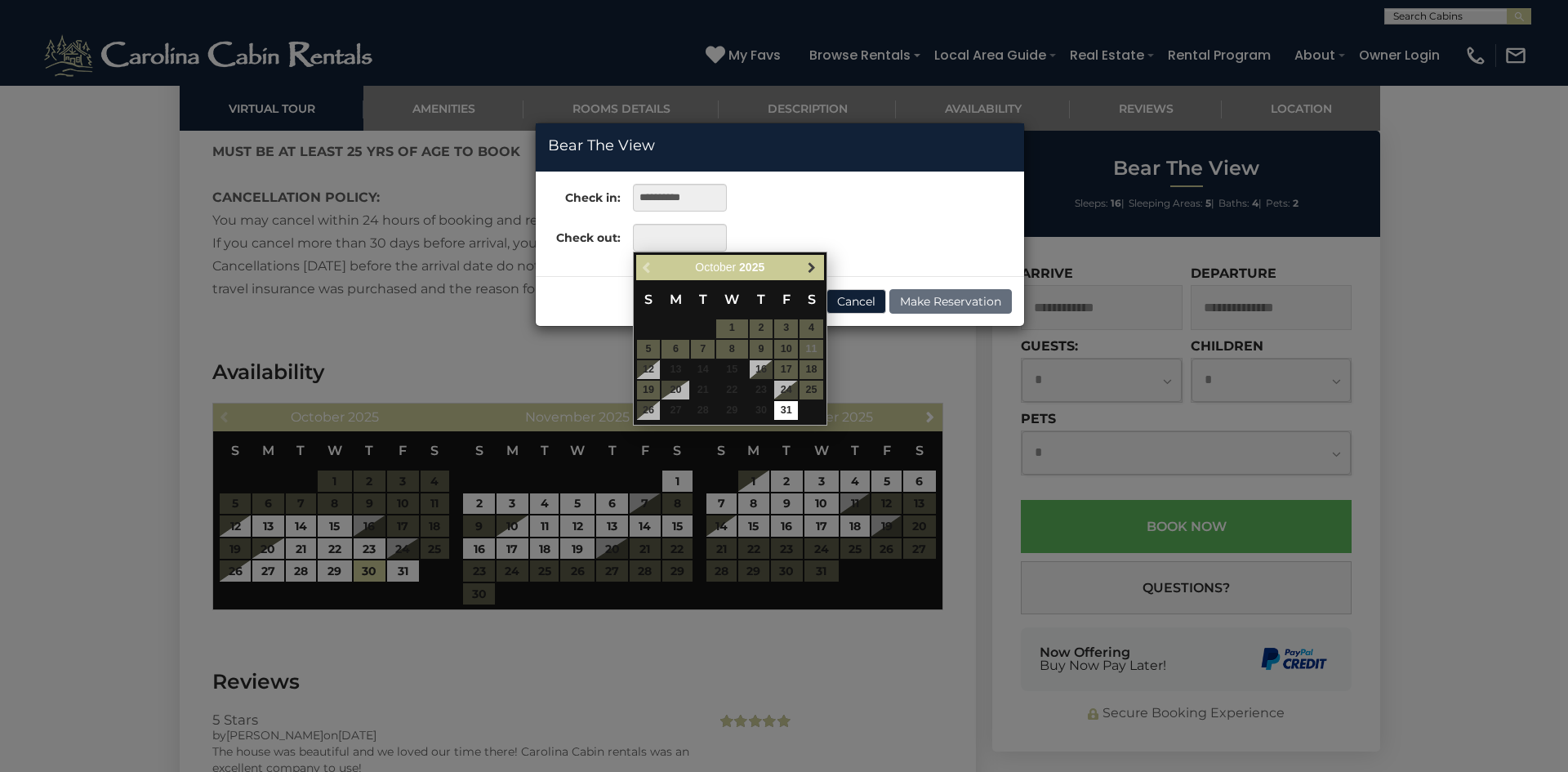
click at [812, 267] on span "Next" at bounding box center [811, 267] width 13 height 13
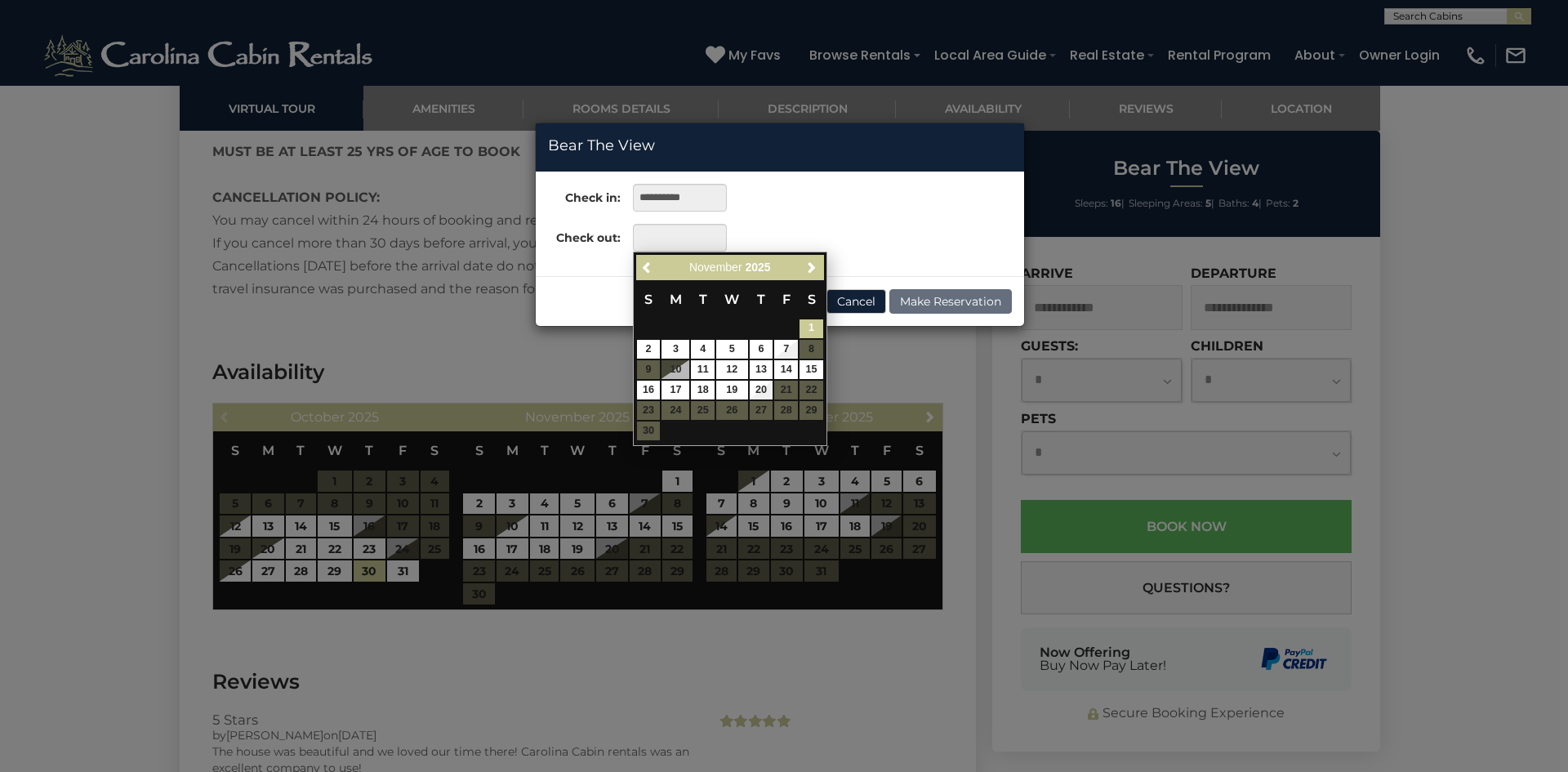
click at [806, 329] on link "1" at bounding box center [812, 328] width 24 height 19
type input "**********"
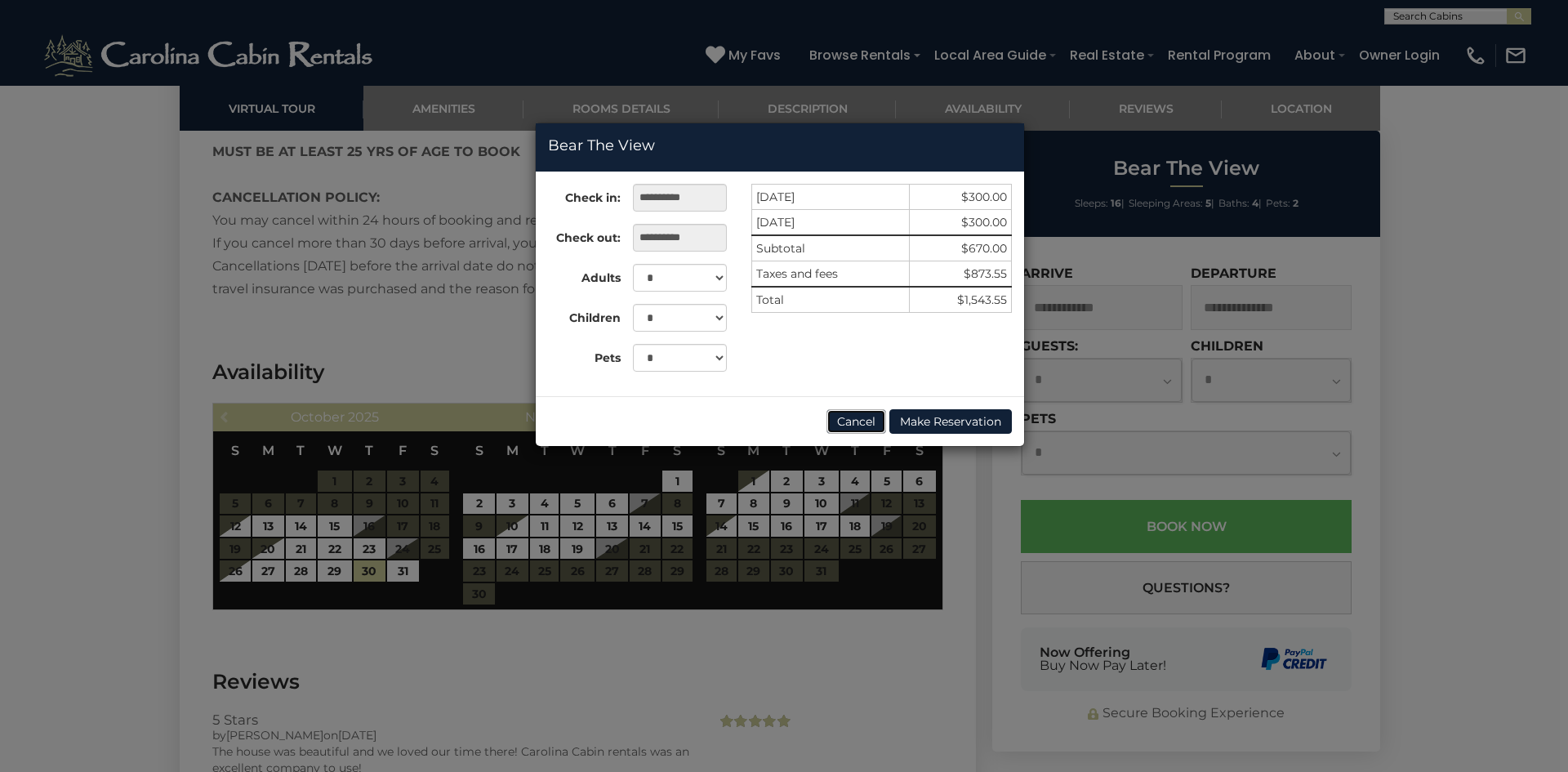
click at [866, 425] on button "Cancel" at bounding box center [857, 421] width 60 height 25
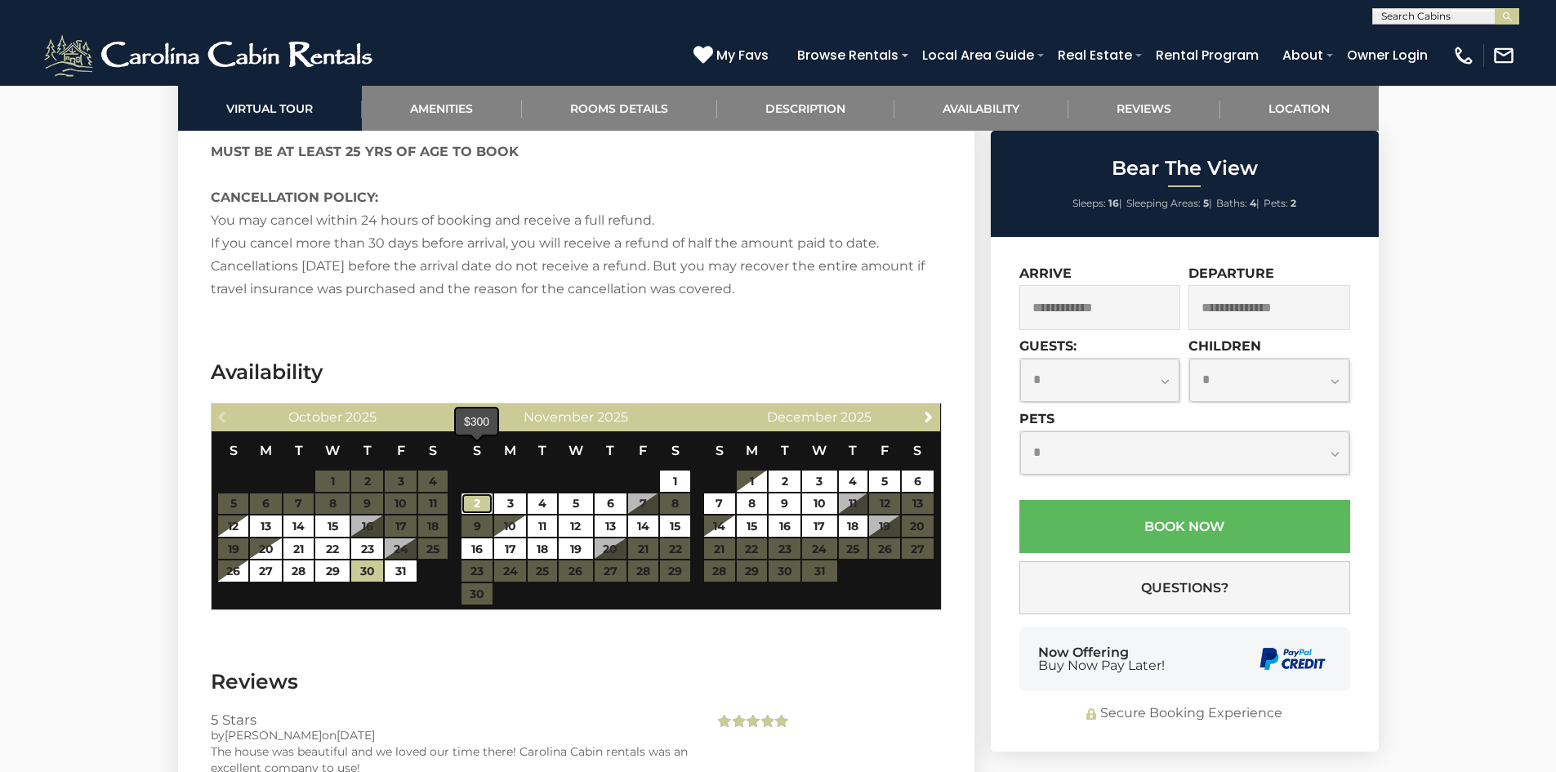
click at [473, 493] on link "2" at bounding box center [478, 503] width 32 height 21
type input "**********"
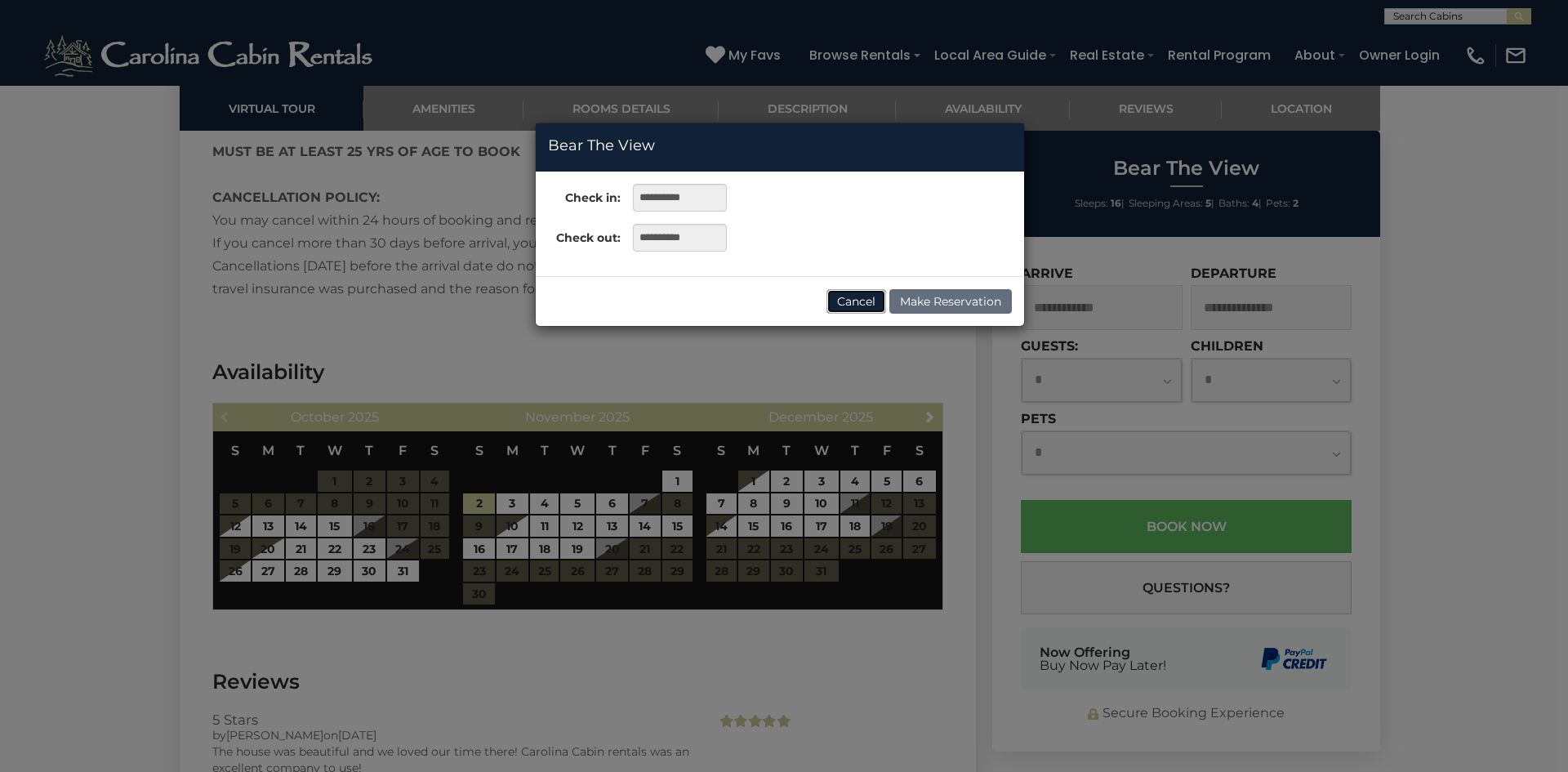
click at [860, 301] on button "Cancel" at bounding box center [857, 301] width 60 height 25
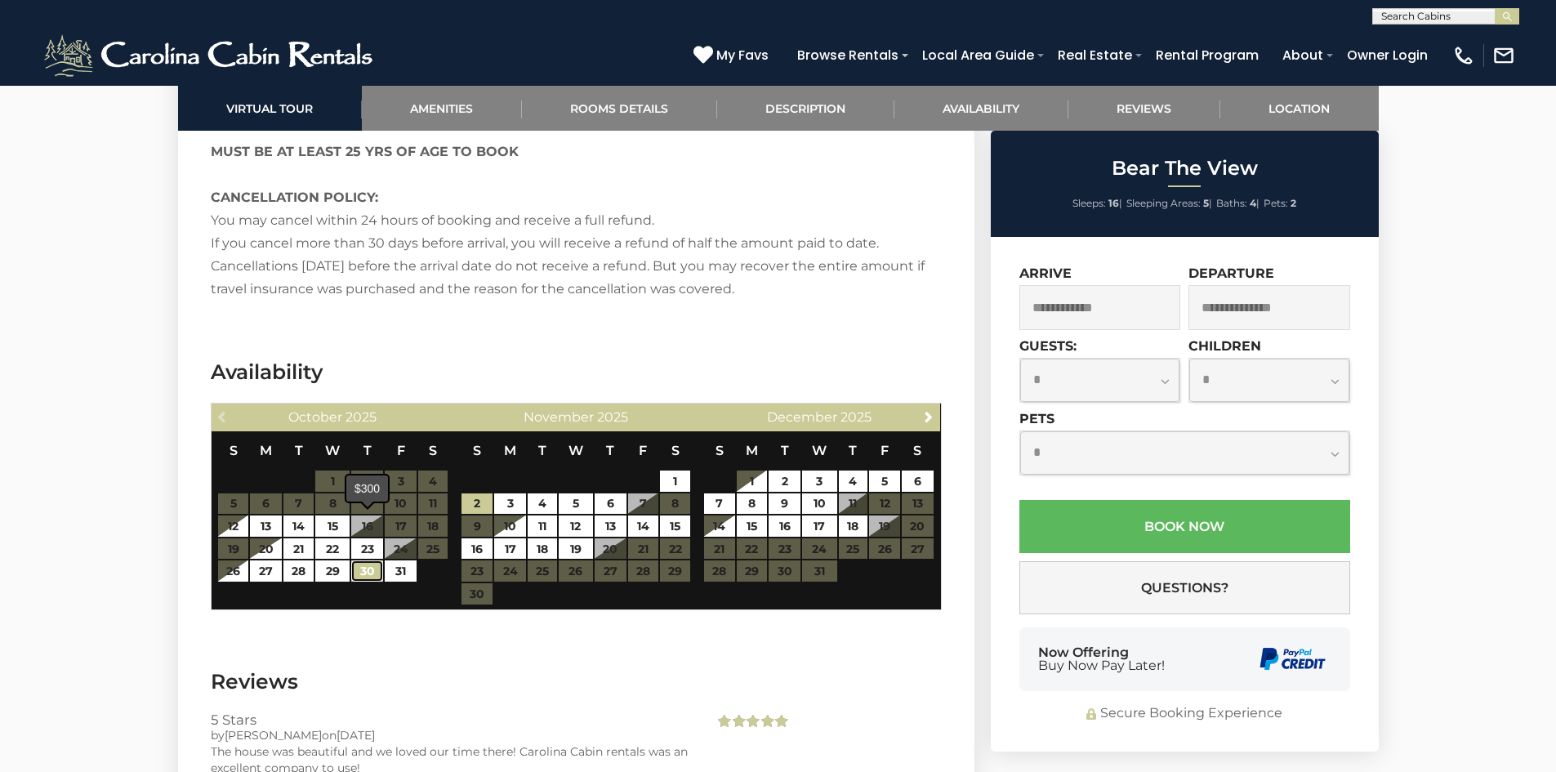
click at [365, 560] on link "30" at bounding box center [367, 570] width 32 height 21
type input "**********"
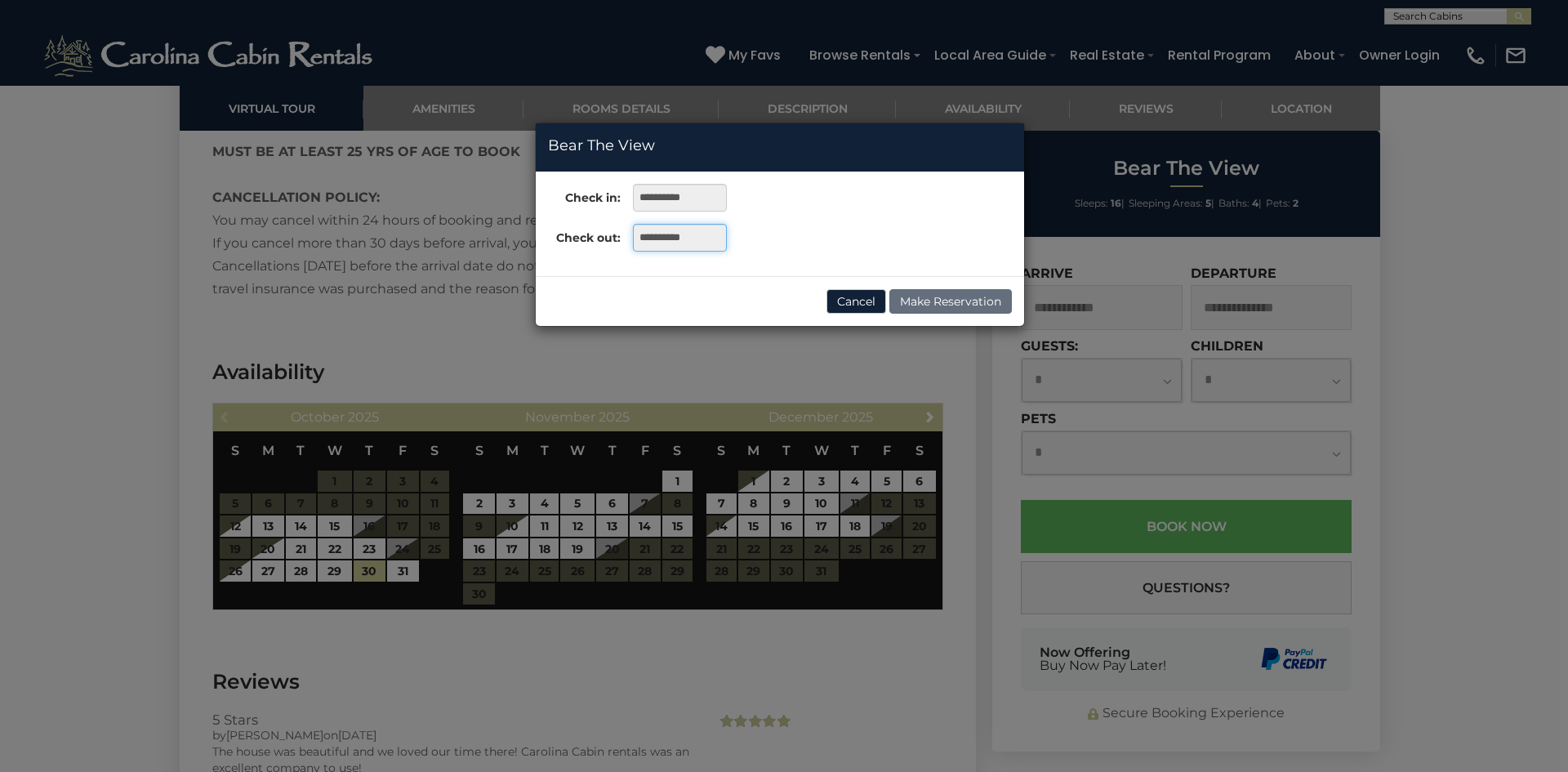
click at [709, 239] on input "**********" at bounding box center [680, 238] width 94 height 28
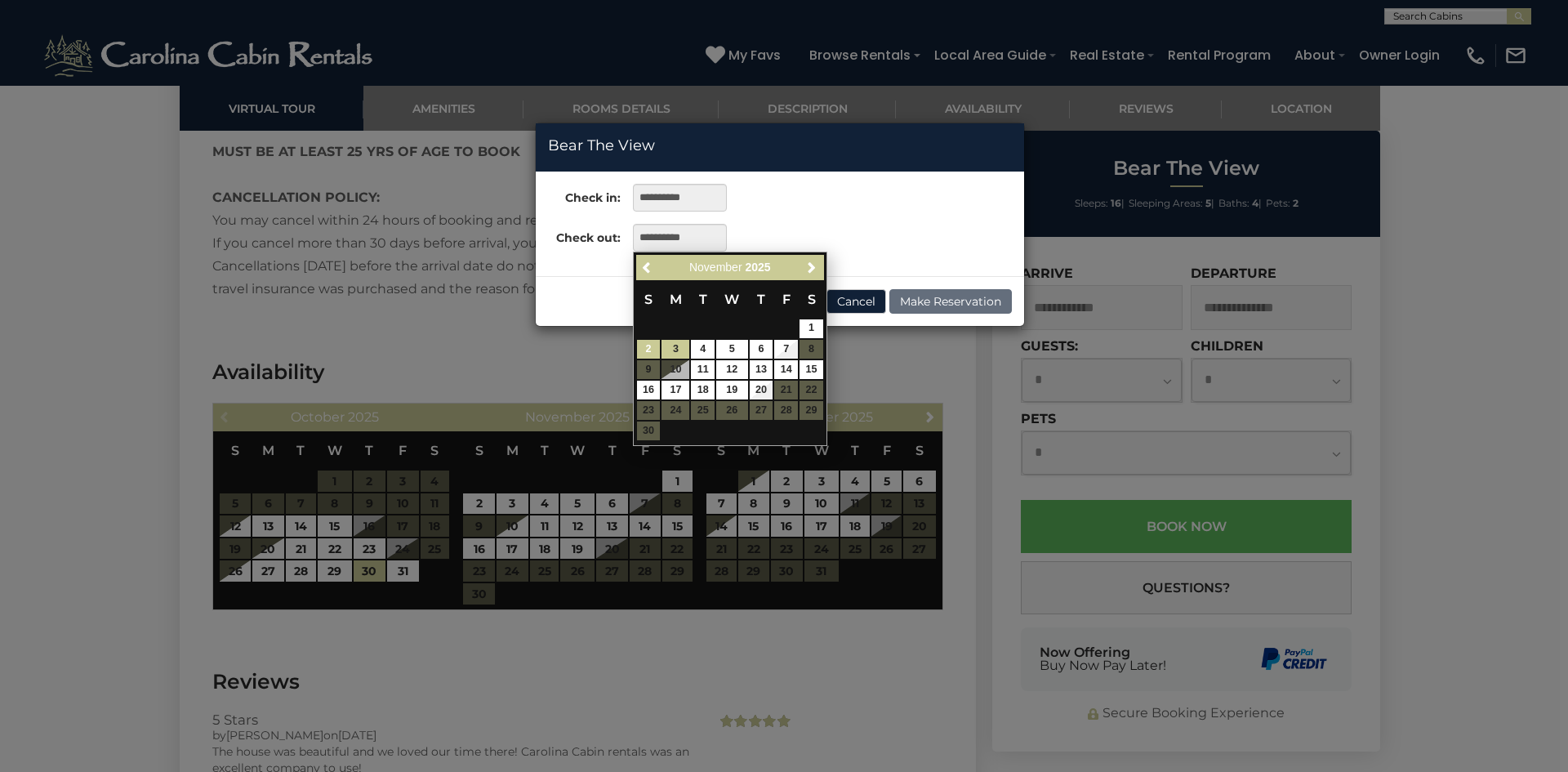
click at [650, 346] on link "2" at bounding box center [649, 349] width 24 height 19
type input "**********"
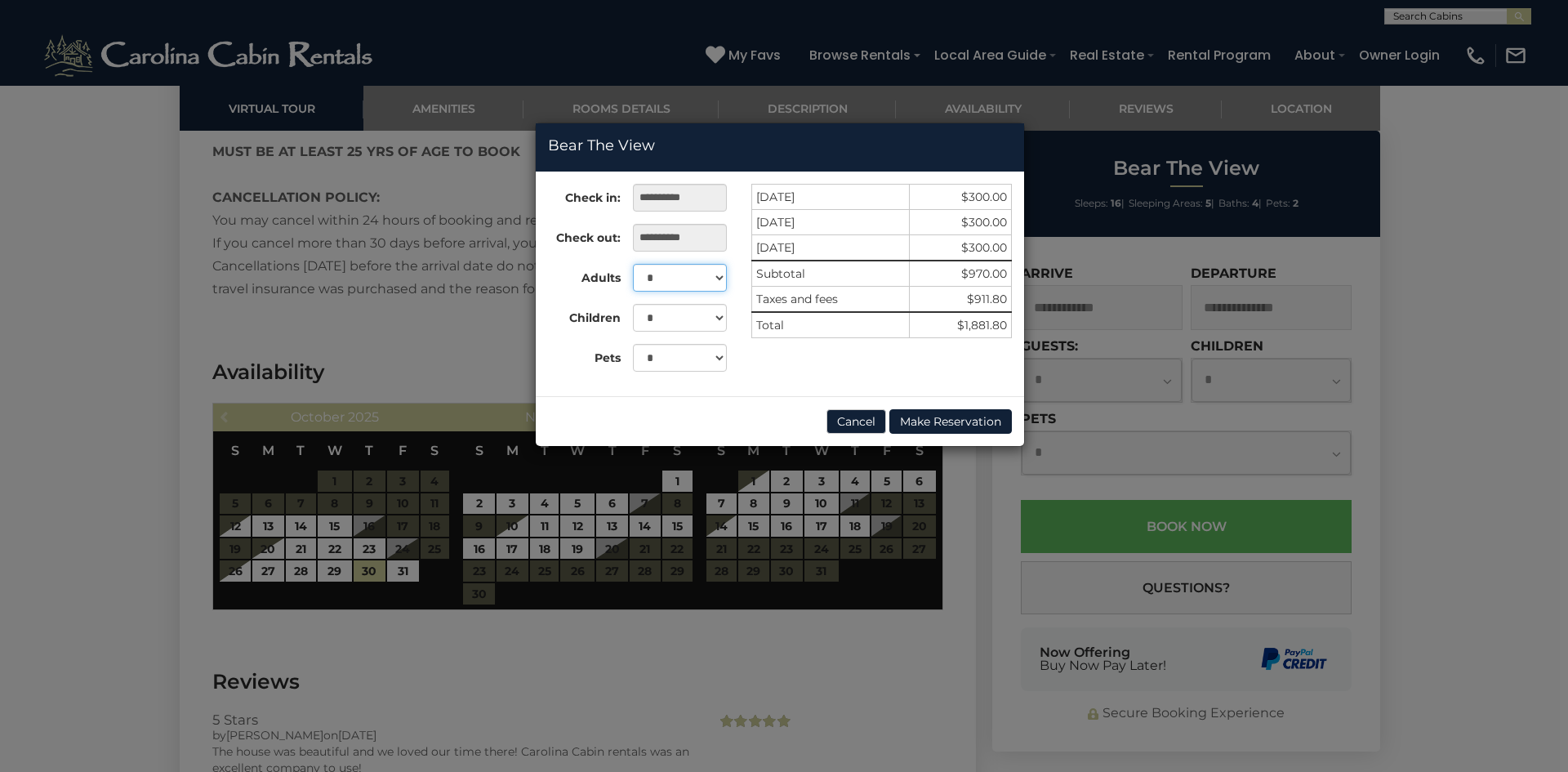
click at [713, 279] on select "* * * * * * * * * ** ** ** ** ** ** **" at bounding box center [680, 278] width 94 height 28
select select "*"
click at [633, 264] on select "* * * * * * * * * ** ** ** ** ** ** **" at bounding box center [680, 278] width 94 height 28
drag, startPoint x: 786, startPoint y: 135, endPoint x: 722, endPoint y: 294, distance: 171.6
click at [722, 294] on form "**********" at bounding box center [780, 284] width 488 height 323
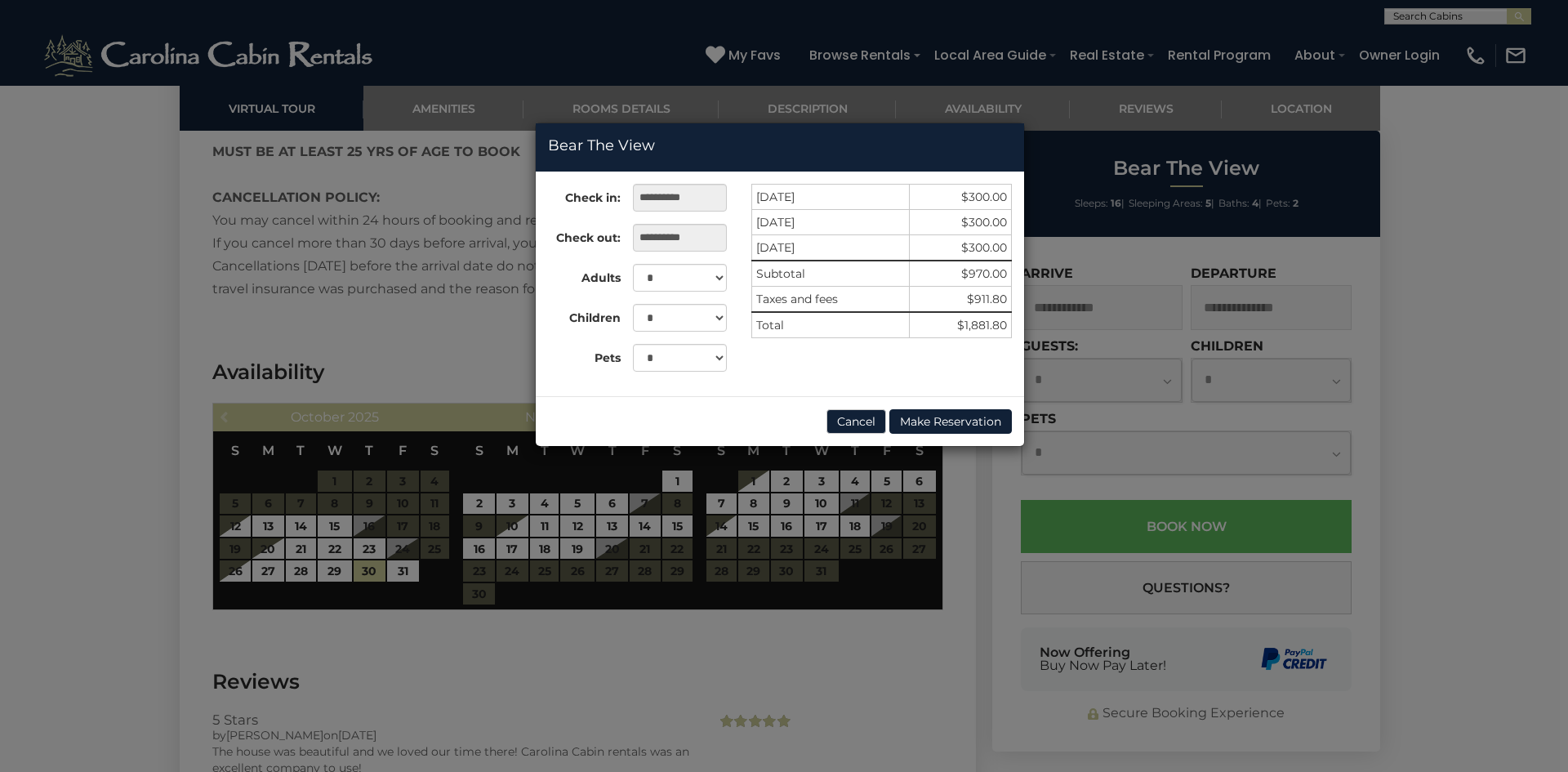
drag, startPoint x: 833, startPoint y: 644, endPoint x: 836, endPoint y: 539, distance: 105.4
click at [835, 642] on div "**********" at bounding box center [784, 386] width 1568 height 772
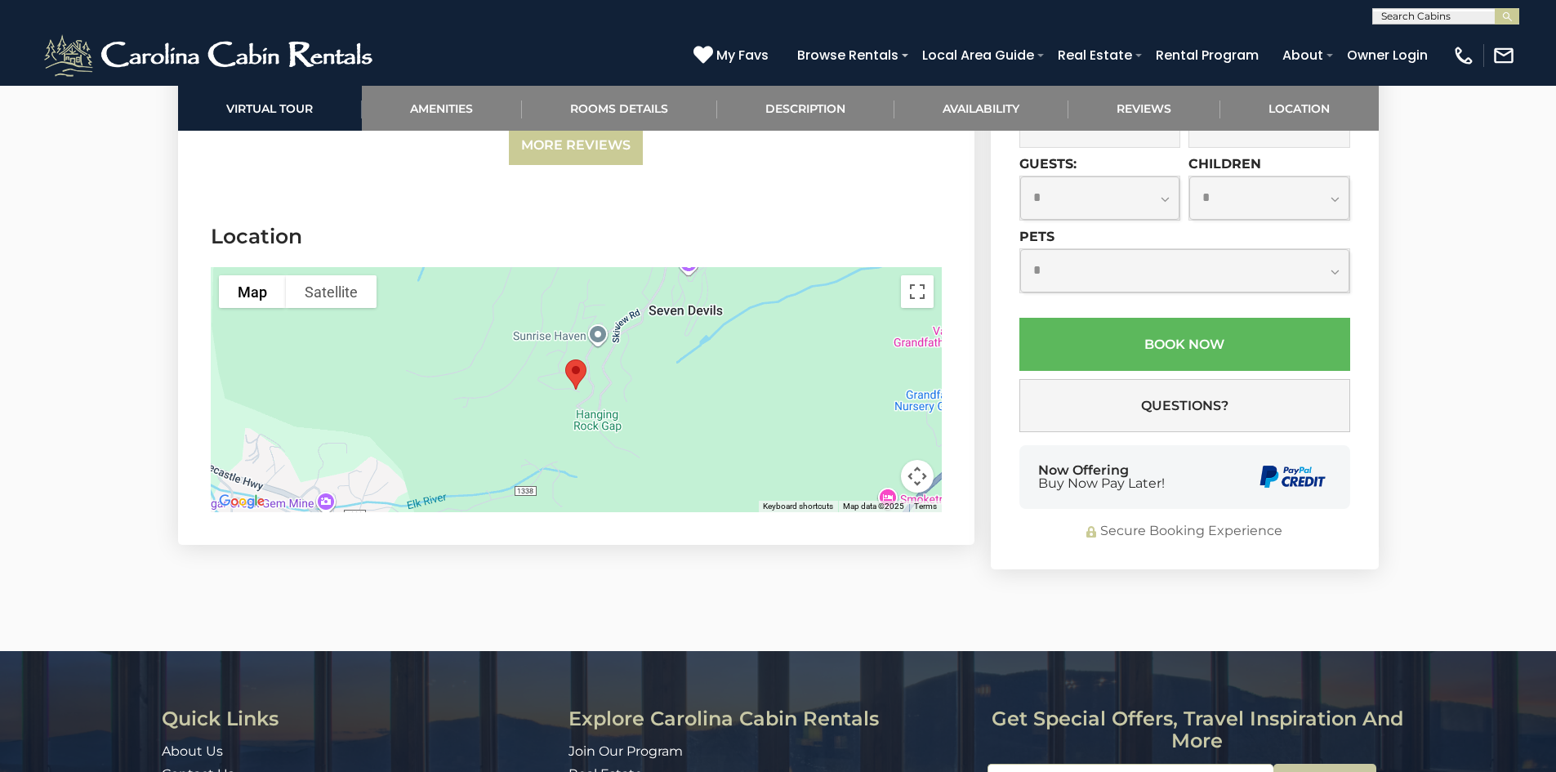
scroll to position [3921, 0]
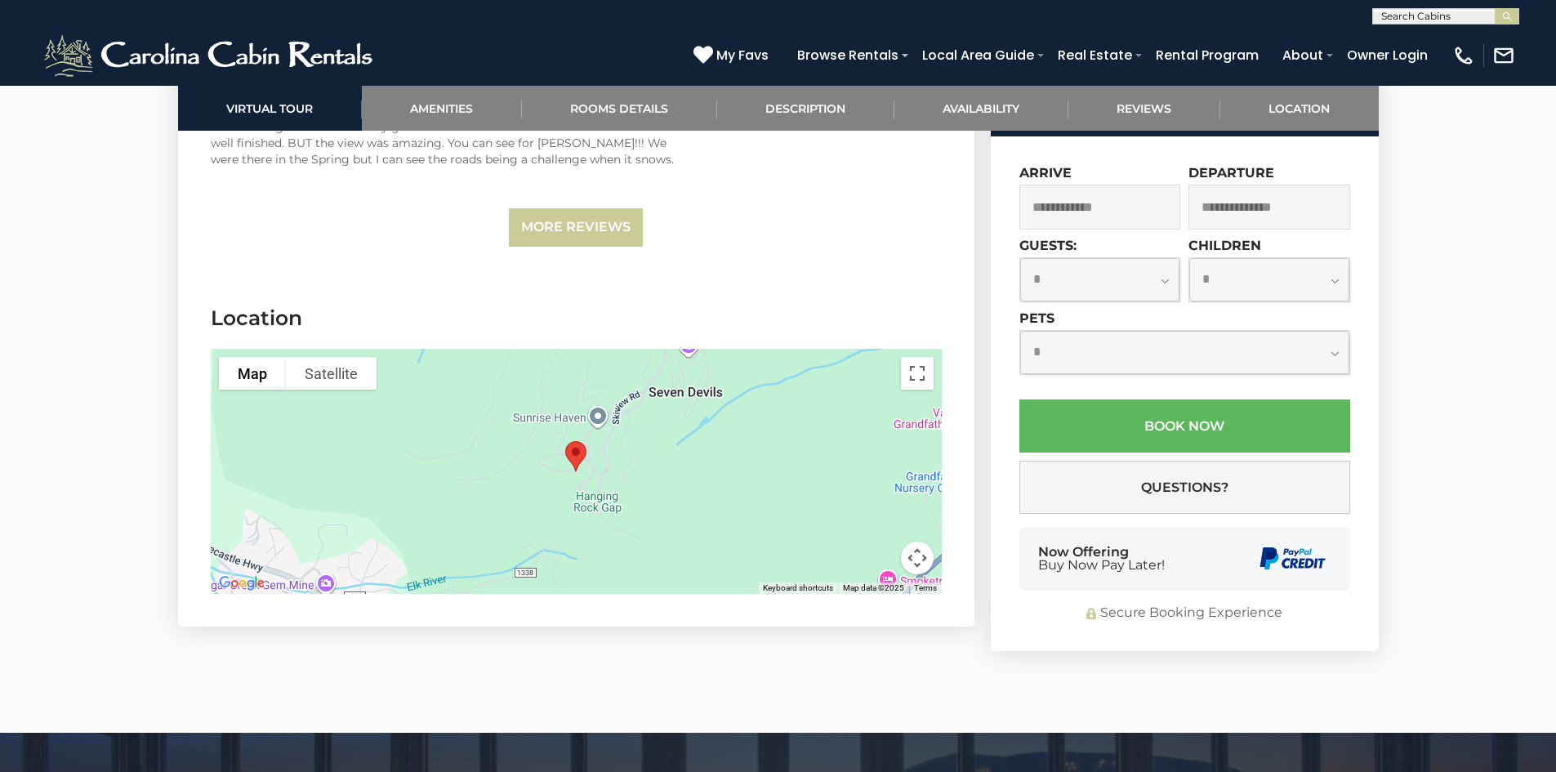
click at [658, 425] on div at bounding box center [576, 471] width 731 height 245
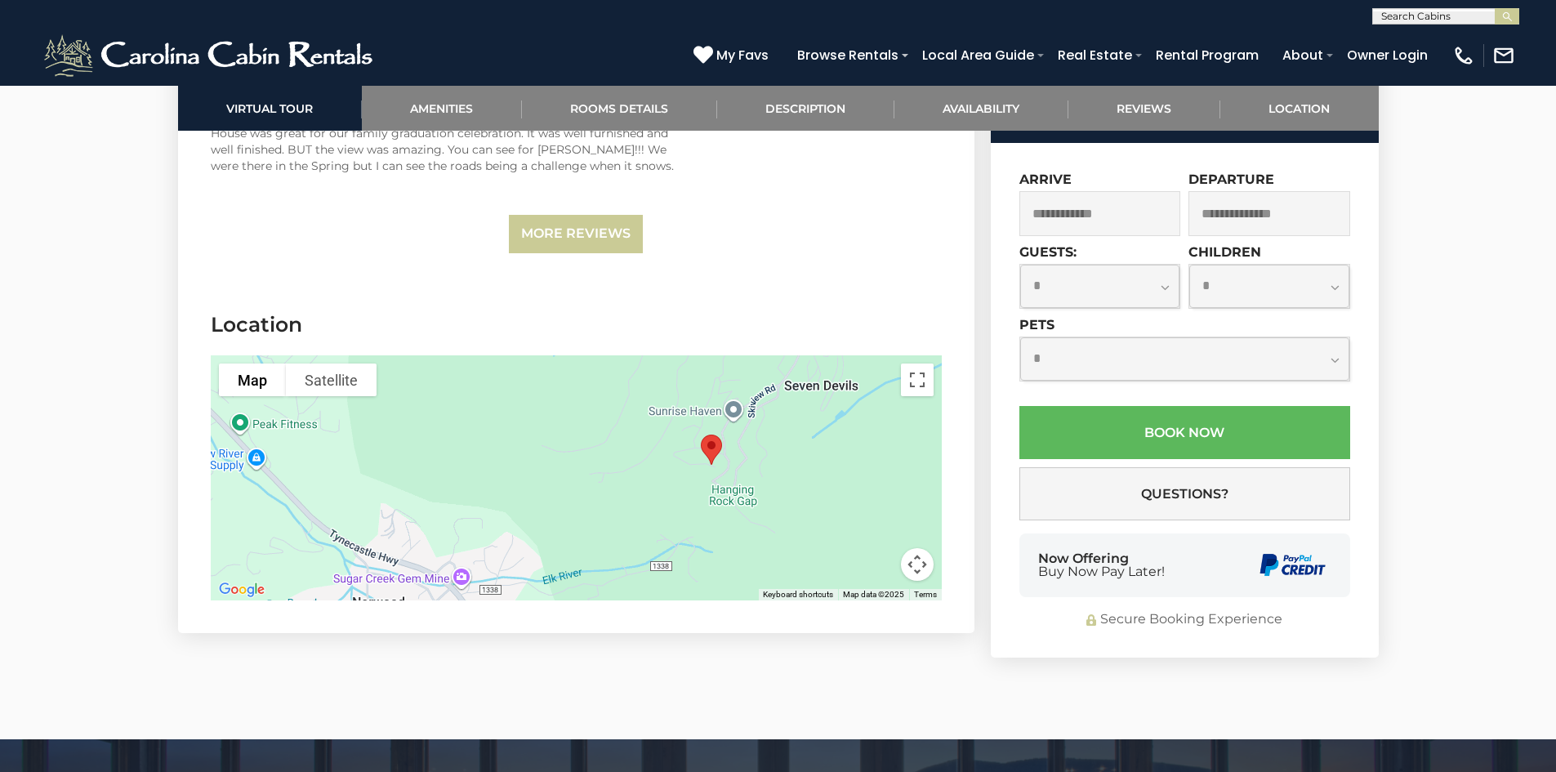
scroll to position [3758, 0]
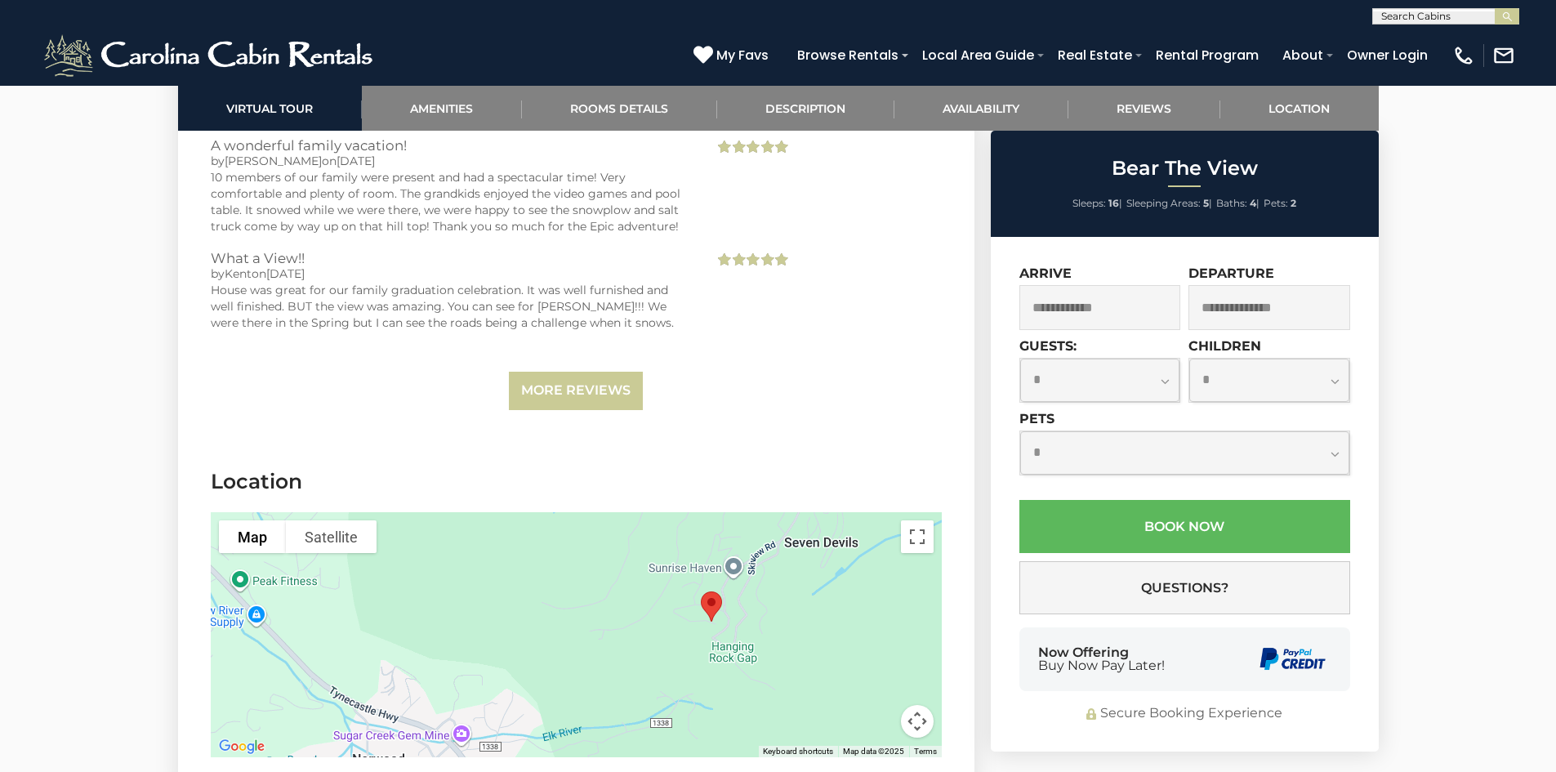
click at [732, 572] on div at bounding box center [576, 634] width 731 height 245
click at [702, 585] on img "Bear The View" at bounding box center [711, 606] width 34 height 43
click at [705, 585] on img "Bear The View" at bounding box center [711, 606] width 34 height 43
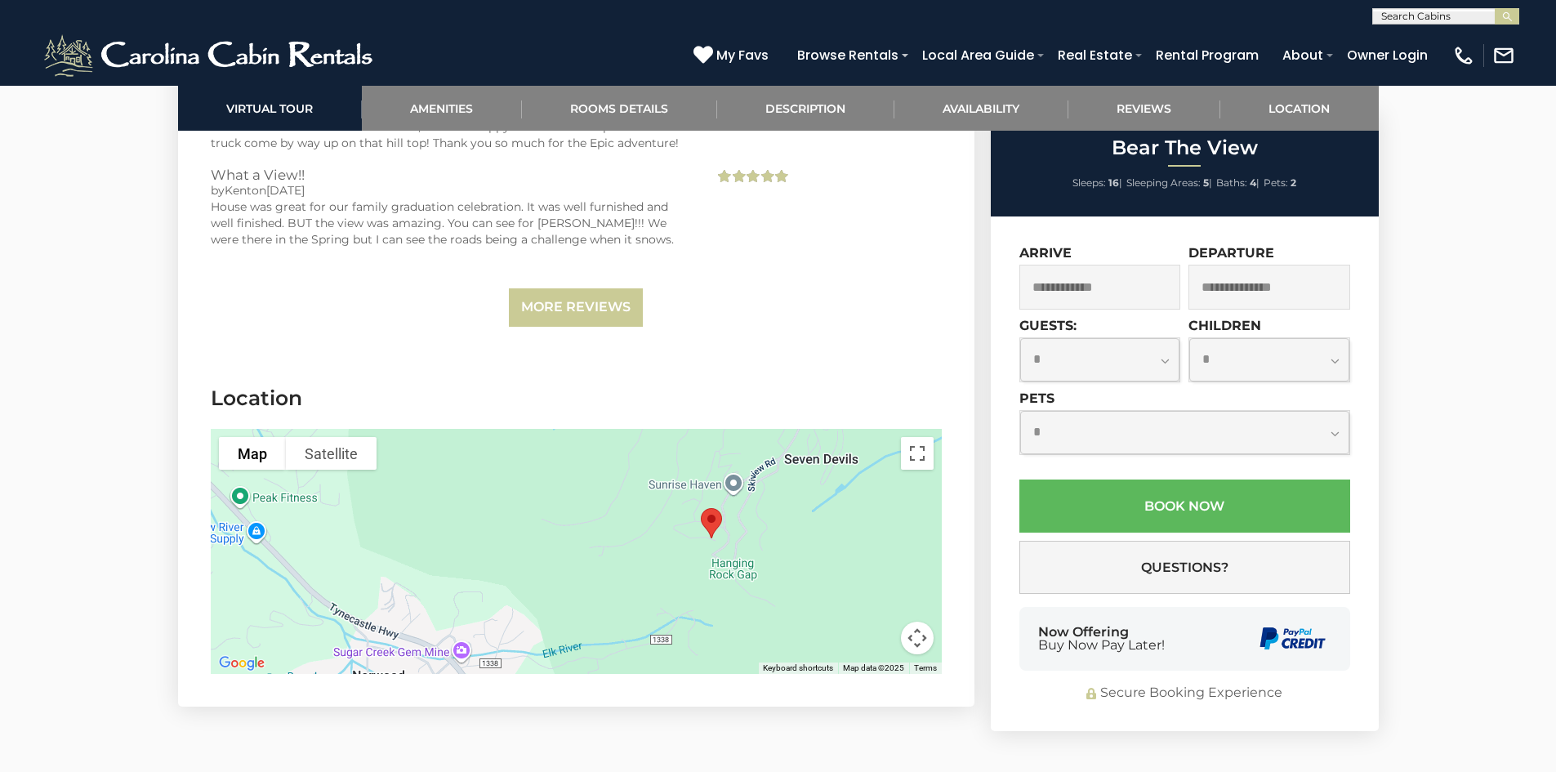
scroll to position [3921, 0]
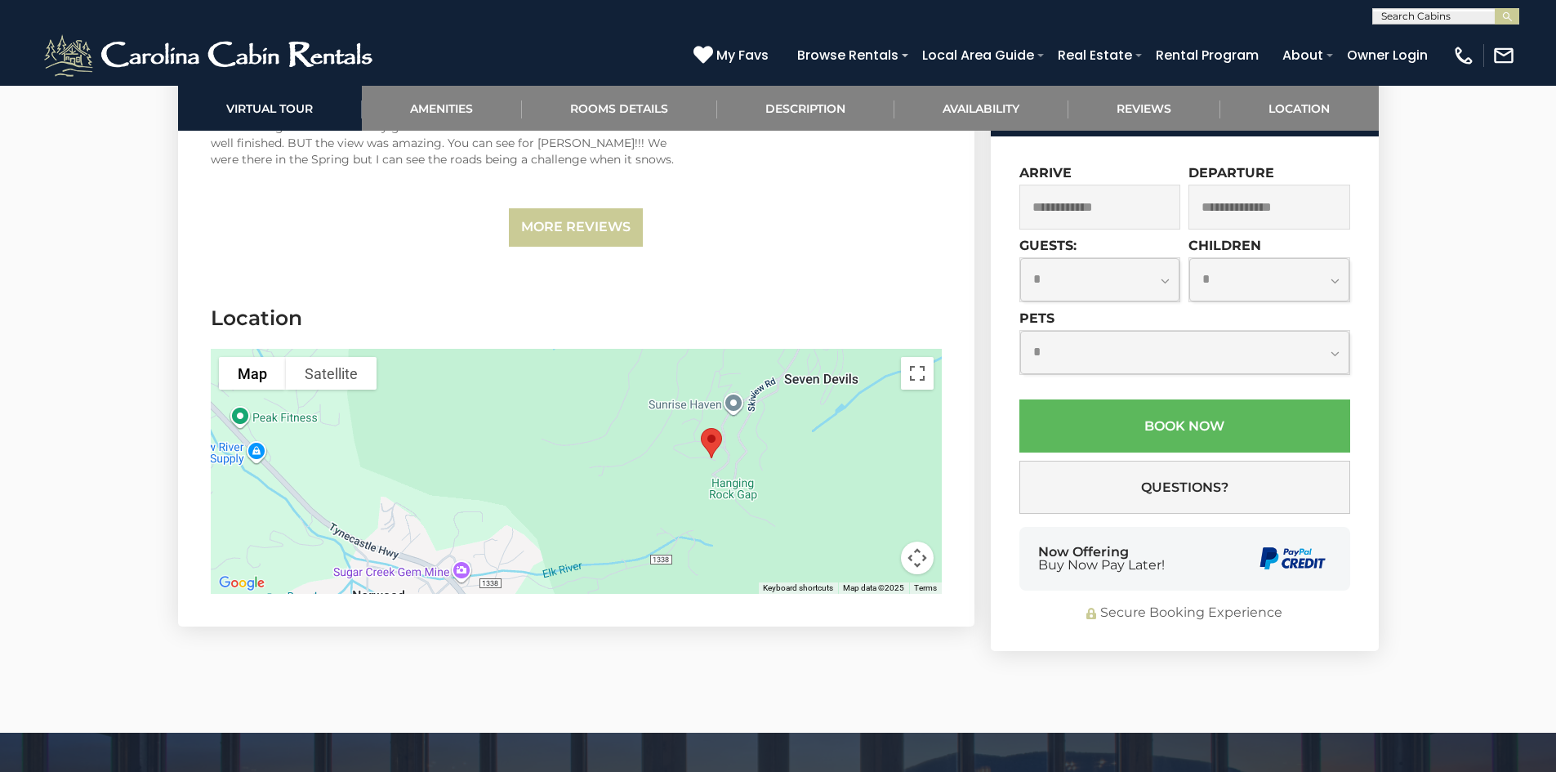
click at [920, 542] on button "Map camera controls" at bounding box center [917, 558] width 33 height 33
click at [887, 501] on button "Move right" at bounding box center [876, 517] width 33 height 33
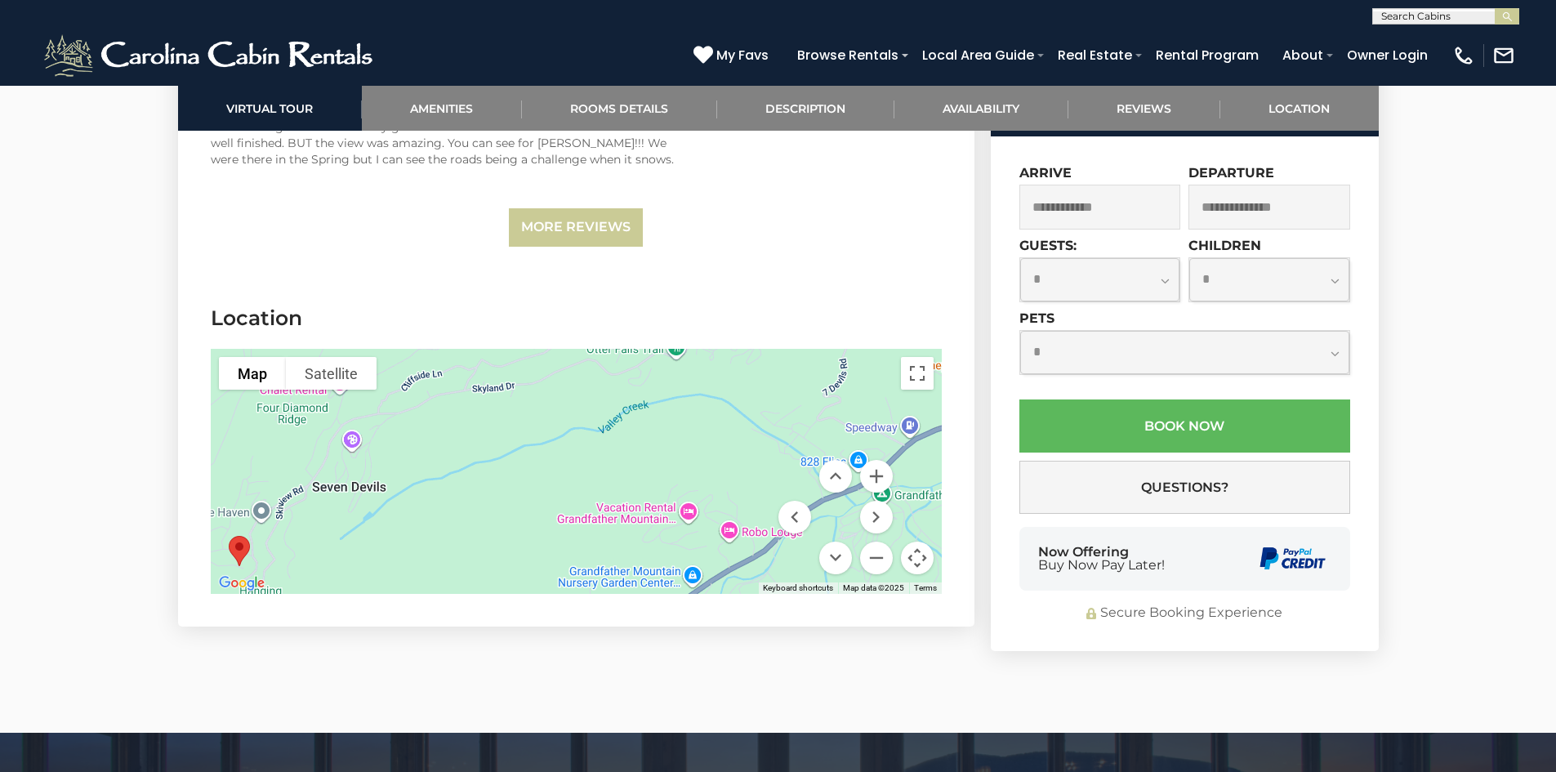
drag, startPoint x: 679, startPoint y: 422, endPoint x: 572, endPoint y: 527, distance: 149.6
click at [572, 527] on div at bounding box center [576, 471] width 731 height 245
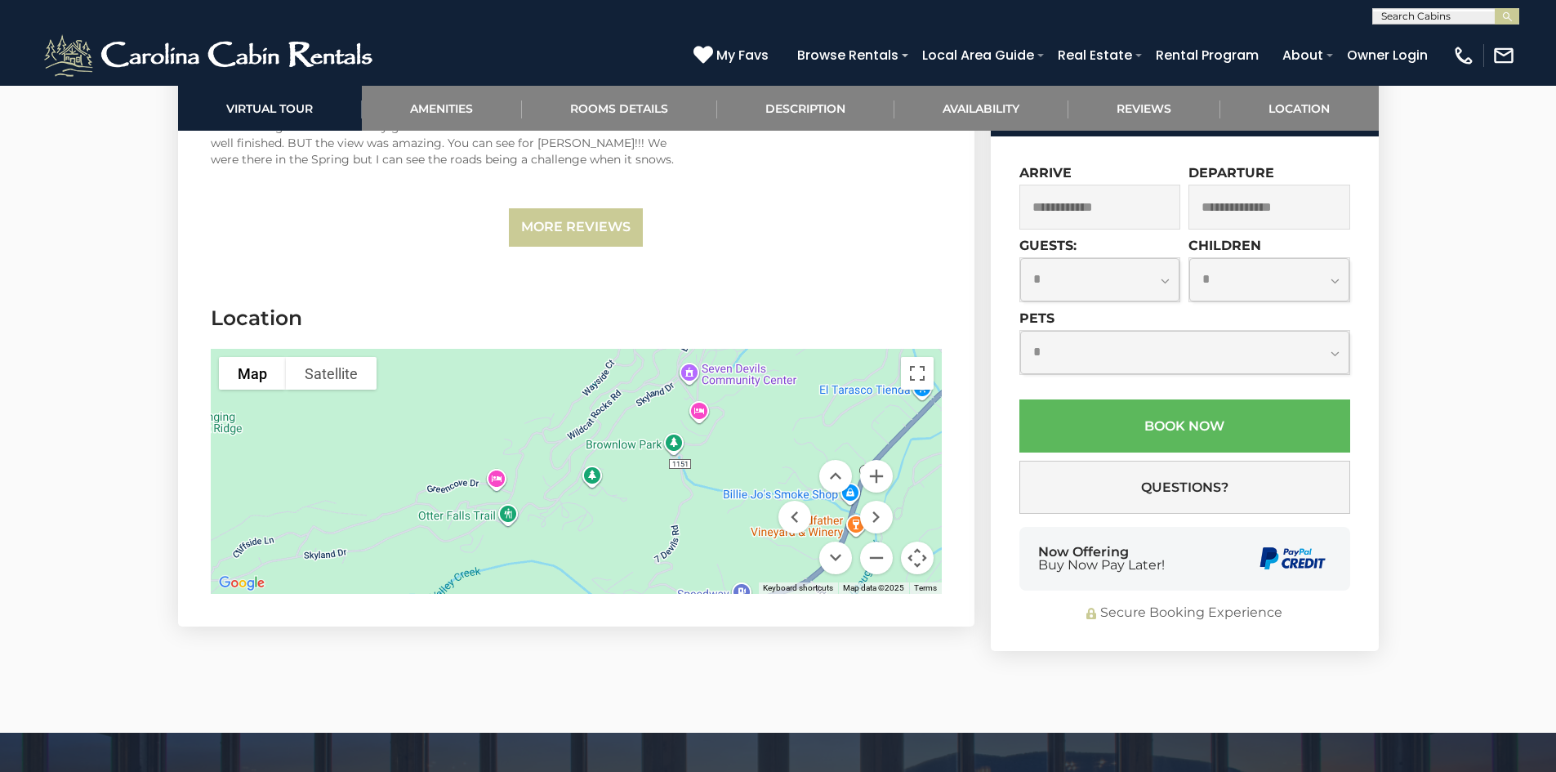
drag, startPoint x: 666, startPoint y: 377, endPoint x: 491, endPoint y: 543, distance: 241.5
click at [491, 543] on div at bounding box center [576, 471] width 731 height 245
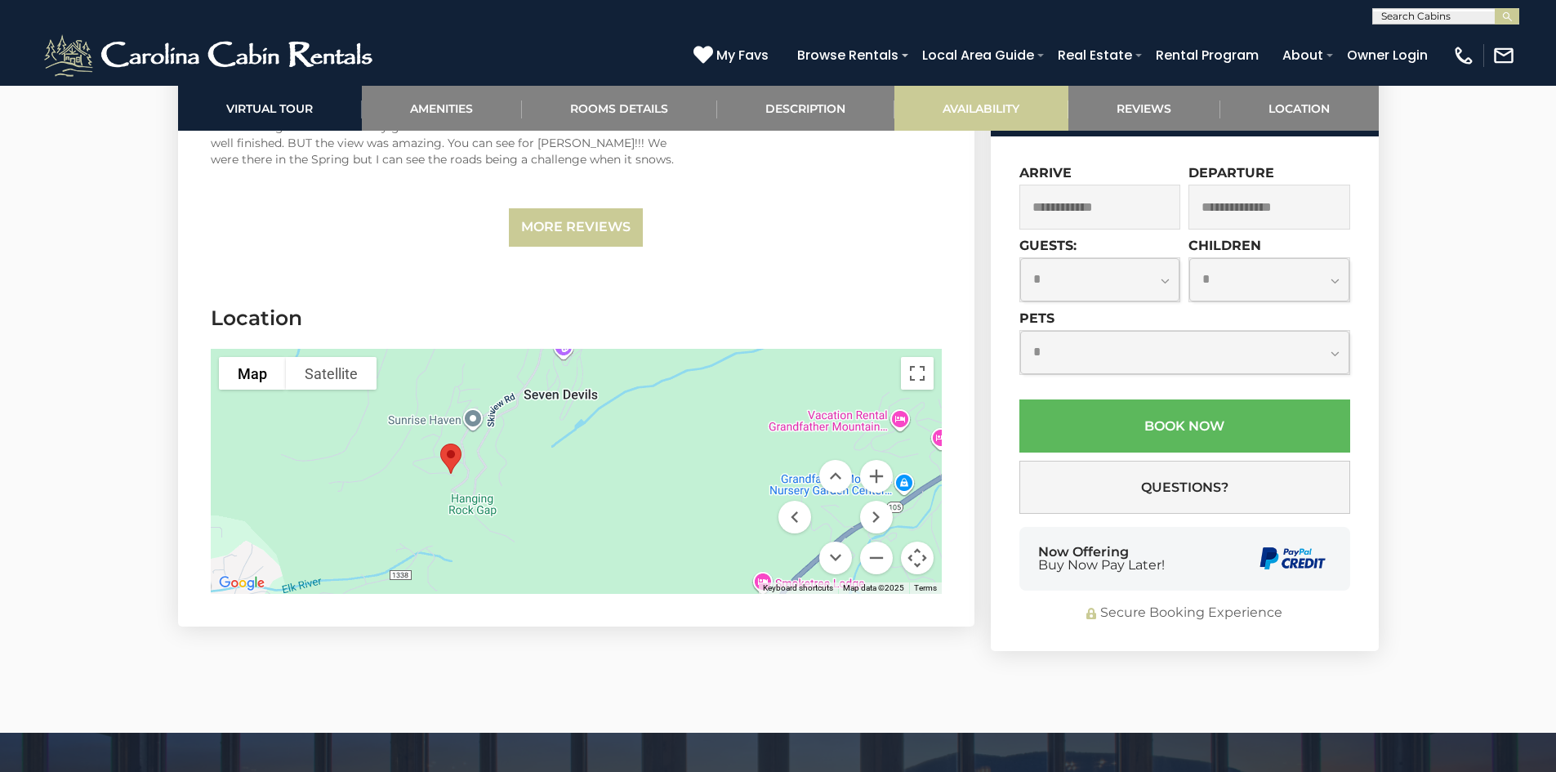
drag, startPoint x: 615, startPoint y: 413, endPoint x: 1016, endPoint y: 130, distance: 490.7
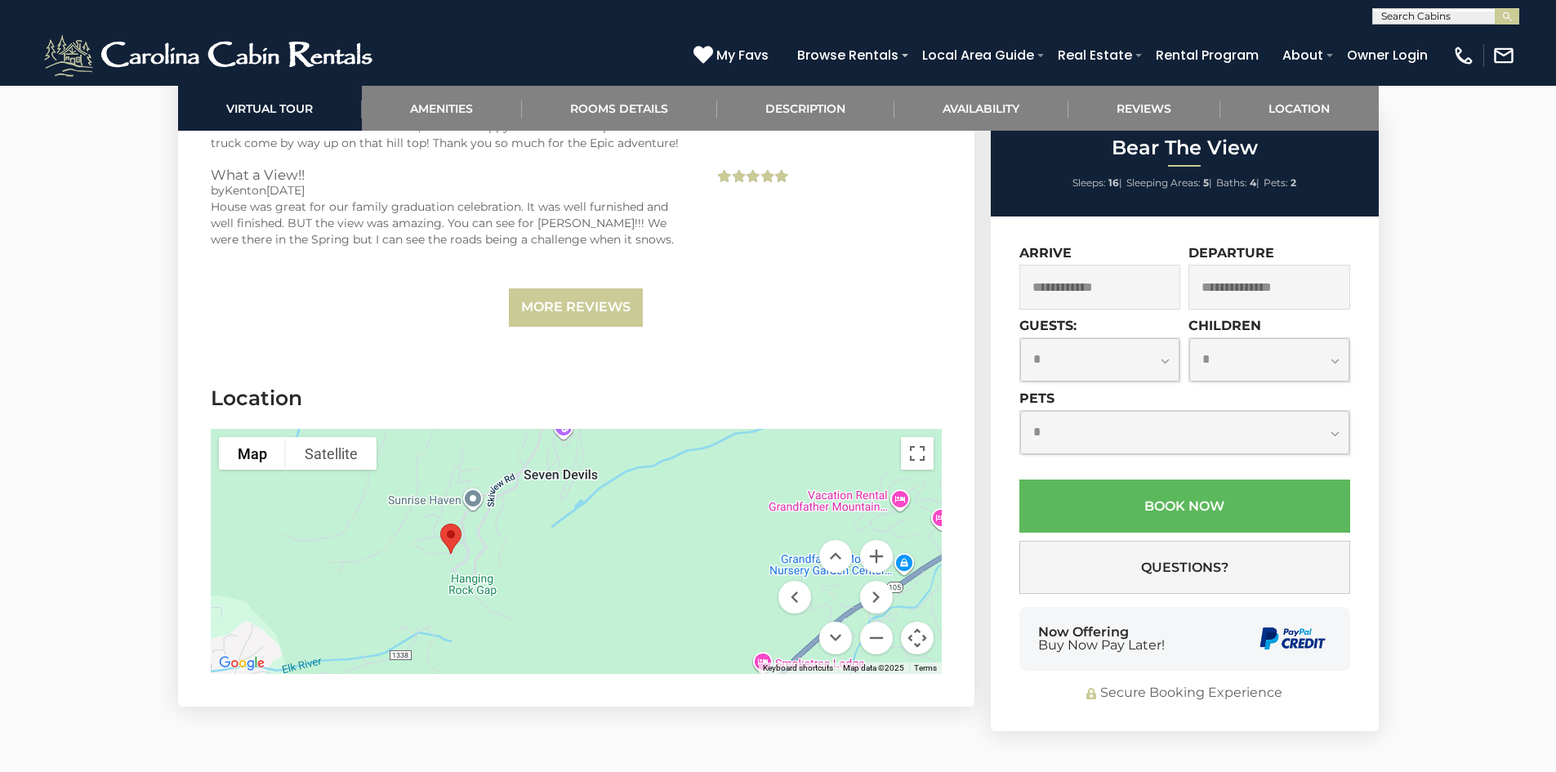
scroll to position [3839, 0]
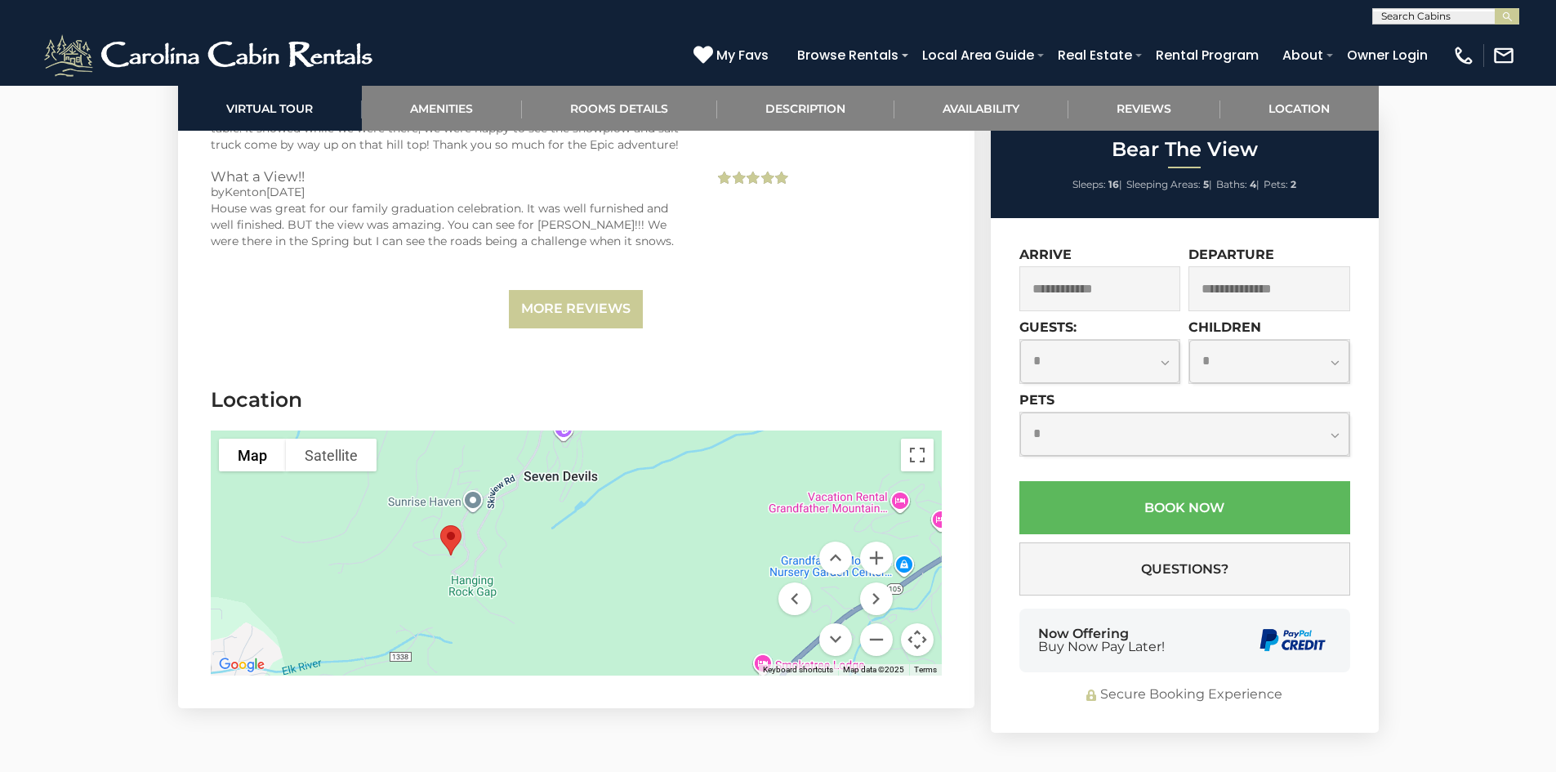
click at [544, 478] on div at bounding box center [576, 552] width 731 height 245
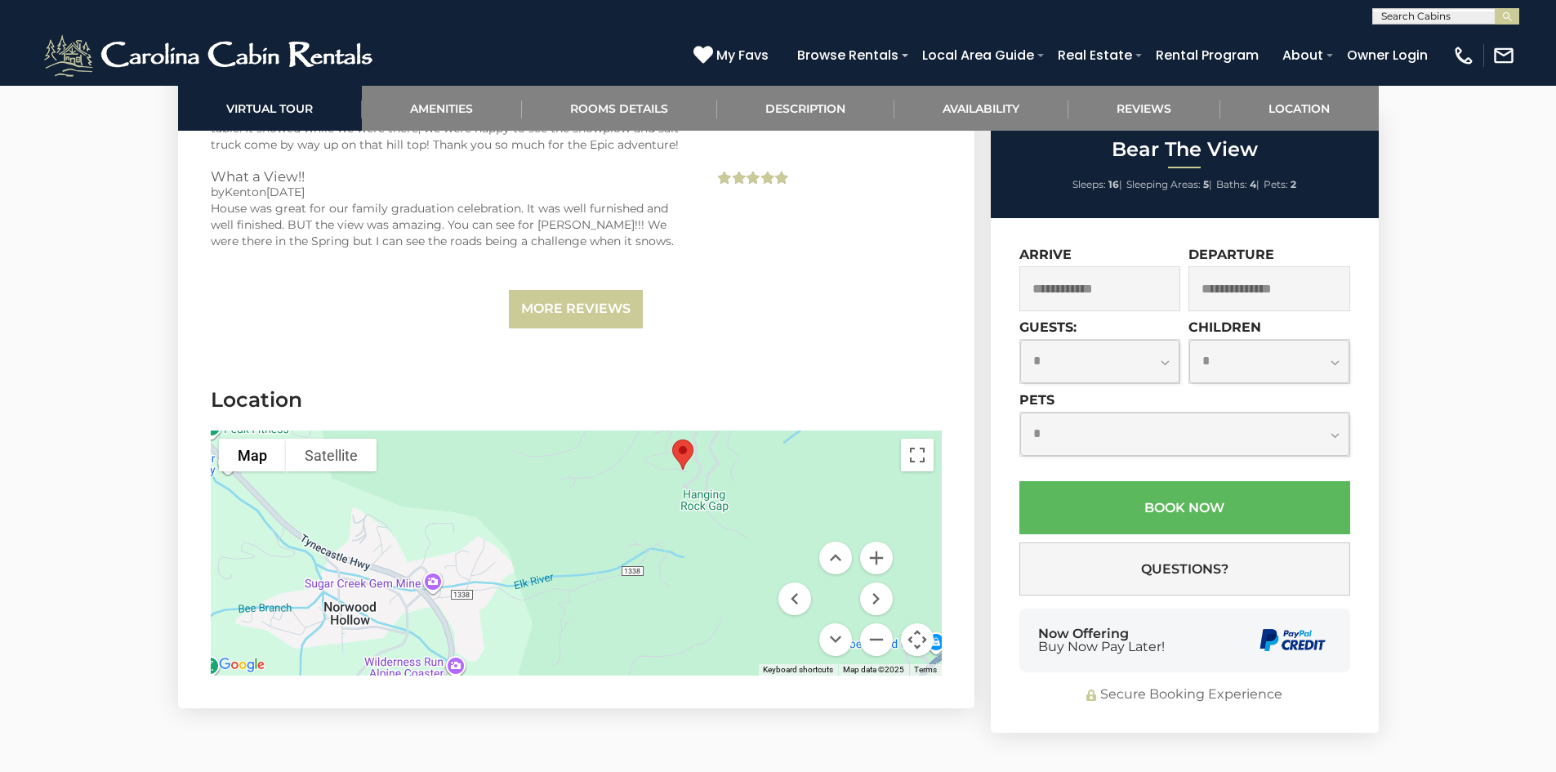
drag, startPoint x: 521, startPoint y: 528, endPoint x: 753, endPoint y: 439, distance: 248.2
click at [753, 439] on div at bounding box center [576, 552] width 731 height 245
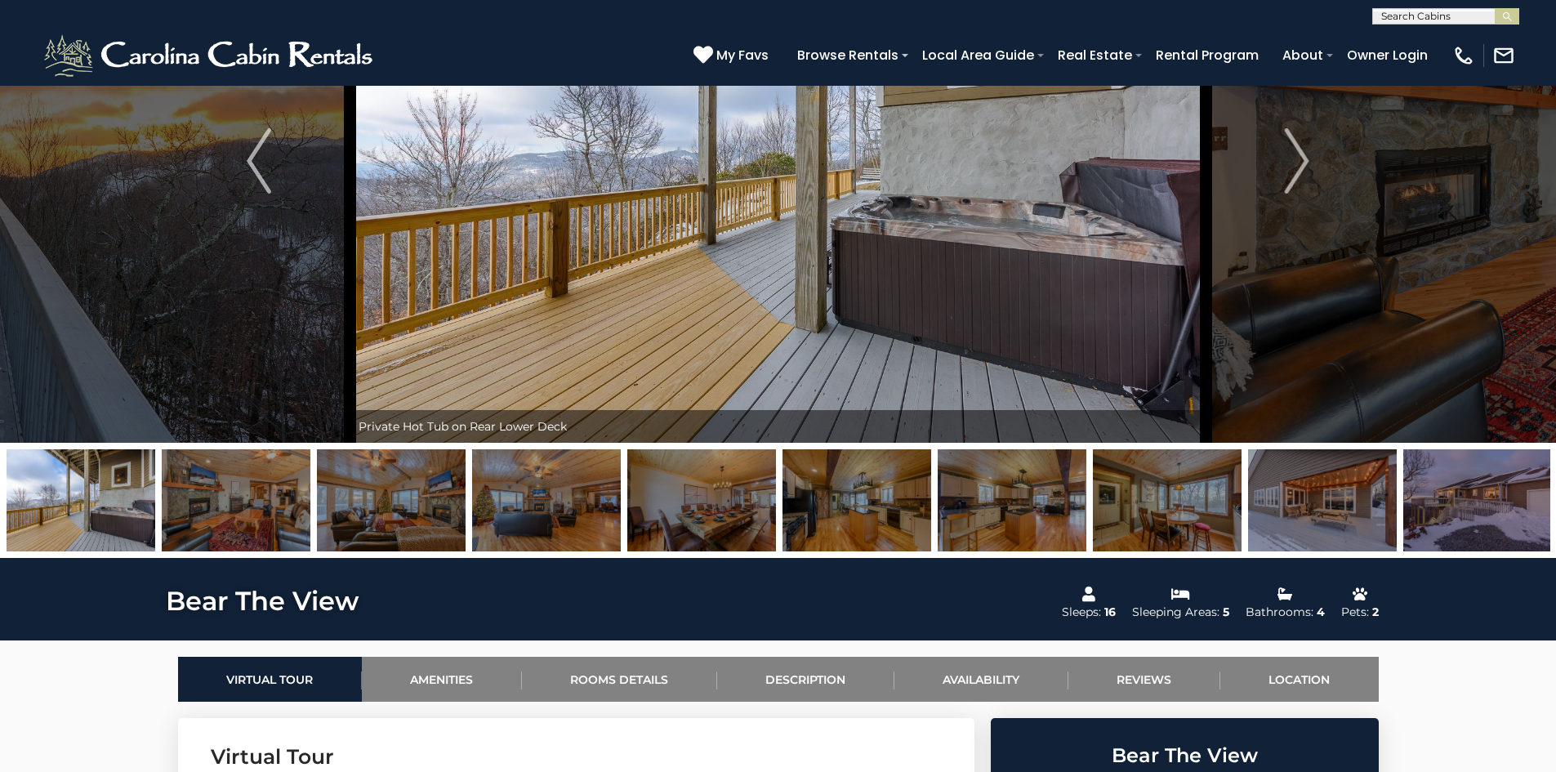
scroll to position [408, 0]
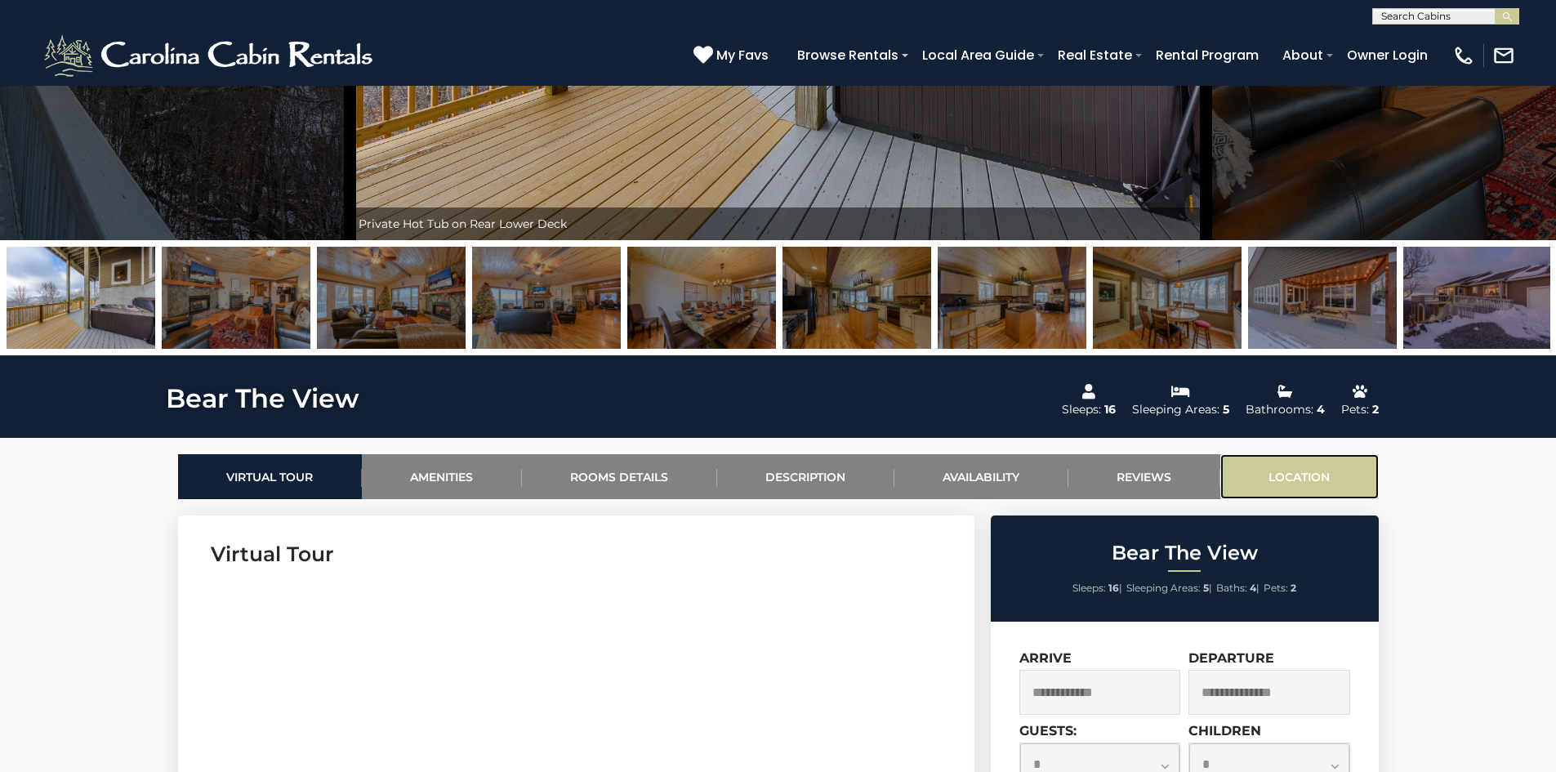
click at [1302, 478] on link "Location" at bounding box center [1299, 476] width 158 height 45
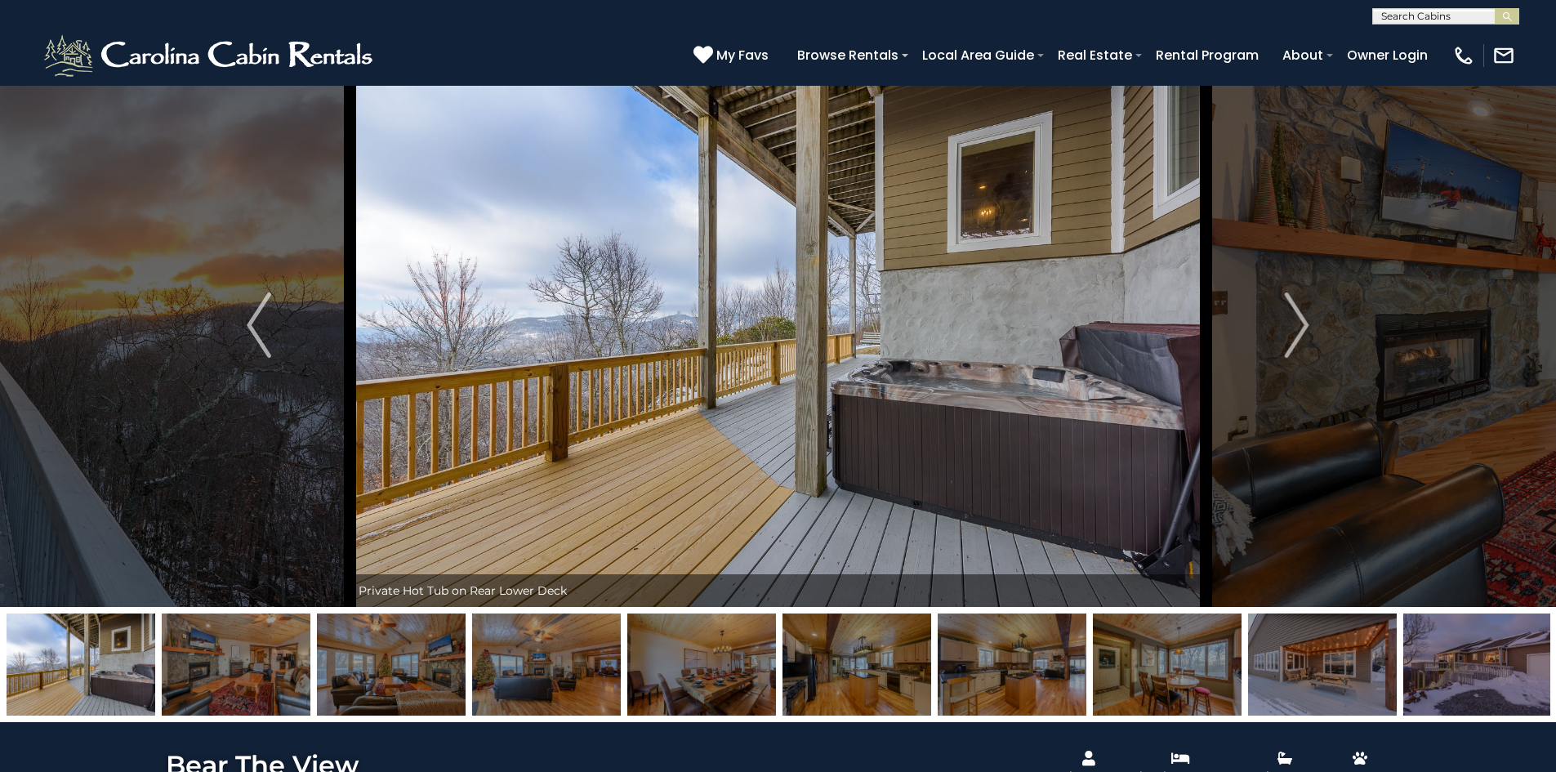
scroll to position [82, 0]
